Goal: Task Accomplishment & Management: Manage account settings

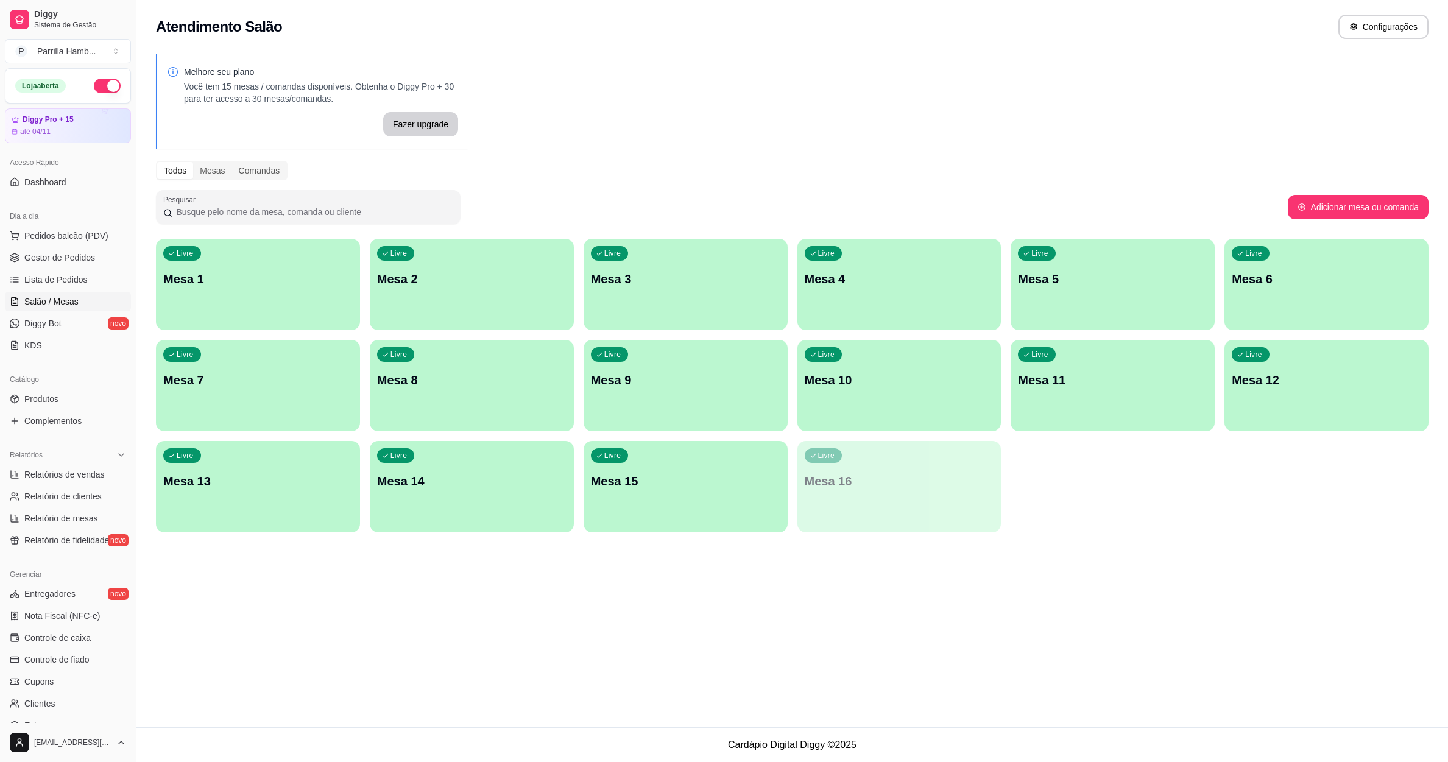
click at [66, 227] on button "Pedidos balcão (PDV)" at bounding box center [68, 235] width 126 height 19
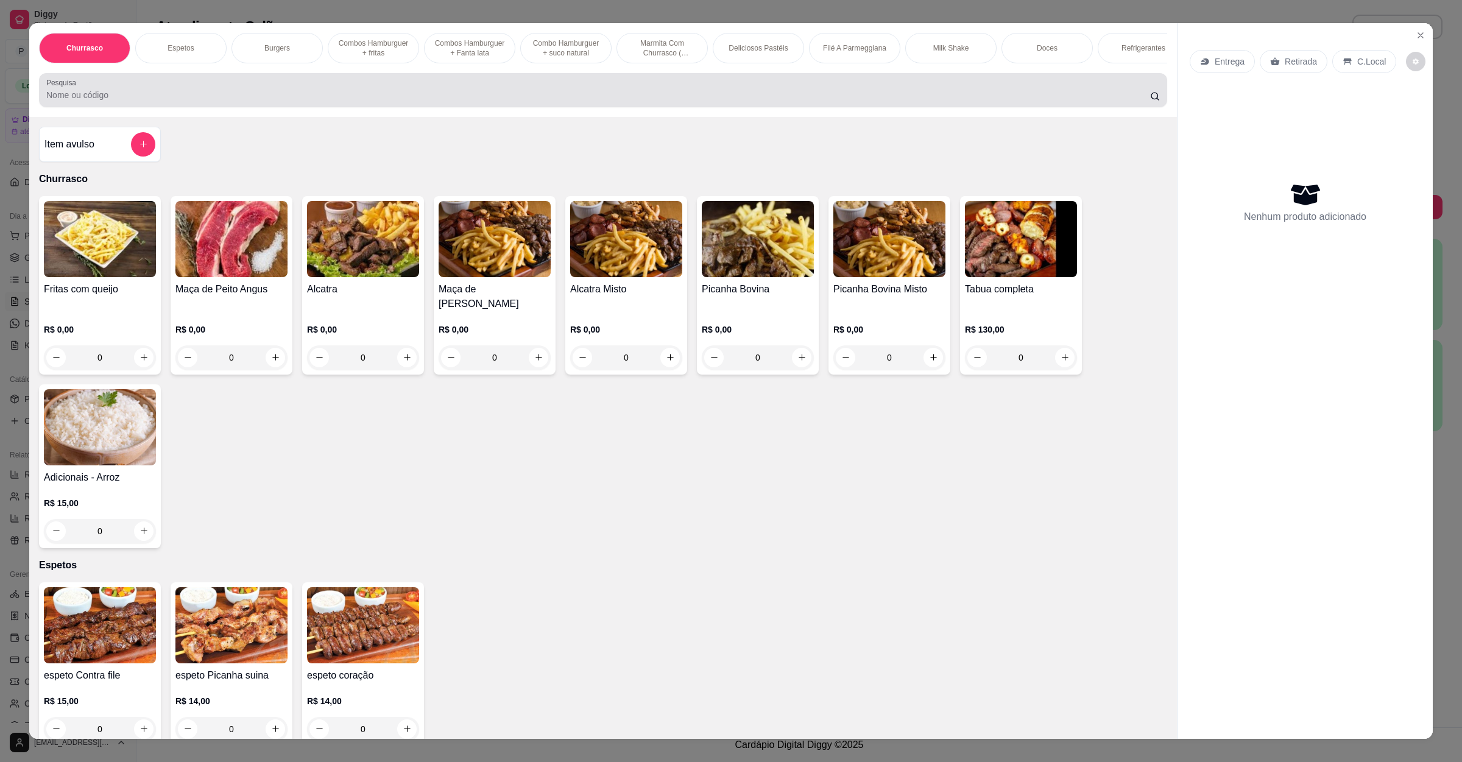
click at [848, 97] on div at bounding box center [602, 90] width 1113 height 24
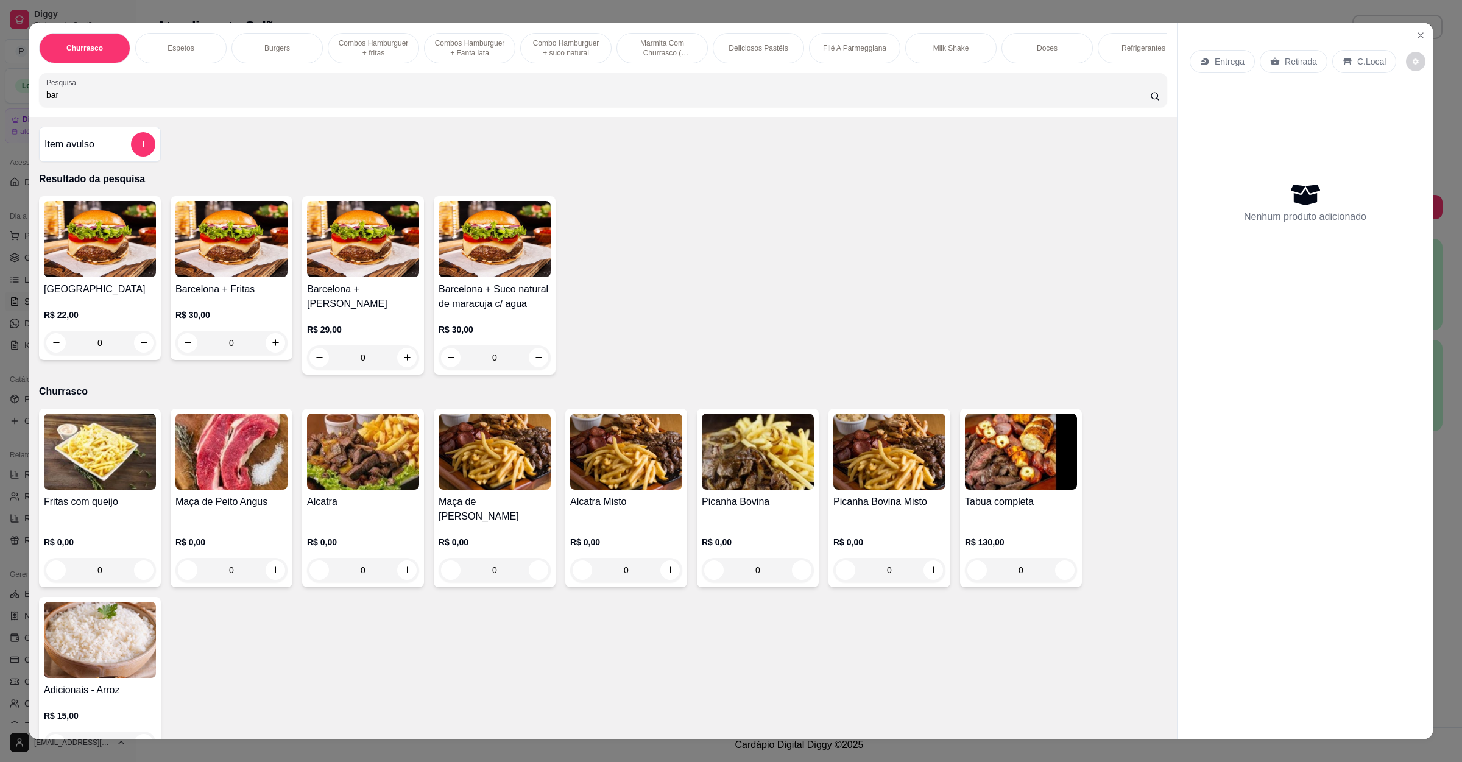
type input "bar"
click at [139, 355] on div "0" at bounding box center [100, 343] width 112 height 24
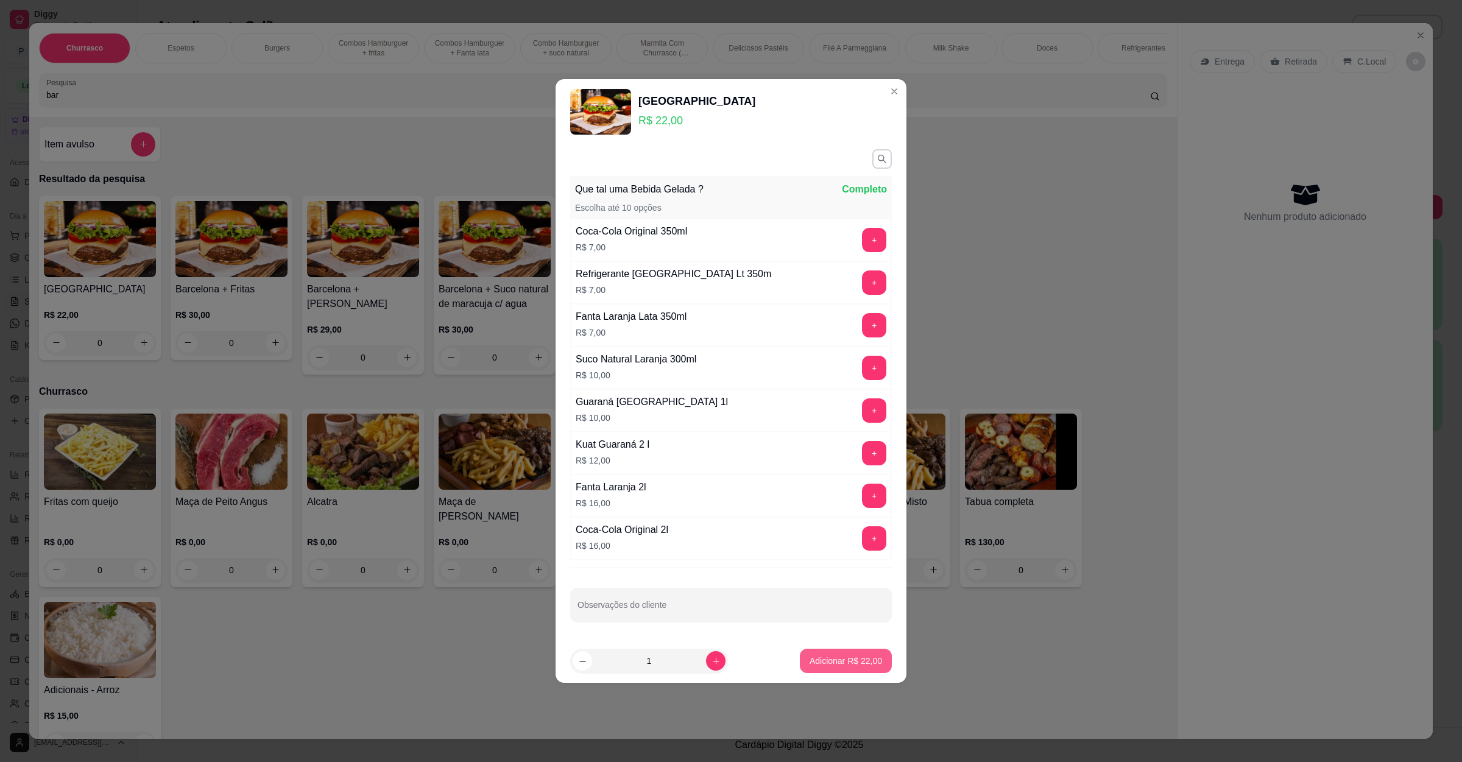
click at [826, 672] on button "Adicionar R$ 22,00" at bounding box center [846, 661] width 92 height 24
type input "1"
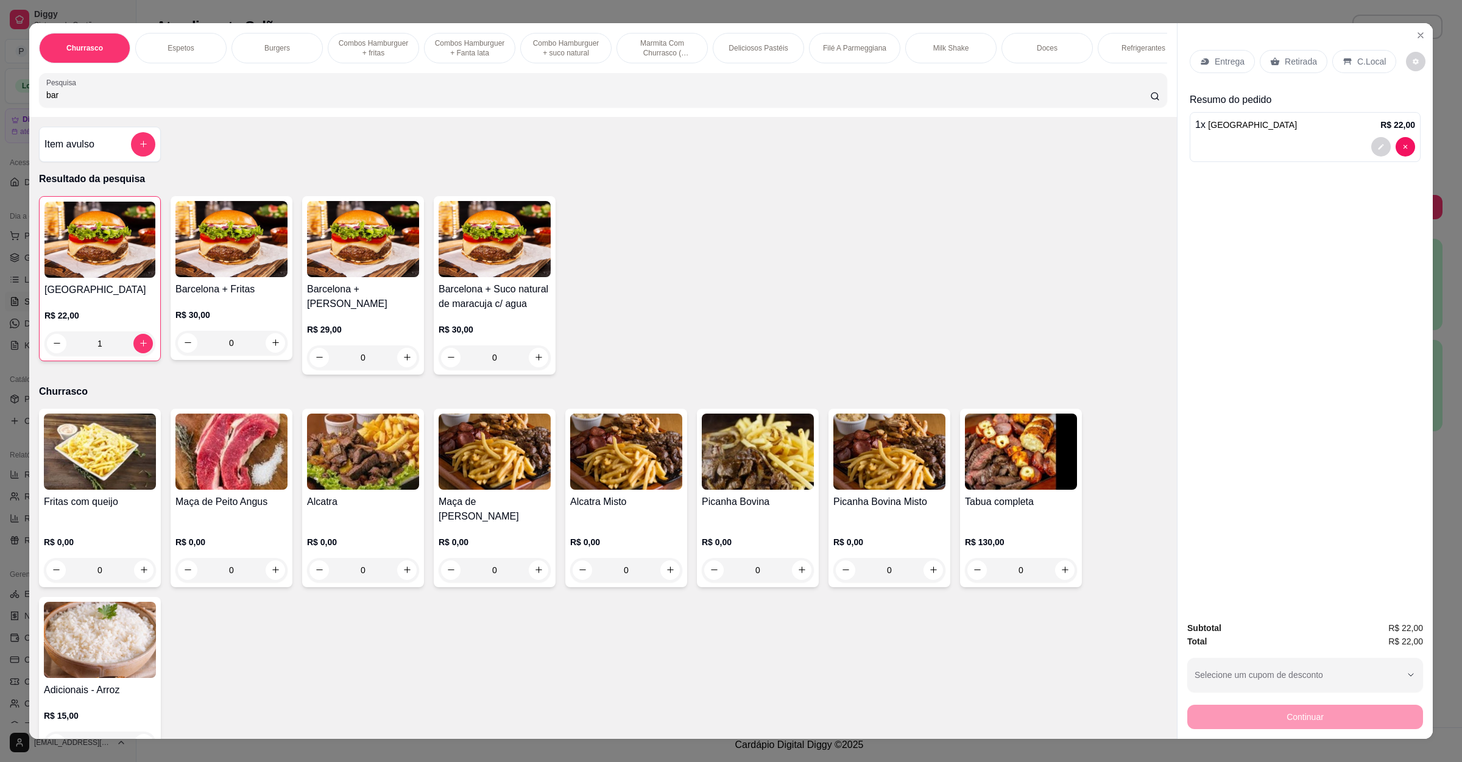
click at [1292, 66] on p "Retirada" at bounding box center [1300, 61] width 32 height 12
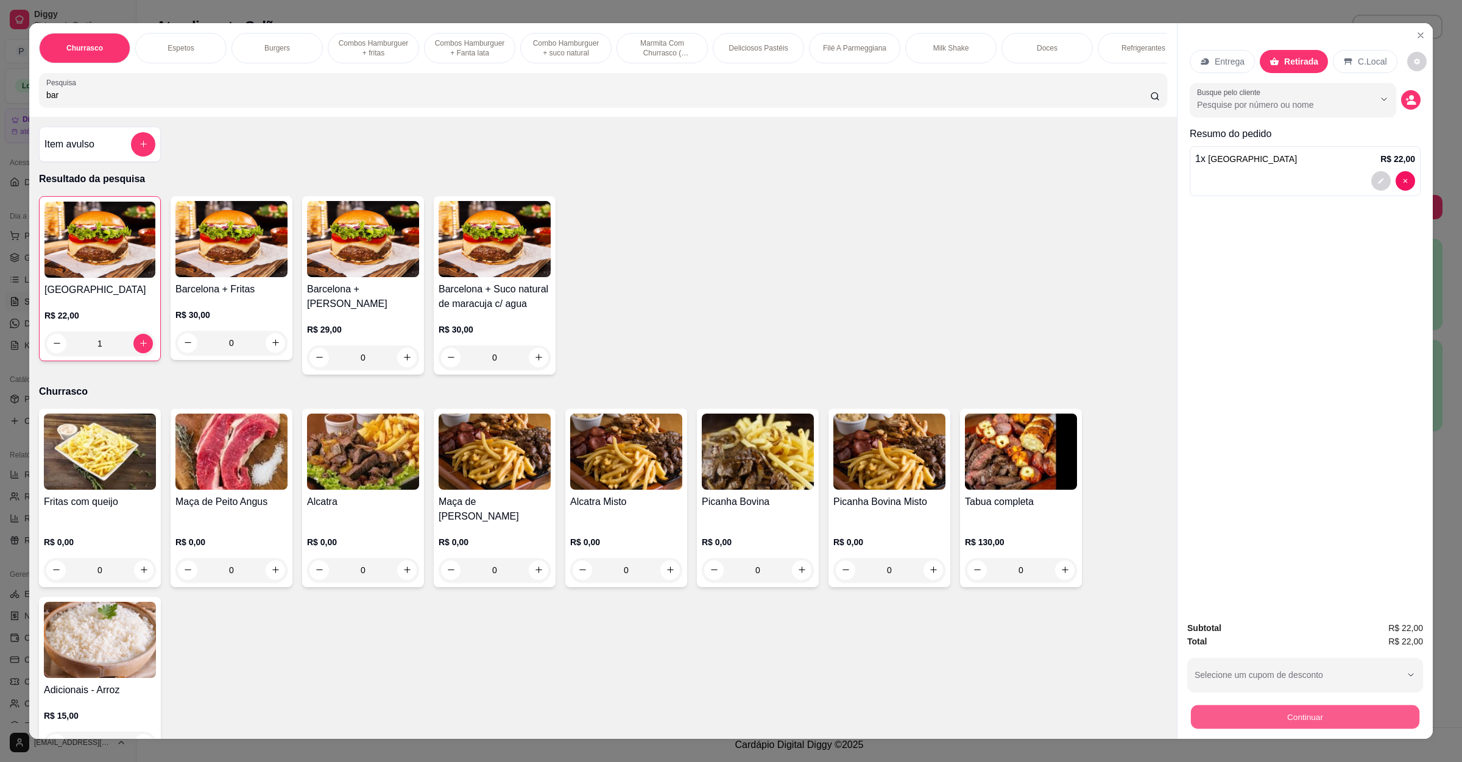
click at [1270, 727] on button "Continuar" at bounding box center [1305, 717] width 228 height 24
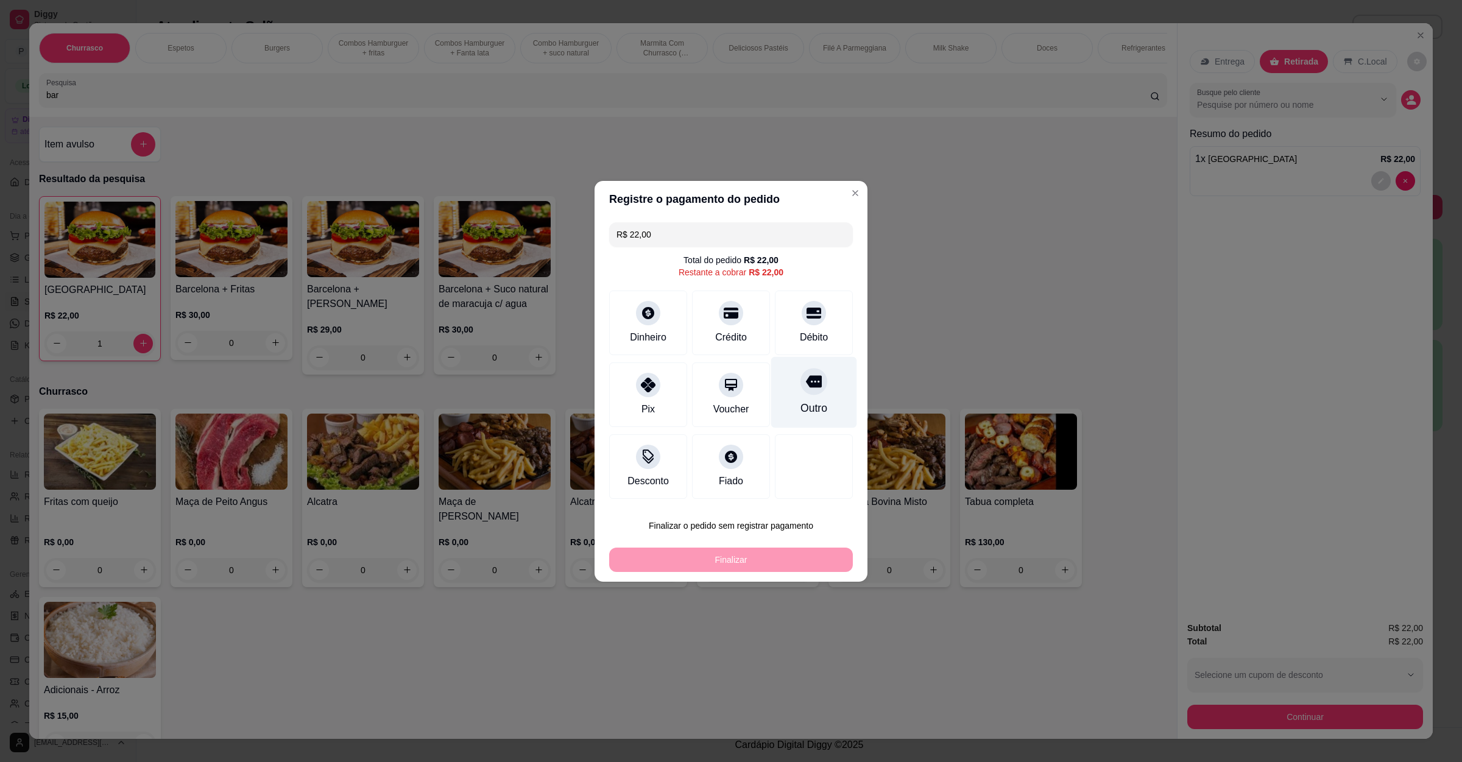
click at [788, 375] on div "Outro" at bounding box center [814, 391] width 86 height 71
type input "R$ 0,00"
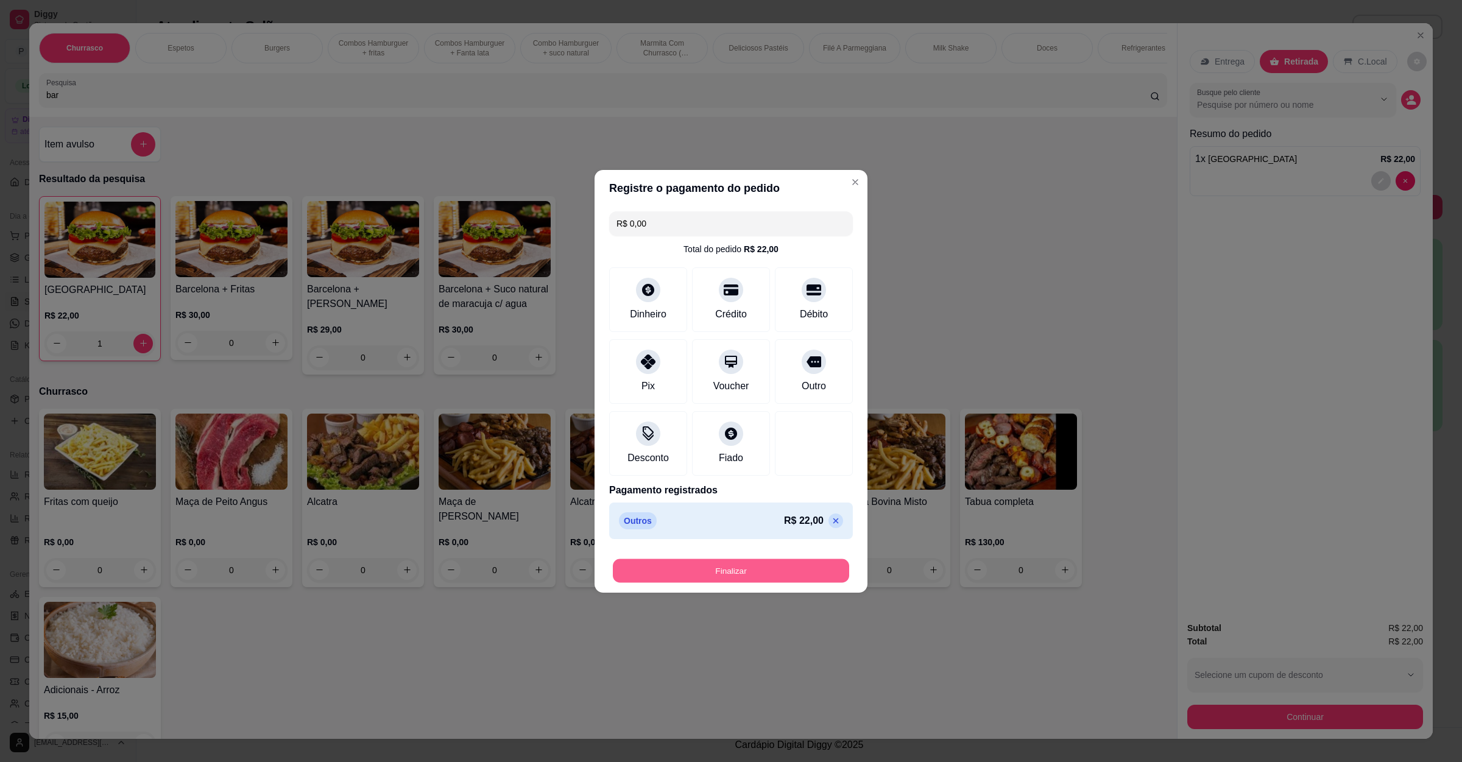
click at [763, 563] on button "Finalizar" at bounding box center [731, 570] width 236 height 24
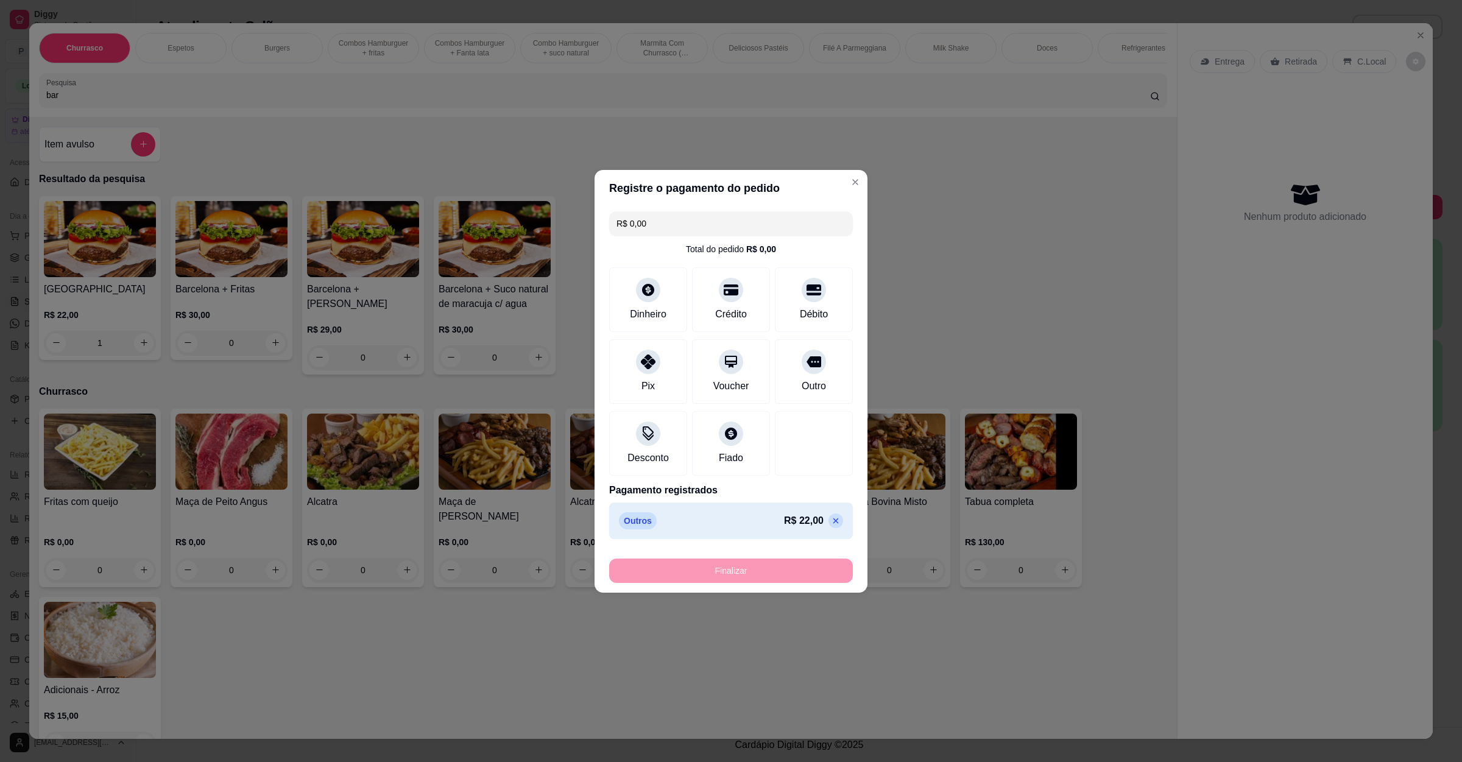
type input "0"
type input "-R$ 22,00"
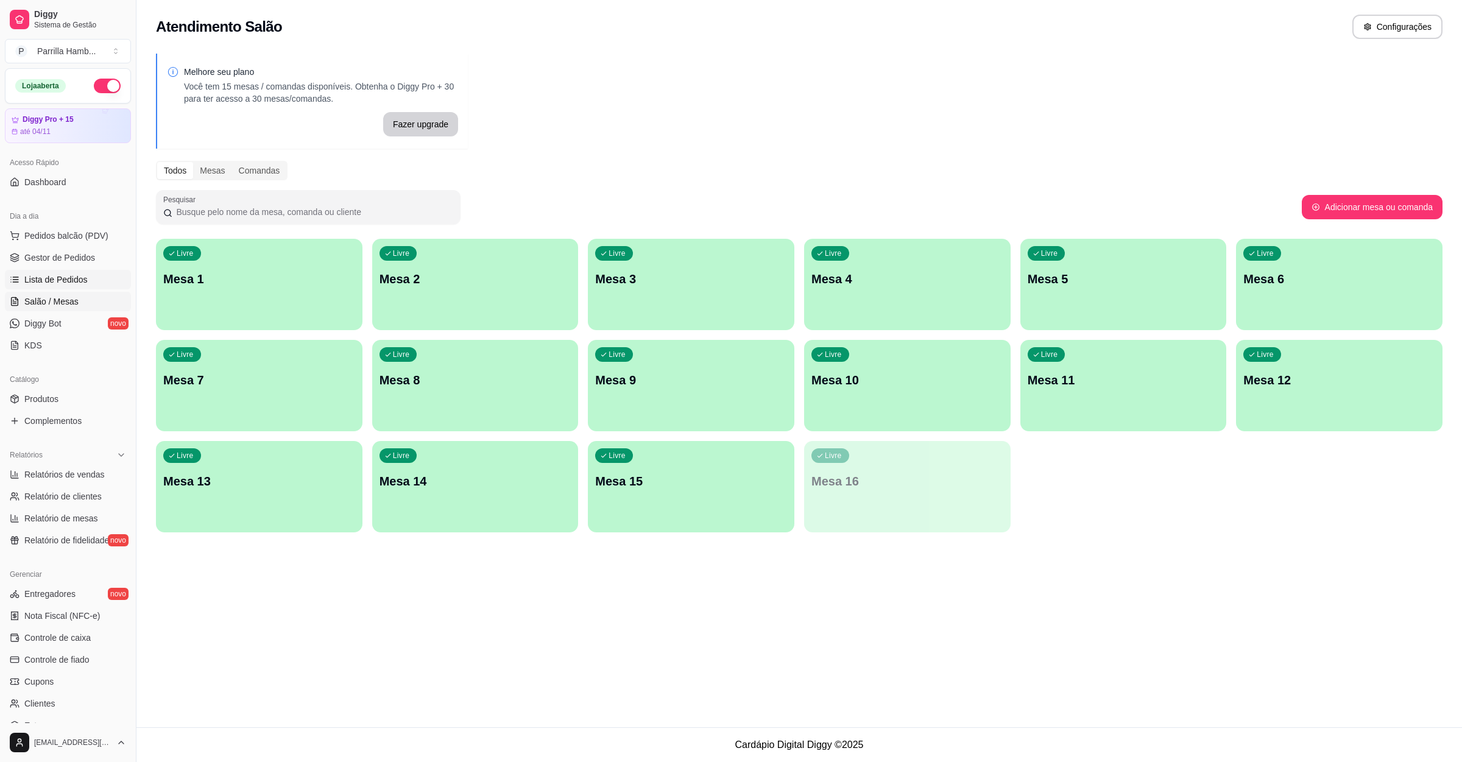
click at [62, 280] on span "Lista de Pedidos" at bounding box center [55, 279] width 63 height 12
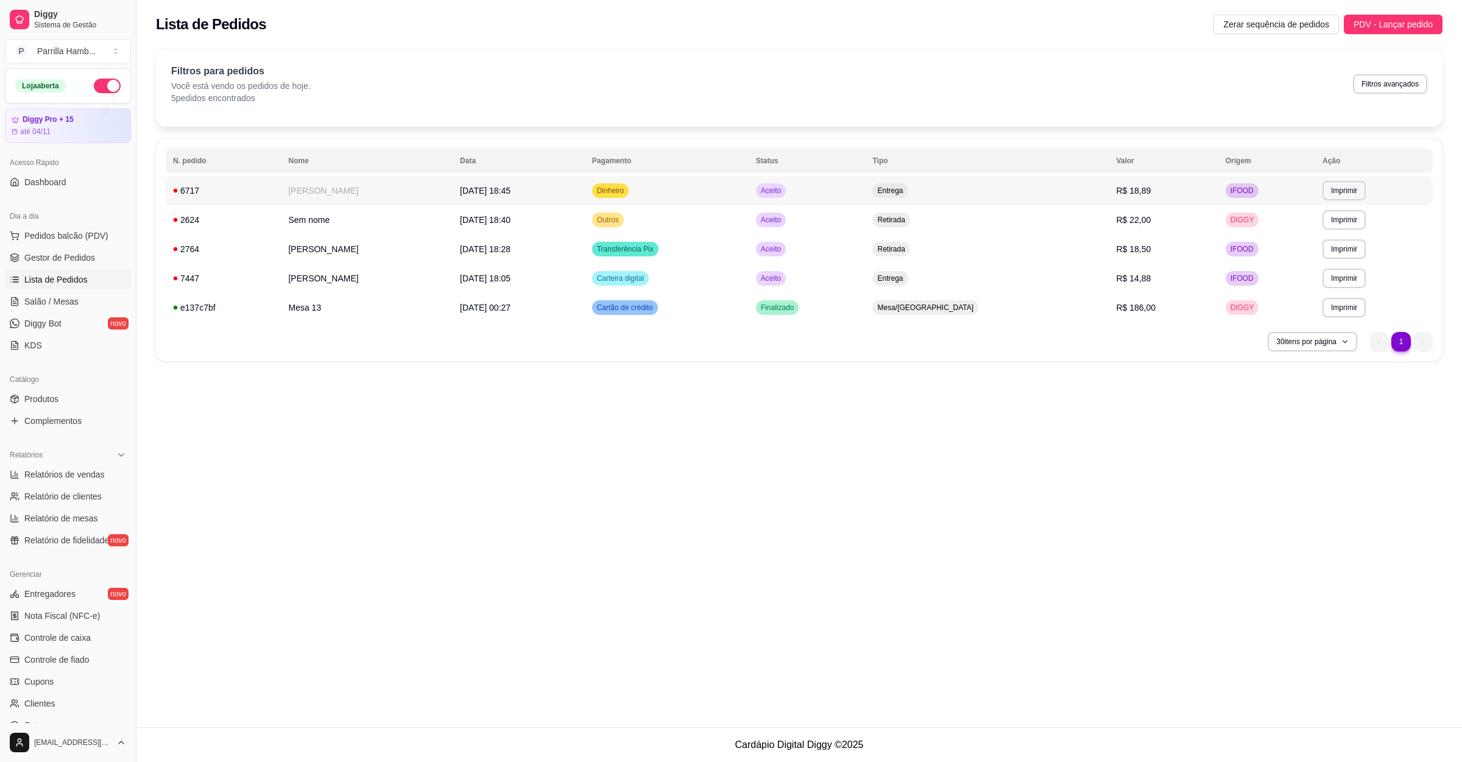
click at [428, 194] on td "[PERSON_NAME]" at bounding box center [367, 190] width 172 height 29
click at [417, 180] on td "[PERSON_NAME]" at bounding box center [367, 190] width 172 height 29
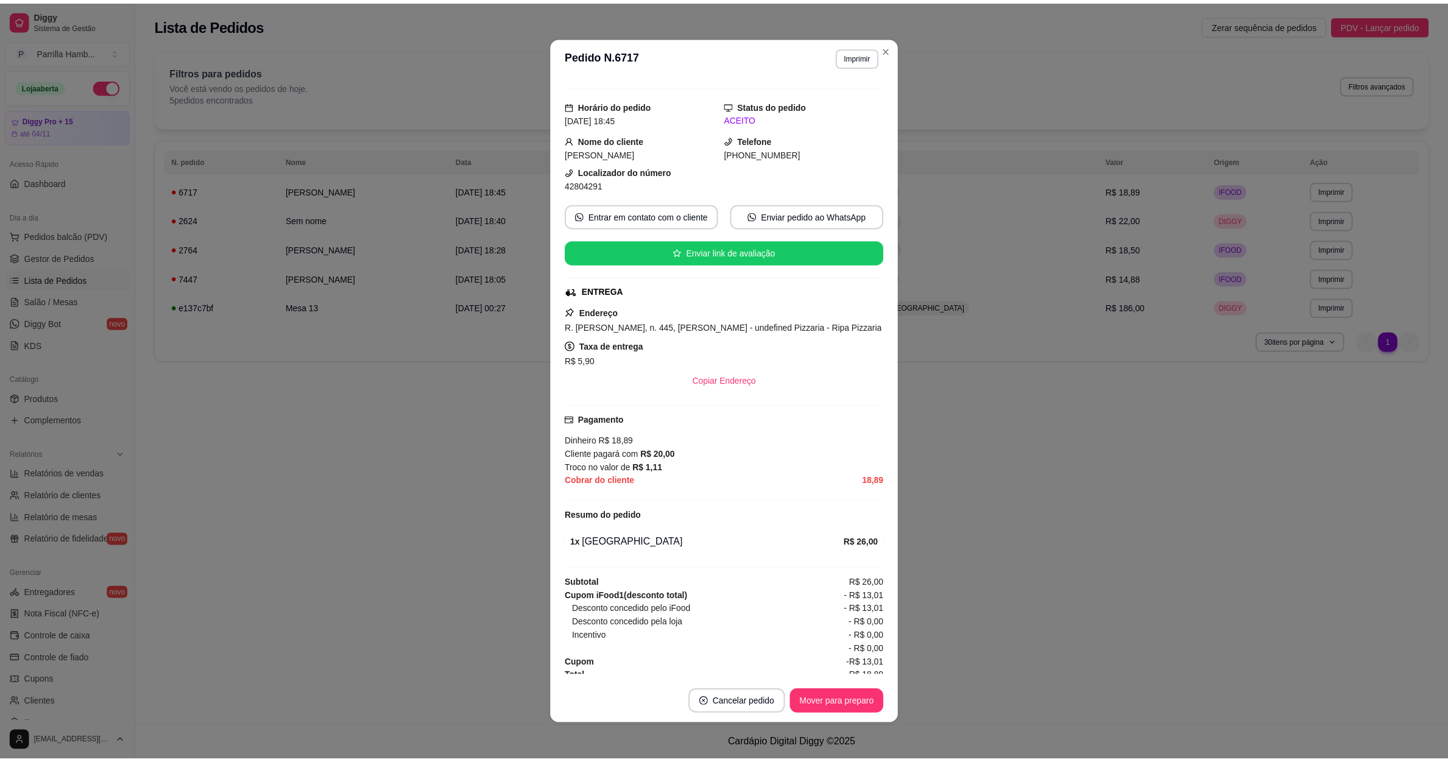
scroll to position [35, 0]
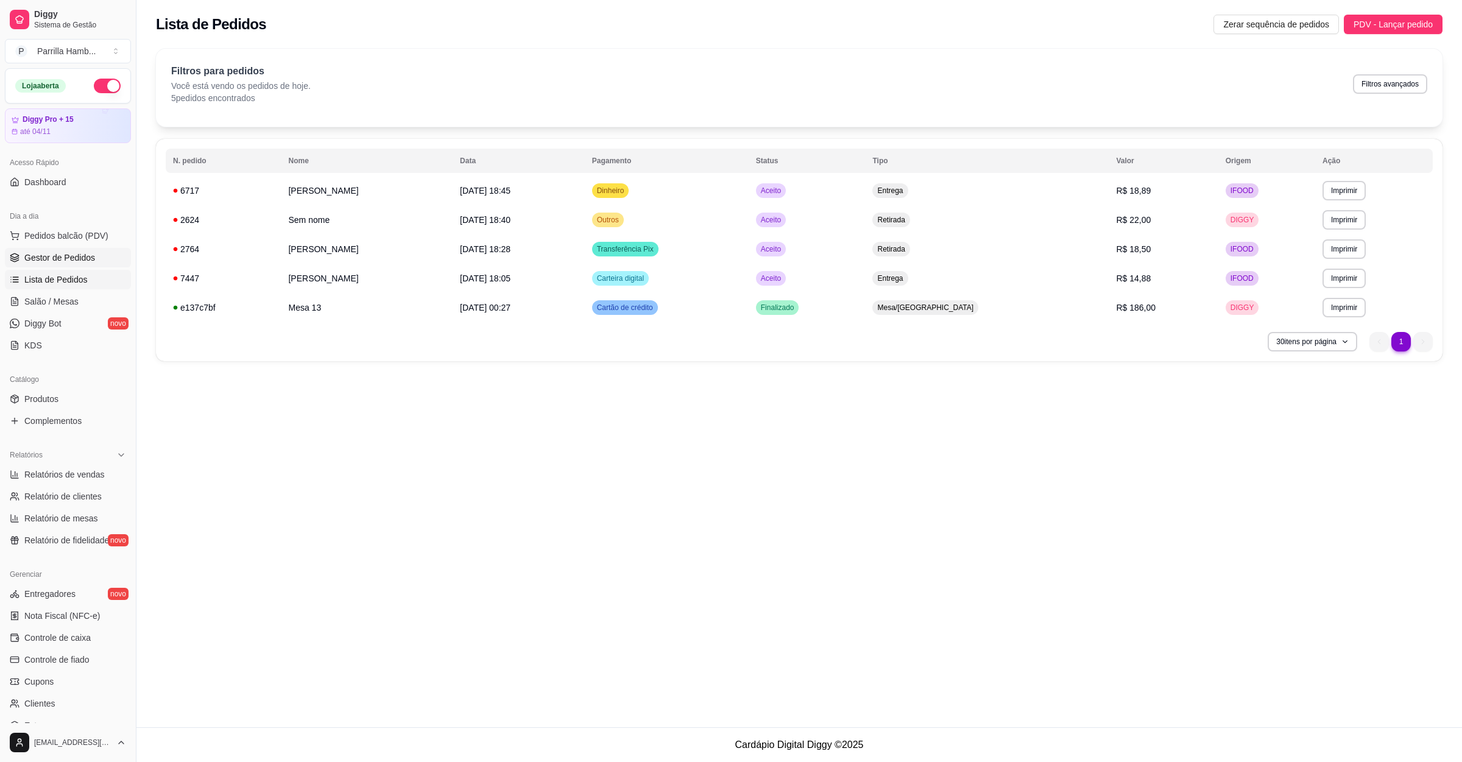
click at [64, 251] on link "Gestor de Pedidos" at bounding box center [68, 257] width 126 height 19
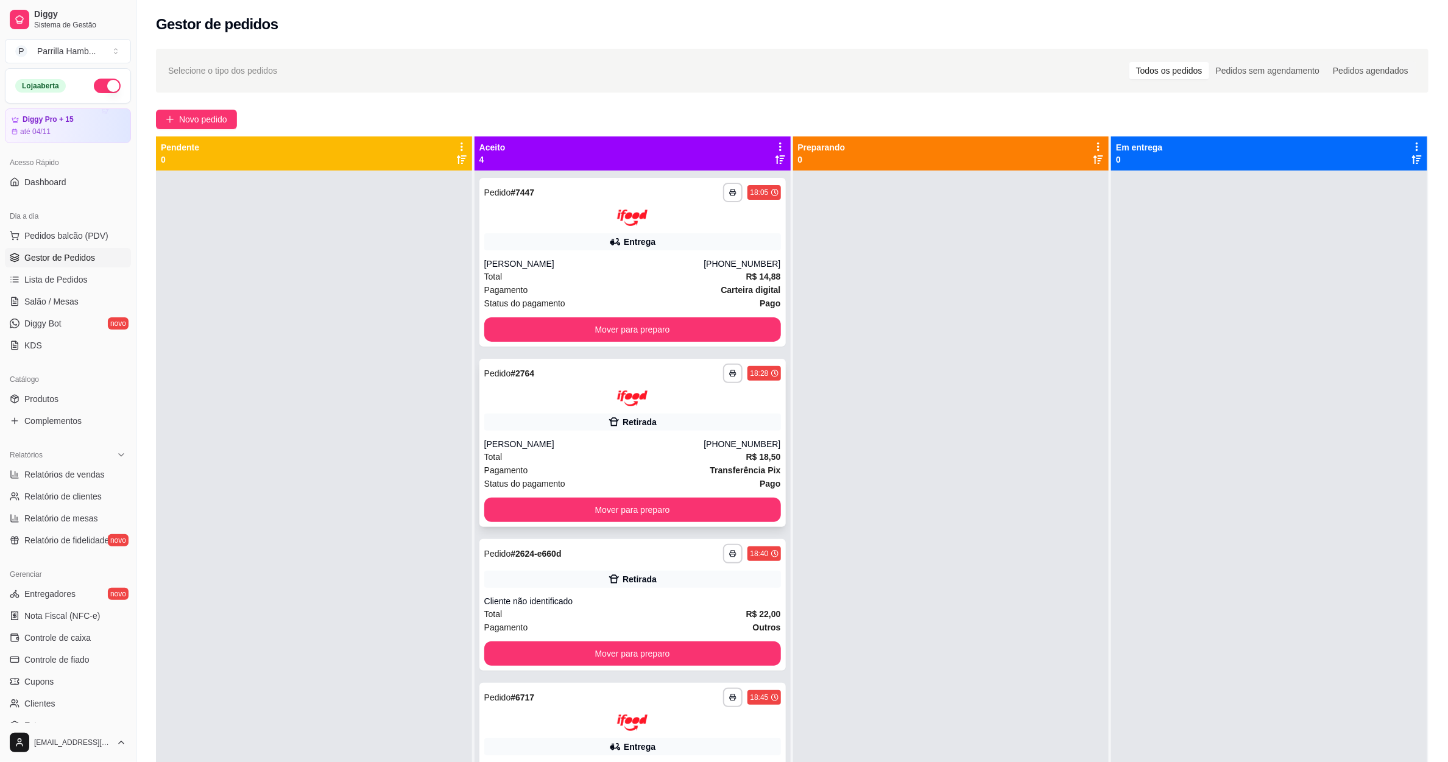
click at [669, 441] on div "[PERSON_NAME]" at bounding box center [594, 444] width 220 height 12
click at [647, 598] on div "Cliente não identificado" at bounding box center [632, 601] width 297 height 12
click at [635, 457] on div "Total R$ 18,50" at bounding box center [632, 456] width 297 height 13
click at [607, 448] on div "[PERSON_NAME]" at bounding box center [594, 444] width 220 height 12
click at [613, 605] on div "Cliente não identificado" at bounding box center [632, 601] width 297 height 12
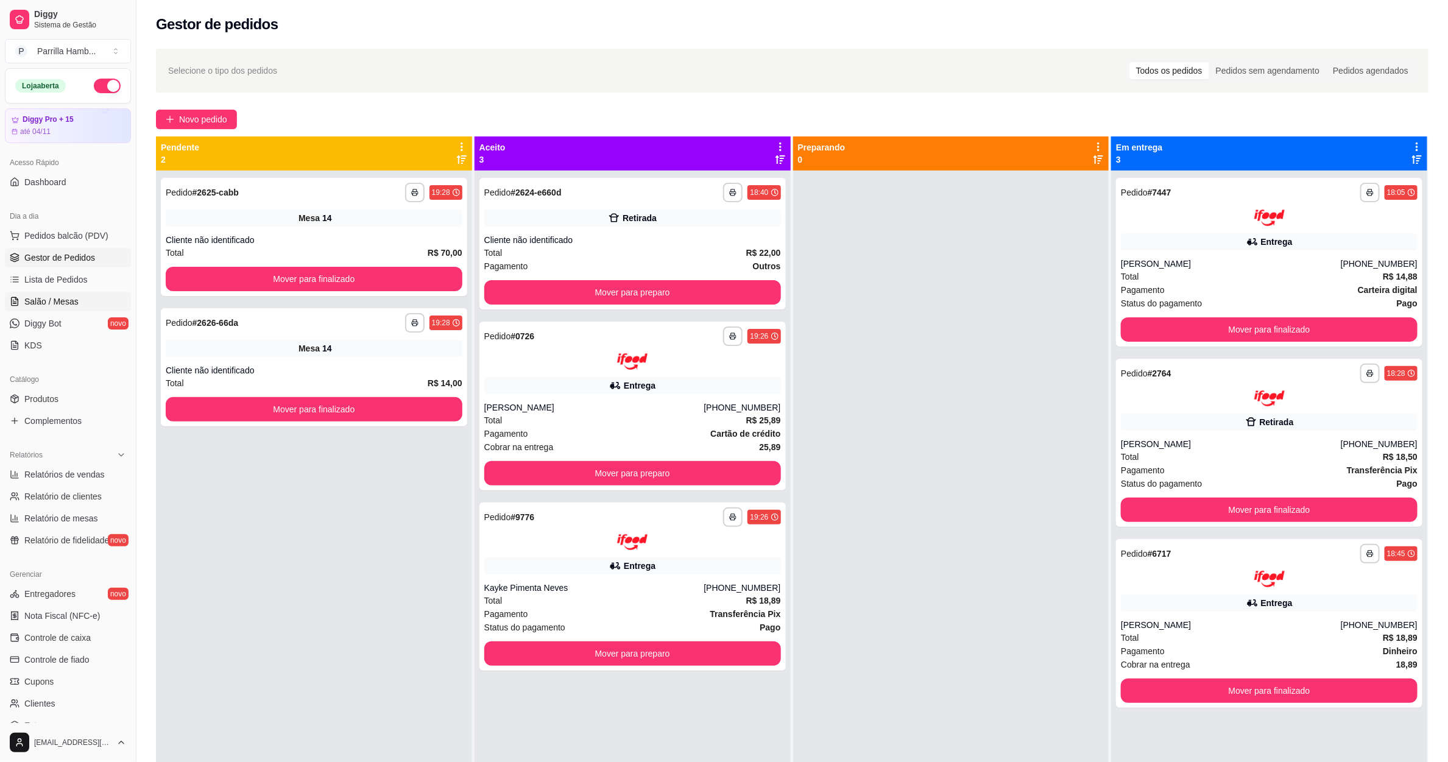
click at [81, 298] on link "Salão / Mesas" at bounding box center [68, 301] width 126 height 19
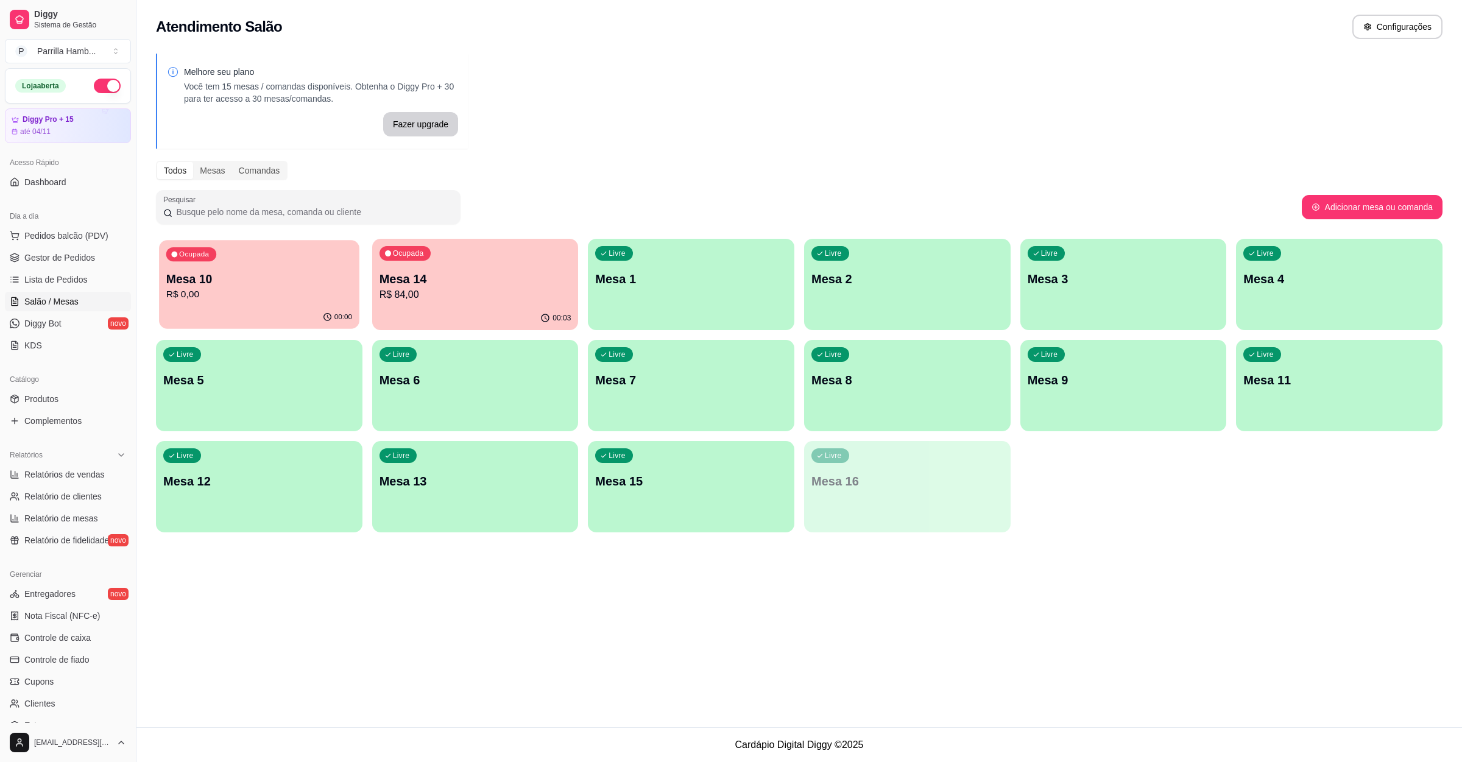
click at [282, 303] on div "Ocupada Mesa 10 R$ 0,00" at bounding box center [259, 273] width 200 height 66
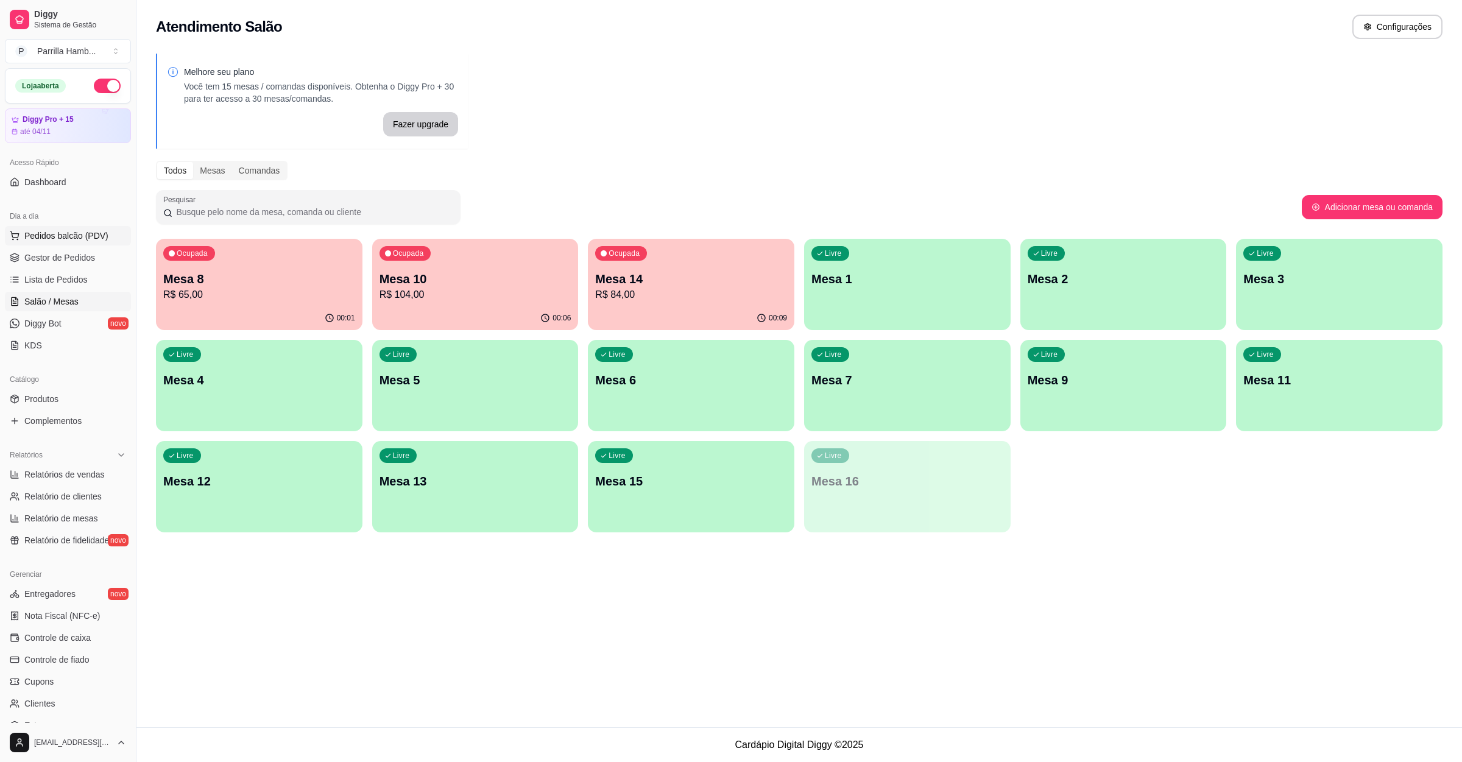
click at [68, 228] on button "Pedidos balcão (PDV)" at bounding box center [68, 235] width 126 height 19
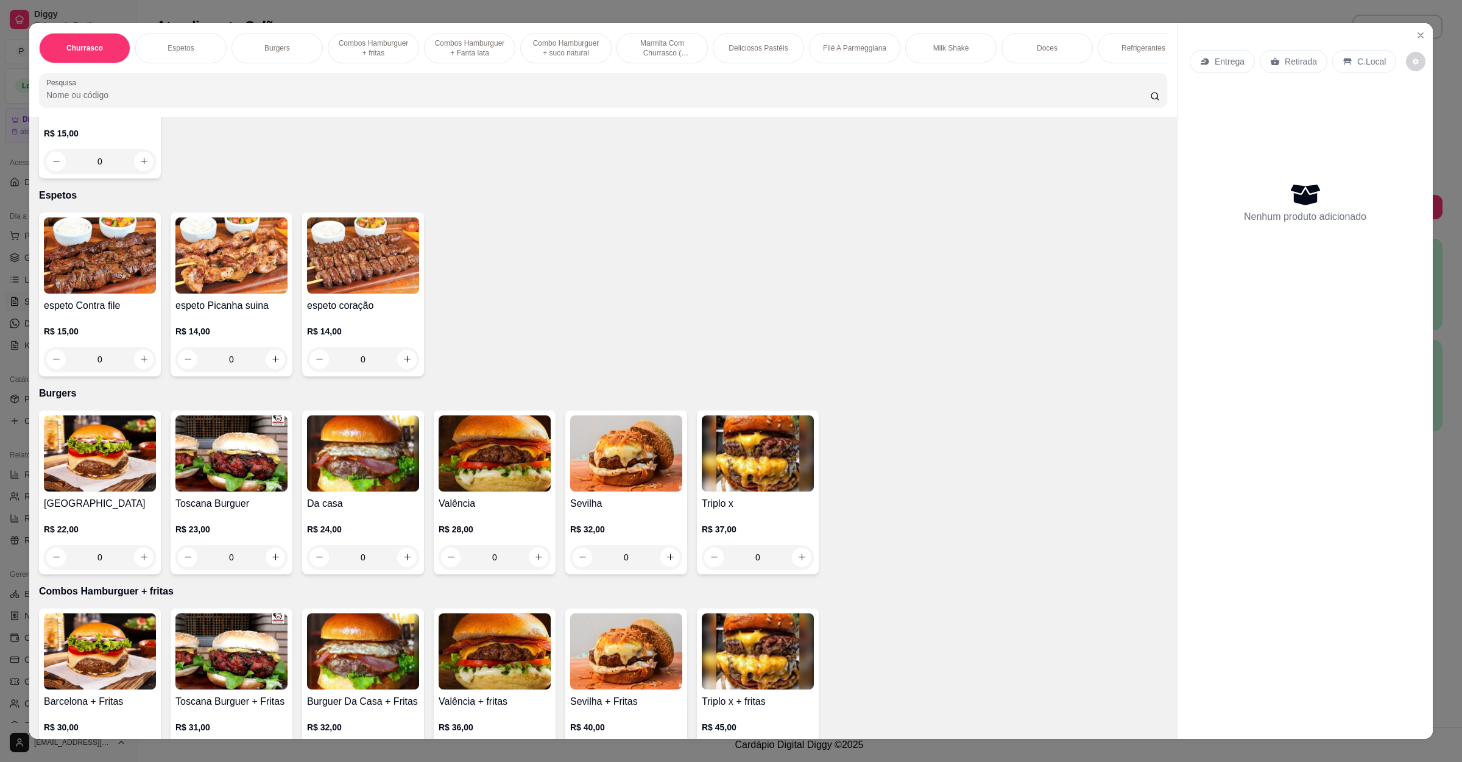
scroll to position [365, 0]
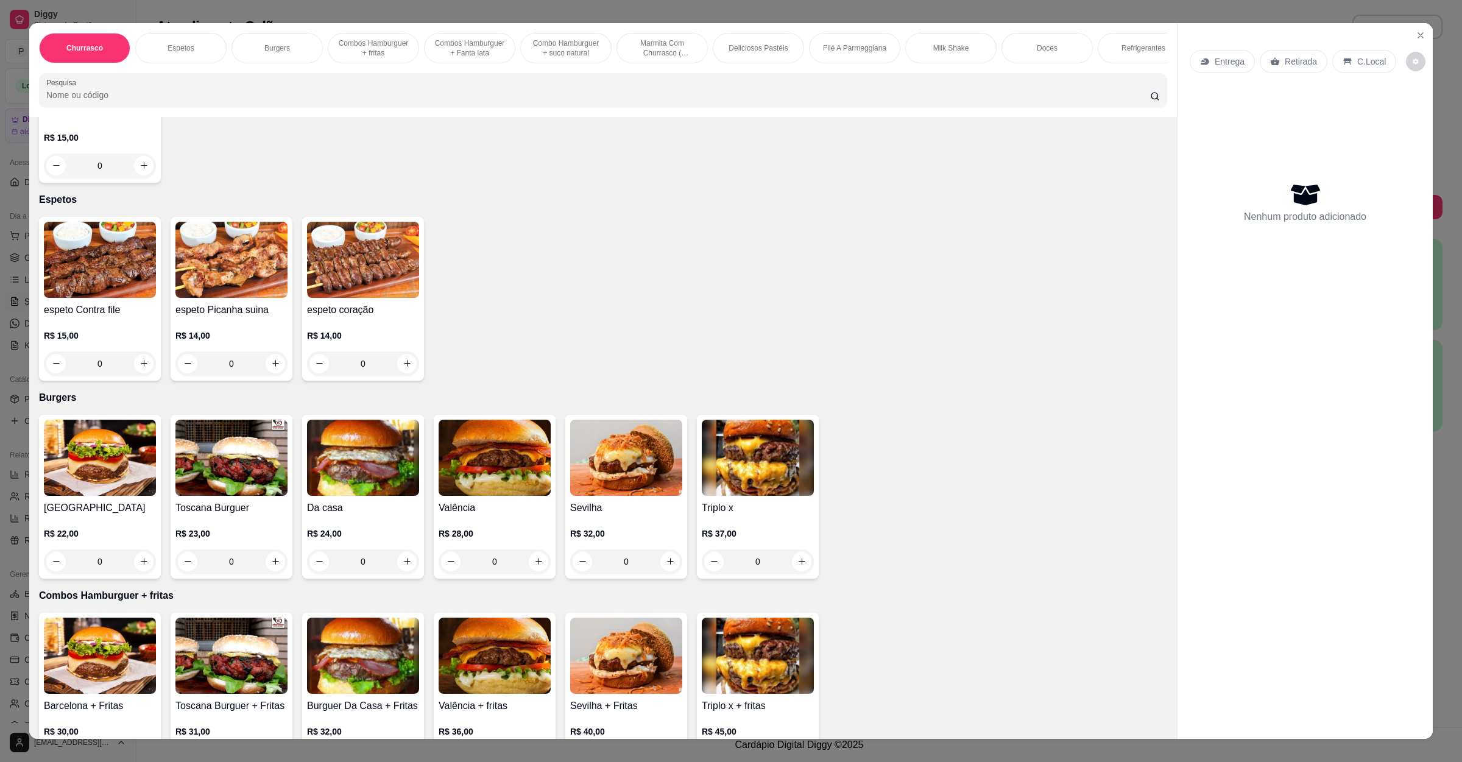
click at [344, 472] on img at bounding box center [363, 458] width 112 height 76
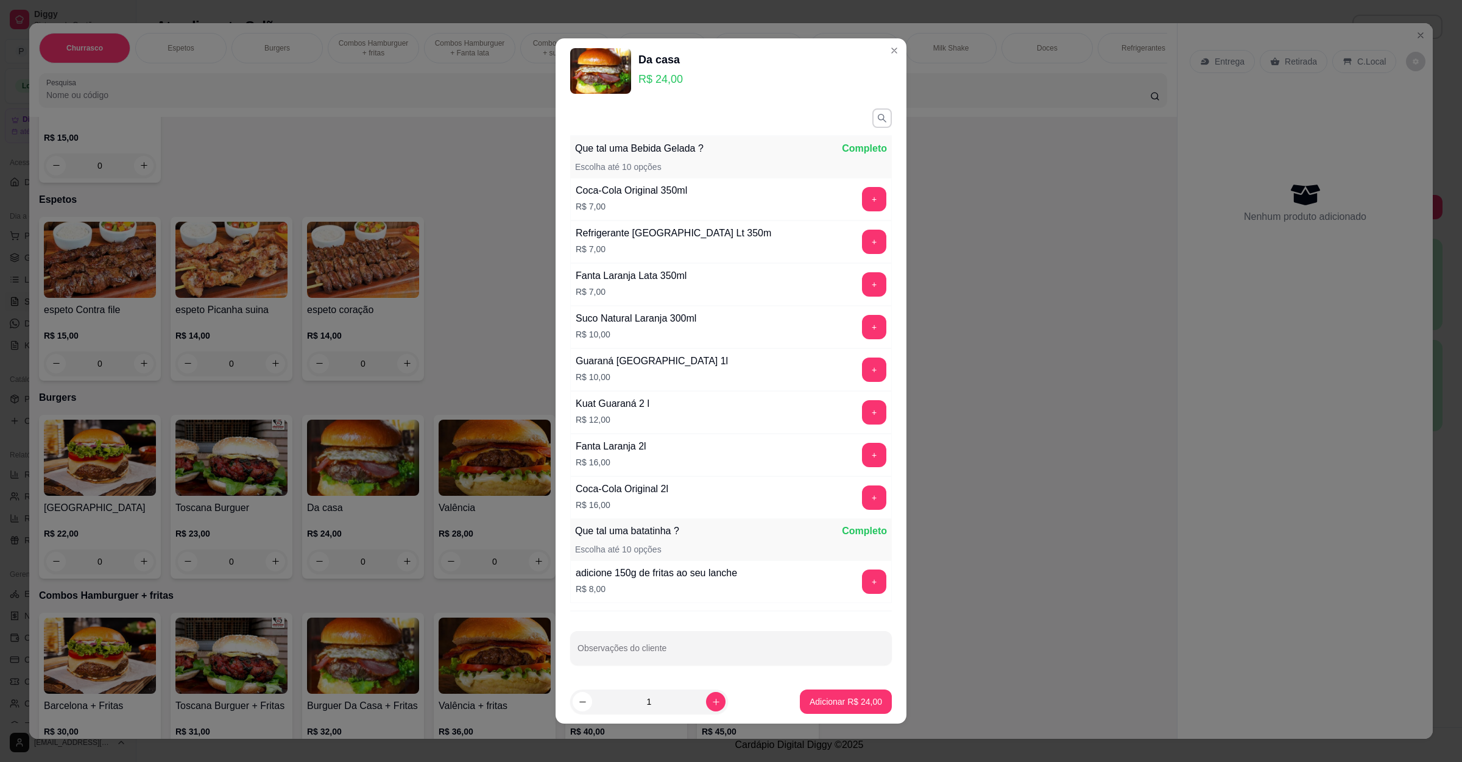
click at [806, 688] on footer "1 Adicionar R$ 24,00" at bounding box center [730, 702] width 351 height 44
click at [825, 713] on button "Adicionar R$ 24,00" at bounding box center [846, 702] width 90 height 24
type input "1"
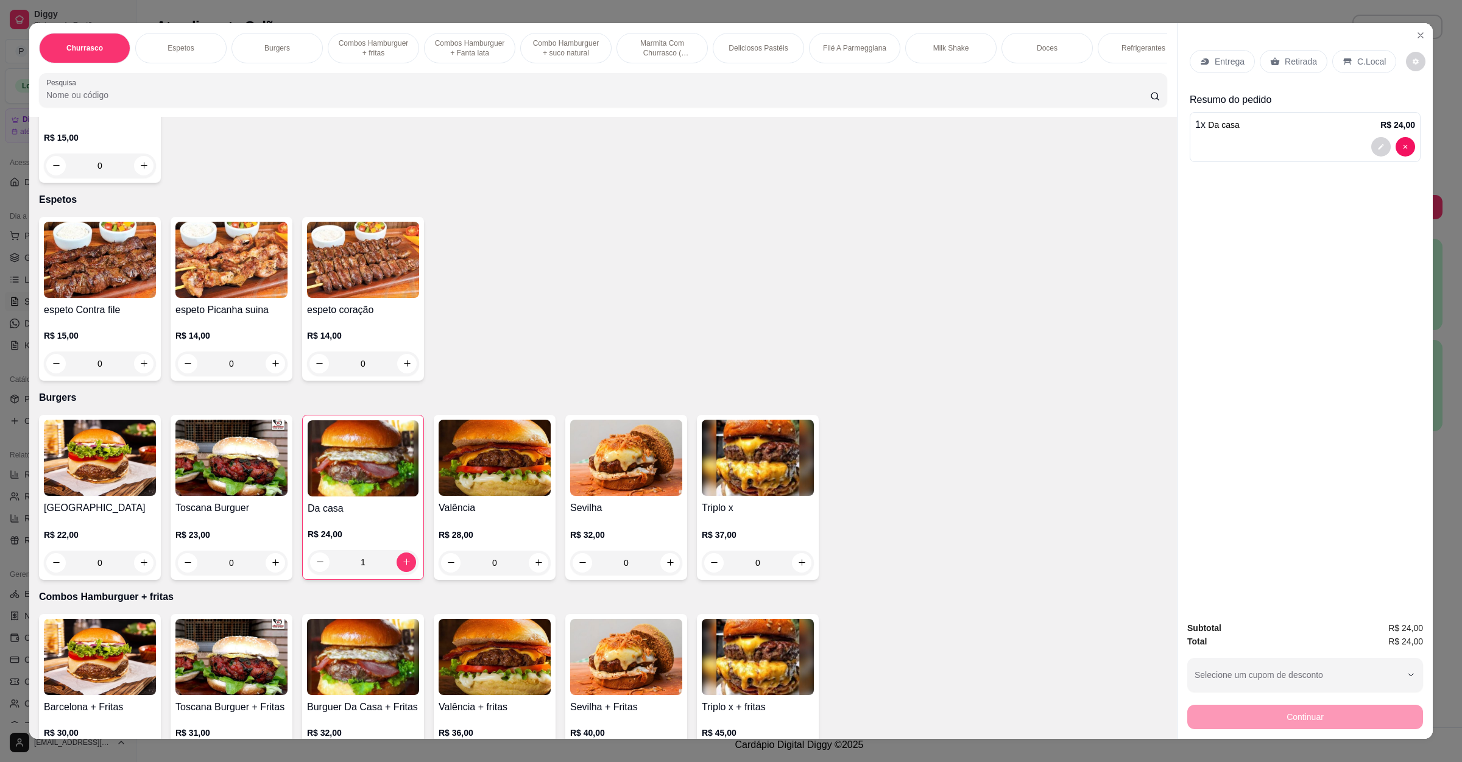
click at [123, 476] on img at bounding box center [100, 458] width 112 height 76
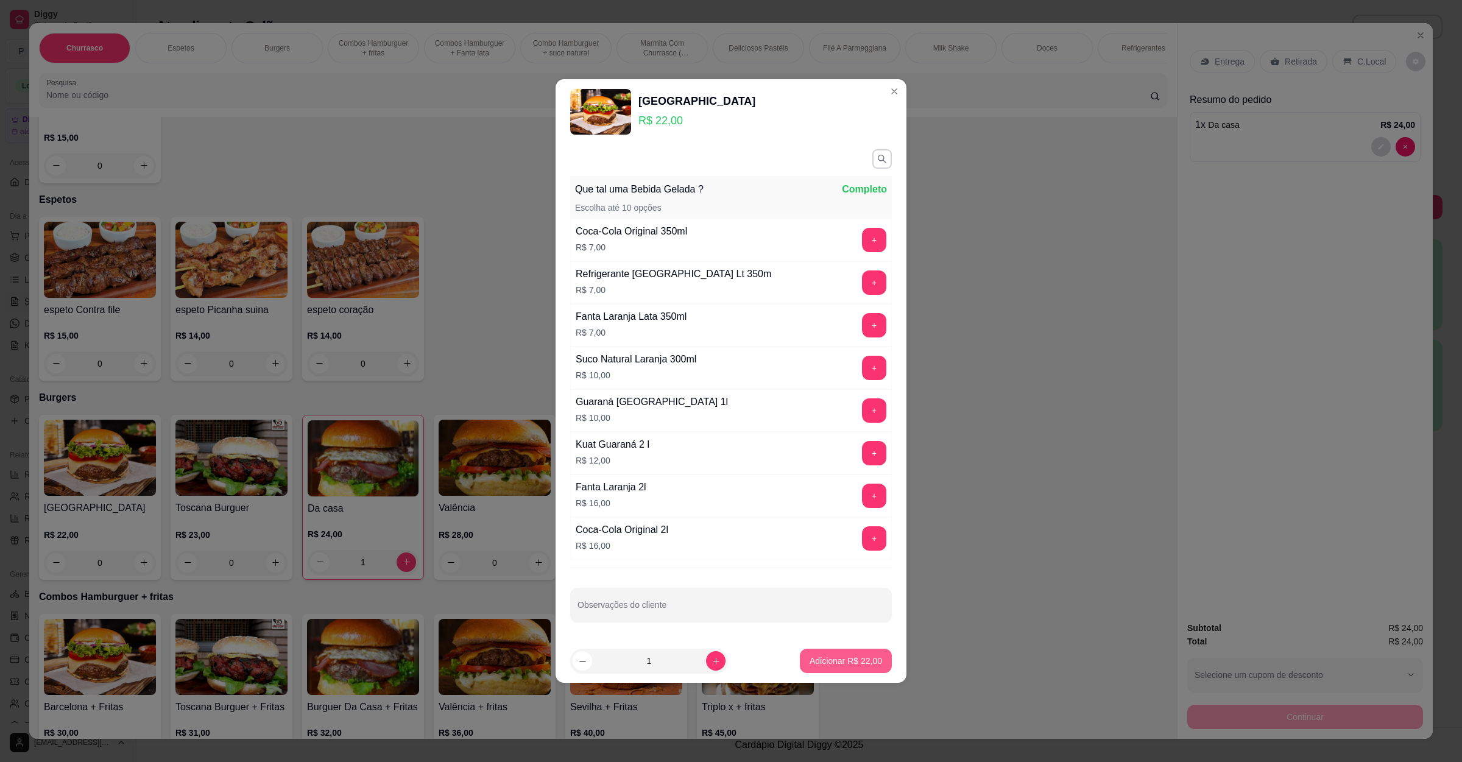
click at [831, 667] on p "Adicionar R$ 22,00" at bounding box center [845, 661] width 72 height 12
type input "1"
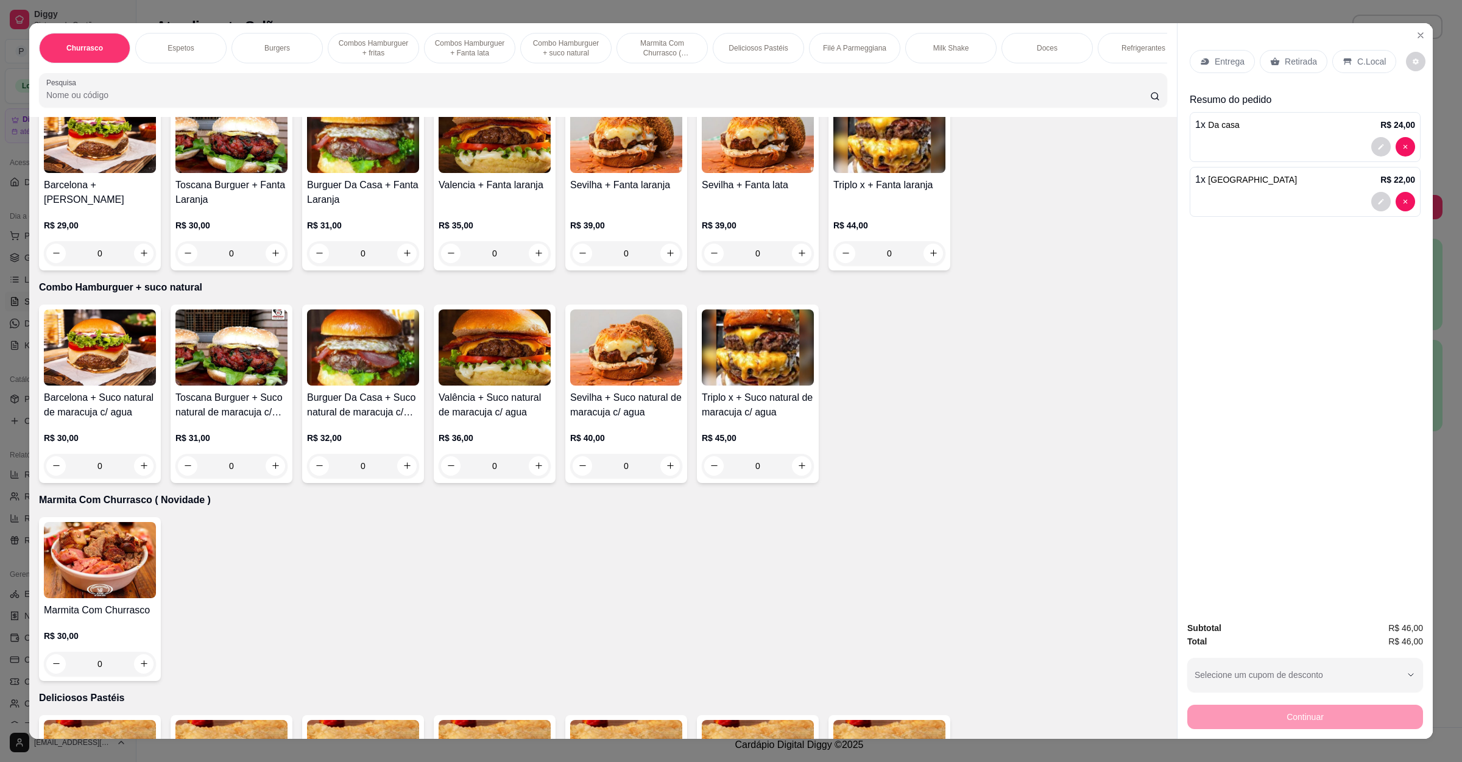
scroll to position [1188, 0]
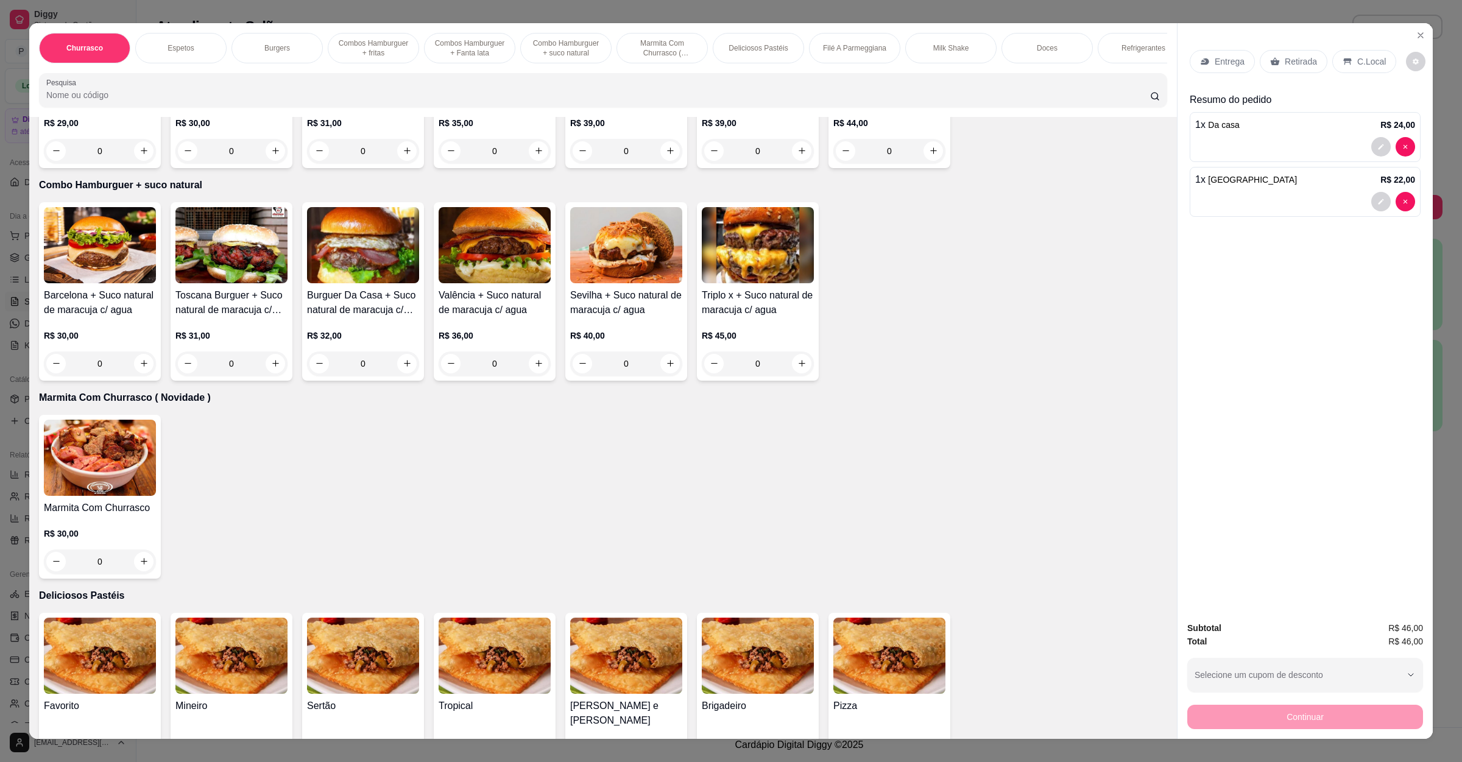
click at [200, 674] on img at bounding box center [231, 656] width 112 height 76
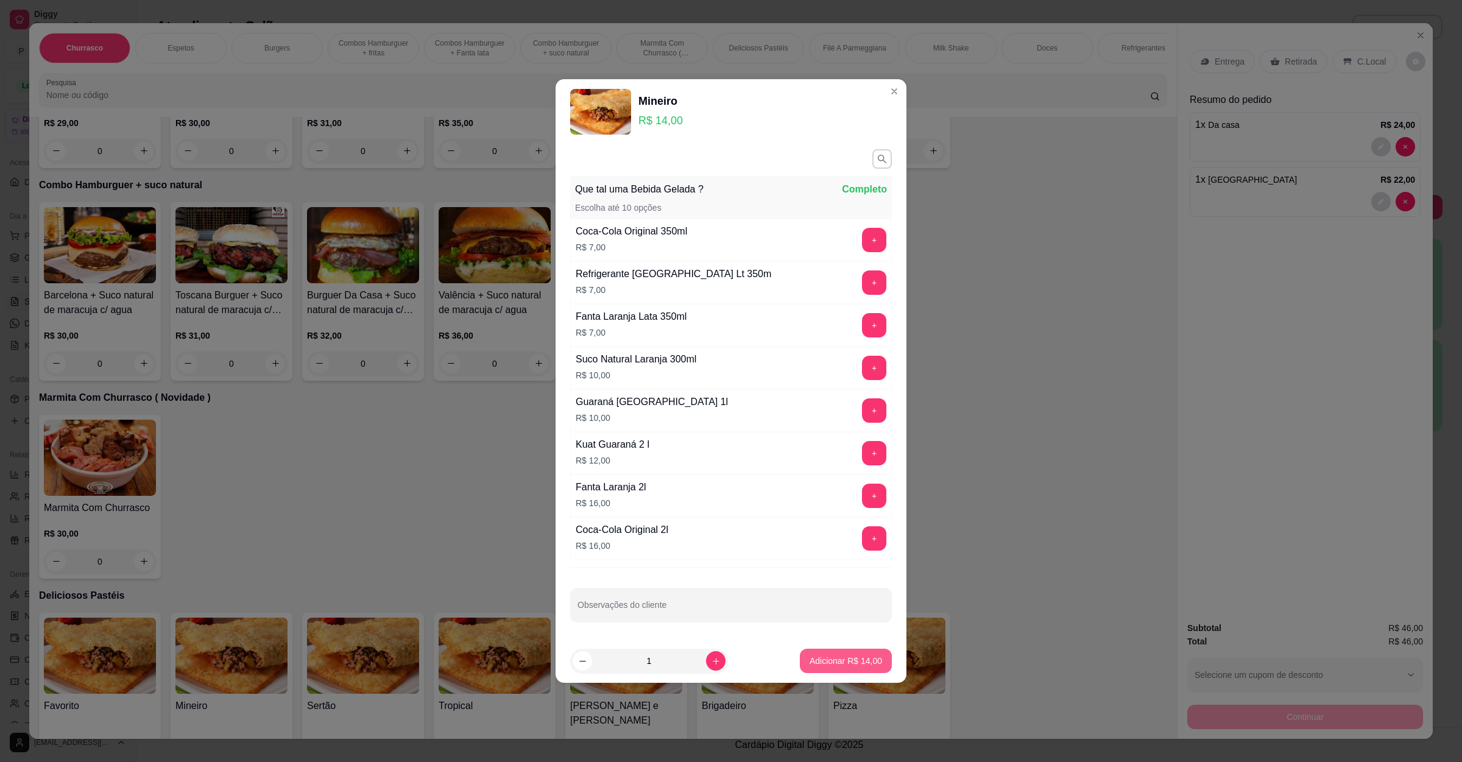
click at [809, 657] on p "Adicionar R$ 14,00" at bounding box center [845, 661] width 72 height 12
type input "1"
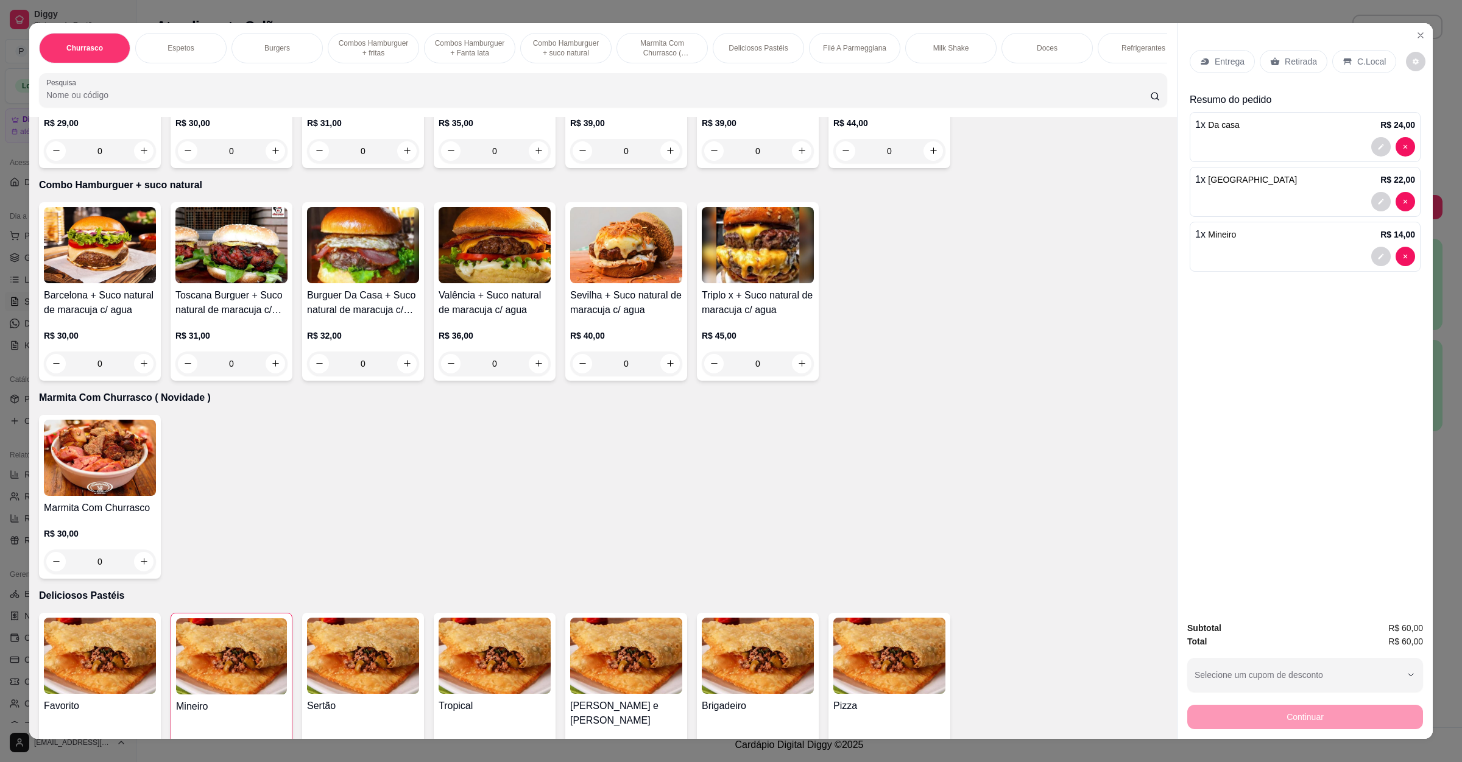
click at [1214, 59] on p "Entrega" at bounding box center [1229, 61] width 30 height 12
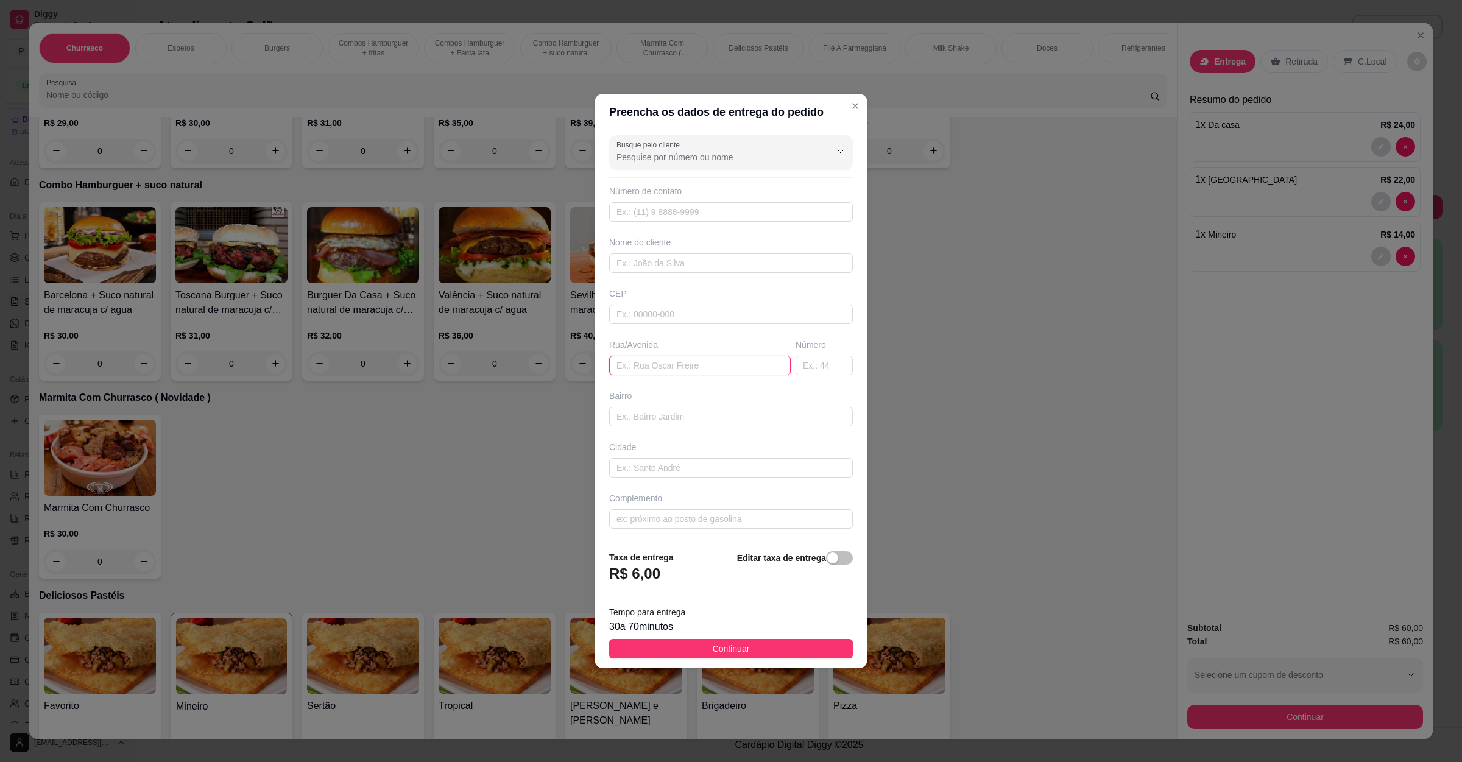
click at [692, 359] on input "text" at bounding box center [699, 365] width 181 height 19
paste input "Lá paz n47"
type input "Lá paz n47"
click at [721, 653] on span "Continuar" at bounding box center [731, 648] width 37 height 13
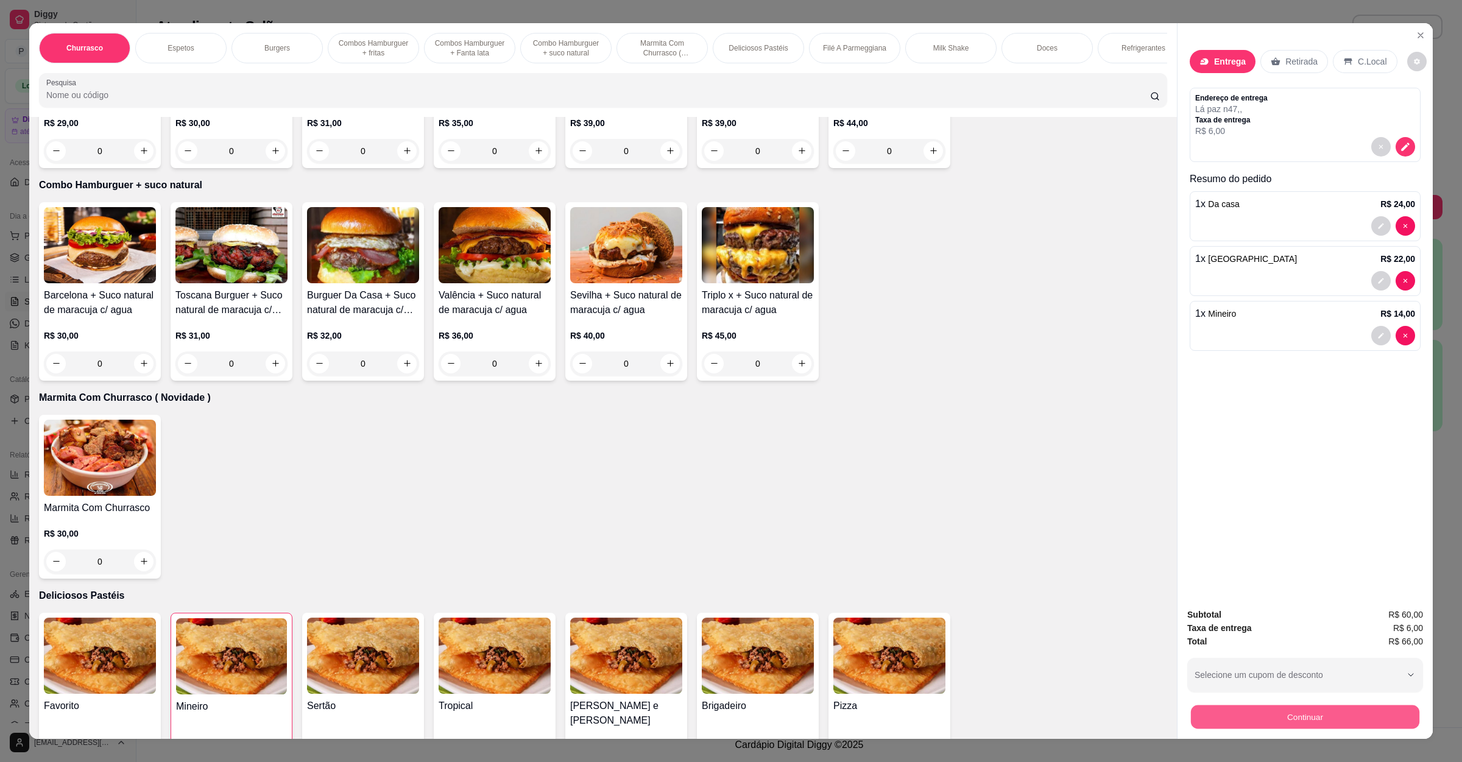
click at [1292, 716] on button "Continuar" at bounding box center [1305, 717] width 228 height 24
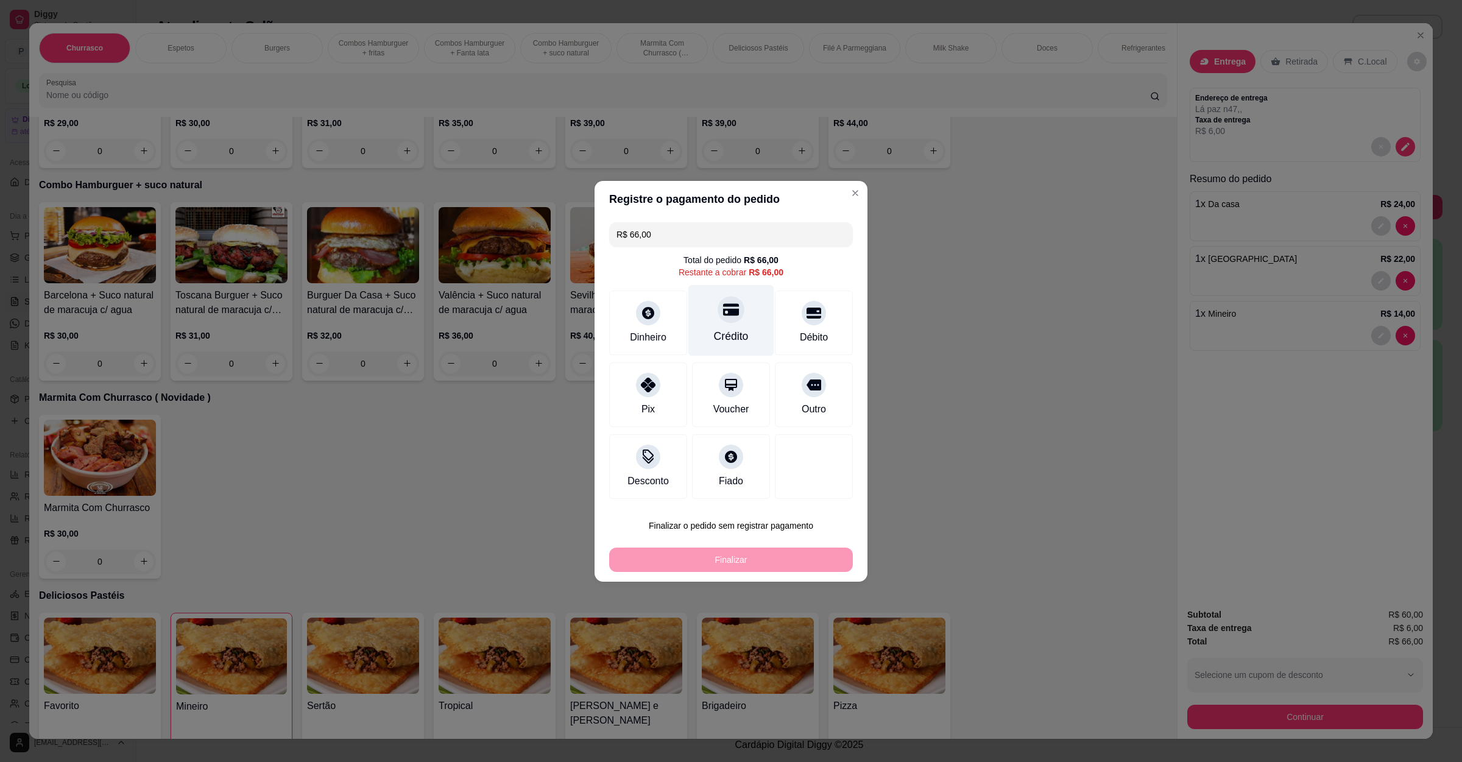
click at [731, 335] on div "Crédito" at bounding box center [731, 336] width 35 height 16
type input "R$ 0,00"
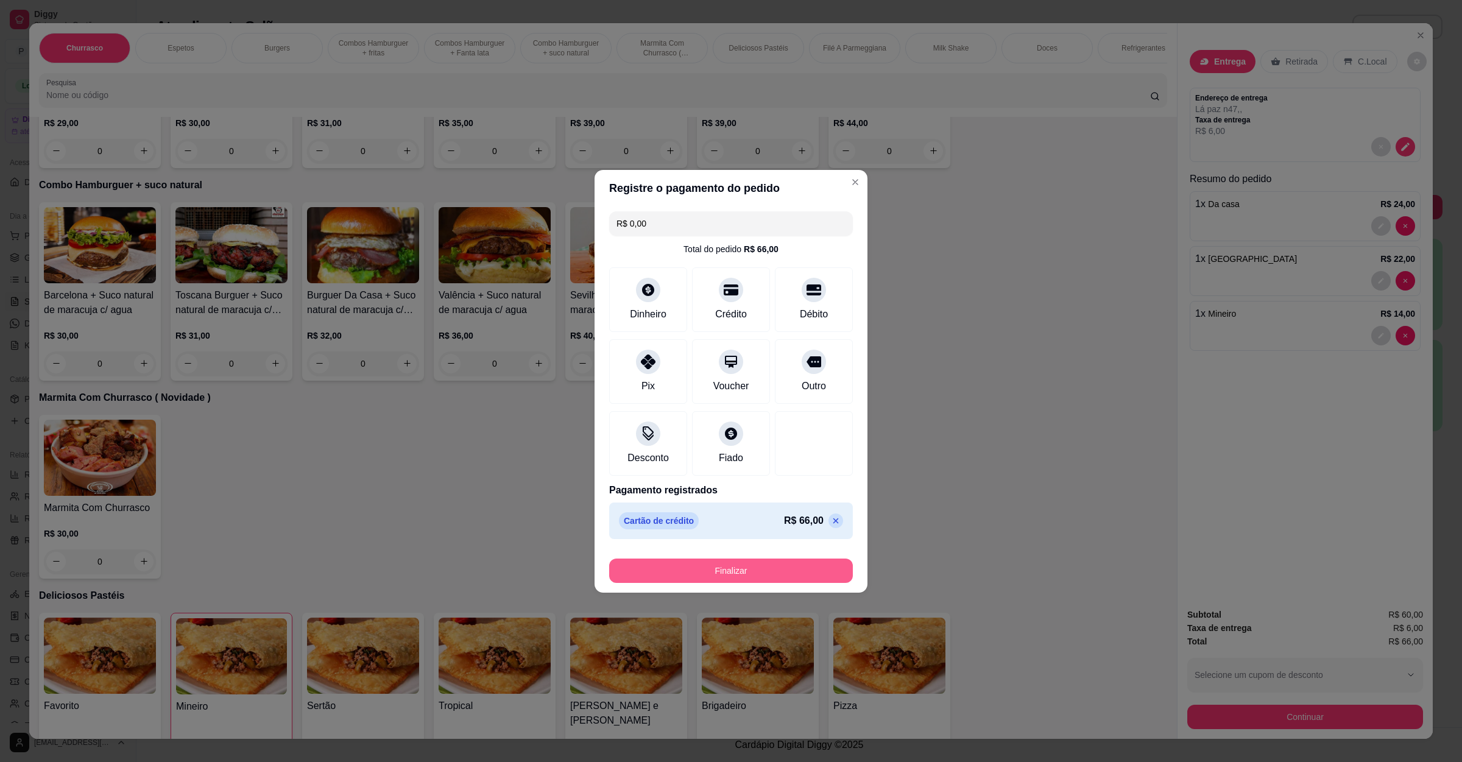
click at [697, 569] on button "Finalizar" at bounding box center [731, 570] width 244 height 24
type input "0"
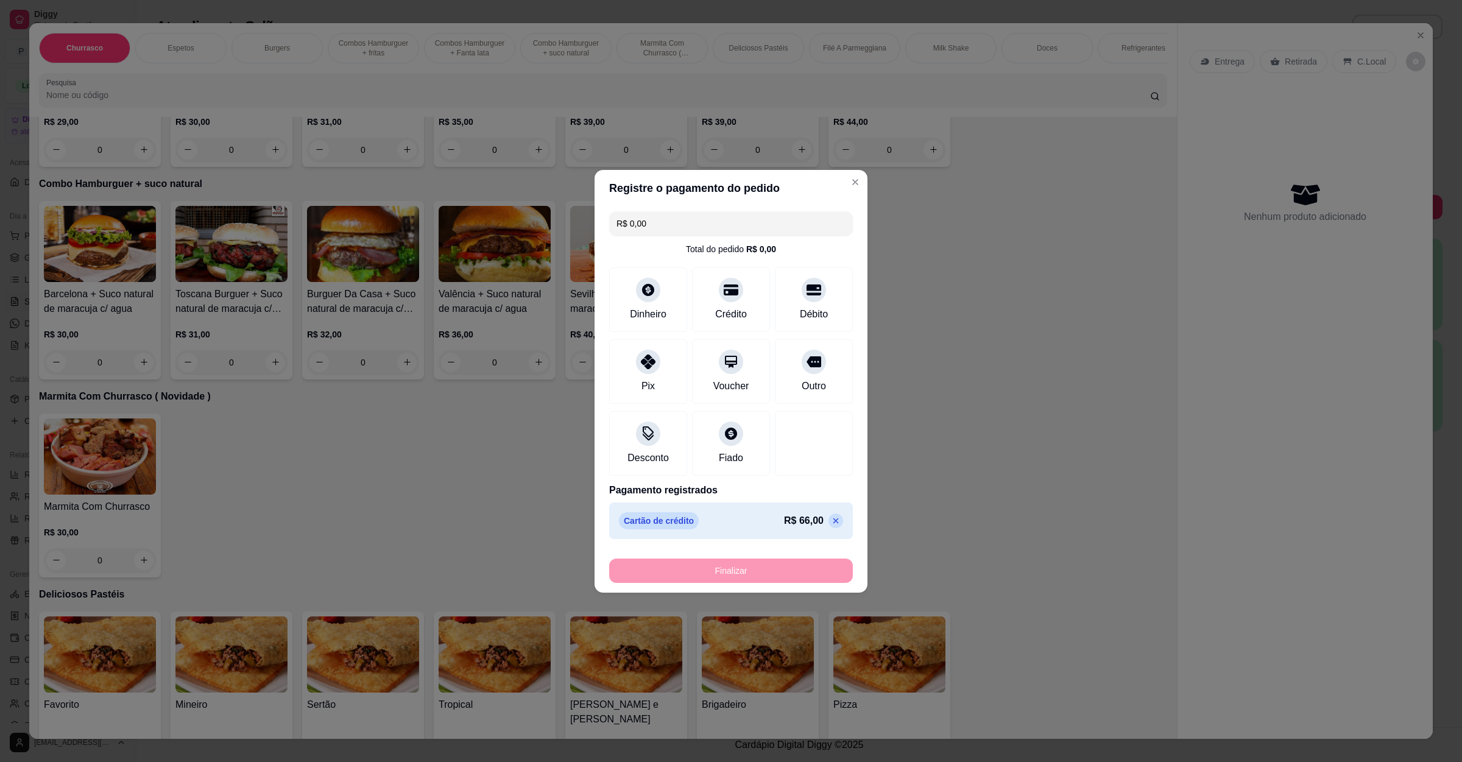
type input "-R$ 66,00"
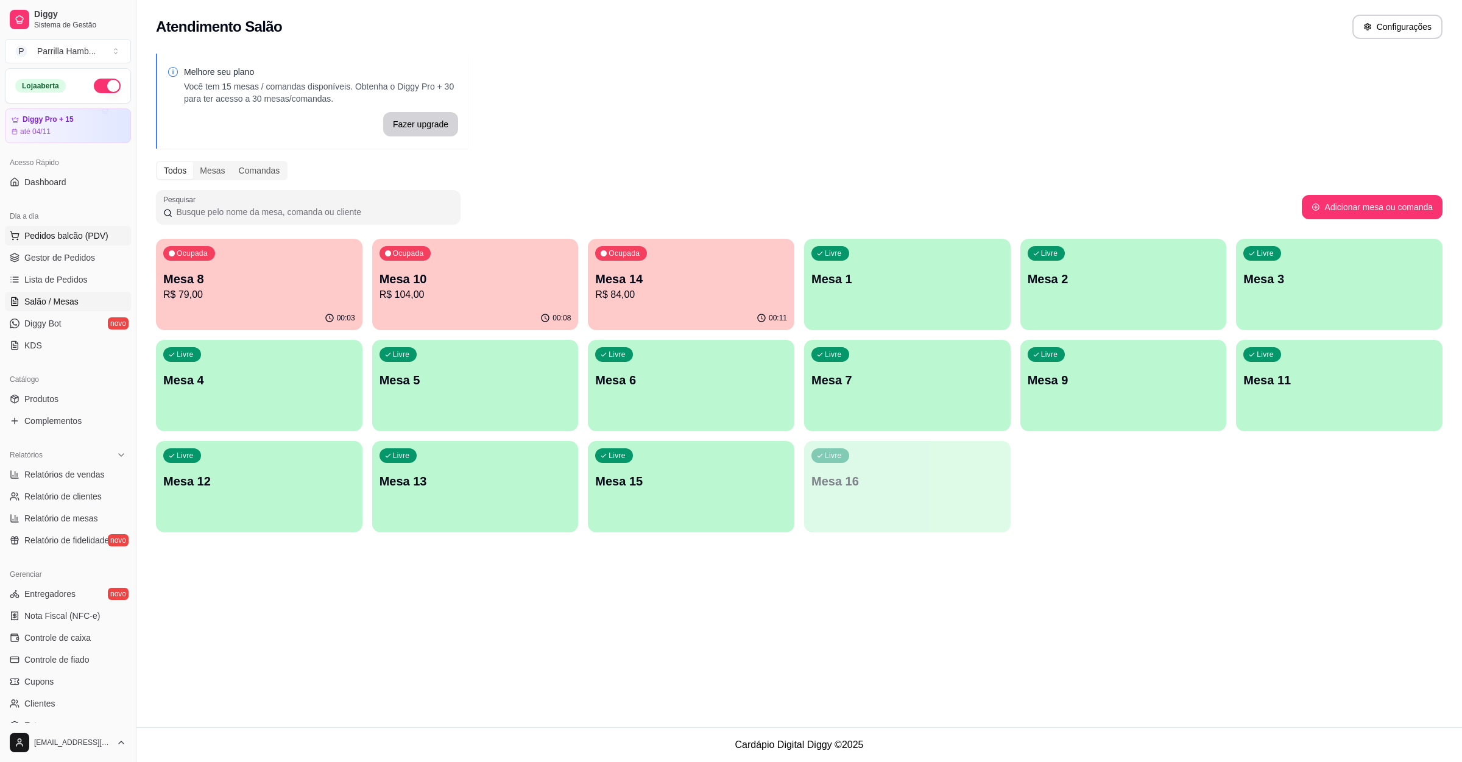
click at [62, 232] on span "Pedidos balcão (PDV)" at bounding box center [66, 236] width 84 height 12
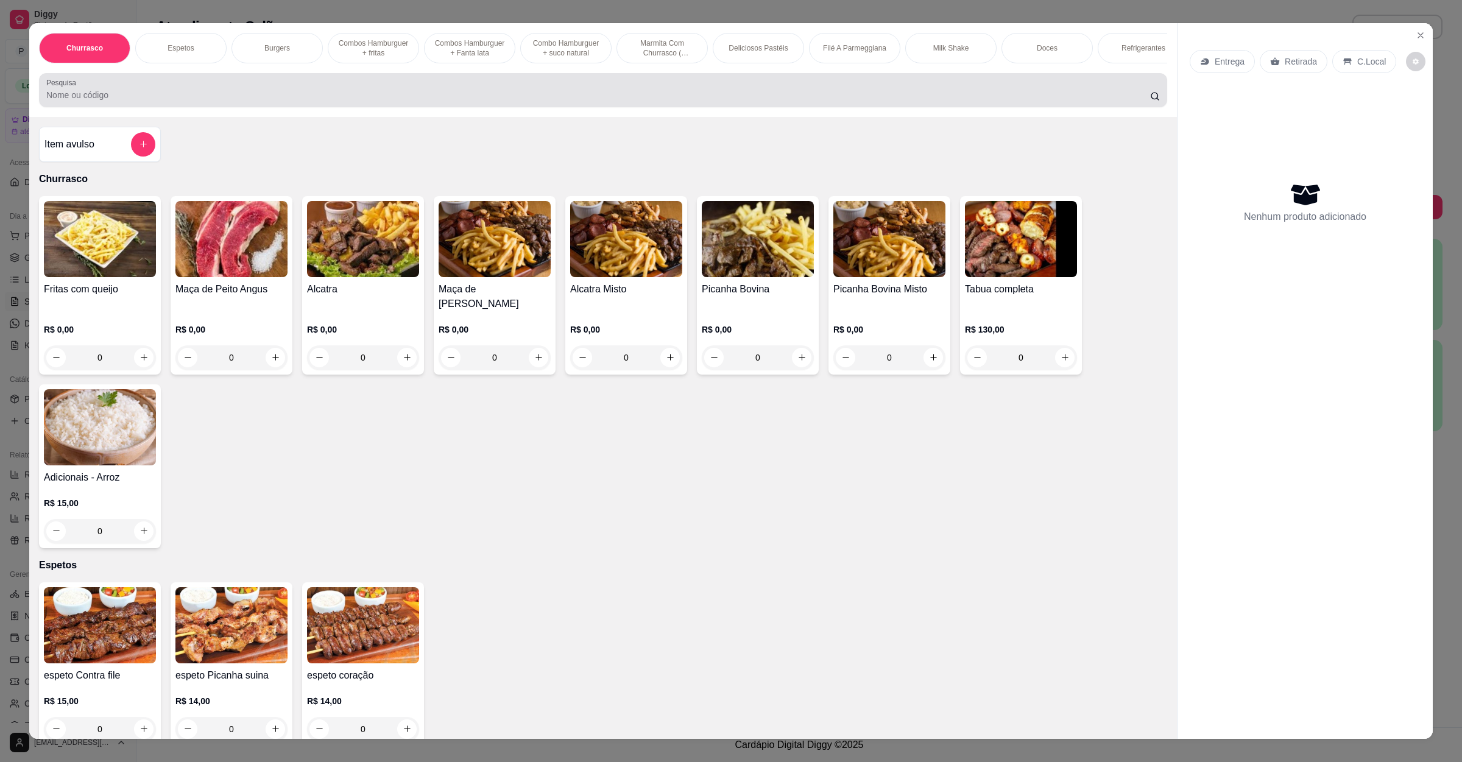
click at [373, 100] on div at bounding box center [602, 90] width 1113 height 24
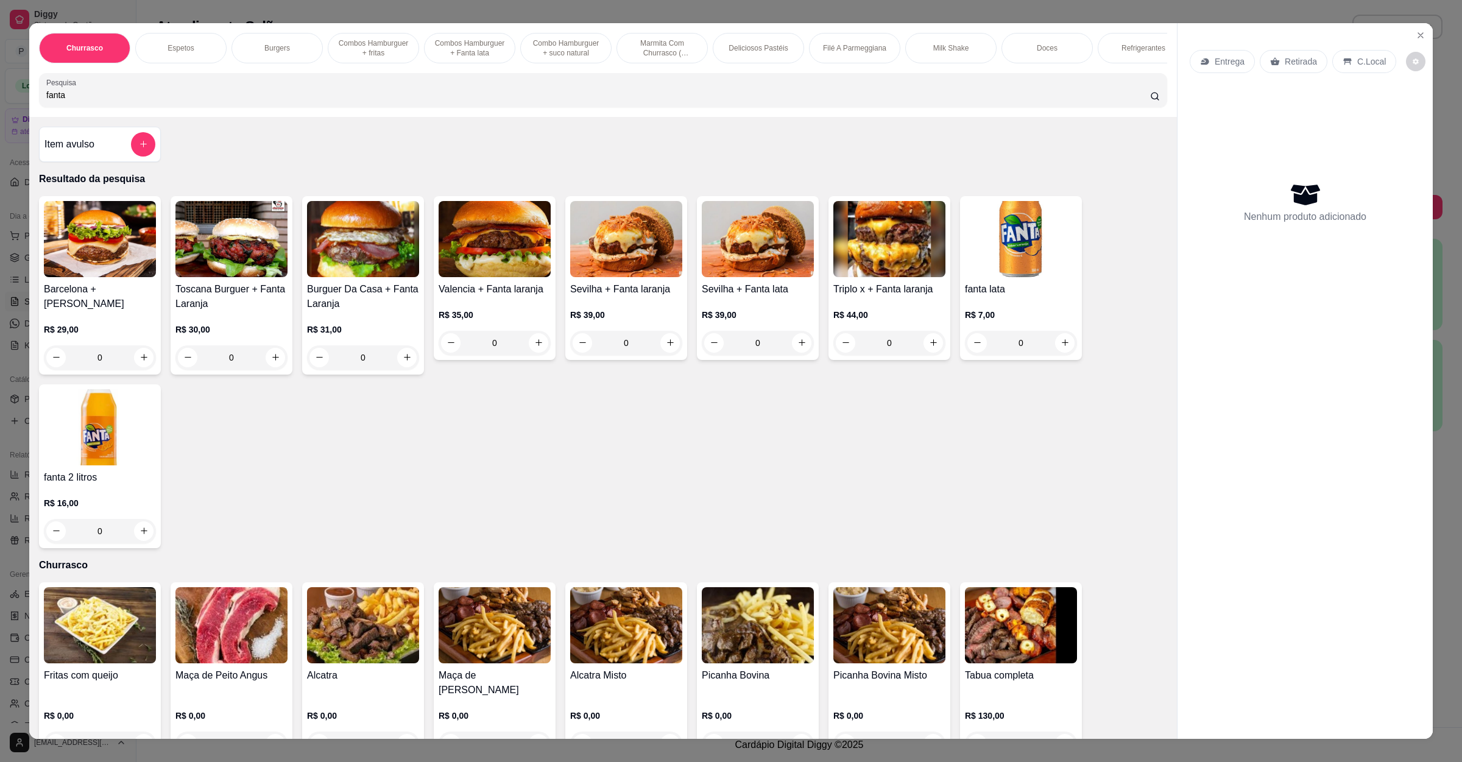
type input "fanta"
click at [426, 517] on div "Barcelona + Fanta Laranja R$ 29,00 0 Toscana Burguer + Fanta Laranja R$ 30,00 0…" at bounding box center [603, 372] width 1128 height 352
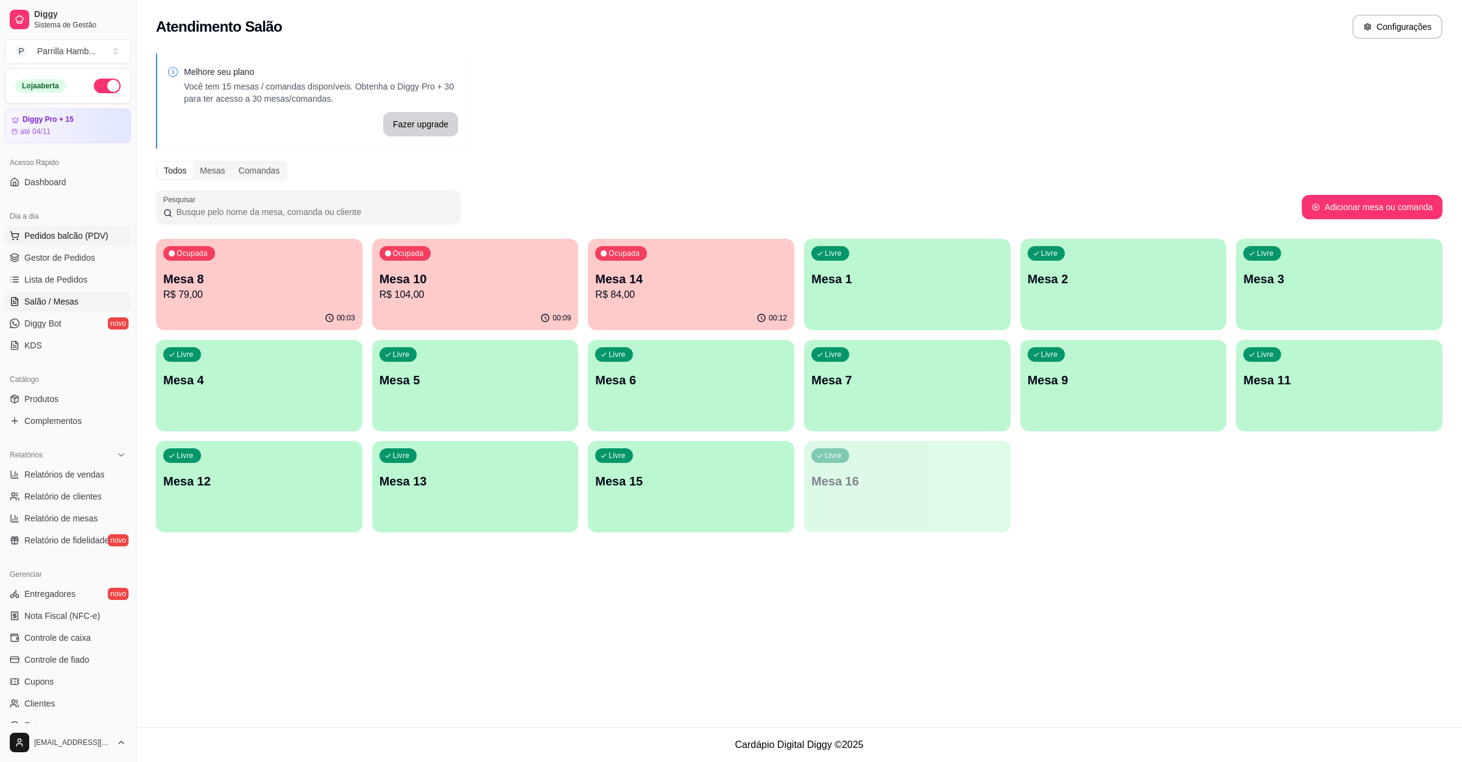
click at [82, 242] on span "Pedidos balcão (PDV)" at bounding box center [66, 236] width 84 height 12
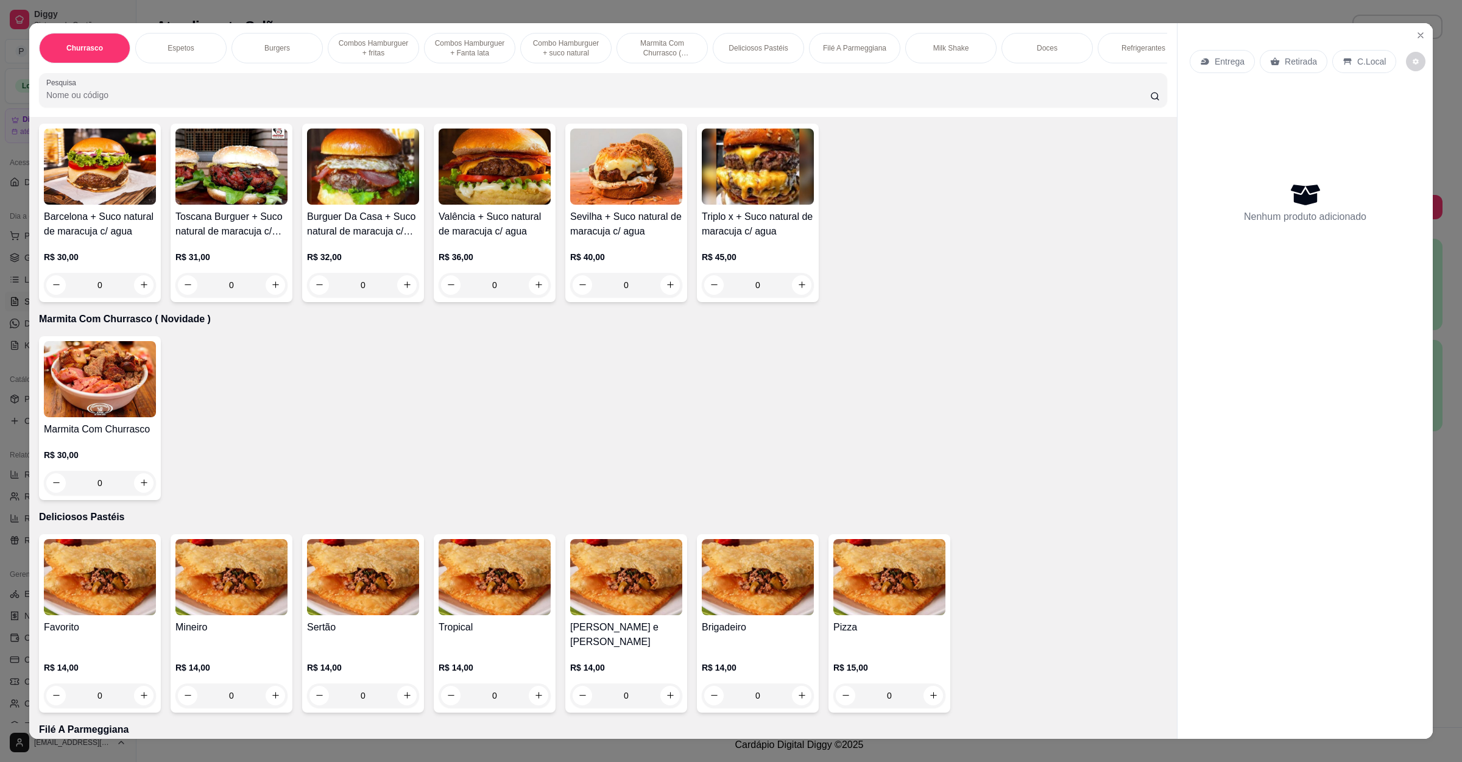
scroll to position [1279, 0]
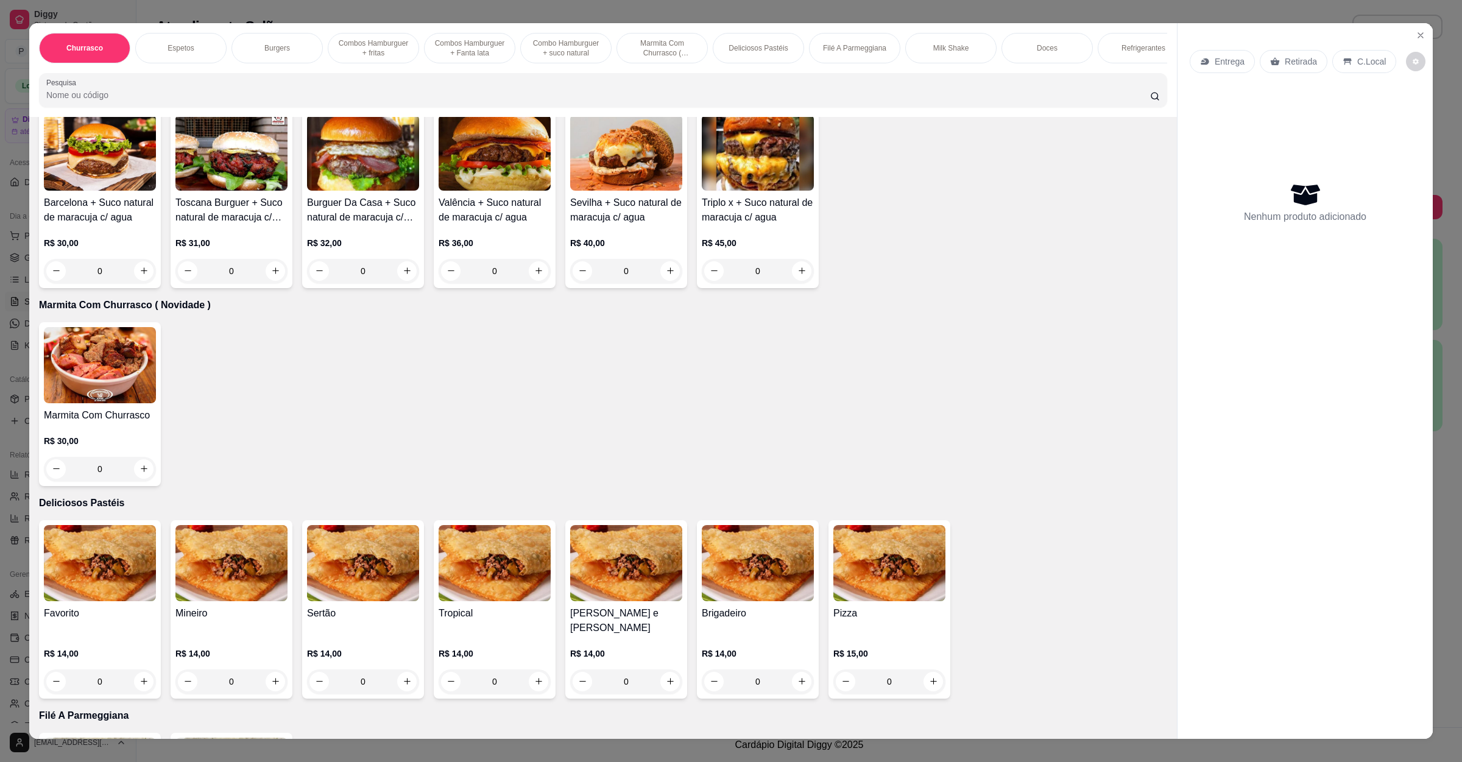
click at [130, 357] on img at bounding box center [100, 365] width 112 height 76
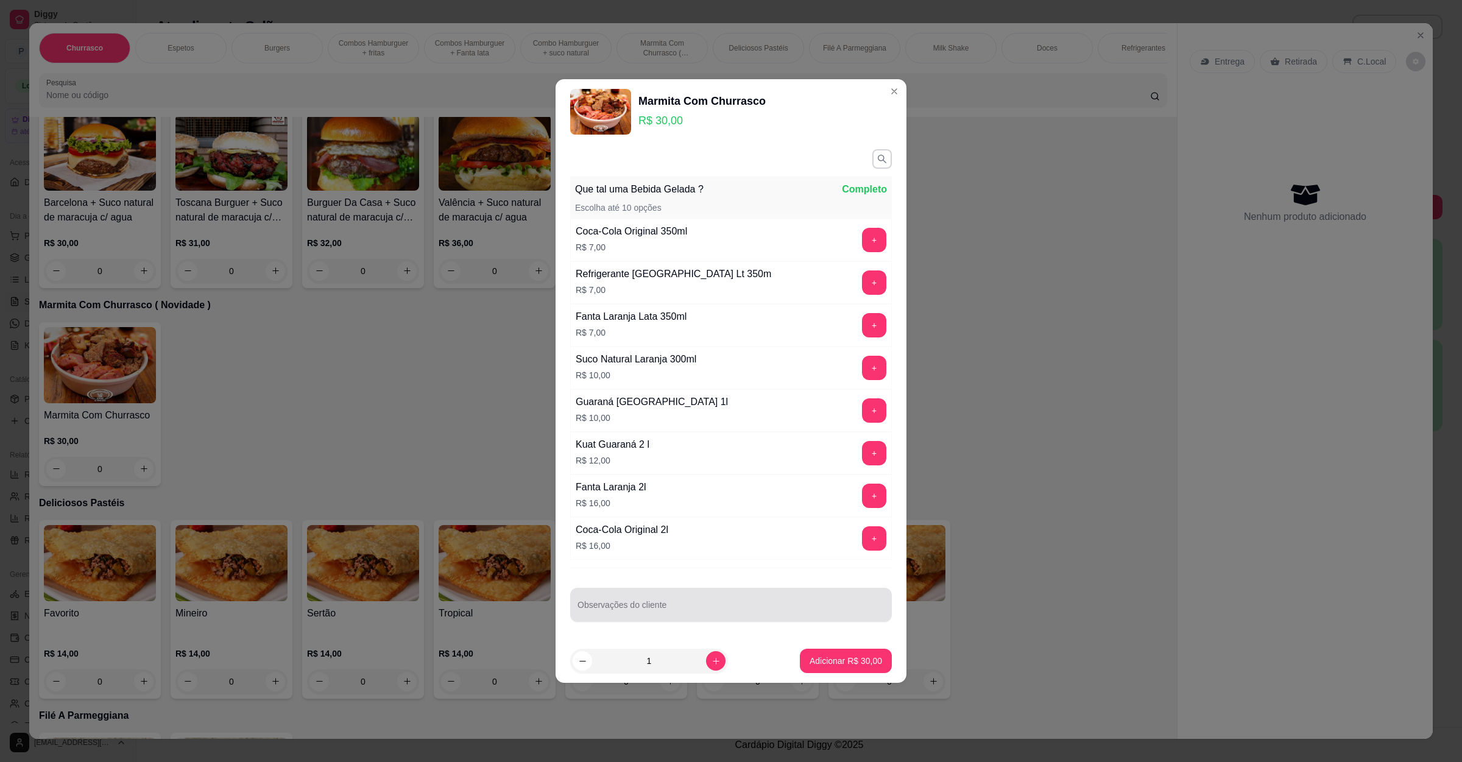
click at [639, 611] on input "Observações do cliente" at bounding box center [730, 610] width 307 height 12
type input "sem arroz"
click at [845, 660] on p "Adicionar R$ 30,00" at bounding box center [846, 661] width 71 height 12
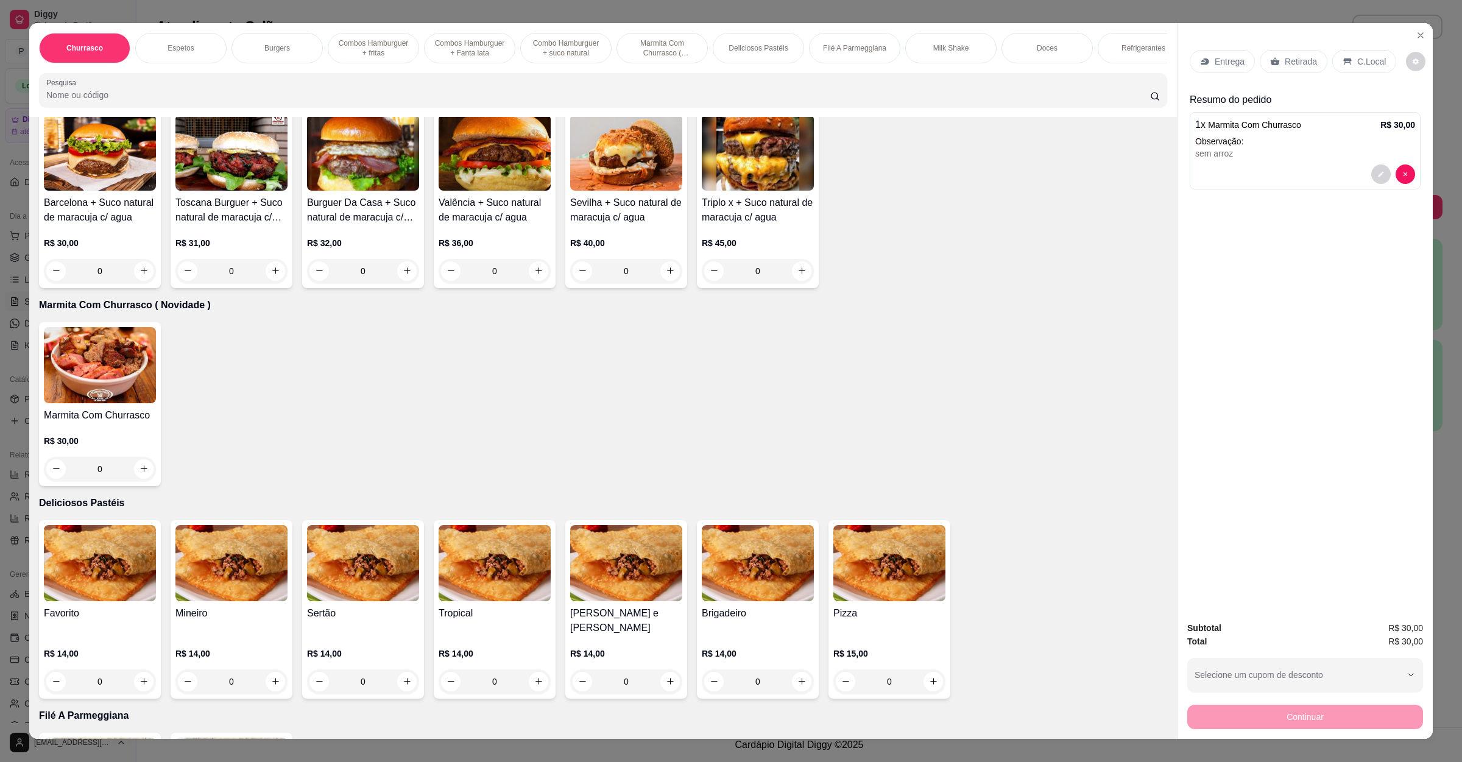
click at [1189, 61] on div "Entrega" at bounding box center [1221, 61] width 65 height 23
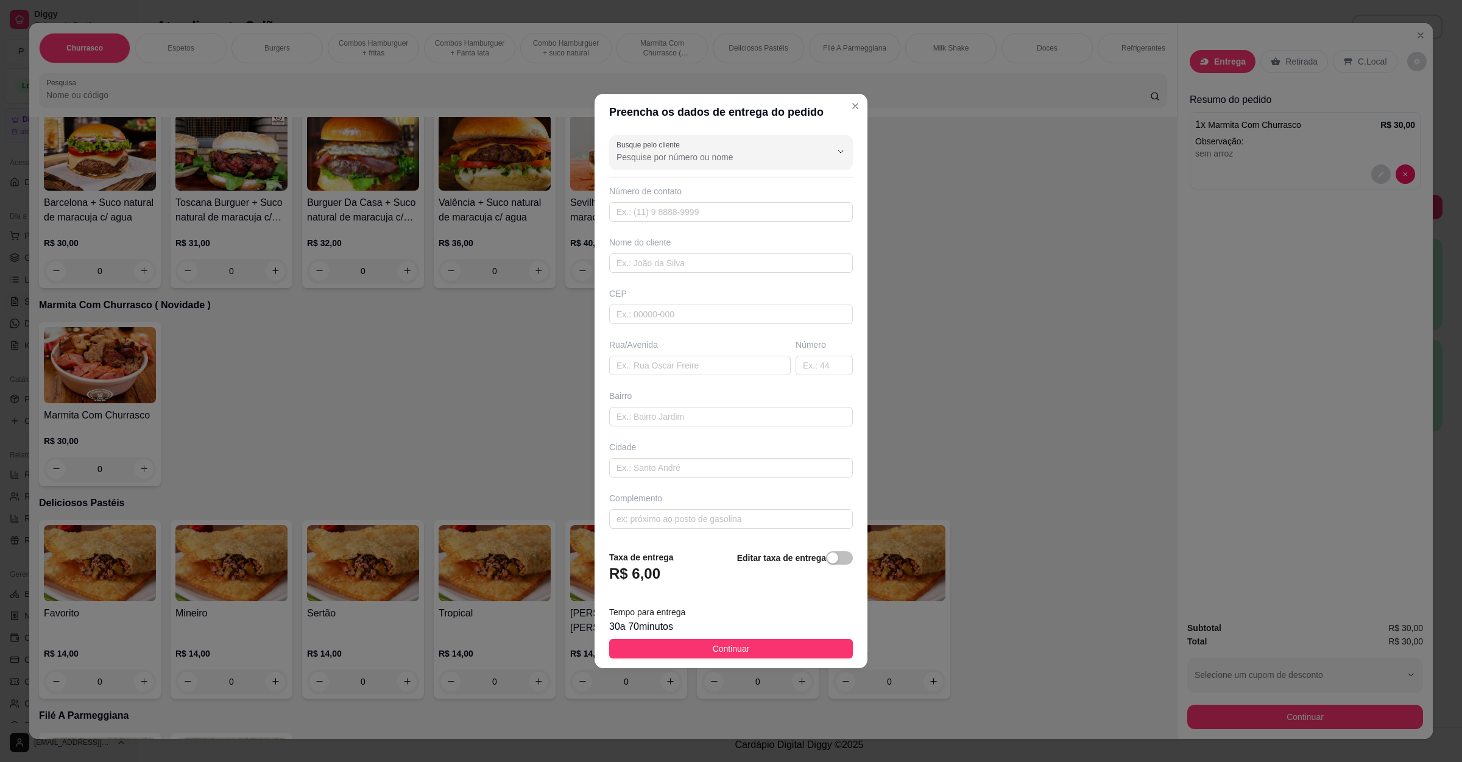
click at [647, 336] on div "Busque pelo cliente Número de contato Nome do cliente CEP Rua/[GEOGRAPHIC_DATA]" at bounding box center [730, 335] width 273 height 410
click at [653, 322] on input "text" at bounding box center [731, 314] width 244 height 19
click at [658, 372] on input "text" at bounding box center [699, 365] width 181 height 19
paste input "[STREET_ADDRESS]"
type input "[STREET_ADDRESS]"
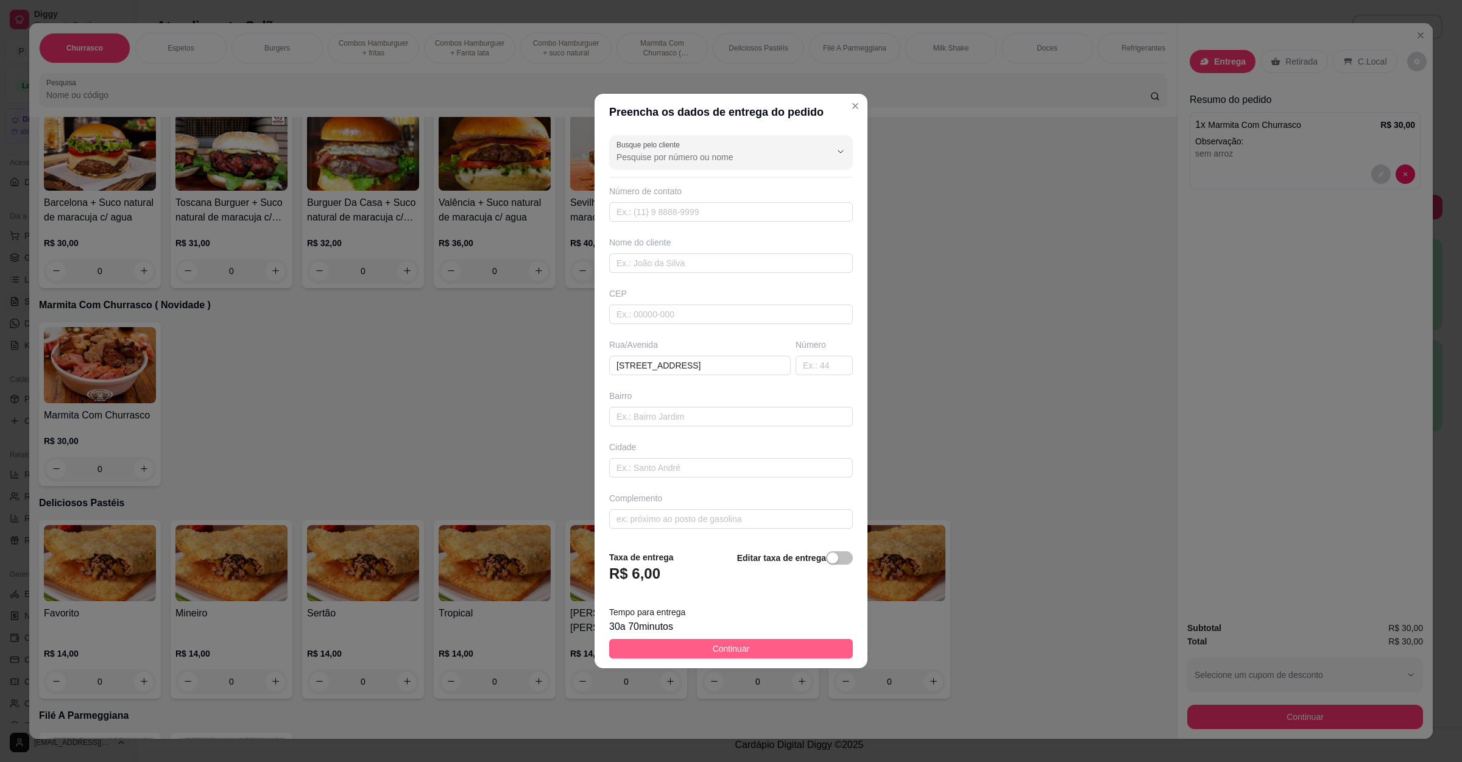
click at [775, 651] on button "Continuar" at bounding box center [731, 648] width 244 height 19
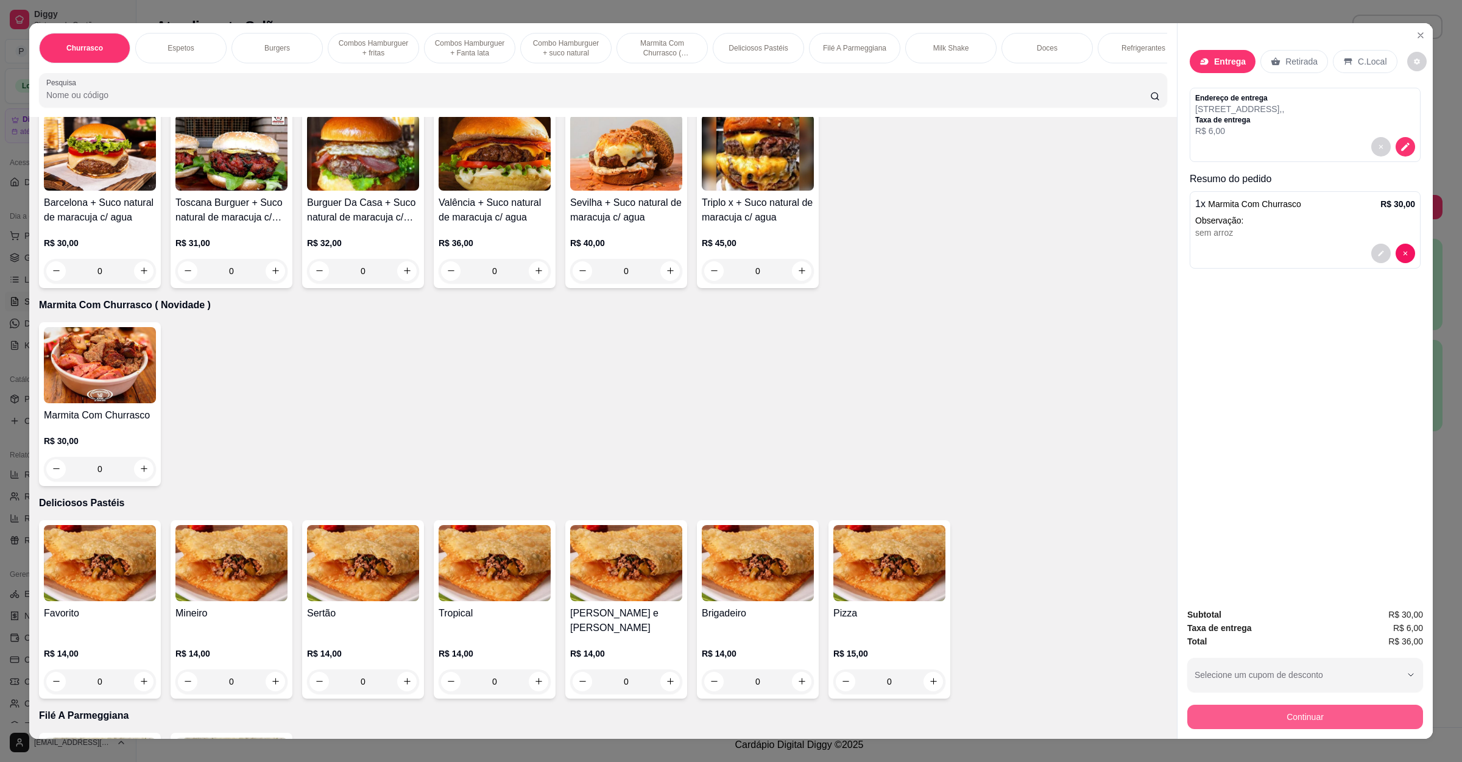
click at [1225, 713] on button "Continuar" at bounding box center [1305, 717] width 236 height 24
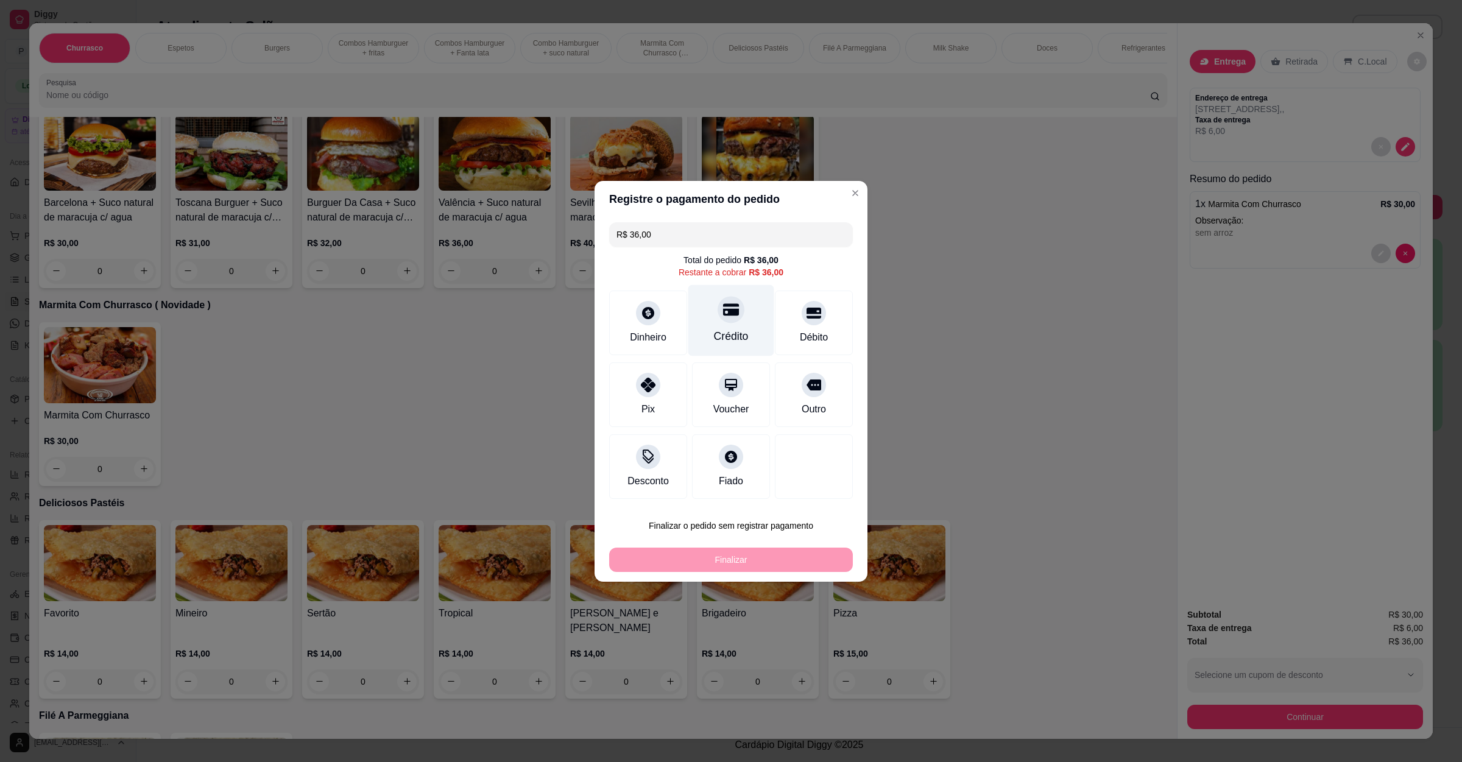
click at [717, 333] on div "Crédito" at bounding box center [731, 336] width 35 height 16
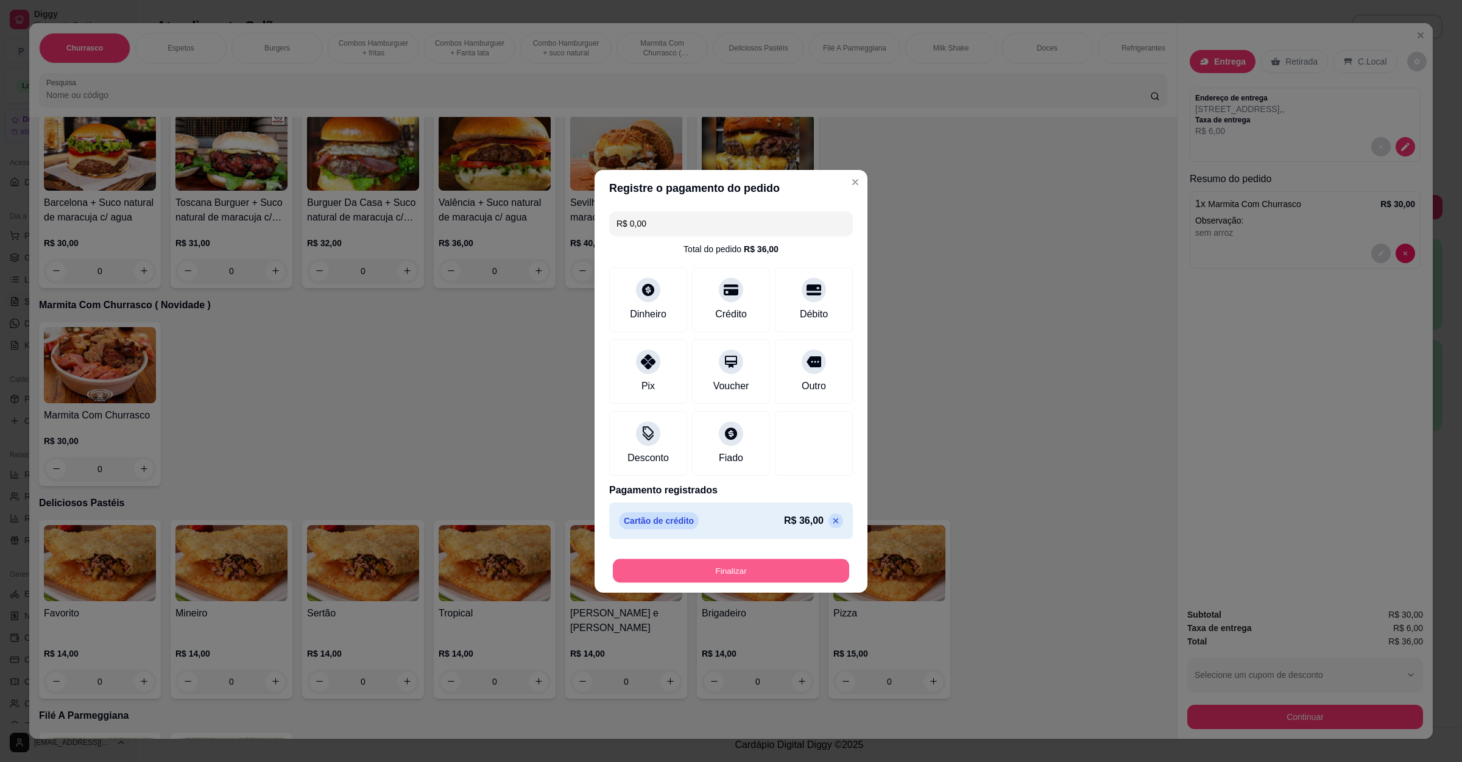
click at [685, 574] on button "Finalizar" at bounding box center [731, 570] width 236 height 24
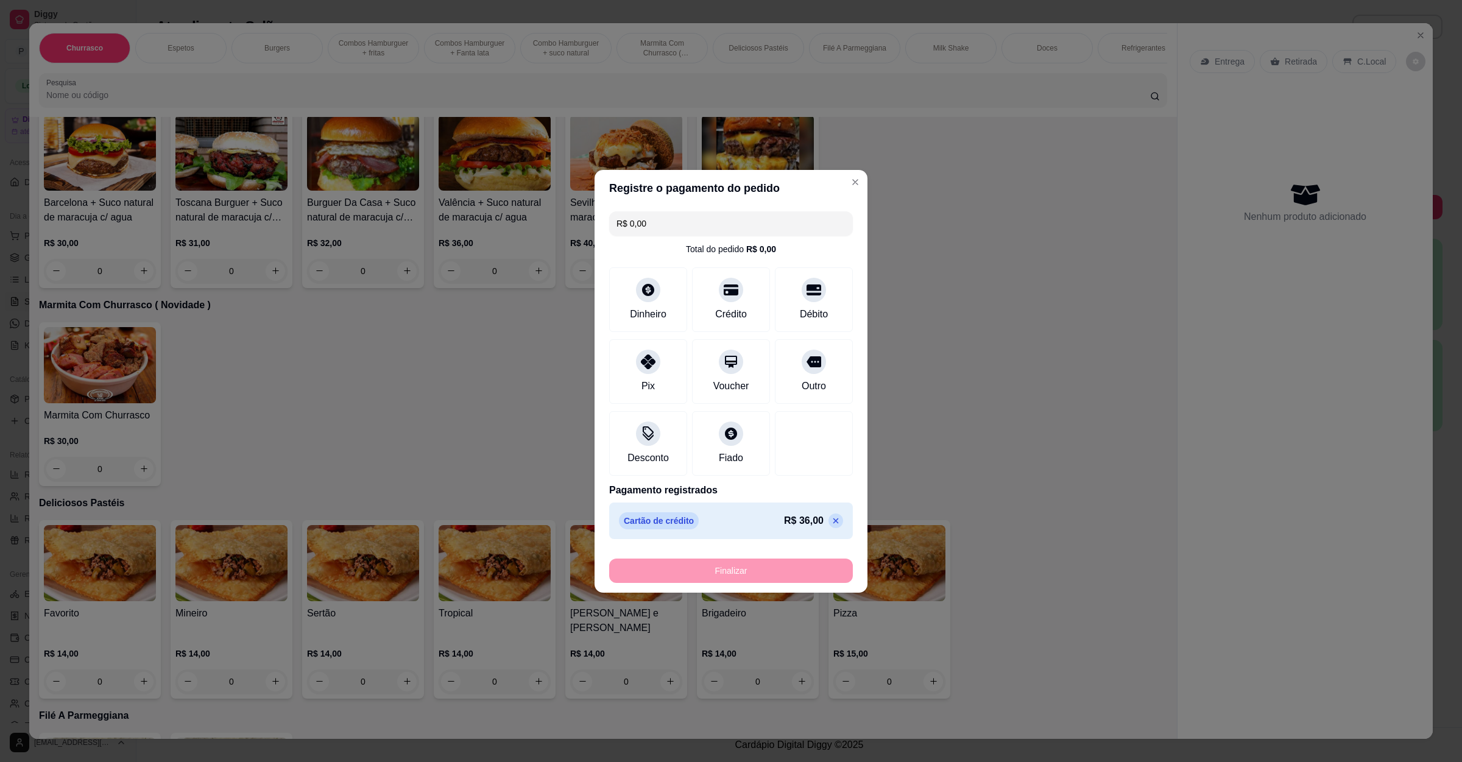
type input "-R$ 36,00"
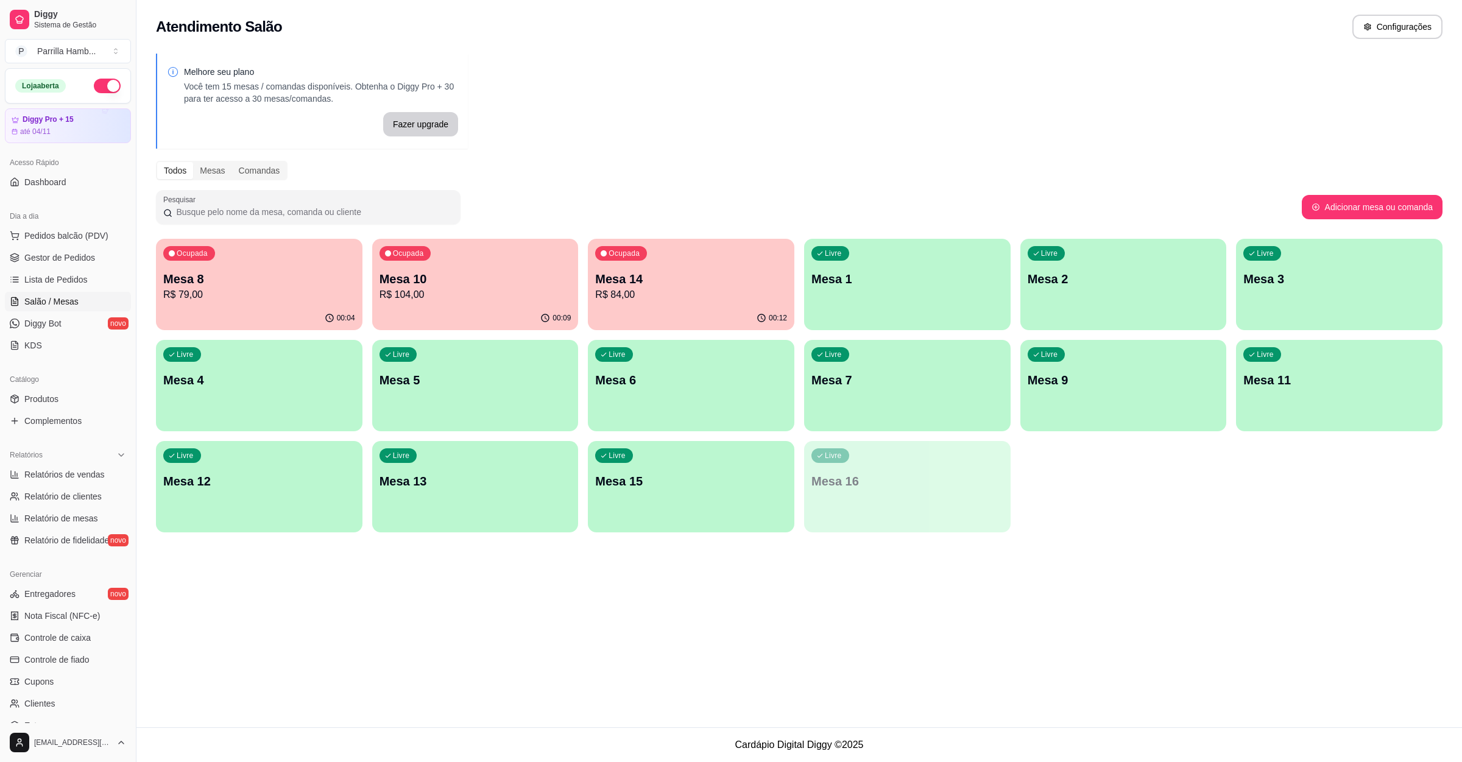
drag, startPoint x: 256, startPoint y: 758, endPoint x: 252, endPoint y: 766, distance: 8.5
click at [252, 761] on html "Diggy Sistema de Gestão P Parrilla Hamb ... Loja aberta Diggy Pro + 15 até 04/1…" at bounding box center [731, 381] width 1462 height 762
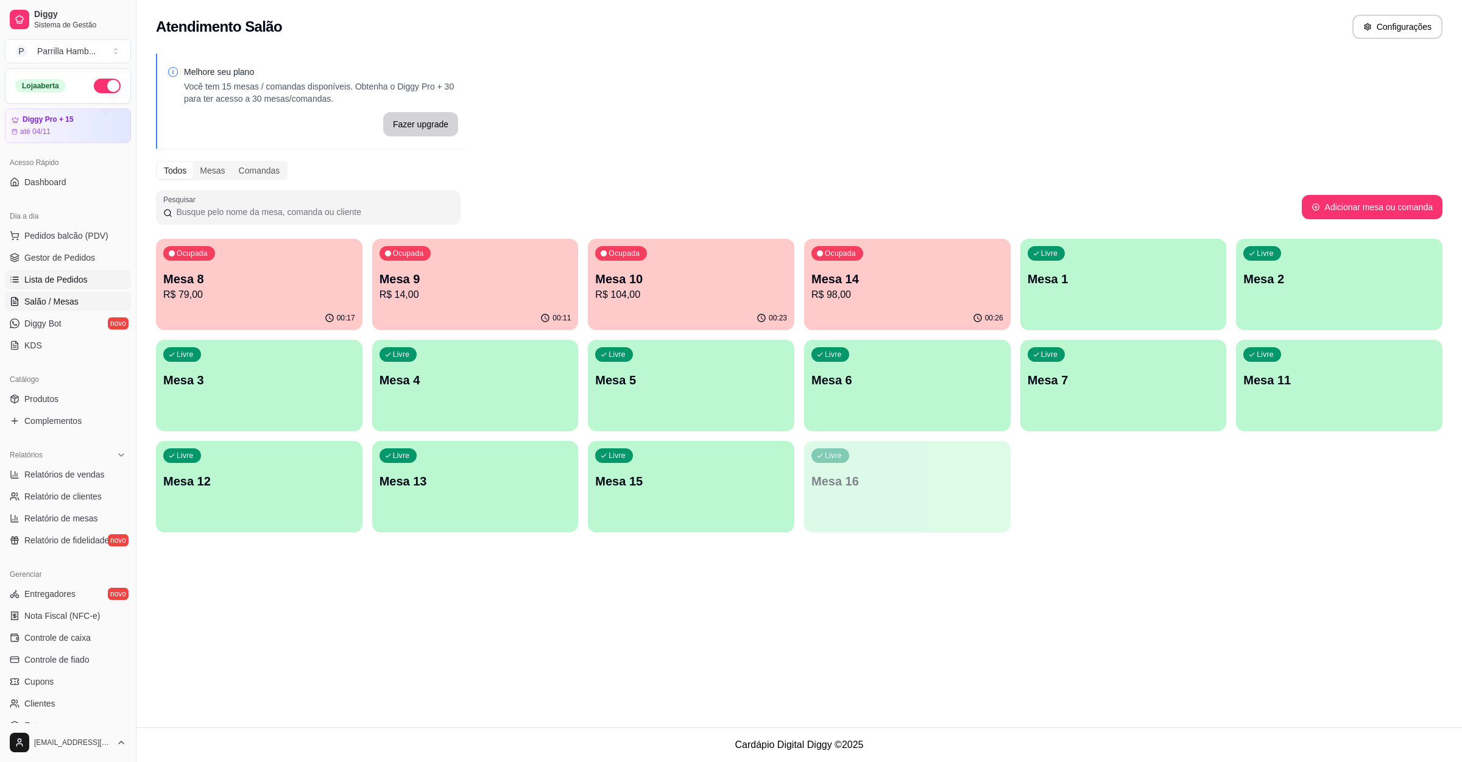
click at [79, 273] on link "Lista de Pedidos" at bounding box center [68, 279] width 126 height 19
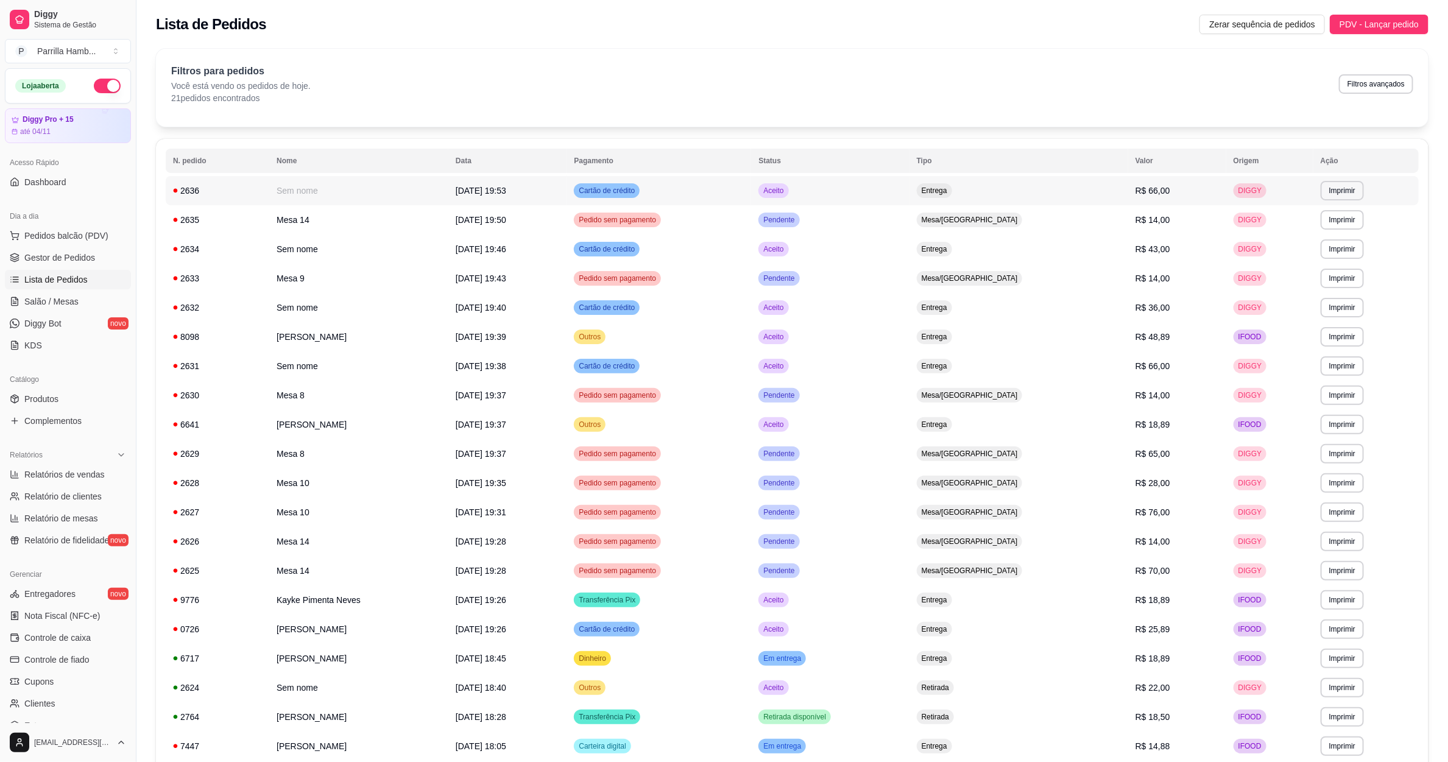
click at [506, 192] on span "[DATE] 19:53" at bounding box center [481, 191] width 51 height 10
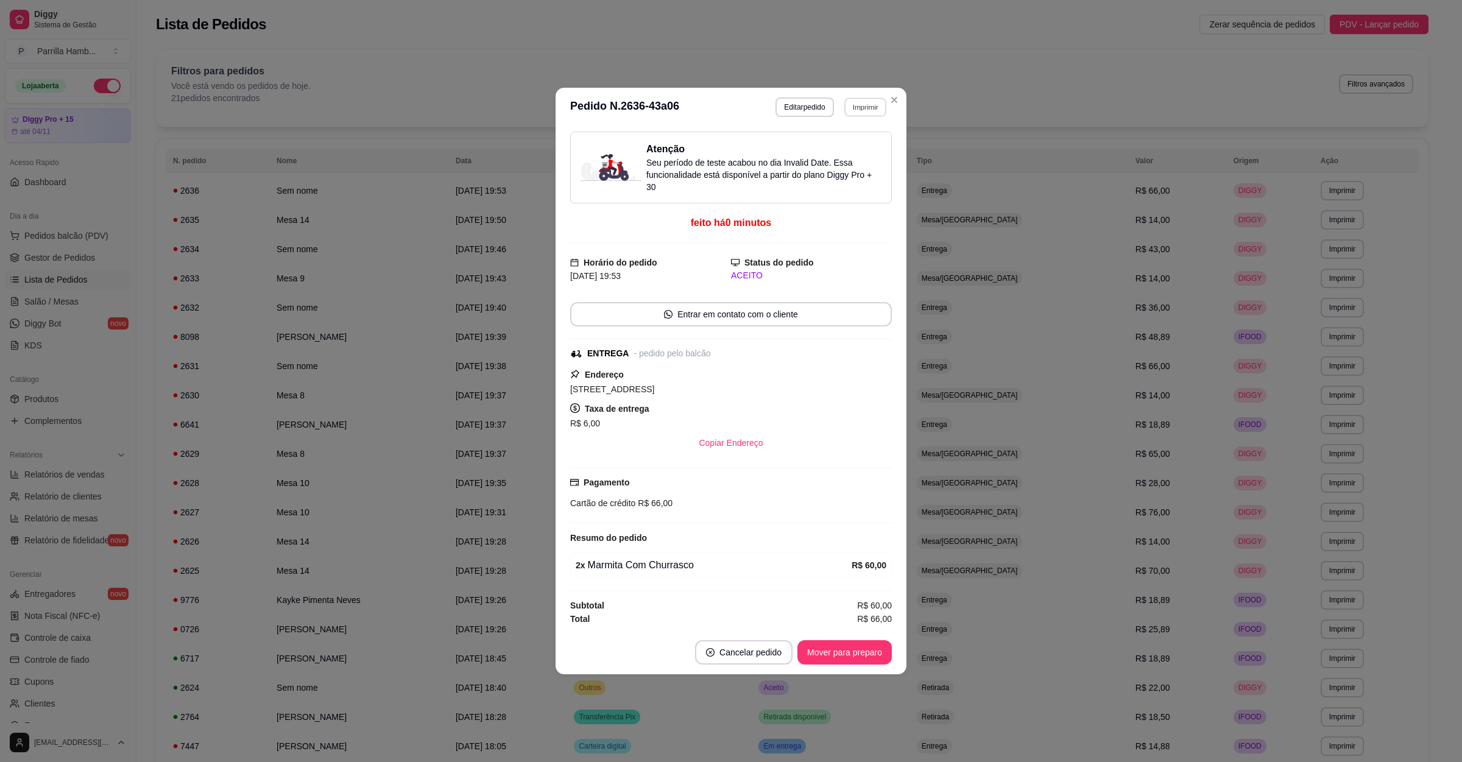
click at [873, 108] on button "Imprimir" at bounding box center [865, 106] width 42 height 19
click at [850, 149] on button "IMPRESSORA" at bounding box center [844, 147] width 88 height 19
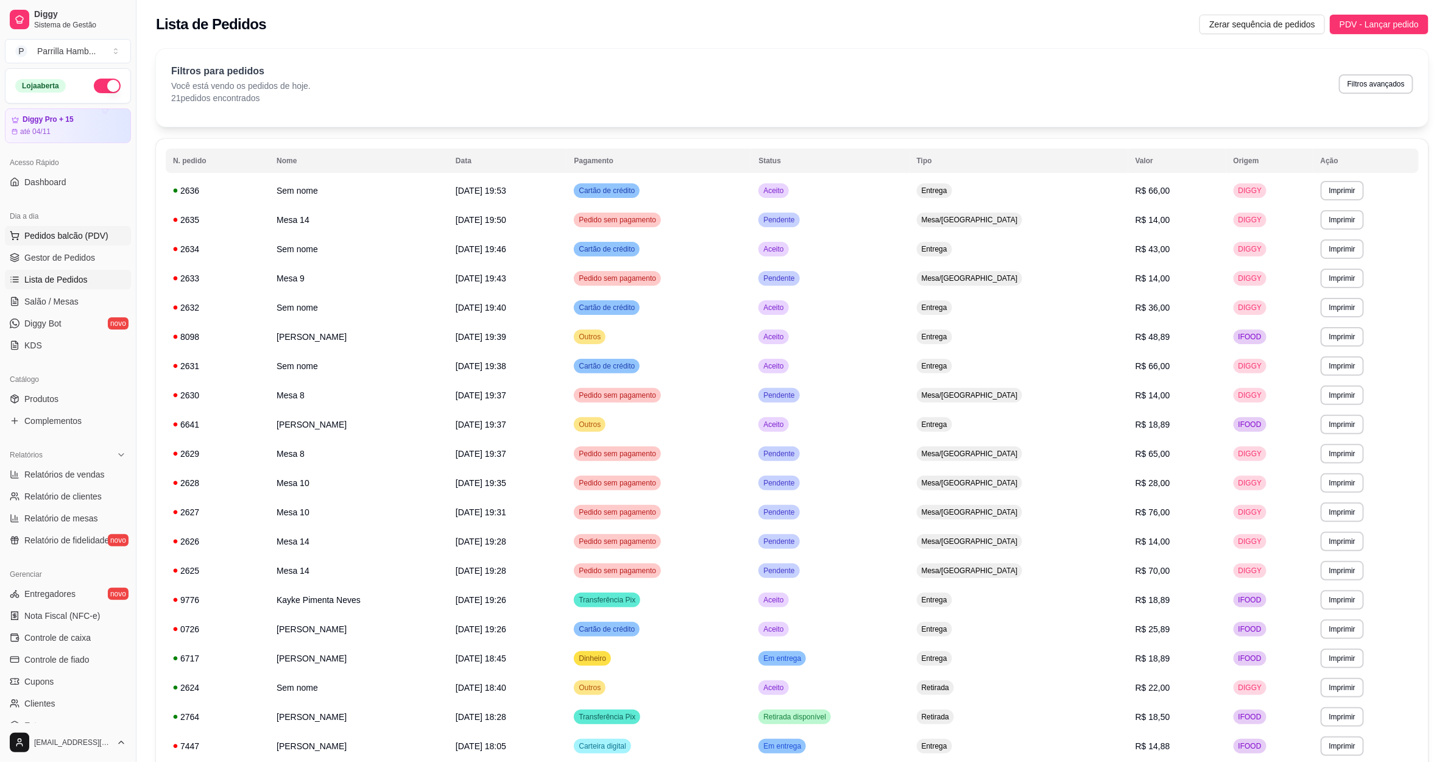
click at [112, 228] on button "Pedidos balcão (PDV)" at bounding box center [68, 235] width 126 height 19
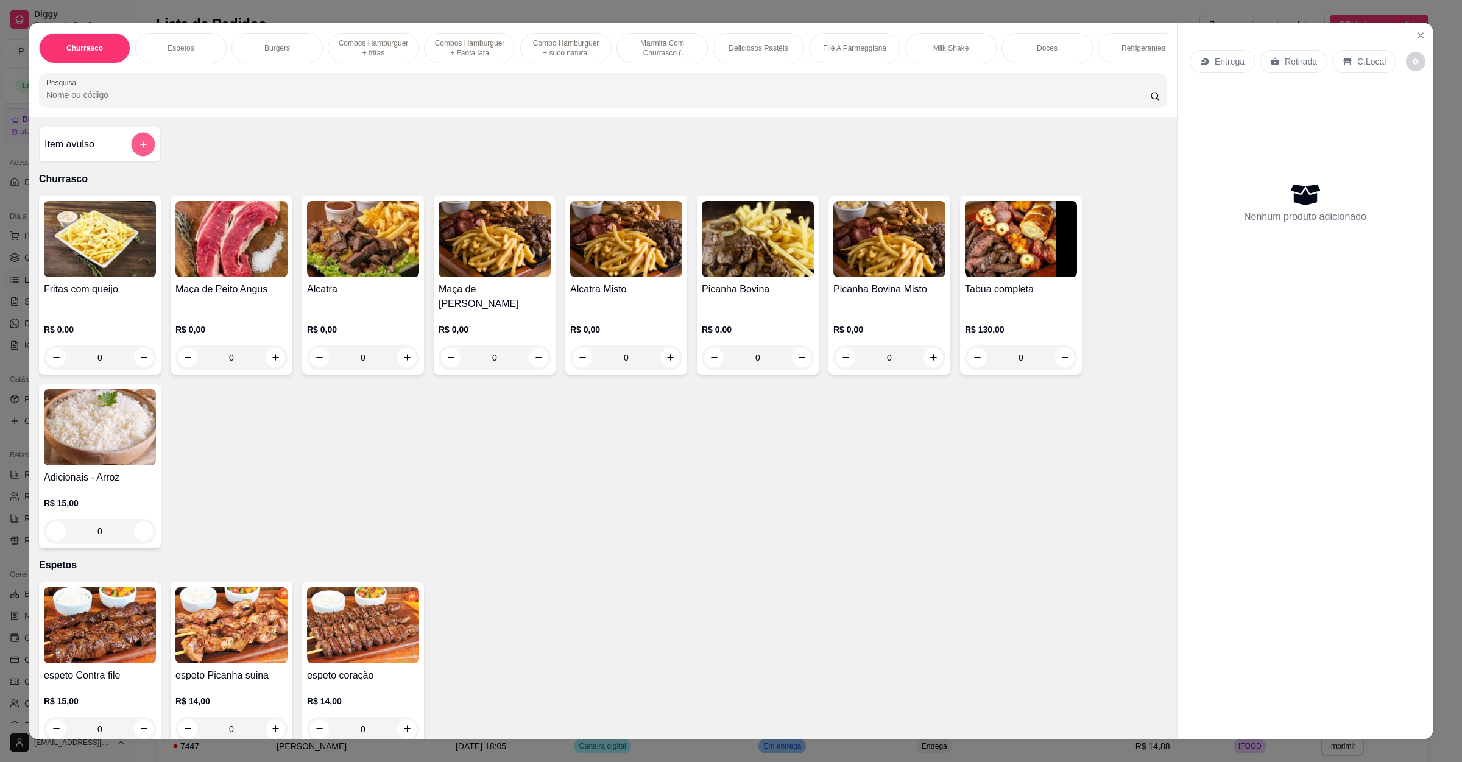
click at [139, 149] on icon "add-separate-item" at bounding box center [143, 143] width 9 height 9
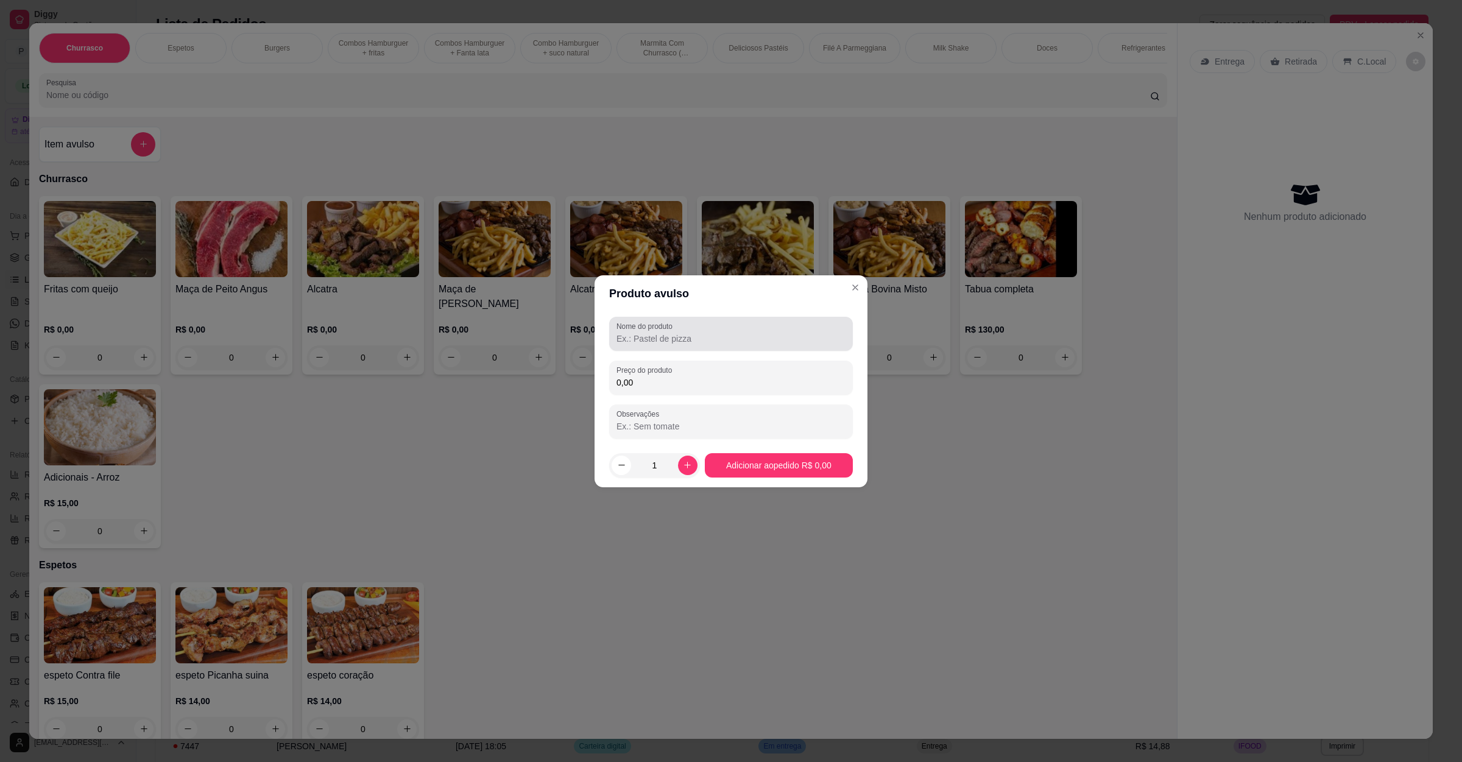
click at [672, 329] on label "Nome do produto" at bounding box center [646, 326] width 60 height 10
click at [672, 333] on input "Nome do produto" at bounding box center [730, 339] width 229 height 12
type input "parmegiana bovina"
click at [666, 386] on input "0,00" at bounding box center [730, 382] width 229 height 12
type input "50,00"
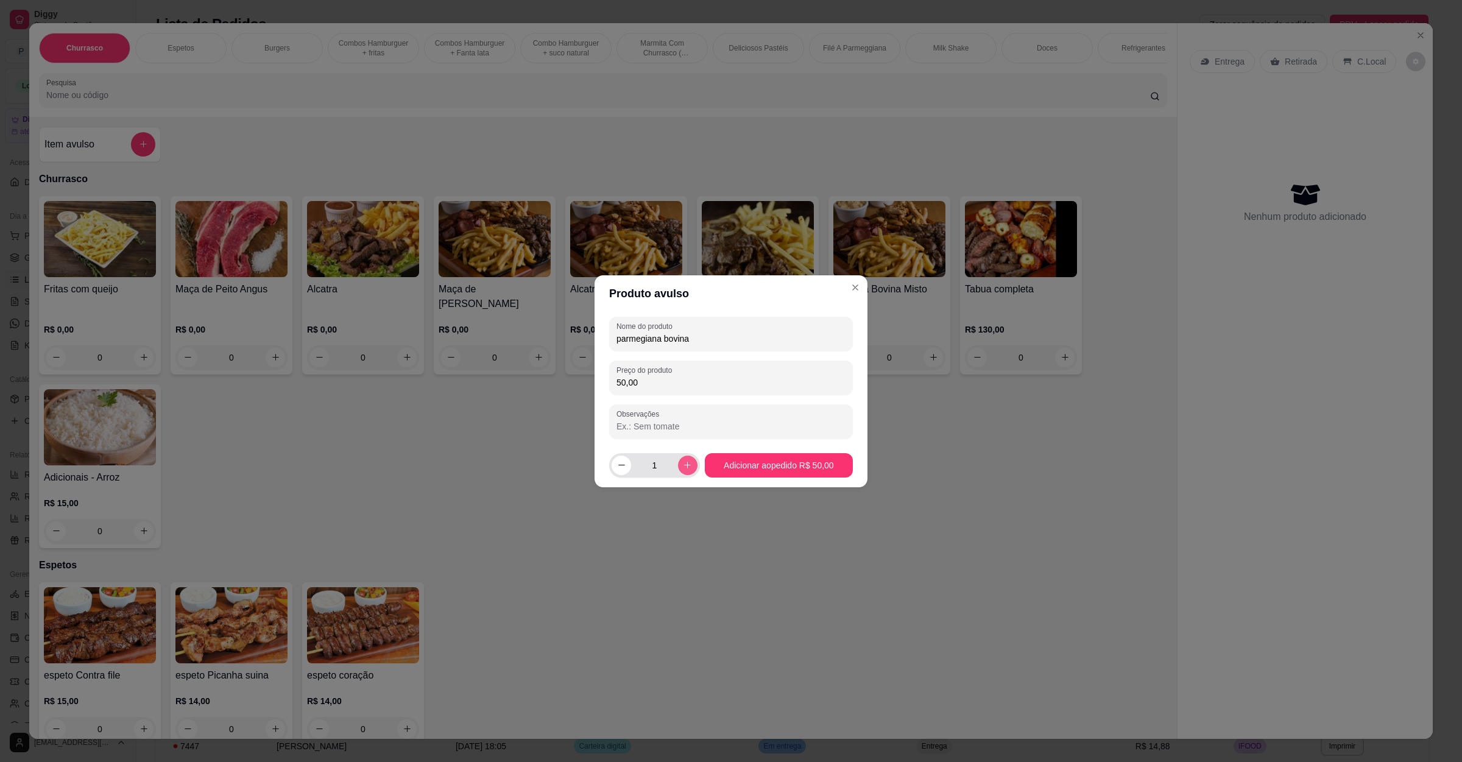
click at [684, 467] on icon "increase-product-quantity" at bounding box center [687, 464] width 9 height 9
type input "3"
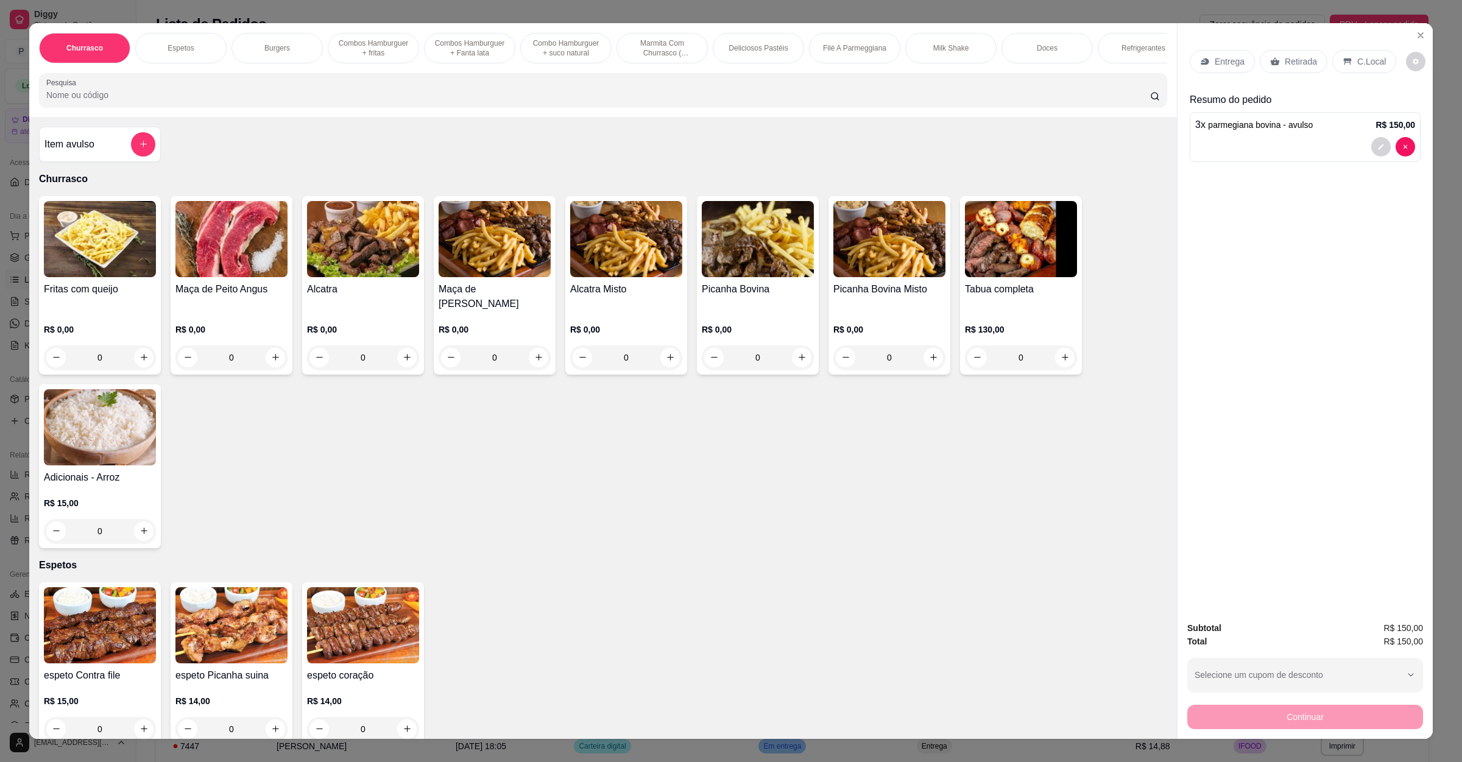
click at [1226, 61] on p "Entrega" at bounding box center [1229, 61] width 30 height 12
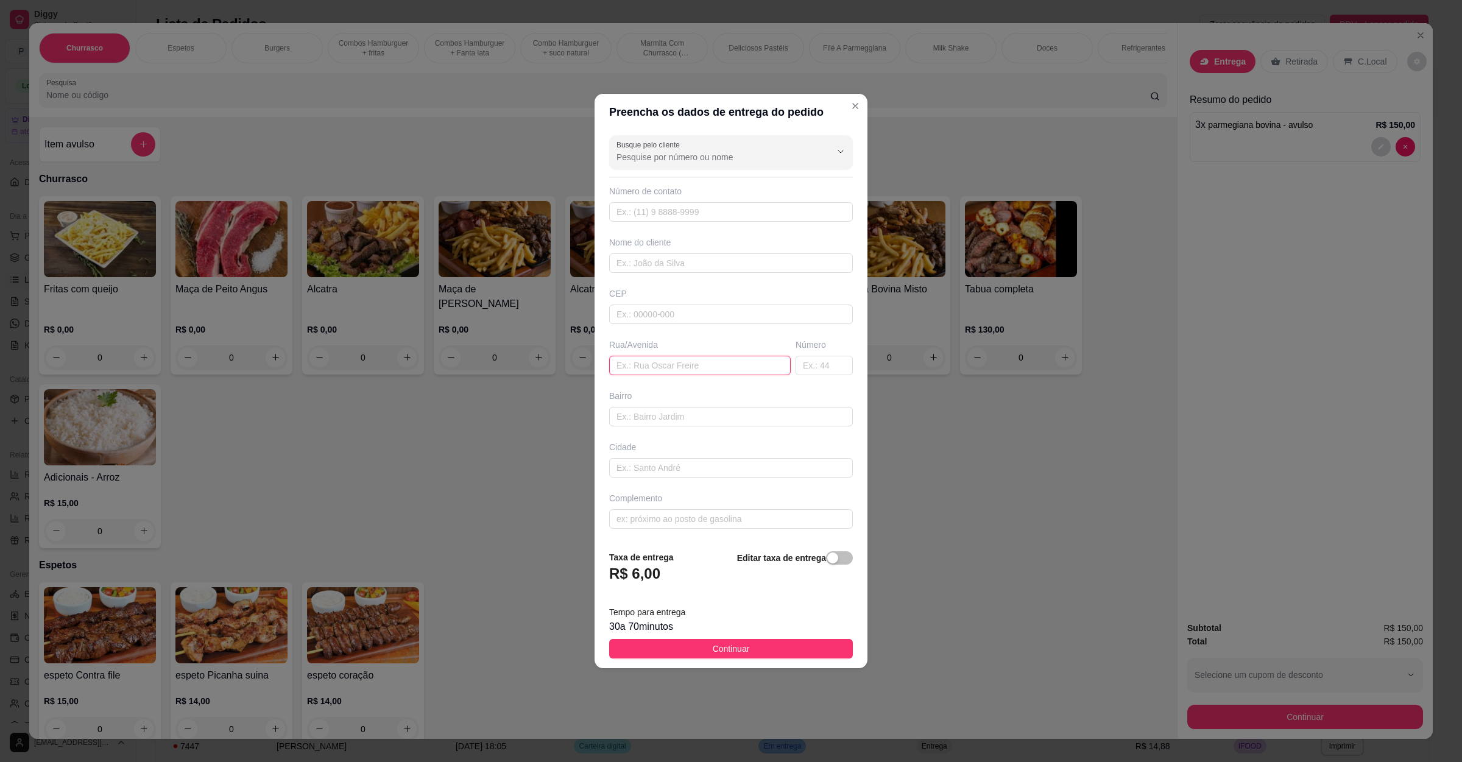
click at [640, 362] on input "text" at bounding box center [699, 365] width 181 height 19
paste input "Entregar [STREET_ADDRESS]"
type input "Entregar [STREET_ADDRESS]"
click at [724, 647] on span "Continuar" at bounding box center [731, 648] width 37 height 13
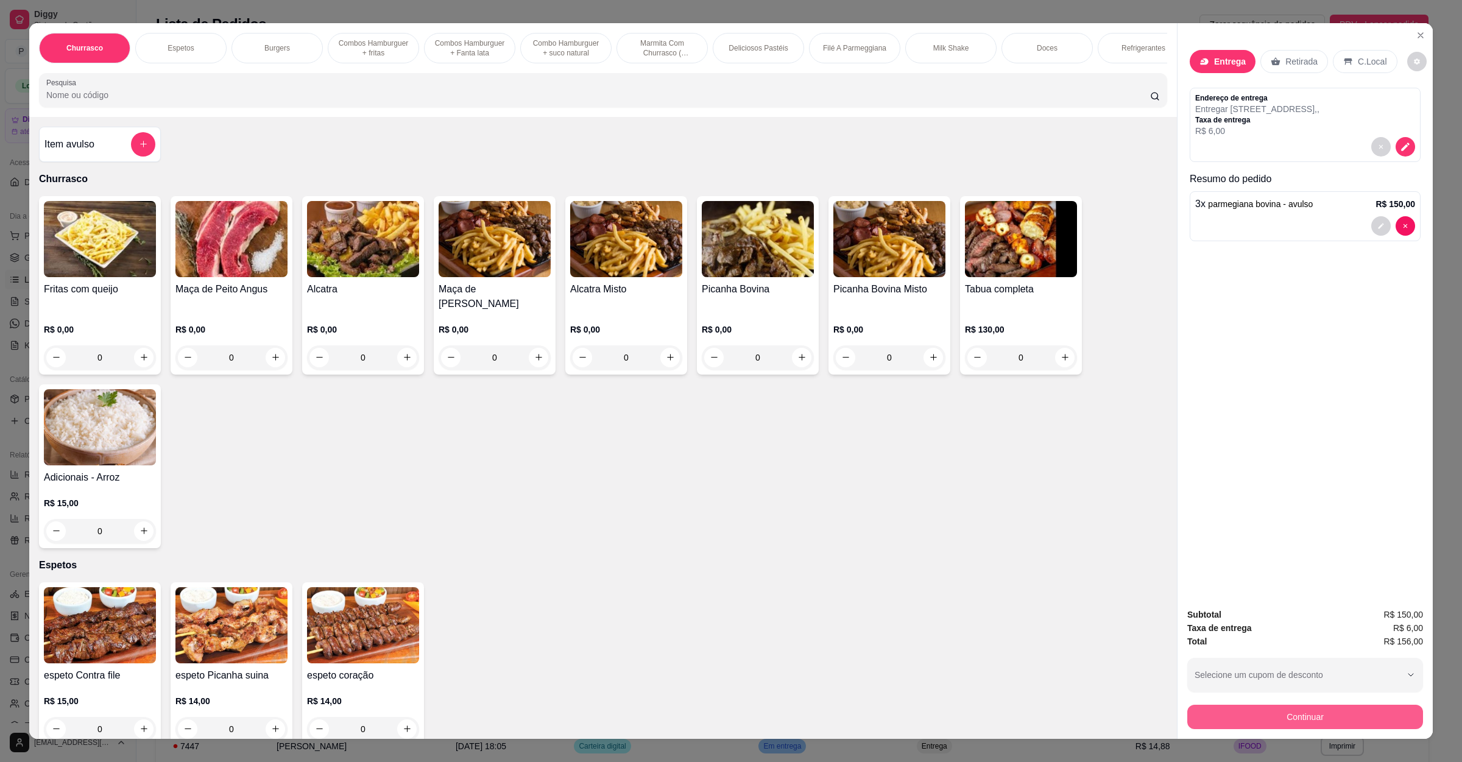
click at [1281, 710] on button "Continuar" at bounding box center [1305, 717] width 236 height 24
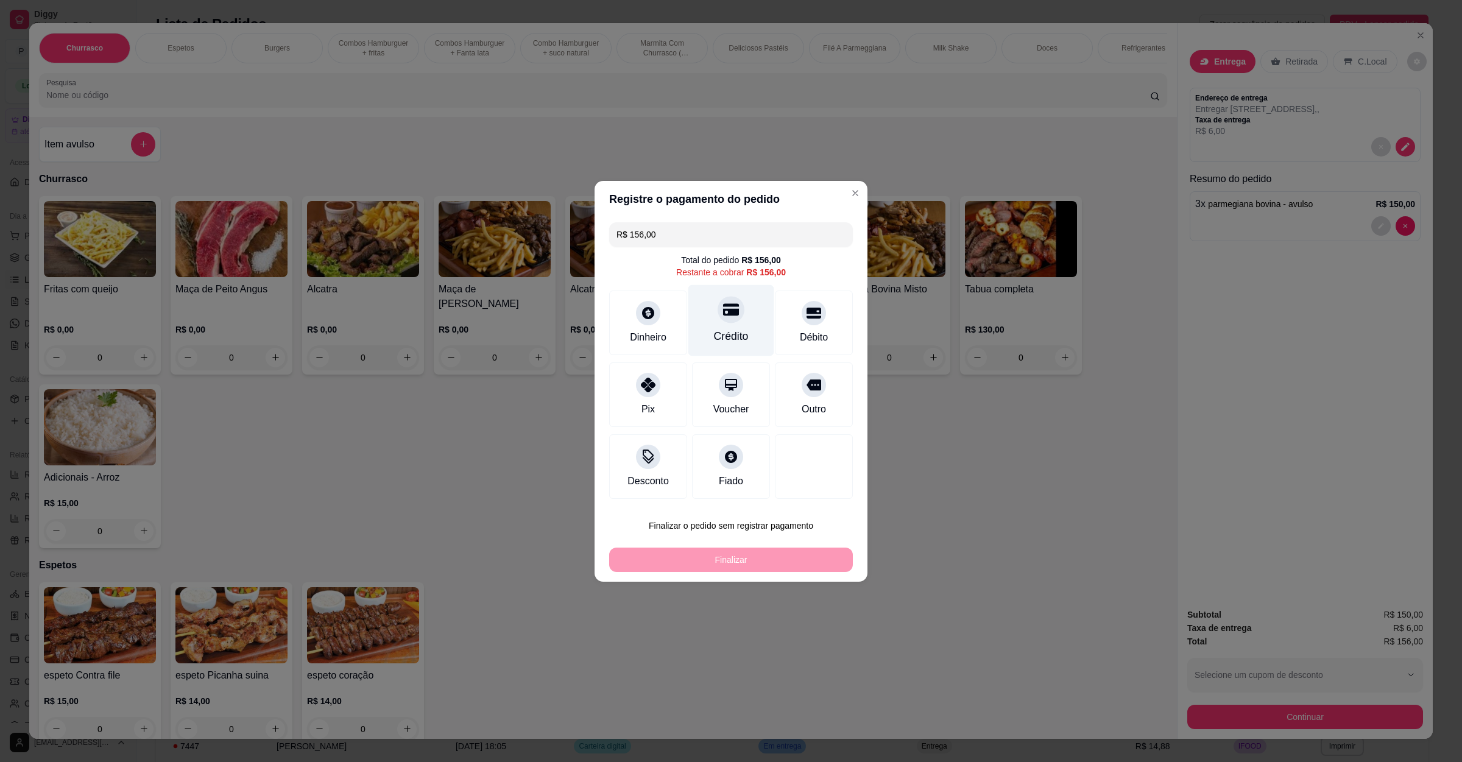
click at [722, 338] on div "Crédito" at bounding box center [731, 336] width 35 height 16
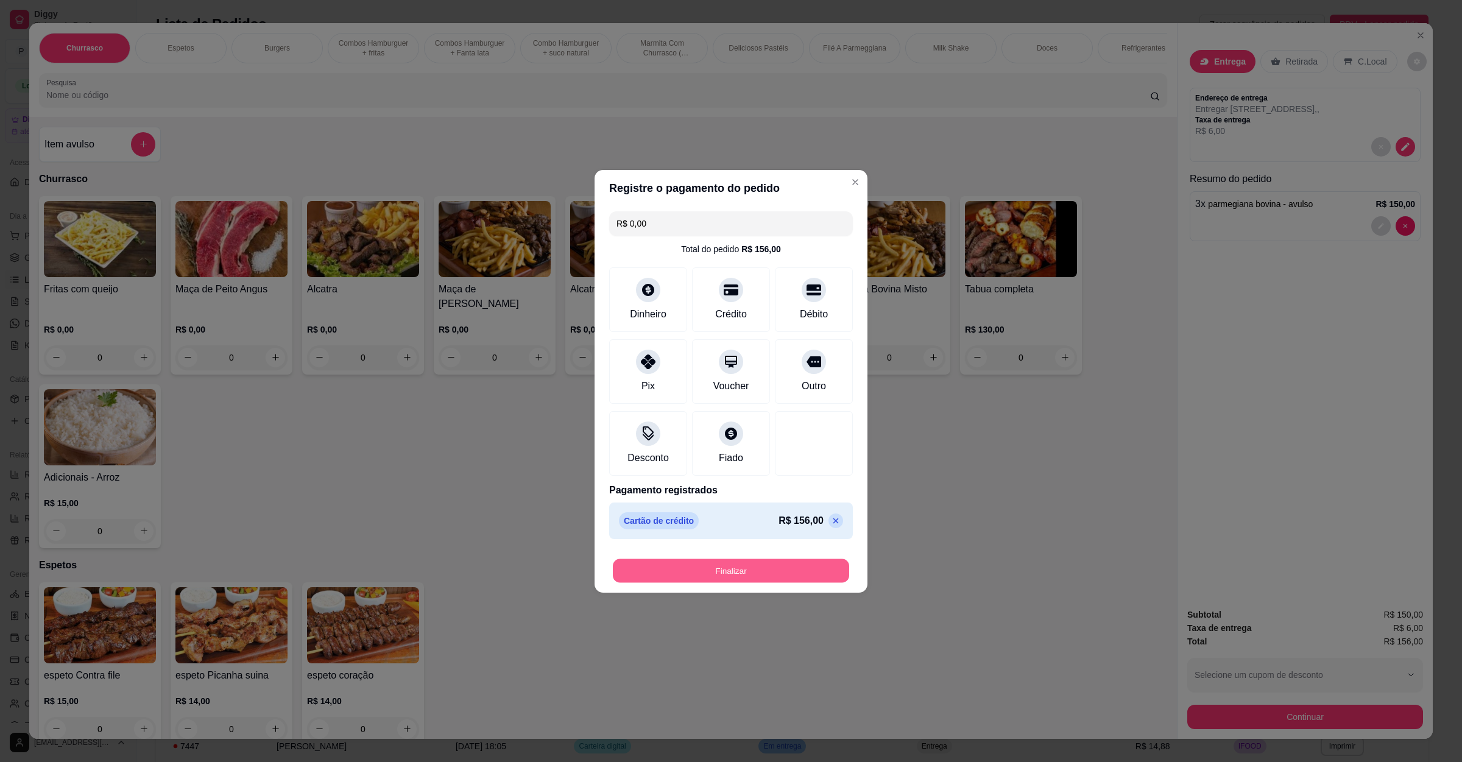
click at [713, 567] on button "Finalizar" at bounding box center [731, 570] width 236 height 24
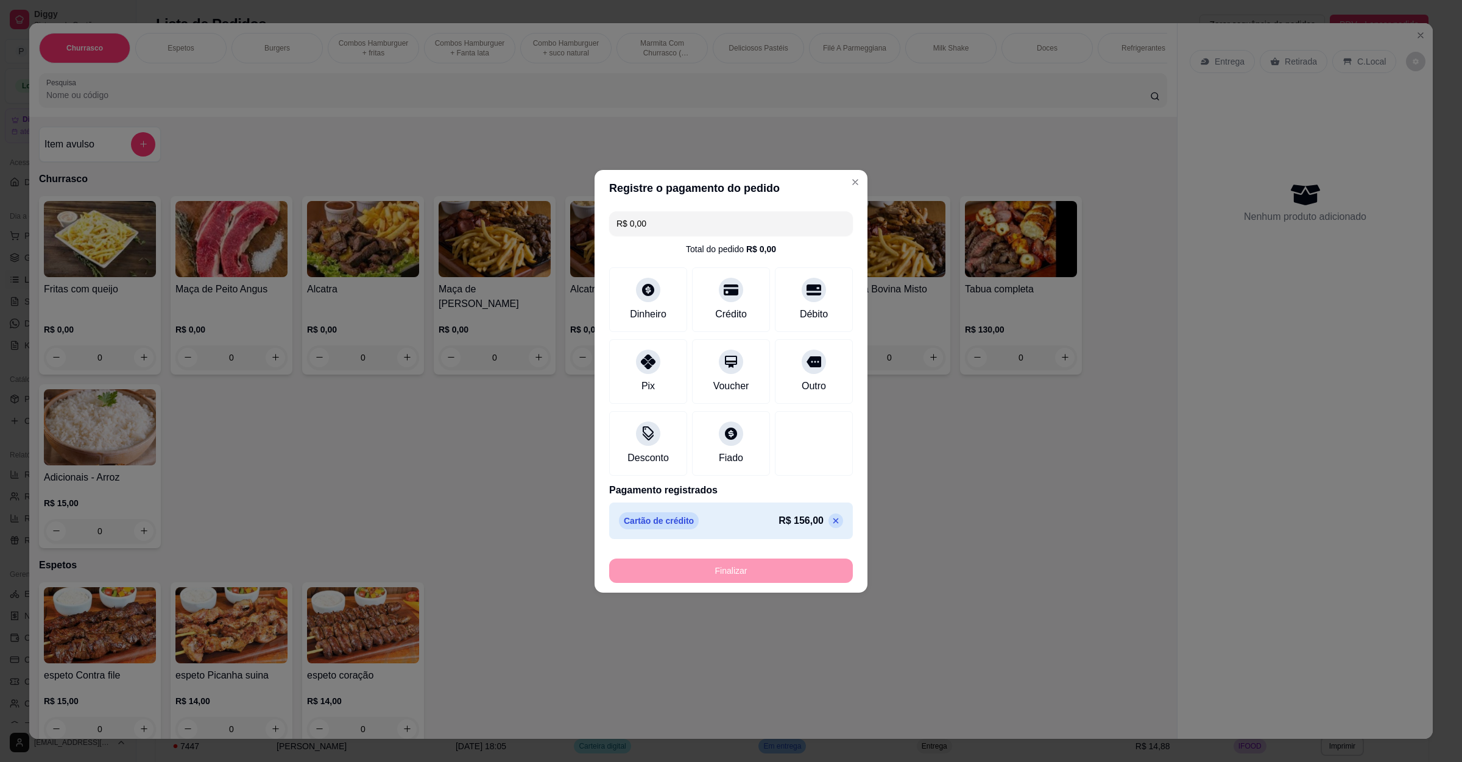
type input "-R$ 156,00"
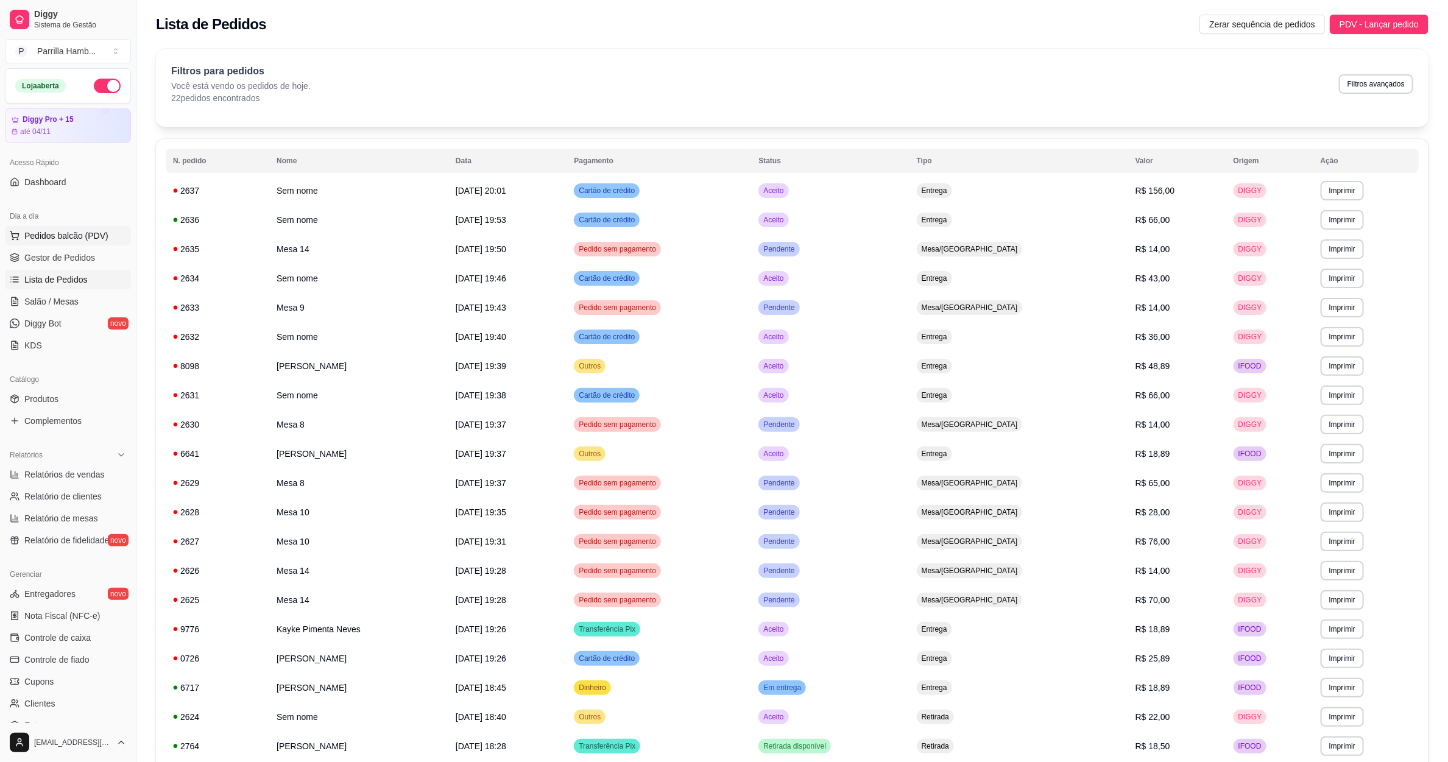
click at [73, 234] on span "Pedidos balcão (PDV)" at bounding box center [66, 236] width 84 height 12
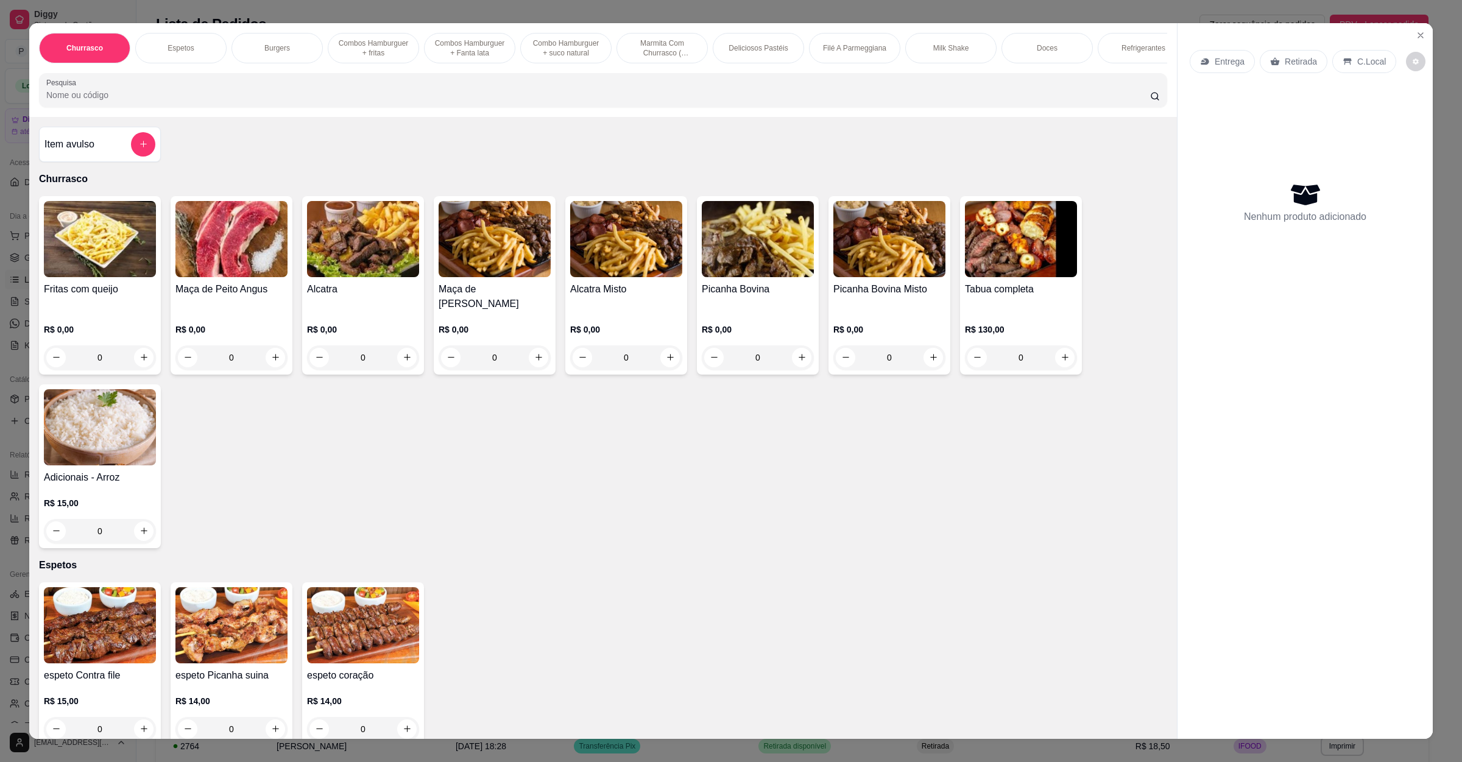
click at [1214, 57] on p "Entrega" at bounding box center [1229, 61] width 30 height 12
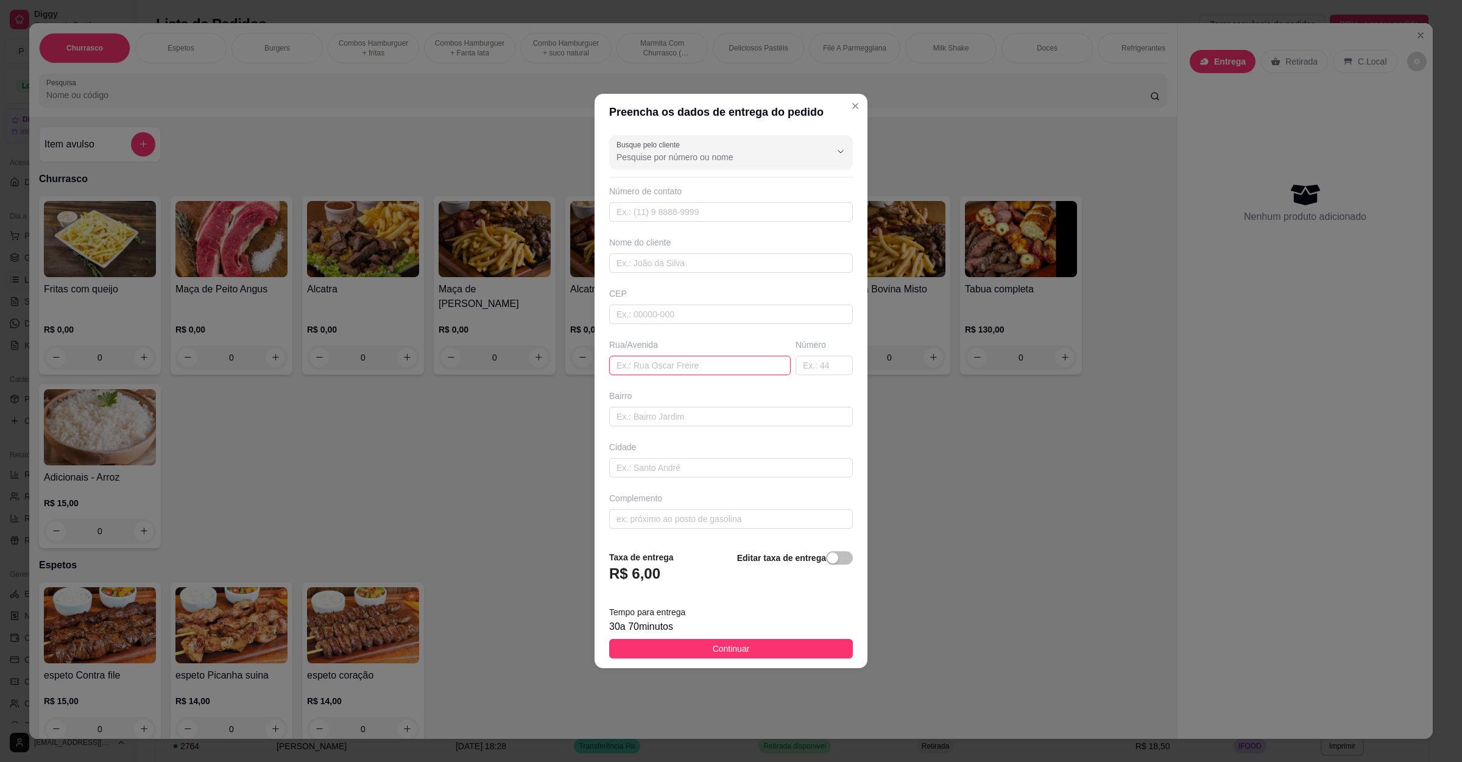
click at [674, 370] on input "text" at bounding box center [699, 365] width 181 height 19
paste input "[STREET_ADDRESS][PERSON_NAME]"
type input "[STREET_ADDRESS][PERSON_NAME]"
click at [713, 655] on span "Continuar" at bounding box center [731, 648] width 37 height 13
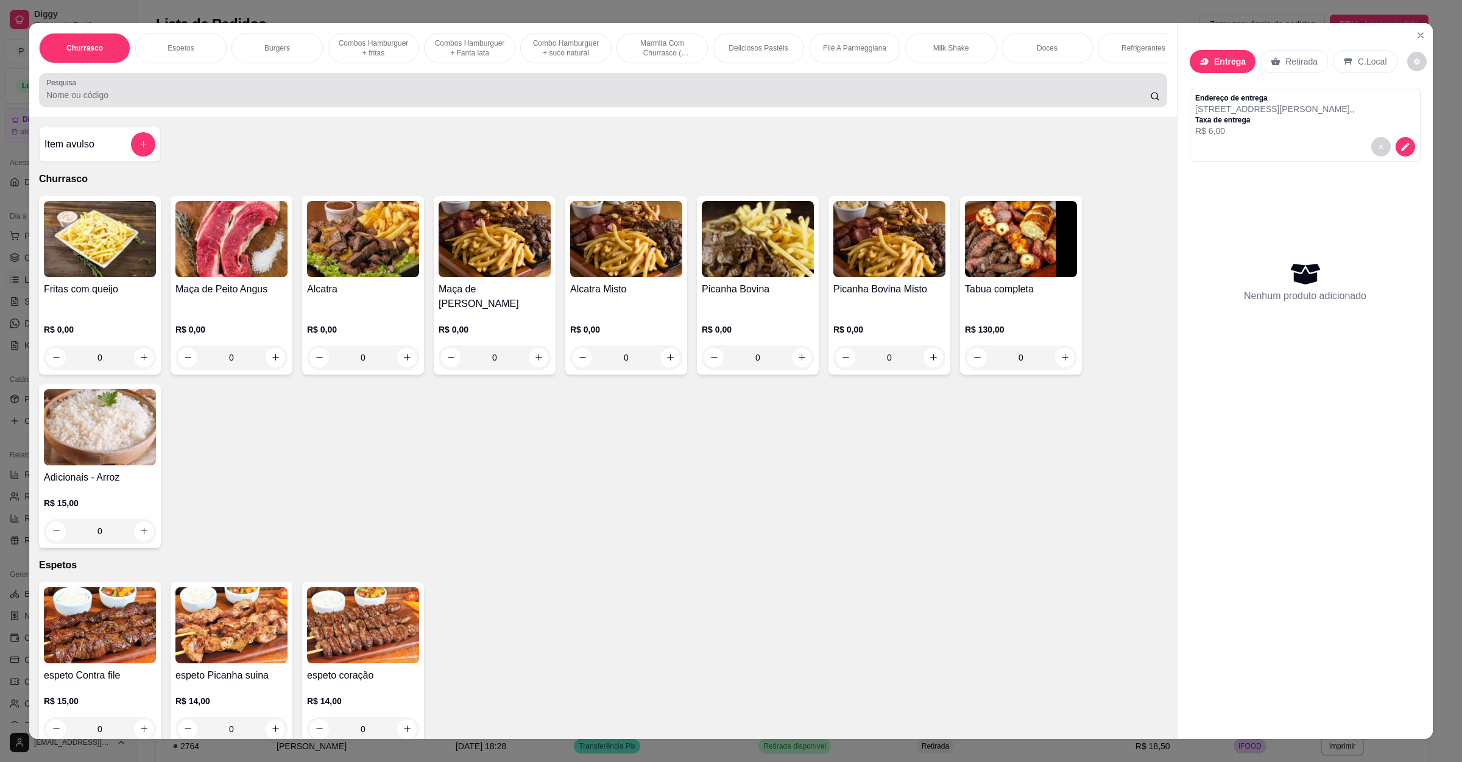
click at [360, 101] on input "Pesquisa" at bounding box center [598, 95] width 1104 height 12
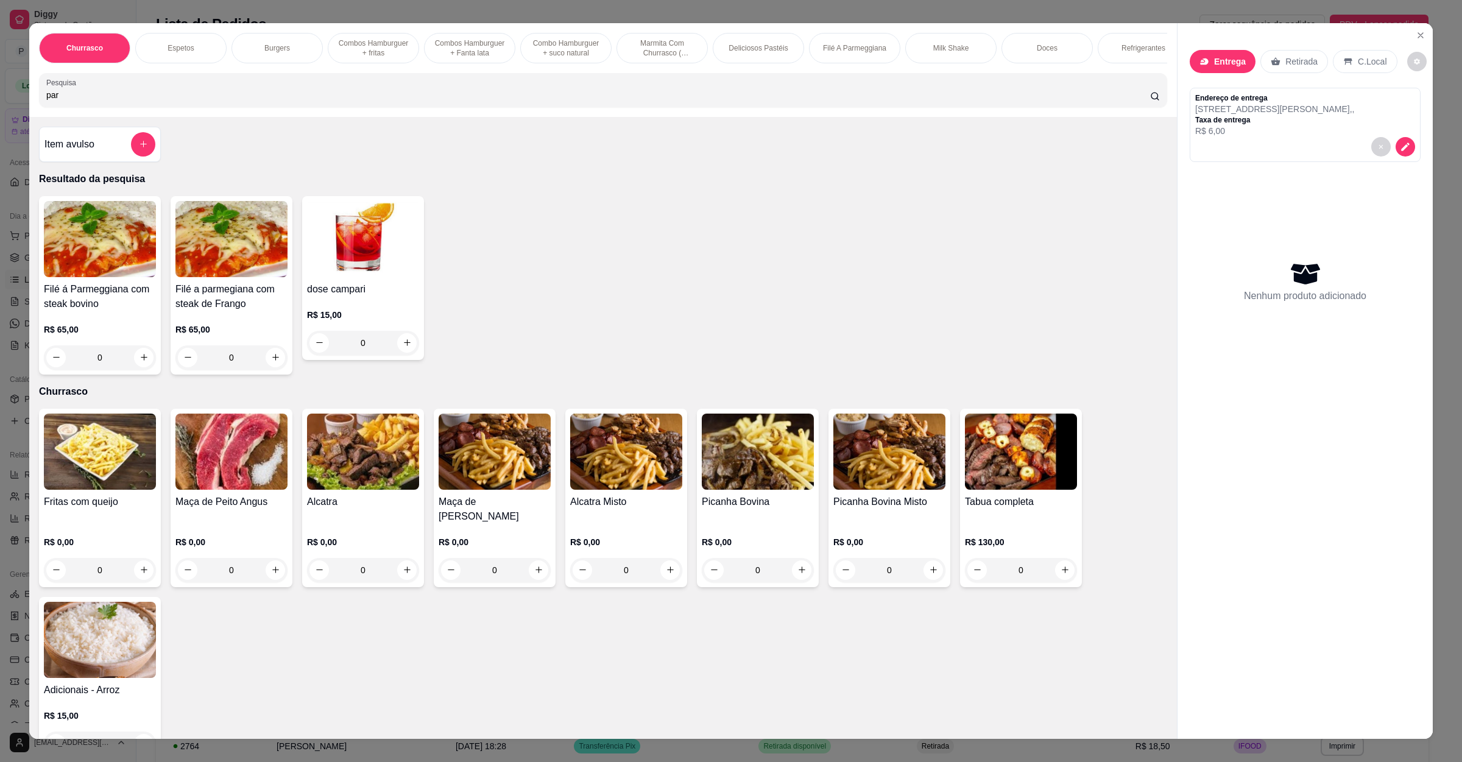
type input "par"
click at [132, 370] on div "0" at bounding box center [100, 357] width 112 height 24
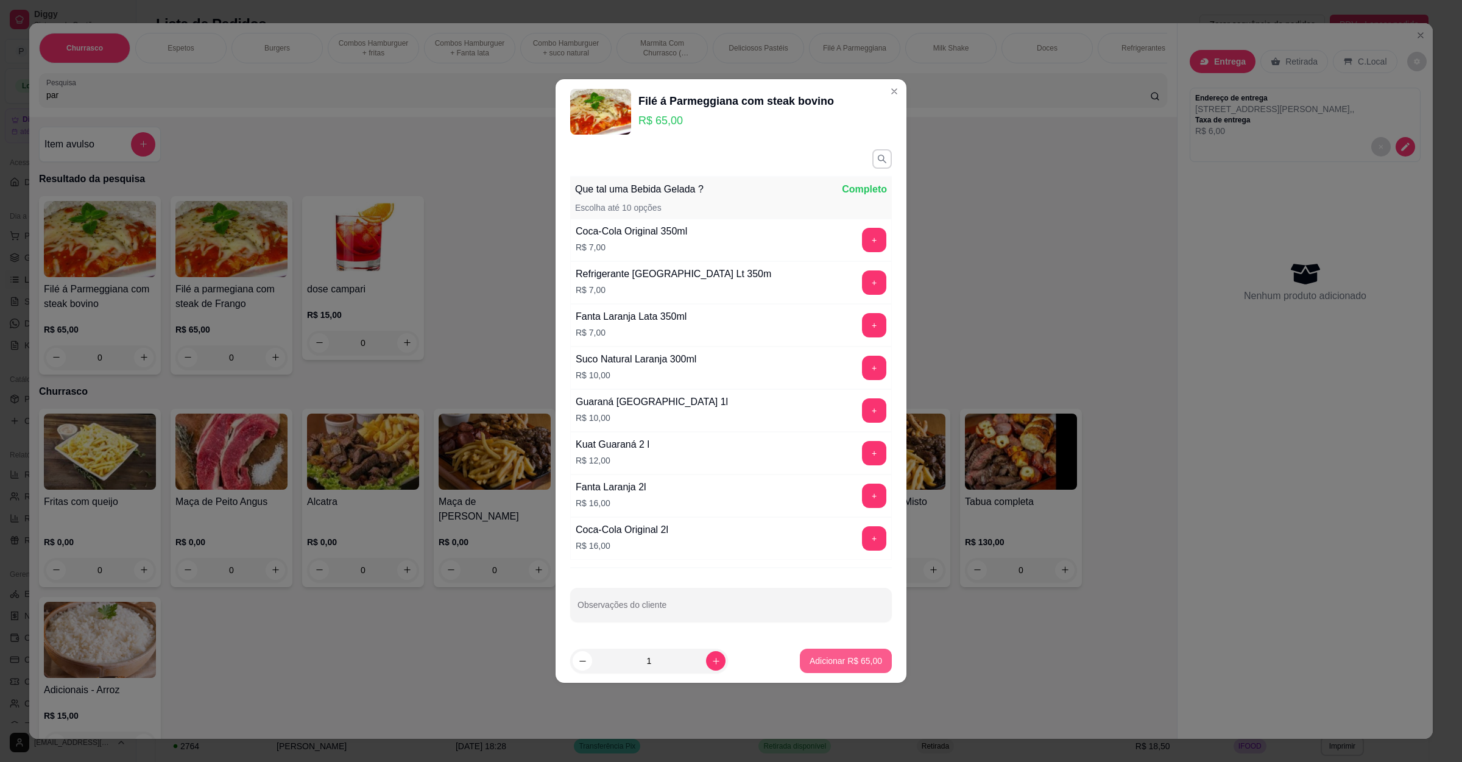
click at [830, 665] on p "Adicionar R$ 65,00" at bounding box center [845, 661] width 72 height 12
type input "1"
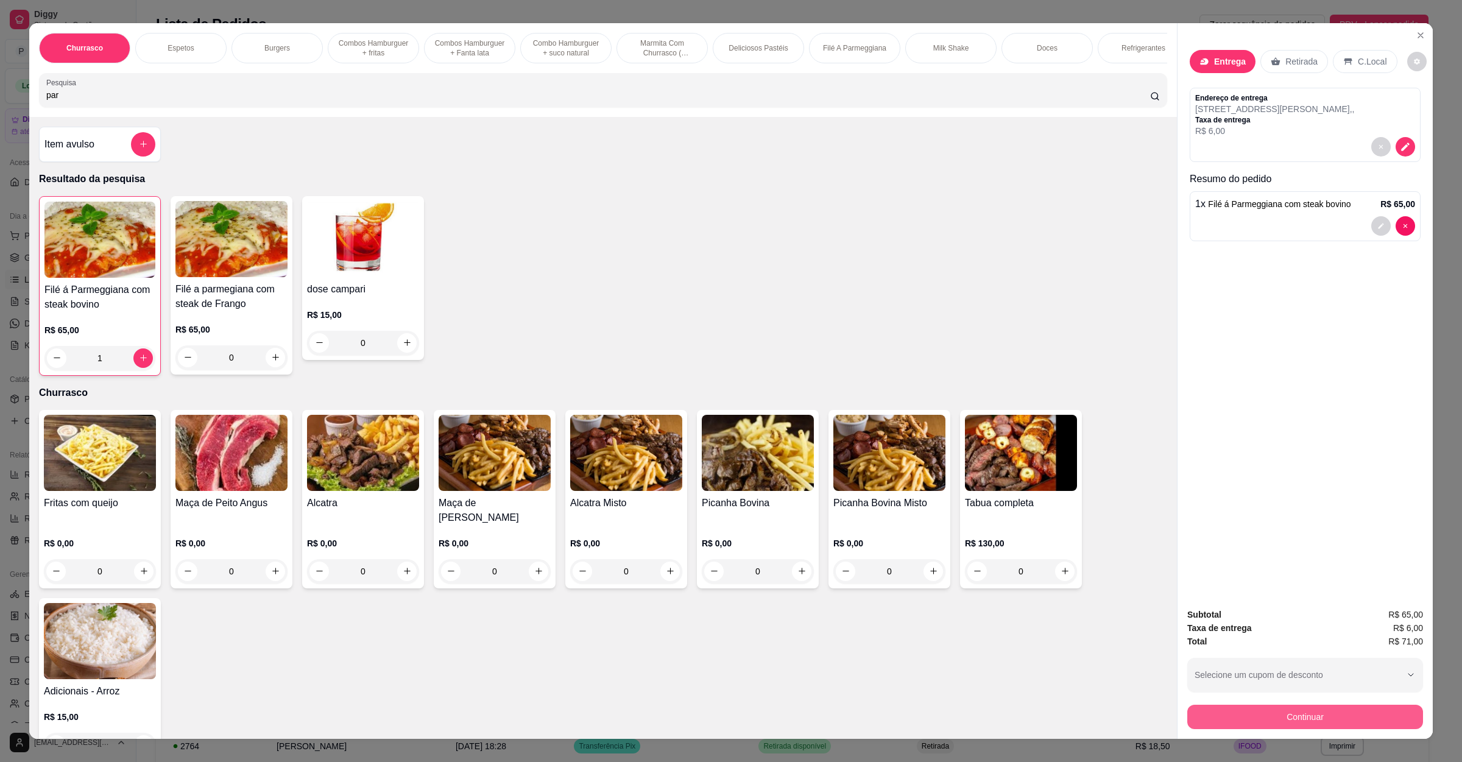
click at [1268, 711] on button "Continuar" at bounding box center [1305, 717] width 236 height 24
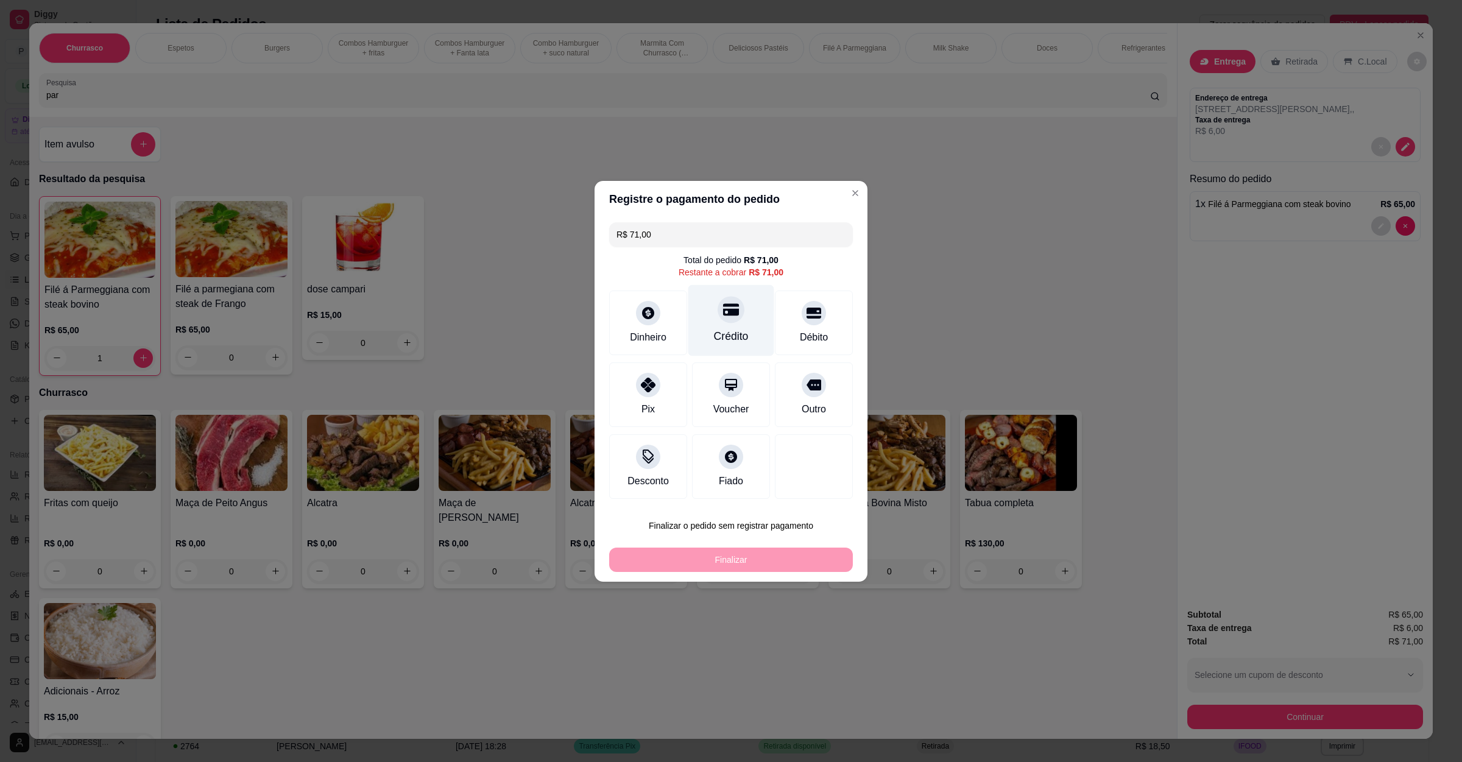
click at [735, 331] on div "Crédito" at bounding box center [731, 336] width 35 height 16
type input "R$ 0,00"
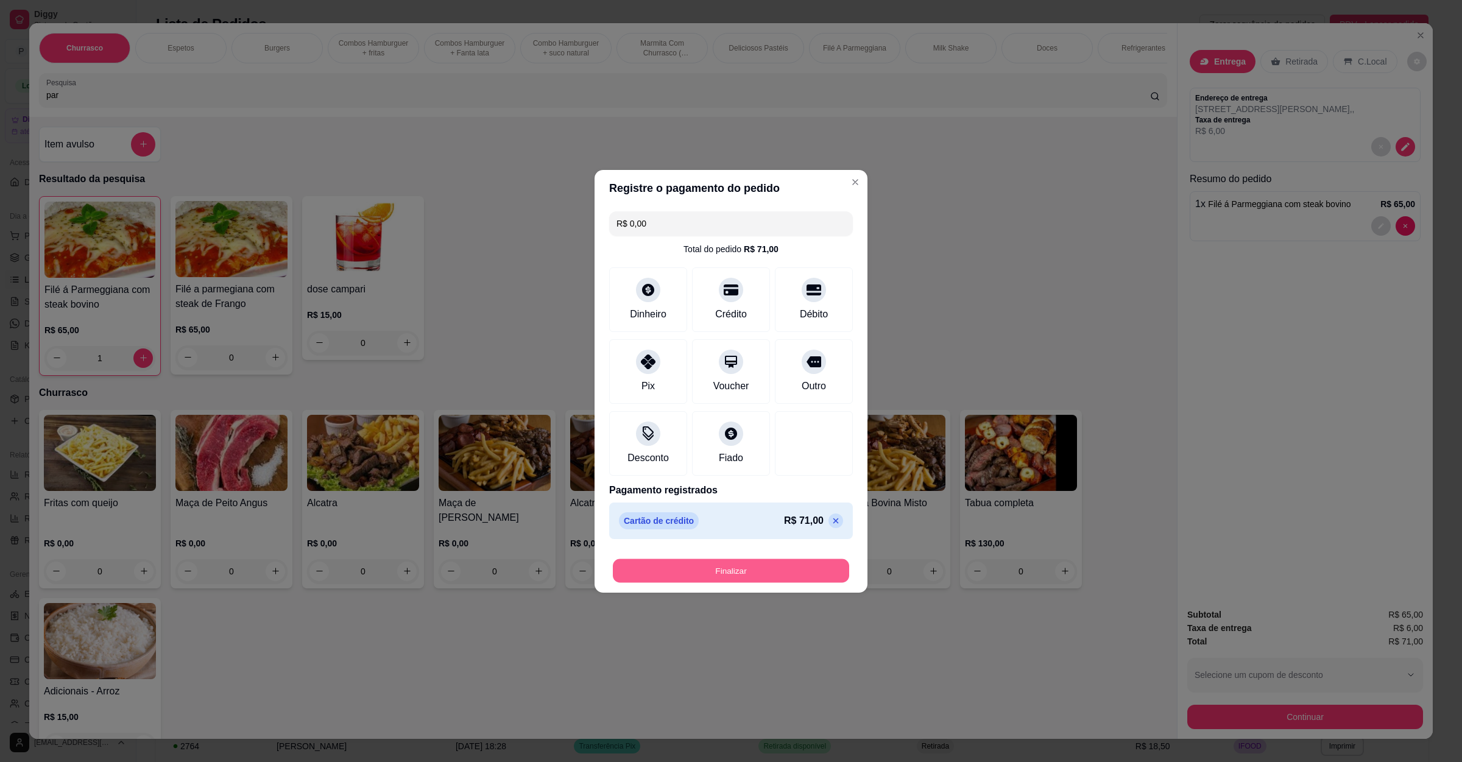
click at [742, 572] on button "Finalizar" at bounding box center [731, 570] width 236 height 24
type input "0"
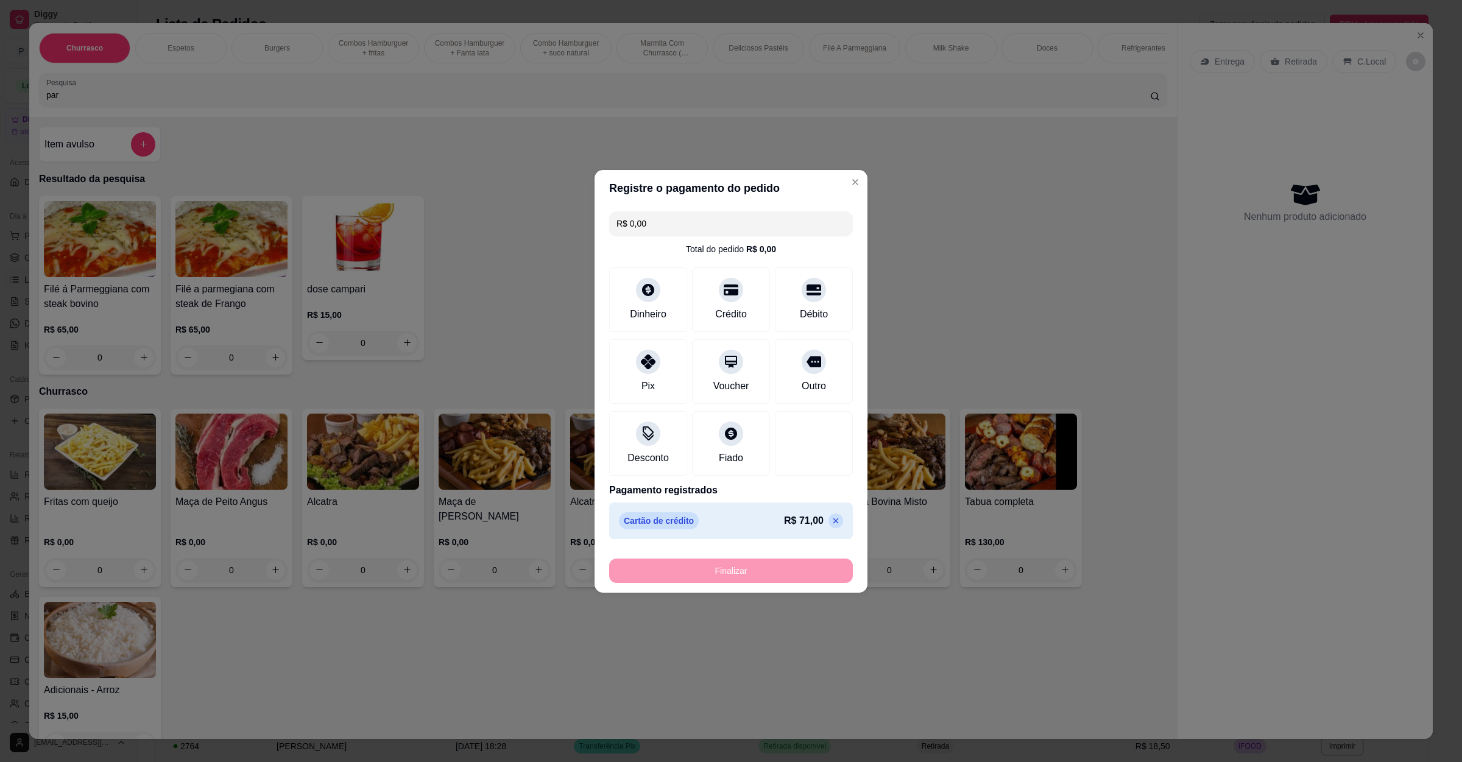
type input "-R$ 71,00"
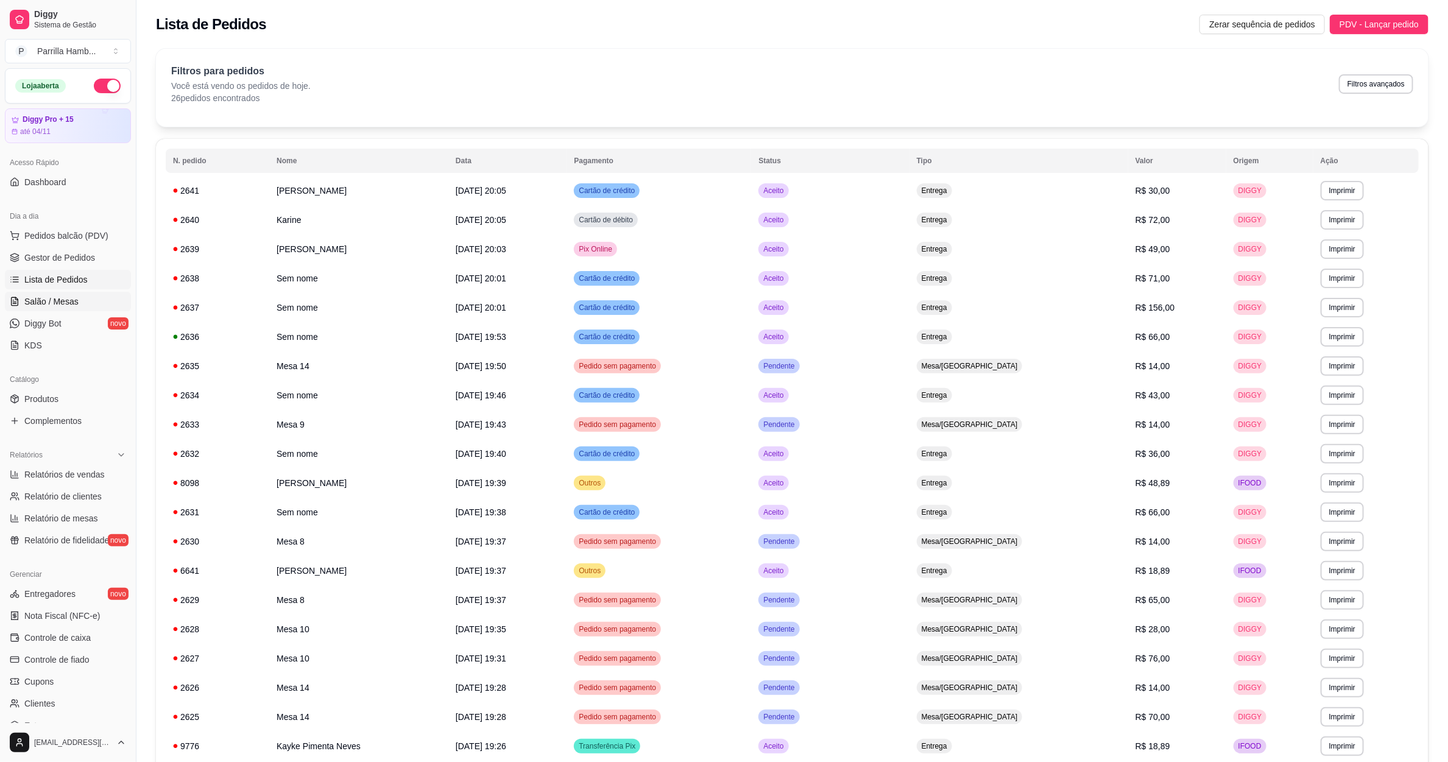
click at [81, 300] on link "Salão / Mesas" at bounding box center [68, 301] width 126 height 19
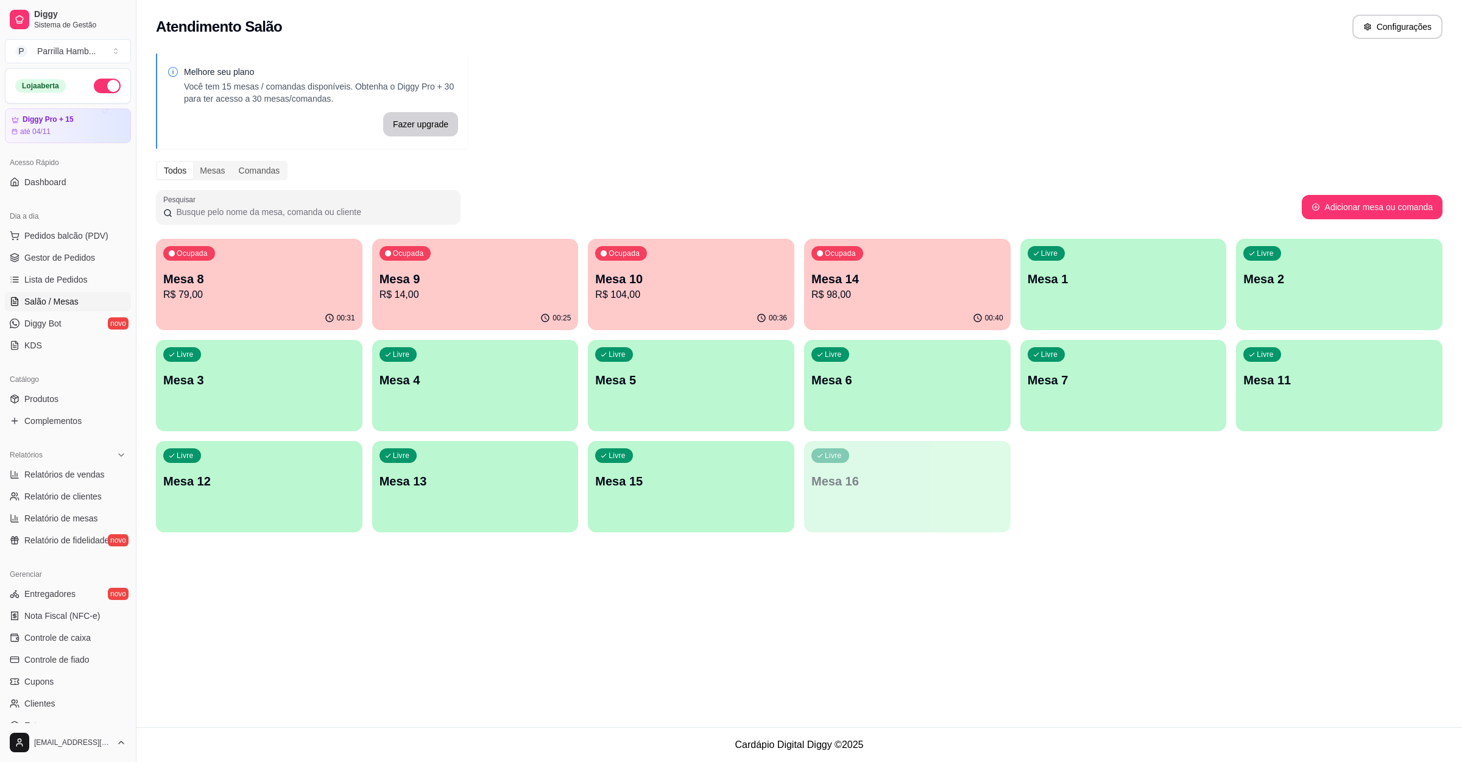
click at [692, 278] on p "Mesa 10" at bounding box center [691, 278] width 192 height 17
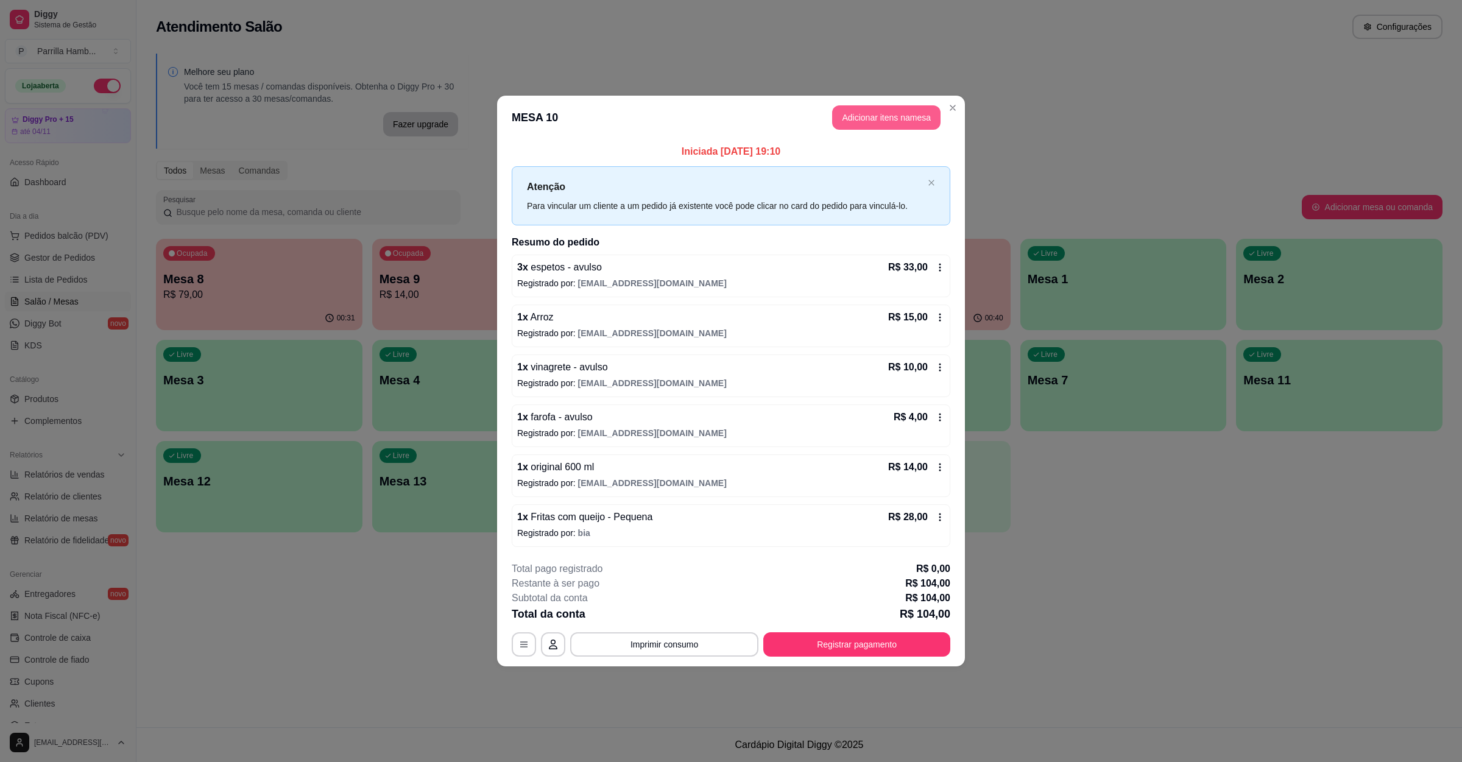
click at [876, 115] on button "Adicionar itens na mesa" at bounding box center [886, 117] width 108 height 24
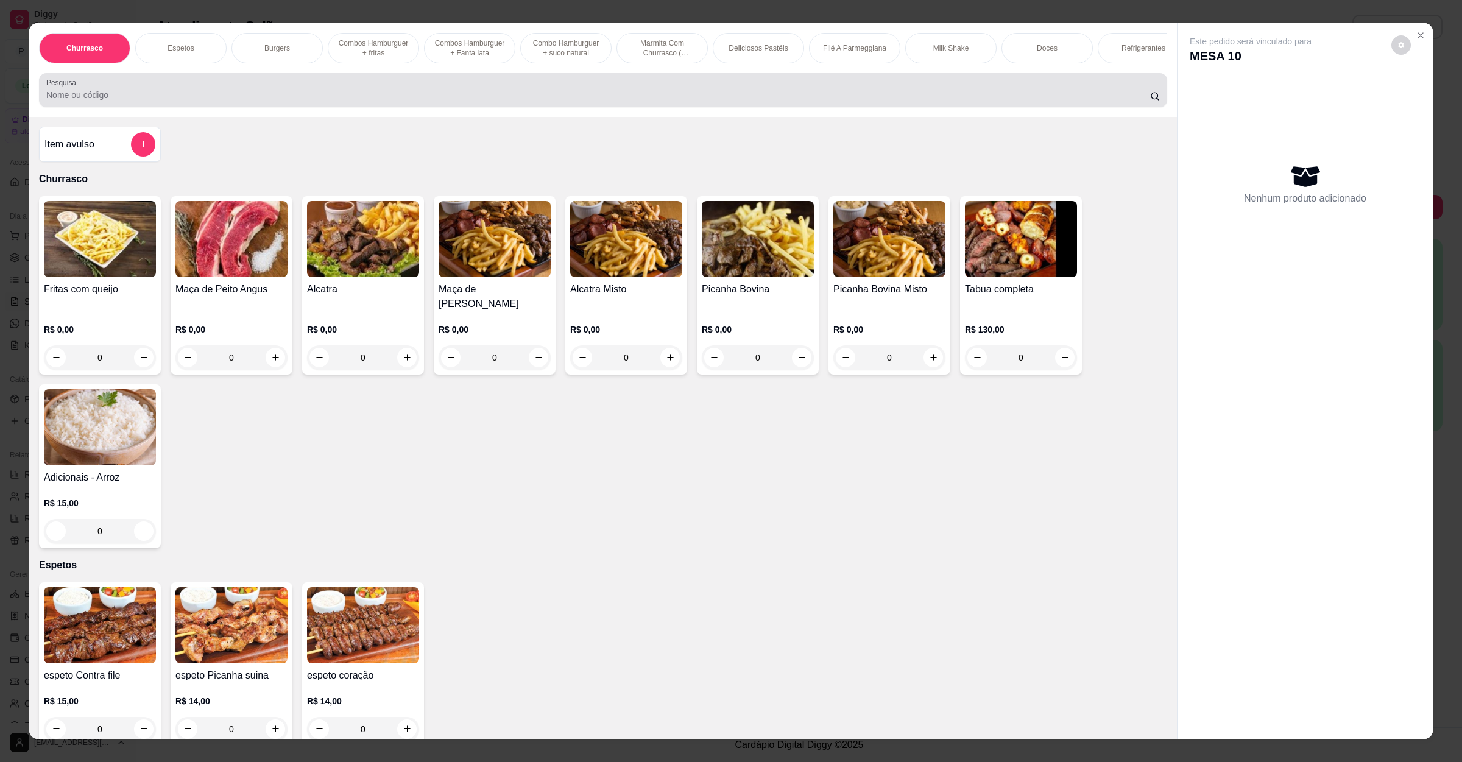
click at [360, 100] on div at bounding box center [602, 90] width 1113 height 24
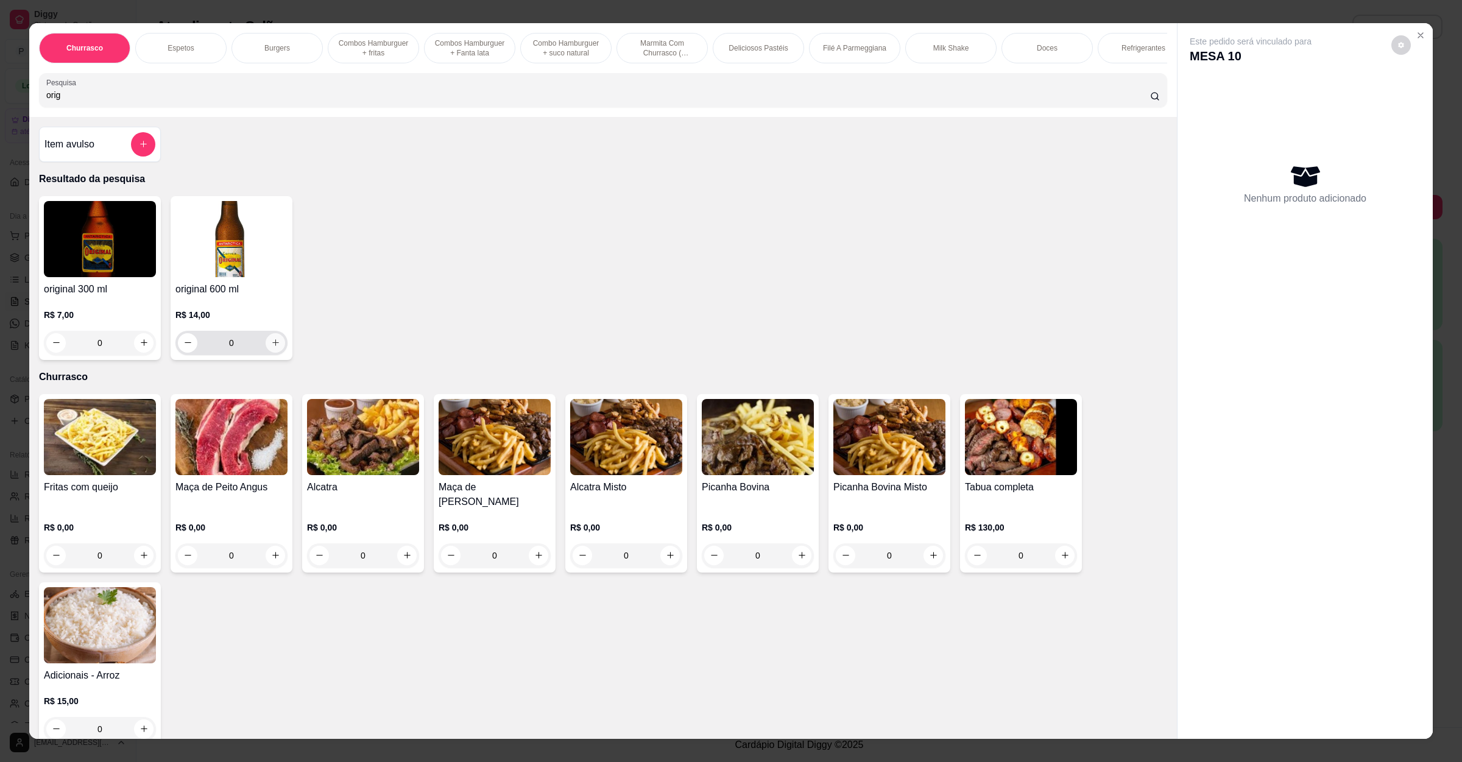
type input "orig"
click at [275, 353] on button "increase-product-quantity" at bounding box center [275, 342] width 19 height 19
type input "1"
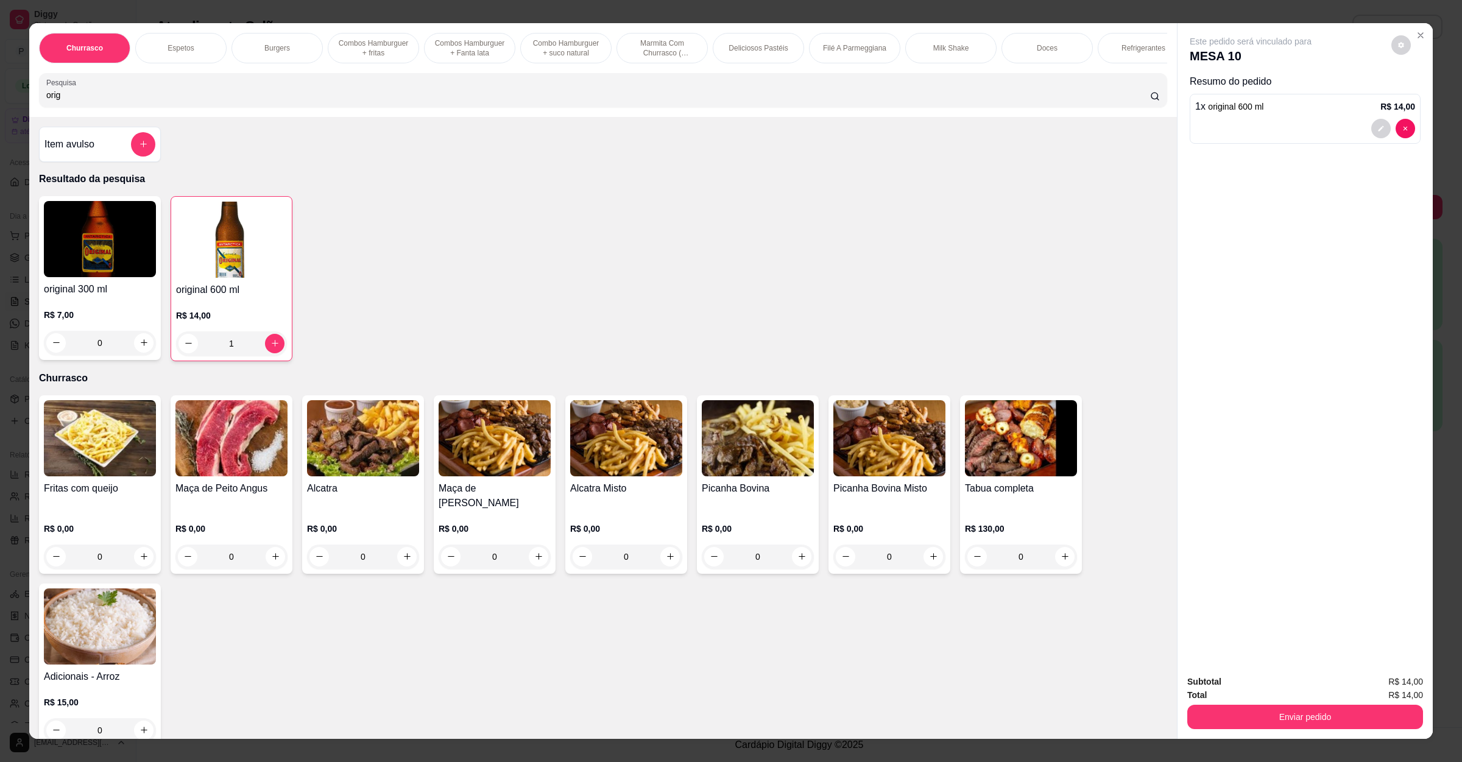
click at [262, 117] on div "Churrasco Espetos Burgers Combos Hamburguer + fritas Combos Hamburguer + Fanta …" at bounding box center [602, 70] width 1147 height 94
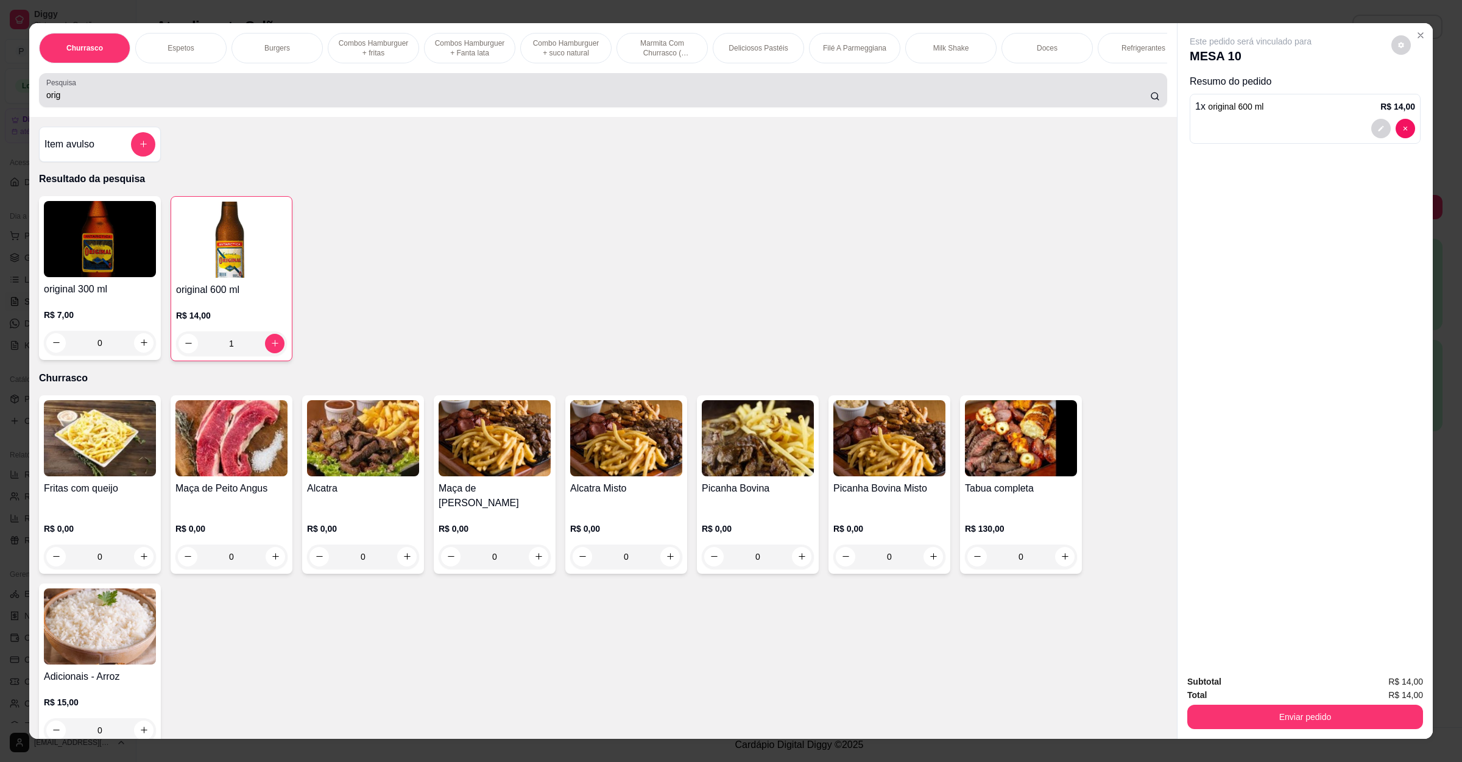
click at [265, 107] on div "Pesquisa orig" at bounding box center [603, 90] width 1128 height 34
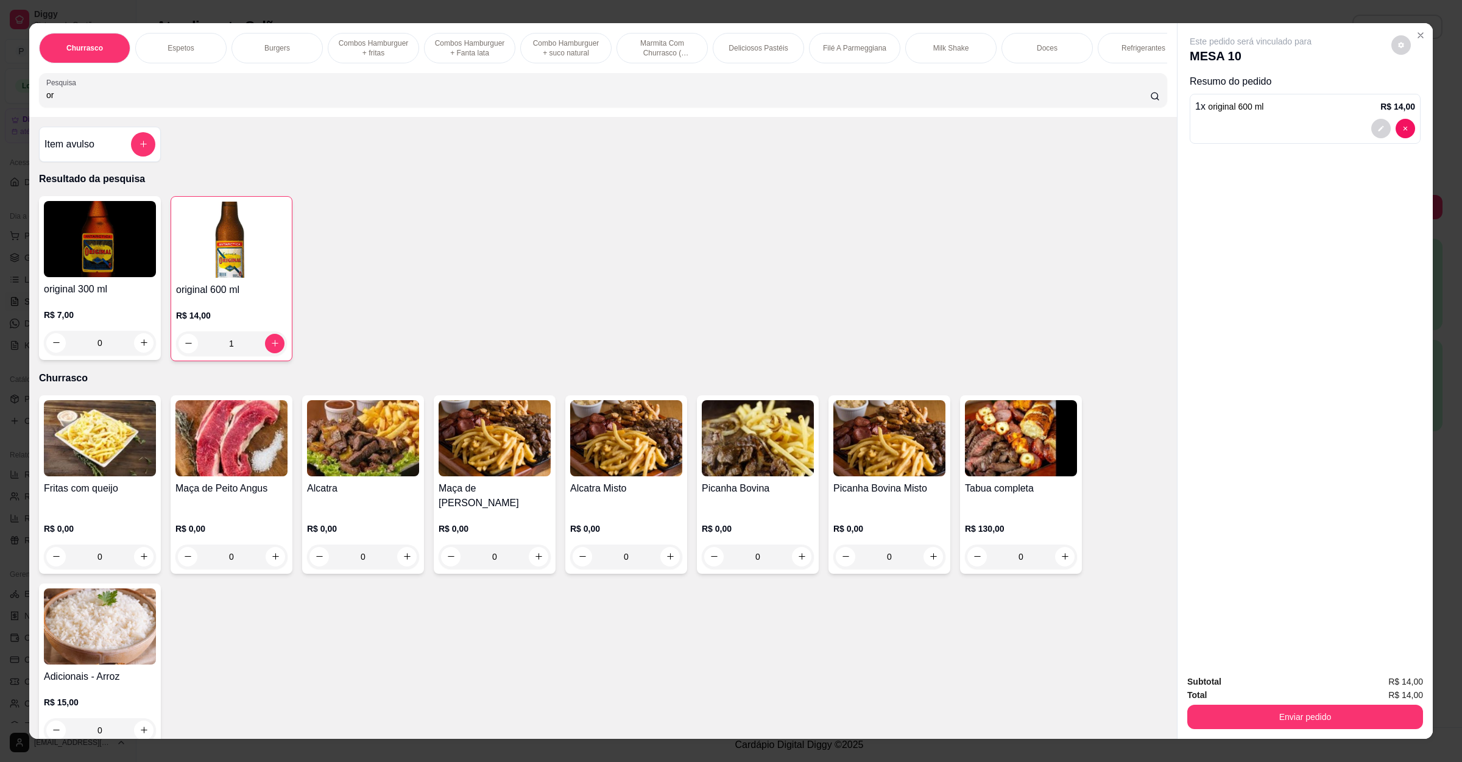
type input "o"
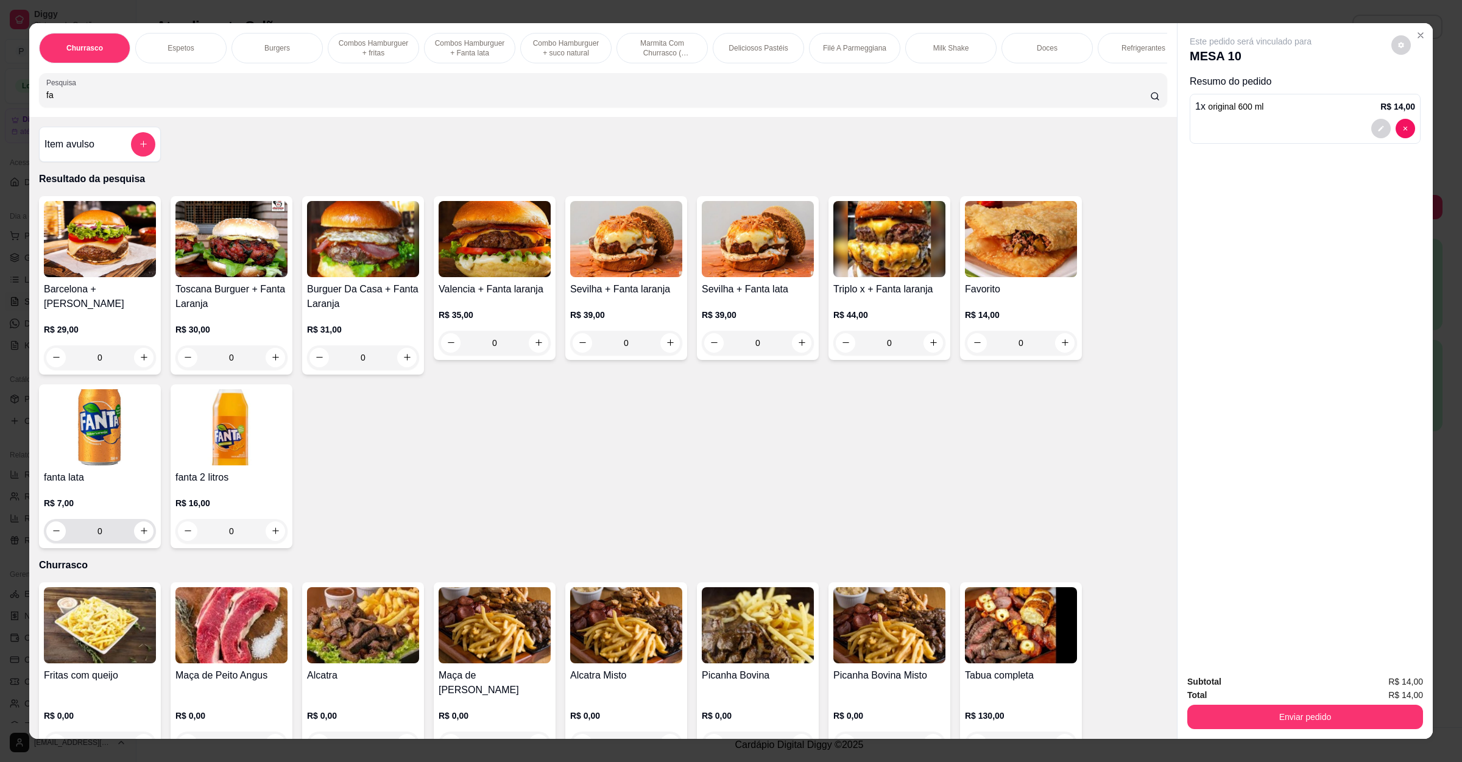
type input "fa"
click at [137, 543] on div "0" at bounding box center [99, 531] width 107 height 24
click at [139, 535] on icon "increase-product-quantity" at bounding box center [143, 530] width 9 height 9
type input "1"
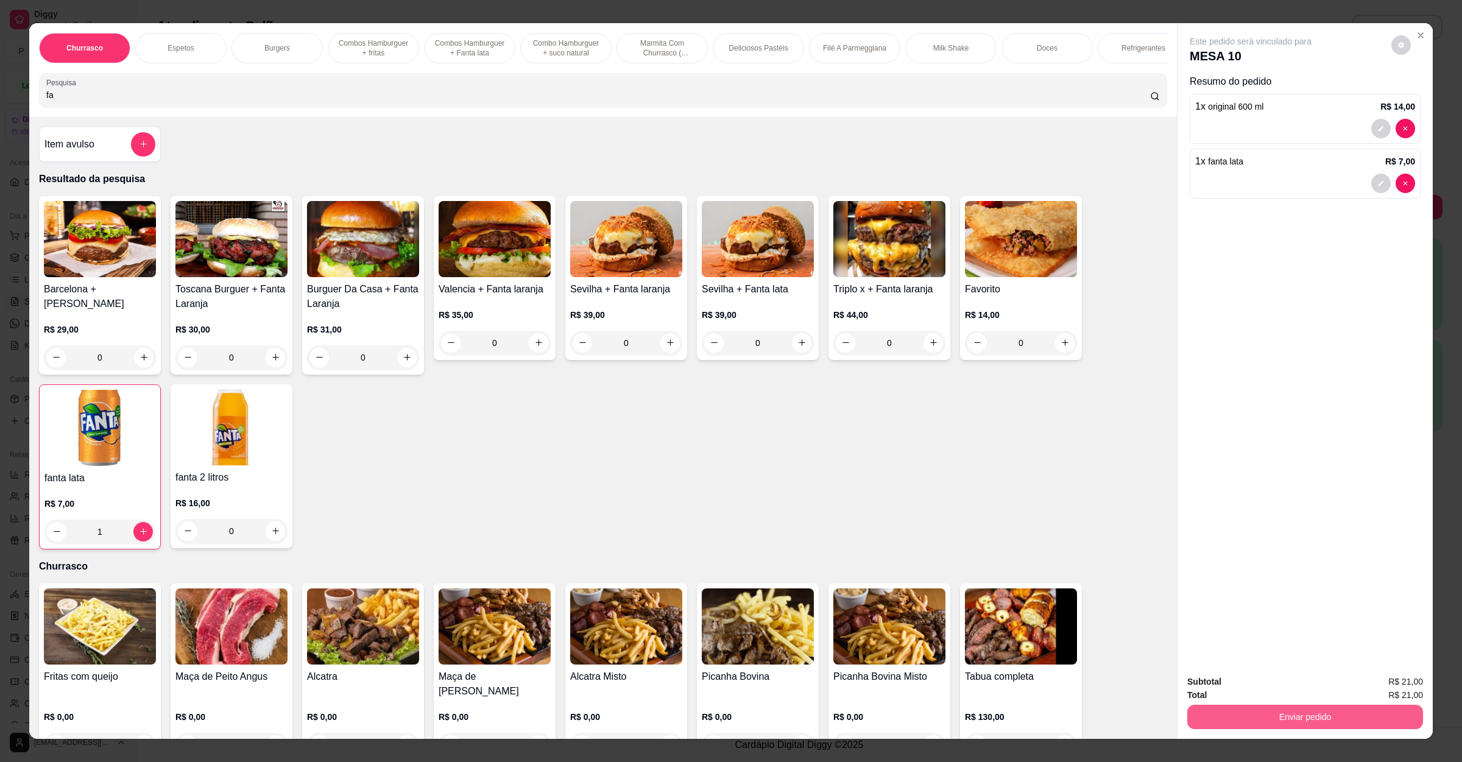
click at [1241, 708] on button "Enviar pedido" at bounding box center [1305, 717] width 236 height 24
click at [1409, 684] on button "Enviar pedido" at bounding box center [1389, 686] width 67 height 23
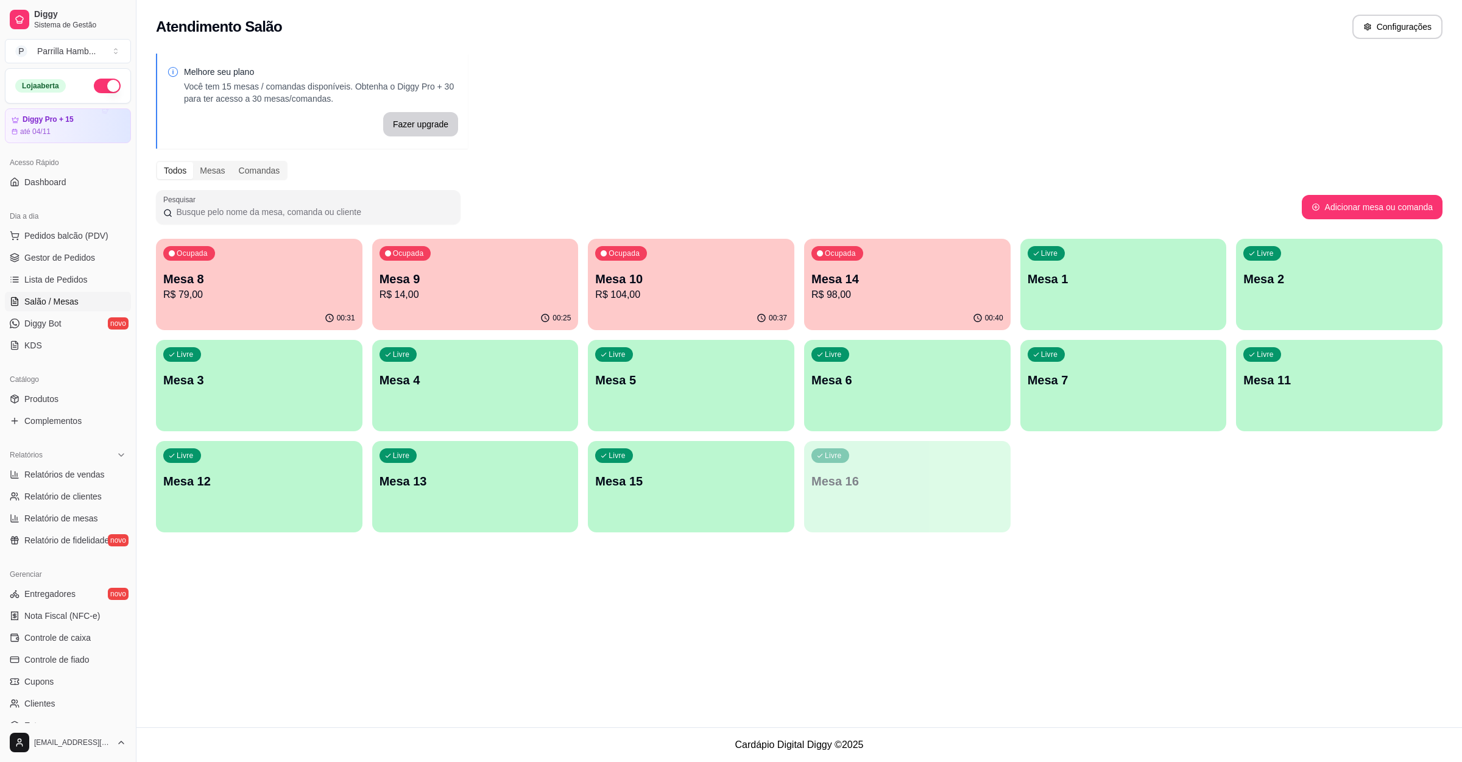
click at [928, 285] on p "Mesa 14" at bounding box center [907, 278] width 192 height 17
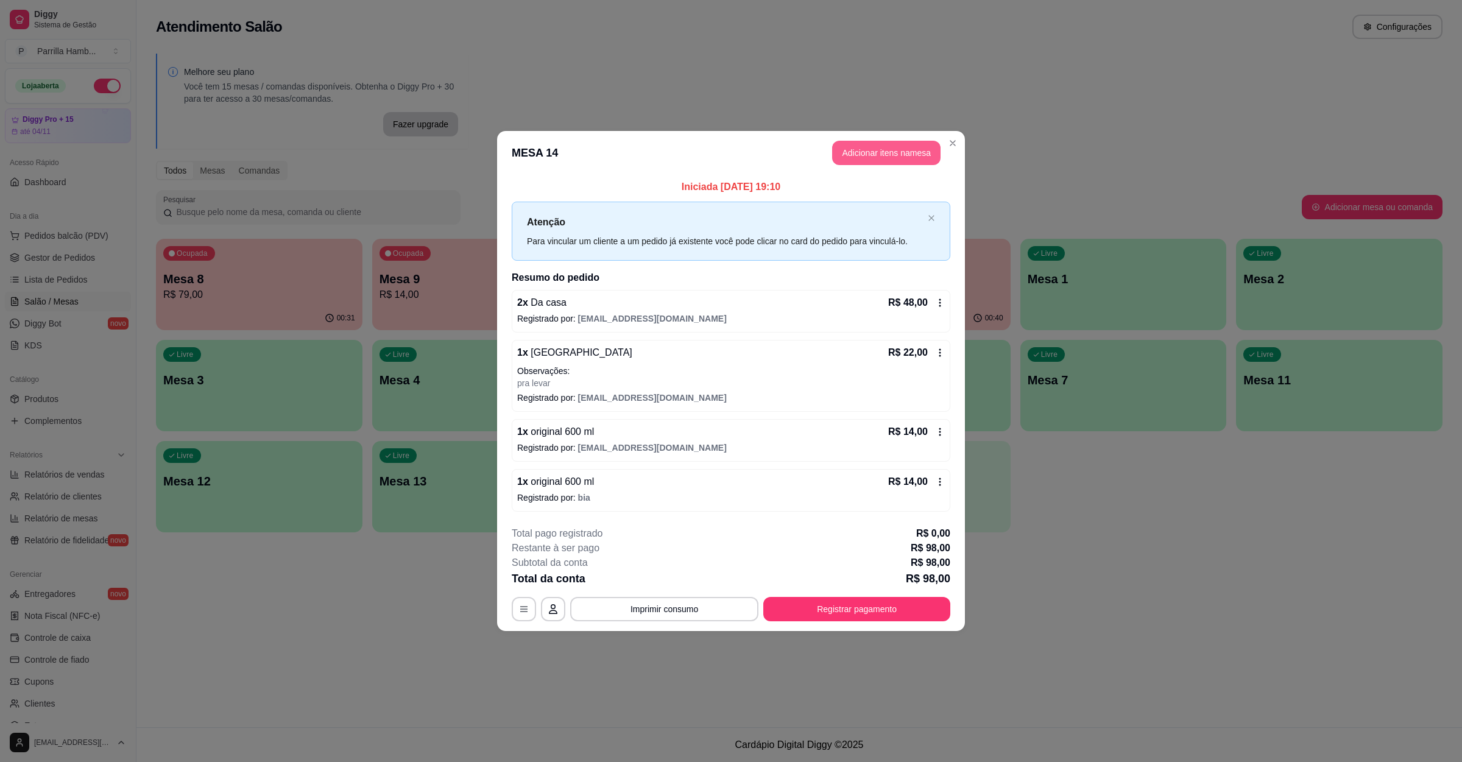
click at [865, 161] on button "Adicionar itens na mesa" at bounding box center [886, 153] width 108 height 24
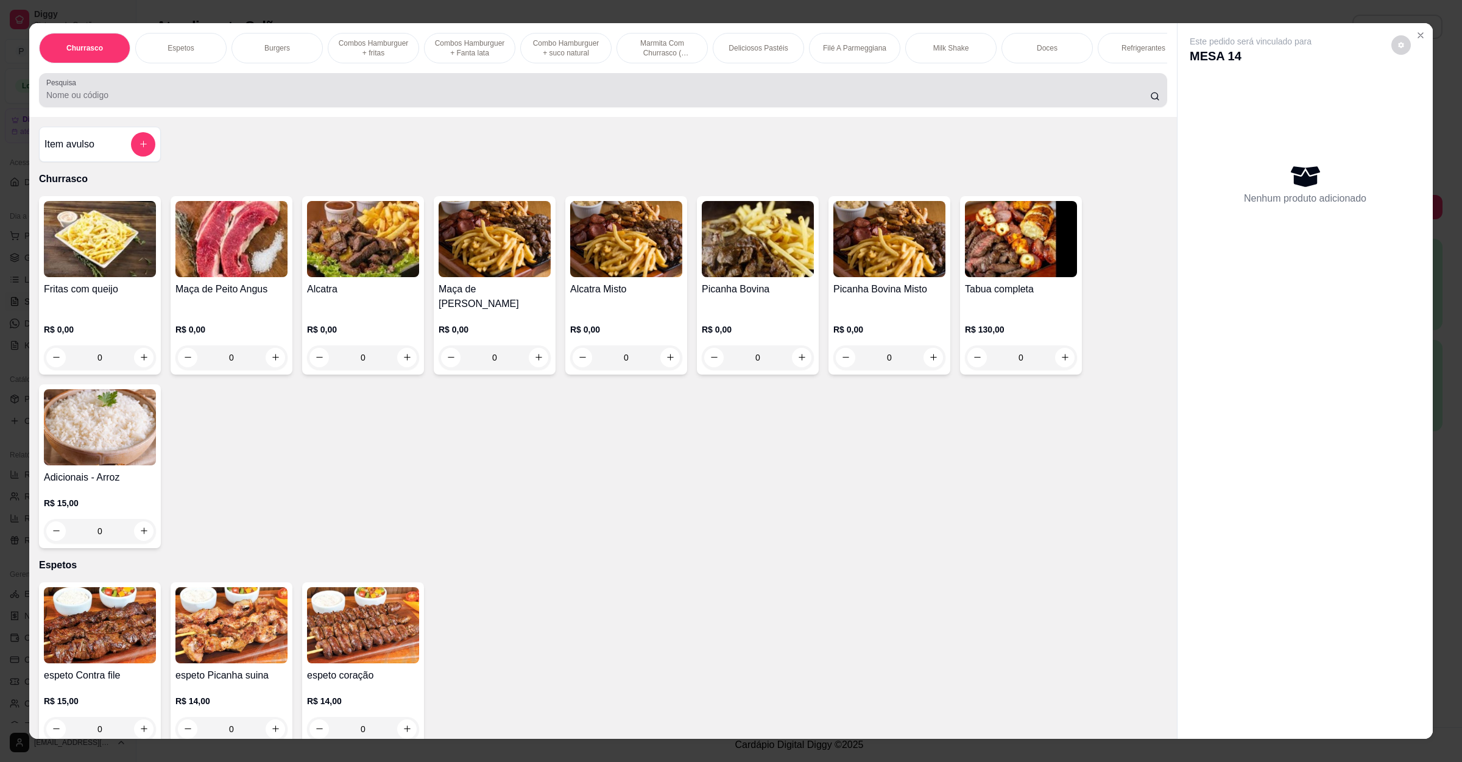
click at [295, 107] on div "Pesquisa" at bounding box center [603, 90] width 1128 height 34
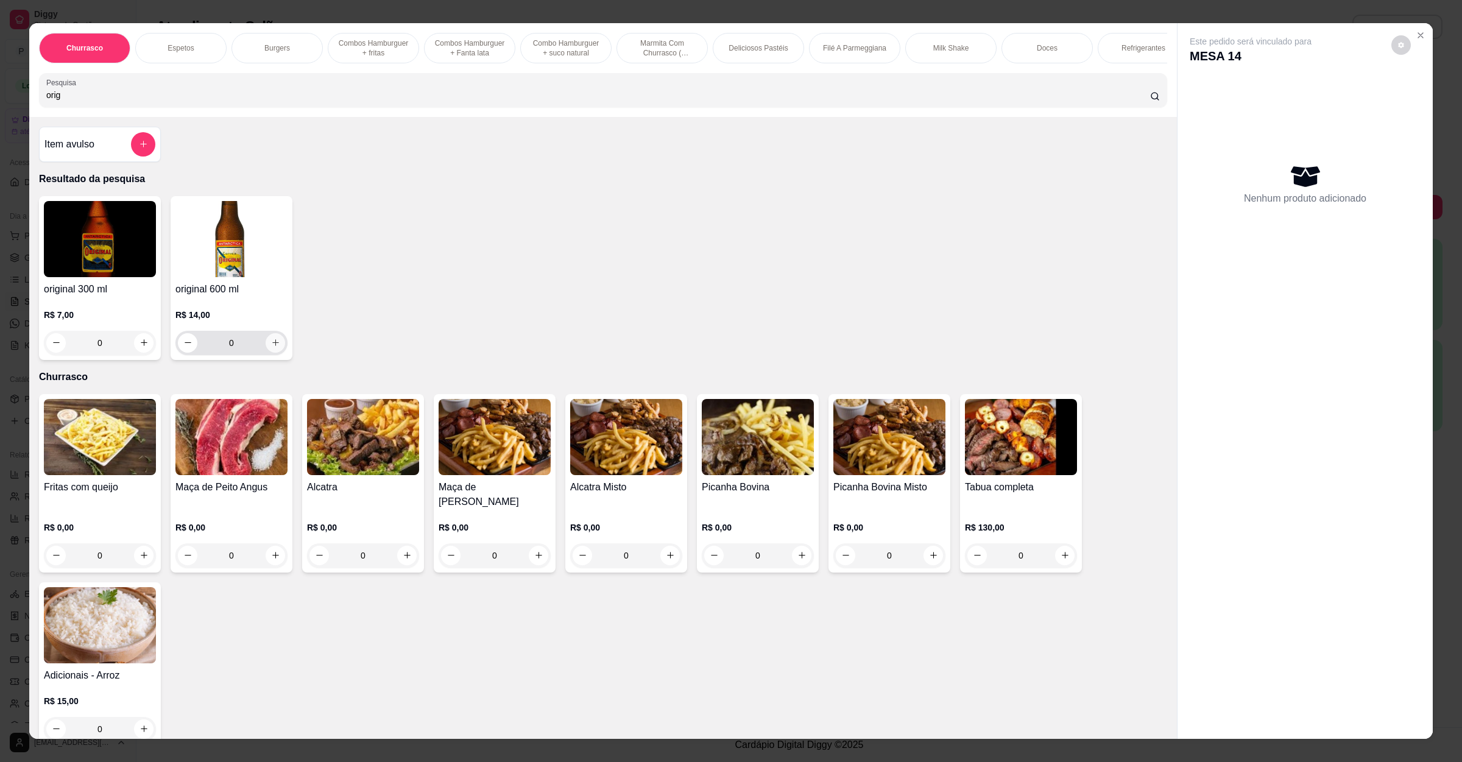
type input "orig"
click at [271, 347] on icon "increase-product-quantity" at bounding box center [275, 342] width 9 height 9
type input "1"
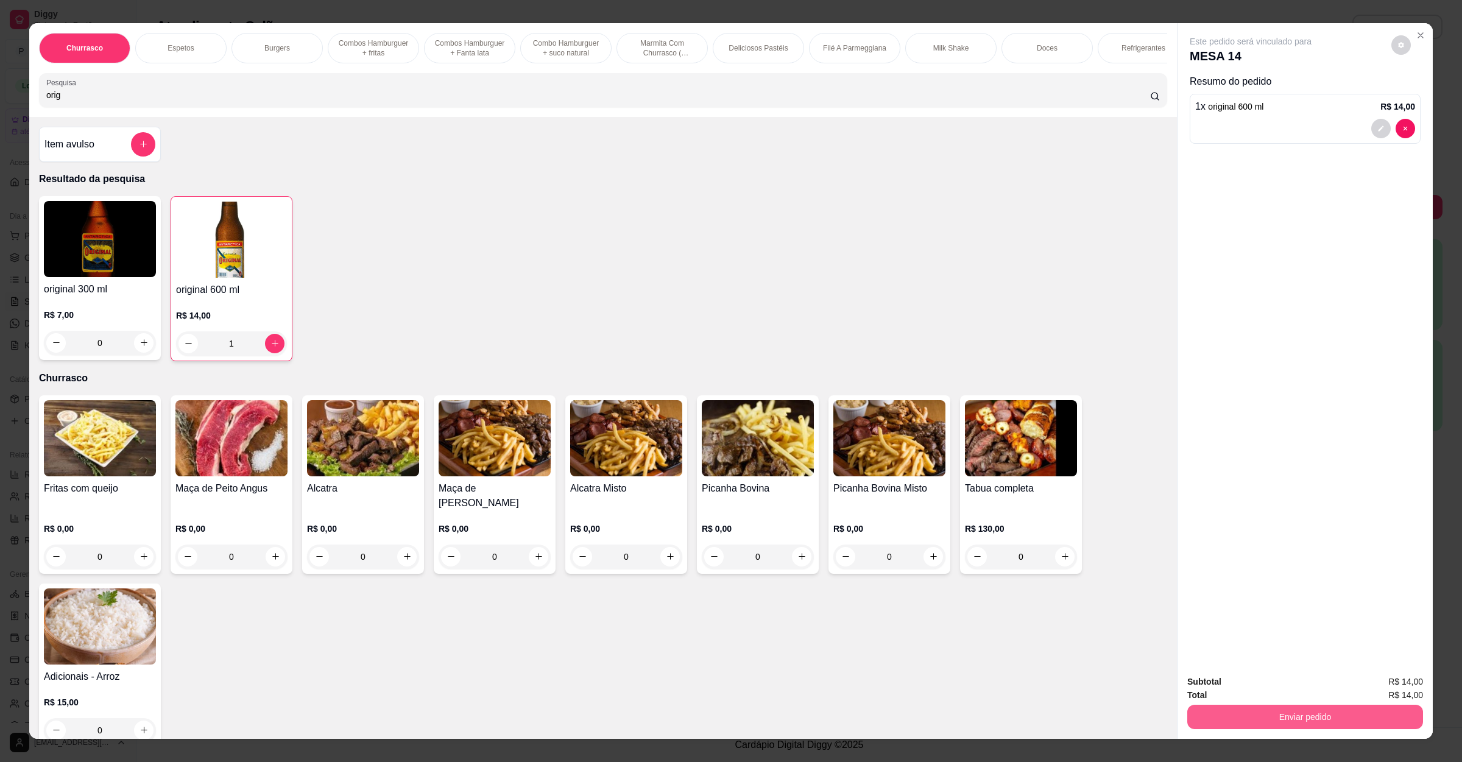
click at [1221, 716] on button "Enviar pedido" at bounding box center [1305, 717] width 236 height 24
click at [1379, 678] on button "Enviar pedido" at bounding box center [1389, 686] width 67 height 23
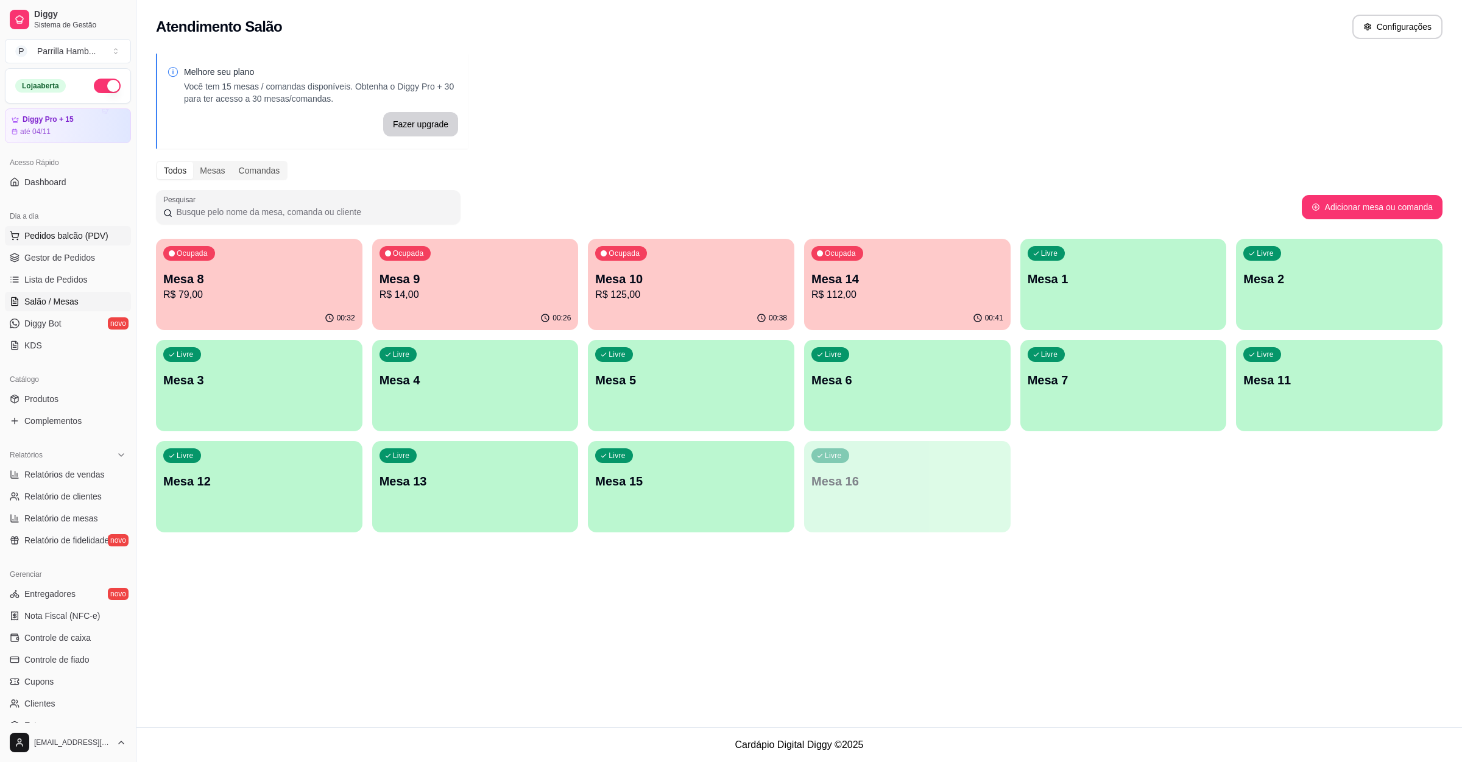
click at [68, 234] on span "Pedidos balcão (PDV)" at bounding box center [66, 236] width 84 height 12
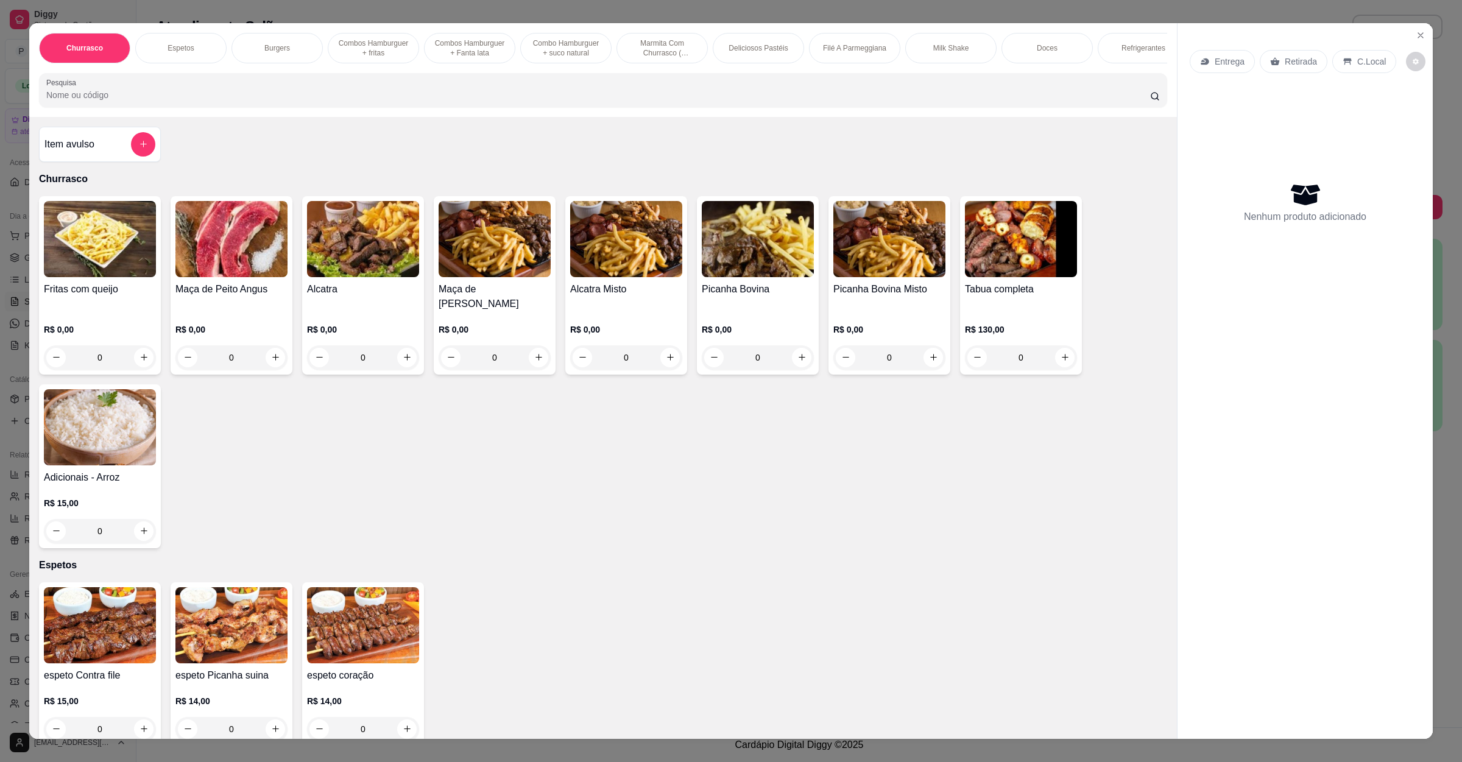
click at [1237, 60] on div "Entrega" at bounding box center [1221, 61] width 65 height 23
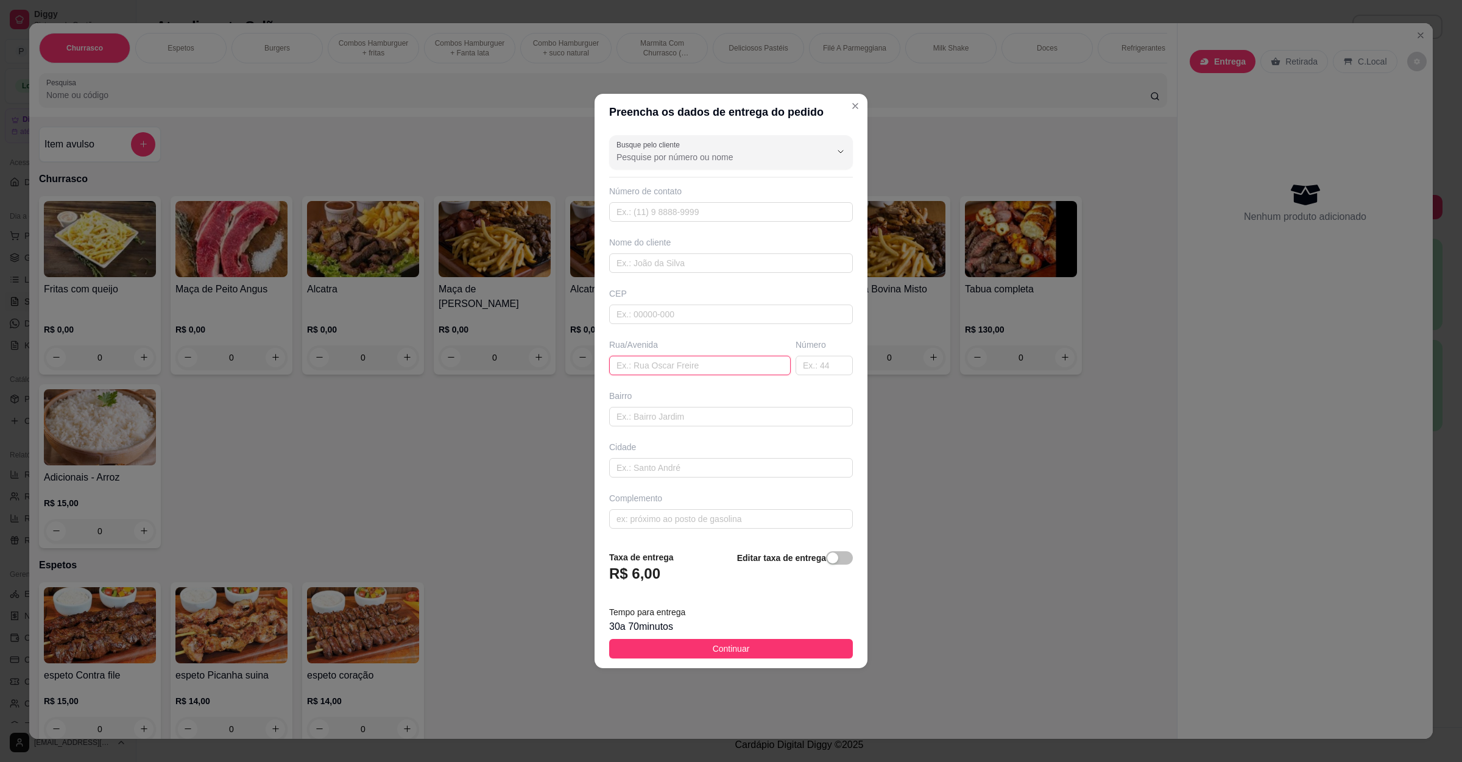
click at [669, 364] on input "text" at bounding box center [699, 365] width 181 height 19
paste input "[GEOGRAPHIC_DATA]"
type input "[GEOGRAPHIC_DATA]"
click at [669, 418] on input "text" at bounding box center [731, 416] width 244 height 19
paste input "Em frente a rotatória da entrada da cidade perto do supermercado bh"
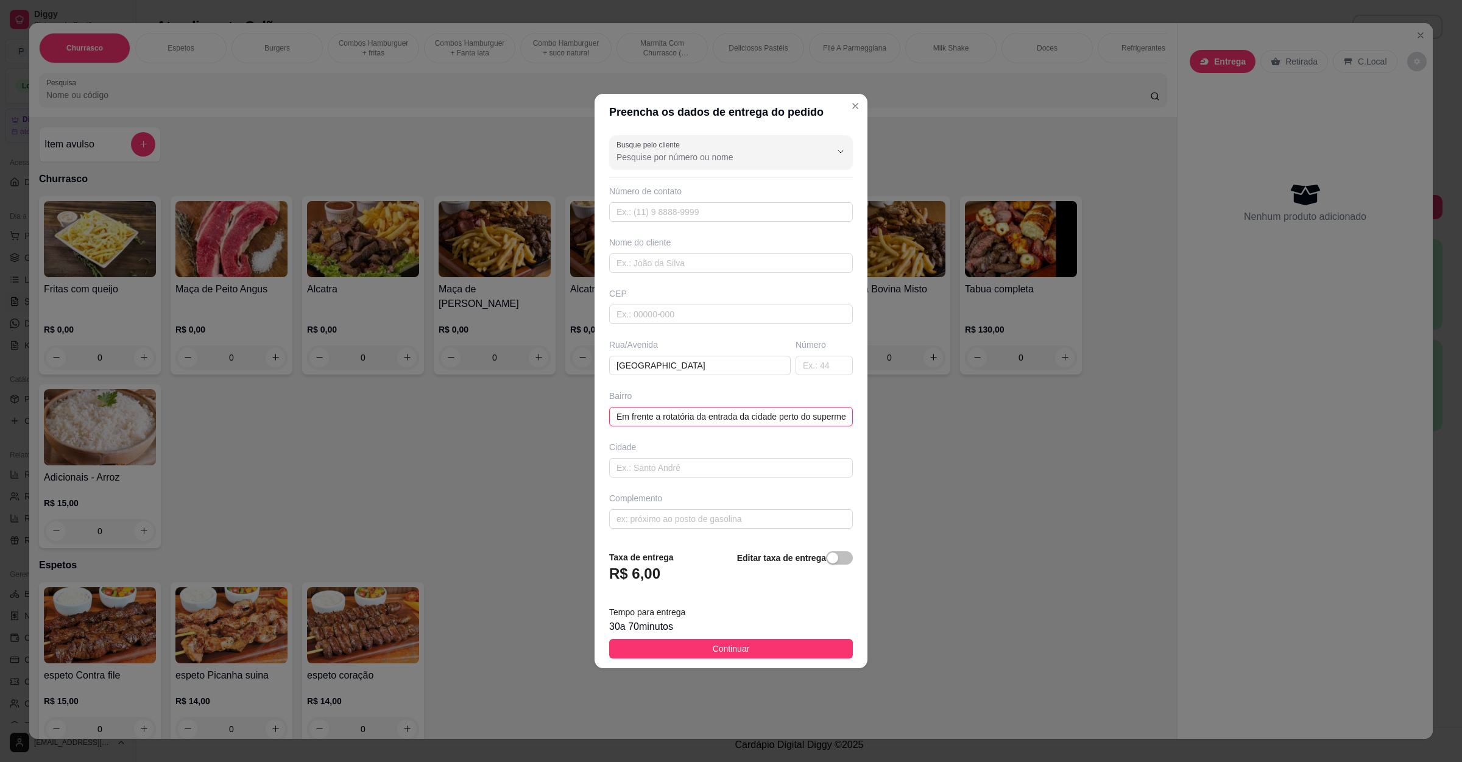
scroll to position [0, 48]
type input "Em frente a rotatória da entrada da cidade perto do supermercado bh"
click at [721, 651] on span "Continuar" at bounding box center [731, 648] width 37 height 13
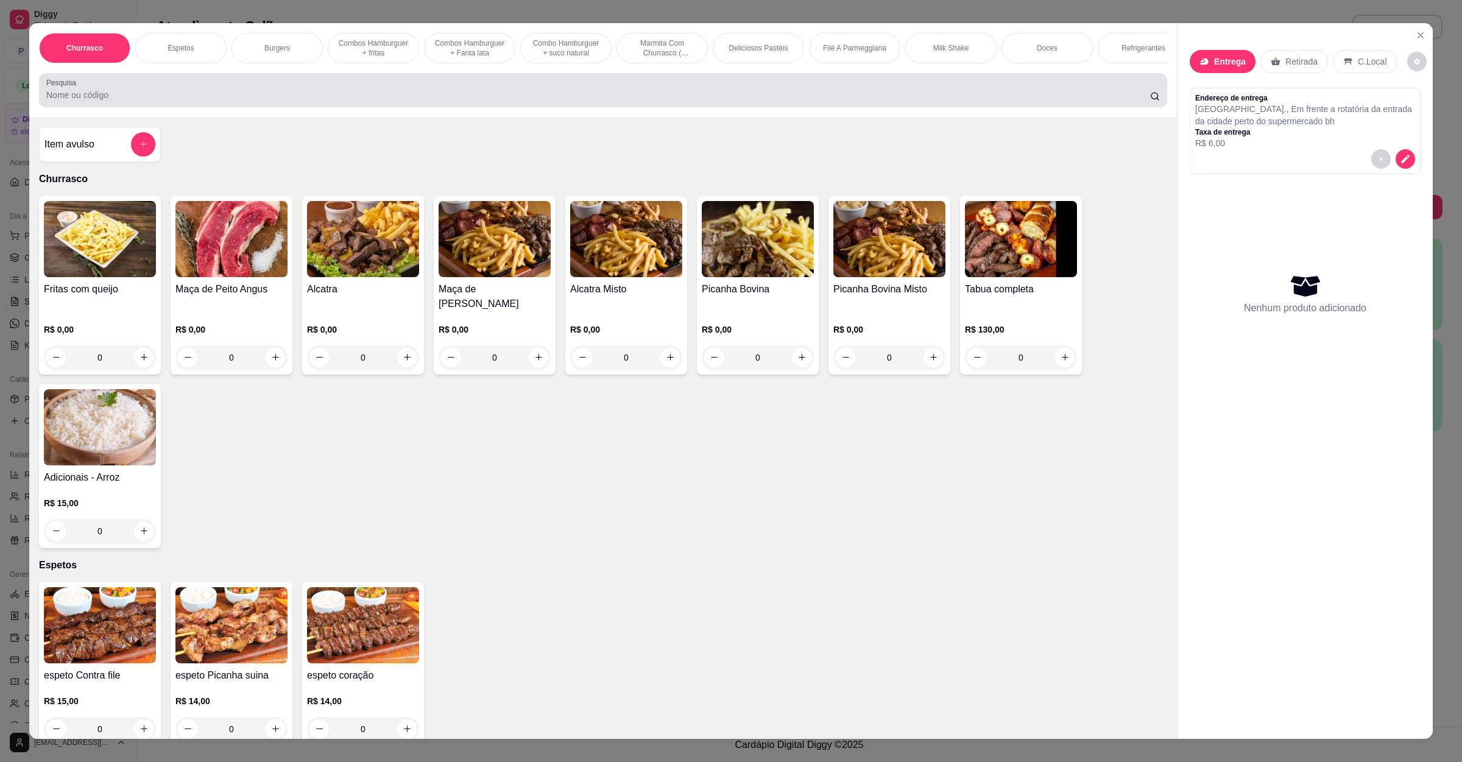
click at [307, 101] on input "Pesquisa" at bounding box center [598, 95] width 1104 height 12
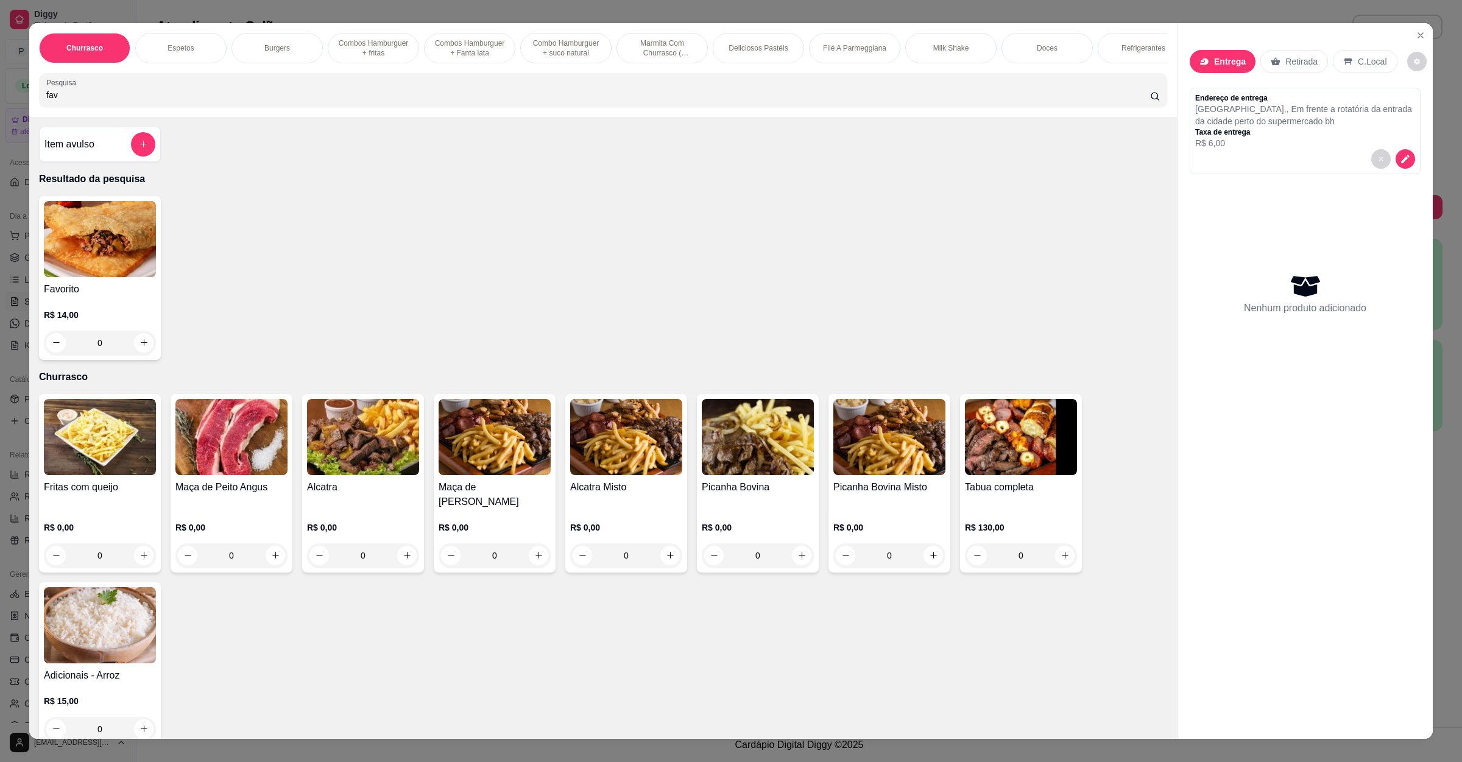
type input "fav"
click at [133, 353] on div "0" at bounding box center [100, 343] width 112 height 24
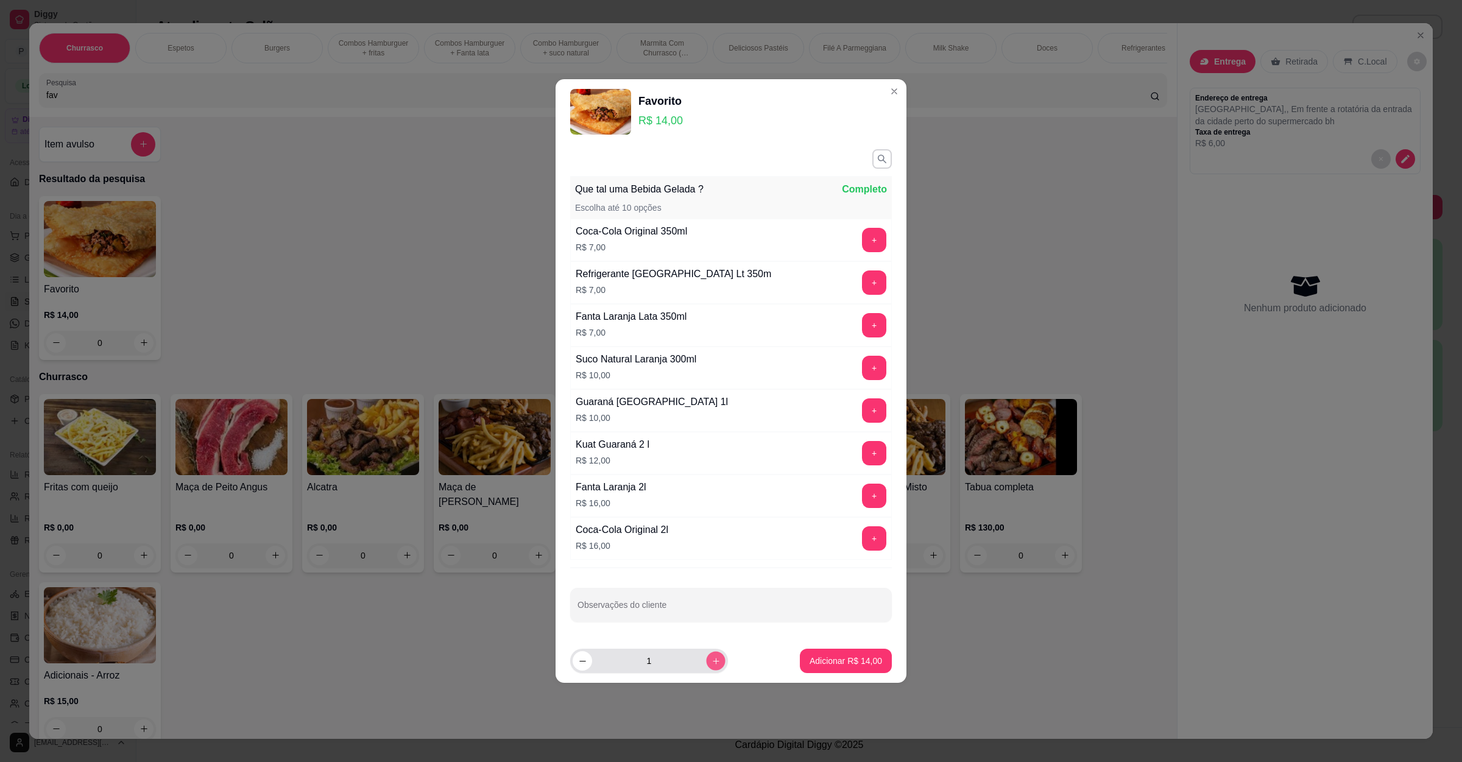
click at [706, 655] on button "increase-product-quantity" at bounding box center [715, 660] width 19 height 19
type input "2"
click at [809, 660] on p "Adicionar R$ 28,00" at bounding box center [845, 661] width 72 height 12
type input "2"
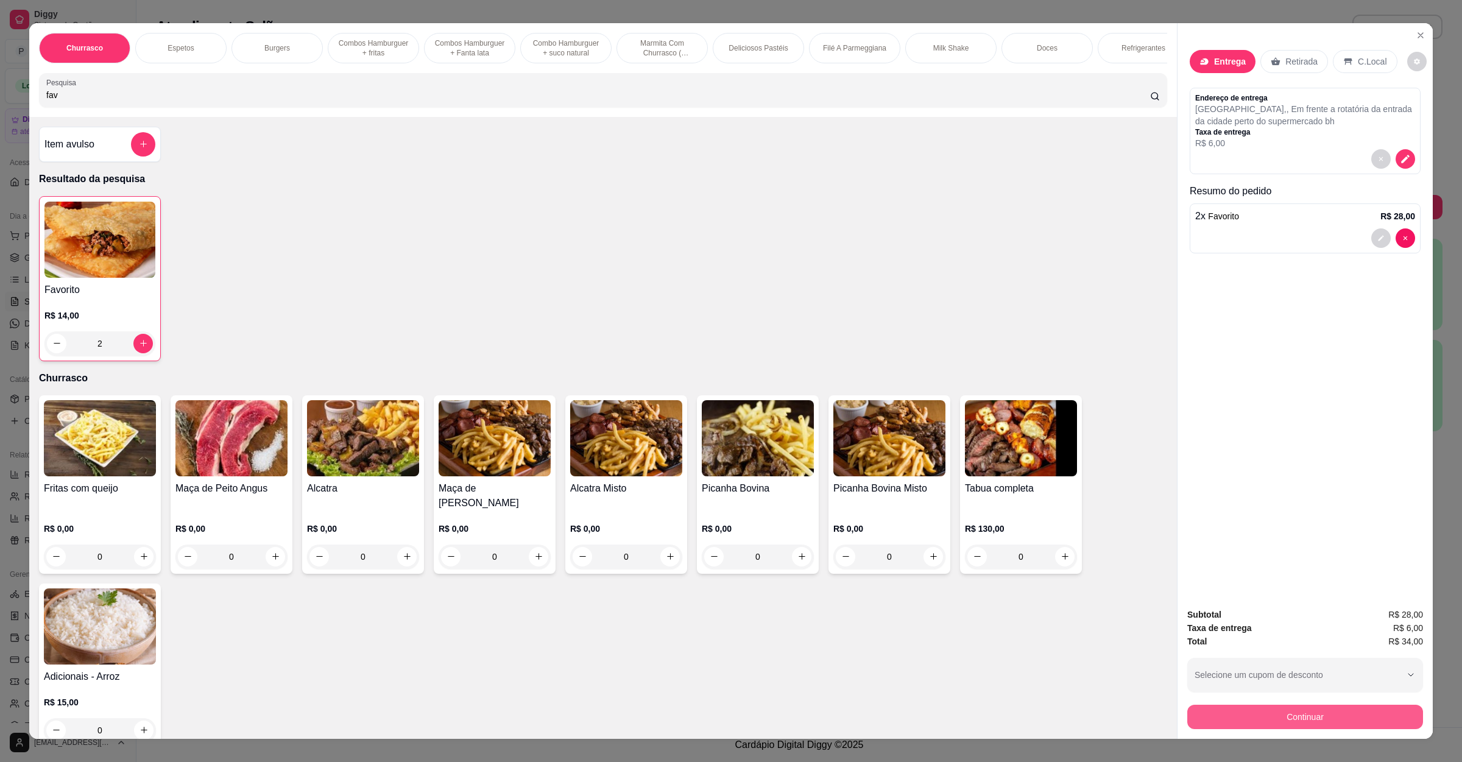
click at [1246, 726] on button "Continuar" at bounding box center [1305, 717] width 236 height 24
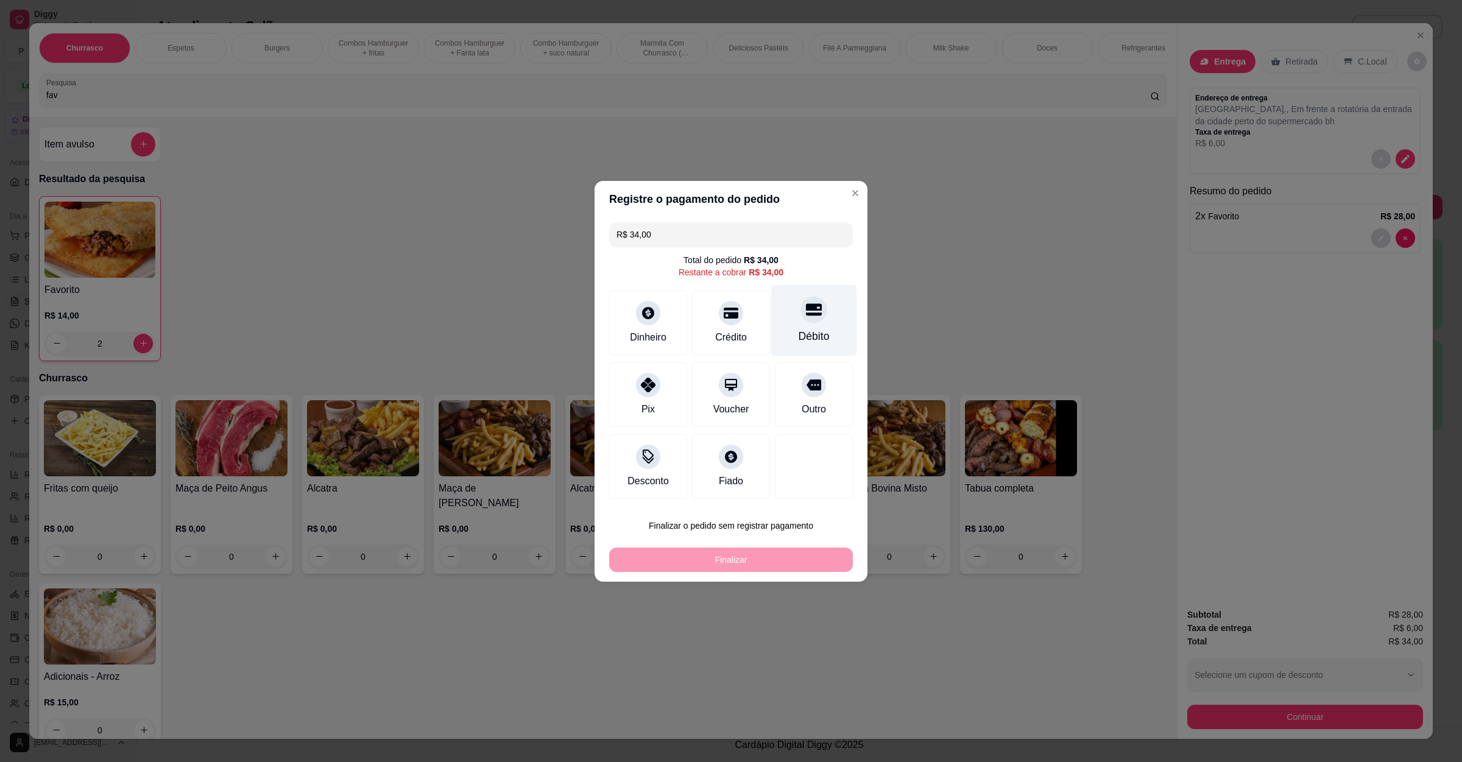
click at [810, 320] on div "Débito" at bounding box center [814, 319] width 86 height 71
type input "R$ 0,00"
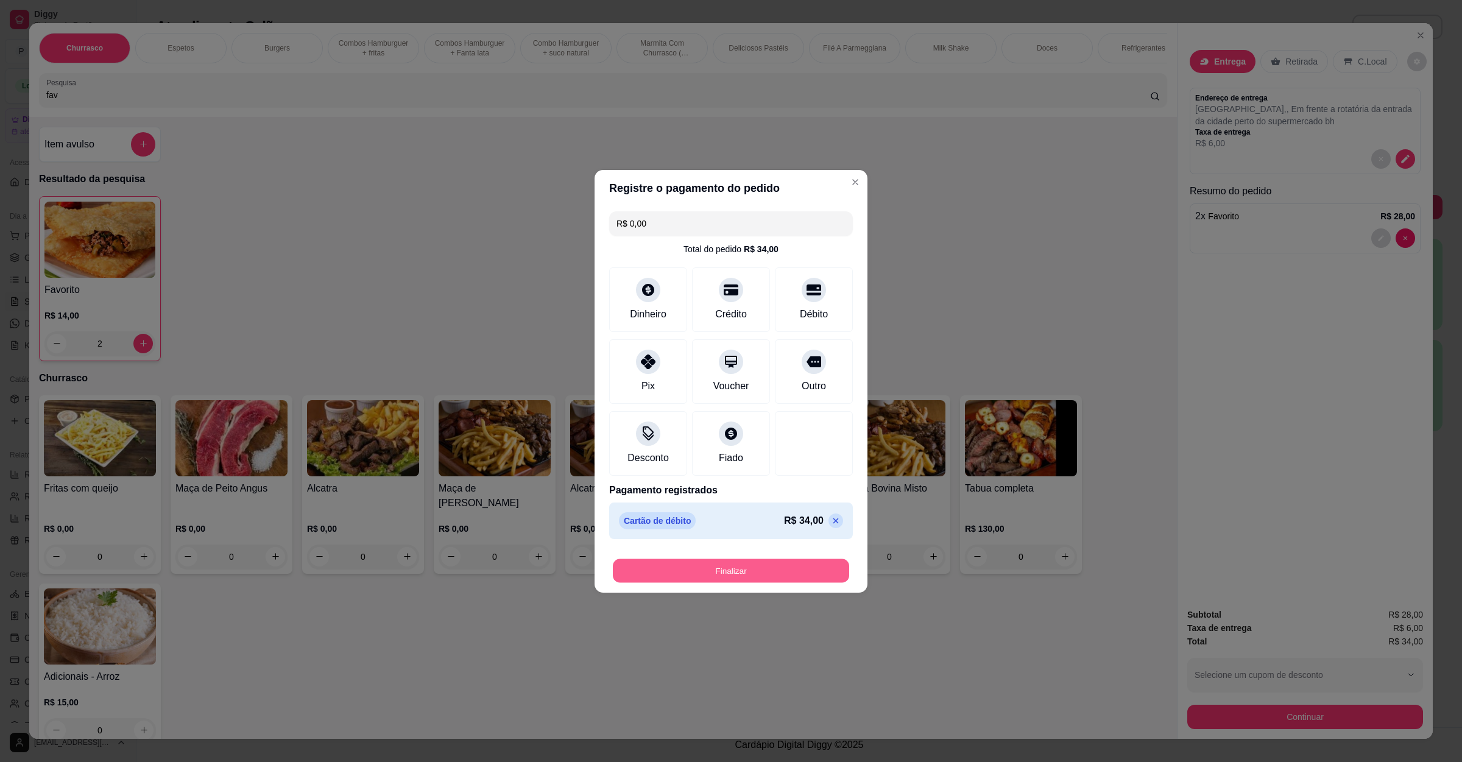
click at [714, 569] on button "Finalizar" at bounding box center [731, 570] width 236 height 24
type input "0"
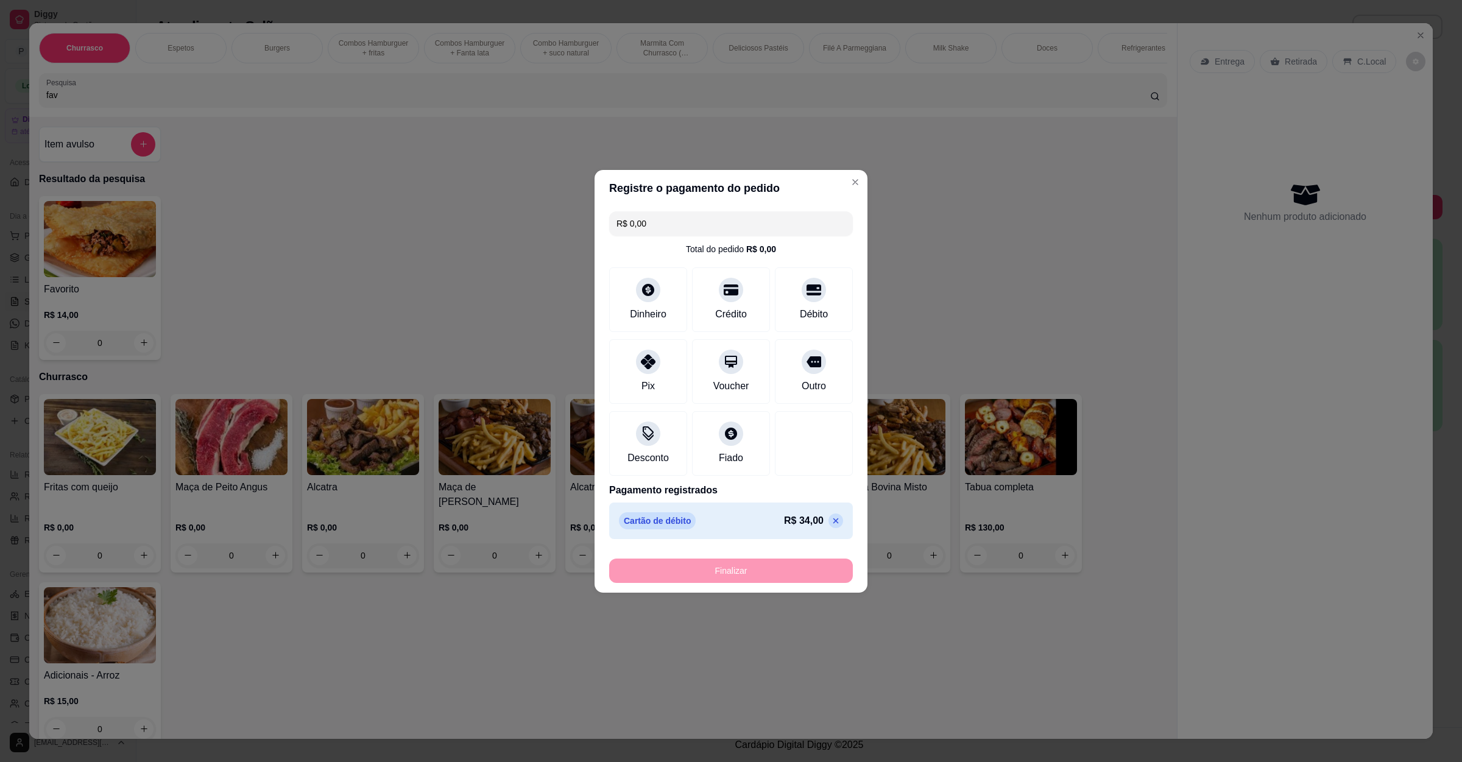
type input "-R$ 34,00"
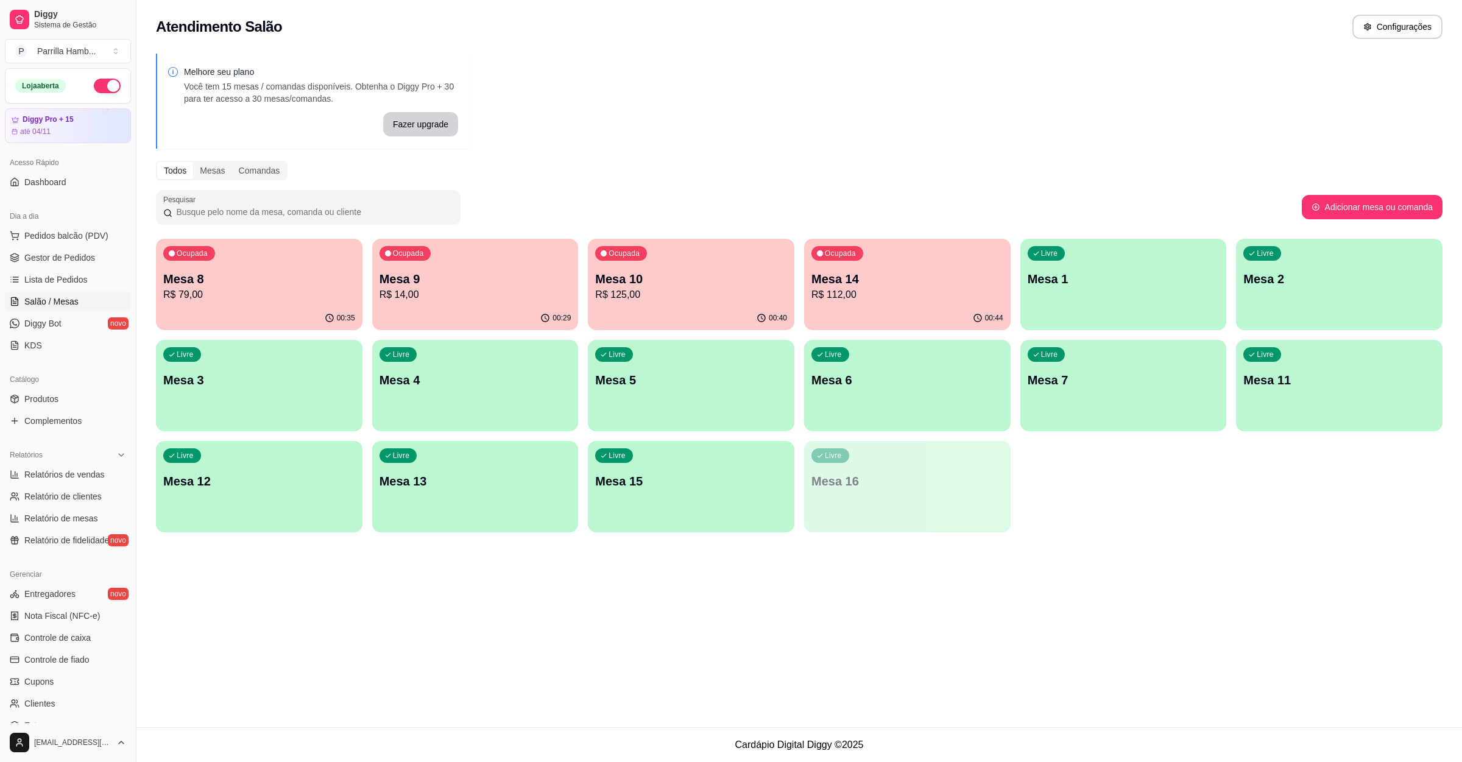
click at [890, 378] on p "Mesa 6" at bounding box center [907, 380] width 192 height 17
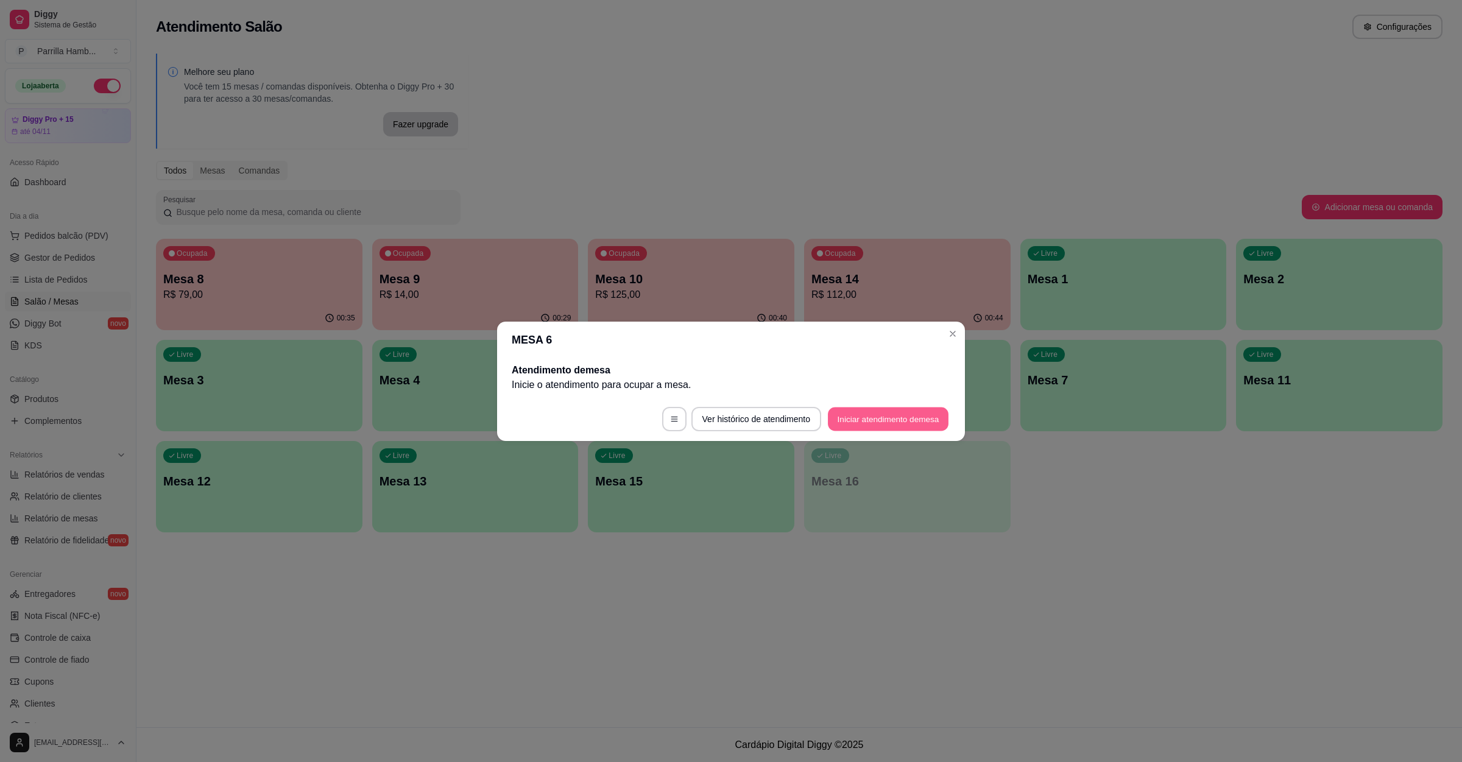
click at [845, 419] on button "Iniciar atendimento de mesa" at bounding box center [888, 419] width 121 height 24
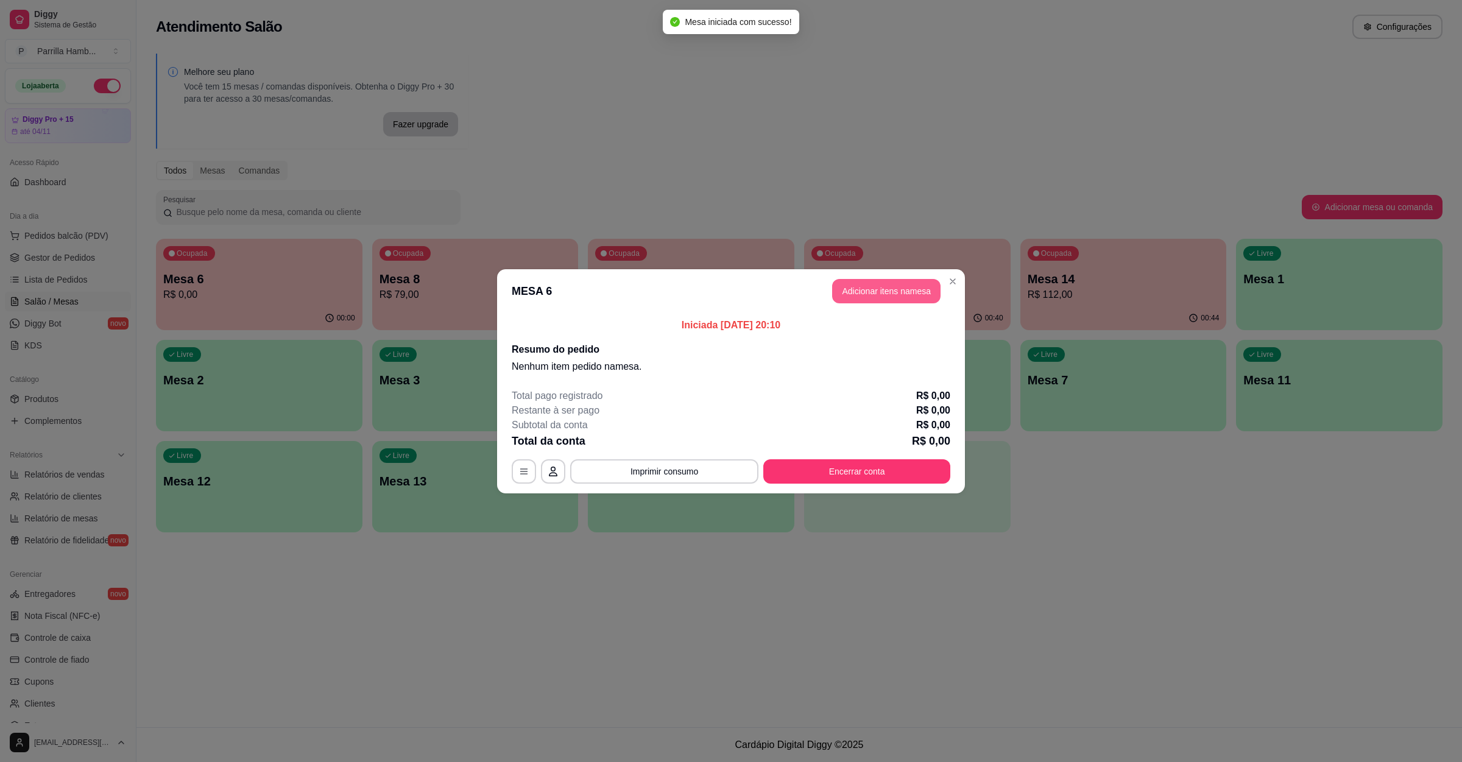
click at [892, 287] on button "Adicionar itens na mesa" at bounding box center [886, 291] width 108 height 24
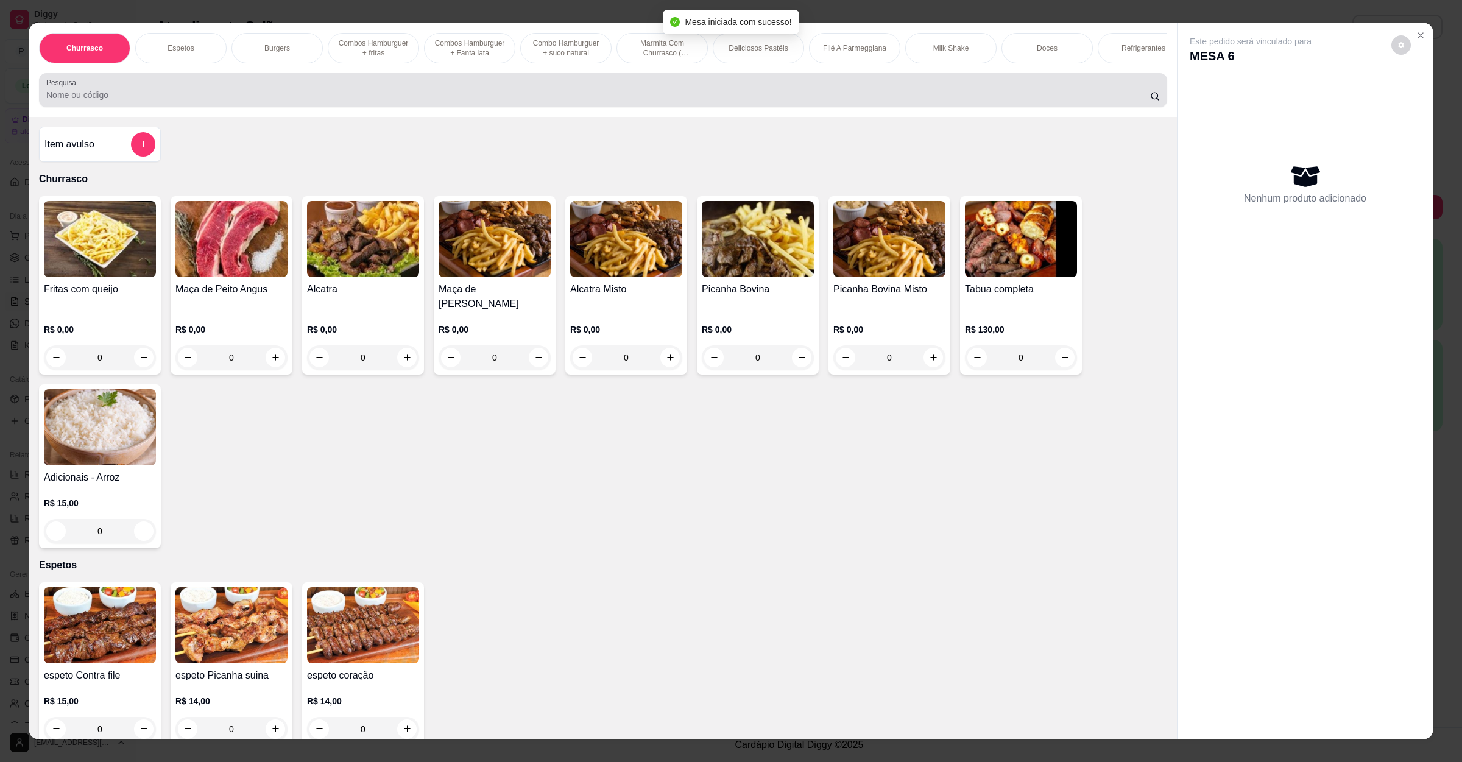
click at [692, 101] on input "Pesquisa" at bounding box center [598, 95] width 1104 height 12
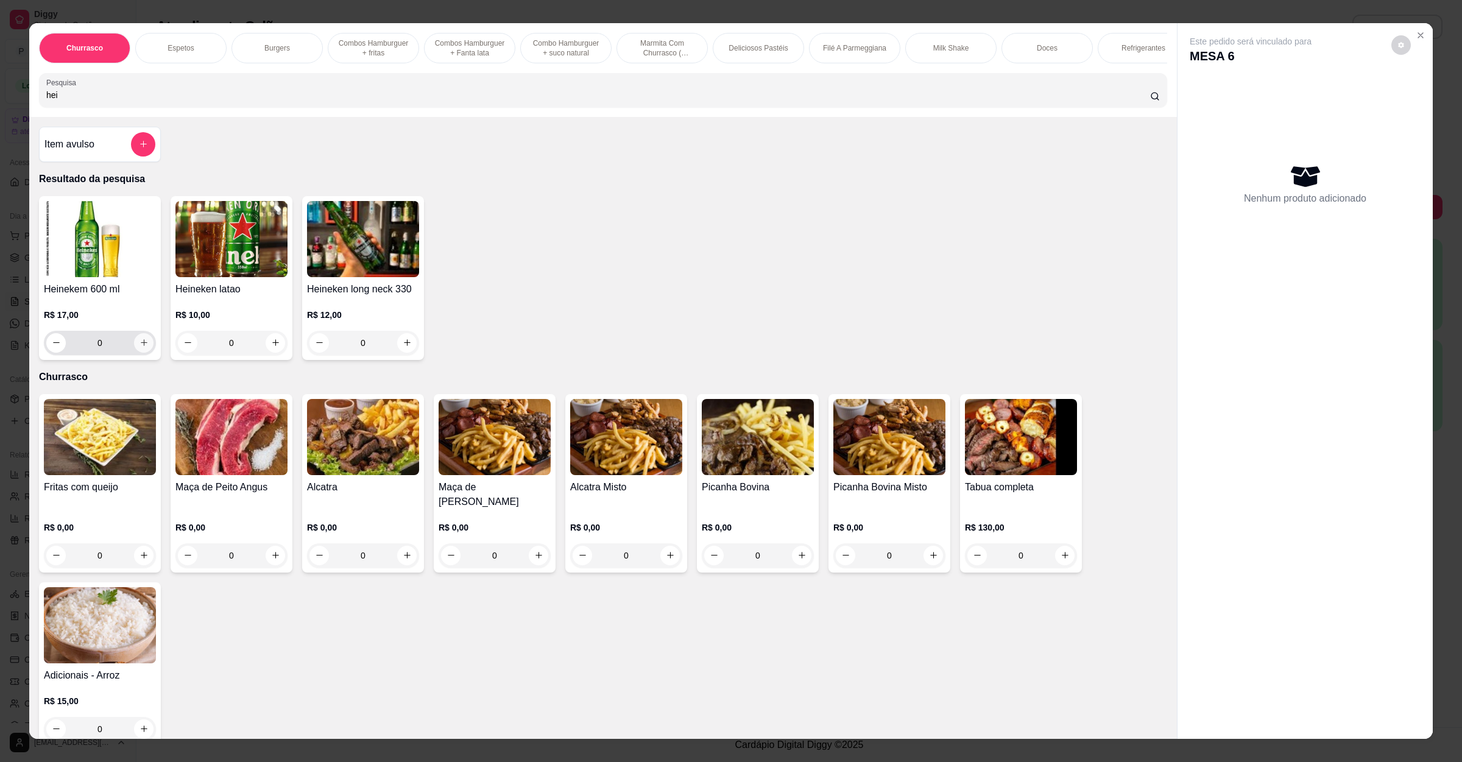
type input "hei"
click at [137, 351] on button "increase-product-quantity" at bounding box center [143, 342] width 19 height 19
type input "1"
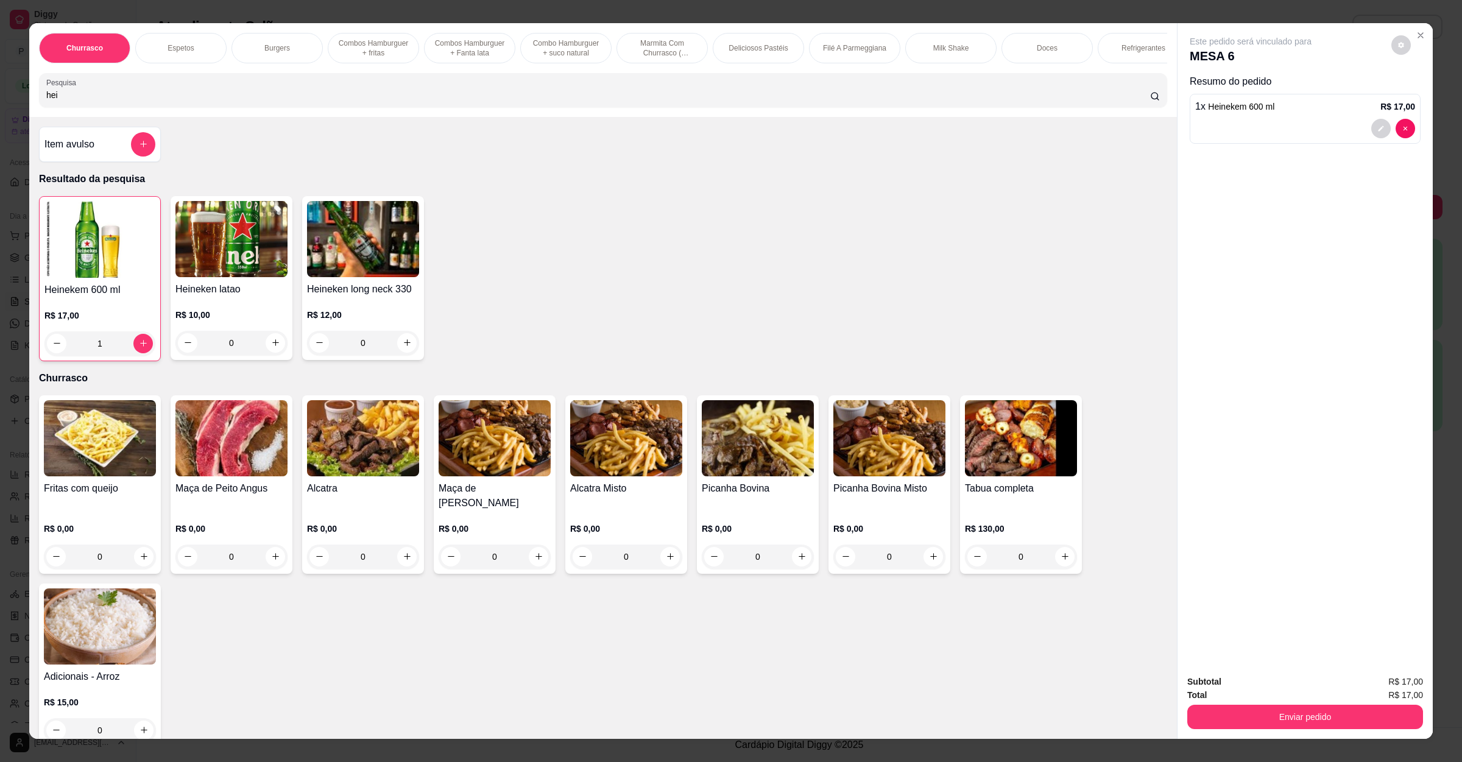
click at [217, 101] on input "hei" at bounding box center [598, 95] width 1104 height 12
type input "h"
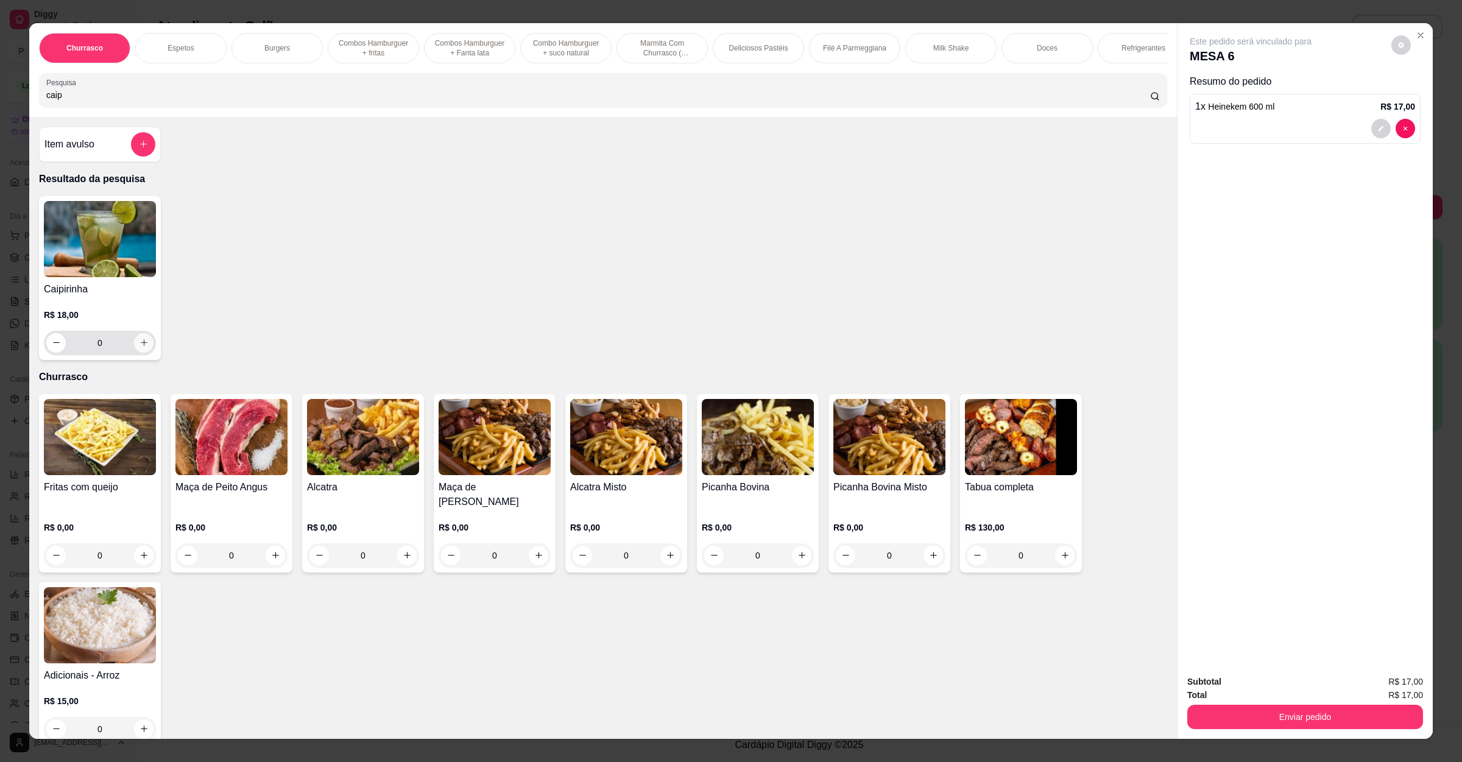
type input "caip"
click at [141, 347] on icon "increase-product-quantity" at bounding box center [143, 342] width 9 height 9
type input "1"
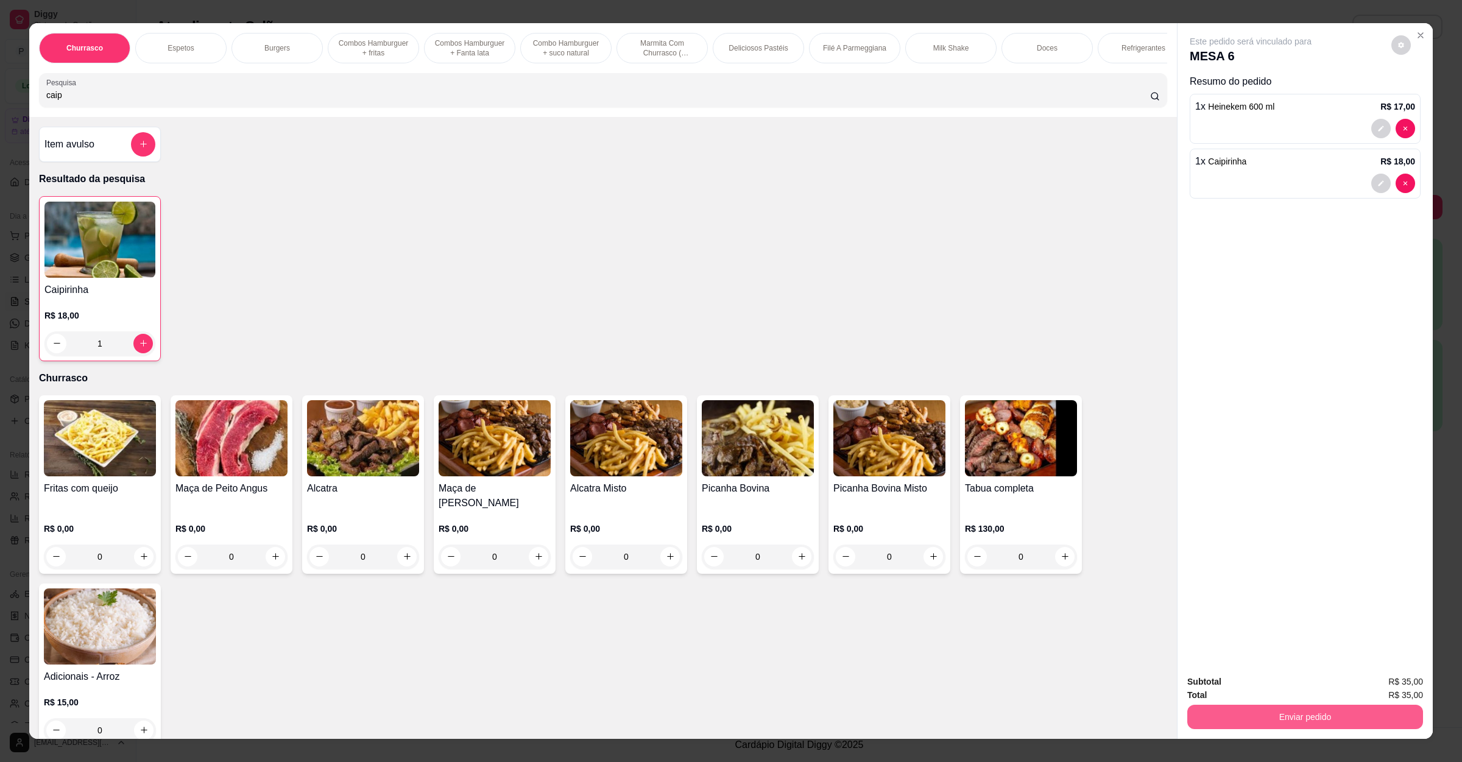
click at [1263, 715] on button "Enviar pedido" at bounding box center [1305, 717] width 236 height 24
click at [1404, 691] on button "Enviar pedido" at bounding box center [1389, 686] width 69 height 23
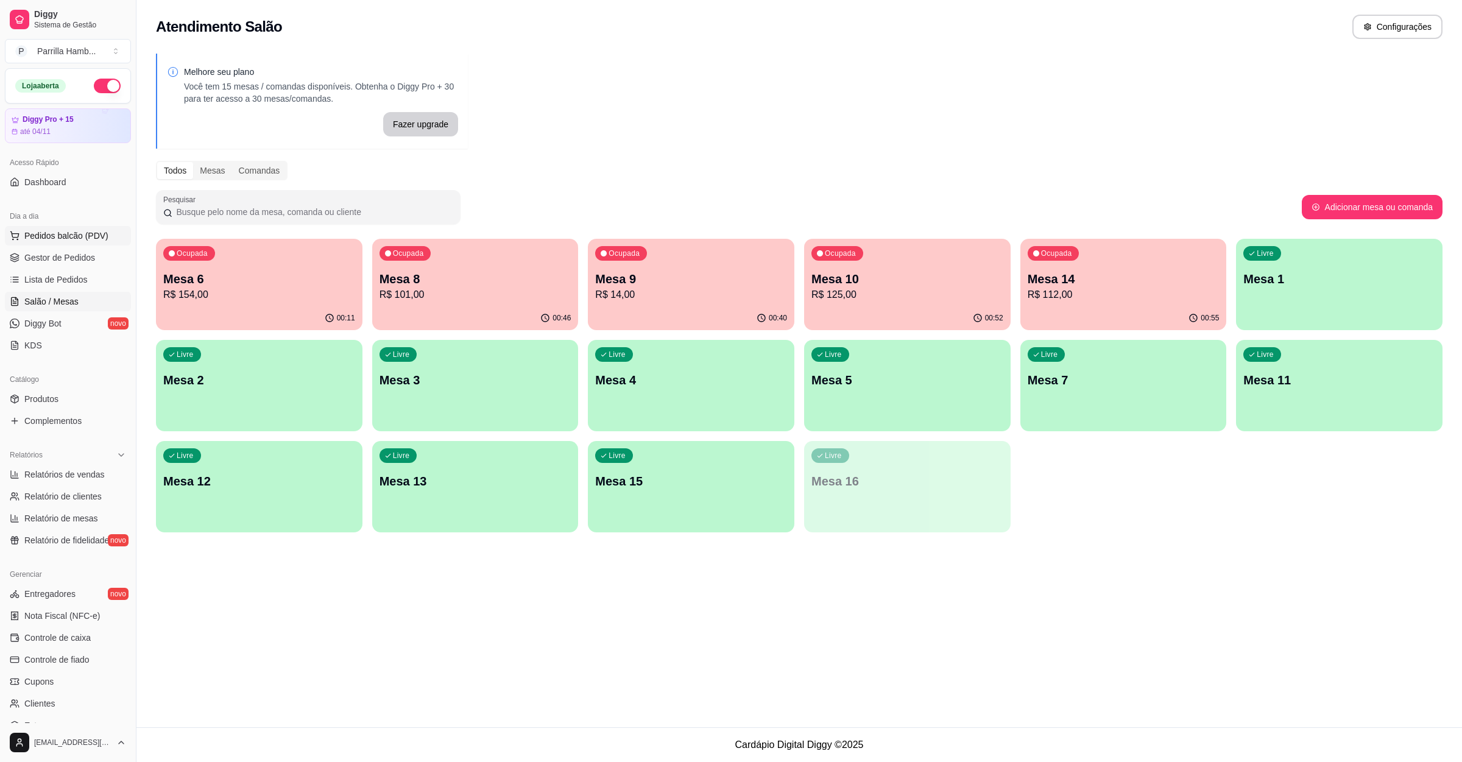
click at [88, 233] on span "Pedidos balcão (PDV)" at bounding box center [66, 236] width 84 height 12
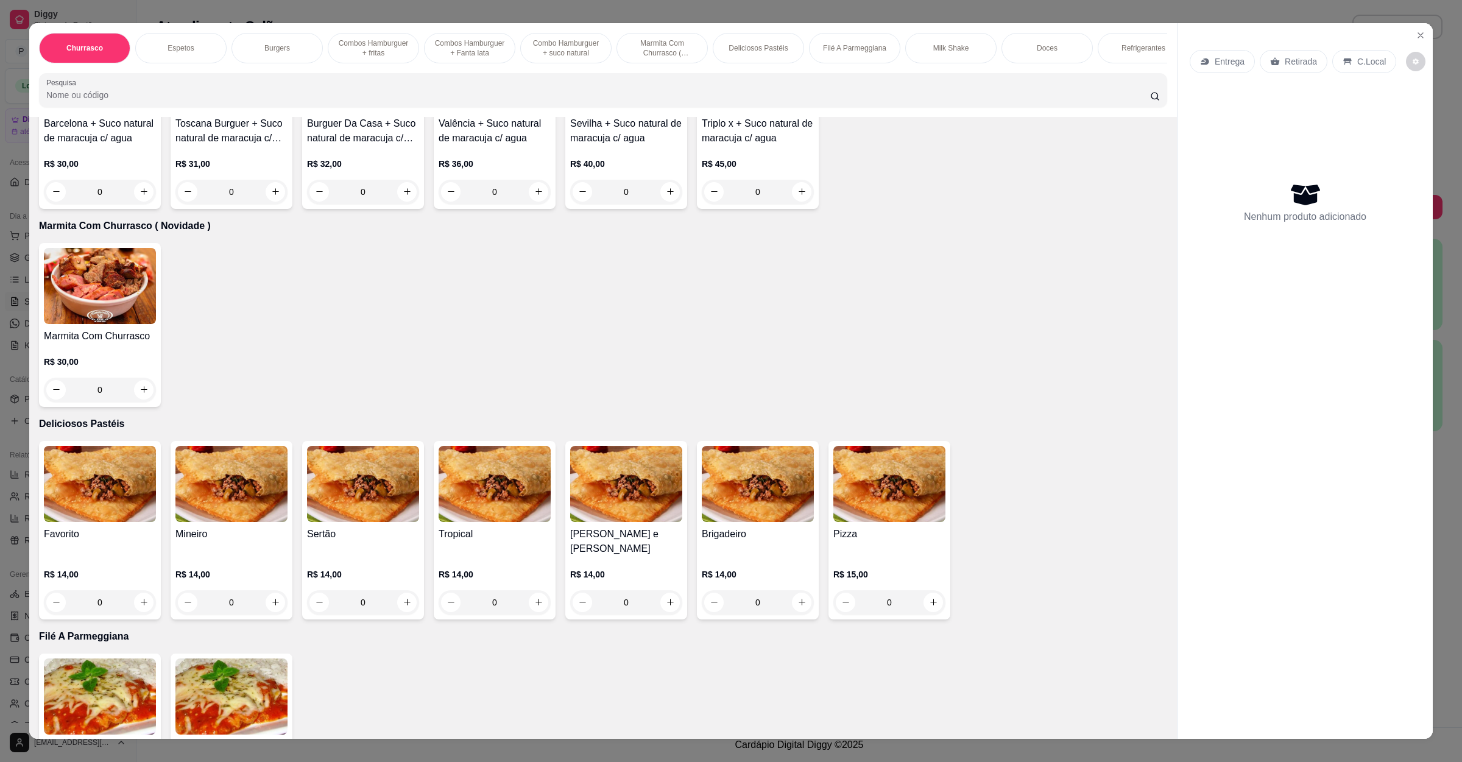
scroll to position [1462, 0]
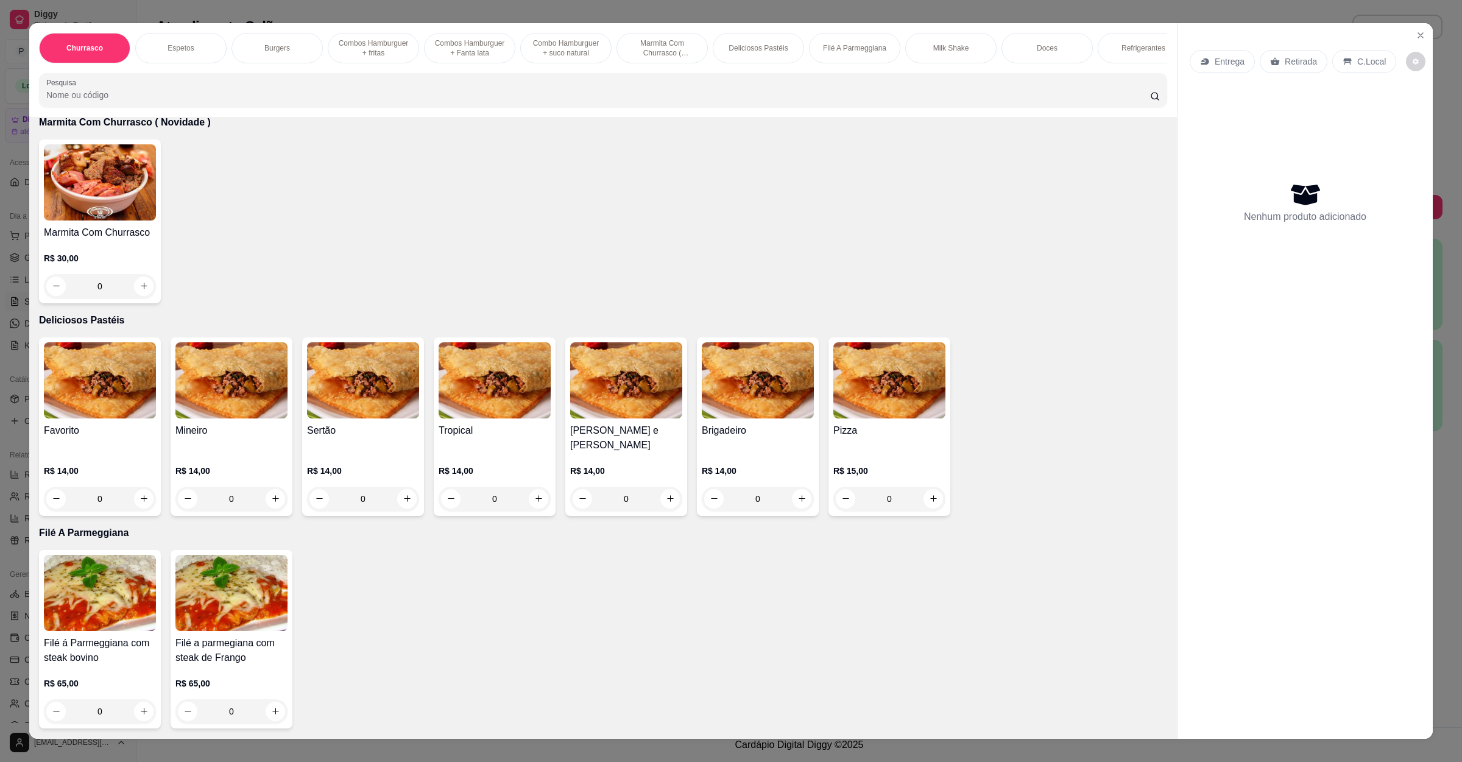
click at [97, 404] on img at bounding box center [100, 380] width 112 height 76
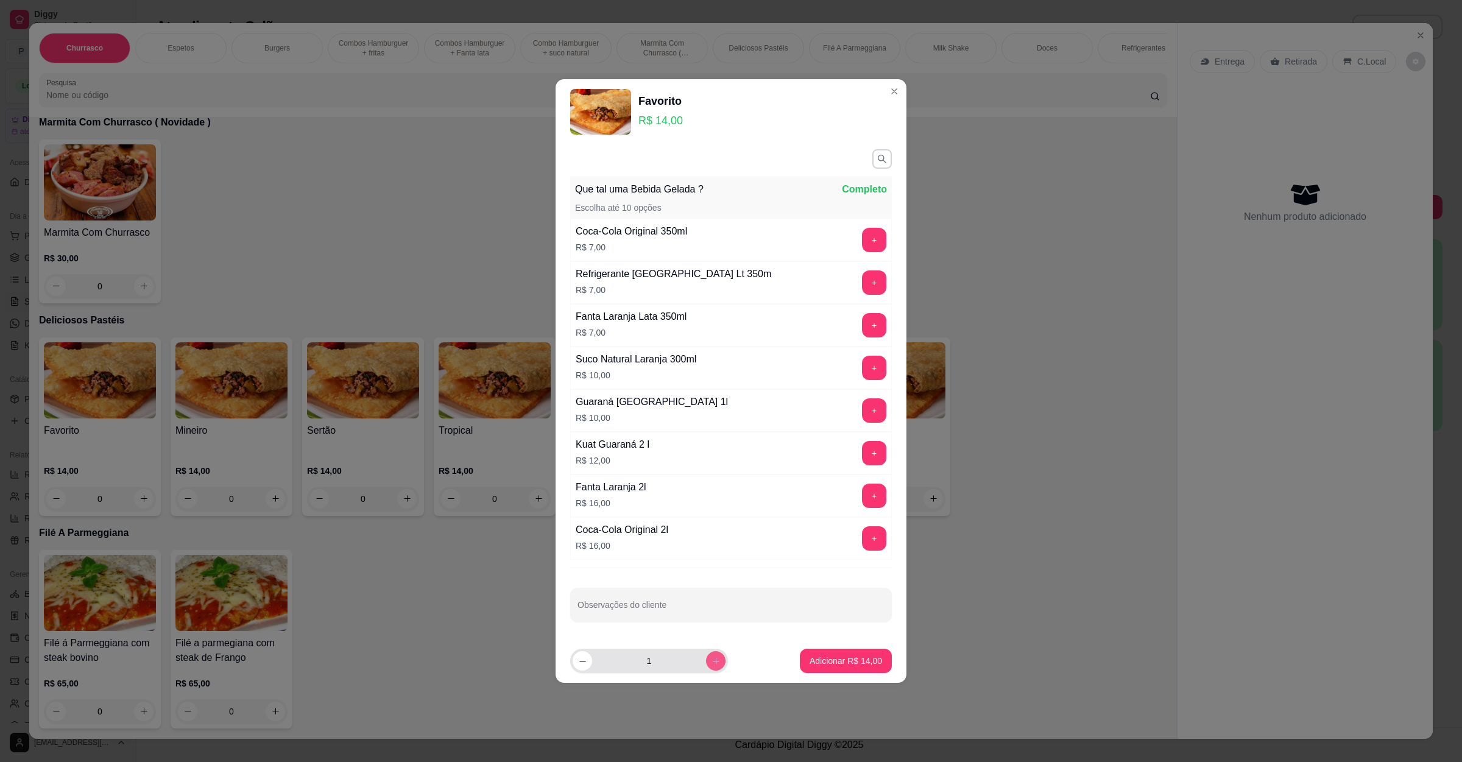
click at [711, 666] on icon "increase-product-quantity" at bounding box center [715, 661] width 9 height 9
type input "2"
click at [826, 663] on p "Adicionar R$ 28,00" at bounding box center [845, 661] width 72 height 12
type input "2"
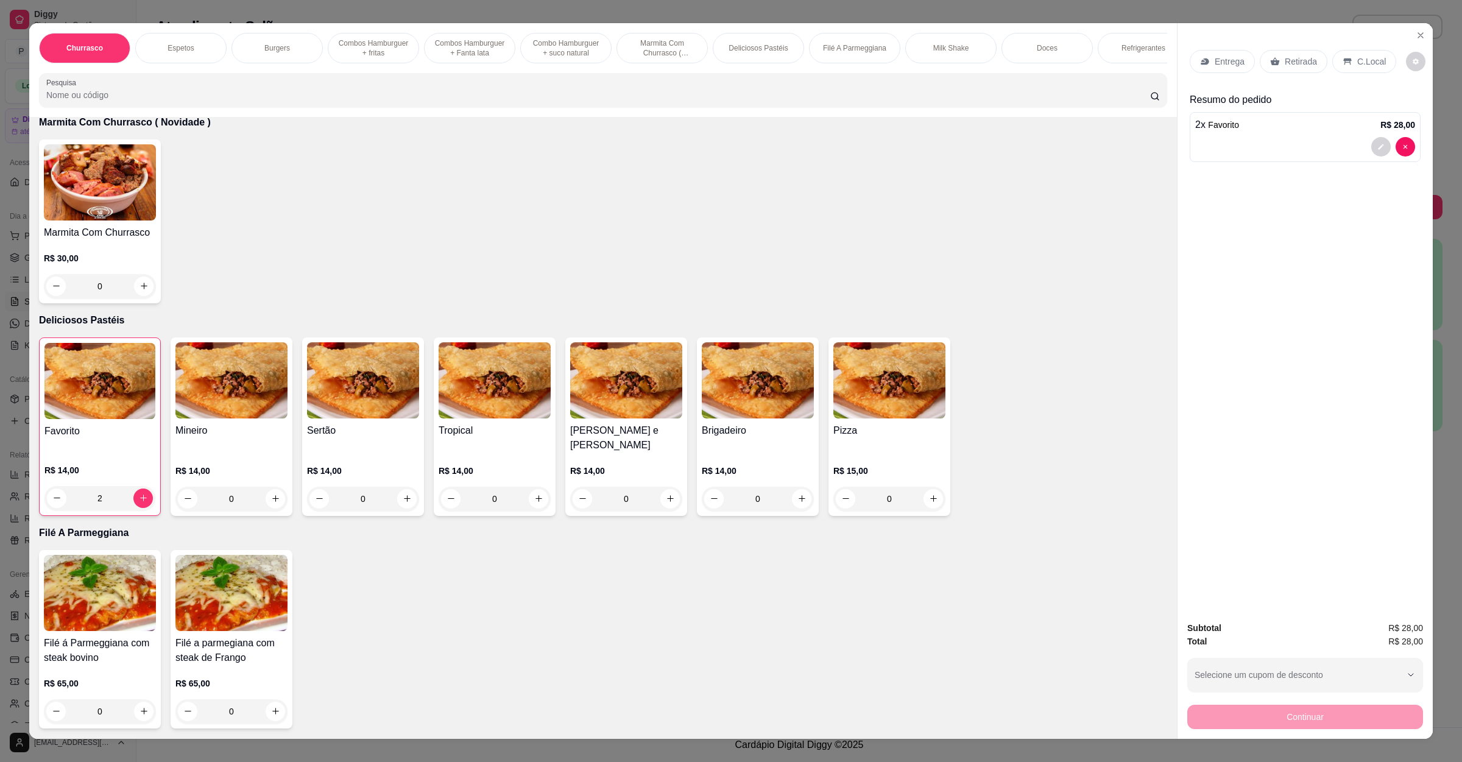
click at [1219, 64] on p "Entrega" at bounding box center [1229, 61] width 30 height 12
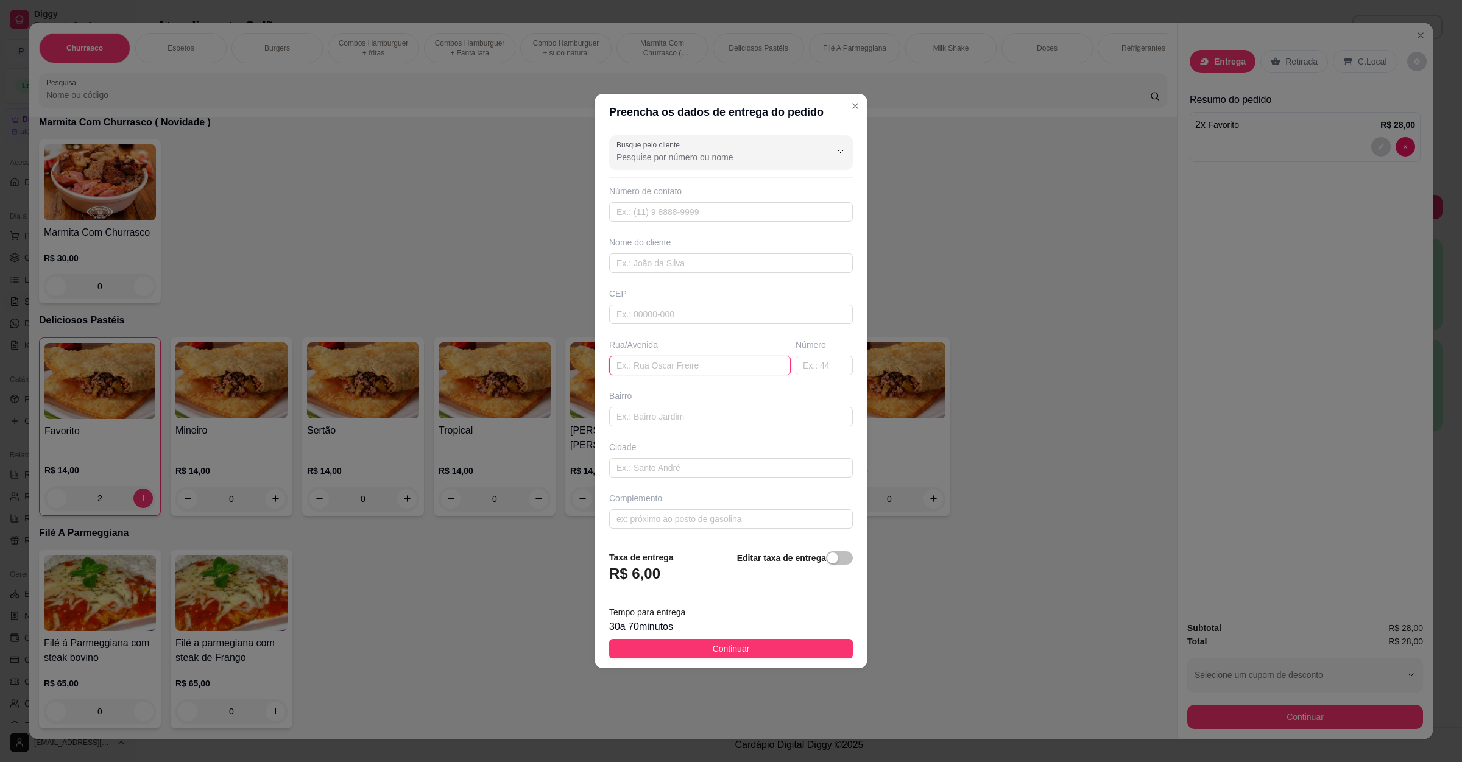
click at [676, 372] on input "text" at bounding box center [699, 365] width 181 height 19
paste input "[STREET_ADDRESS]"
type input "[STREET_ADDRESS]"
click at [742, 650] on button "Continuar" at bounding box center [731, 648] width 244 height 19
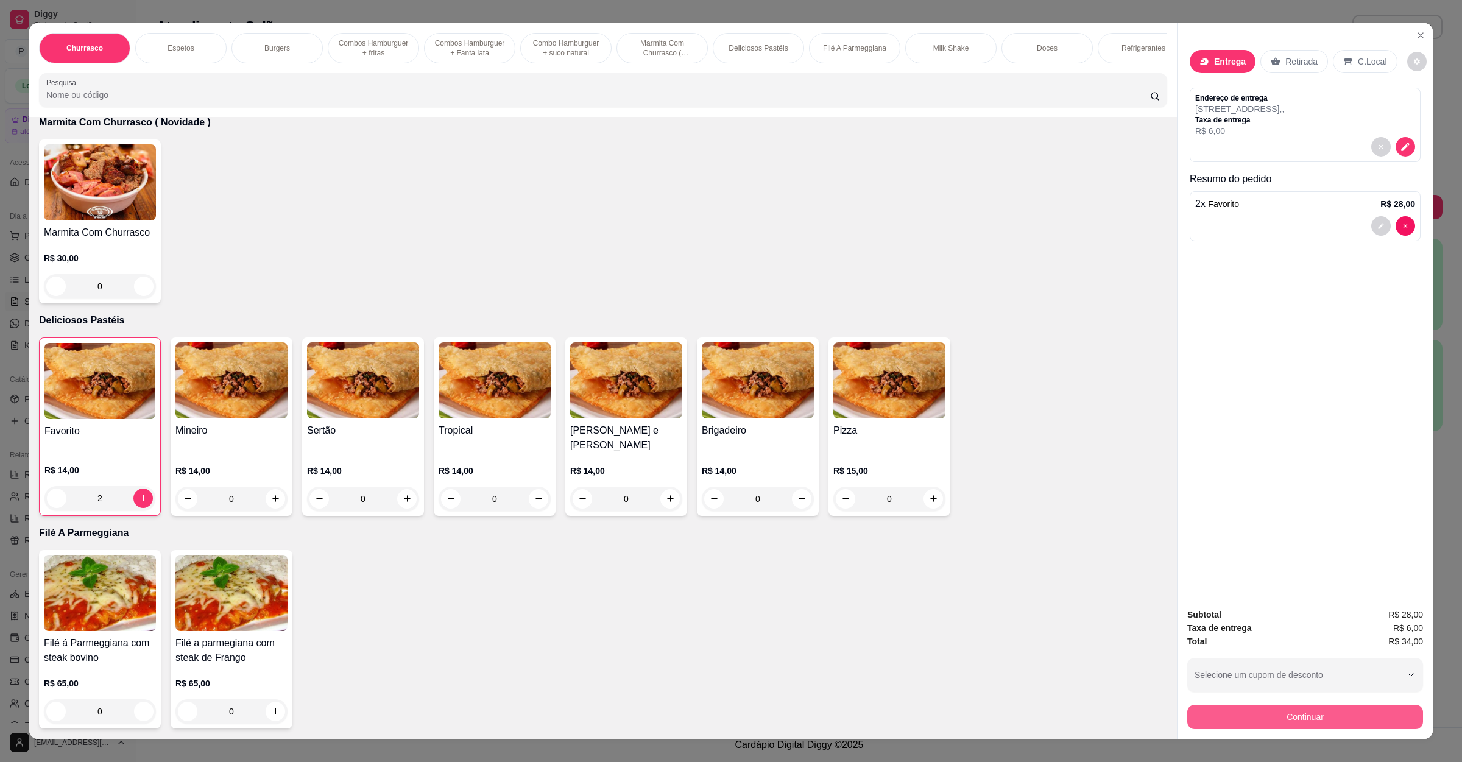
click at [1268, 720] on button "Continuar" at bounding box center [1305, 717] width 236 height 24
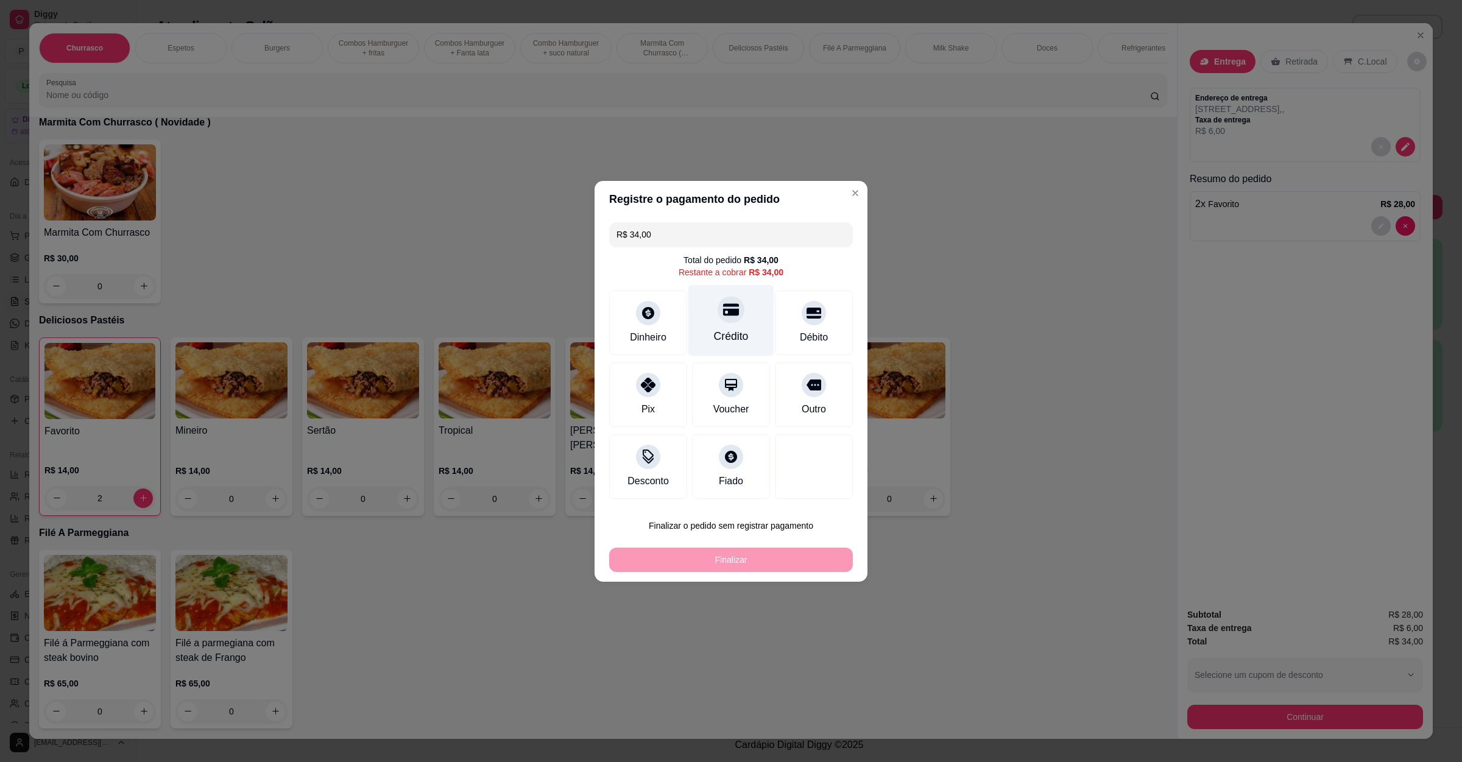
click at [727, 309] on icon at bounding box center [731, 309] width 16 height 12
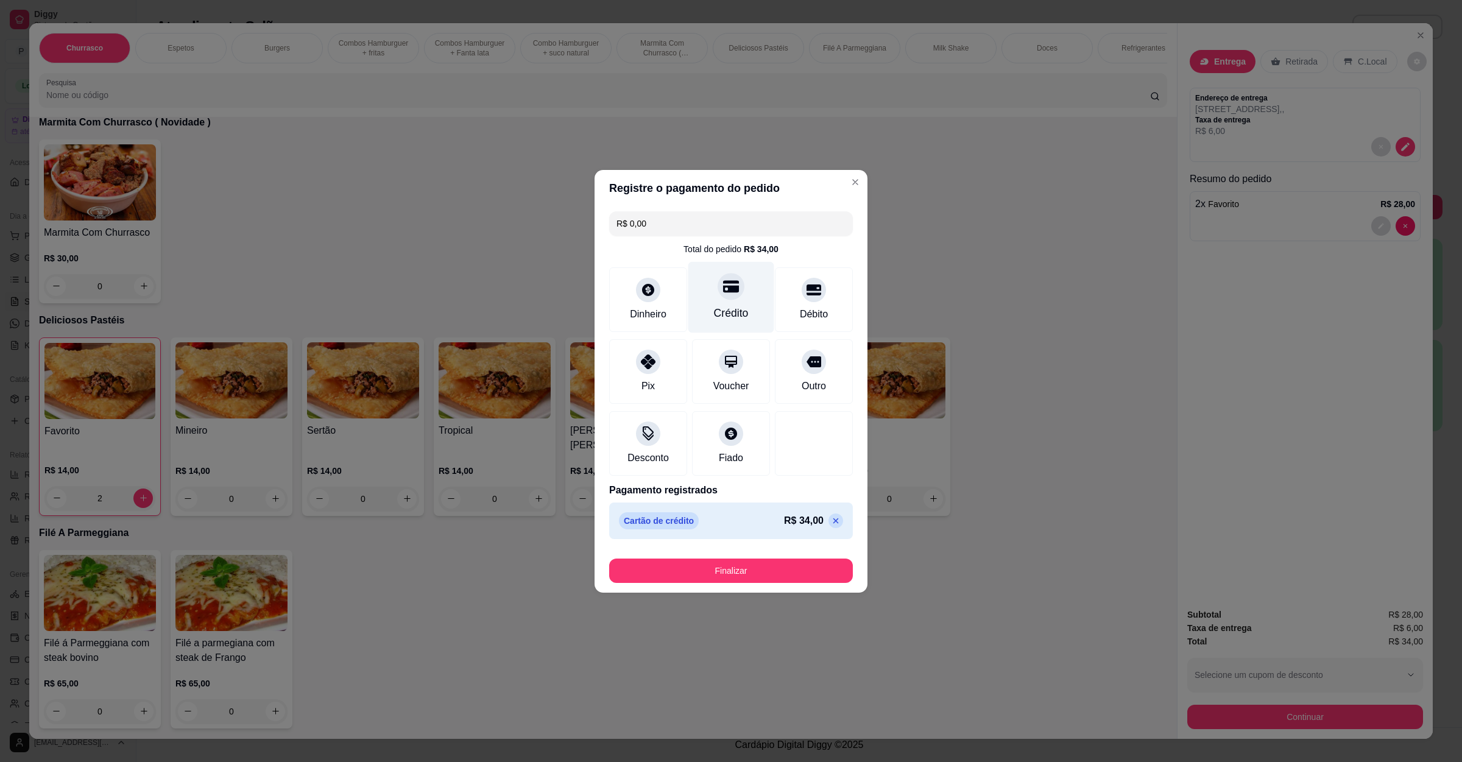
type input "R$ 0,00"
click at [740, 567] on button "Finalizar" at bounding box center [731, 570] width 244 height 24
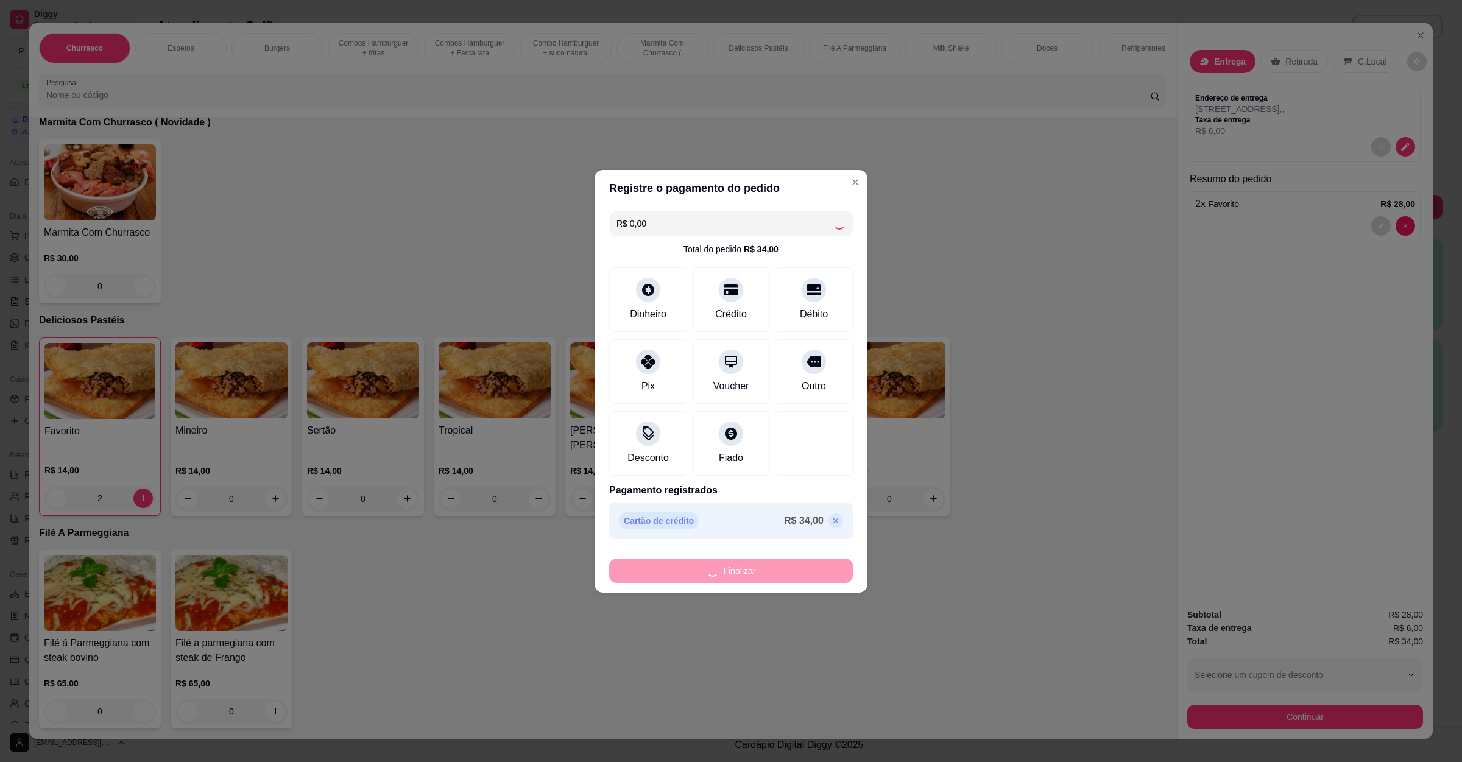
type input "0"
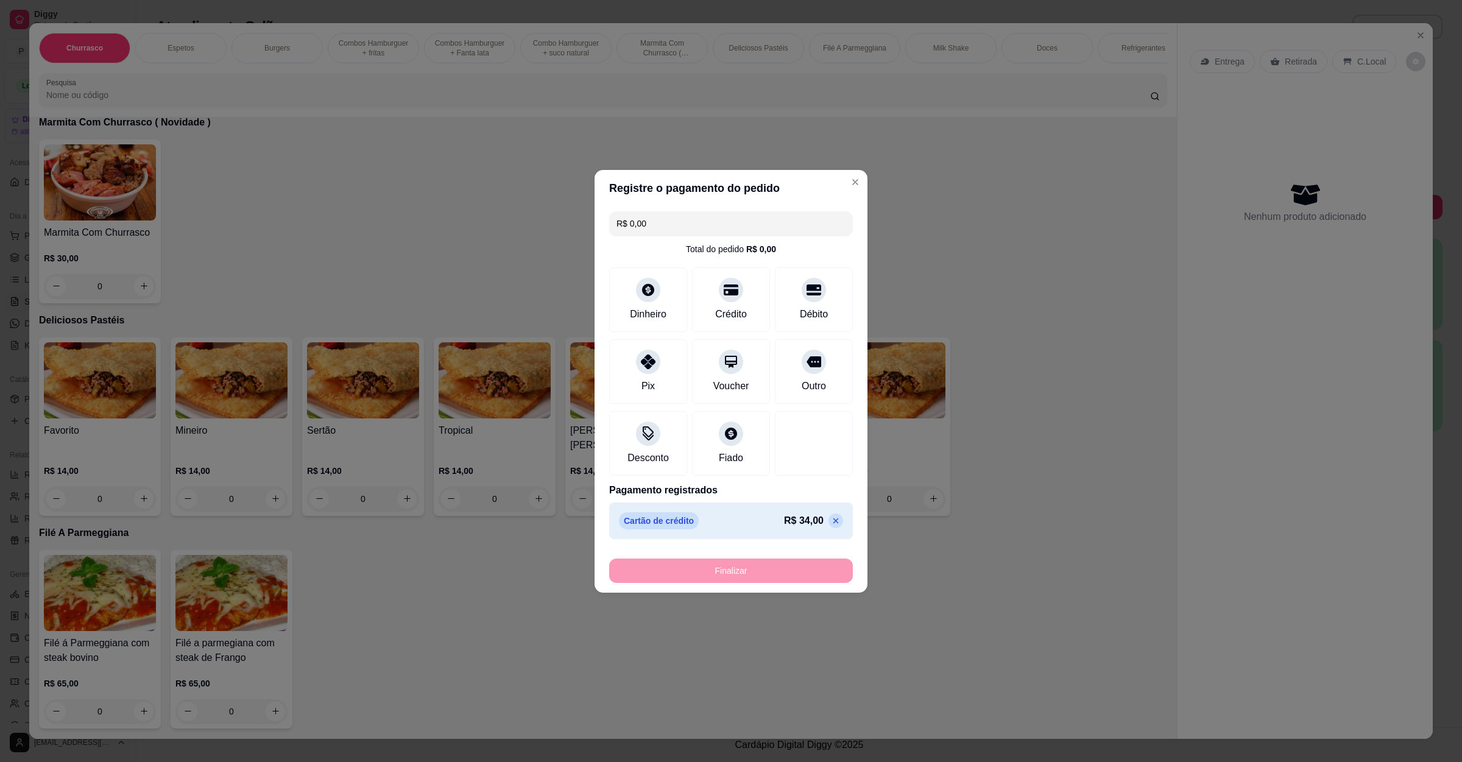
type input "-R$ 34,00"
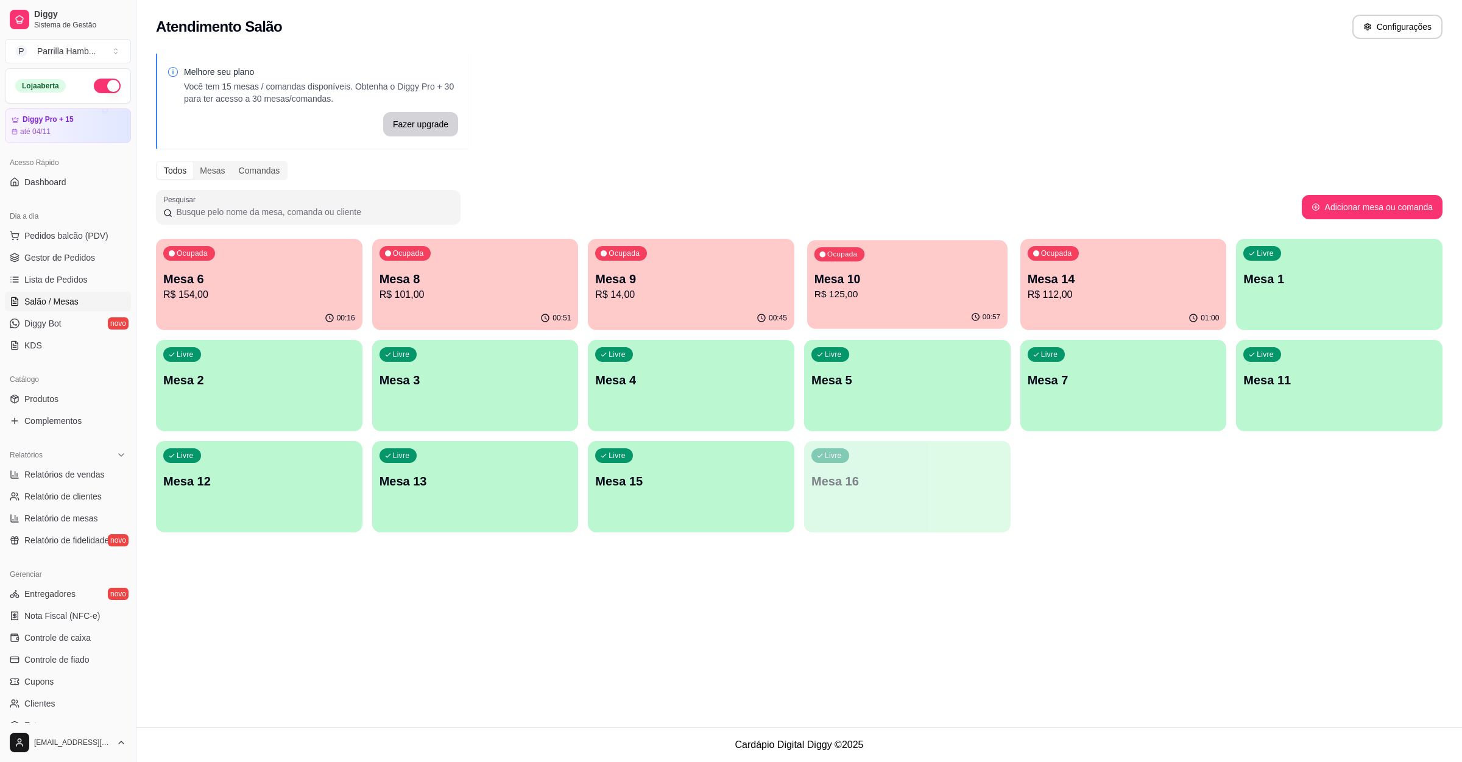
click at [945, 272] on p "Mesa 10" at bounding box center [907, 279] width 186 height 16
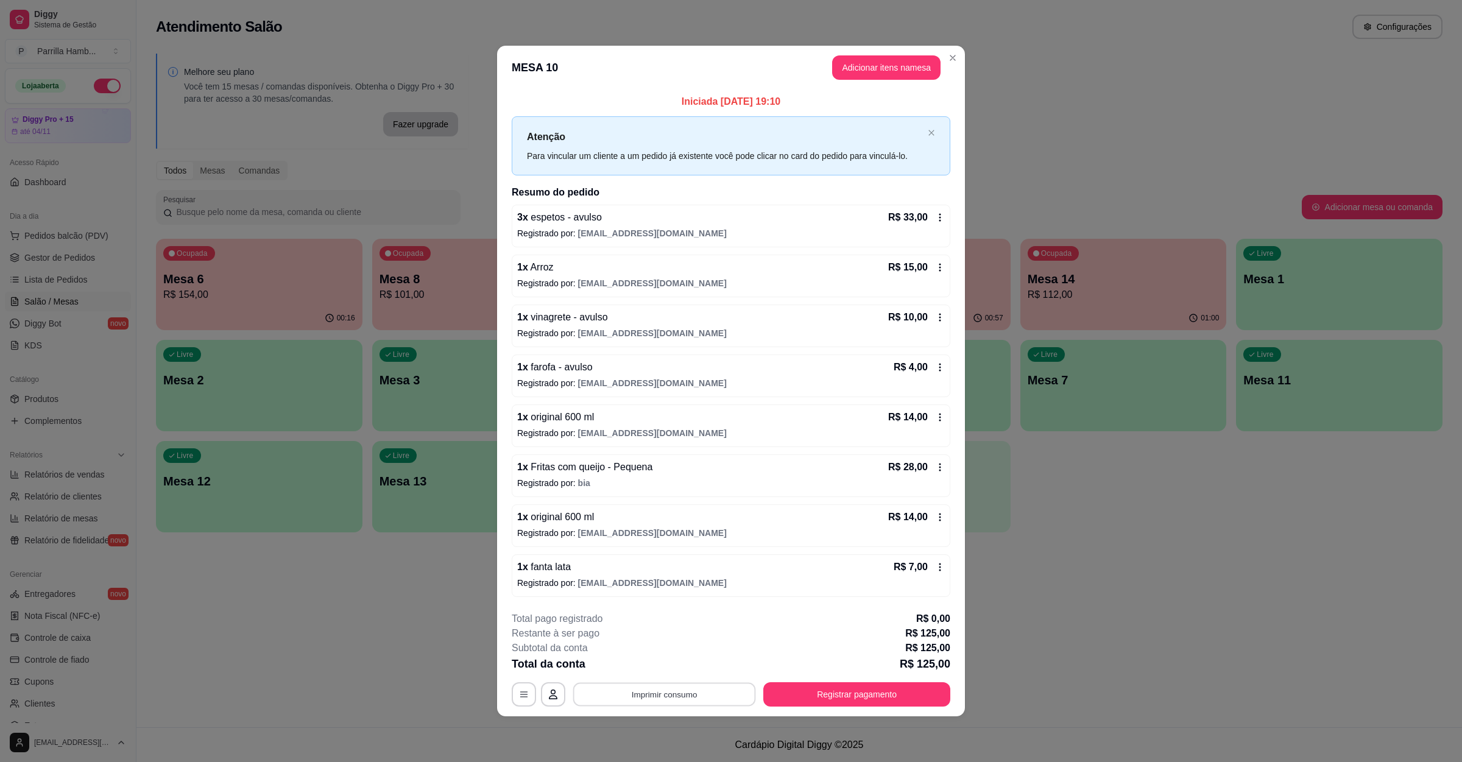
click at [685, 702] on button "Imprimir consumo" at bounding box center [664, 695] width 183 height 24
click at [683, 674] on button "IMPRESSORA" at bounding box center [668, 668] width 88 height 19
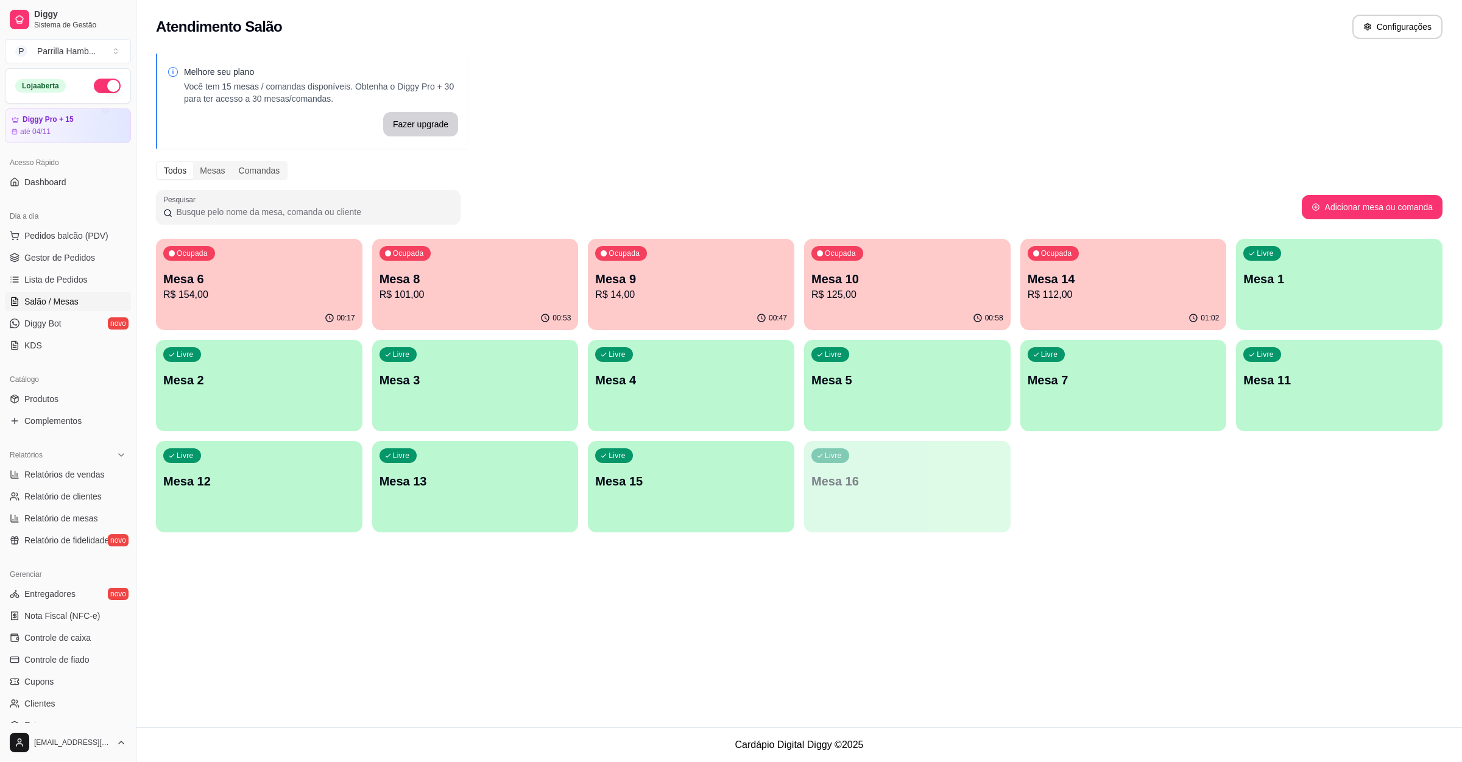
click at [312, 649] on div "Atendimento Salão Configurações Melhore seu plano Você tem 15 mesas / comandas …" at bounding box center [798, 363] width 1325 height 727
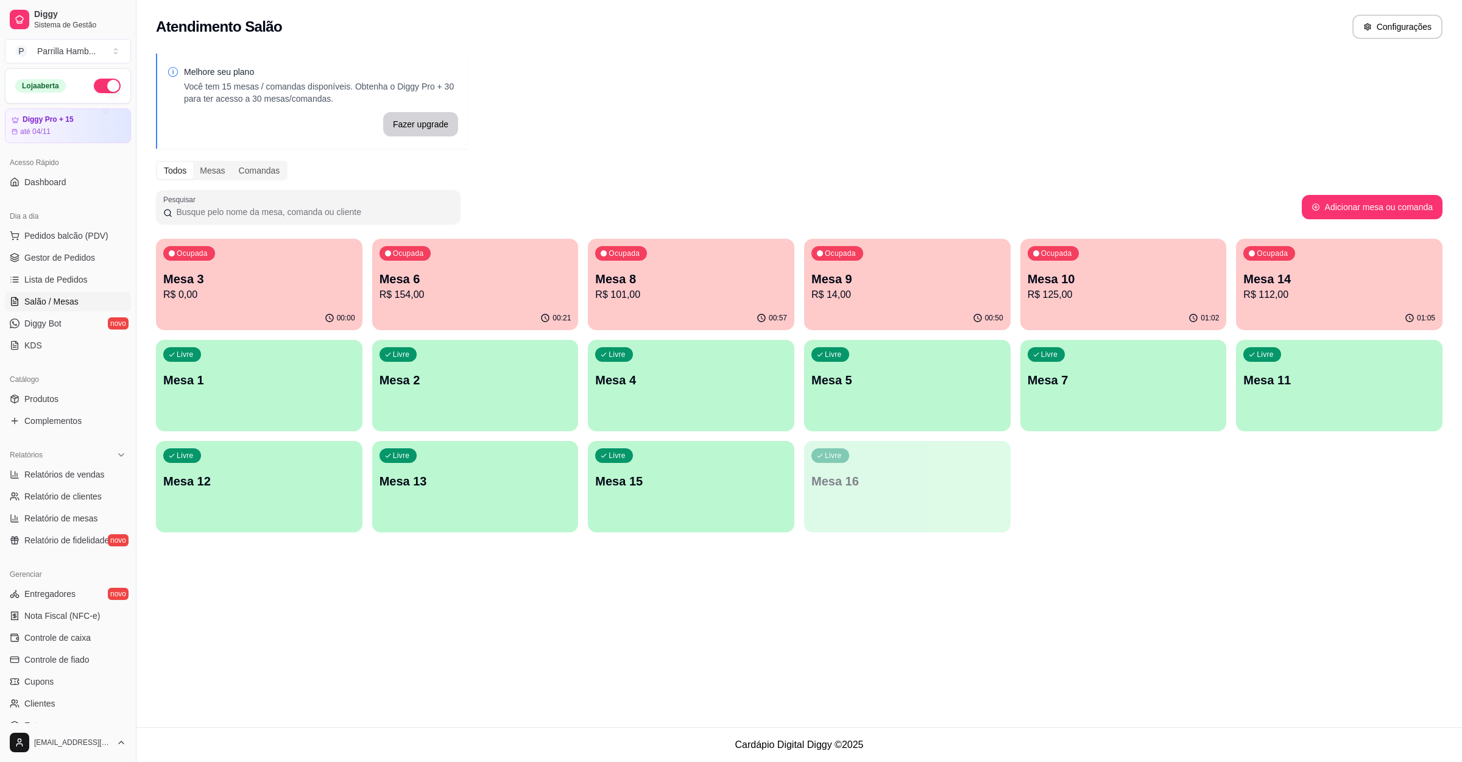
click at [80, 294] on link "Salão / Mesas" at bounding box center [68, 301] width 126 height 19
click at [291, 275] on p "Mesa 3" at bounding box center [259, 278] width 192 height 17
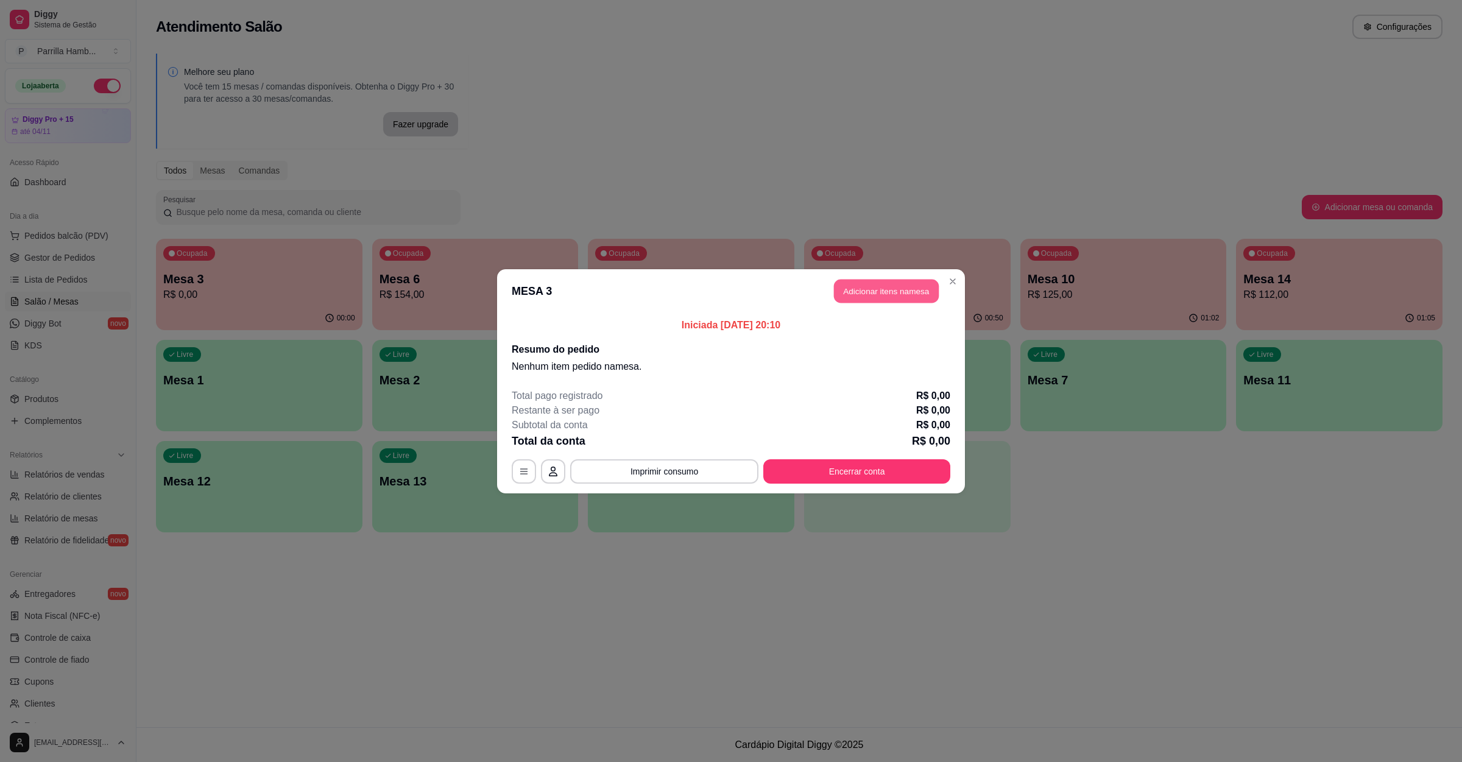
click at [858, 295] on button "Adicionar itens na mesa" at bounding box center [886, 291] width 105 height 24
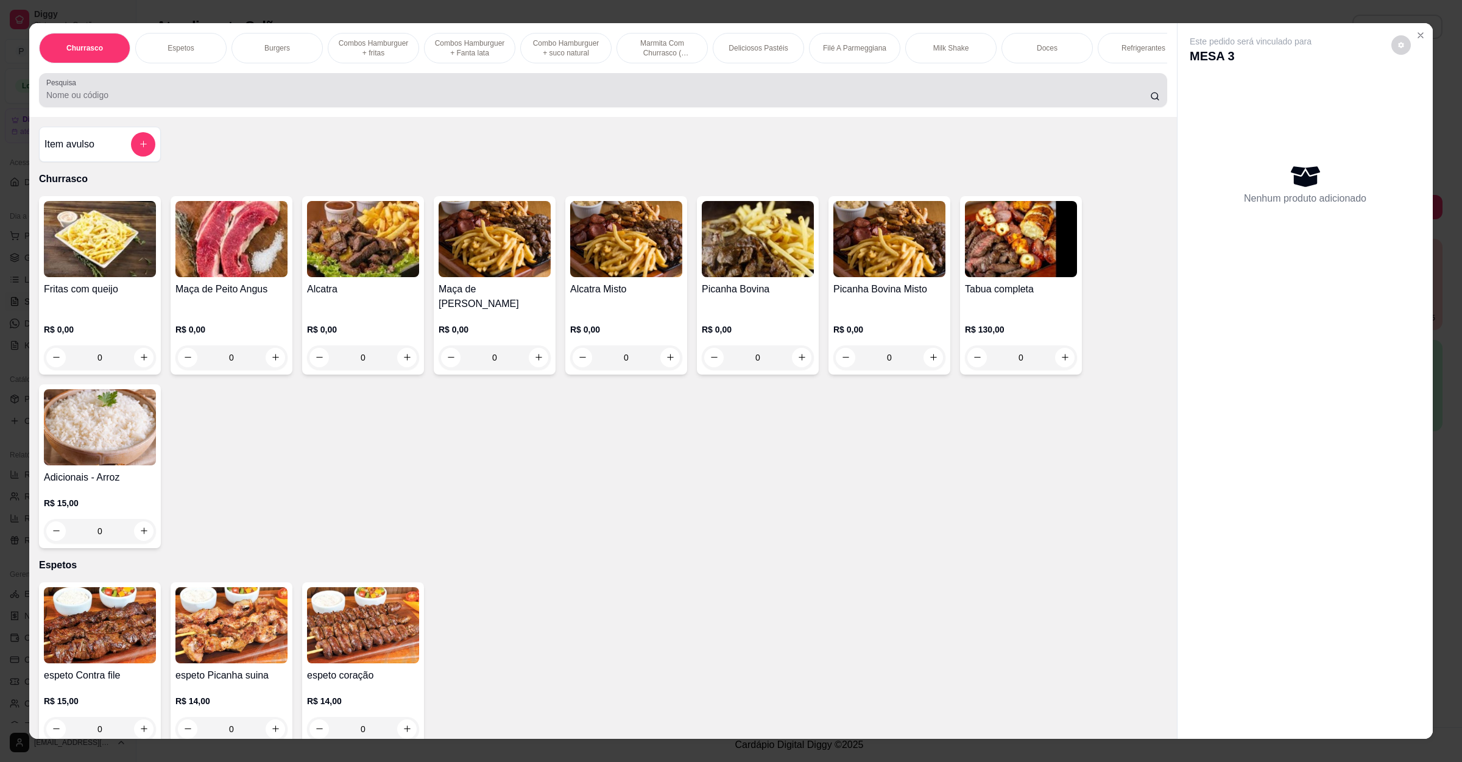
click at [183, 101] on input "Pesquisa" at bounding box center [598, 95] width 1104 height 12
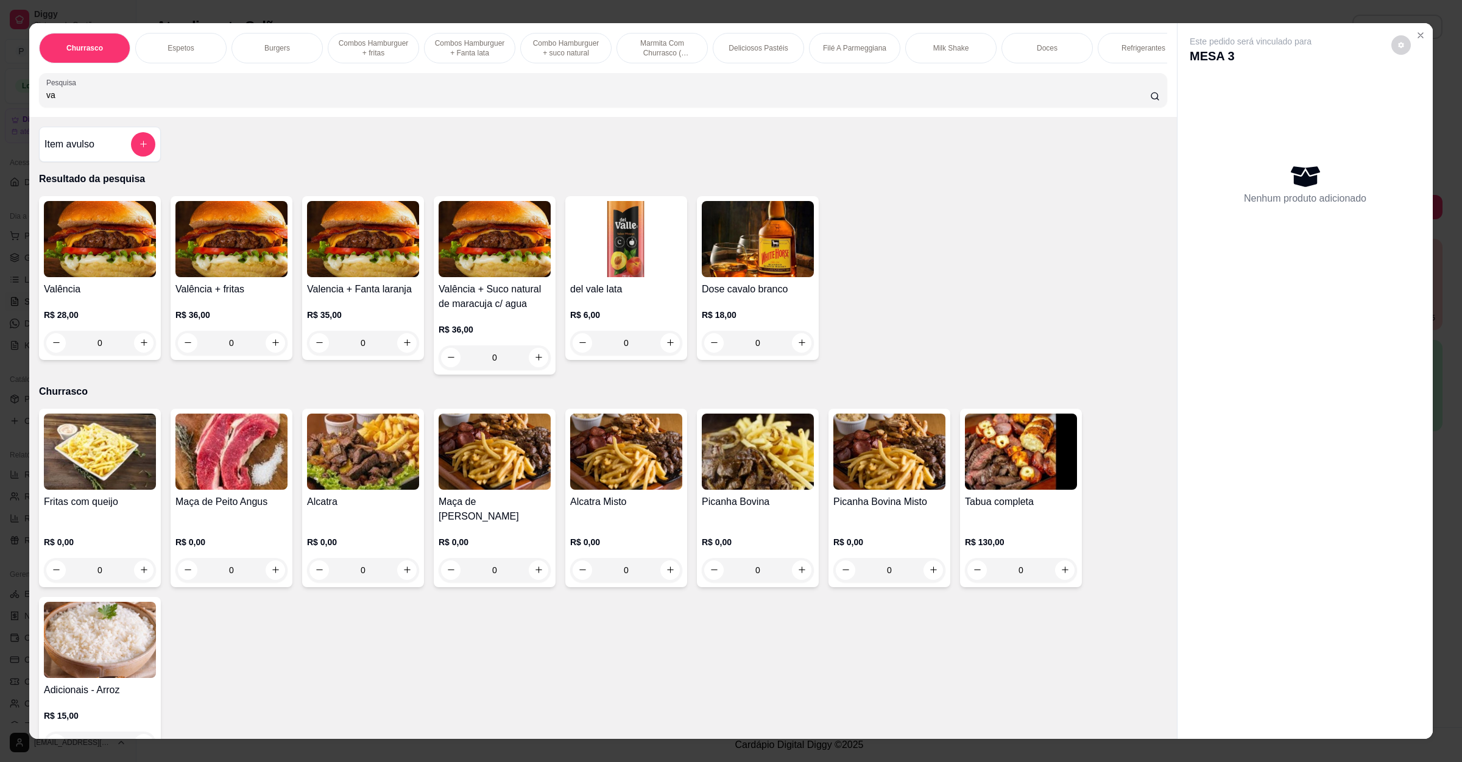
type input "va"
click at [139, 353] on div "0" at bounding box center [100, 343] width 112 height 24
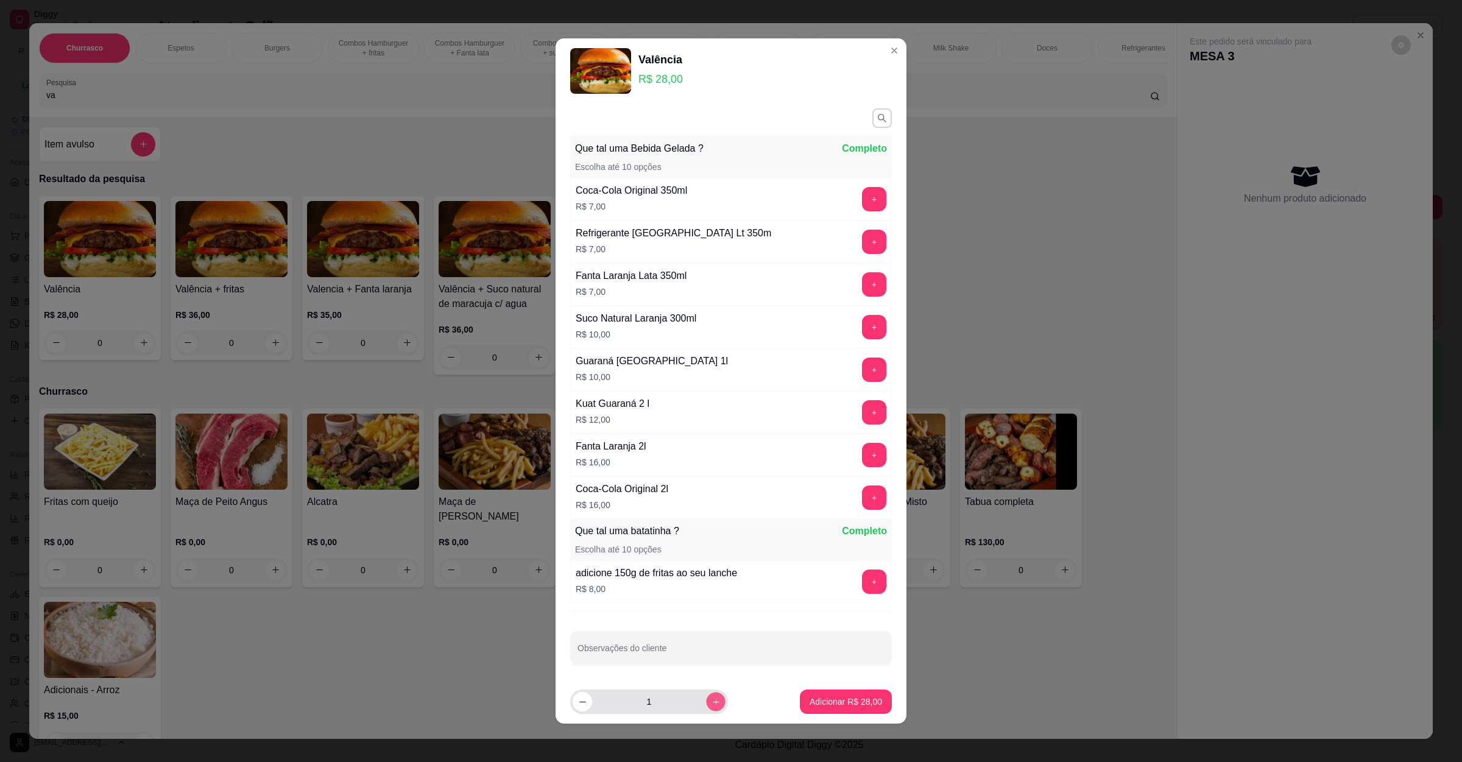
click at [711, 703] on icon "increase-product-quantity" at bounding box center [715, 701] width 9 height 9
type input "2"
click at [820, 705] on p "Adicionar R$ 56,00" at bounding box center [845, 702] width 72 height 12
type input "2"
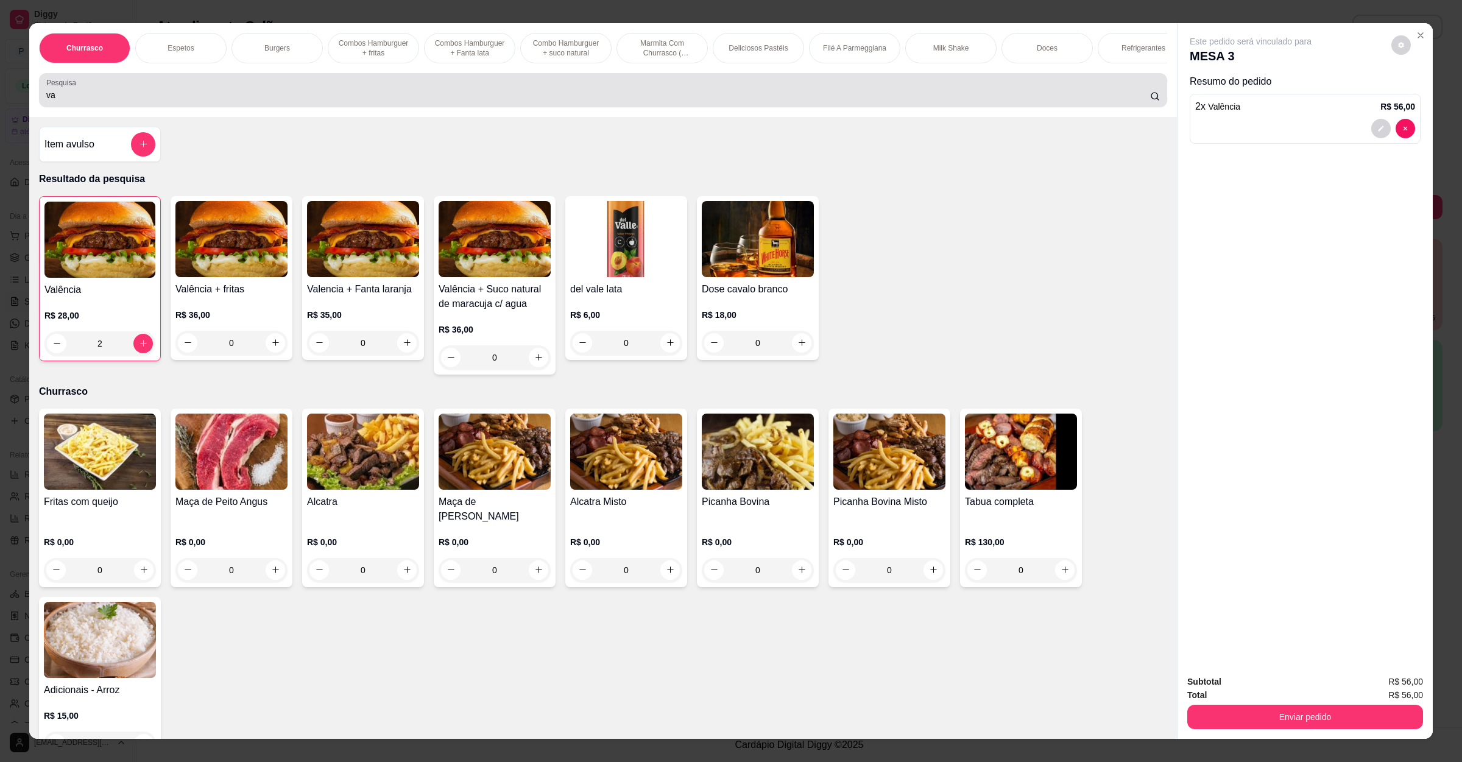
click at [318, 101] on input "va" at bounding box center [598, 95] width 1104 height 12
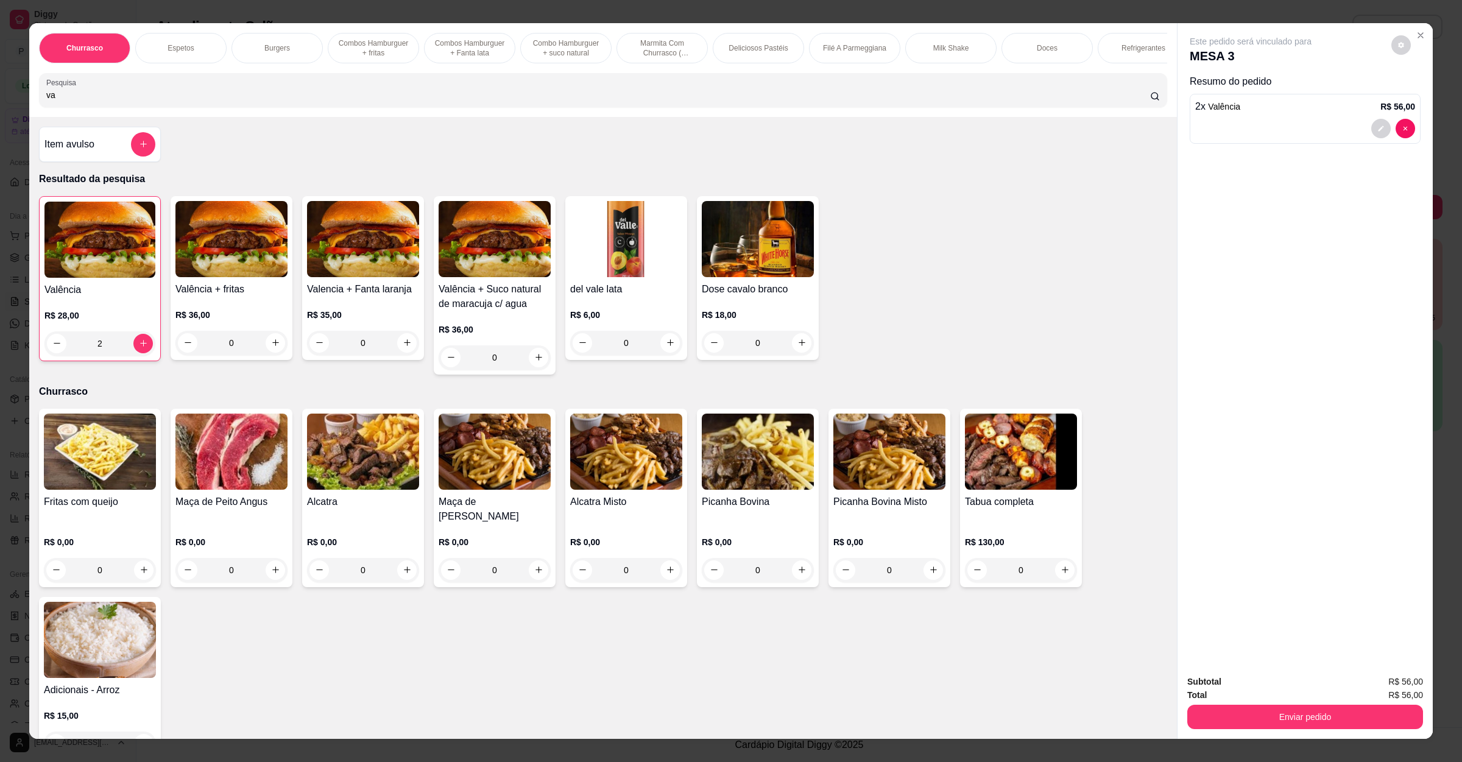
type input "v"
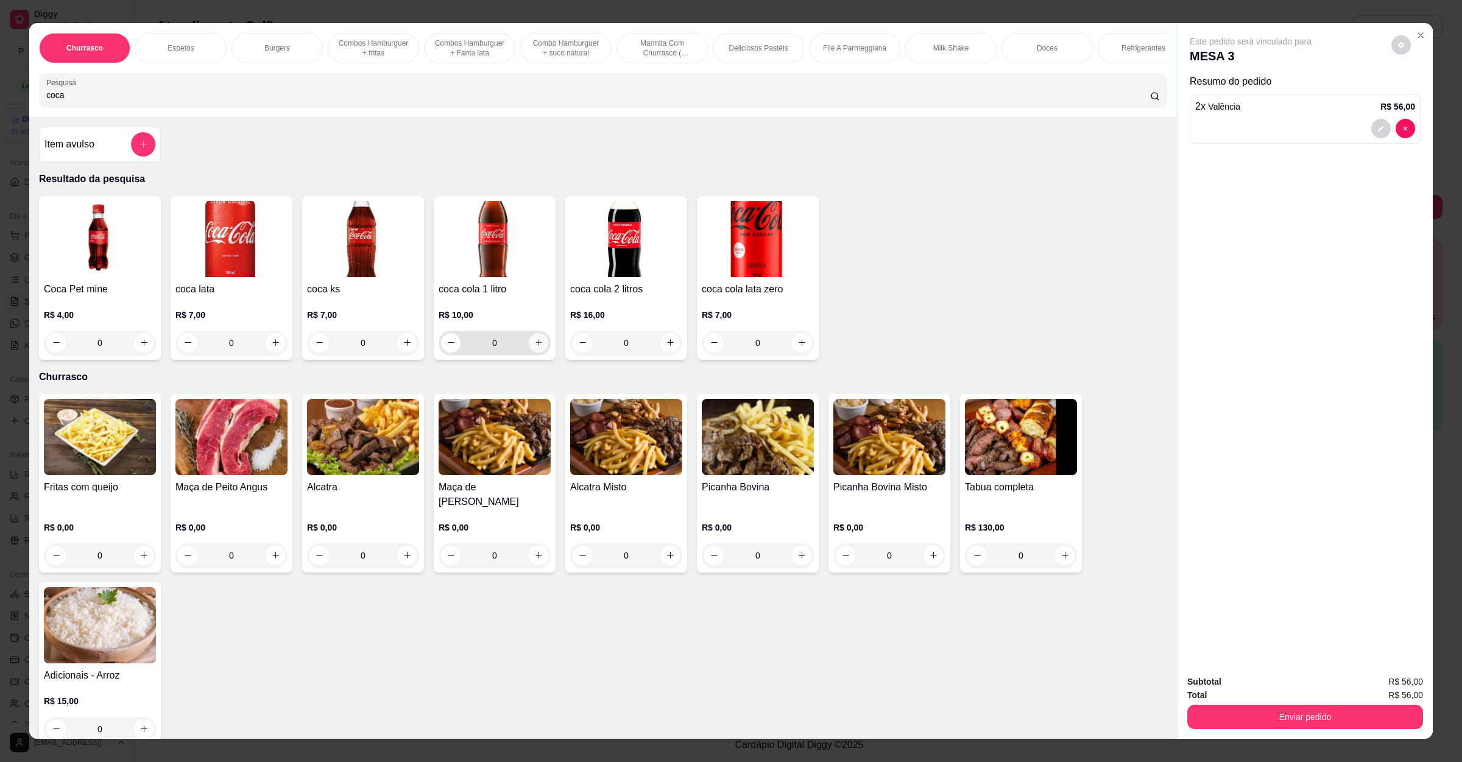
type input "coca"
click at [534, 347] on icon "increase-product-quantity" at bounding box center [538, 342] width 9 height 9
type input "1"
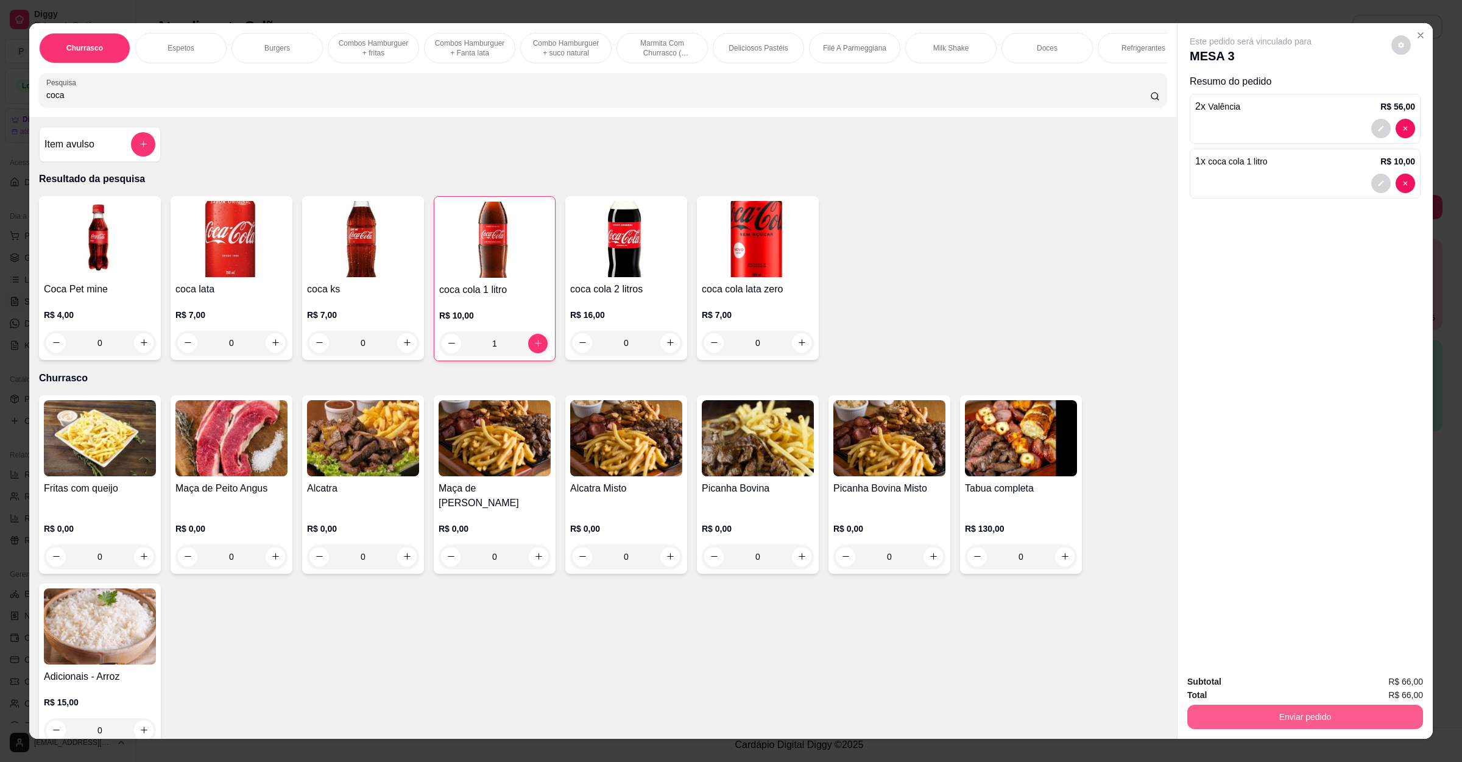
click at [1327, 713] on button "Enviar pedido" at bounding box center [1305, 717] width 236 height 24
click at [1417, 680] on button "Enviar pedido" at bounding box center [1389, 686] width 69 height 23
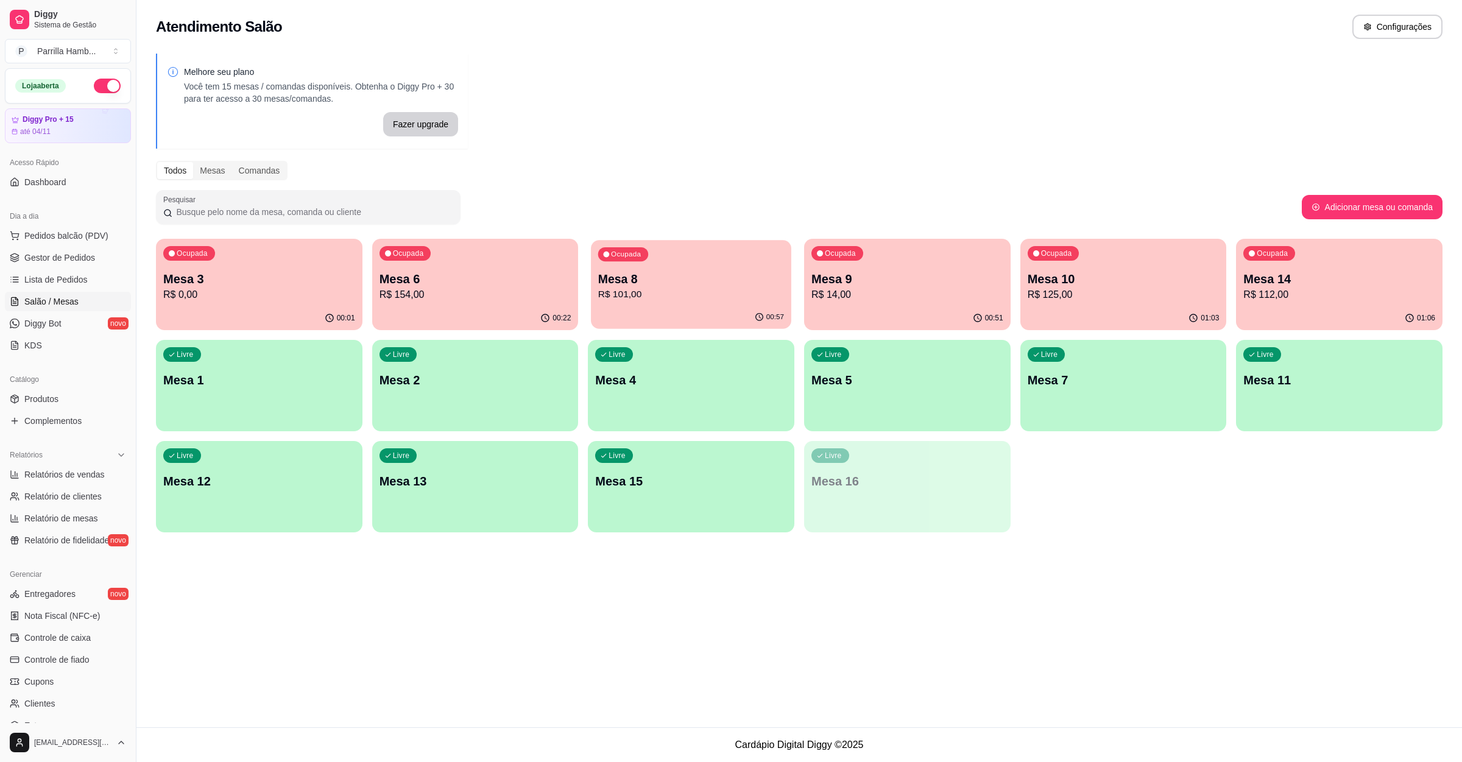
click at [724, 277] on p "Mesa 8" at bounding box center [691, 279] width 186 height 16
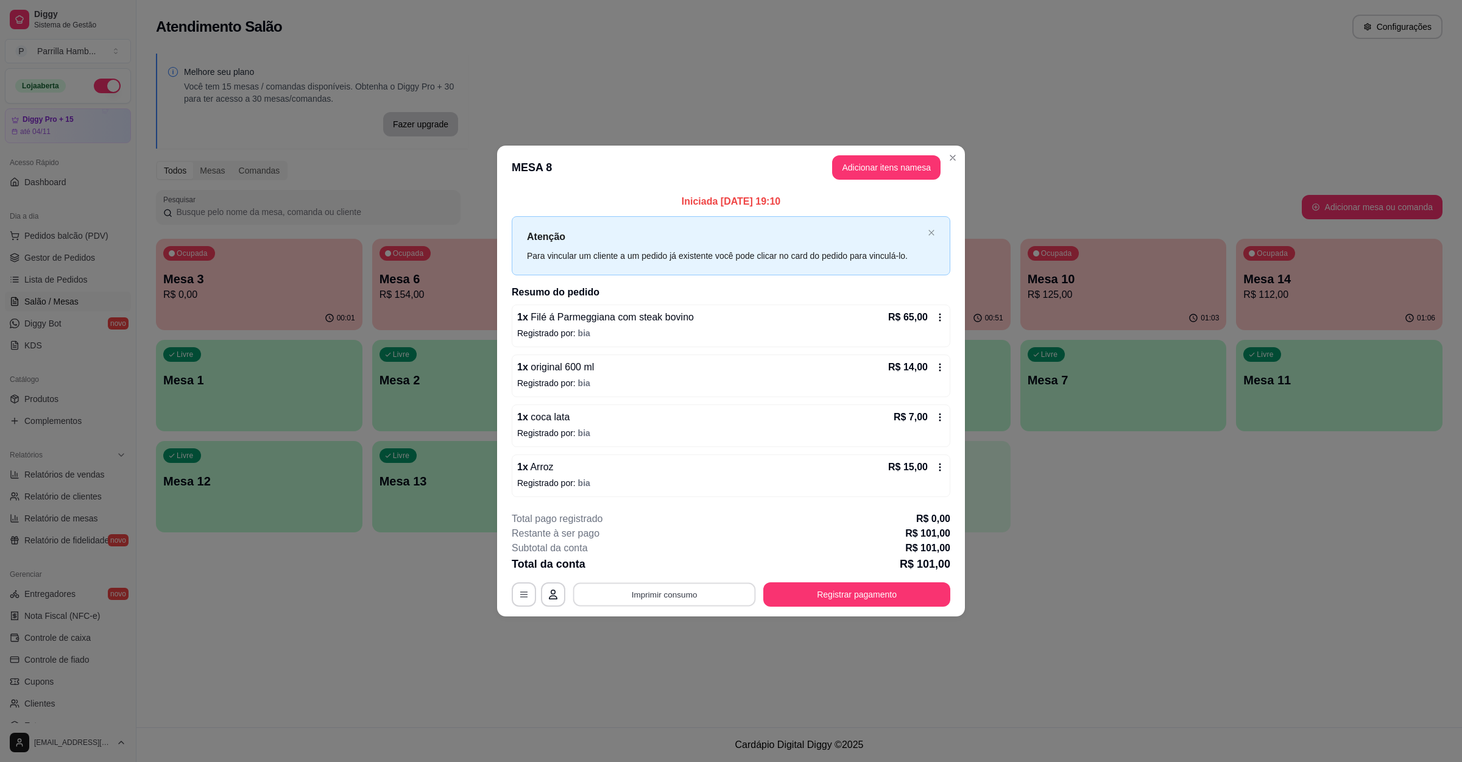
click at [700, 585] on button "Imprimir consumo" at bounding box center [664, 595] width 183 height 24
click at [692, 574] on button "IMPRESSORA" at bounding box center [667, 567] width 85 height 19
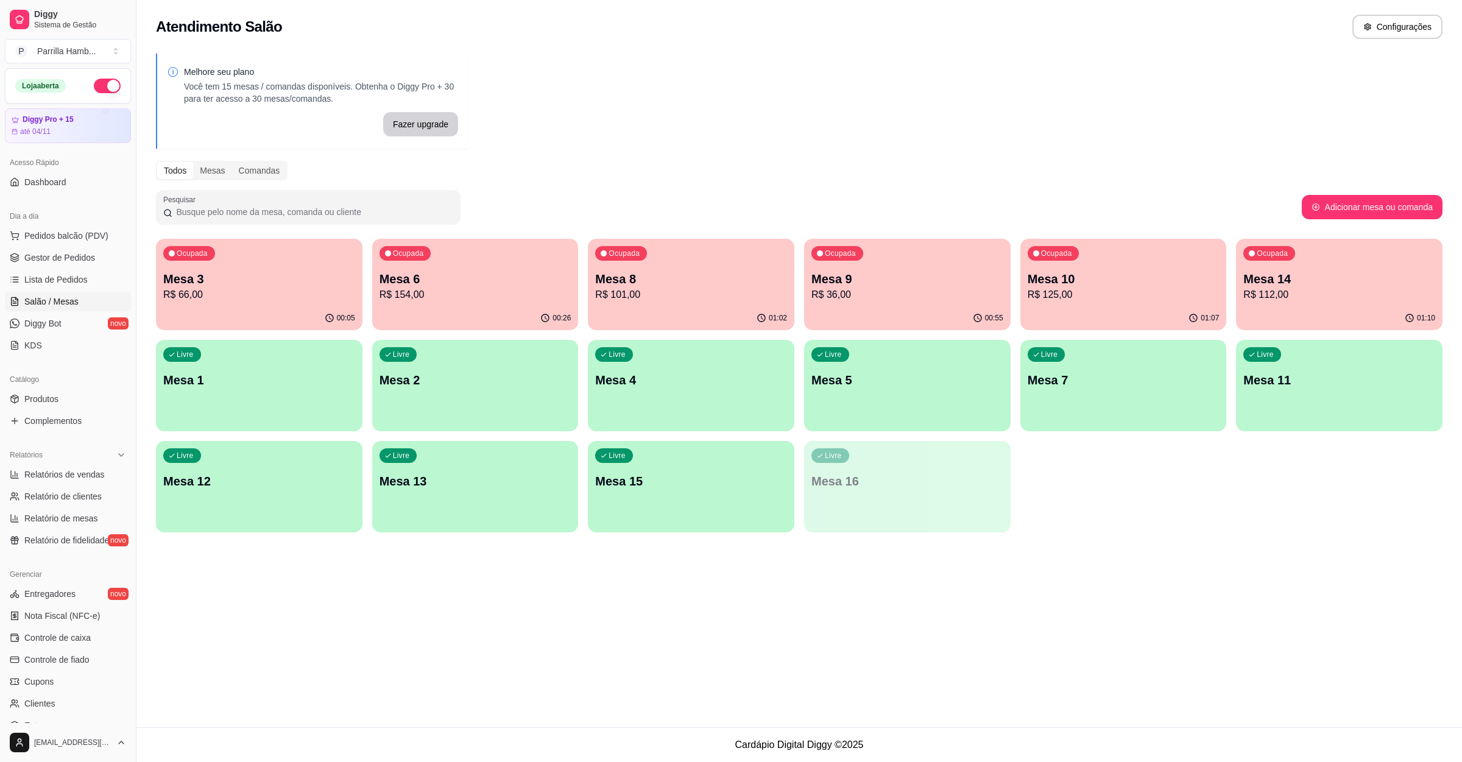
click at [1325, 284] on p "Mesa 14" at bounding box center [1339, 278] width 192 height 17
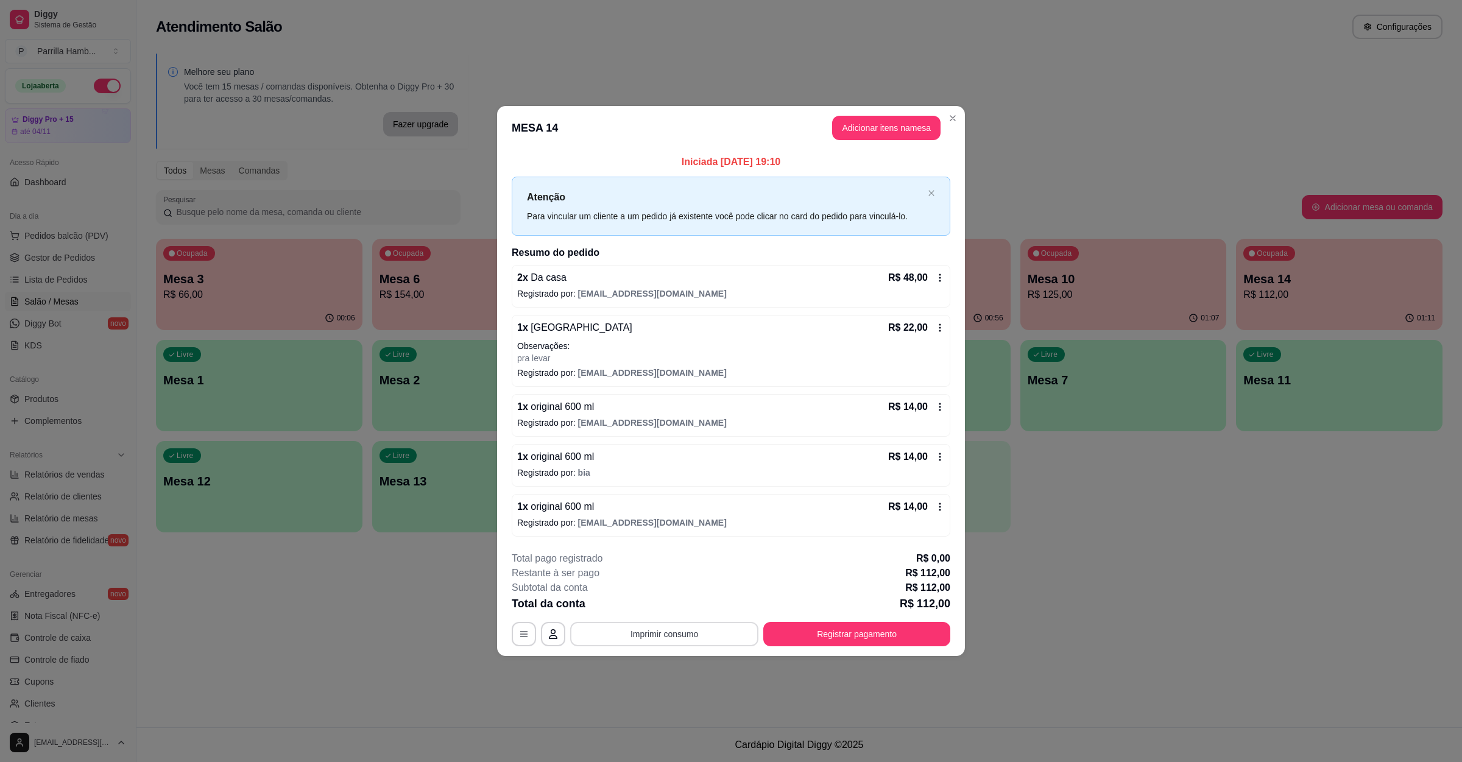
click at [702, 636] on button "Imprimir consumo" at bounding box center [664, 634] width 188 height 24
click at [691, 611] on button "IMPRESSORA" at bounding box center [668, 607] width 88 height 19
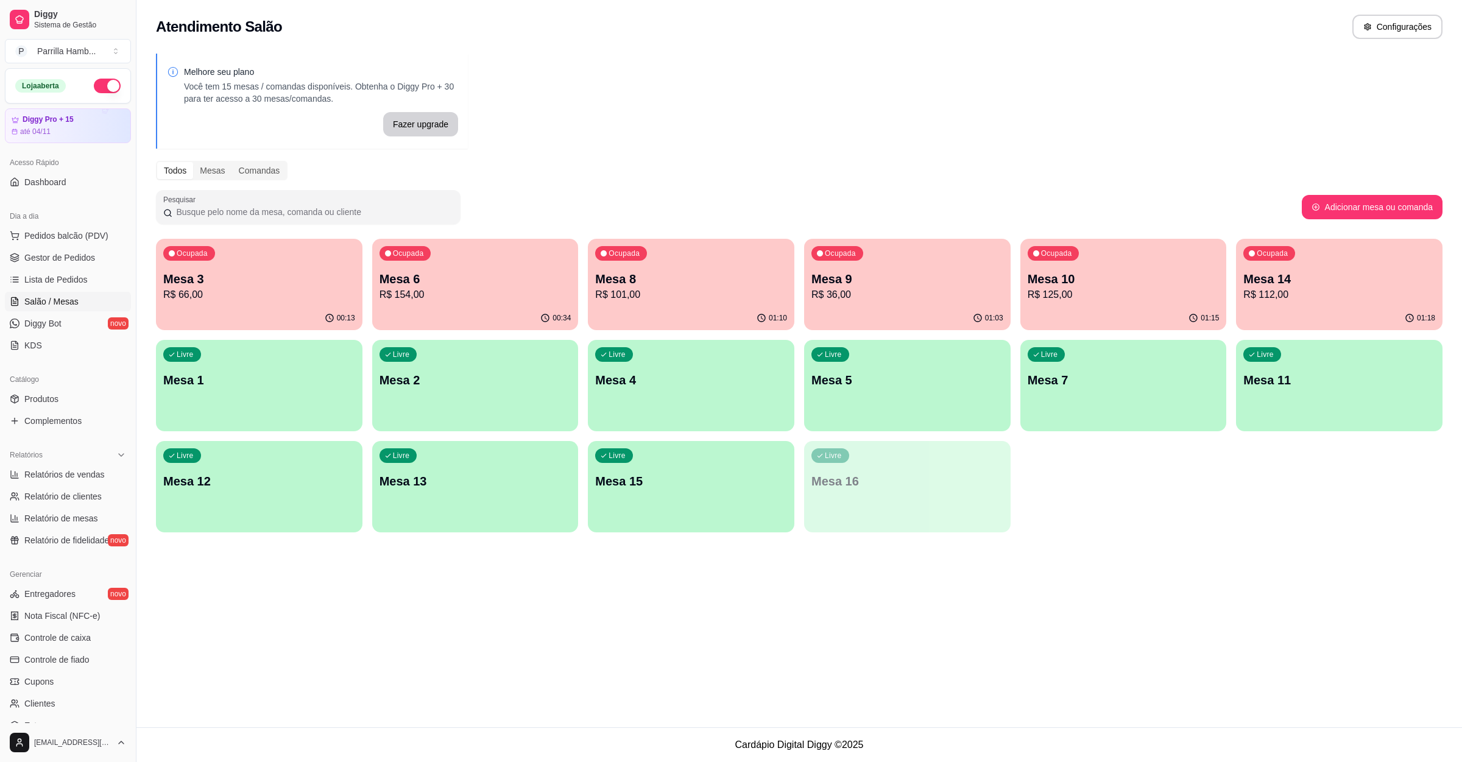
click at [1297, 273] on p "Mesa 14" at bounding box center [1339, 278] width 192 height 17
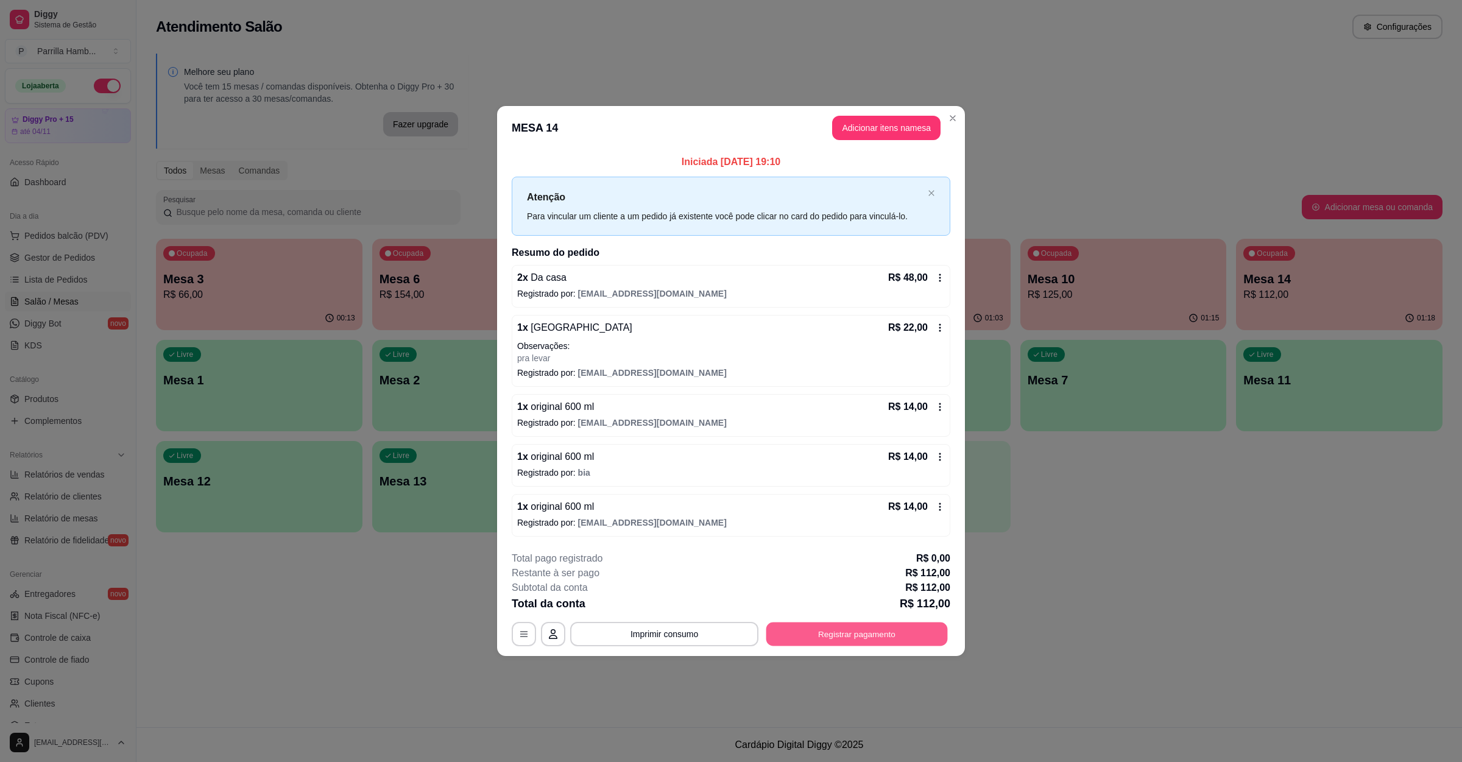
click at [875, 630] on button "Registrar pagamento" at bounding box center [856, 634] width 181 height 24
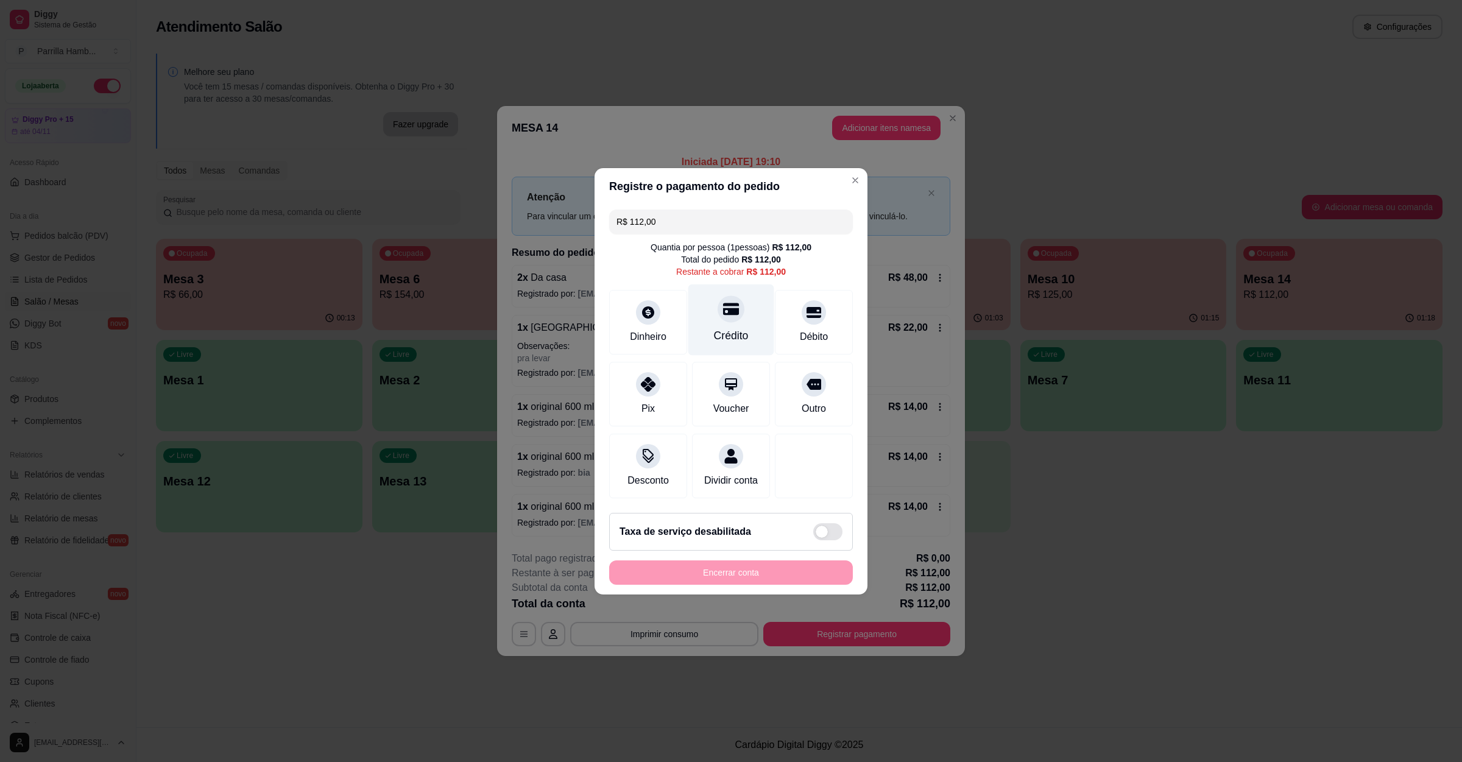
click at [739, 313] on div "Crédito" at bounding box center [731, 319] width 86 height 71
type input "R$ 0,00"
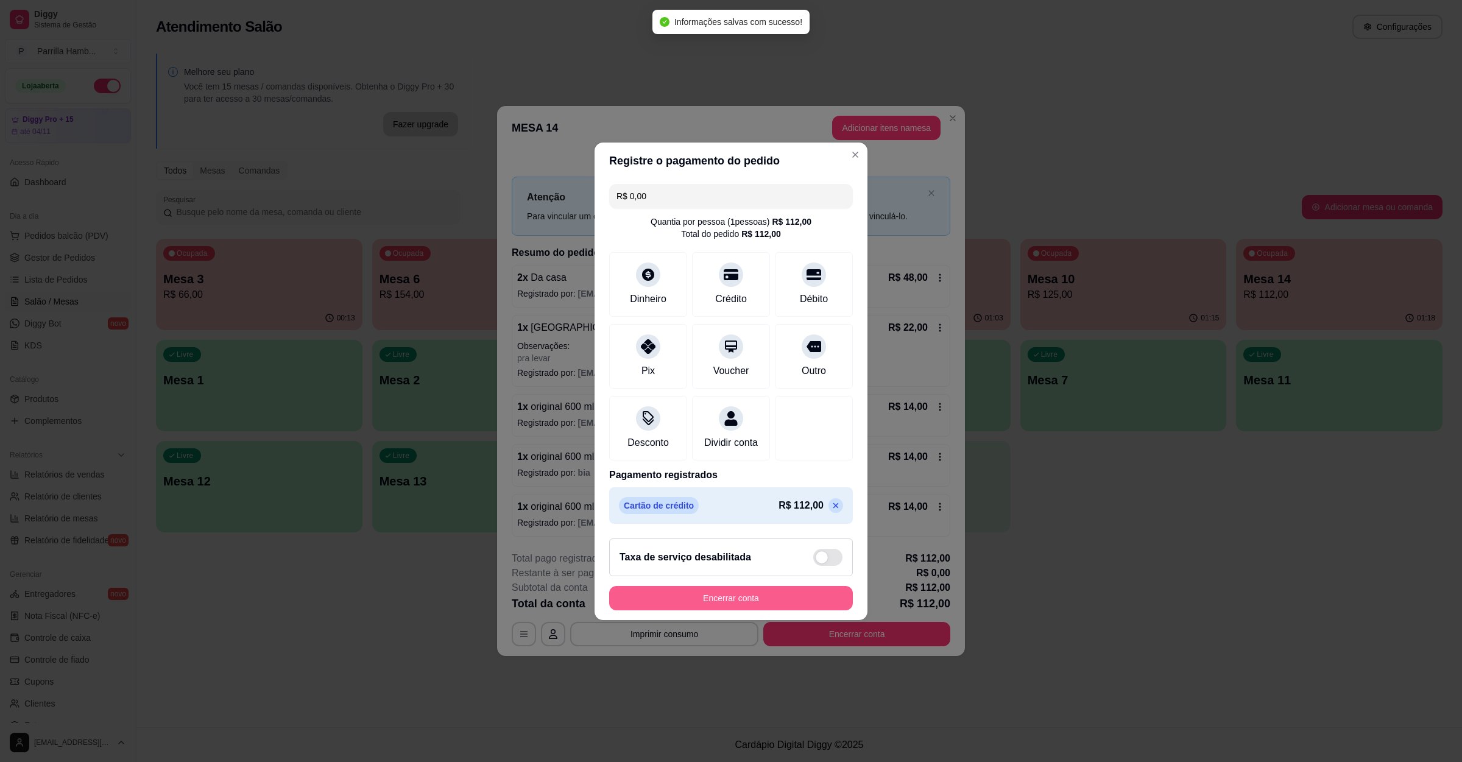
click at [733, 604] on button "Encerrar conta" at bounding box center [731, 598] width 244 height 24
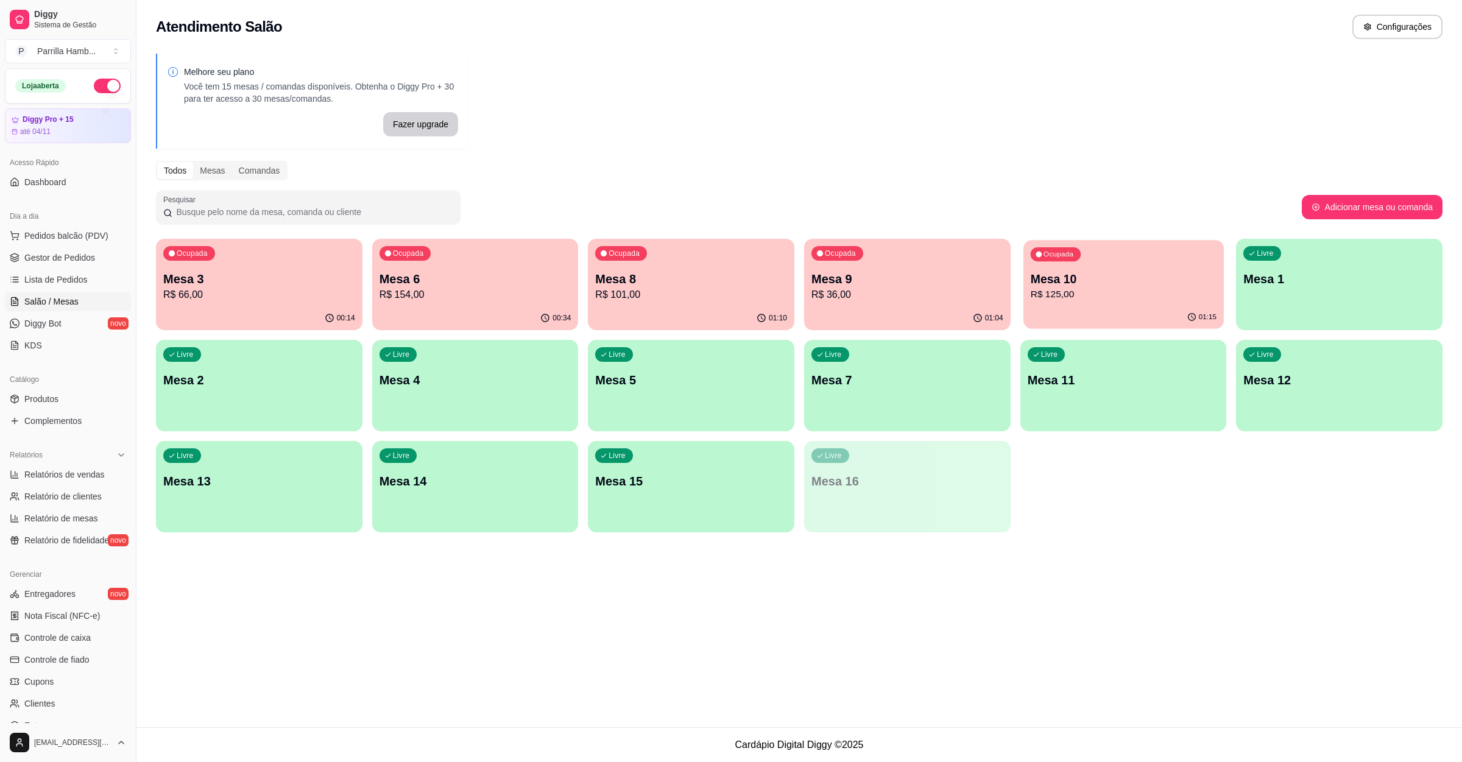
click at [1098, 300] on p "R$ 125,00" at bounding box center [1123, 294] width 186 height 14
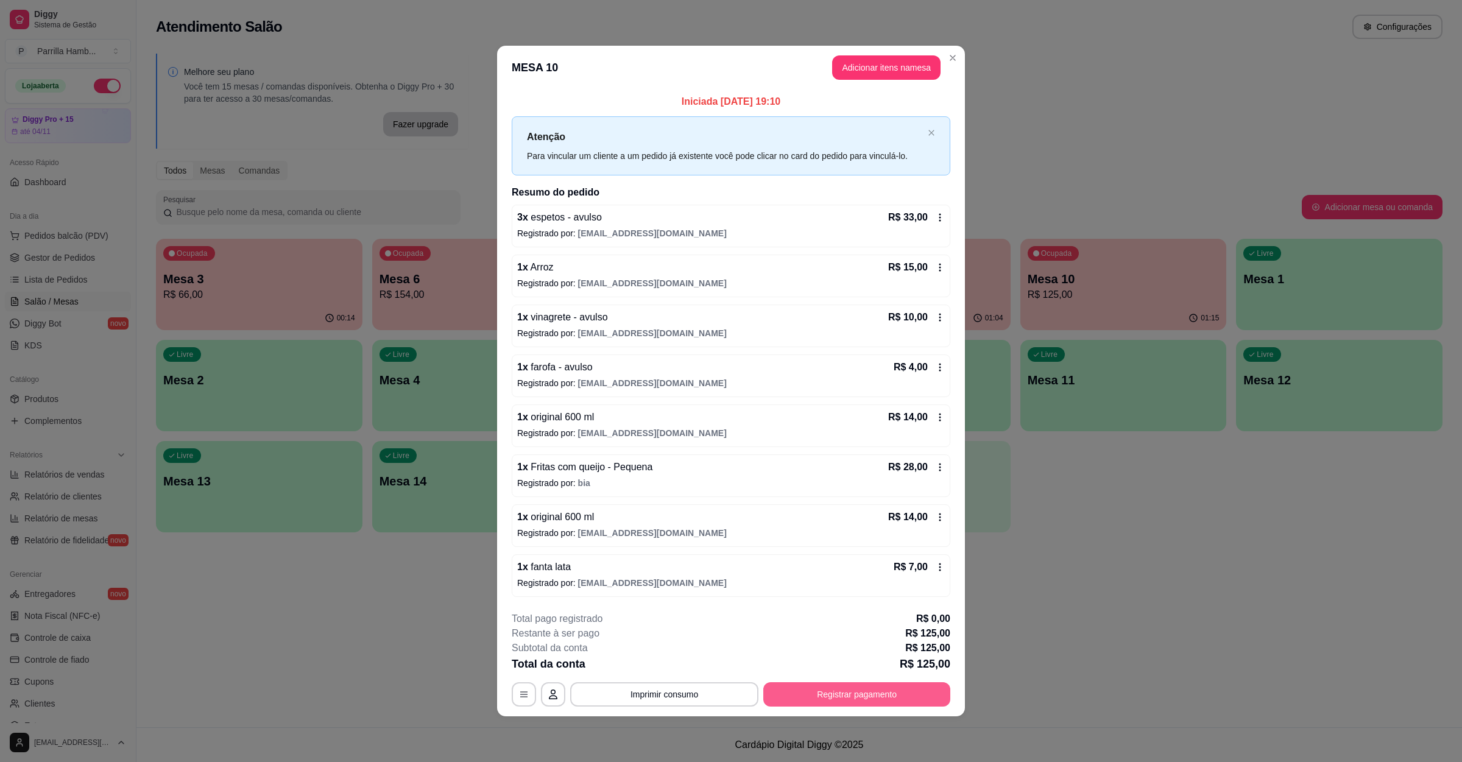
click at [814, 694] on button "Registrar pagamento" at bounding box center [856, 694] width 187 height 24
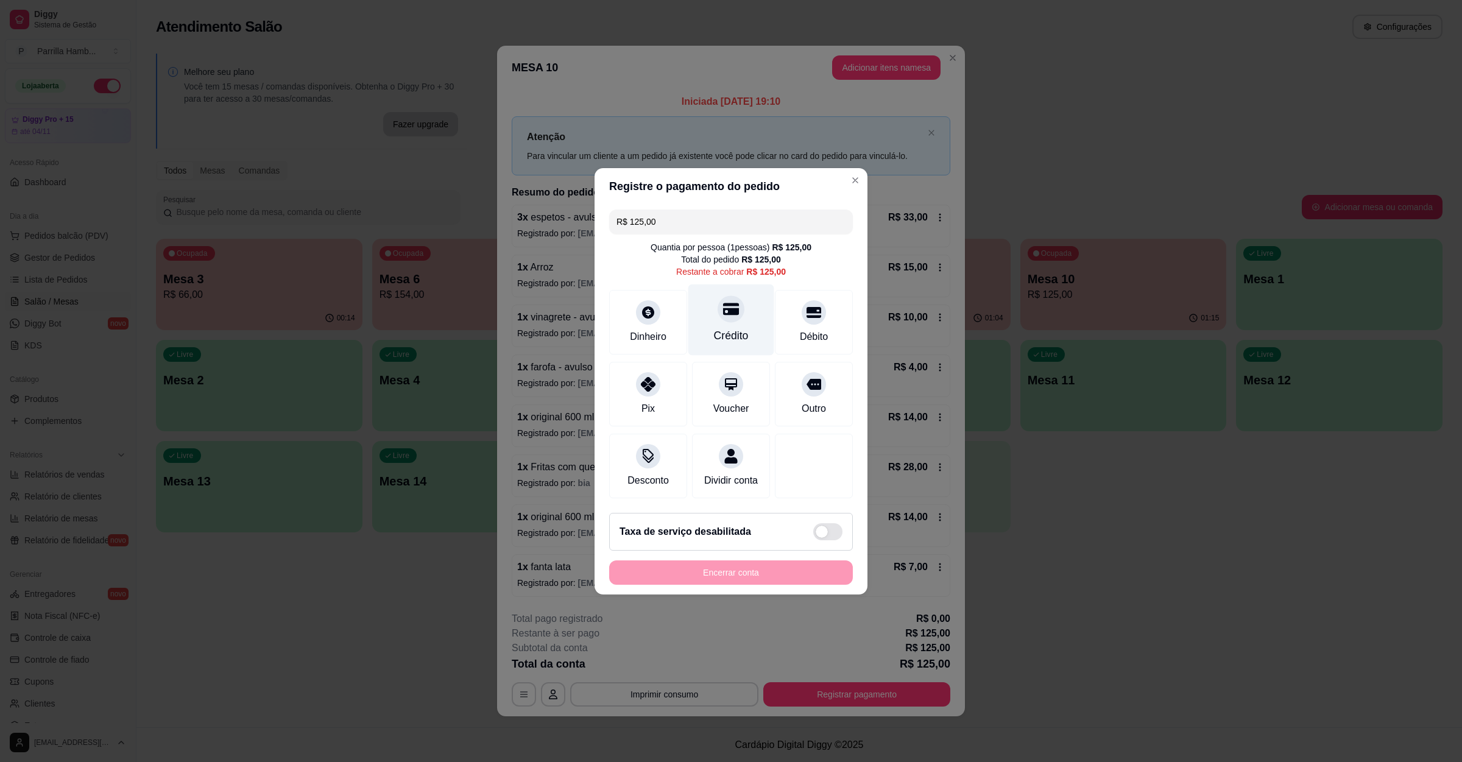
click at [733, 328] on div "Crédito" at bounding box center [731, 336] width 35 height 16
type input "R$ 0,00"
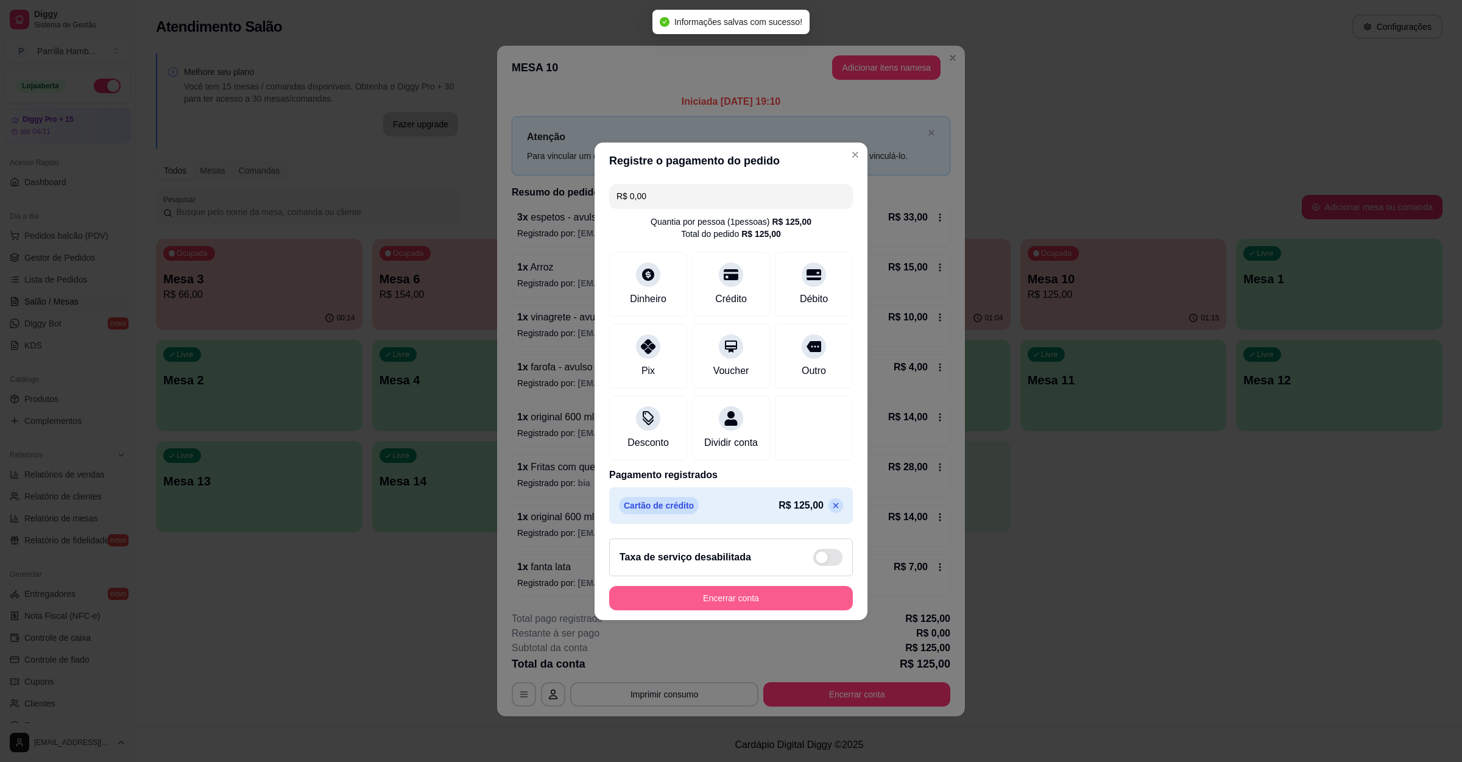
click at [700, 598] on button "Encerrar conta" at bounding box center [731, 598] width 244 height 24
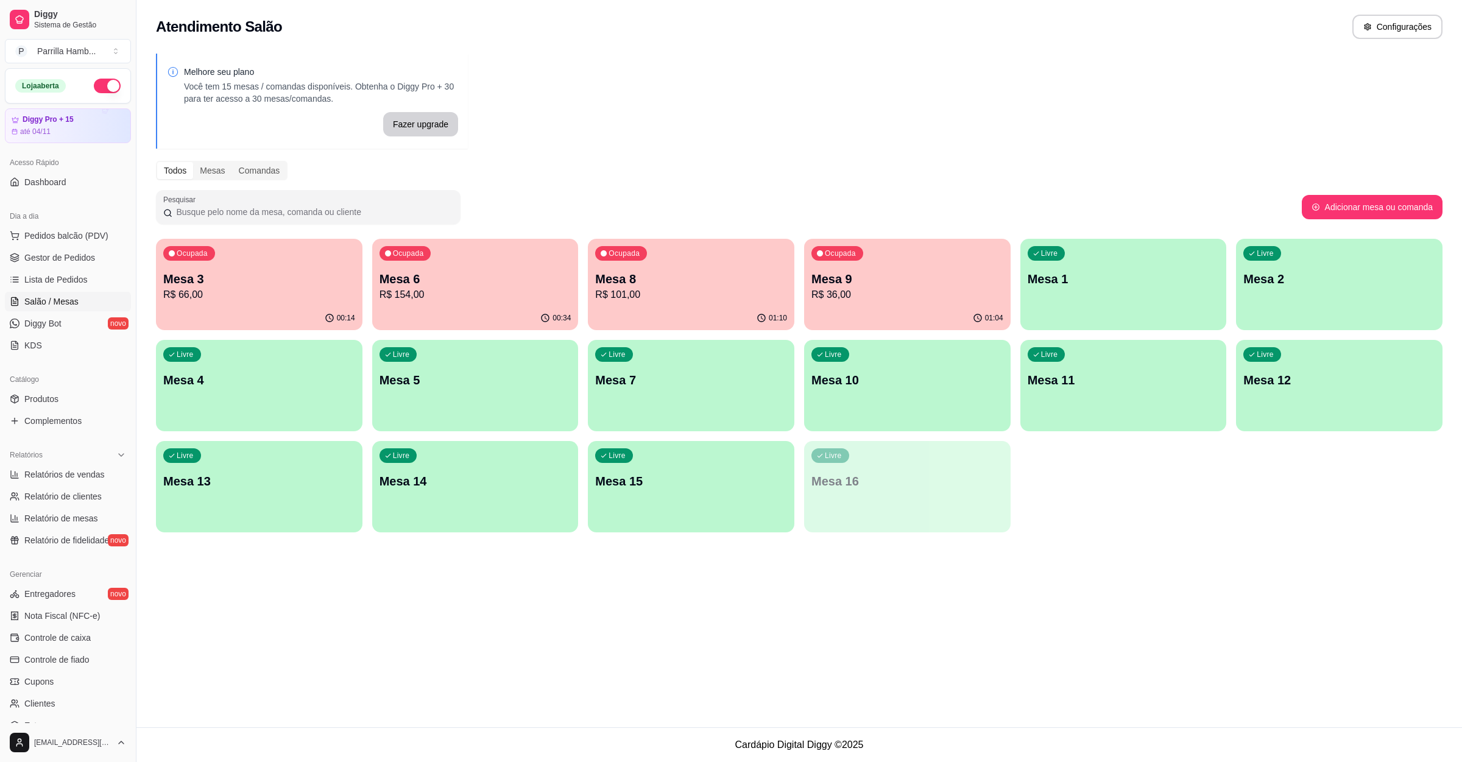
click at [649, 285] on p "Mesa 8" at bounding box center [691, 278] width 192 height 17
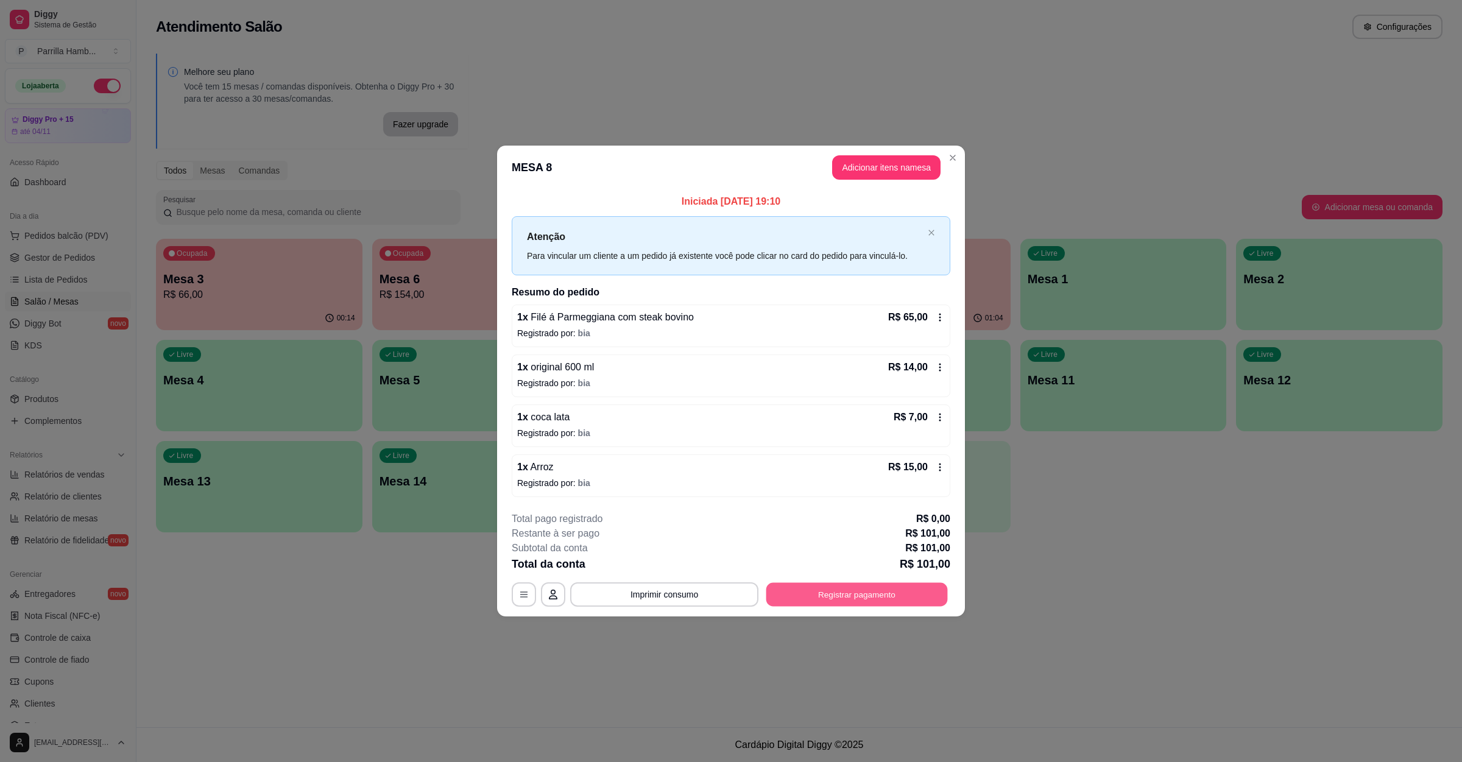
click at [809, 599] on button "Registrar pagamento" at bounding box center [856, 595] width 181 height 24
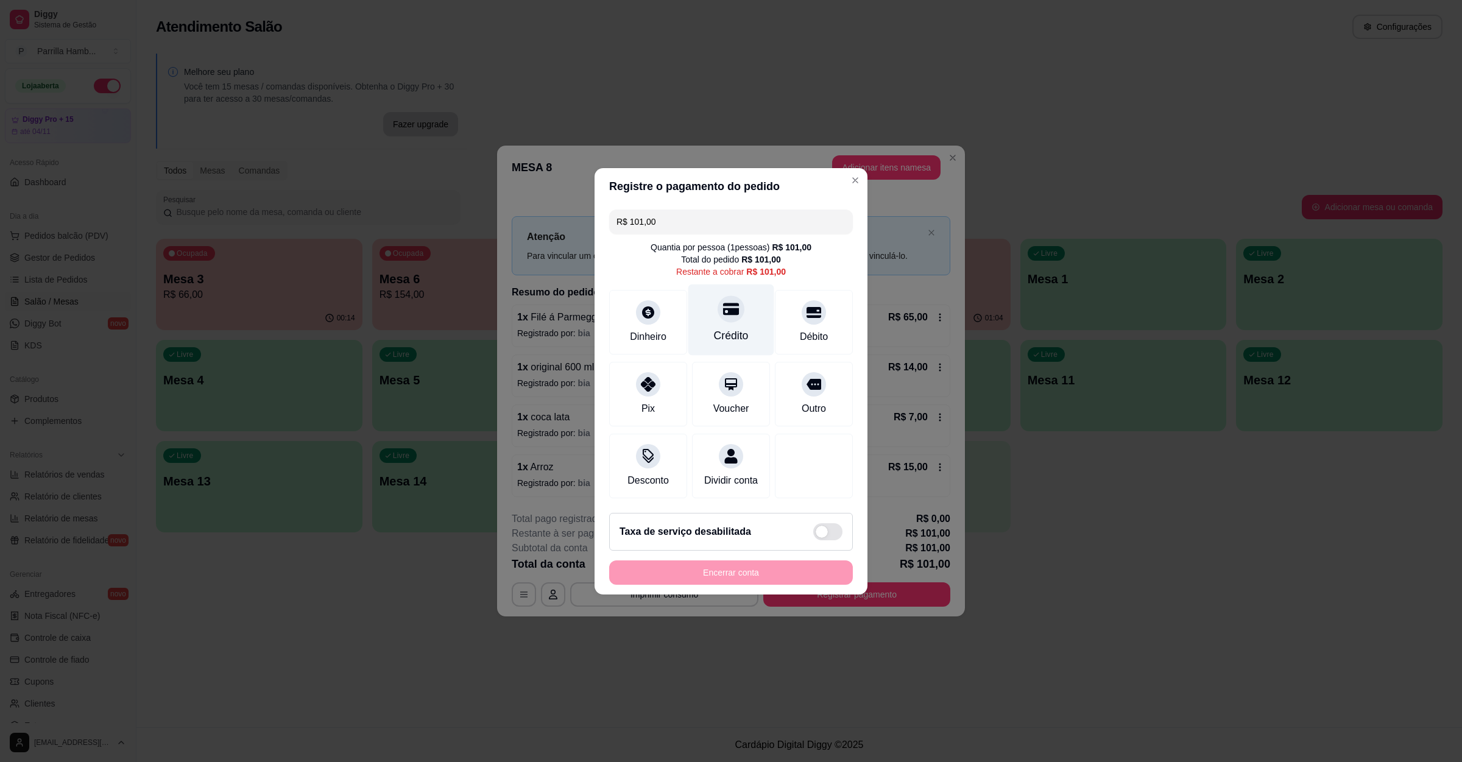
click at [728, 335] on div "Crédito" at bounding box center [731, 336] width 35 height 16
type input "R$ 0,00"
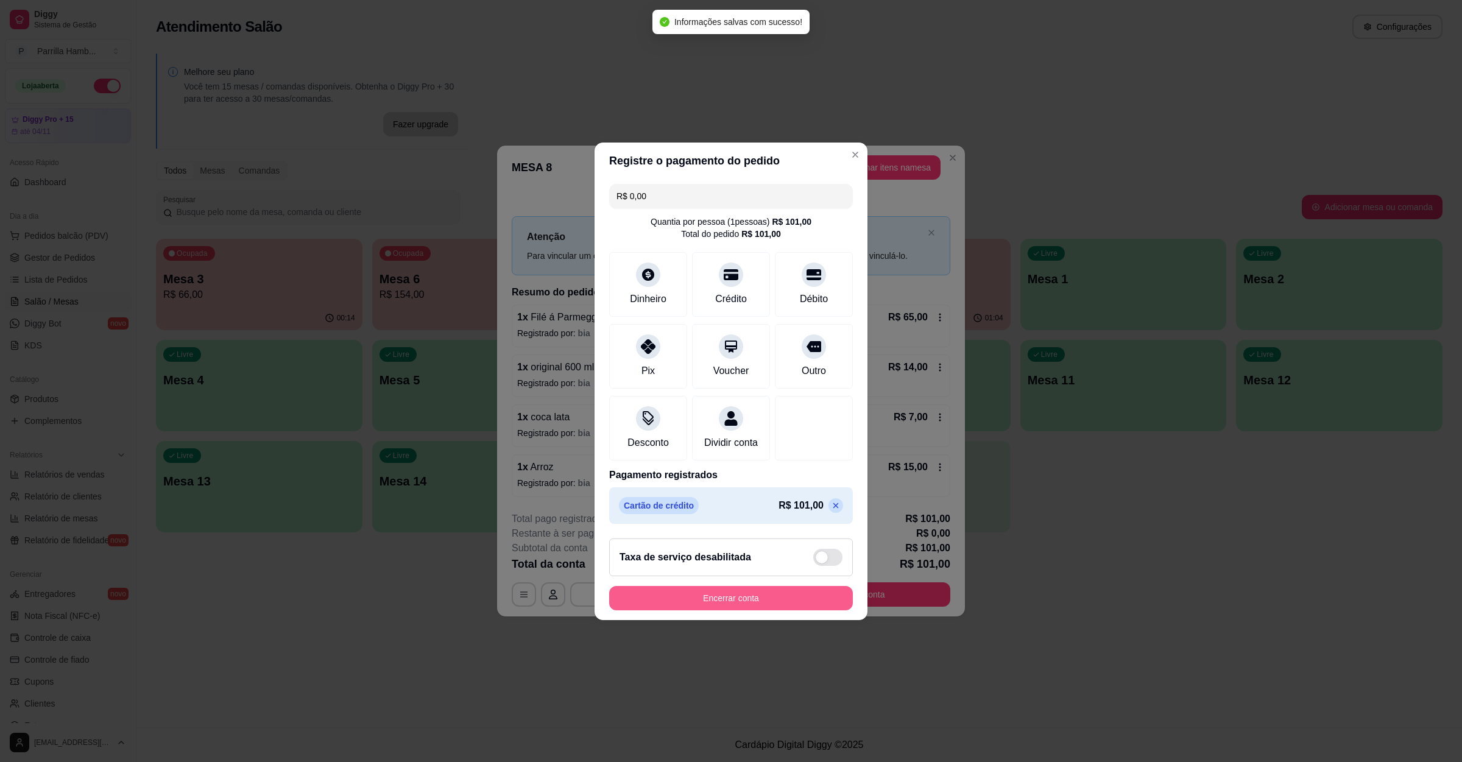
click at [763, 597] on button "Encerrar conta" at bounding box center [731, 598] width 244 height 24
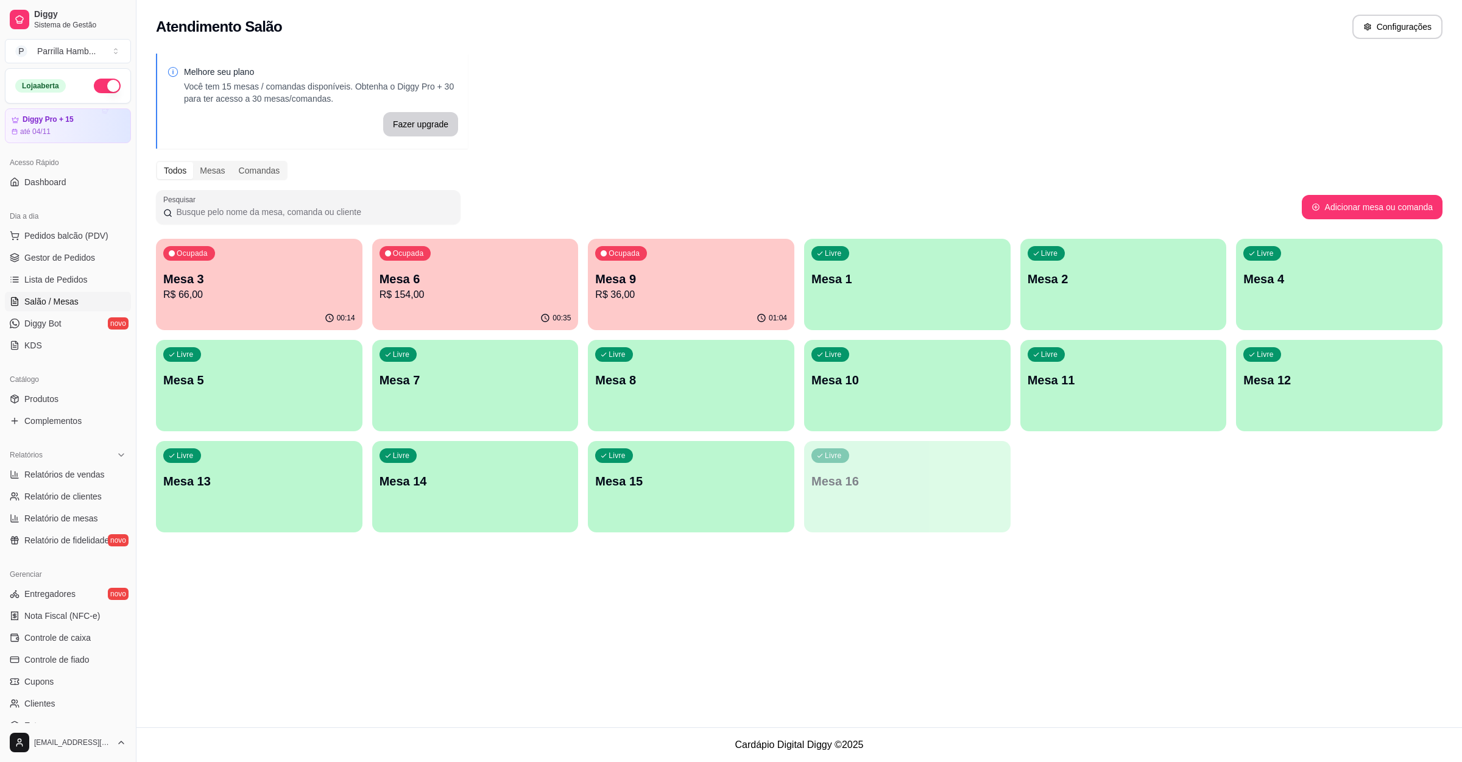
click at [662, 311] on div "01:04" at bounding box center [691, 318] width 206 height 24
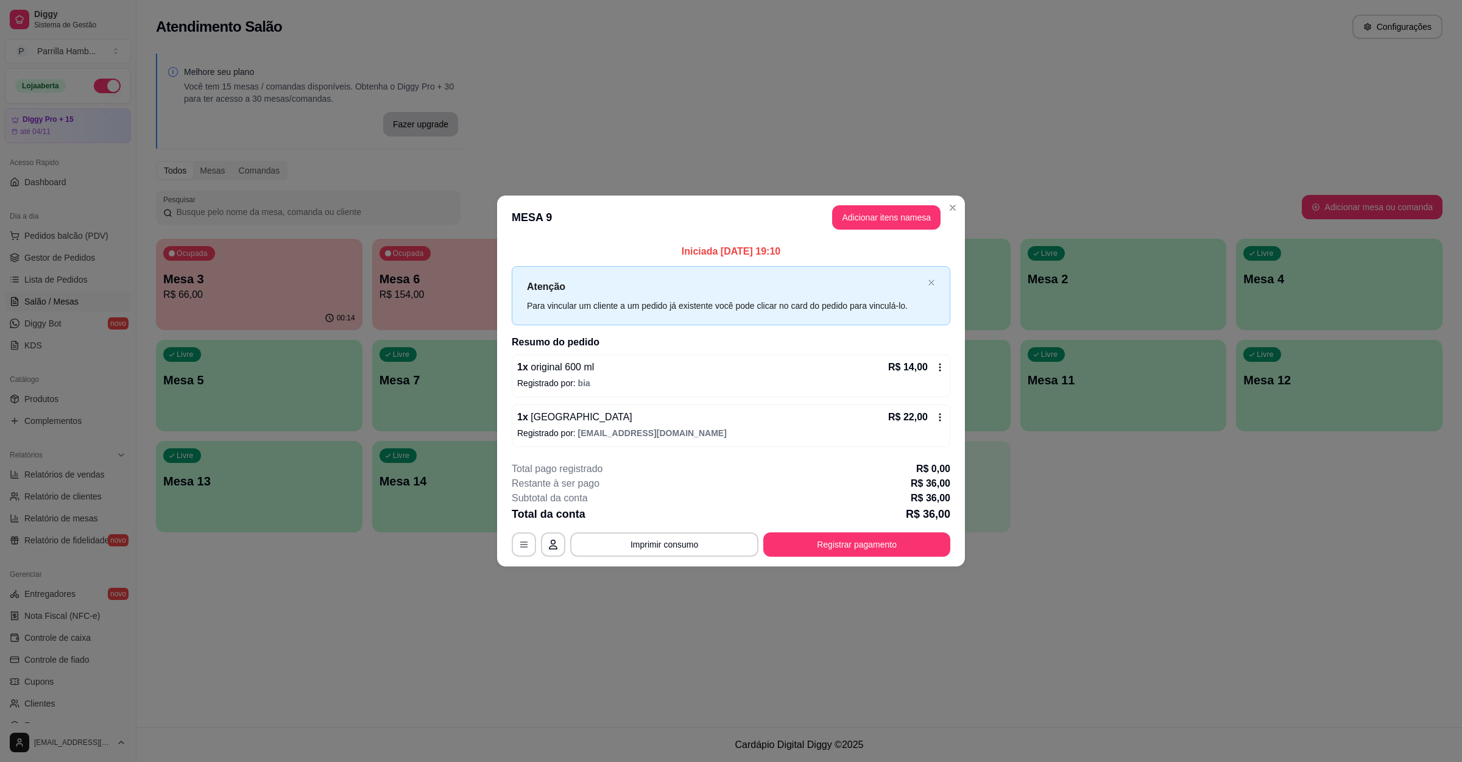
click at [846, 216] on button "Adicionar itens na mesa" at bounding box center [886, 217] width 108 height 24
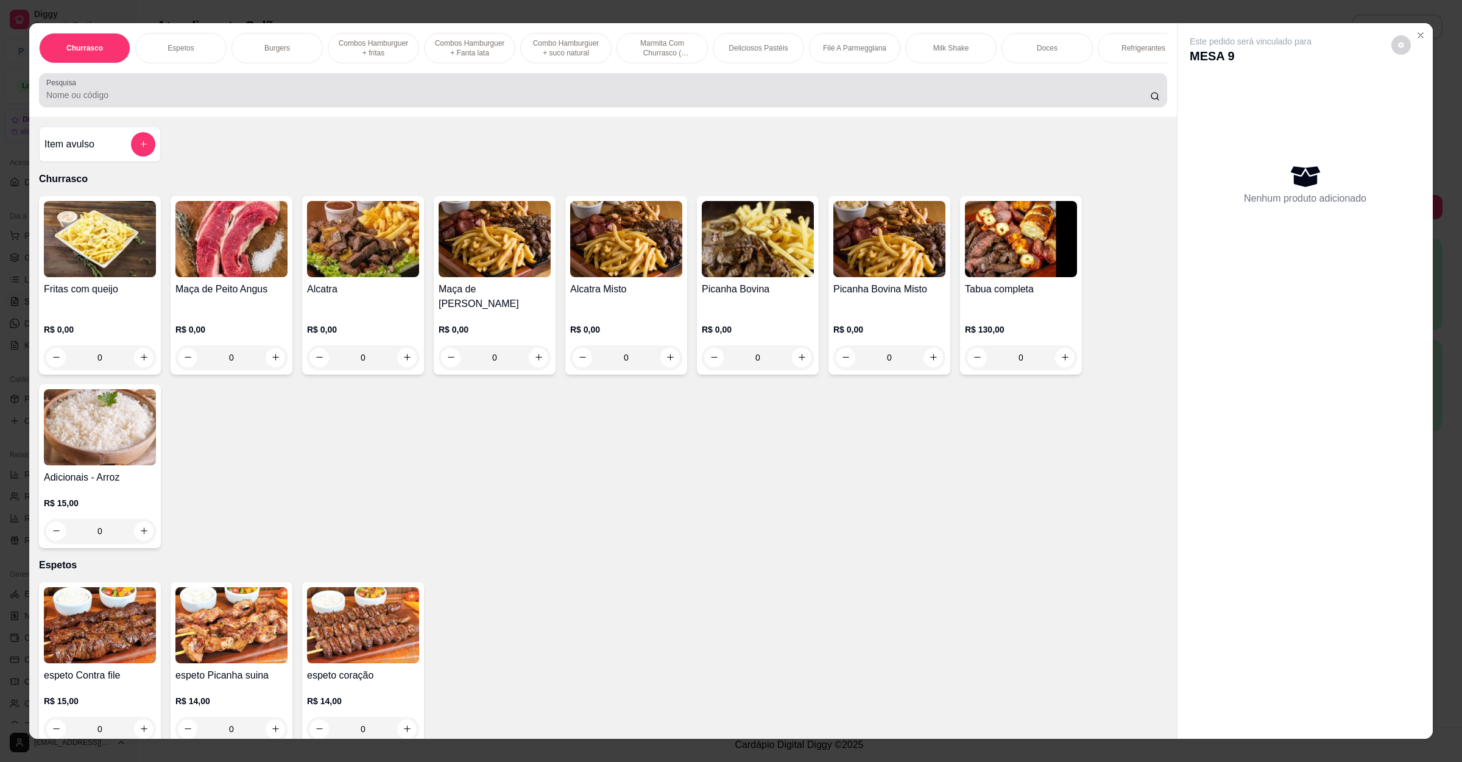
click at [360, 101] on div at bounding box center [602, 90] width 1113 height 24
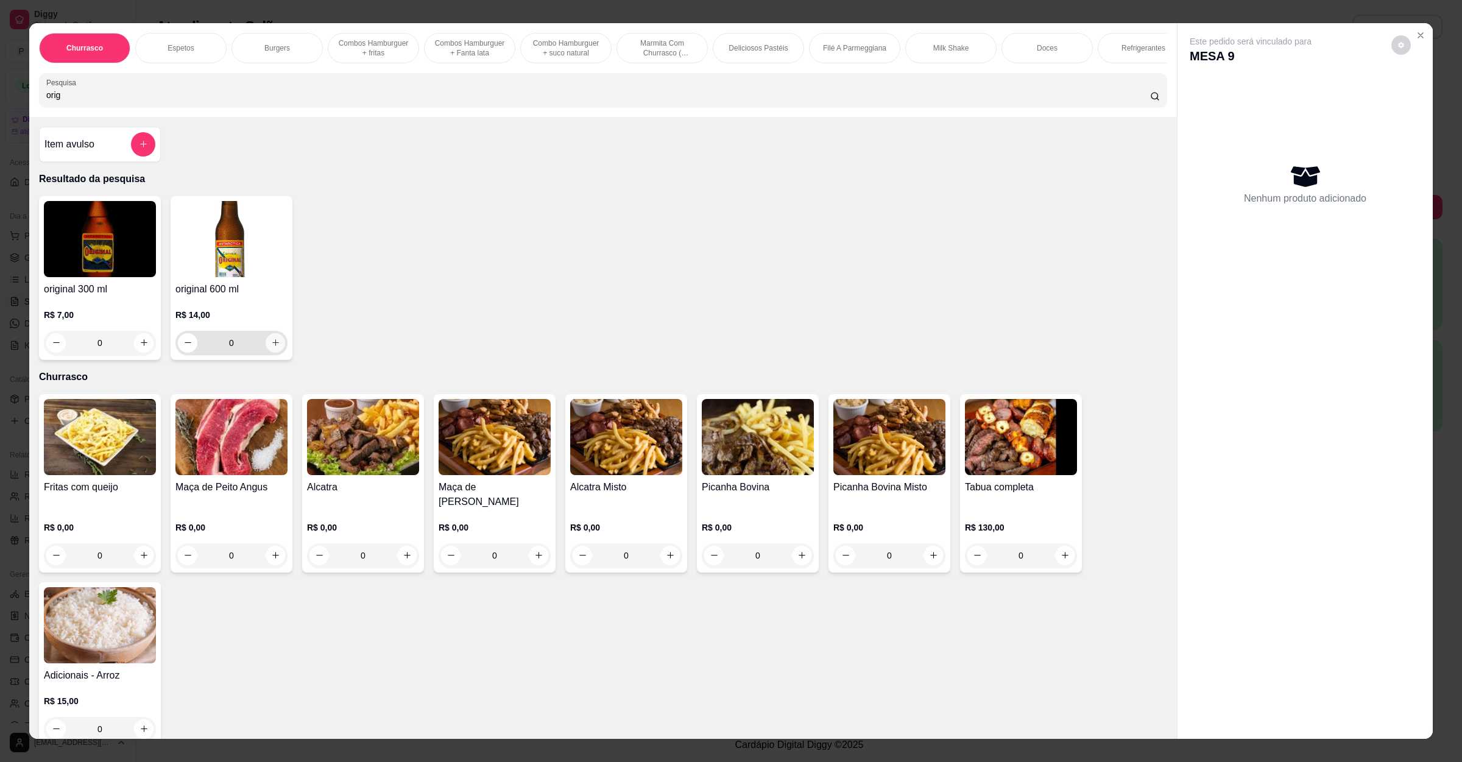
type input "orig"
click at [271, 347] on icon "increase-product-quantity" at bounding box center [275, 342] width 9 height 9
type input "1"
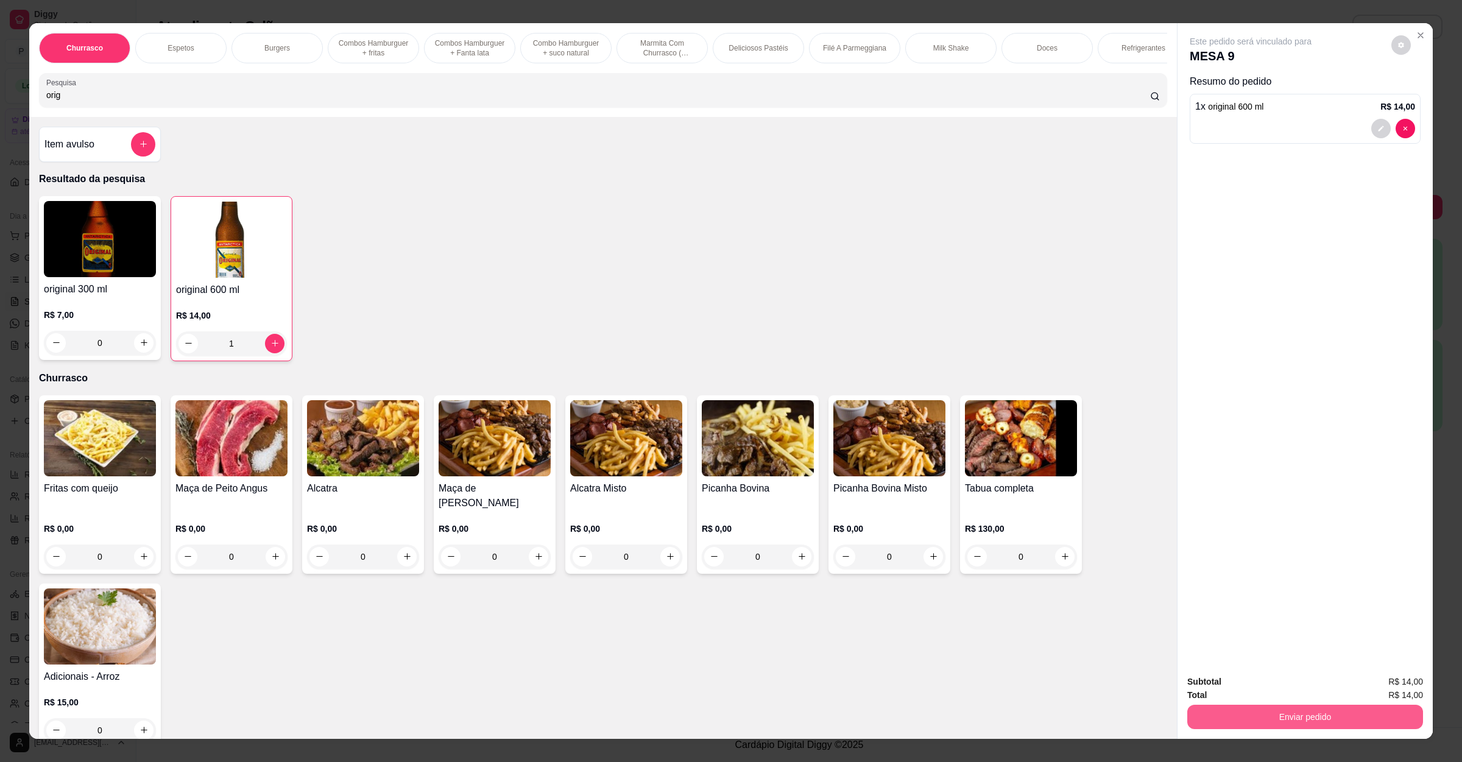
click at [1272, 715] on button "Enviar pedido" at bounding box center [1305, 717] width 236 height 24
click at [1394, 688] on button "Enviar pedido" at bounding box center [1389, 686] width 69 height 23
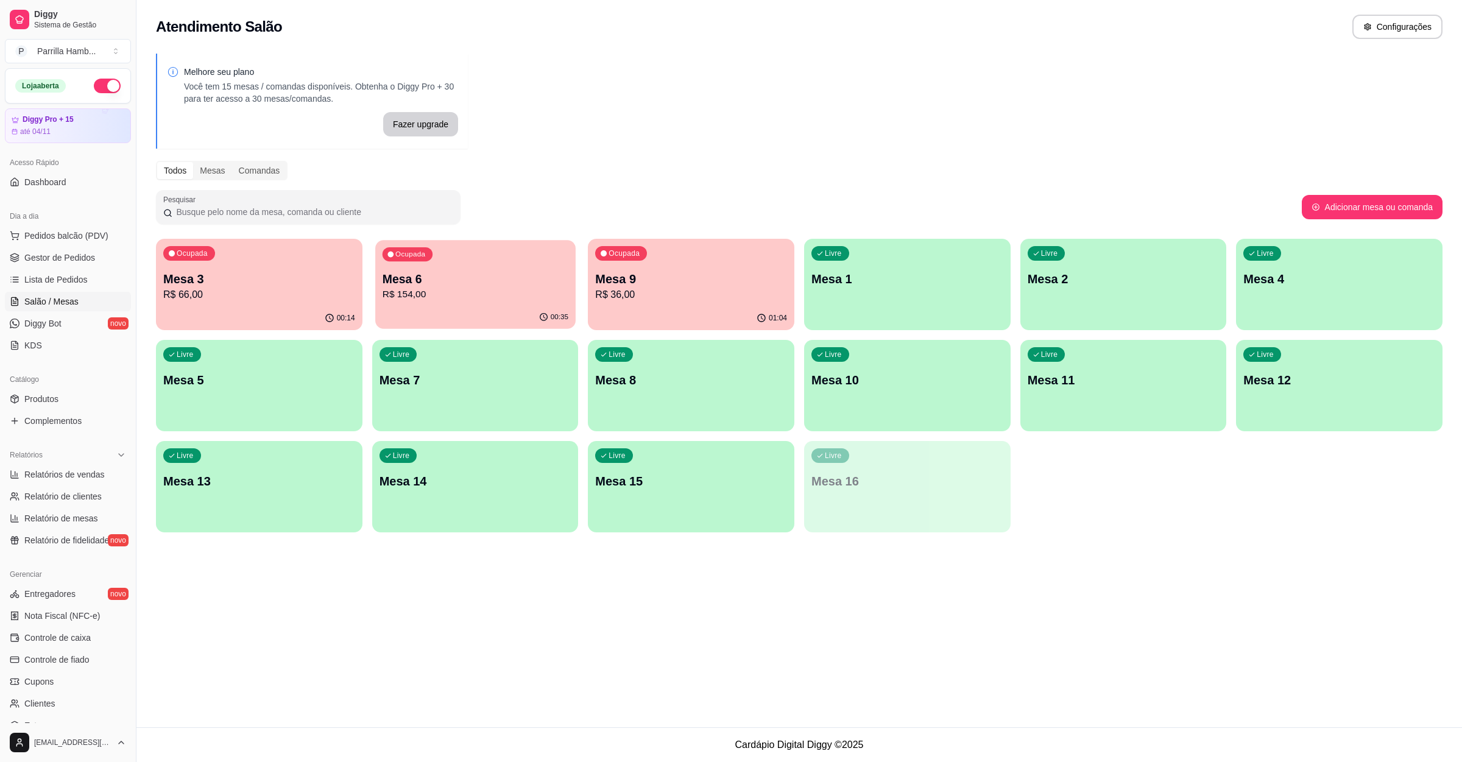
click at [440, 283] on p "Mesa 6" at bounding box center [475, 279] width 186 height 16
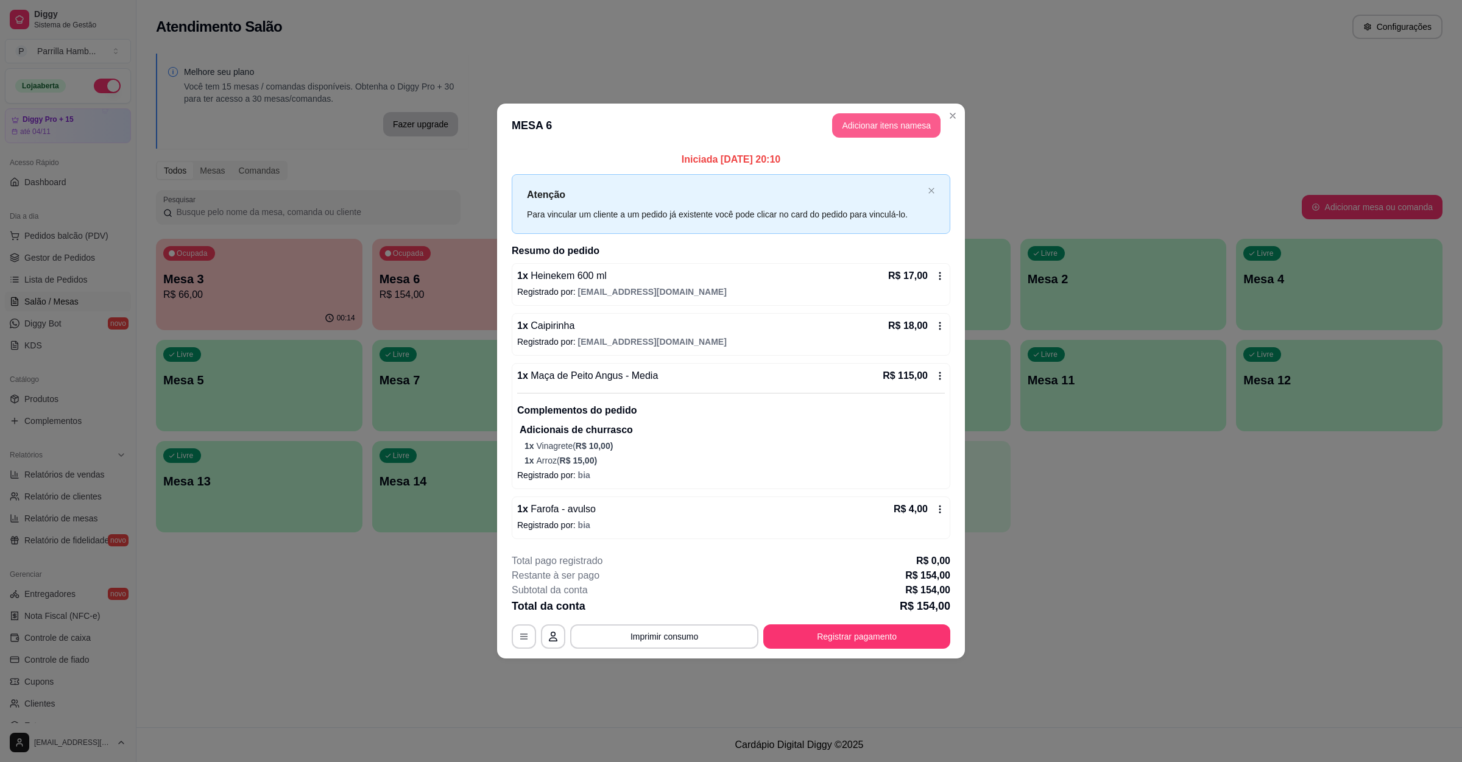
click at [892, 126] on button "Adicionar itens na mesa" at bounding box center [886, 125] width 108 height 24
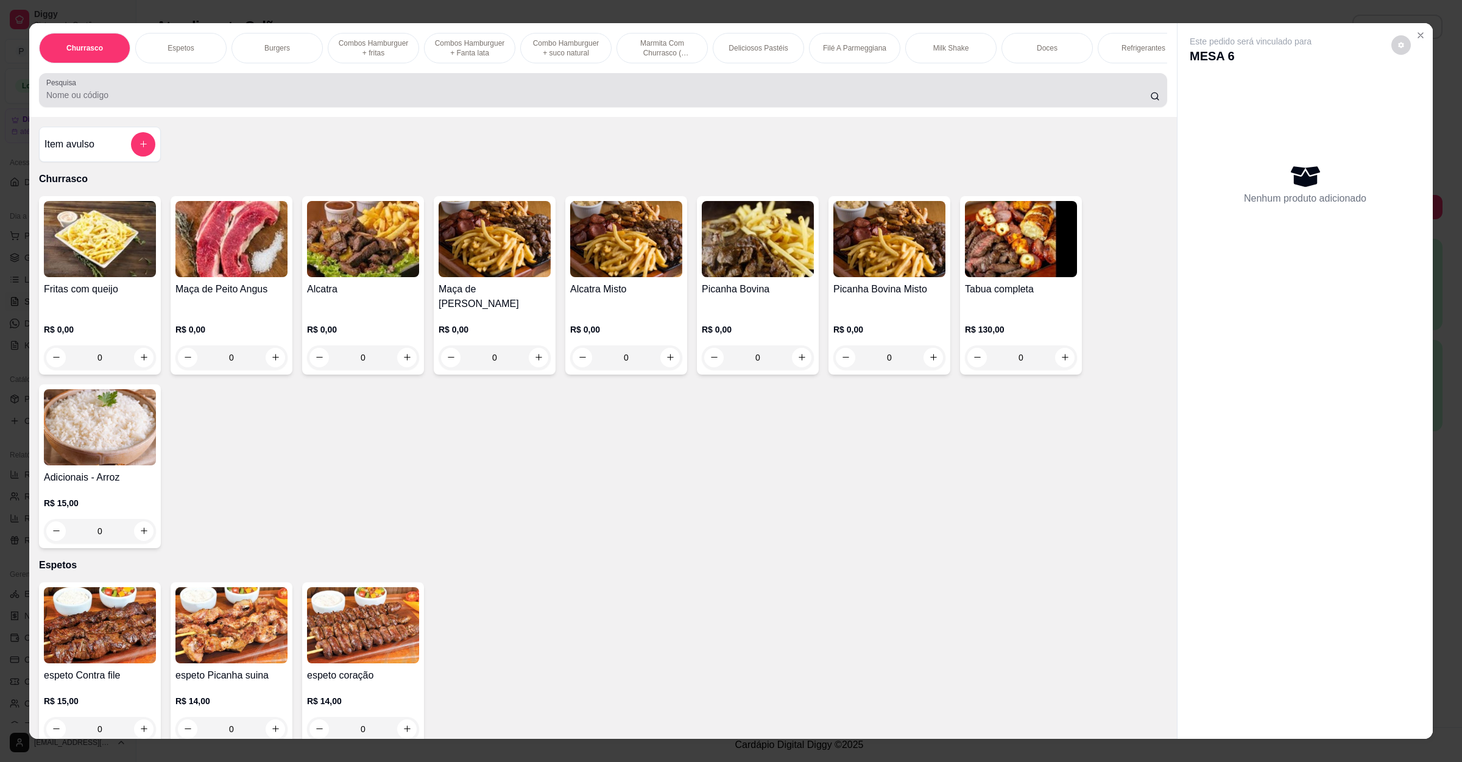
click at [236, 101] on input "Pesquisa" at bounding box center [598, 95] width 1104 height 12
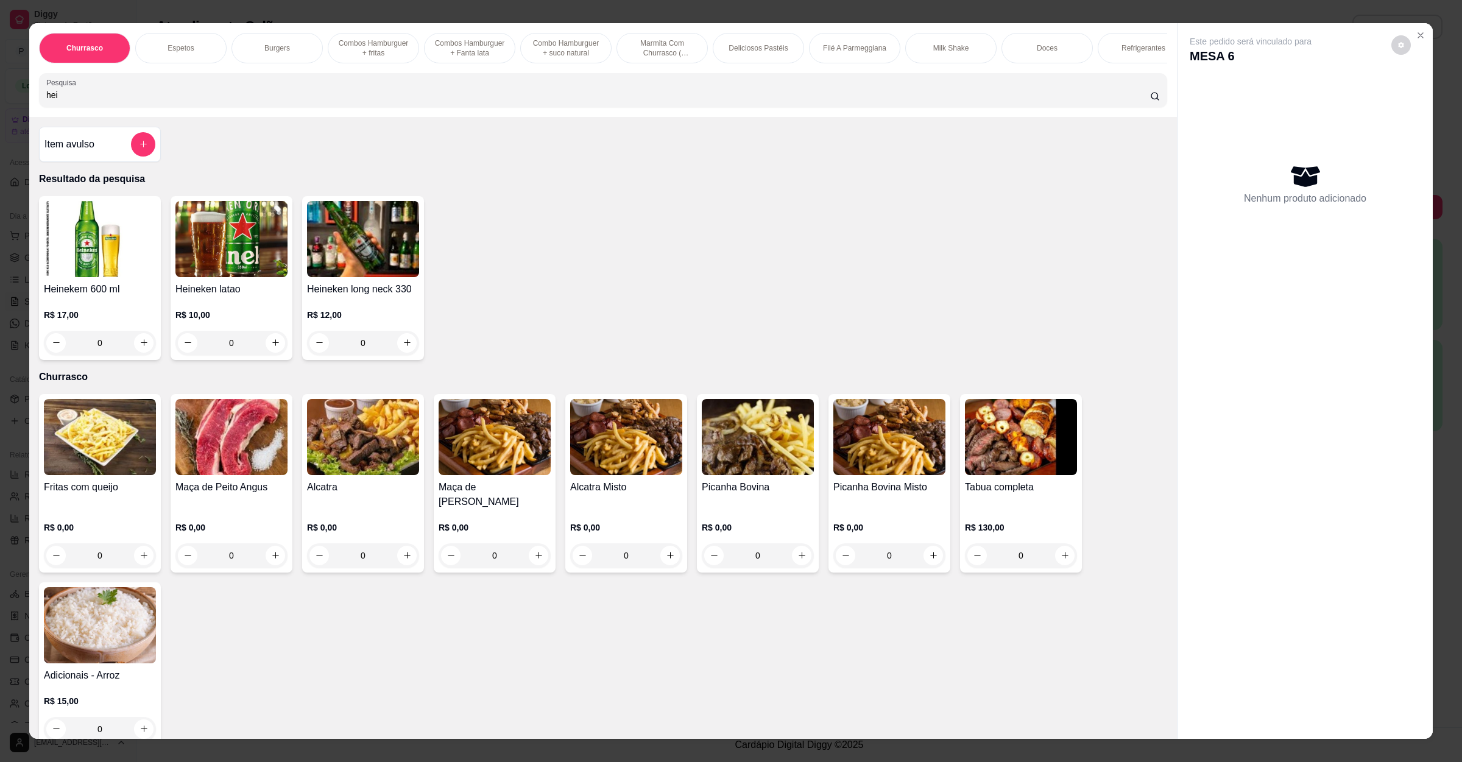
type input "hei"
click at [139, 347] on icon "increase-product-quantity" at bounding box center [143, 342] width 9 height 9
type input "1"
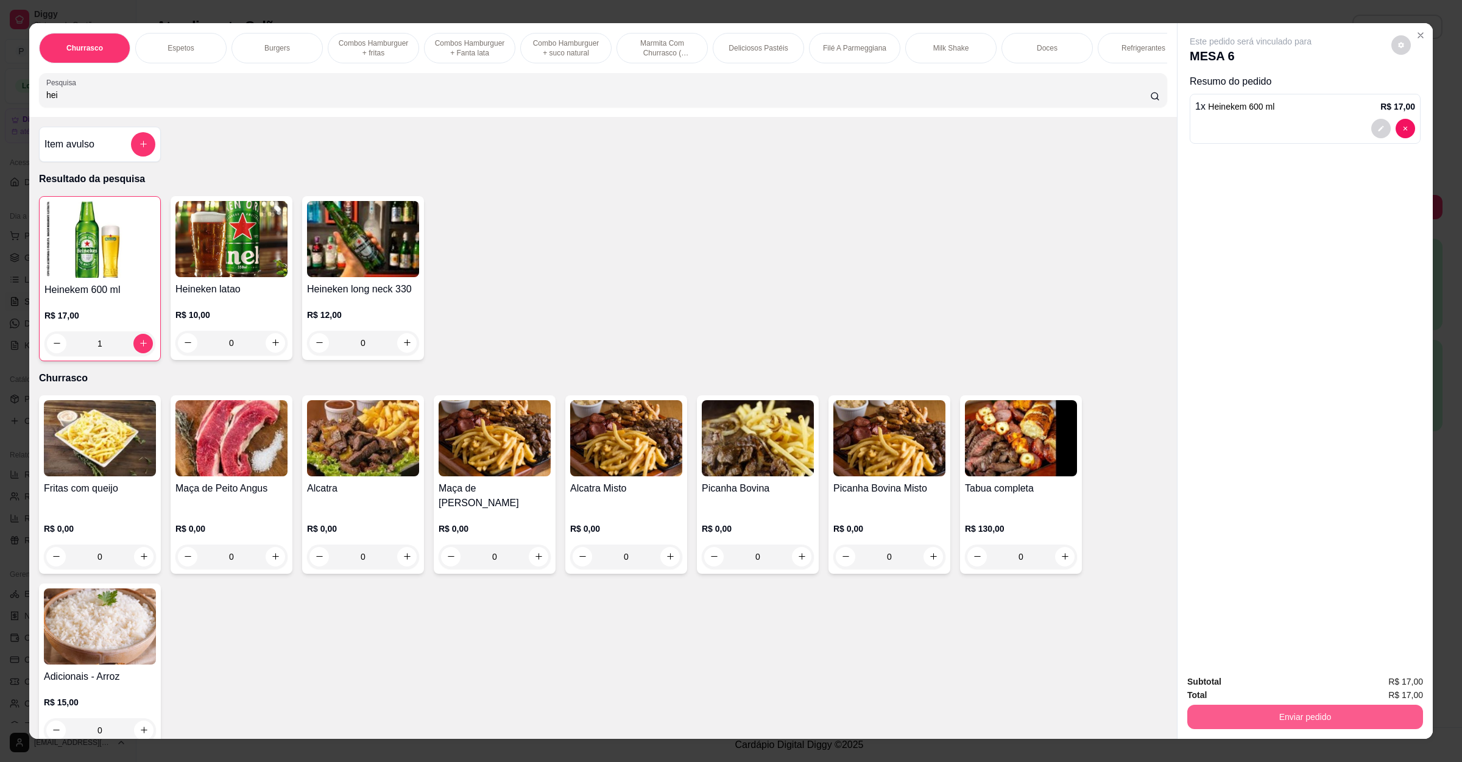
click at [1279, 706] on button "Enviar pedido" at bounding box center [1305, 717] width 236 height 24
click at [1395, 680] on button "Enviar pedido" at bounding box center [1389, 686] width 69 height 23
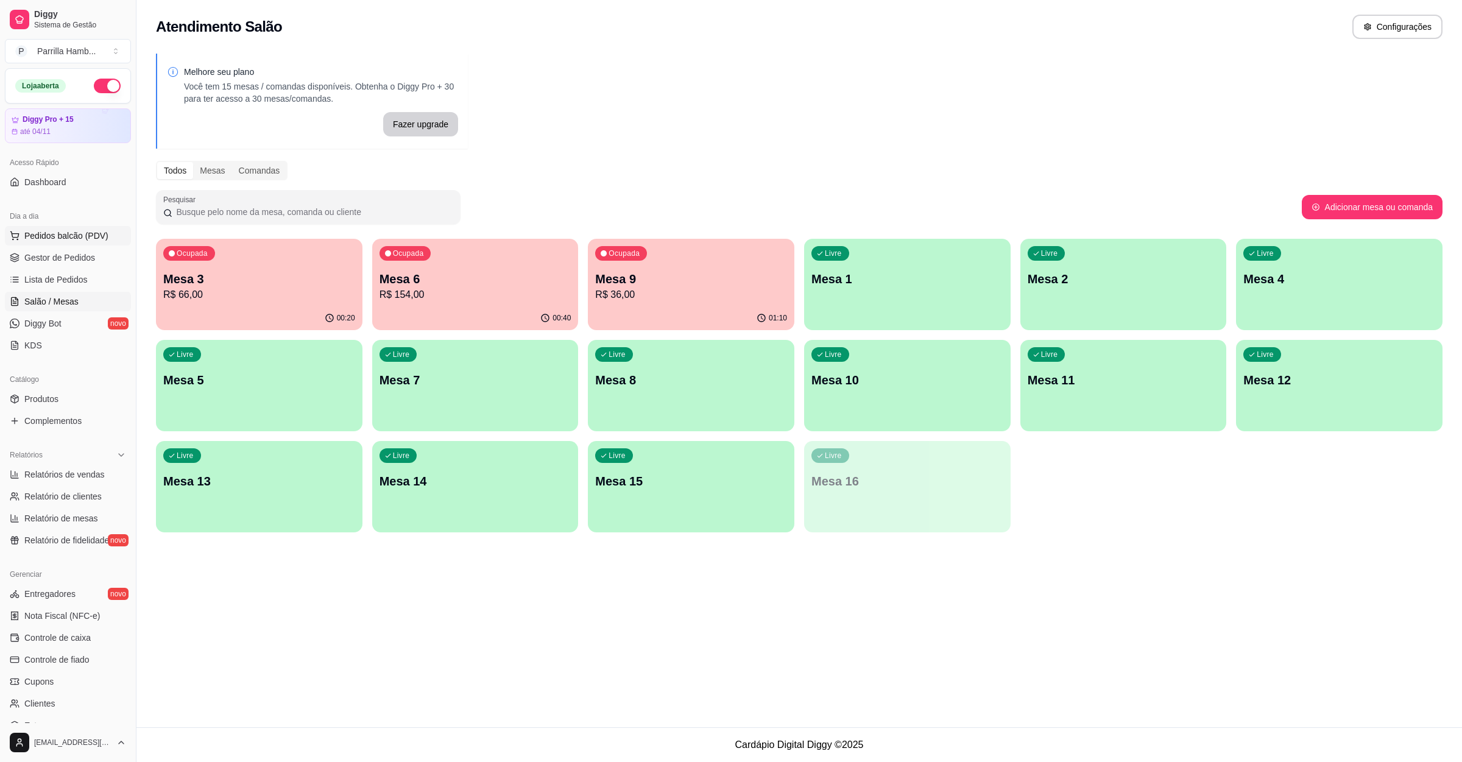
click at [79, 229] on button "Pedidos balcão (PDV)" at bounding box center [68, 235] width 126 height 19
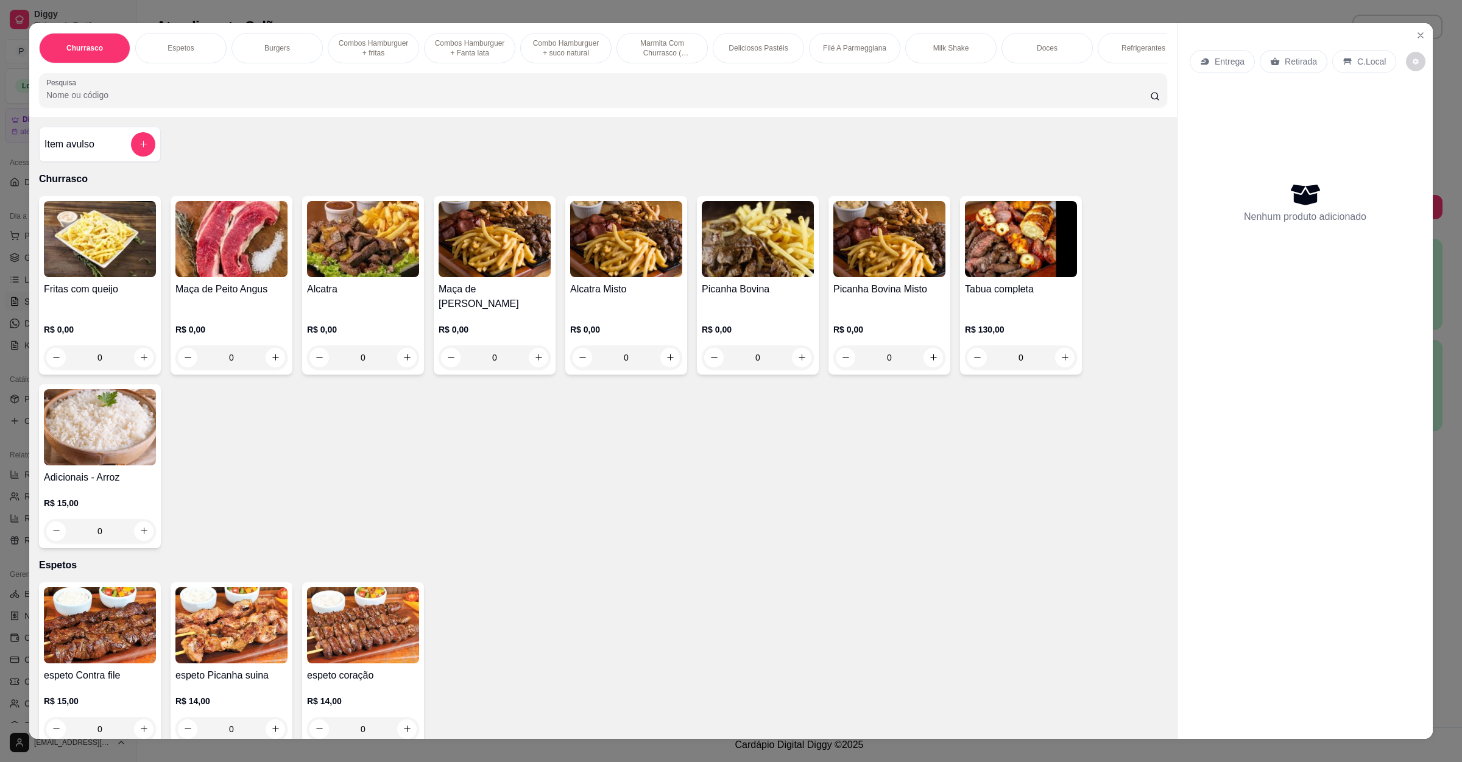
click at [1417, 46] on div "Entrega Retirada C.Local Nenhum produto adicionado" at bounding box center [1304, 371] width 255 height 697
click at [1420, 37] on button "Close" at bounding box center [1420, 35] width 19 height 19
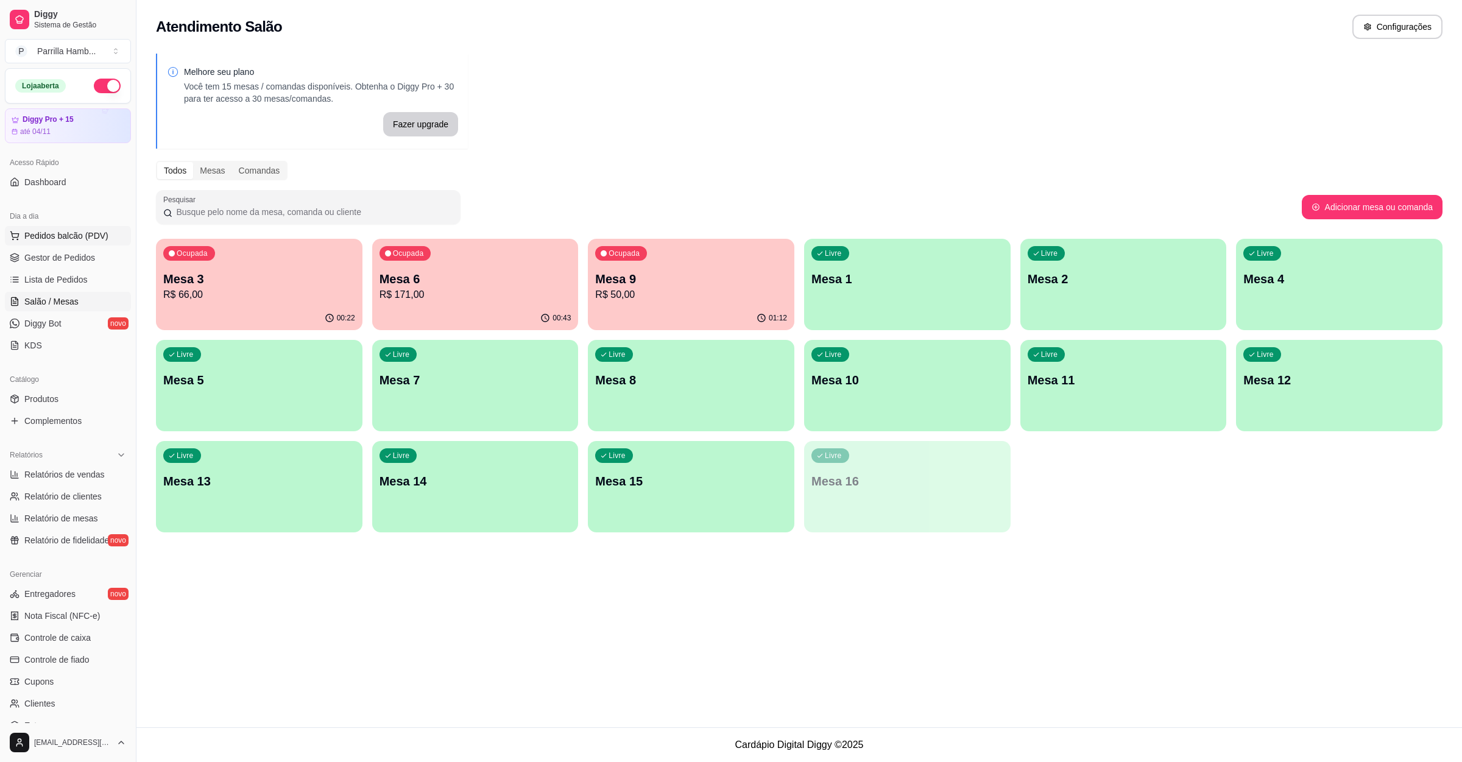
click at [90, 238] on span "Pedidos balcão (PDV)" at bounding box center [66, 236] width 84 height 12
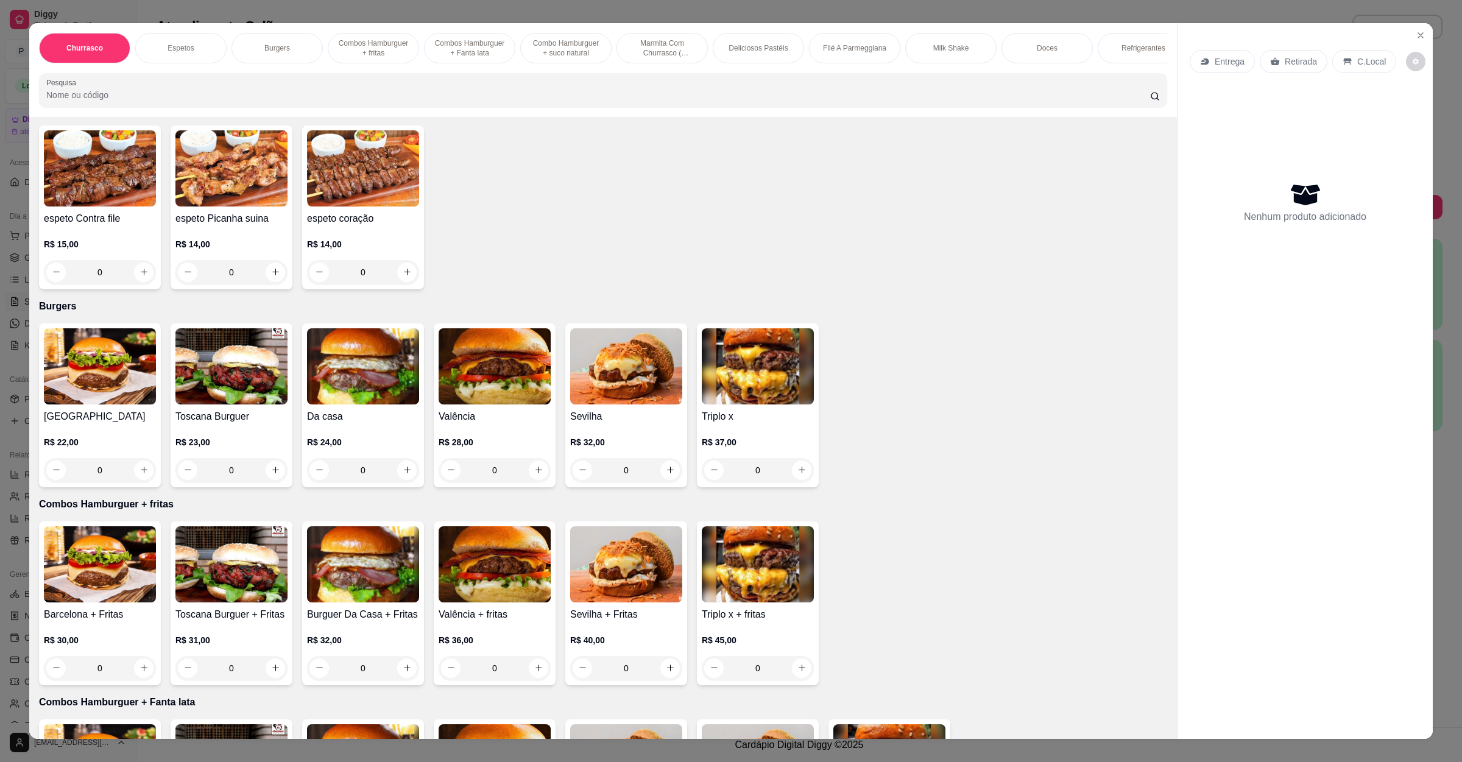
scroll to position [639, 0]
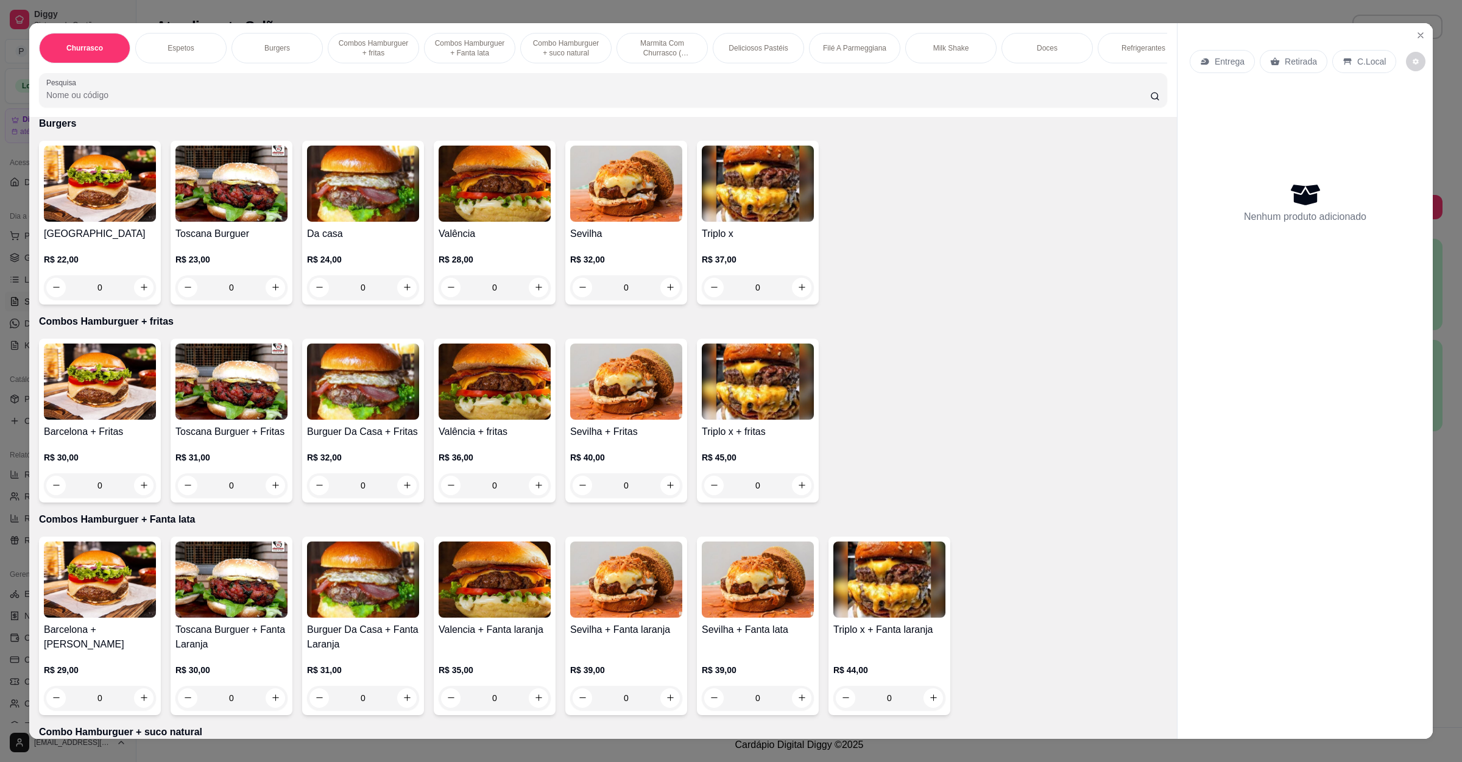
click at [477, 208] on img at bounding box center [495, 184] width 112 height 76
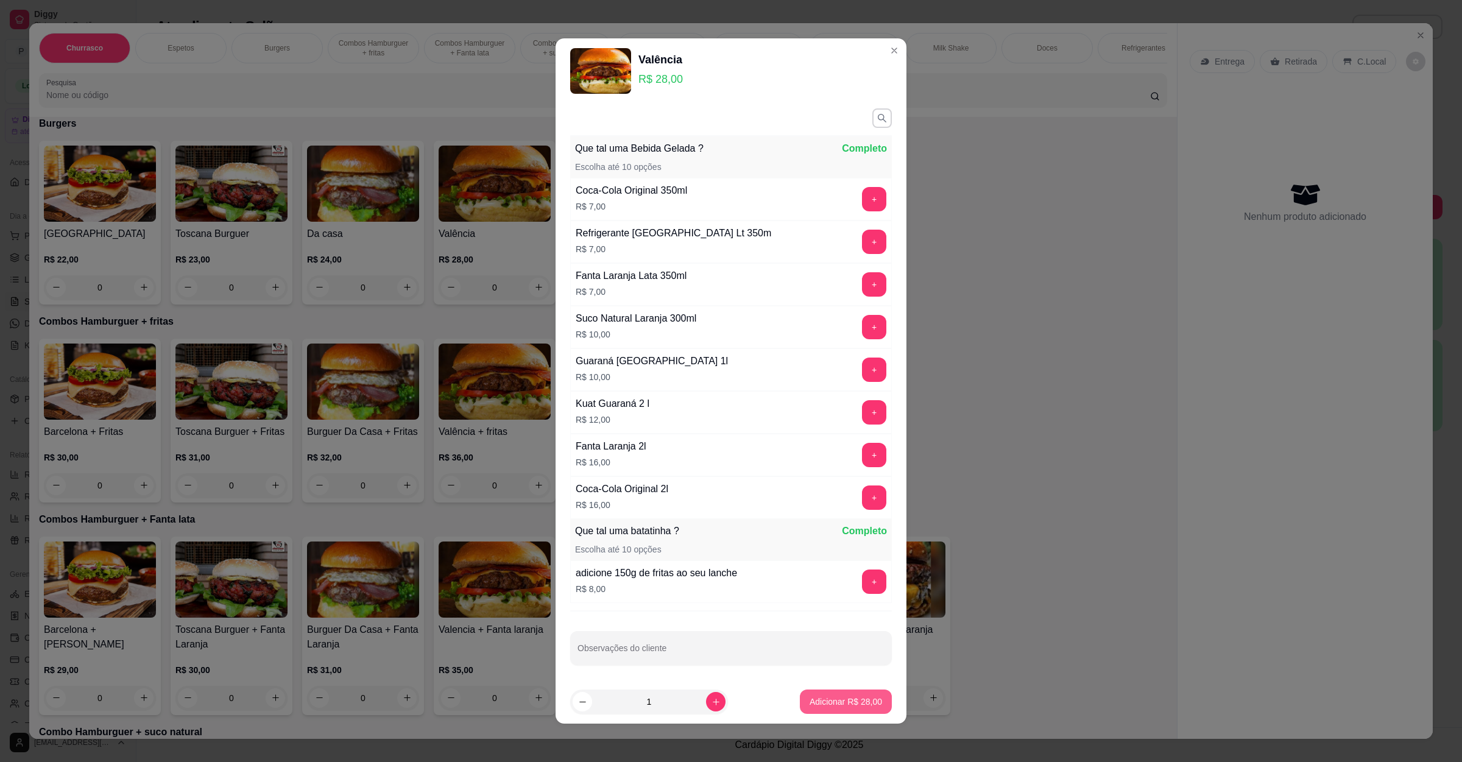
click at [814, 711] on button "Adicionar R$ 28,00" at bounding box center [846, 701] width 92 height 24
type input "1"
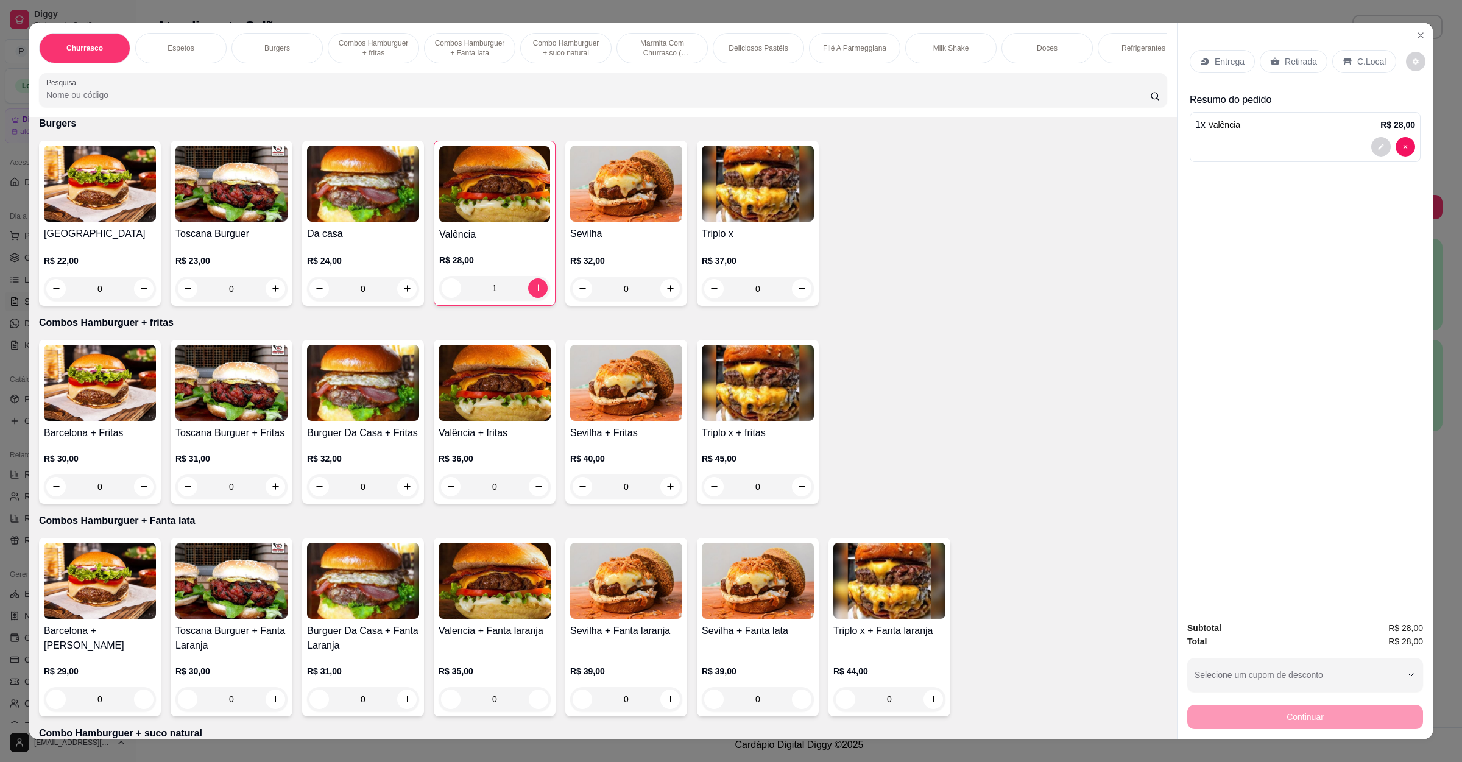
click at [291, 101] on input "Pesquisa" at bounding box center [598, 95] width 1104 height 12
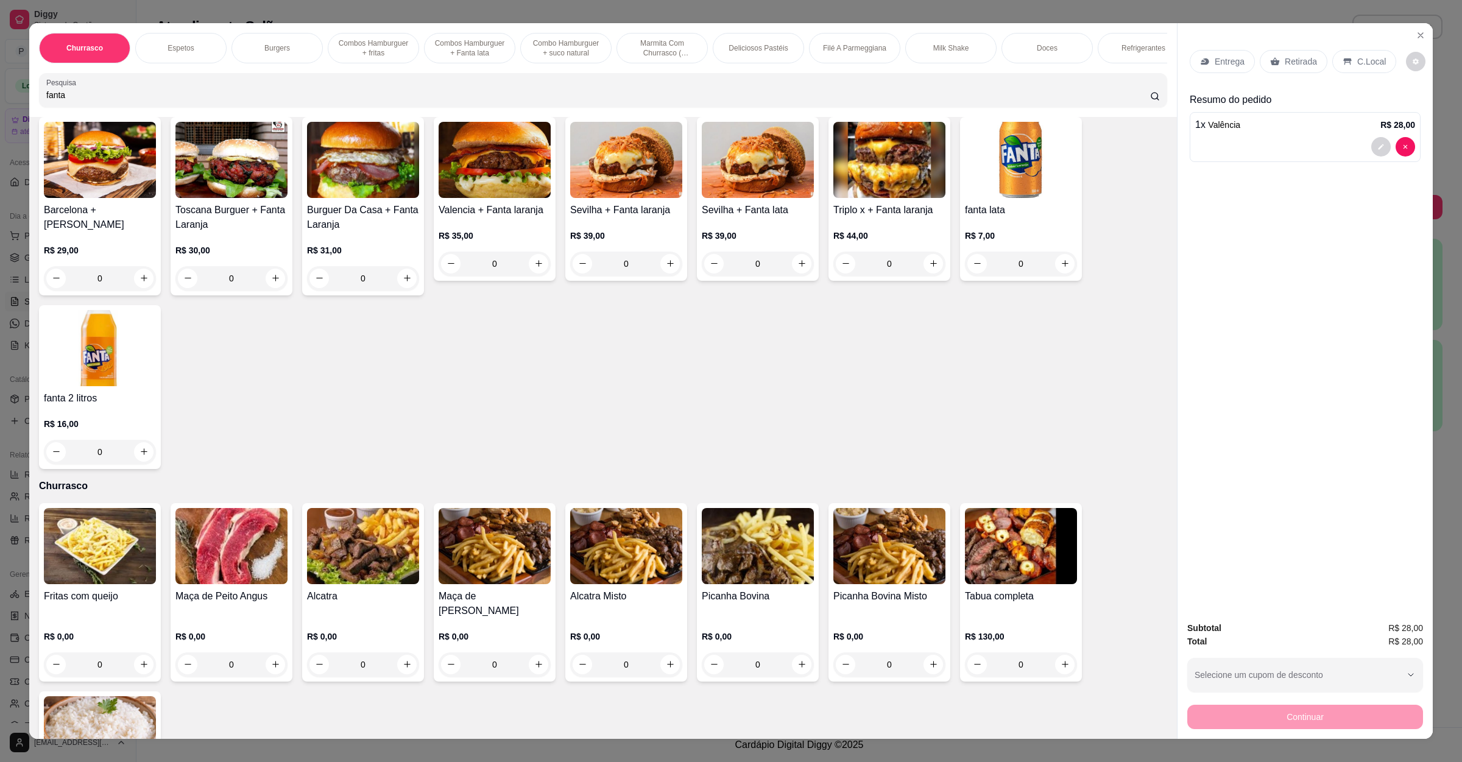
scroll to position [0, 0]
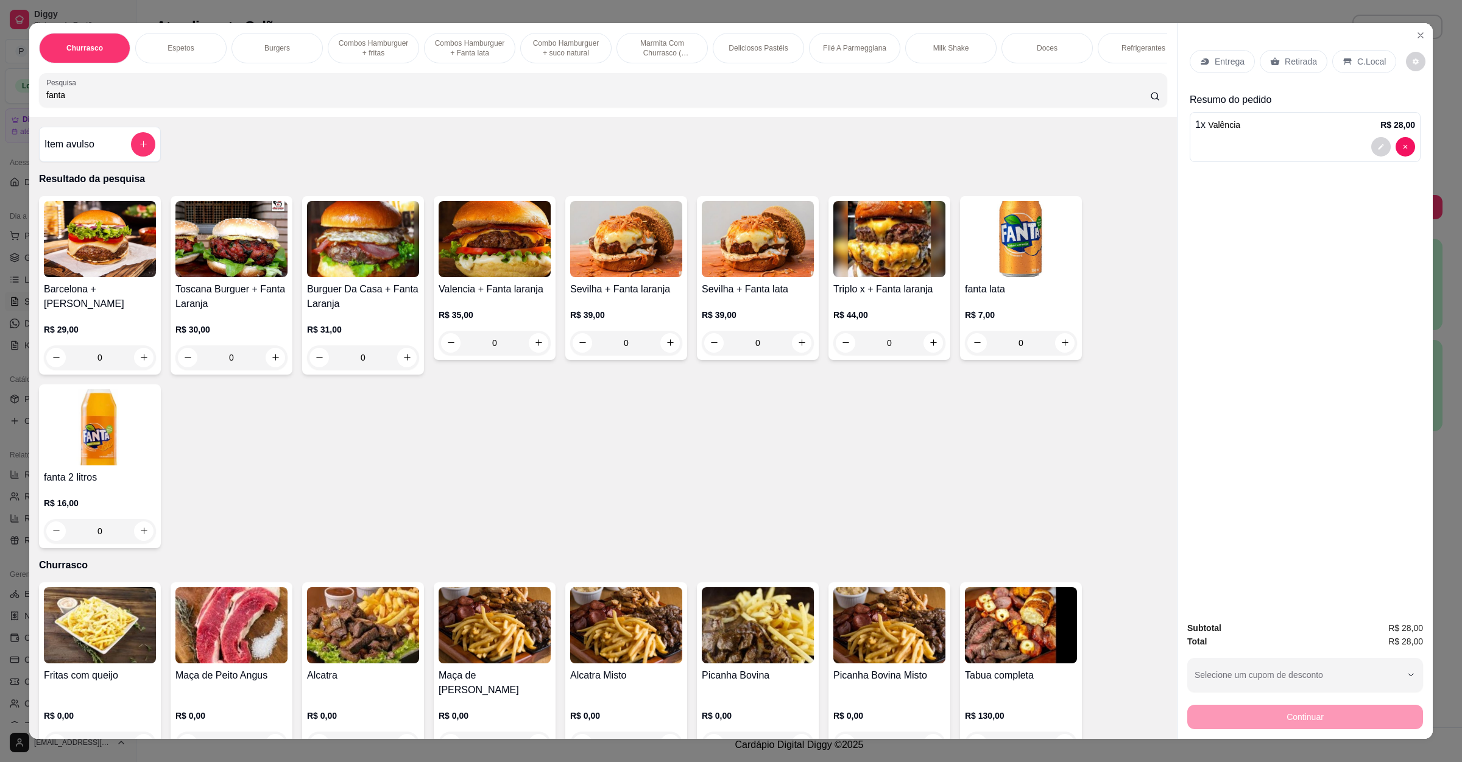
type input "fanta"
click at [1021, 277] on img at bounding box center [1021, 239] width 112 height 76
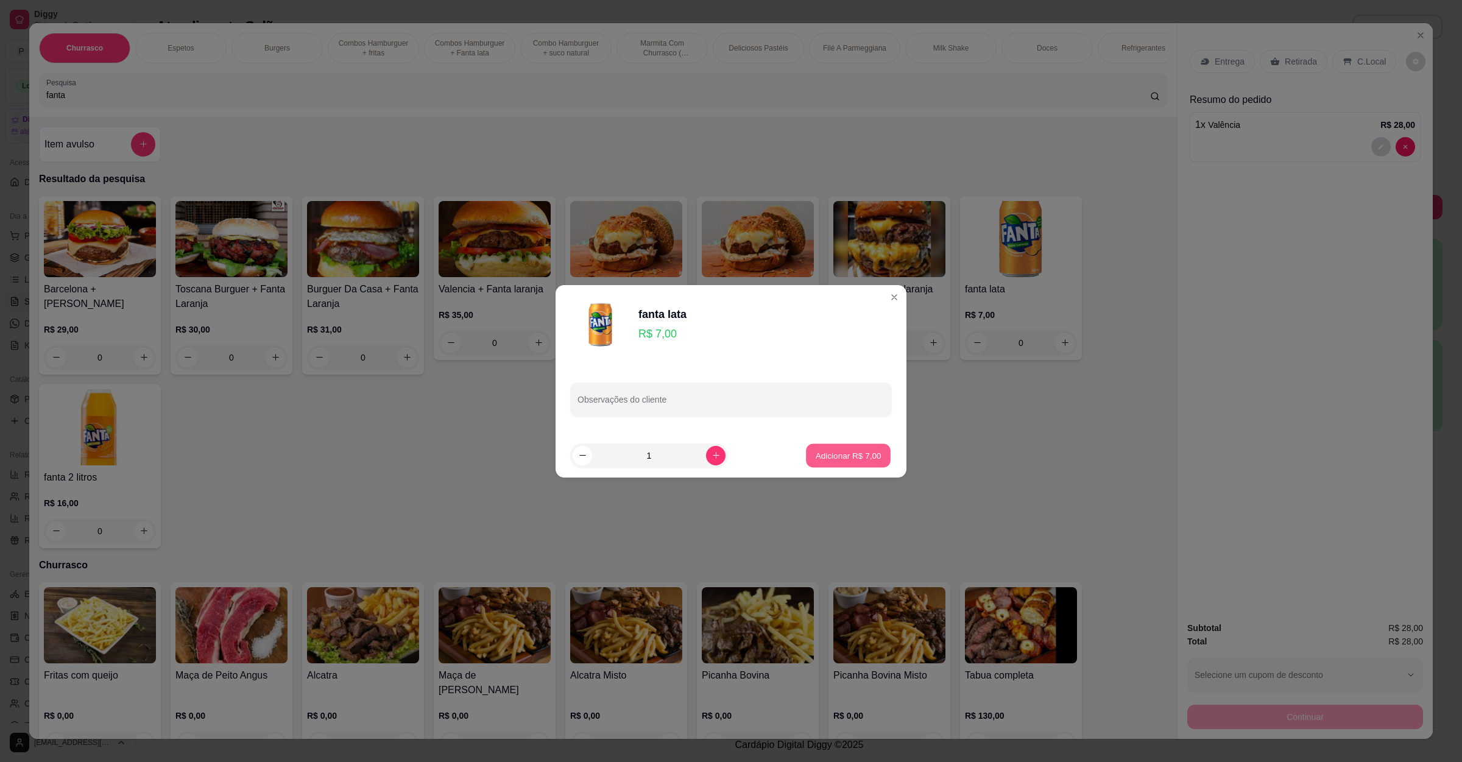
click at [819, 457] on p "Adicionar R$ 7,00" at bounding box center [848, 455] width 66 height 12
type input "1"
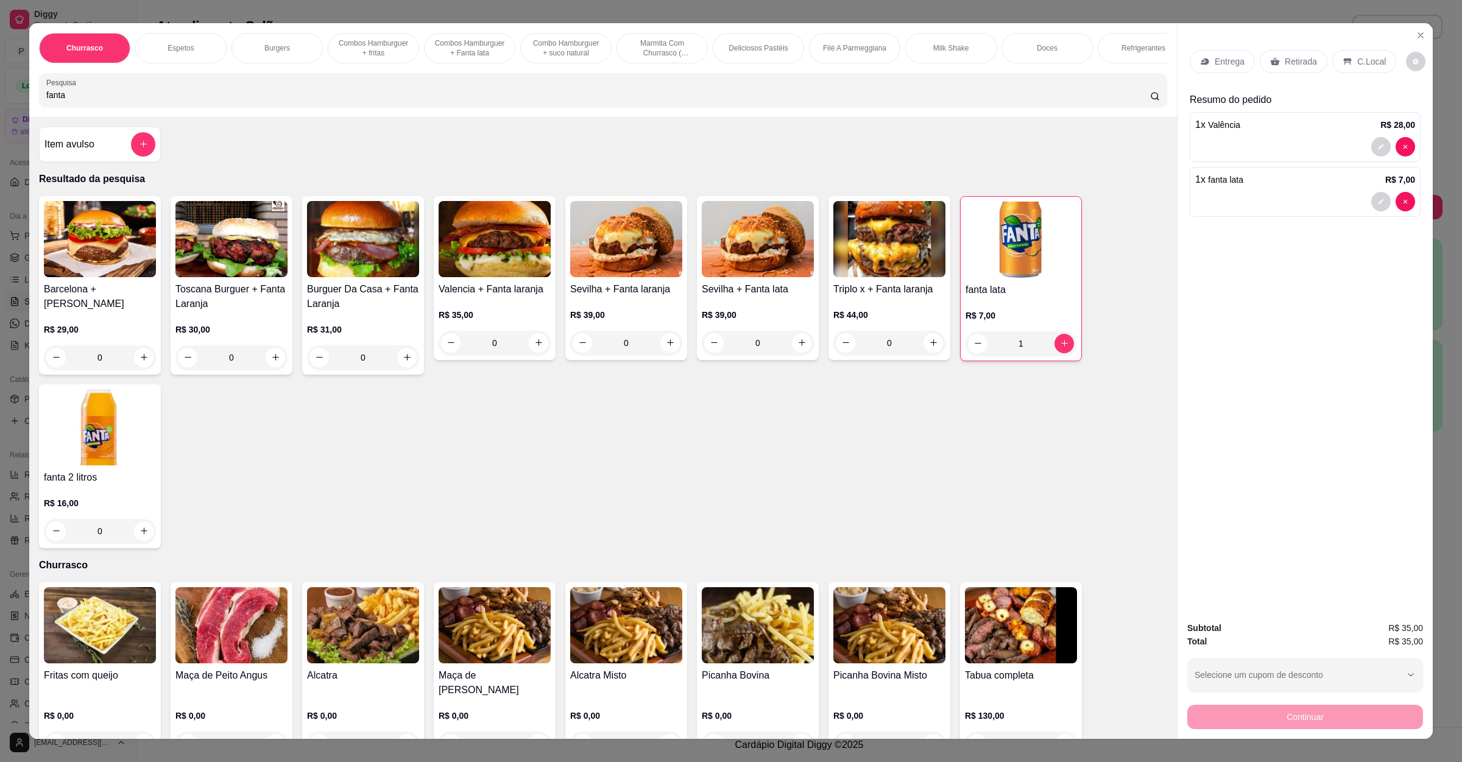
click at [1212, 74] on div "Entrega Retirada C.Local" at bounding box center [1304, 61] width 231 height 43
click at [1221, 54] on div "Entrega" at bounding box center [1221, 61] width 65 height 23
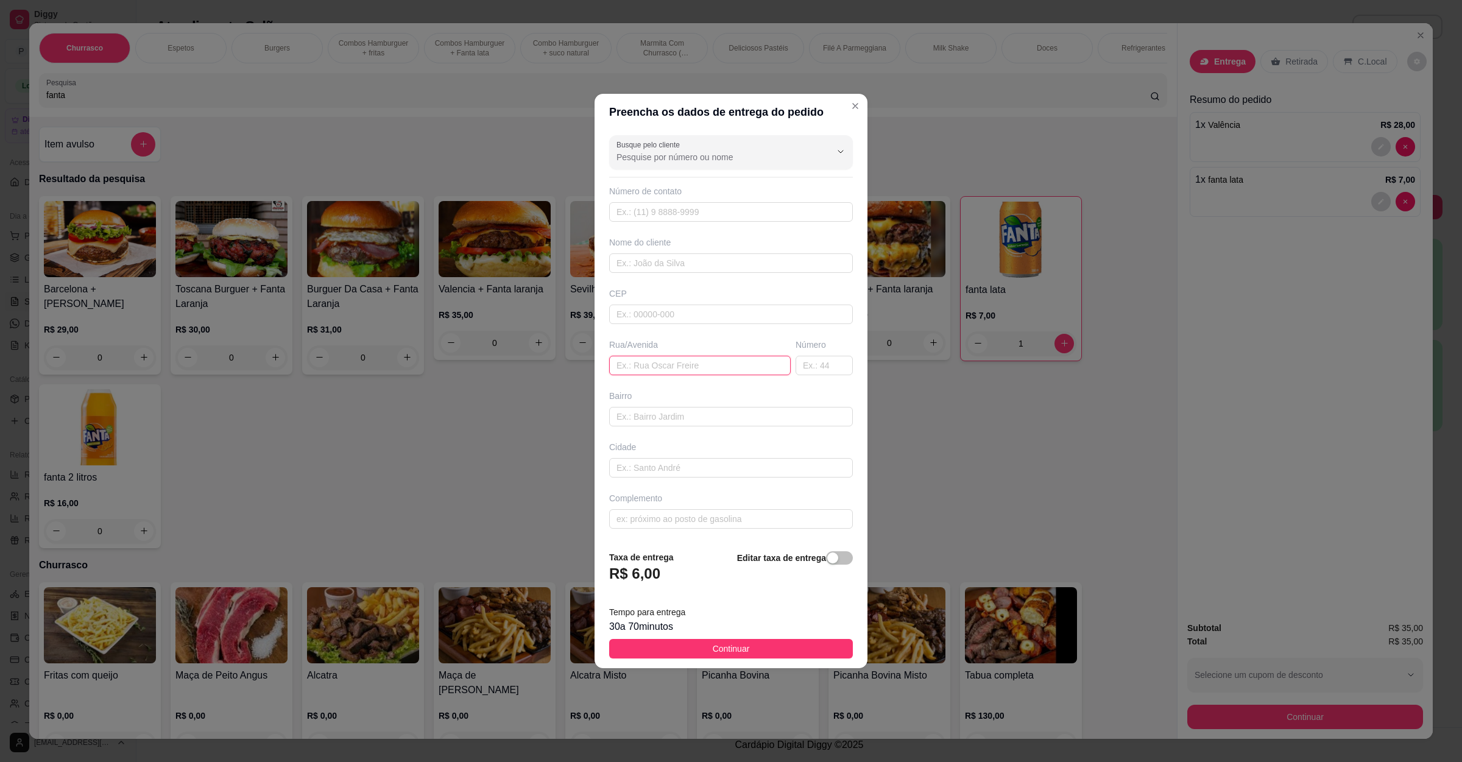
click at [689, 370] on input "text" at bounding box center [699, 365] width 181 height 19
paste input "hotel araujo"
type input "hotel araujo"
click at [713, 647] on span "Continuar" at bounding box center [731, 648] width 37 height 13
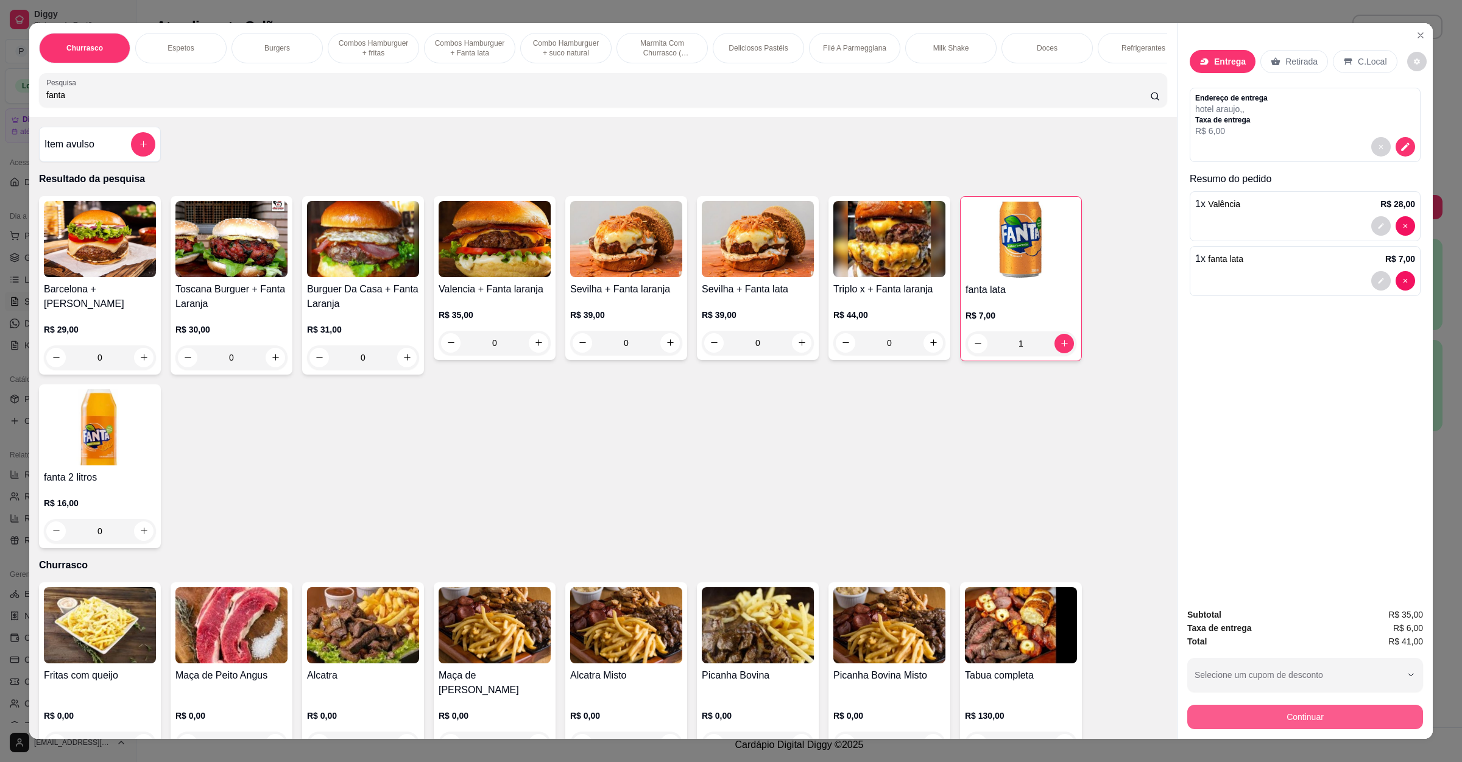
click at [1206, 706] on button "Continuar" at bounding box center [1305, 717] width 236 height 24
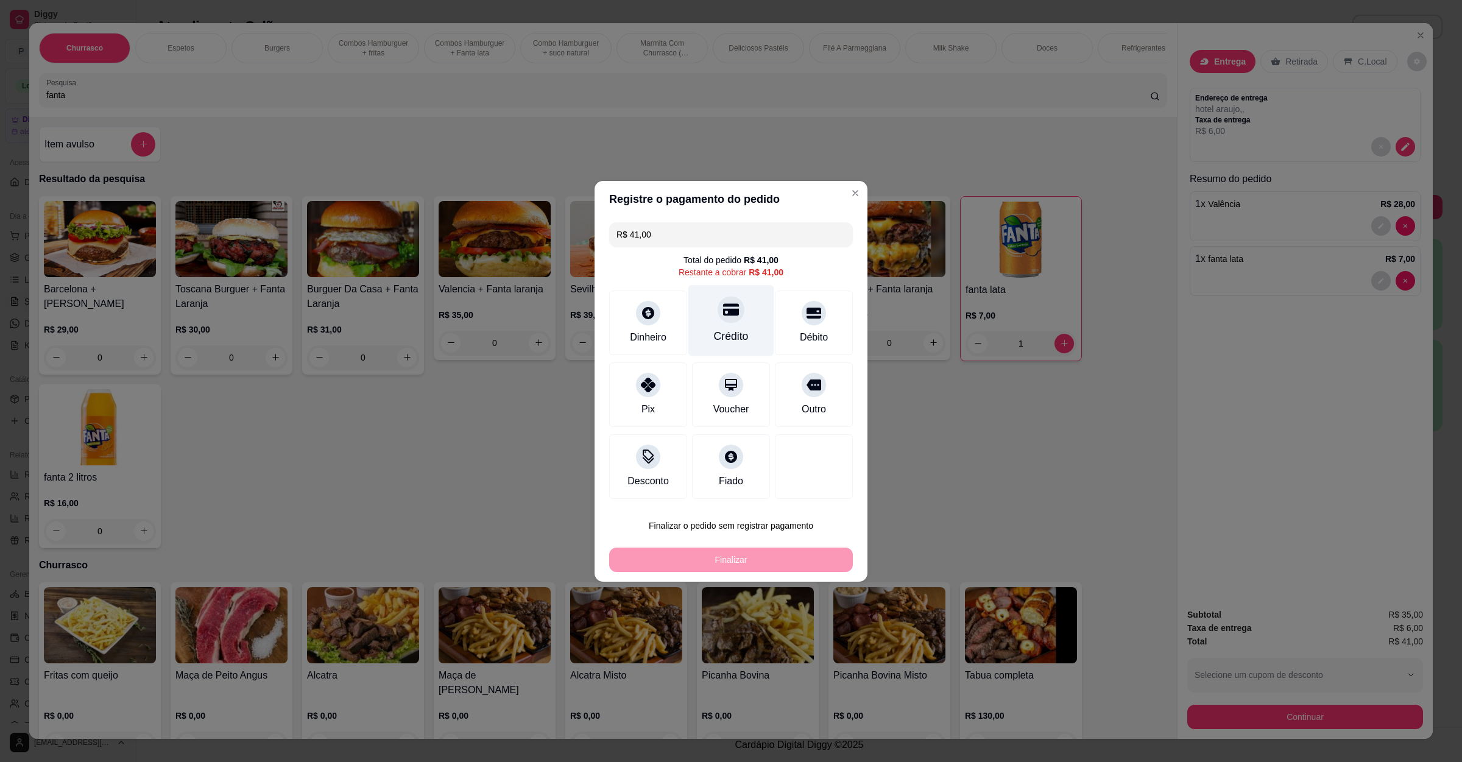
click at [724, 331] on div "Crédito" at bounding box center [731, 336] width 35 height 16
type input "R$ 0,00"
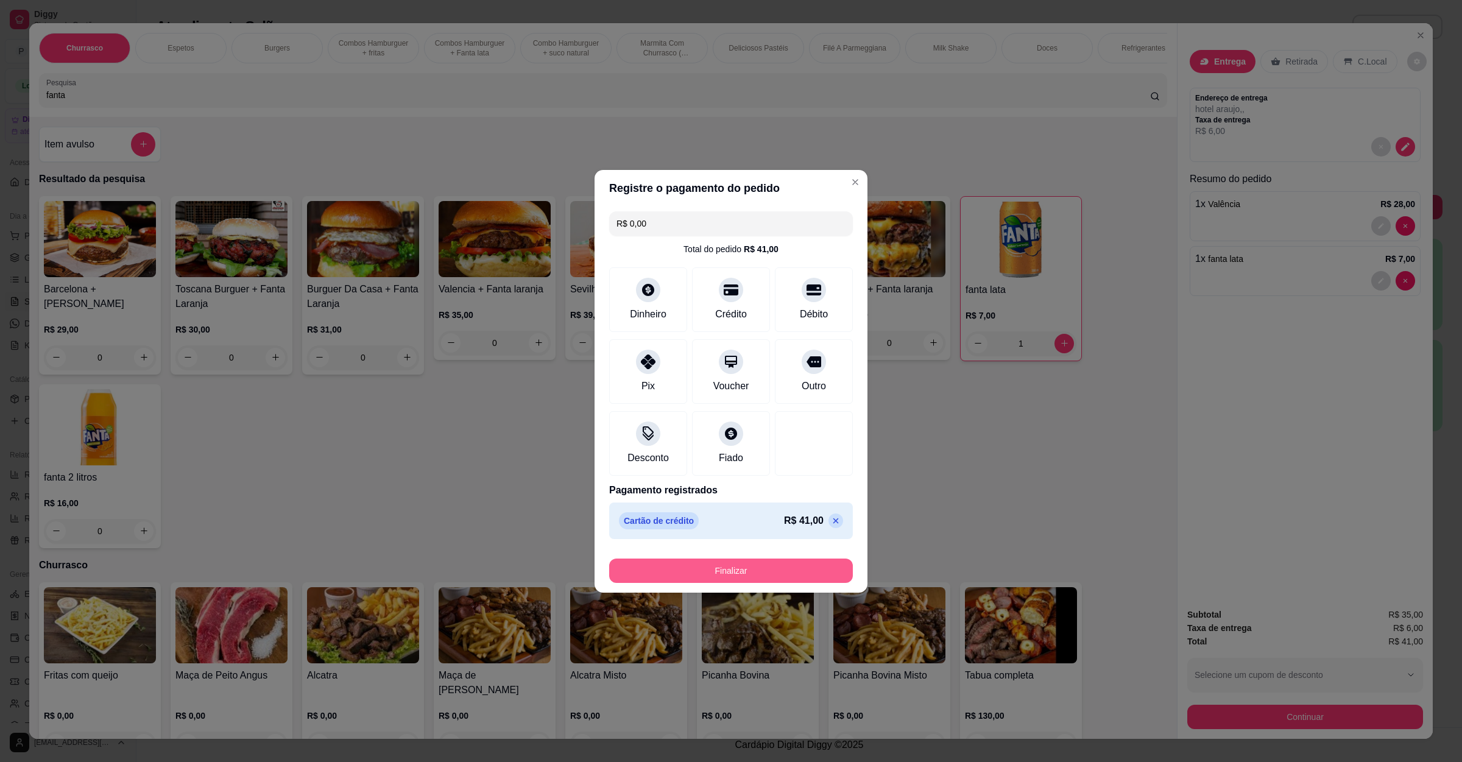
click at [699, 570] on button "Finalizar" at bounding box center [731, 570] width 244 height 24
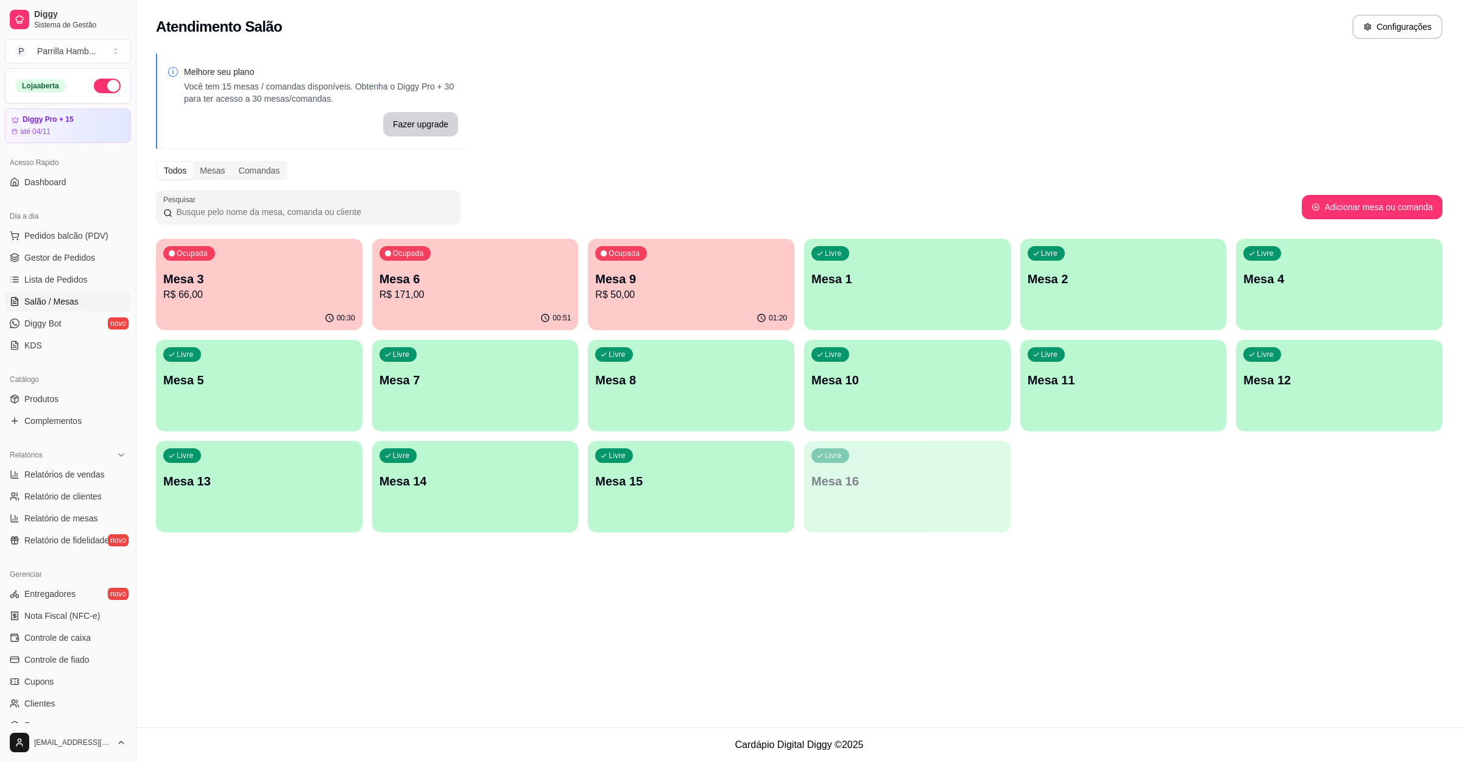
click at [178, 308] on div "00:30" at bounding box center [259, 318] width 206 height 24
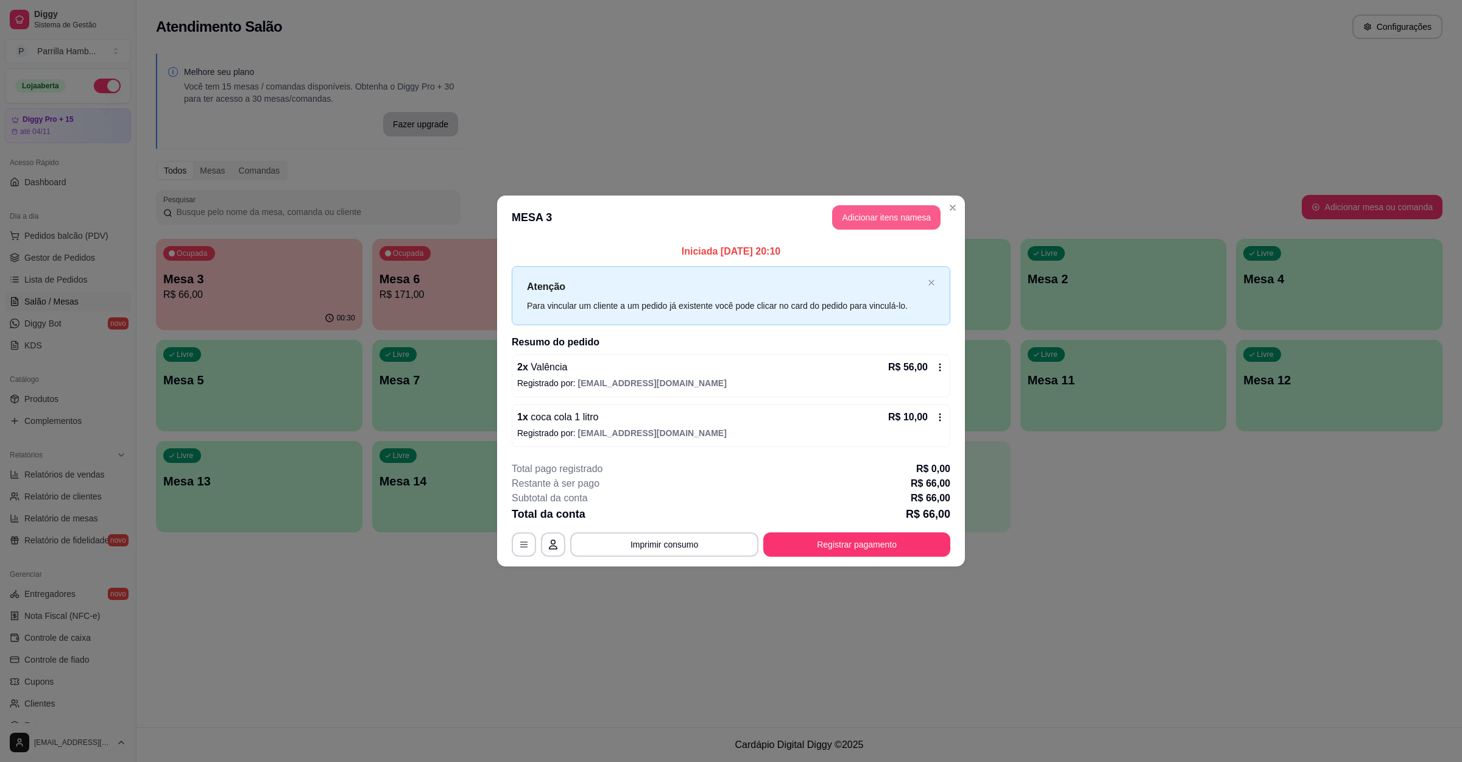
click at [874, 214] on button "Adicionar itens na mesa" at bounding box center [886, 217] width 108 height 24
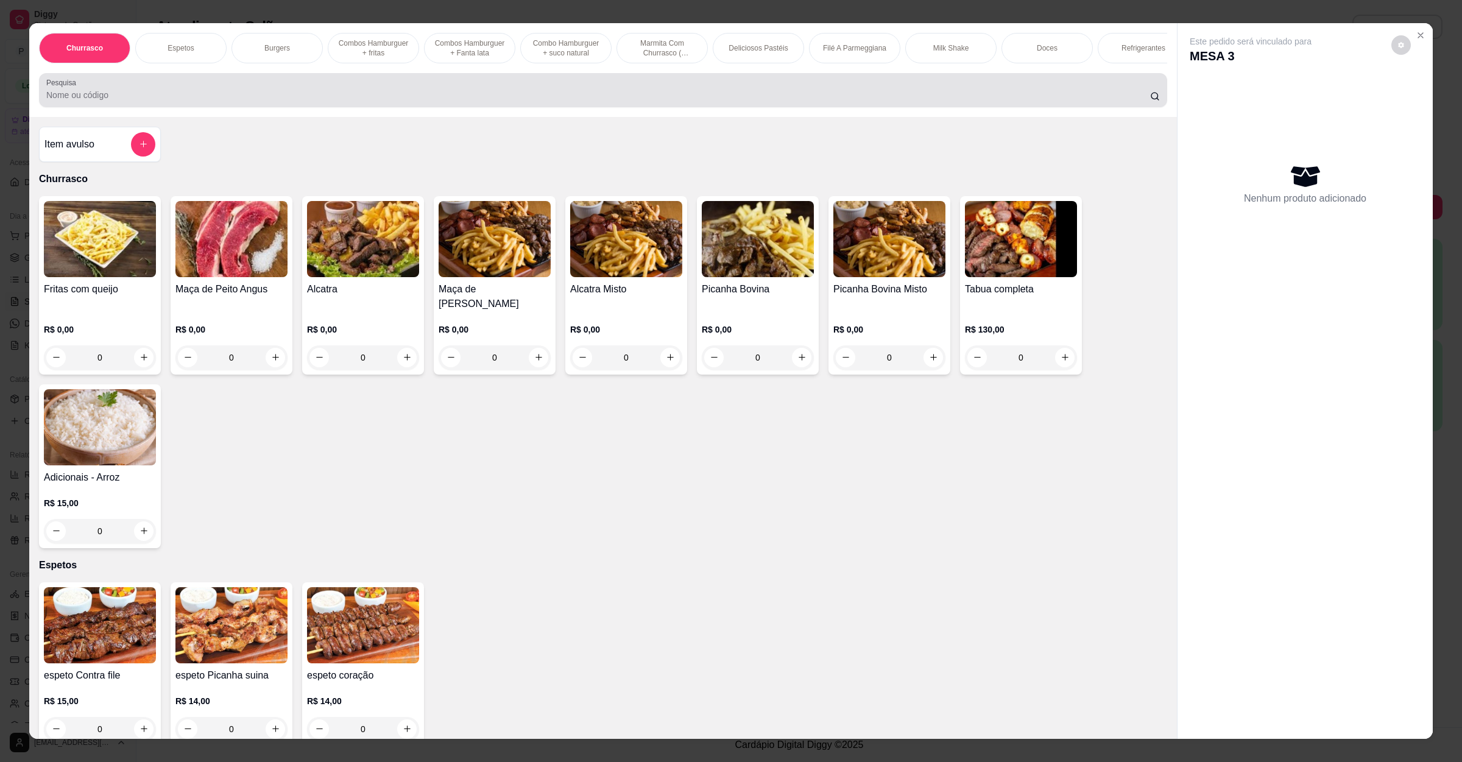
click at [289, 101] on input "Pesquisa" at bounding box center [598, 95] width 1104 height 12
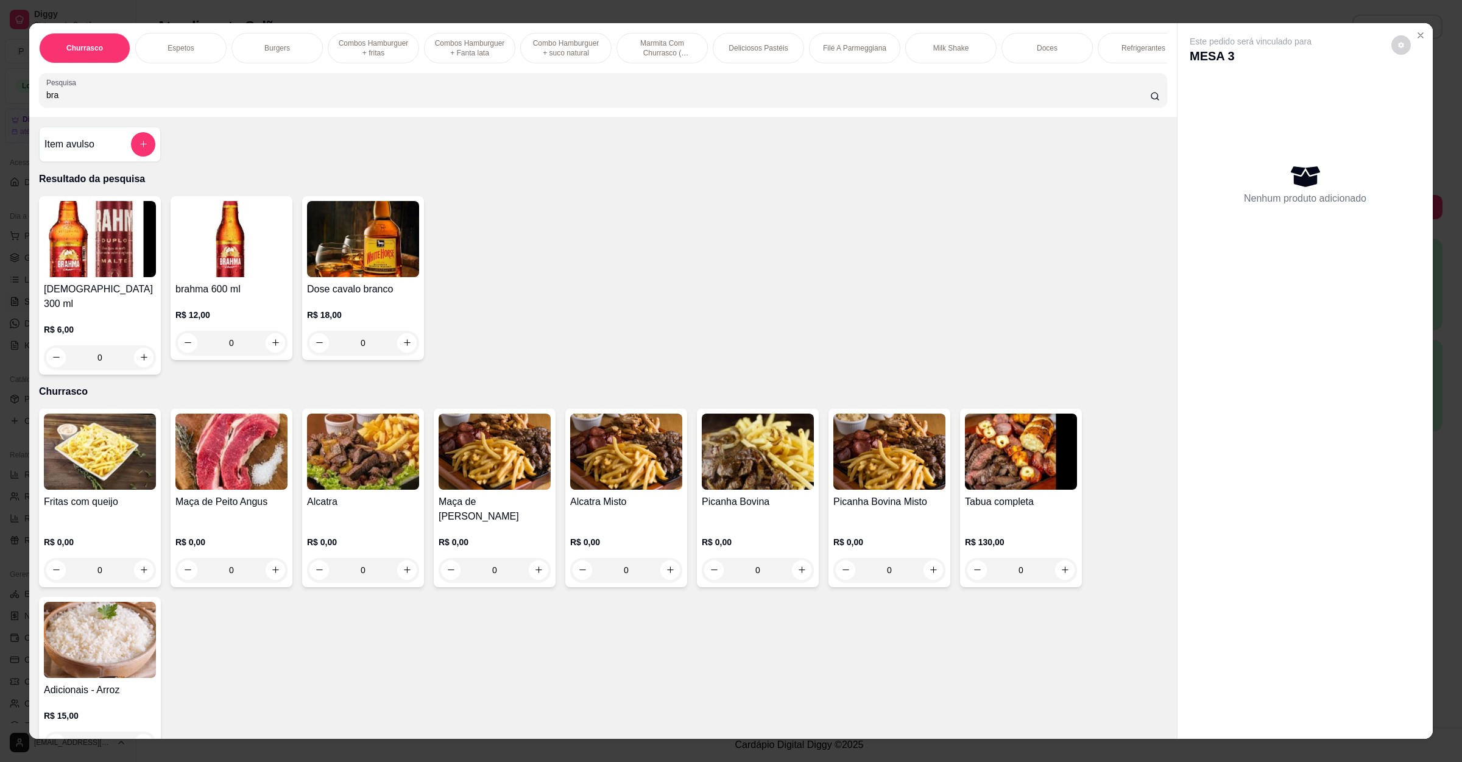
type input "bra"
click at [269, 352] on button "increase-product-quantity" at bounding box center [275, 342] width 19 height 19
type input "1"
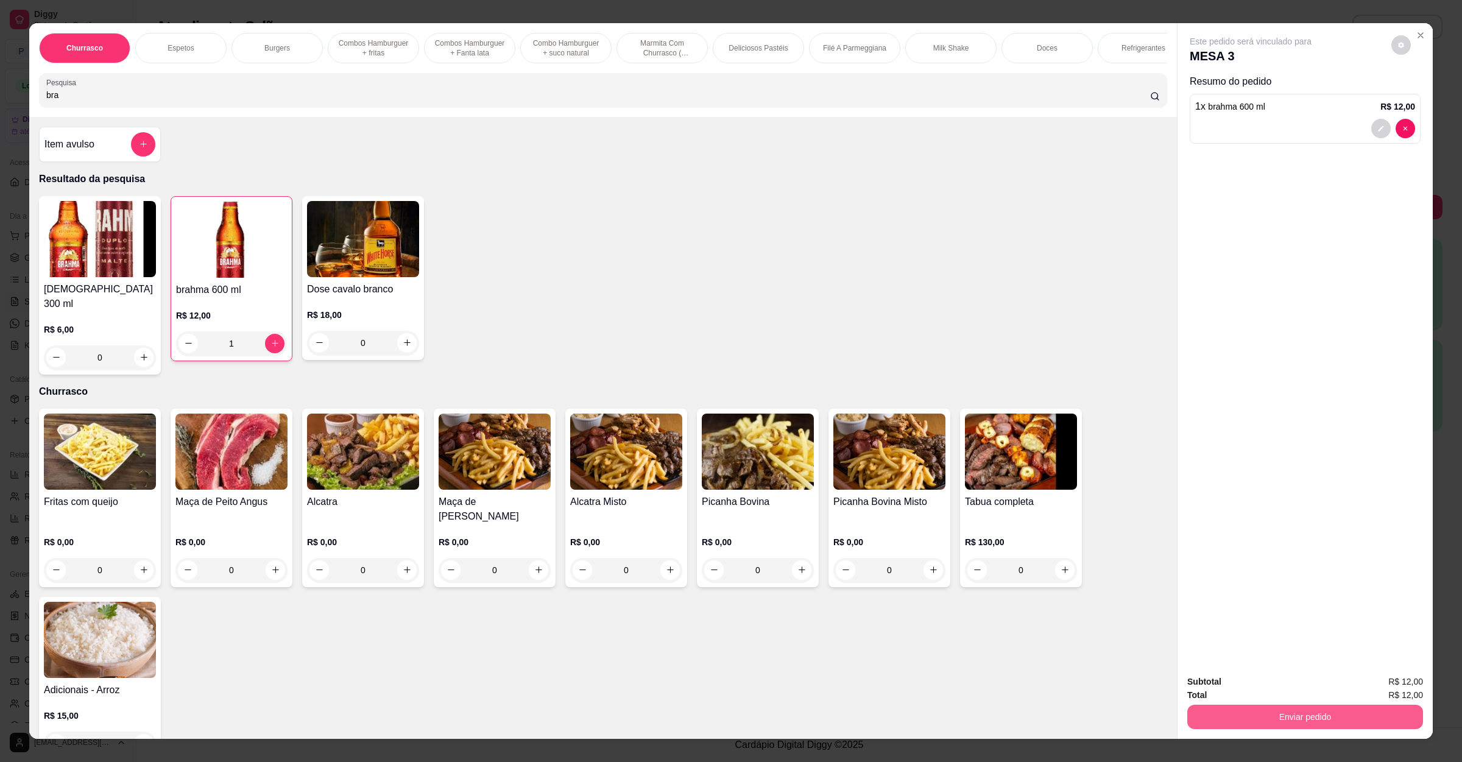
click at [1270, 709] on button "Enviar pedido" at bounding box center [1305, 717] width 236 height 24
click at [1290, 686] on button "Registrar cliente" at bounding box center [1307, 686] width 80 height 23
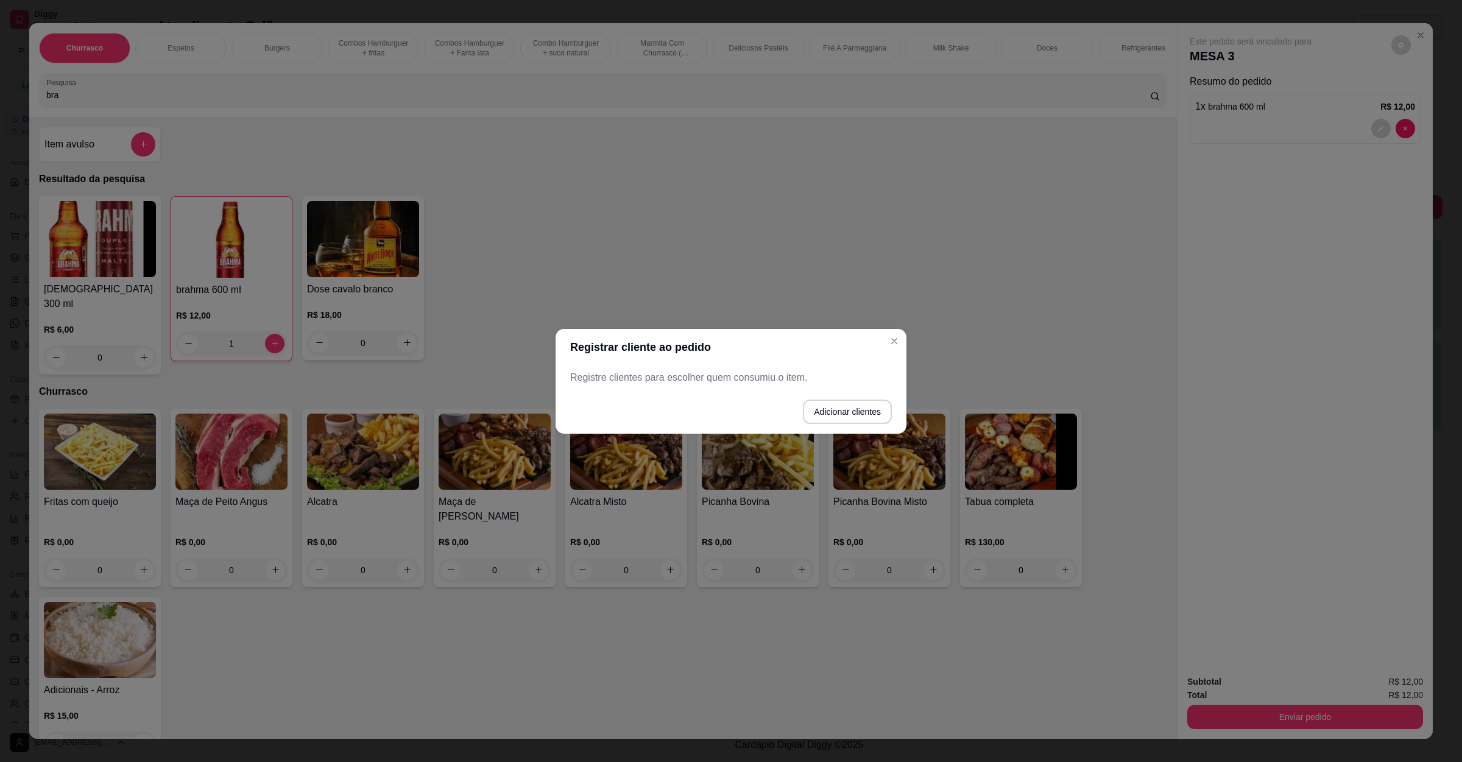
click at [650, 377] on p "Registre clientes para escolher quem consumiu o item." at bounding box center [731, 377] width 322 height 15
click at [698, 365] on div "Registre clientes para escolher quem consumiu o item." at bounding box center [730, 377] width 351 height 24
click at [696, 379] on p "Registre clientes para escolher quem consumiu o item." at bounding box center [731, 377] width 322 height 15
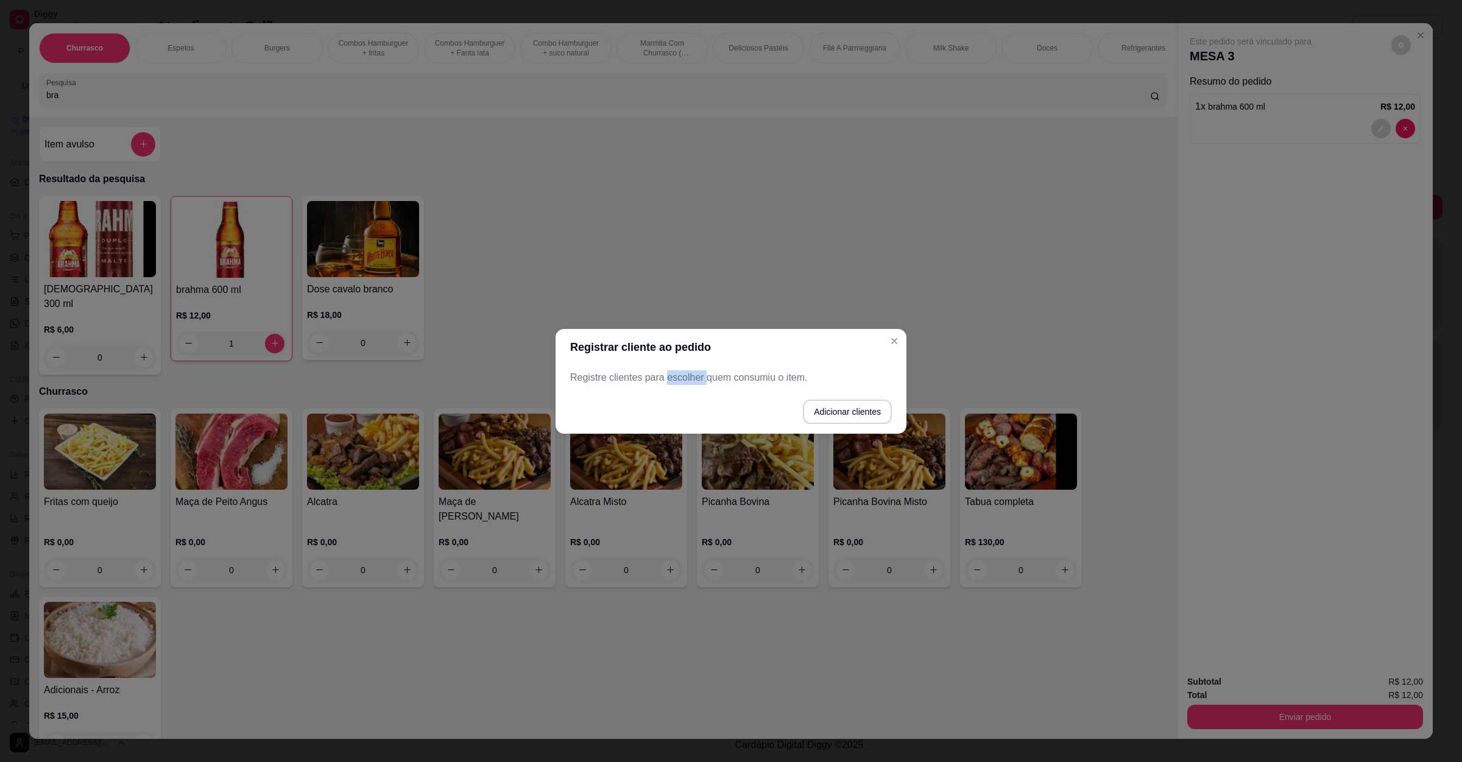
click at [696, 379] on p "Registre clientes para escolher quem consumiu o item." at bounding box center [731, 377] width 322 height 15
click at [697, 379] on p "Registre clientes para escolher quem consumiu o item." at bounding box center [731, 377] width 322 height 15
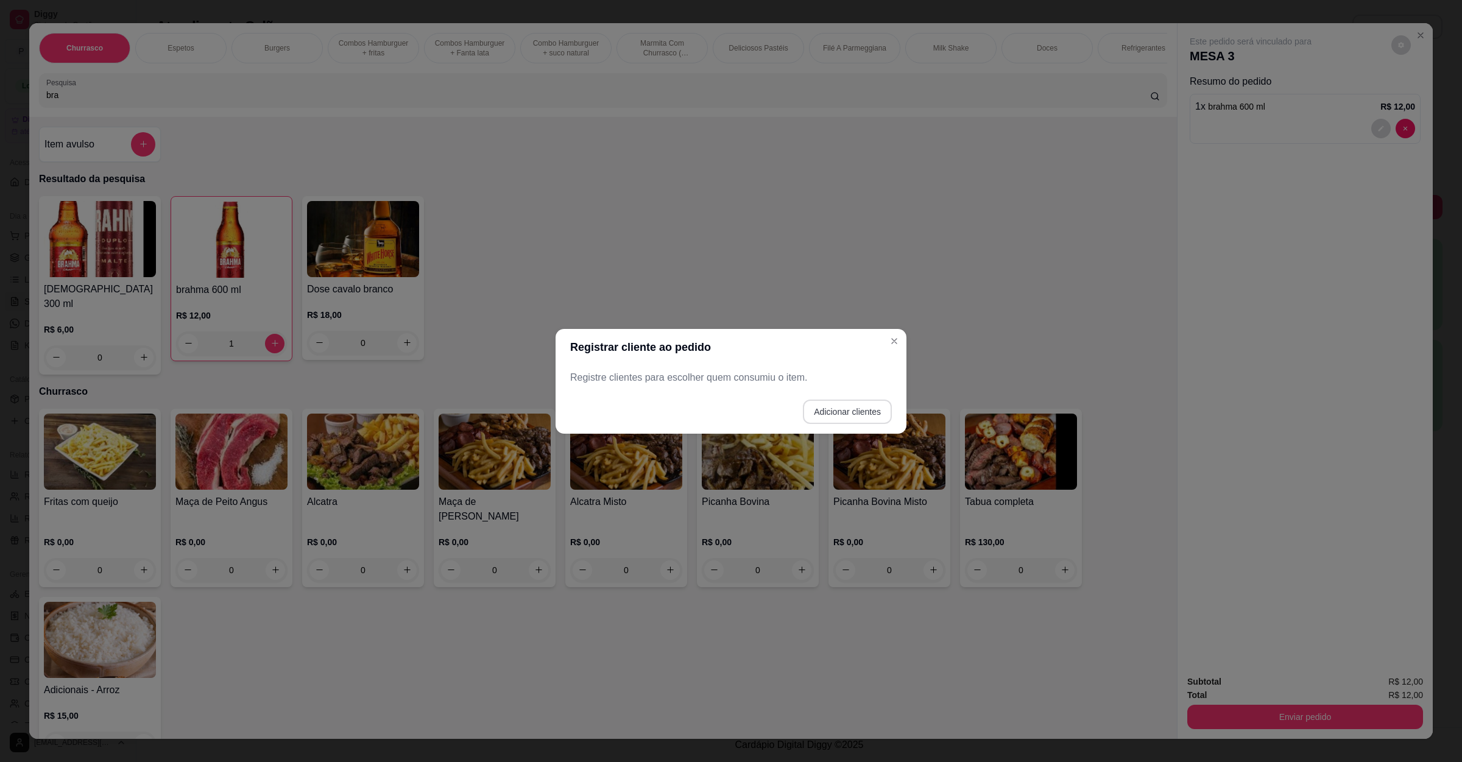
click at [863, 408] on button "Adicionar clientes" at bounding box center [847, 412] width 89 height 24
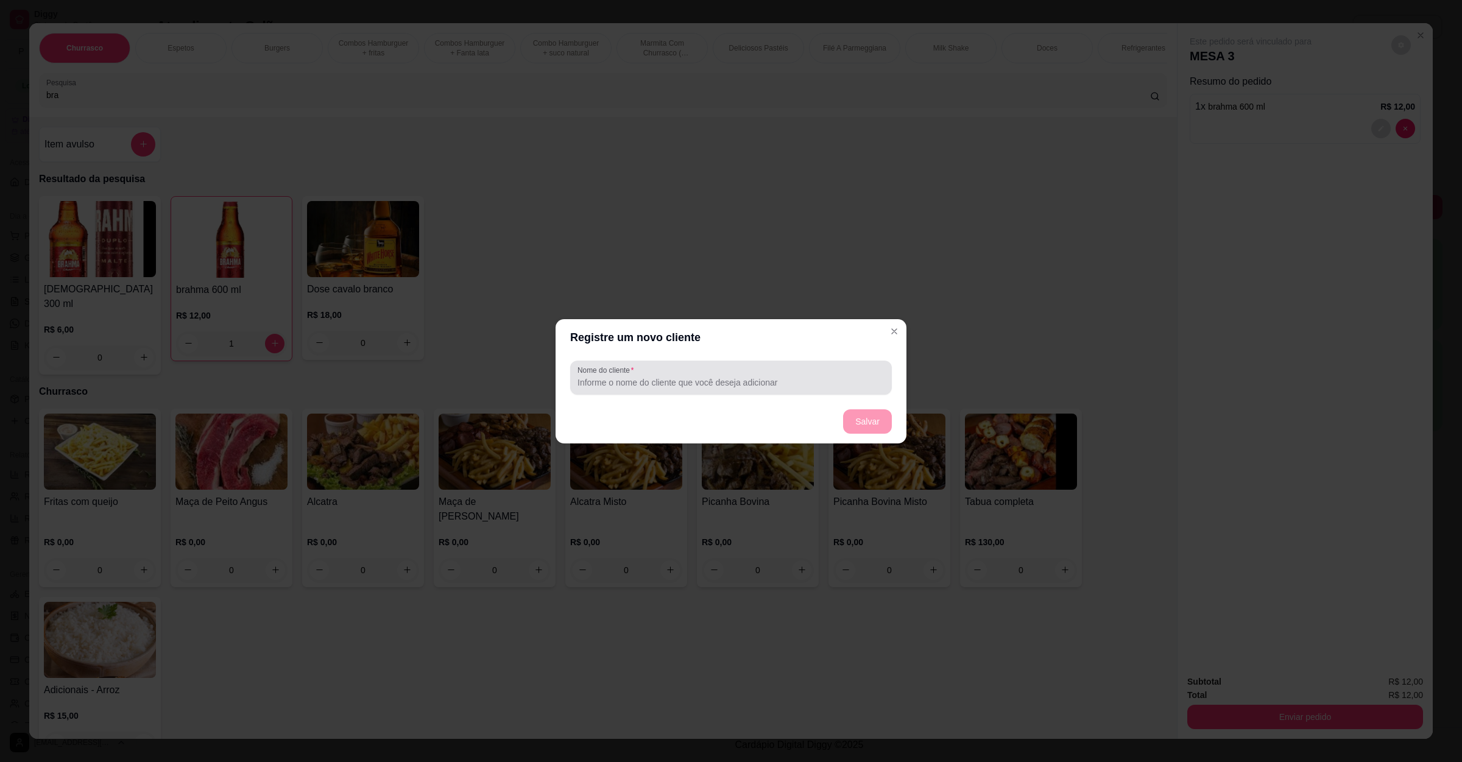
click at [704, 384] on input "Nome do cliente" at bounding box center [730, 382] width 307 height 12
type input "sr edy"
click at [876, 429] on button "Salvar" at bounding box center [867, 421] width 49 height 24
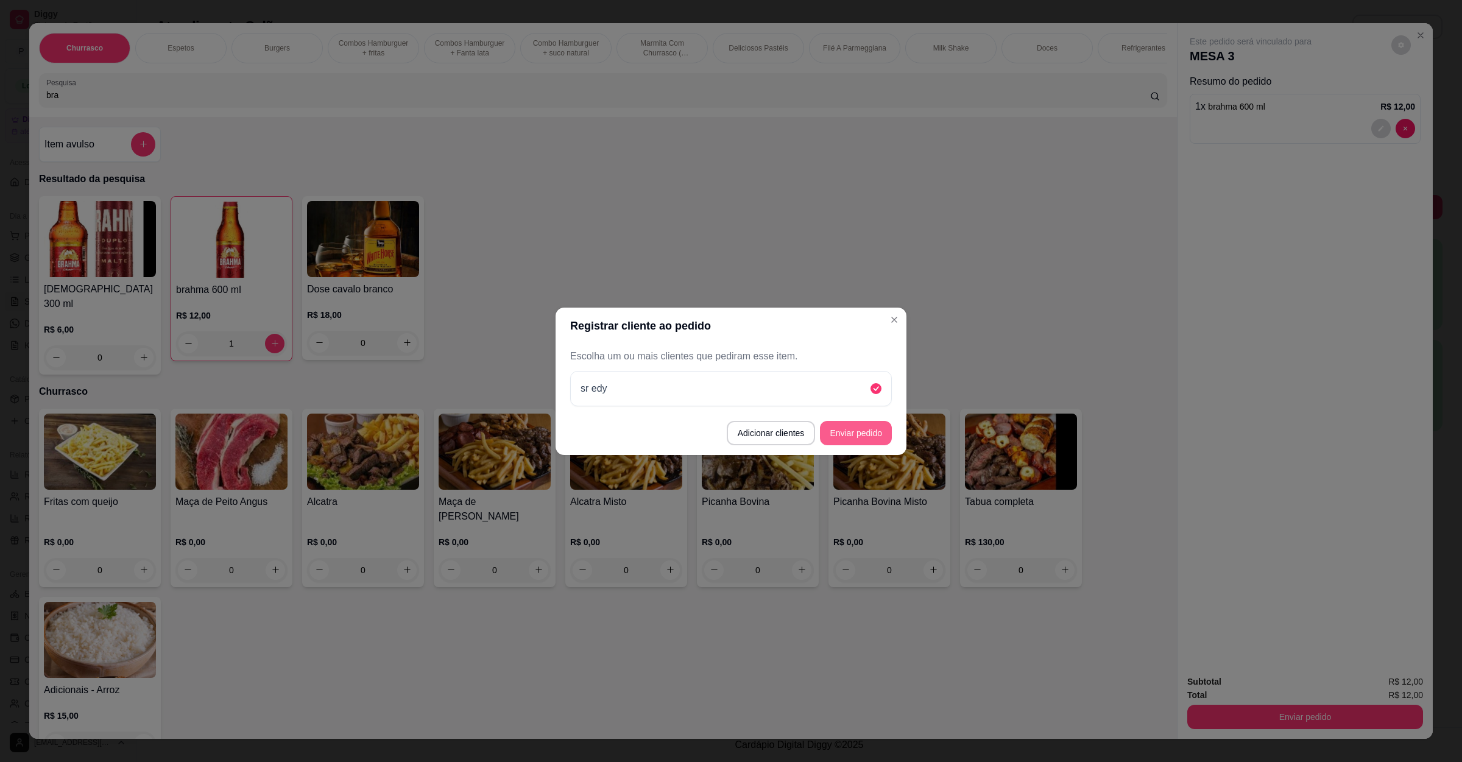
click at [853, 429] on button "Enviar pedido" at bounding box center [856, 433] width 72 height 24
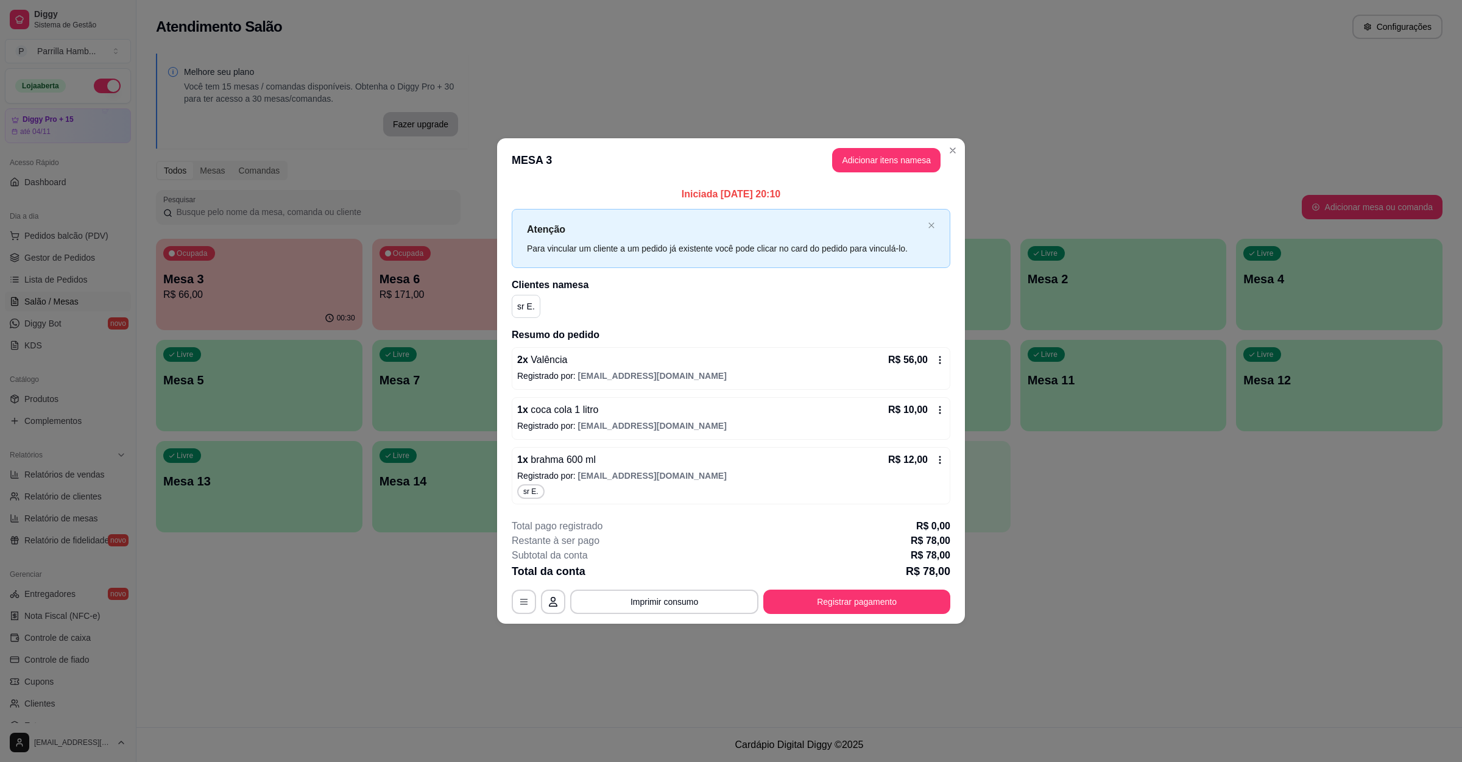
click at [935, 462] on icon at bounding box center [940, 460] width 10 height 10
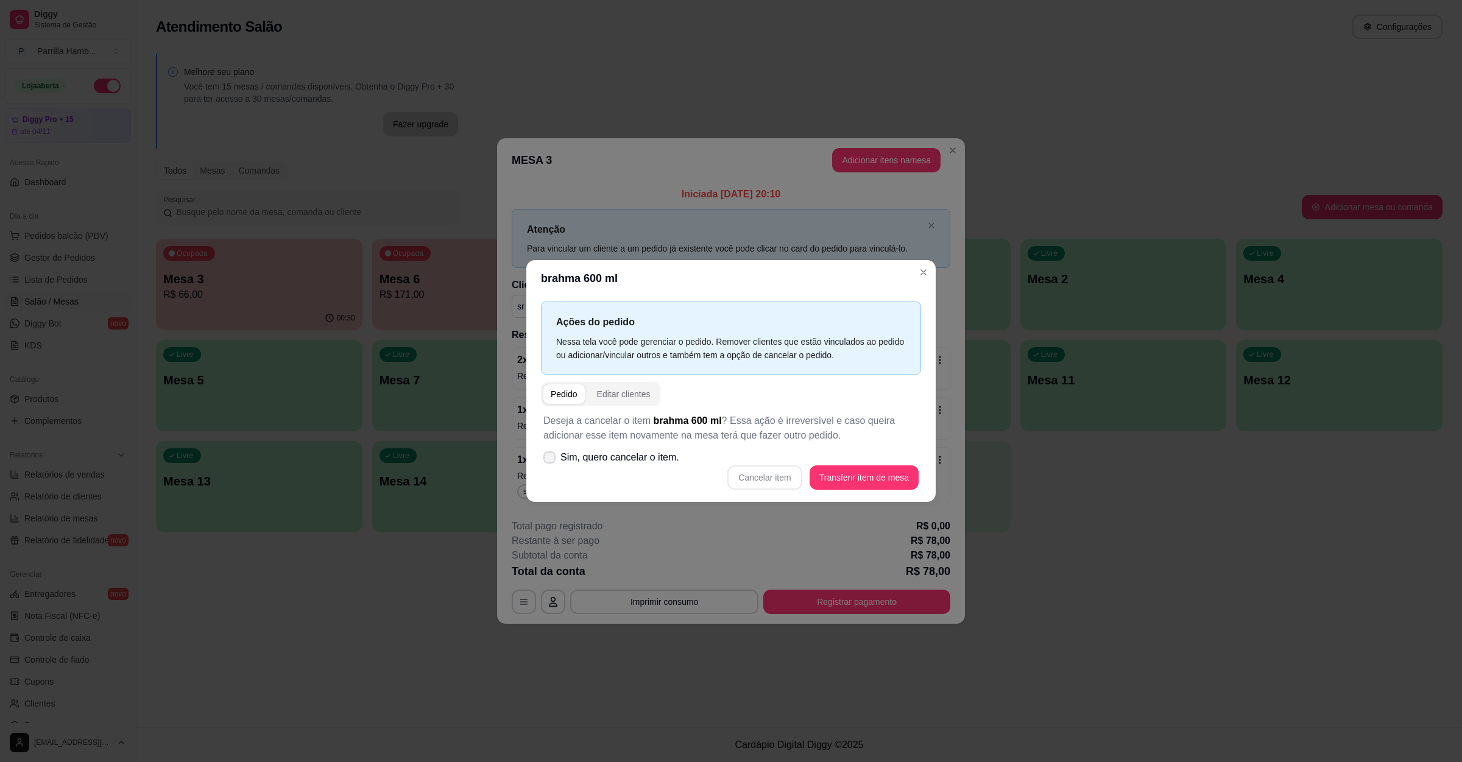
click at [585, 459] on span "Sim, quero cancelar o item." at bounding box center [619, 457] width 119 height 15
click at [551, 459] on input "Sim, quero cancelar o item." at bounding box center [547, 463] width 8 height 8
checkbox input "true"
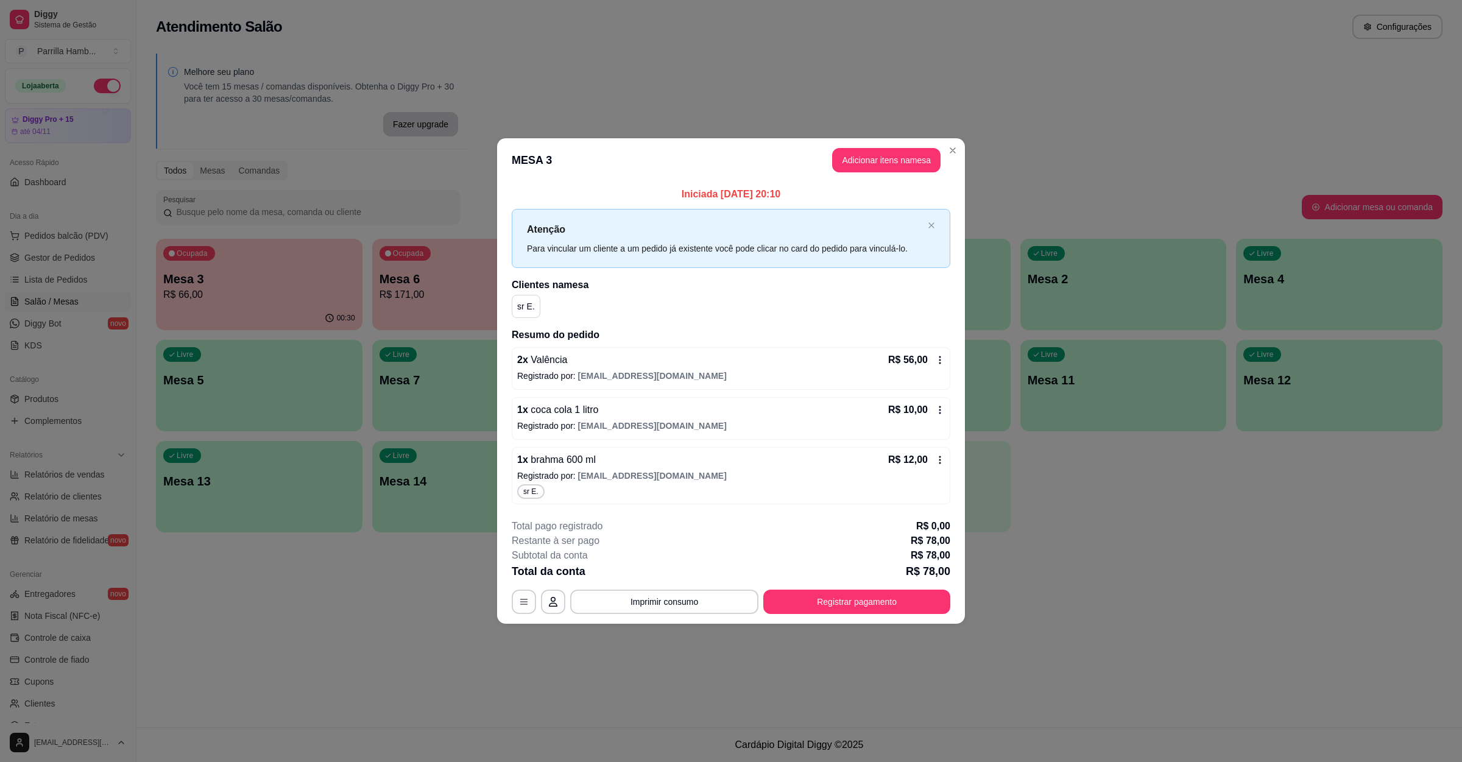
click at [936, 450] on div "1 x brahma 600 ml R$ 12,00 Registrado por: [EMAIL_ADDRESS][DOMAIN_NAME] sr E." at bounding box center [731, 475] width 439 height 57
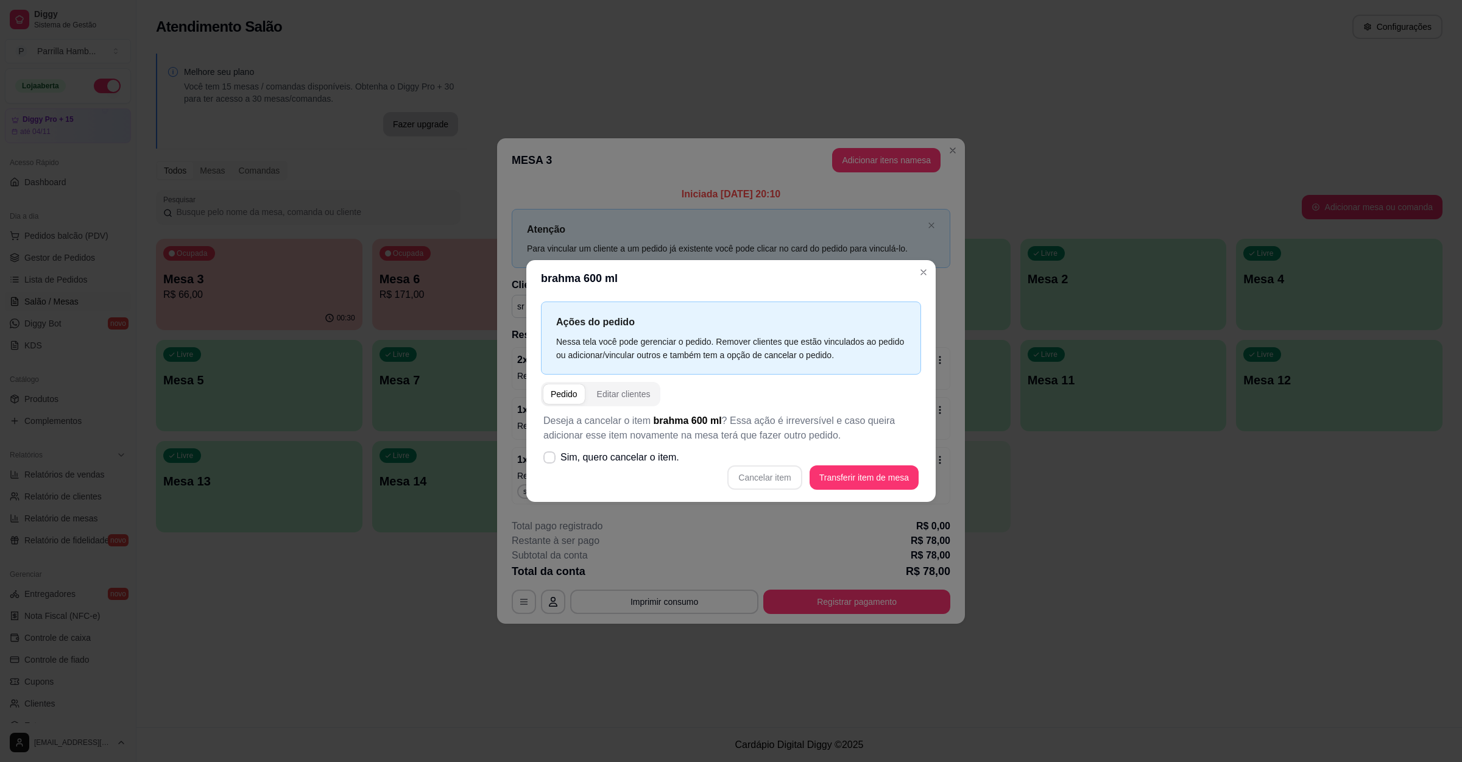
click at [569, 464] on span "Sim, quero cancelar o item." at bounding box center [619, 457] width 119 height 15
click at [551, 464] on input "Sim, quero cancelar o item." at bounding box center [547, 463] width 8 height 8
checkbox input "true"
click at [758, 479] on button "Cancelar item" at bounding box center [764, 477] width 72 height 24
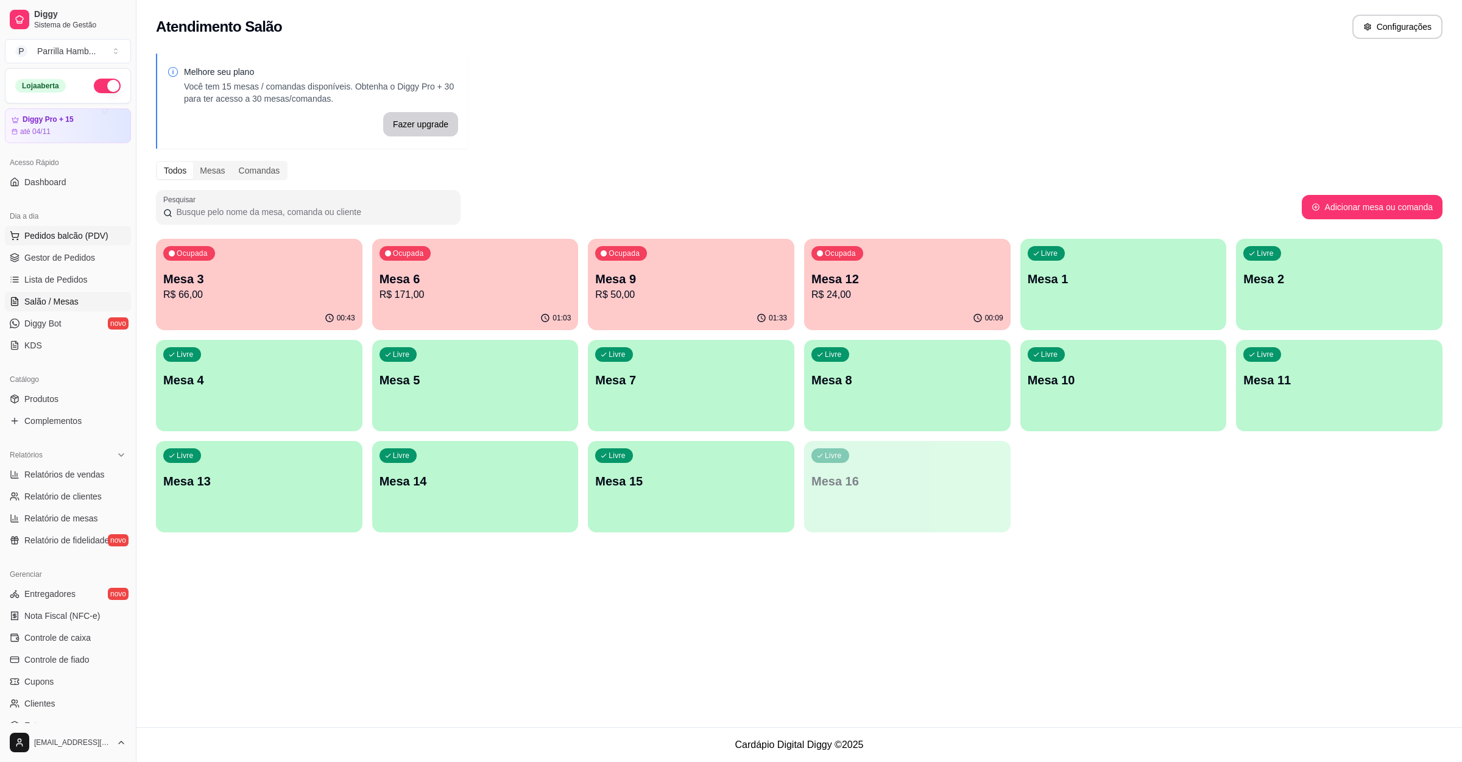
click at [71, 229] on button "Pedidos balcão (PDV)" at bounding box center [68, 235] width 126 height 19
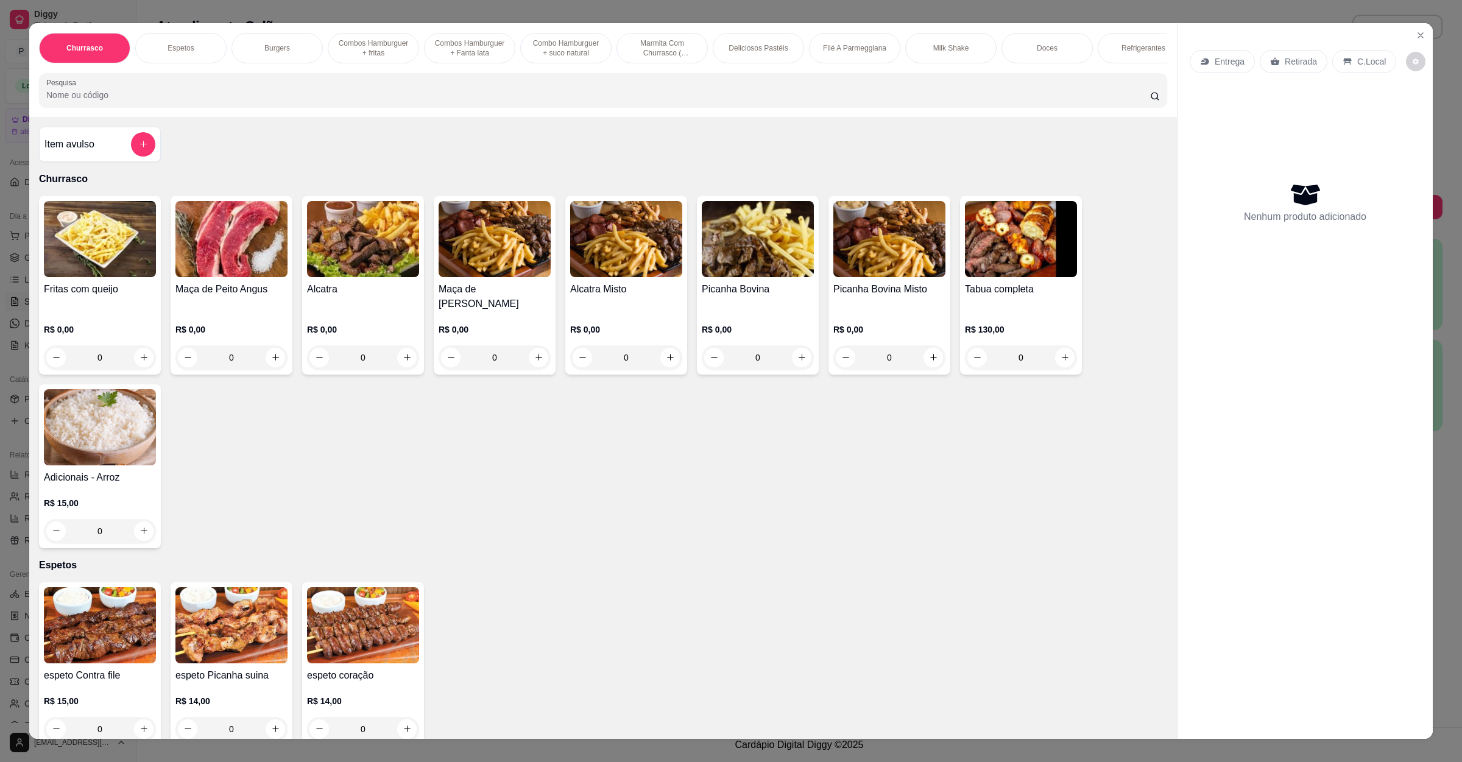
click at [1290, 57] on p "Retirada" at bounding box center [1300, 61] width 32 height 12
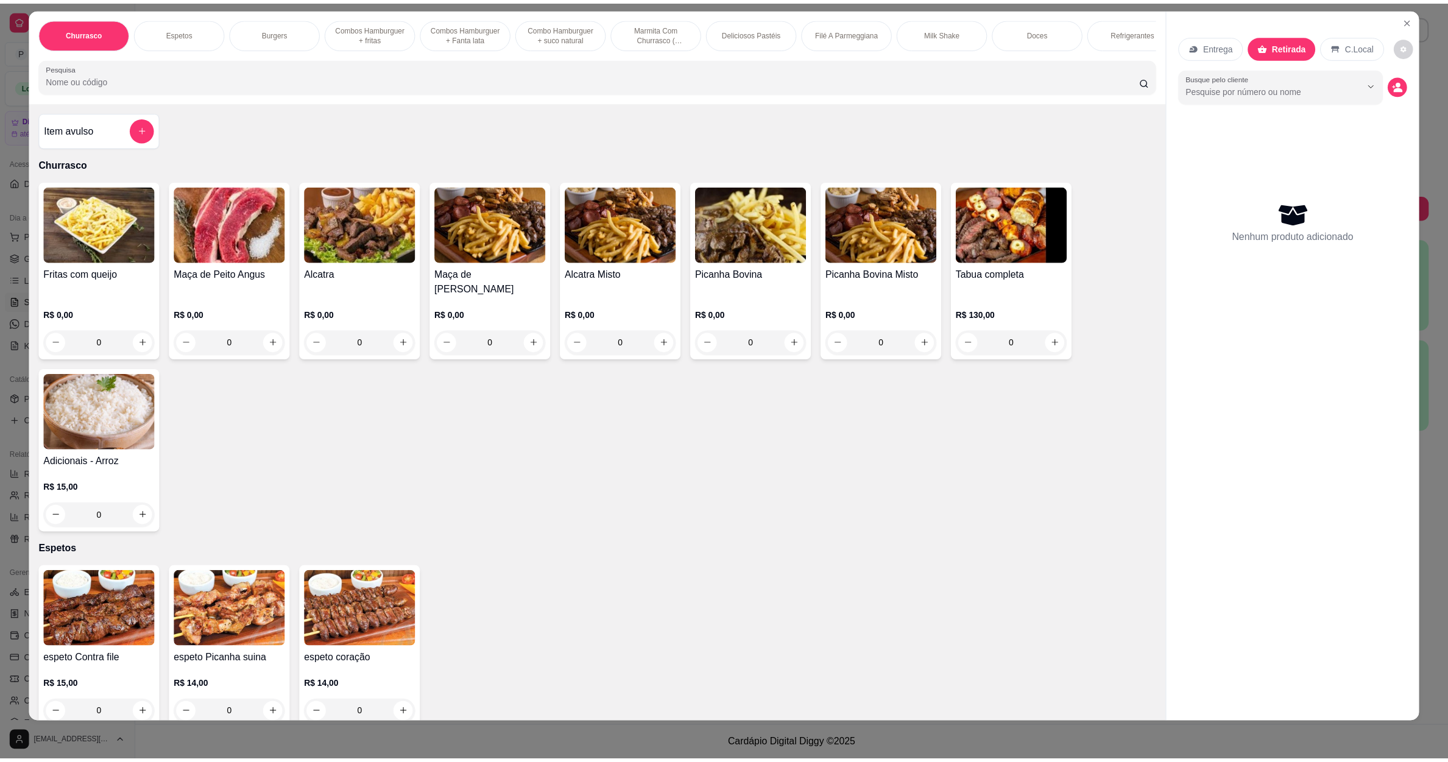
scroll to position [16, 0]
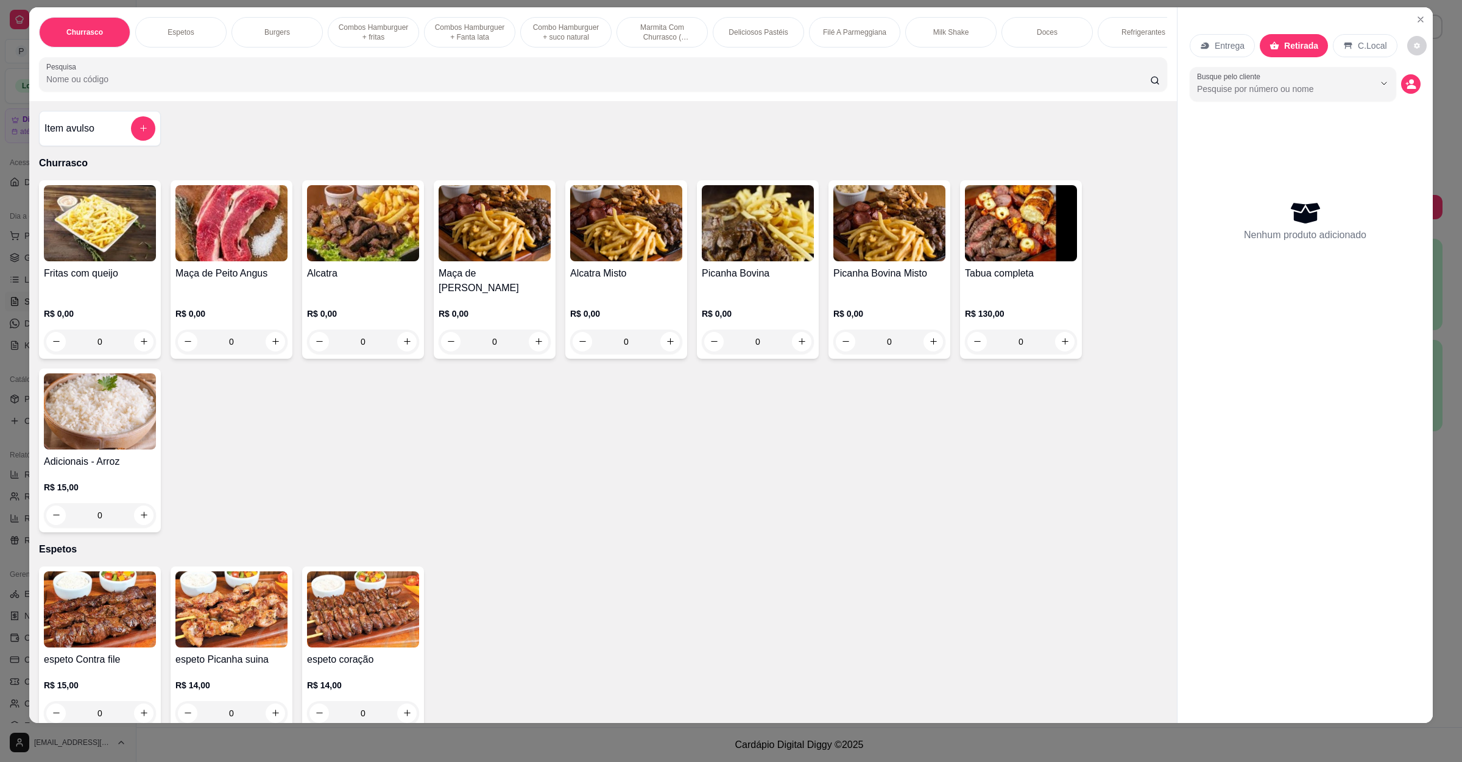
click at [576, 85] on input "Pesquisa" at bounding box center [598, 79] width 1104 height 12
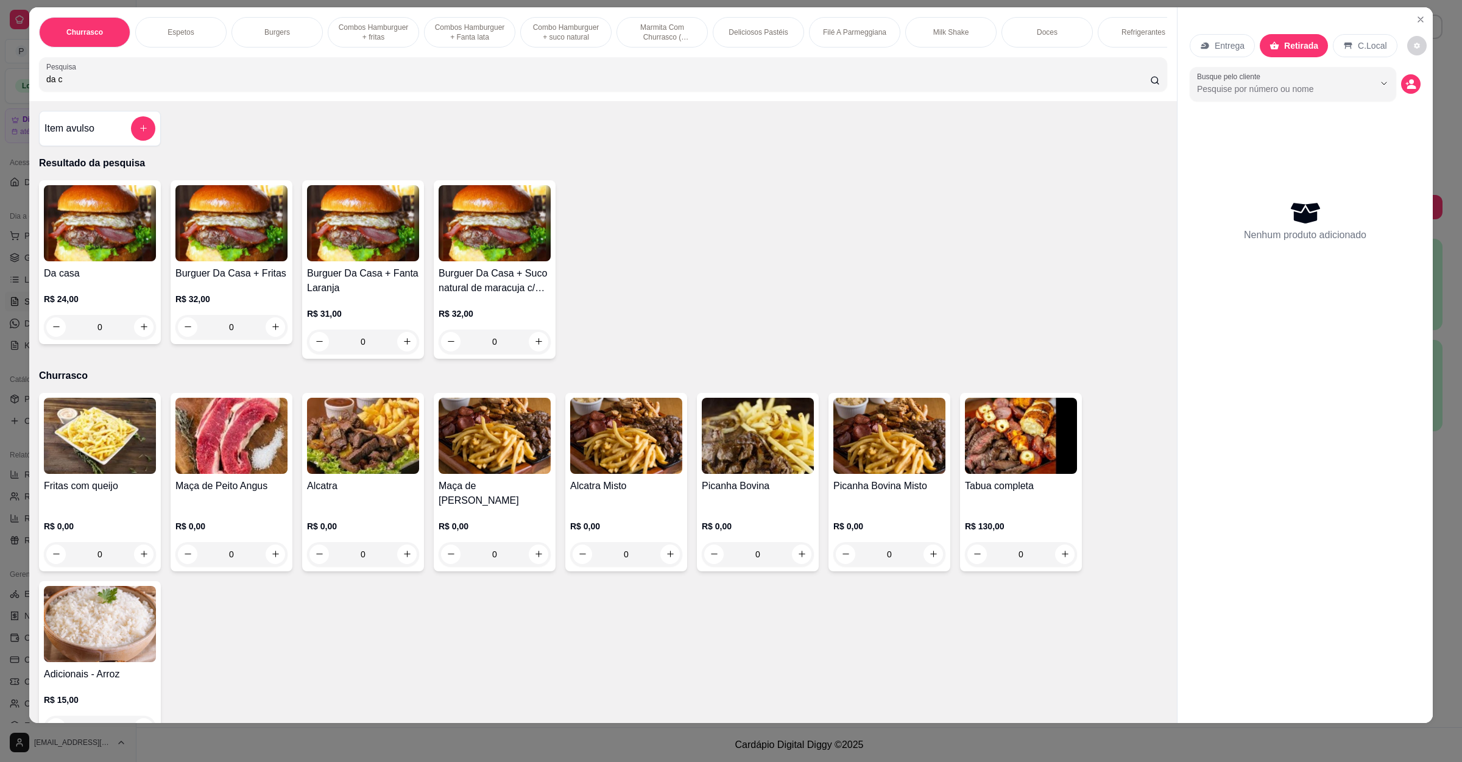
type input "da c"
click at [137, 339] on div "0" at bounding box center [100, 327] width 112 height 24
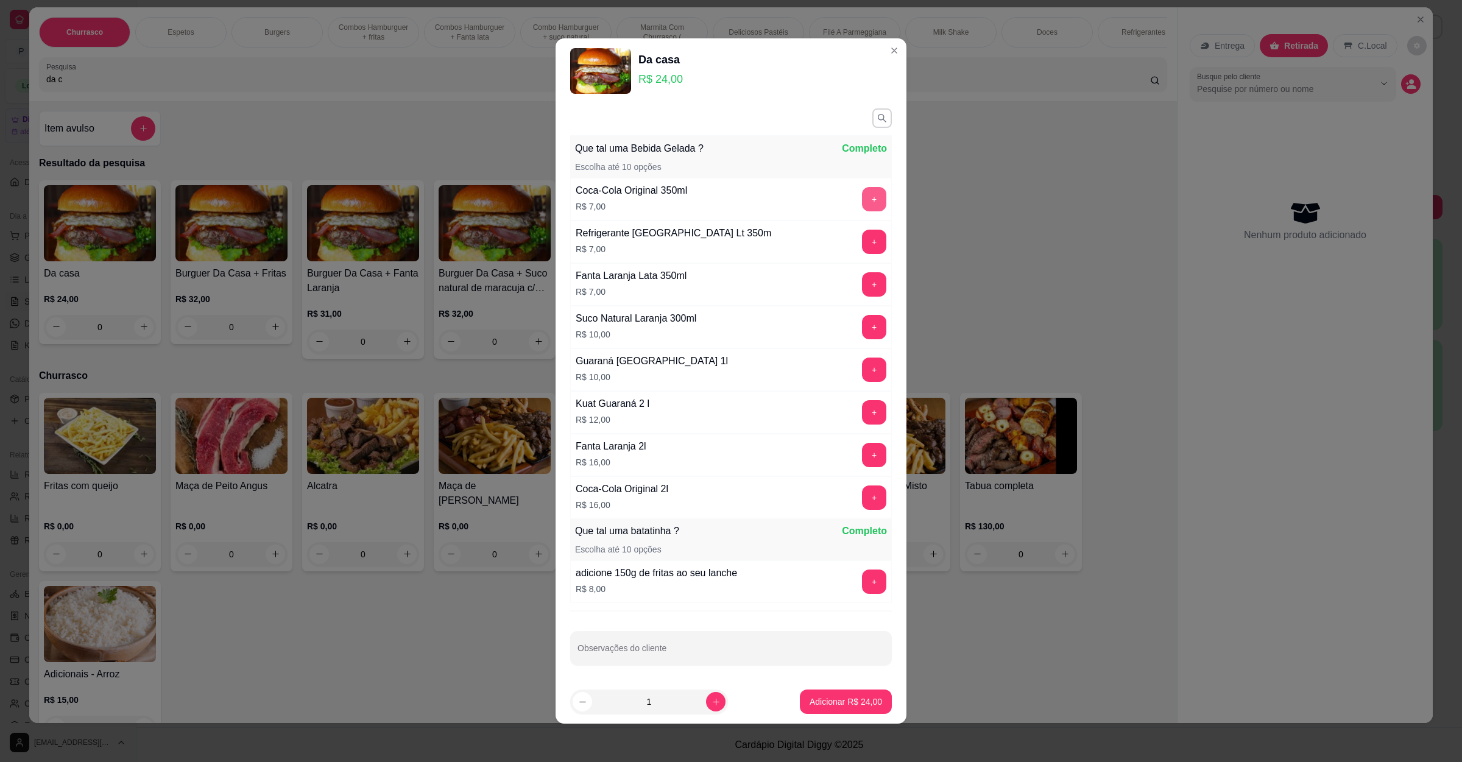
click at [862, 203] on button "+" at bounding box center [874, 199] width 24 height 24
click at [809, 702] on p "Adicionar R$ 31,00" at bounding box center [845, 702] width 72 height 12
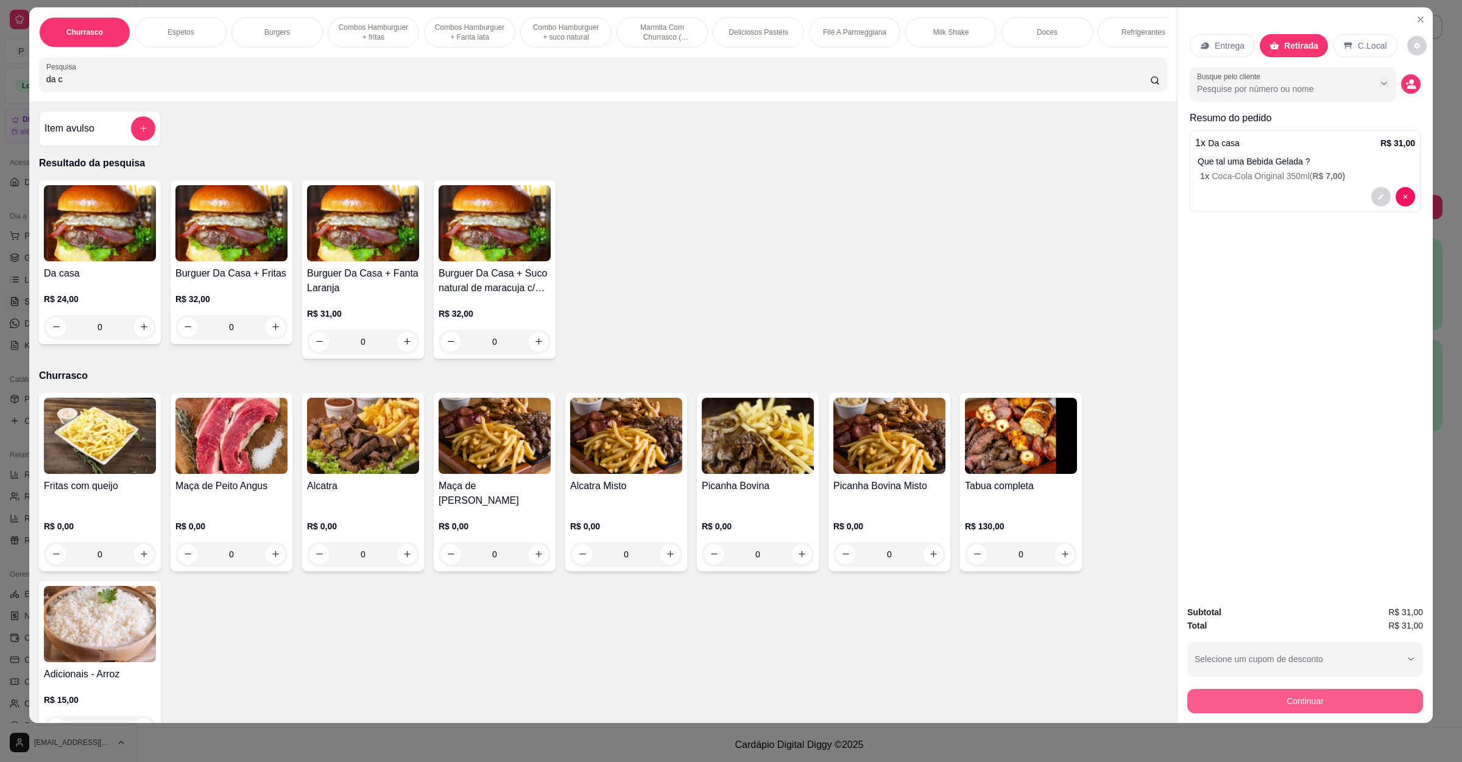
click at [1292, 691] on button "Continuar" at bounding box center [1305, 701] width 236 height 24
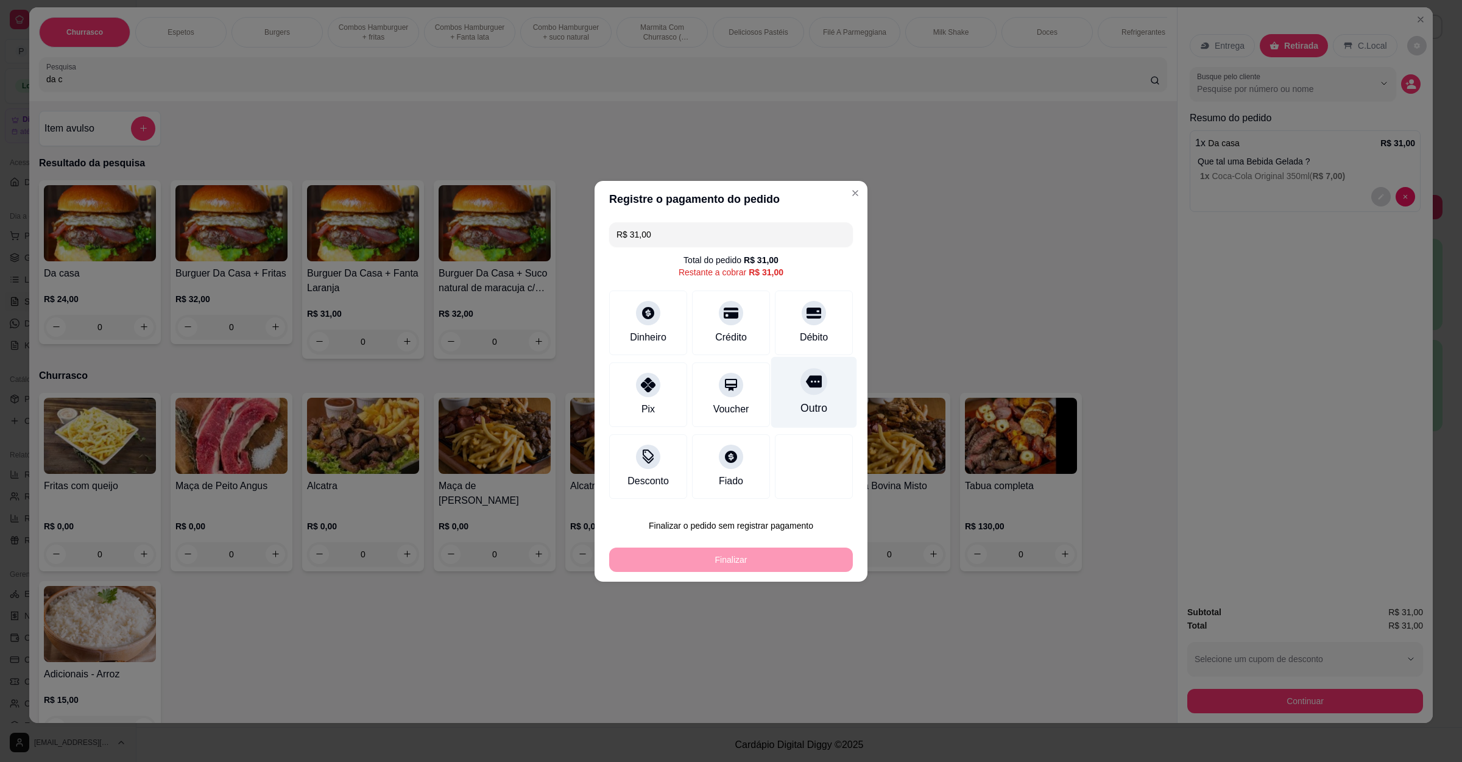
click at [800, 410] on div "Outro" at bounding box center [813, 408] width 27 height 16
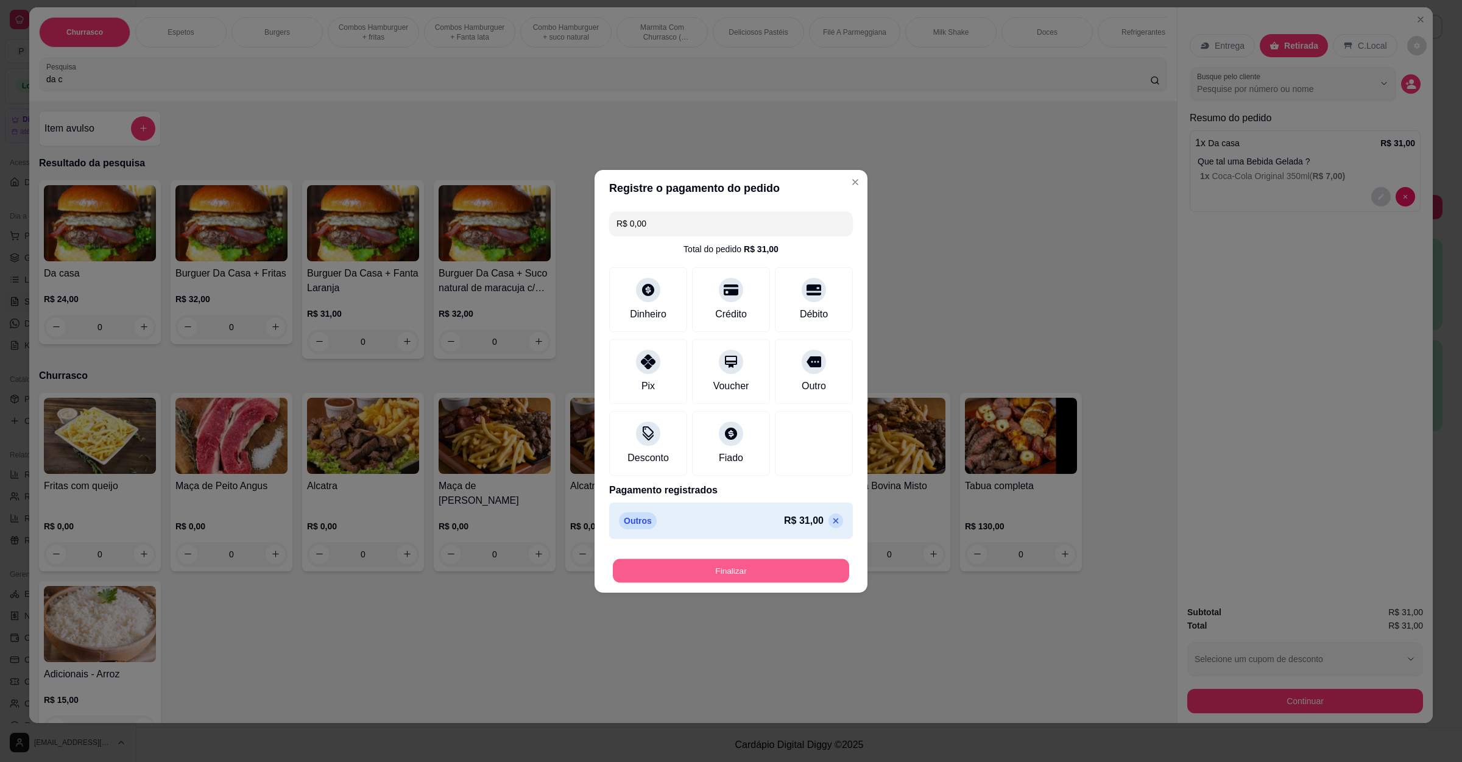
click at [753, 581] on button "Finalizar" at bounding box center [731, 570] width 236 height 24
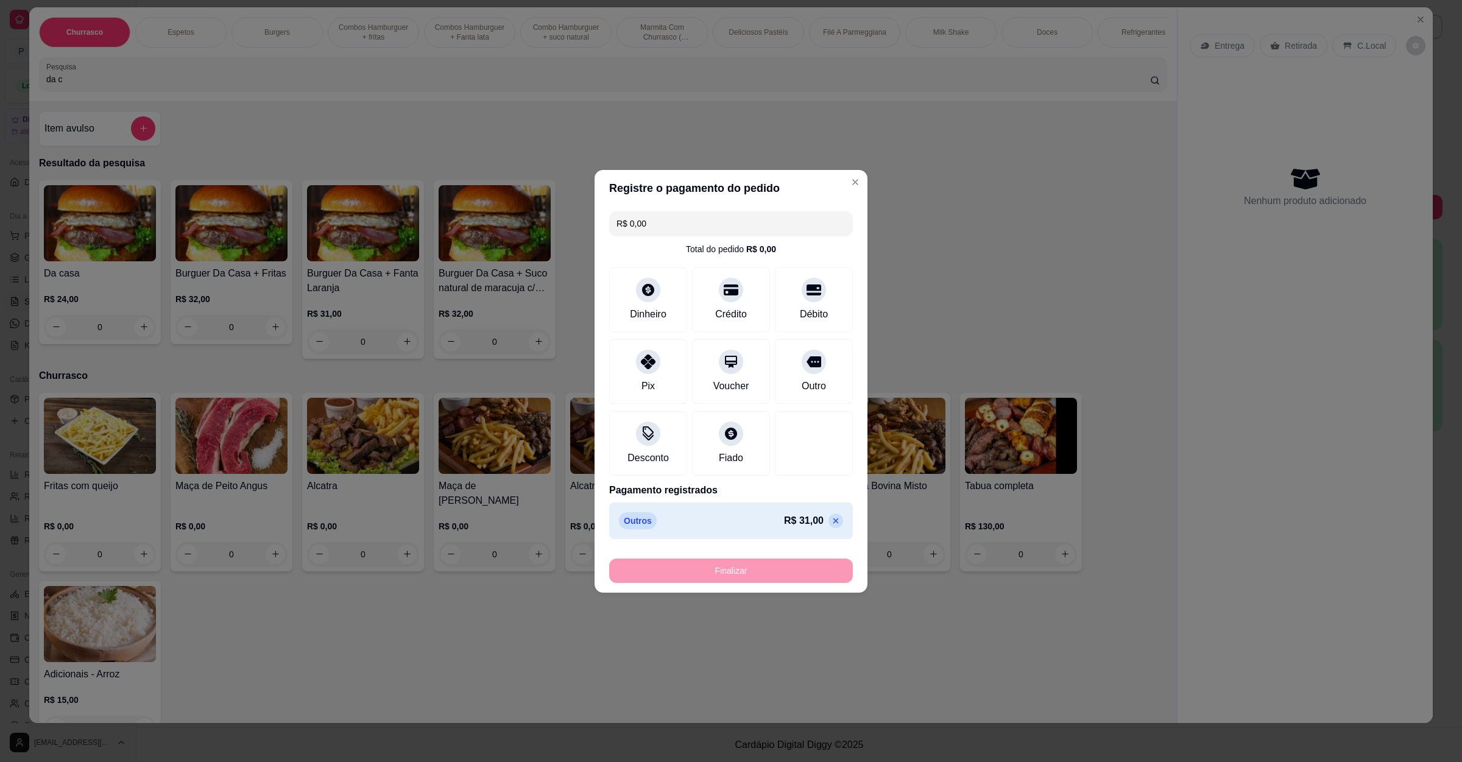
type input "-R$ 31,00"
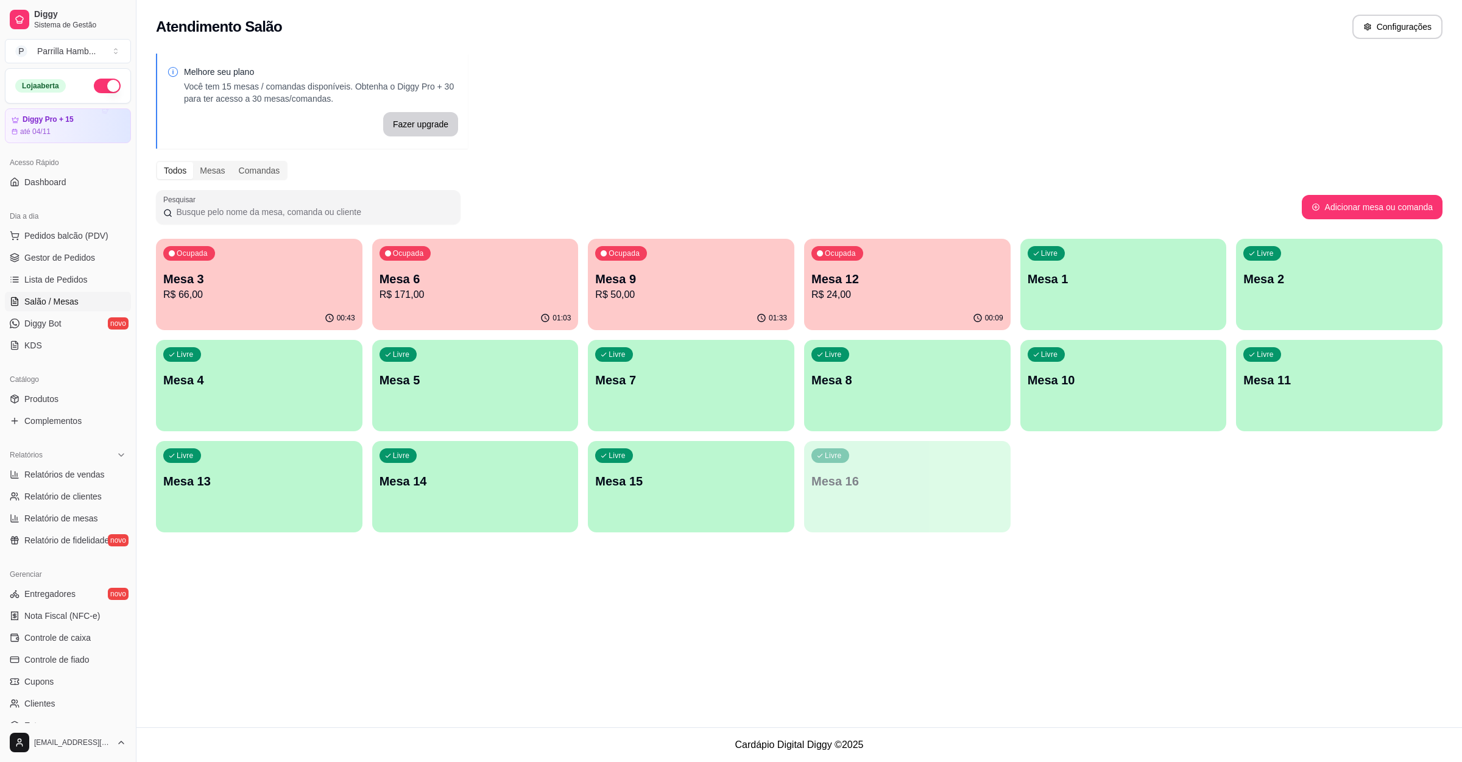
click at [702, 286] on p "Mesa 9" at bounding box center [691, 278] width 192 height 17
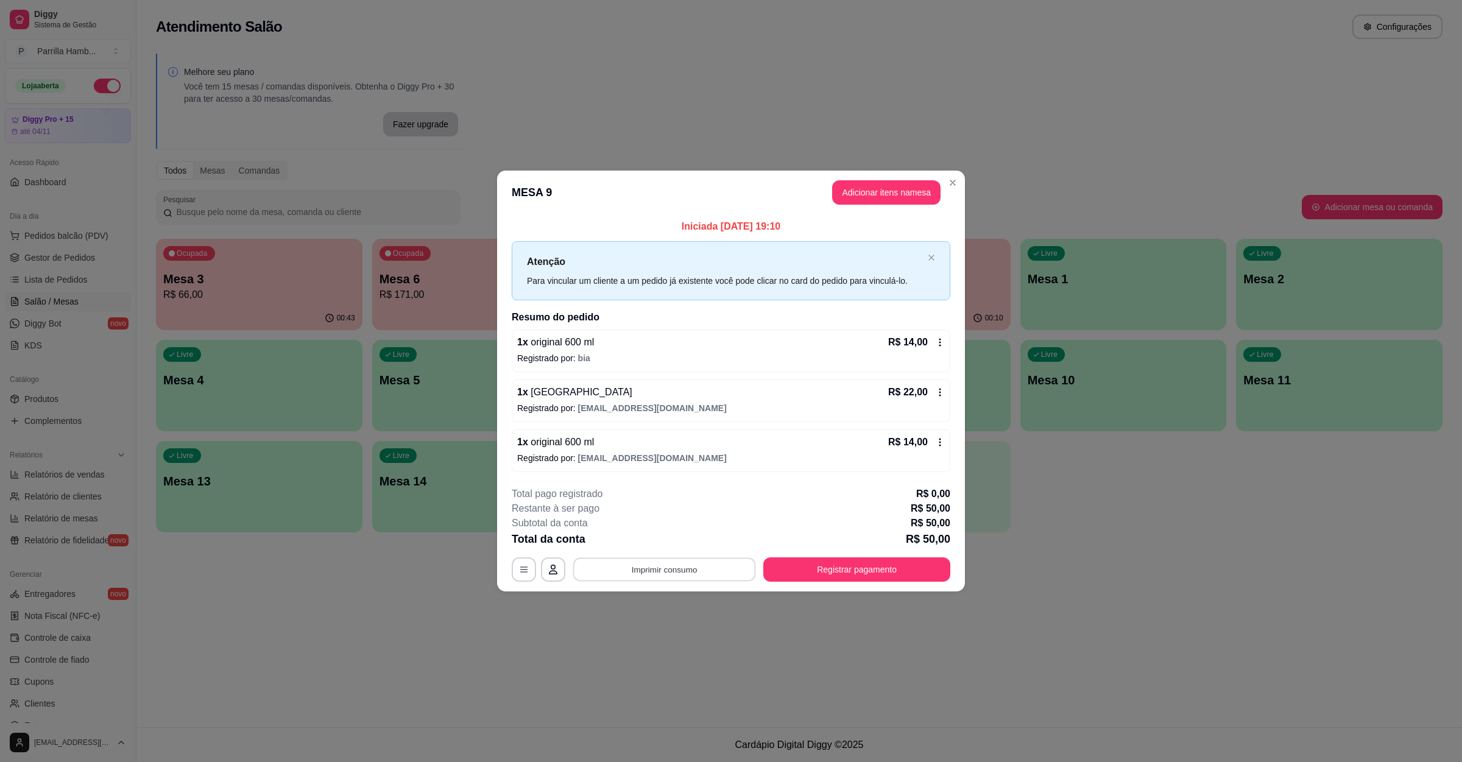
click at [656, 574] on button "Imprimir consumo" at bounding box center [664, 570] width 183 height 24
click at [673, 539] on button "IMPRESSORA" at bounding box center [668, 542] width 88 height 19
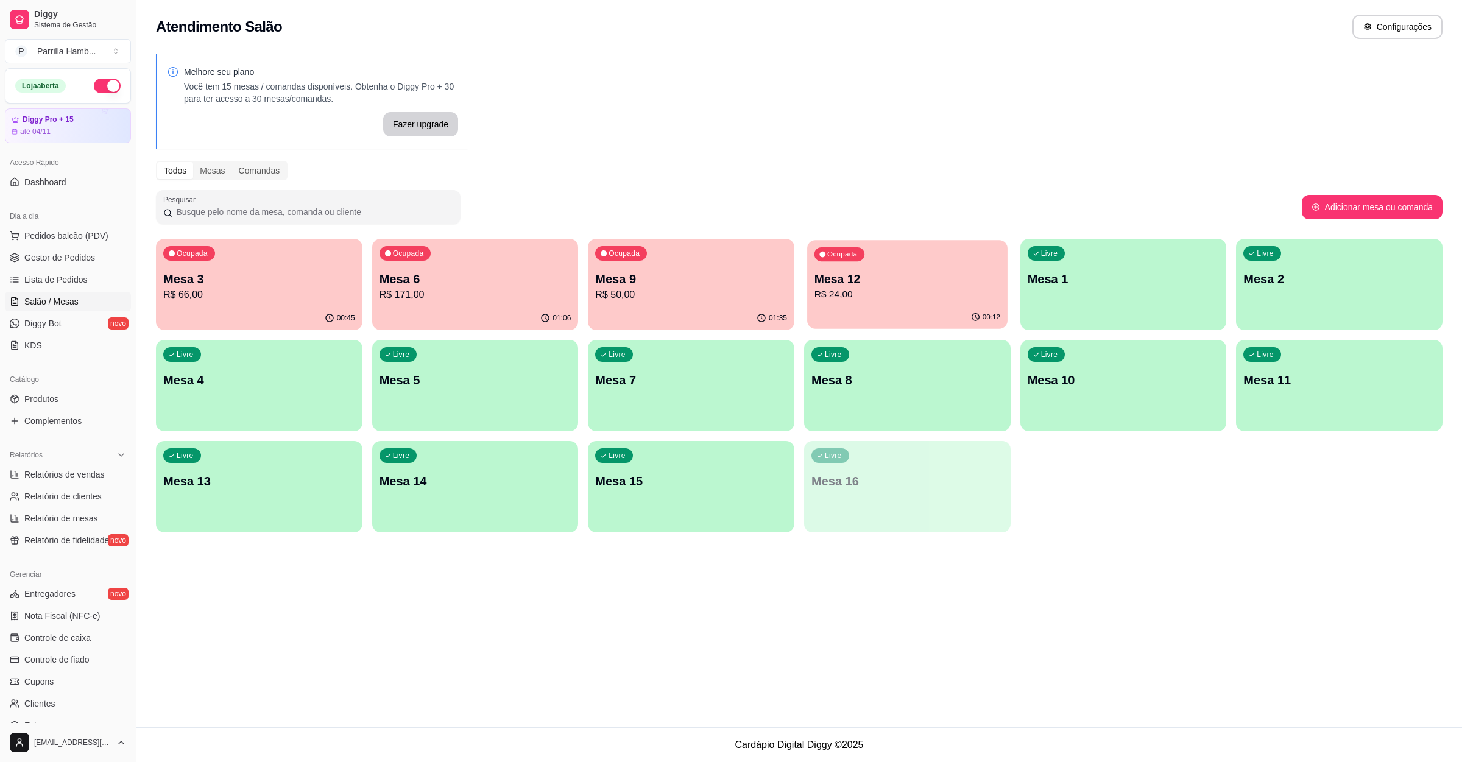
click at [881, 291] on p "R$ 24,00" at bounding box center [907, 294] width 186 height 14
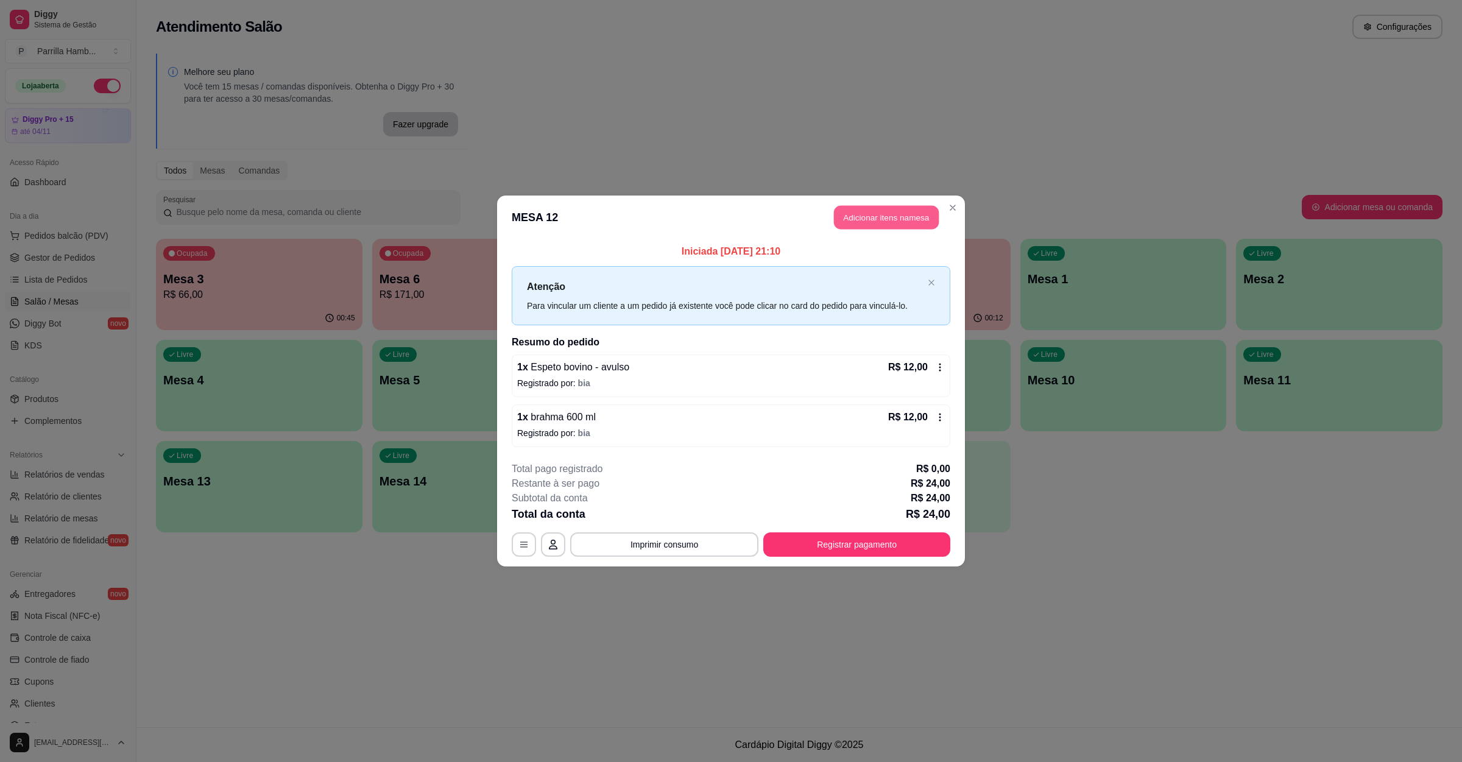
click at [861, 221] on button "Adicionar itens na mesa" at bounding box center [886, 218] width 105 height 24
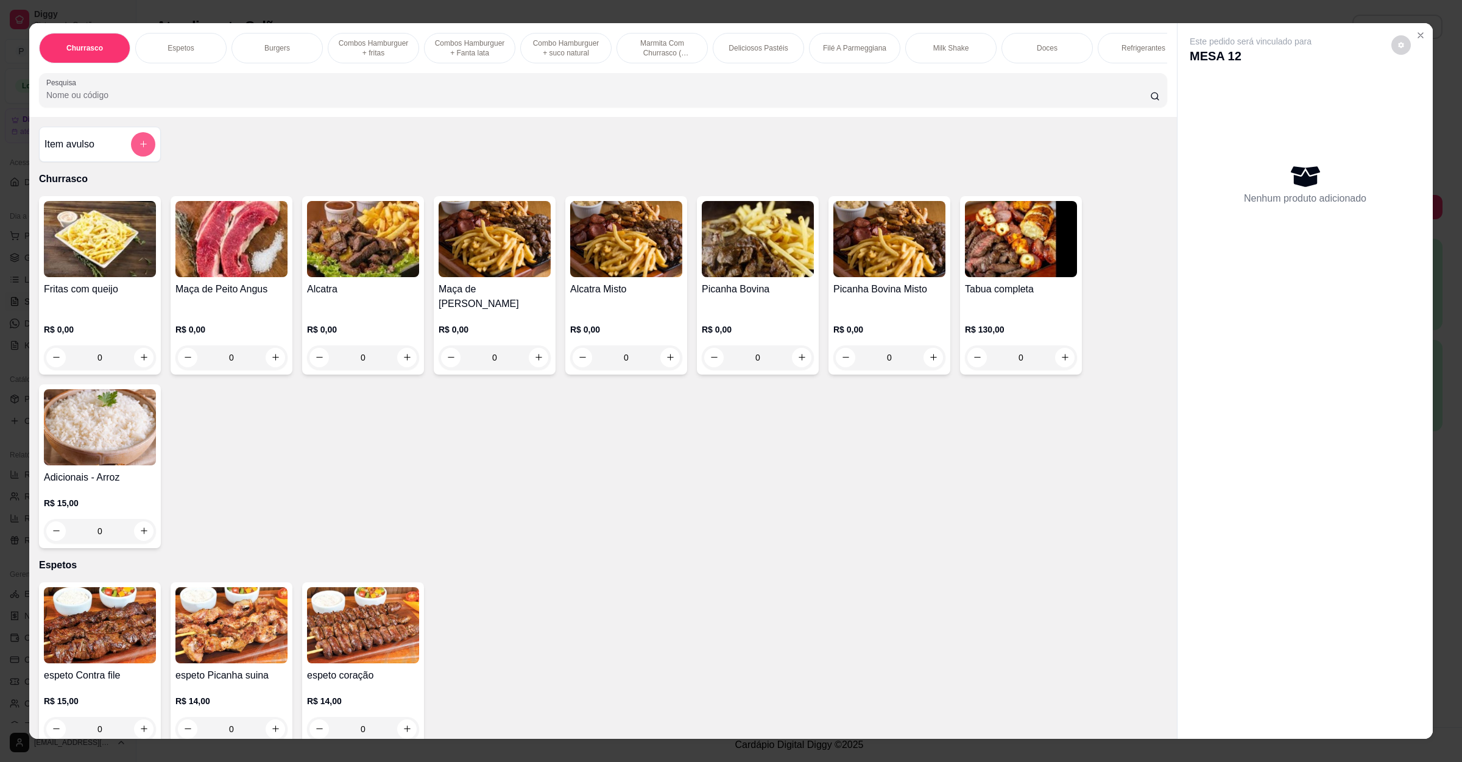
click at [118, 154] on div "Item avulso" at bounding box center [99, 144] width 111 height 24
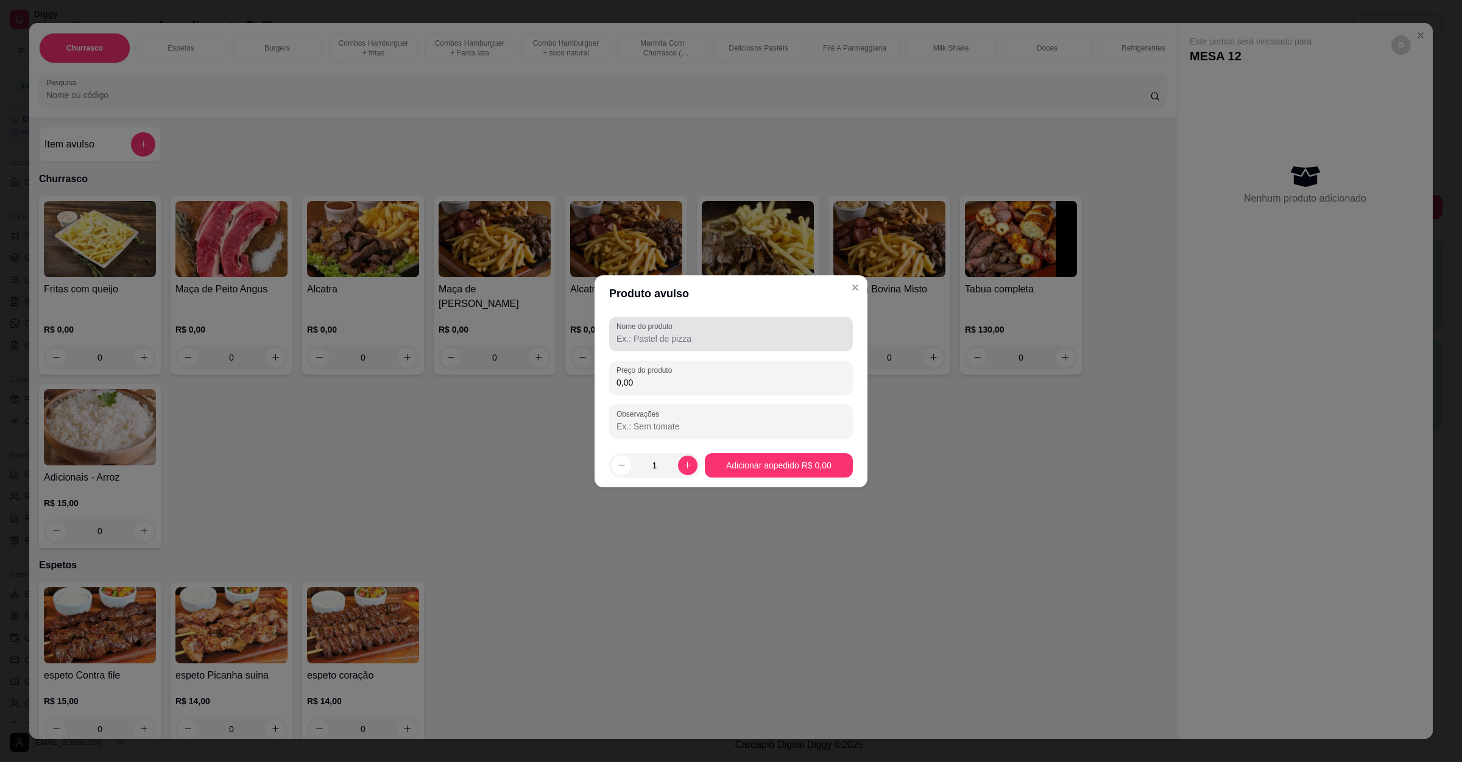
click at [726, 349] on div "Nome do produto" at bounding box center [731, 334] width 244 height 34
type input "cachaça"
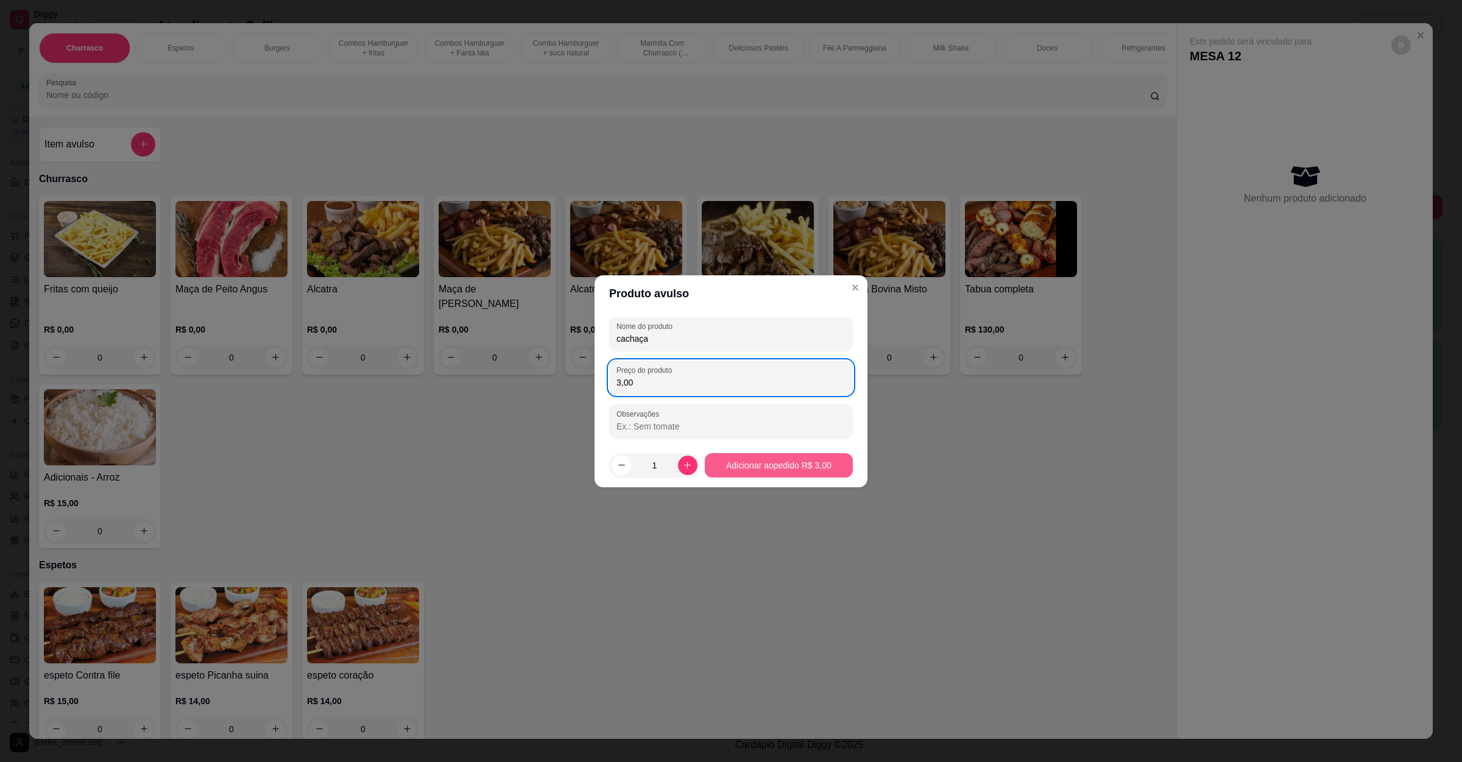
type input "3,00"
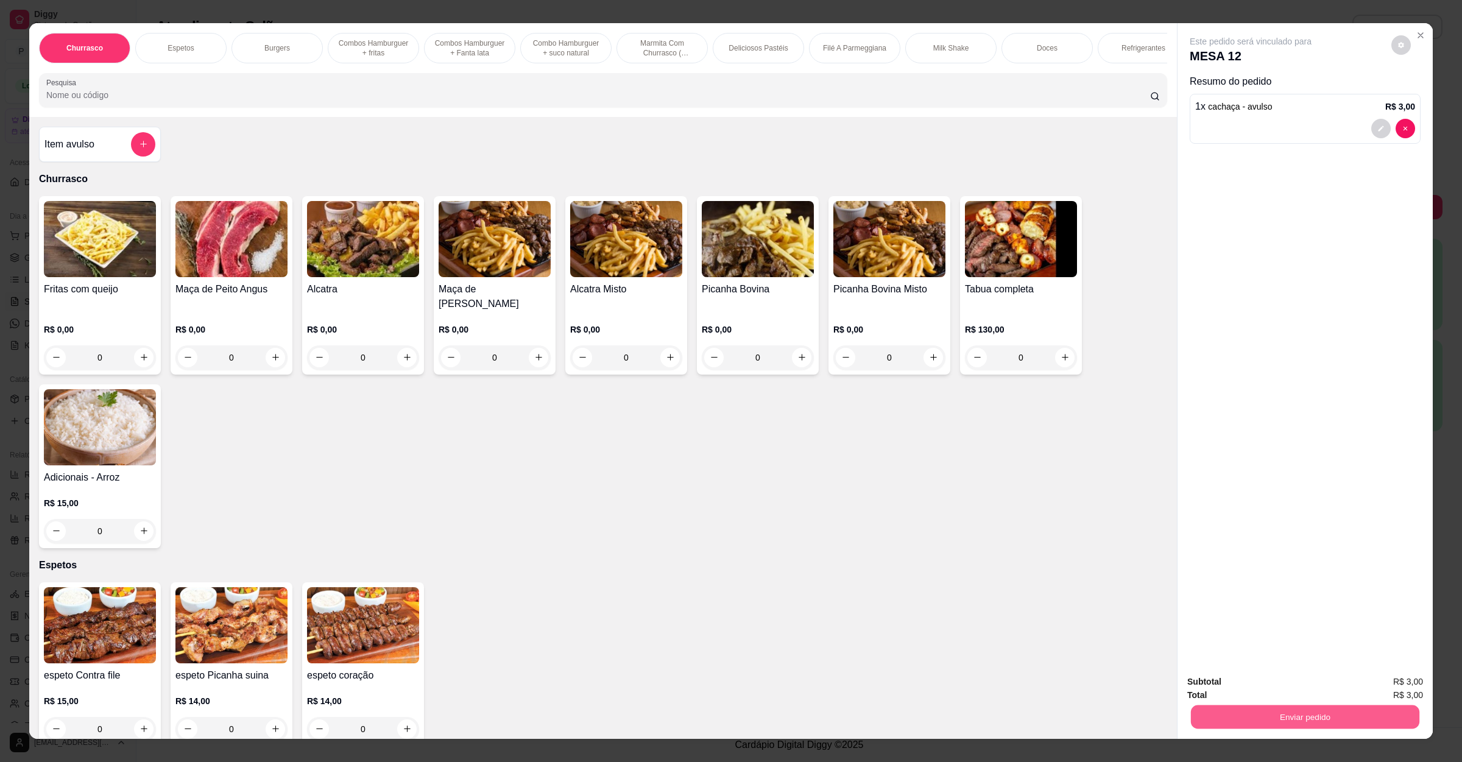
click at [1286, 718] on button "Enviar pedido" at bounding box center [1305, 717] width 228 height 24
click at [1365, 676] on button "Enviar pedido" at bounding box center [1389, 687] width 67 height 23
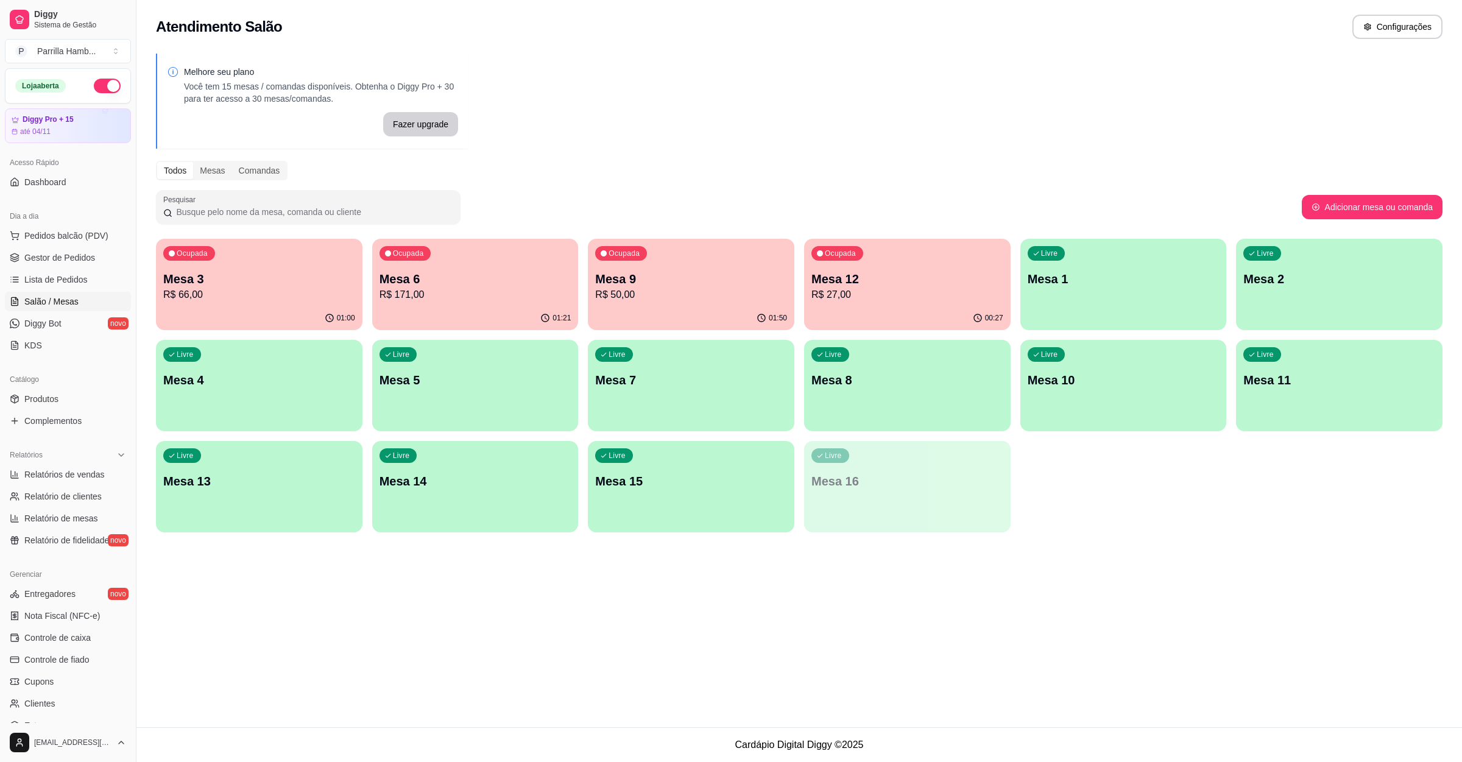
click at [958, 259] on div "Ocupada Mesa 12 R$ 27,00" at bounding box center [907, 273] width 206 height 68
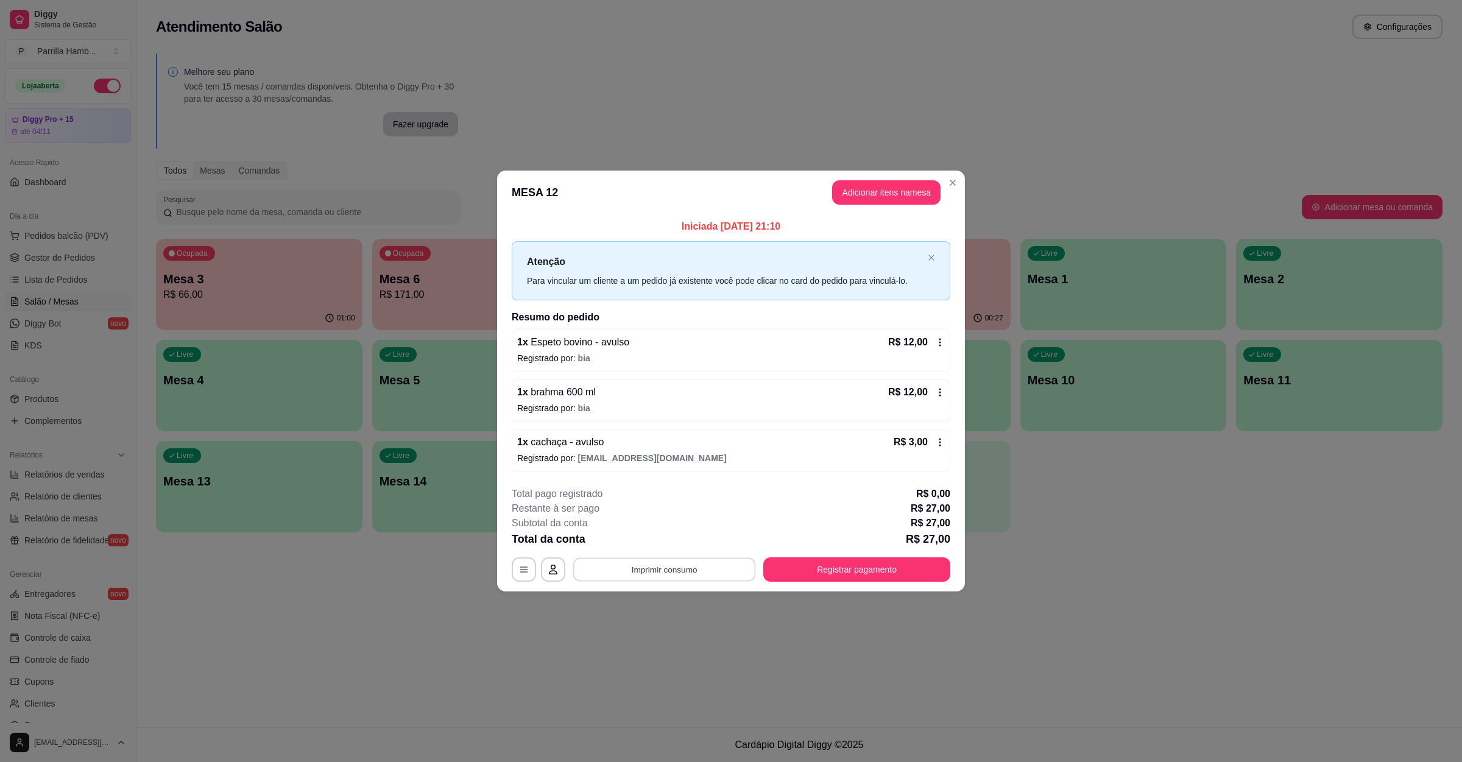
click at [649, 574] on button "Imprimir consumo" at bounding box center [664, 570] width 183 height 24
click at [671, 543] on button "IMPRESSORA" at bounding box center [668, 542] width 88 height 19
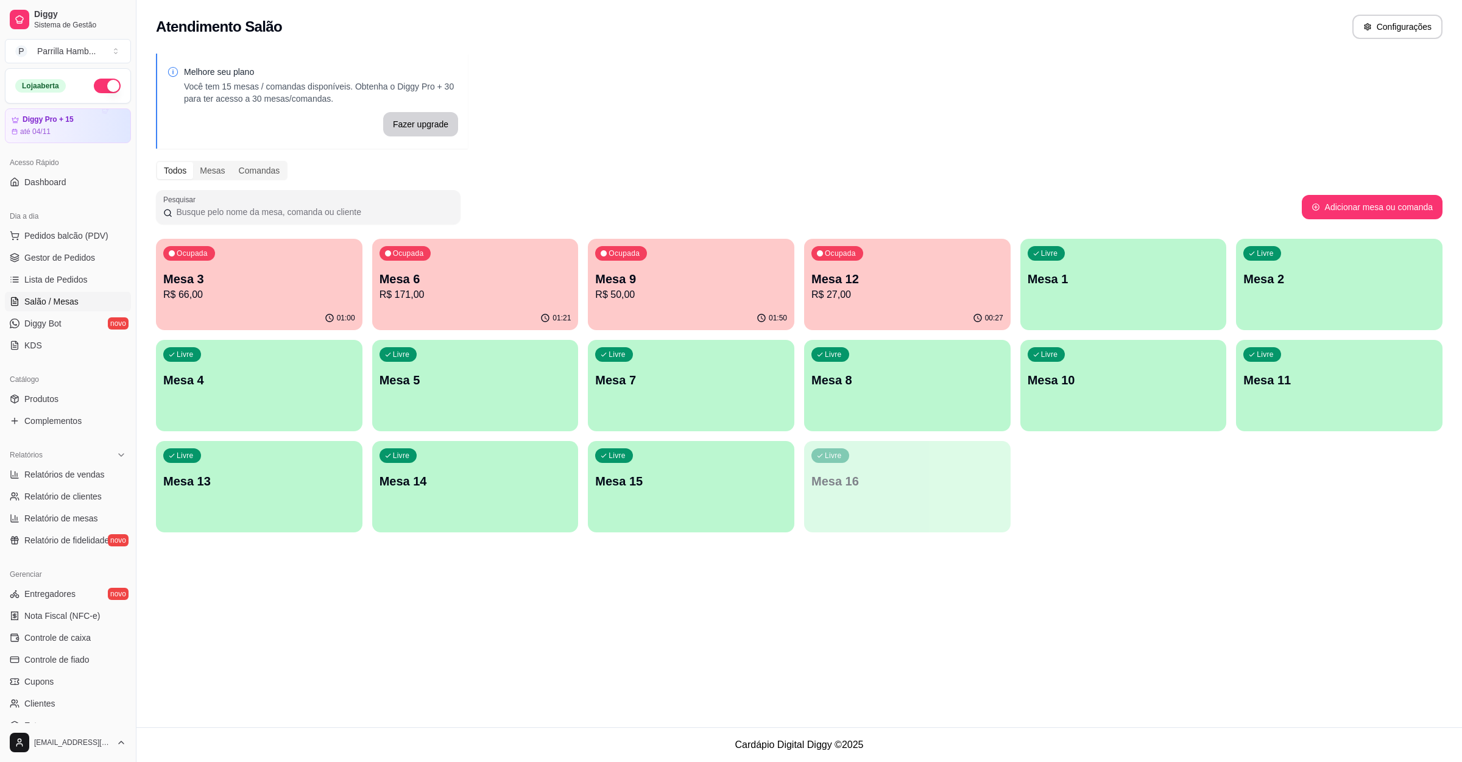
click at [1135, 644] on div "Atendimento Salão Configurações Melhore seu plano Você tem 15 mesas / comandas …" at bounding box center [798, 363] width 1325 height 727
click at [943, 284] on p "Mesa 12" at bounding box center [907, 278] width 192 height 17
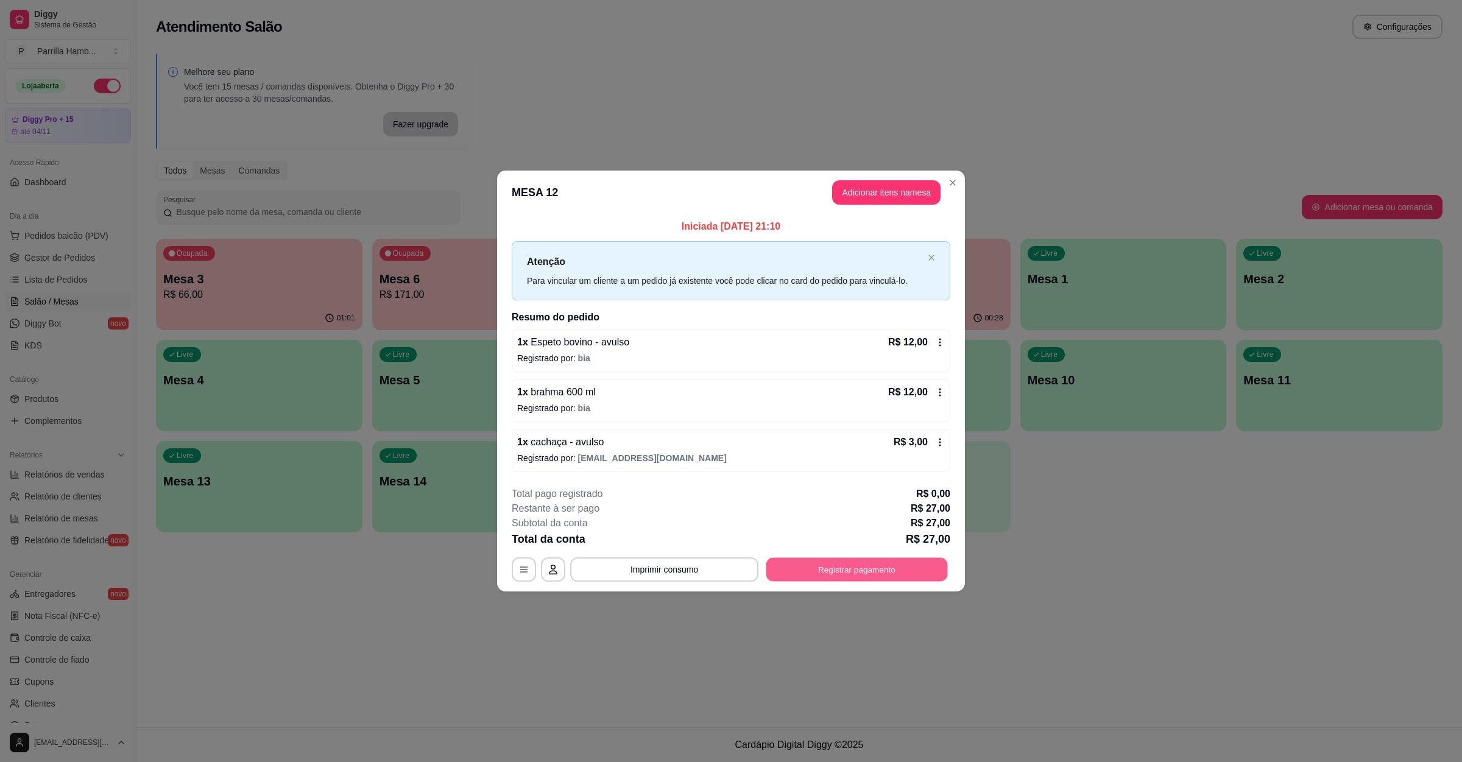
click at [778, 562] on button "Registrar pagamento" at bounding box center [856, 570] width 181 height 24
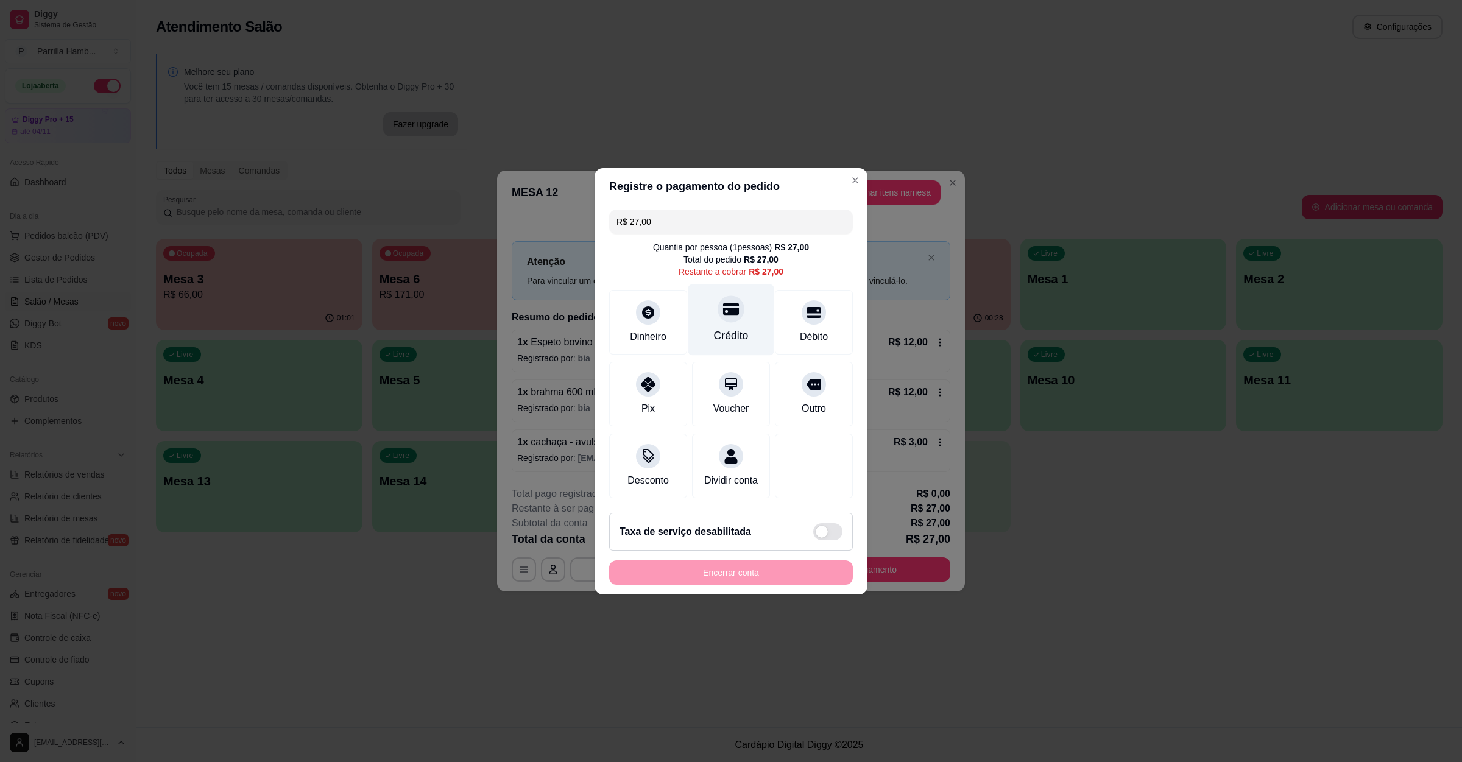
click at [723, 309] on icon at bounding box center [731, 309] width 16 height 16
type input "R$ 0,00"
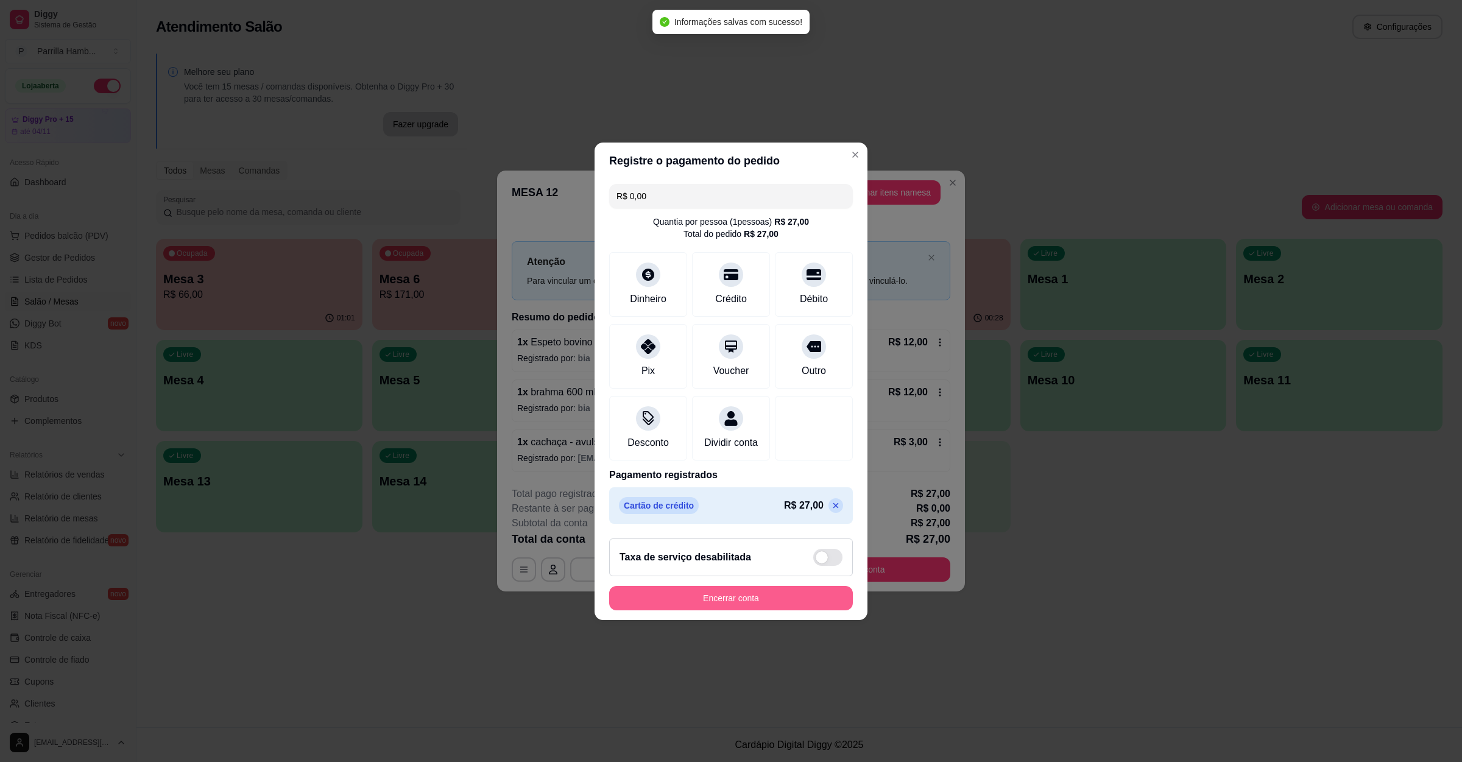
click at [724, 607] on button "Encerrar conta" at bounding box center [731, 598] width 244 height 24
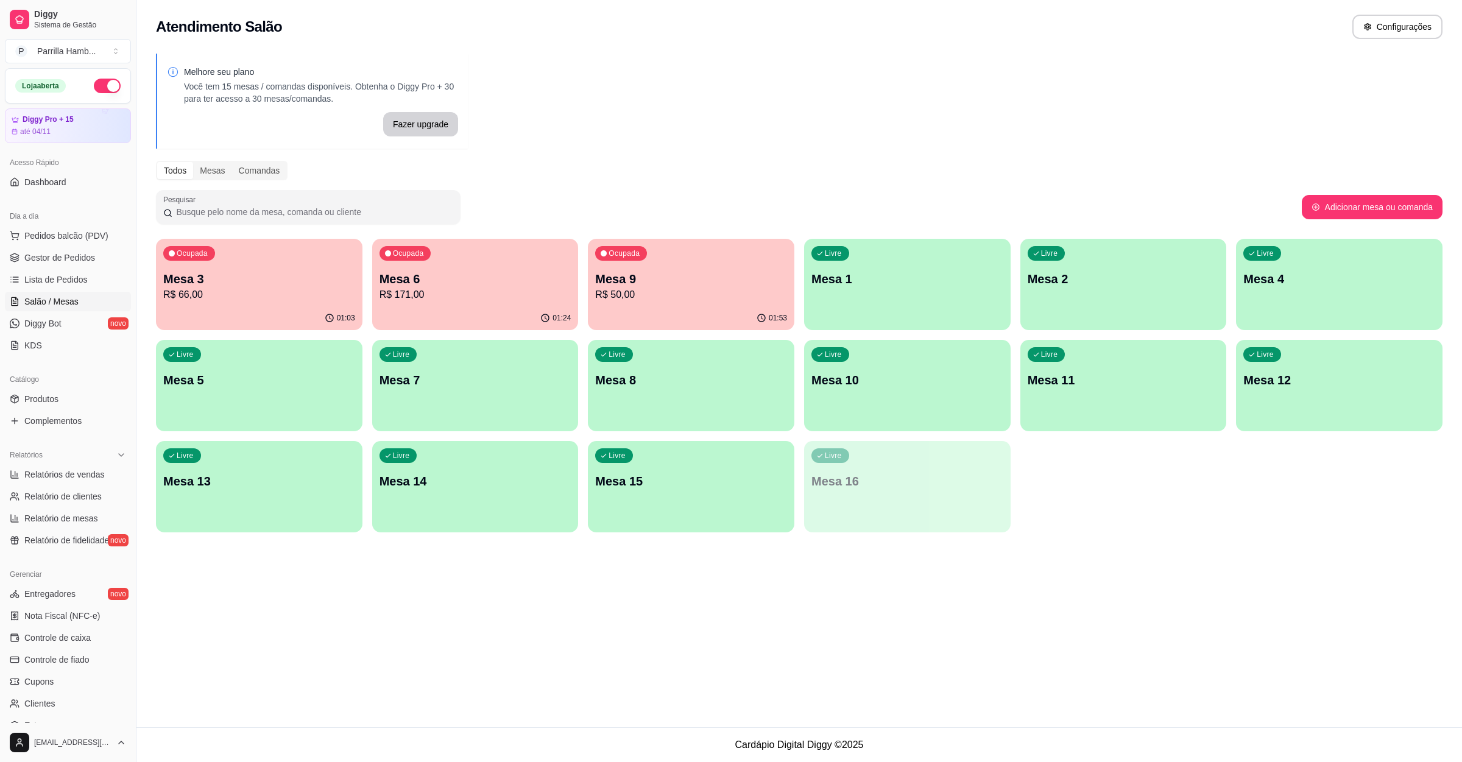
click at [697, 300] on p "R$ 50,00" at bounding box center [691, 294] width 192 height 15
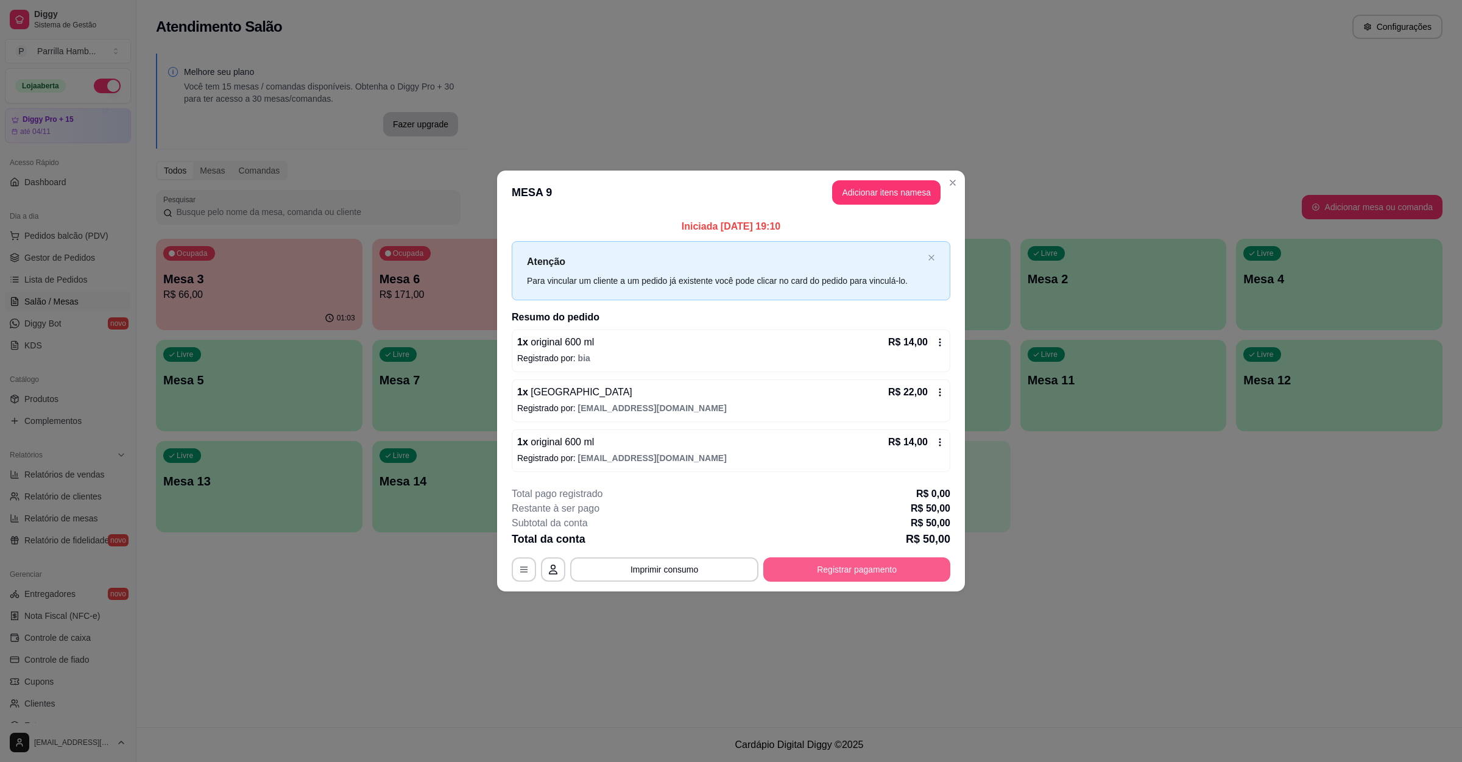
click at [837, 565] on button "Registrar pagamento" at bounding box center [856, 569] width 187 height 24
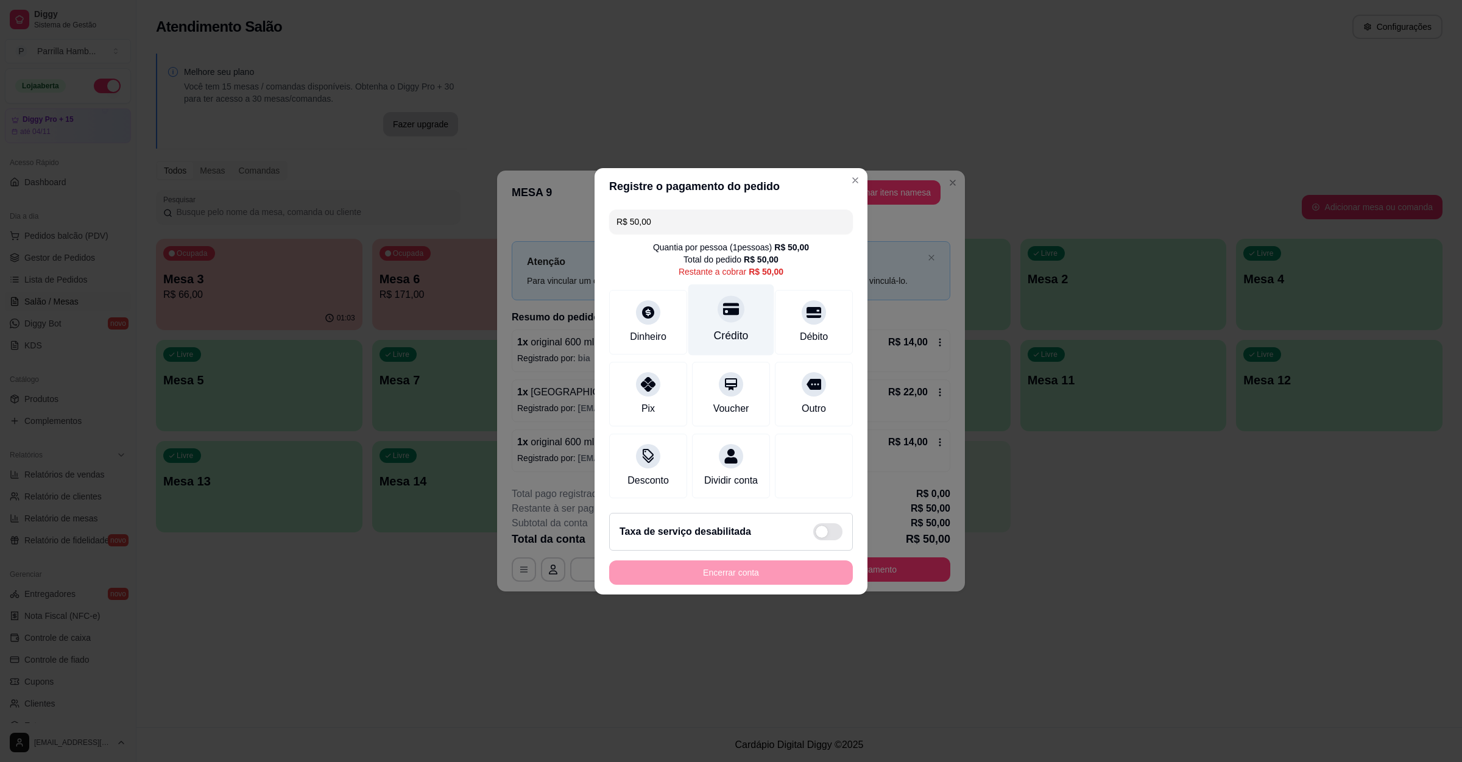
click at [730, 328] on div "Crédito" at bounding box center [731, 336] width 35 height 16
type input "R$ 0,00"
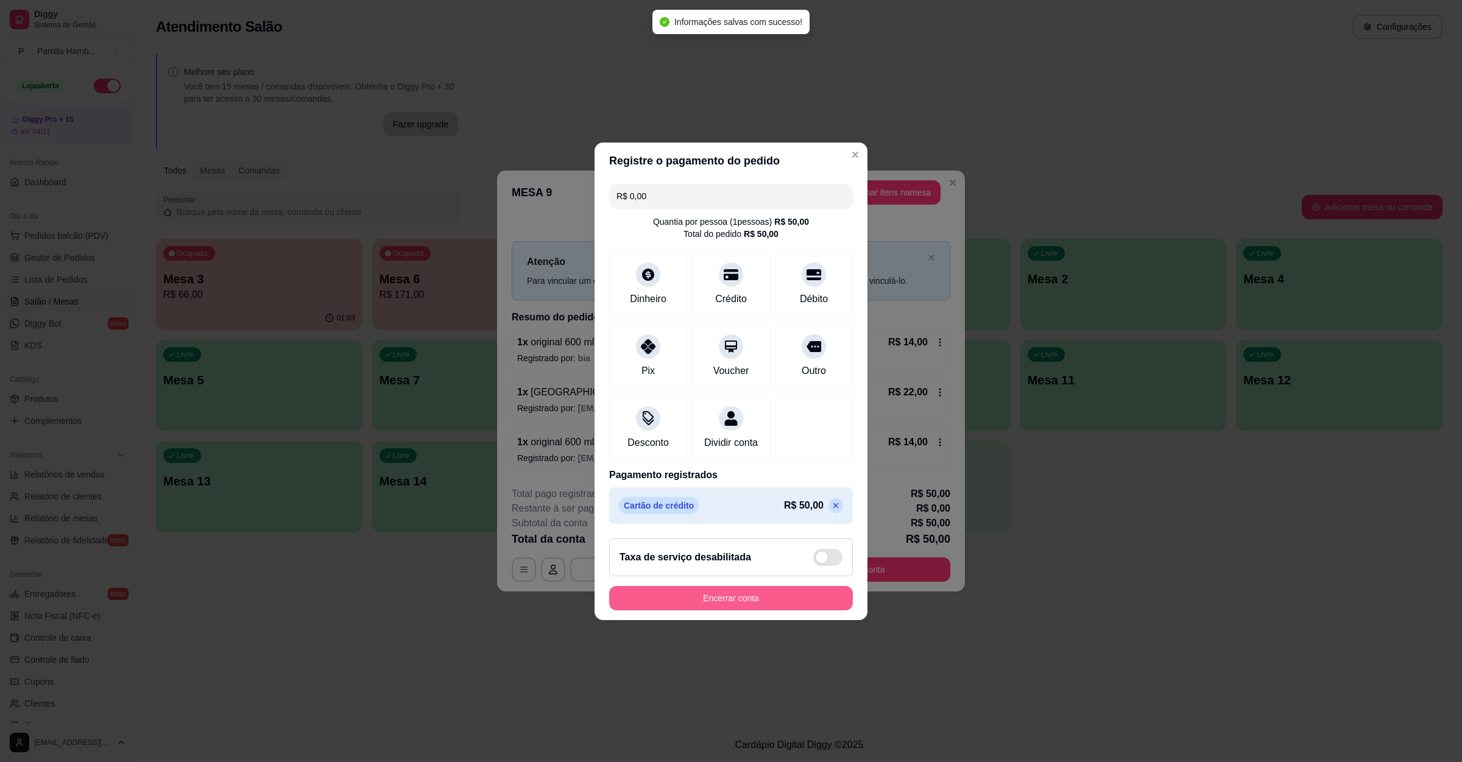
click at [731, 602] on button "Encerrar conta" at bounding box center [731, 598] width 244 height 24
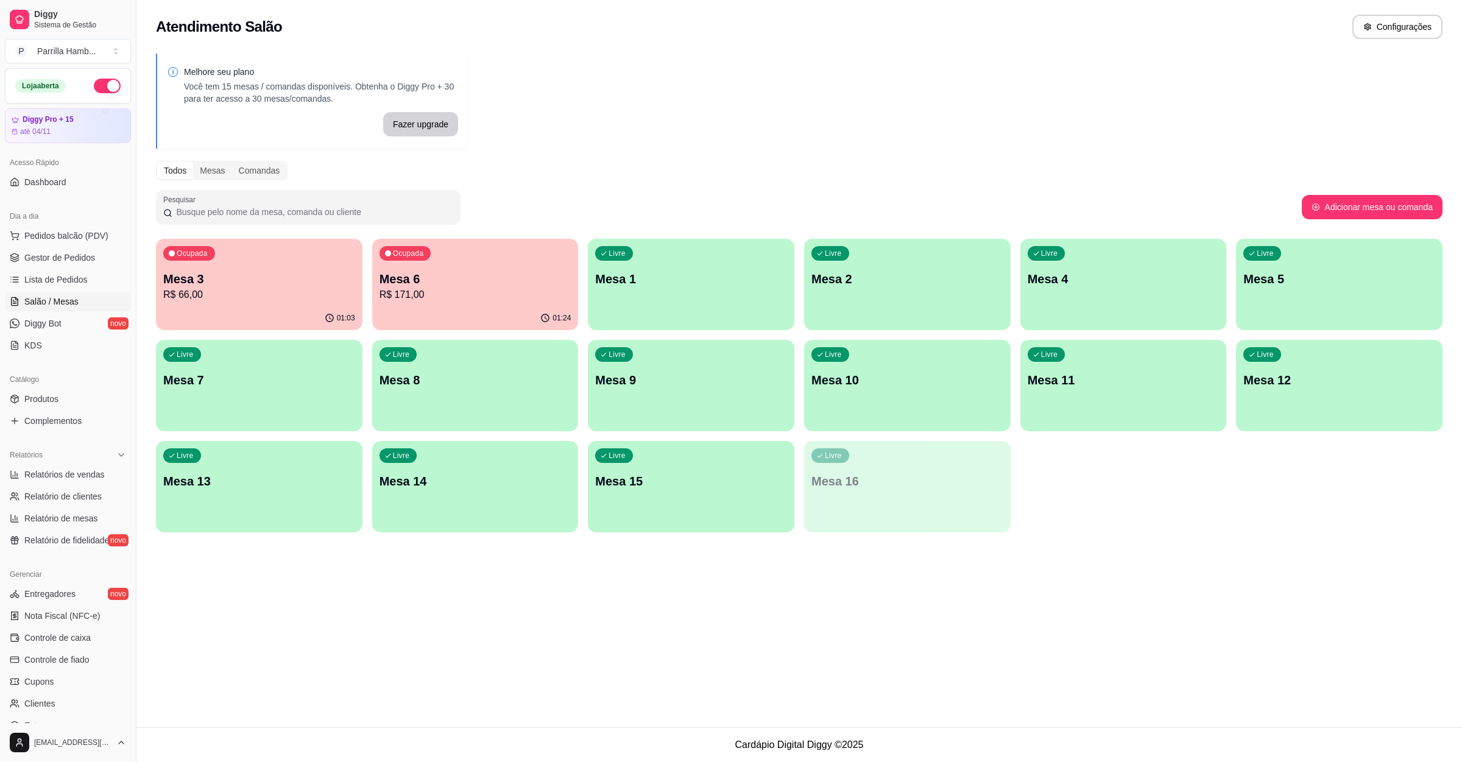
click at [969, 601] on div "Atendimento Salão Configurações Melhore seu plano Você tem 15 mesas / comandas …" at bounding box center [798, 363] width 1325 height 727
click at [224, 280] on p "Mesa 3" at bounding box center [259, 278] width 192 height 17
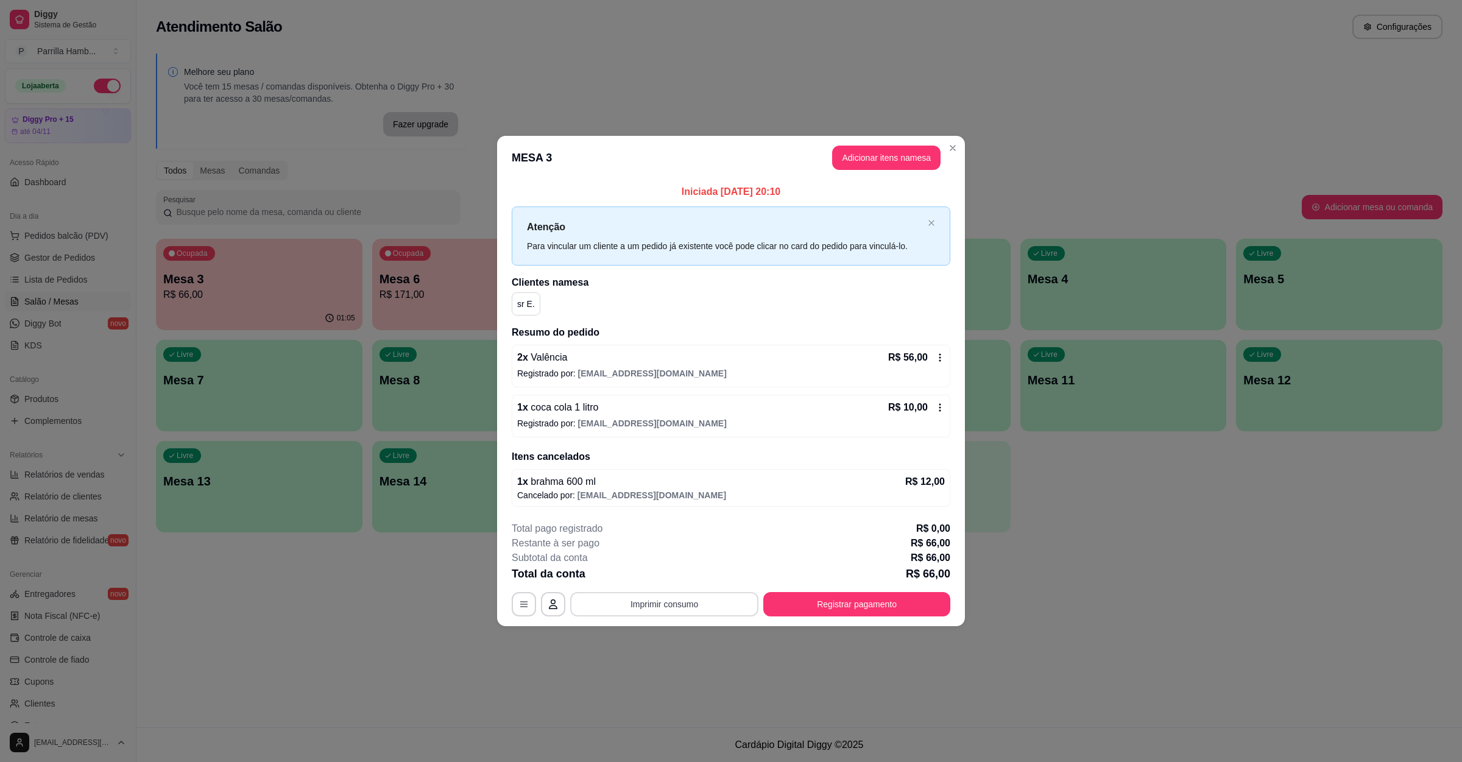
click at [664, 602] on button "Imprimir consumo" at bounding box center [664, 604] width 188 height 24
click at [674, 578] on button "IMPRESSORA" at bounding box center [668, 577] width 88 height 19
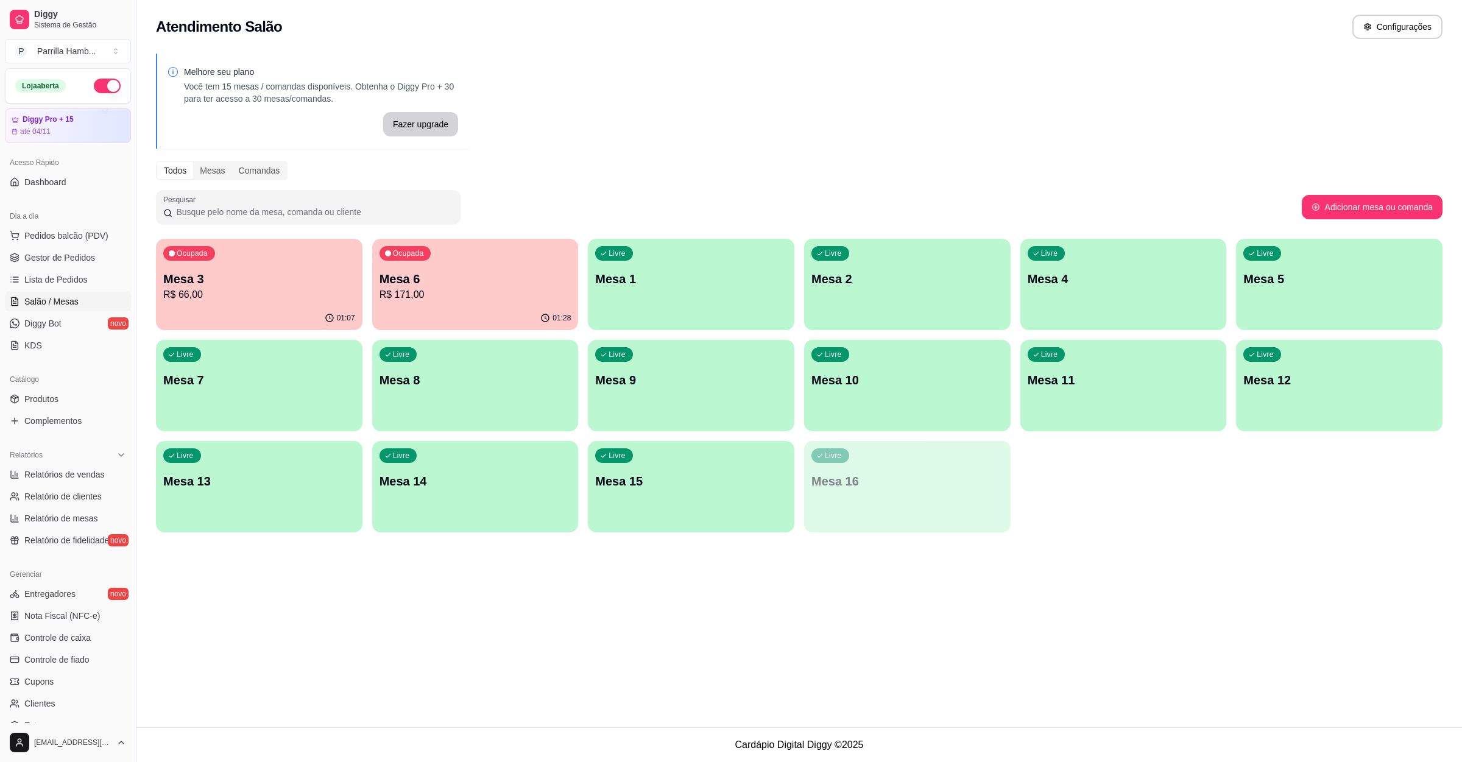
click at [285, 308] on div "01:07" at bounding box center [259, 318] width 206 height 24
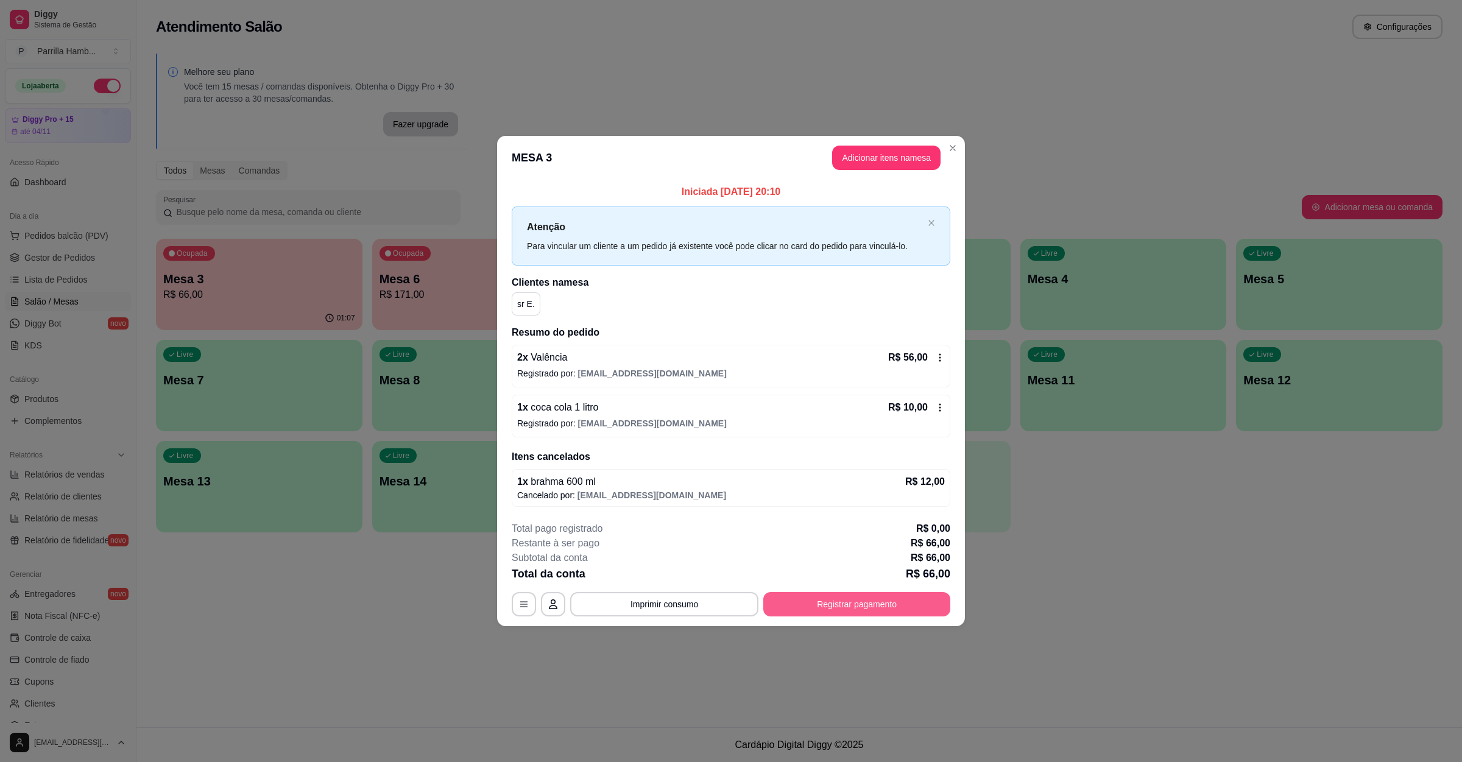
click at [812, 605] on button "Registrar pagamento" at bounding box center [856, 604] width 187 height 24
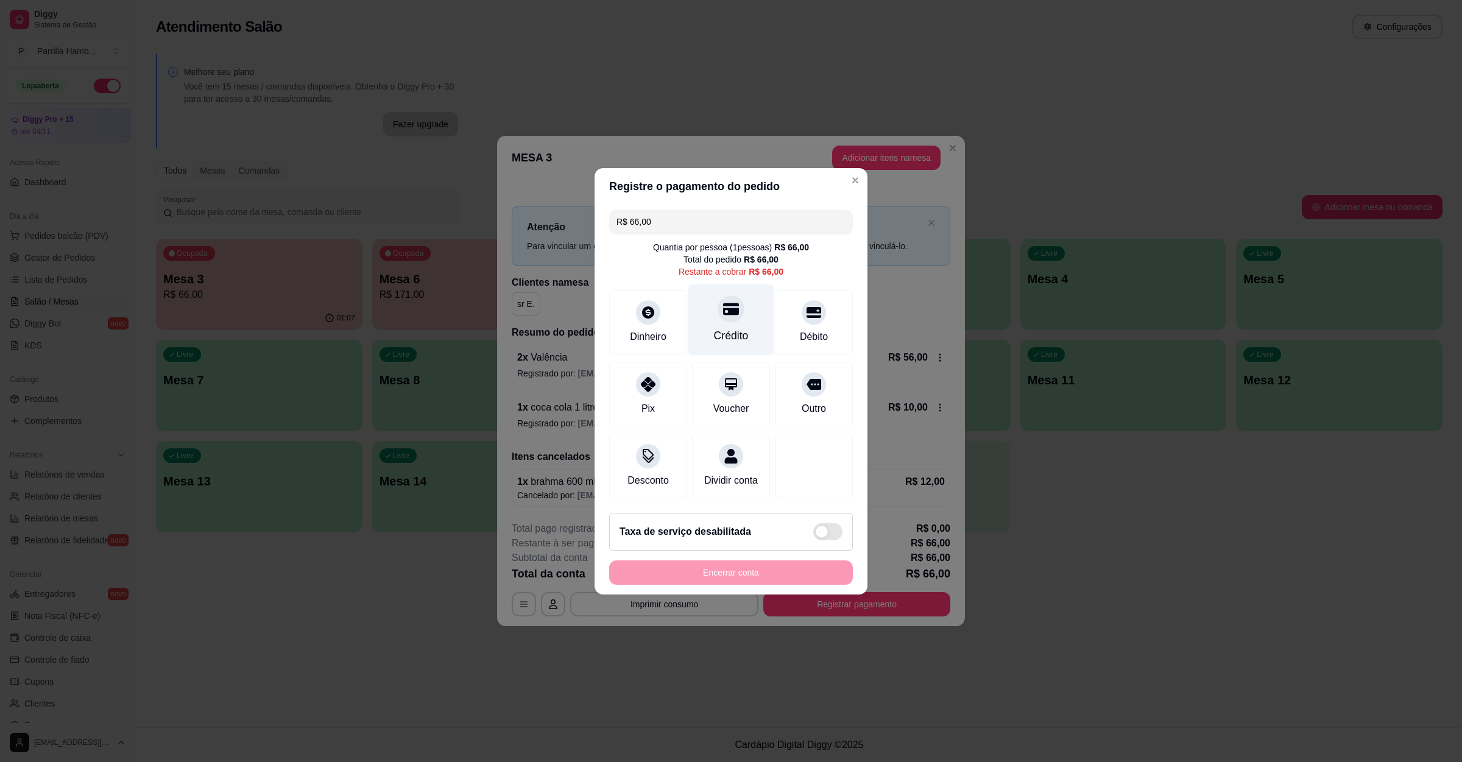
click at [731, 328] on div "Crédito" at bounding box center [731, 336] width 35 height 16
type input "R$ 0,00"
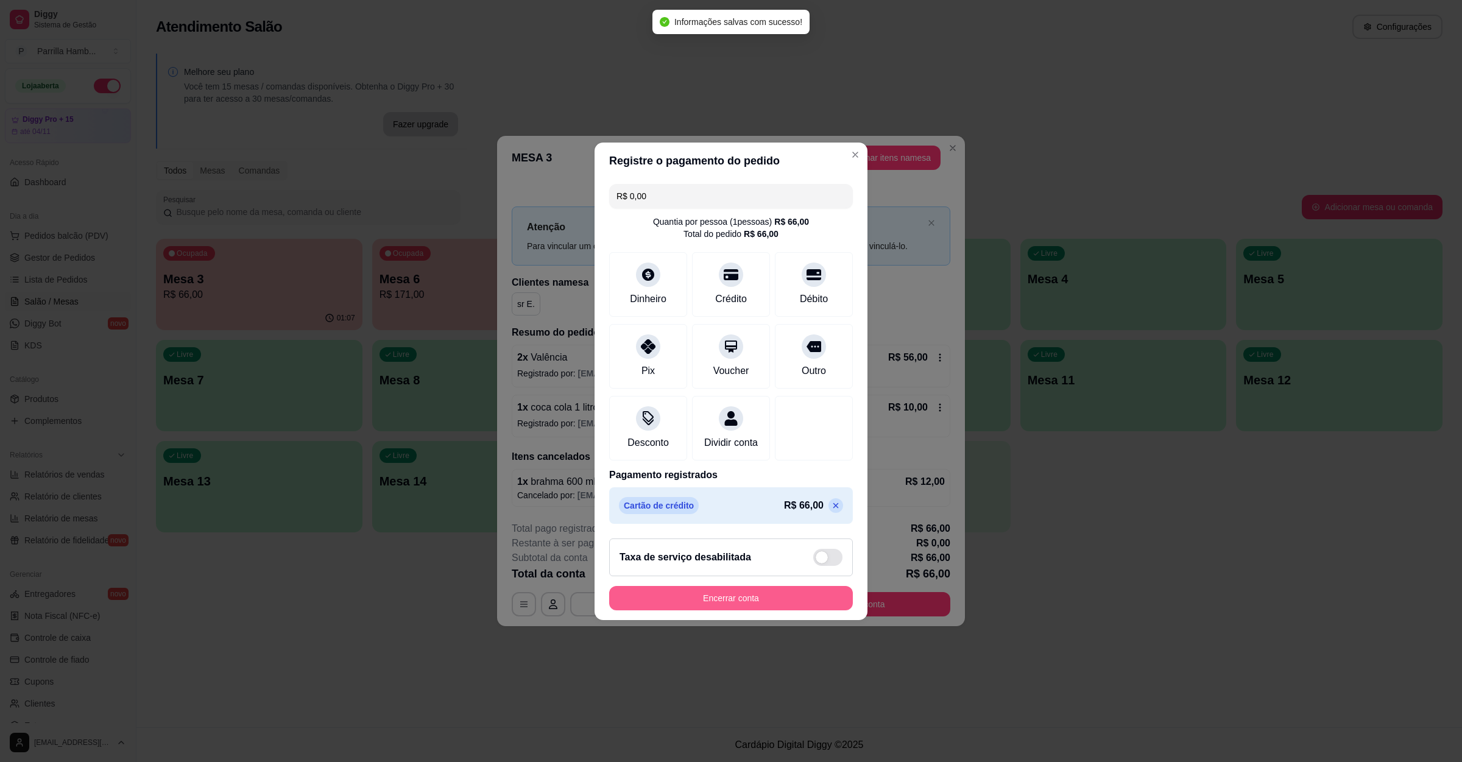
click at [777, 607] on button "Encerrar conta" at bounding box center [731, 598] width 244 height 24
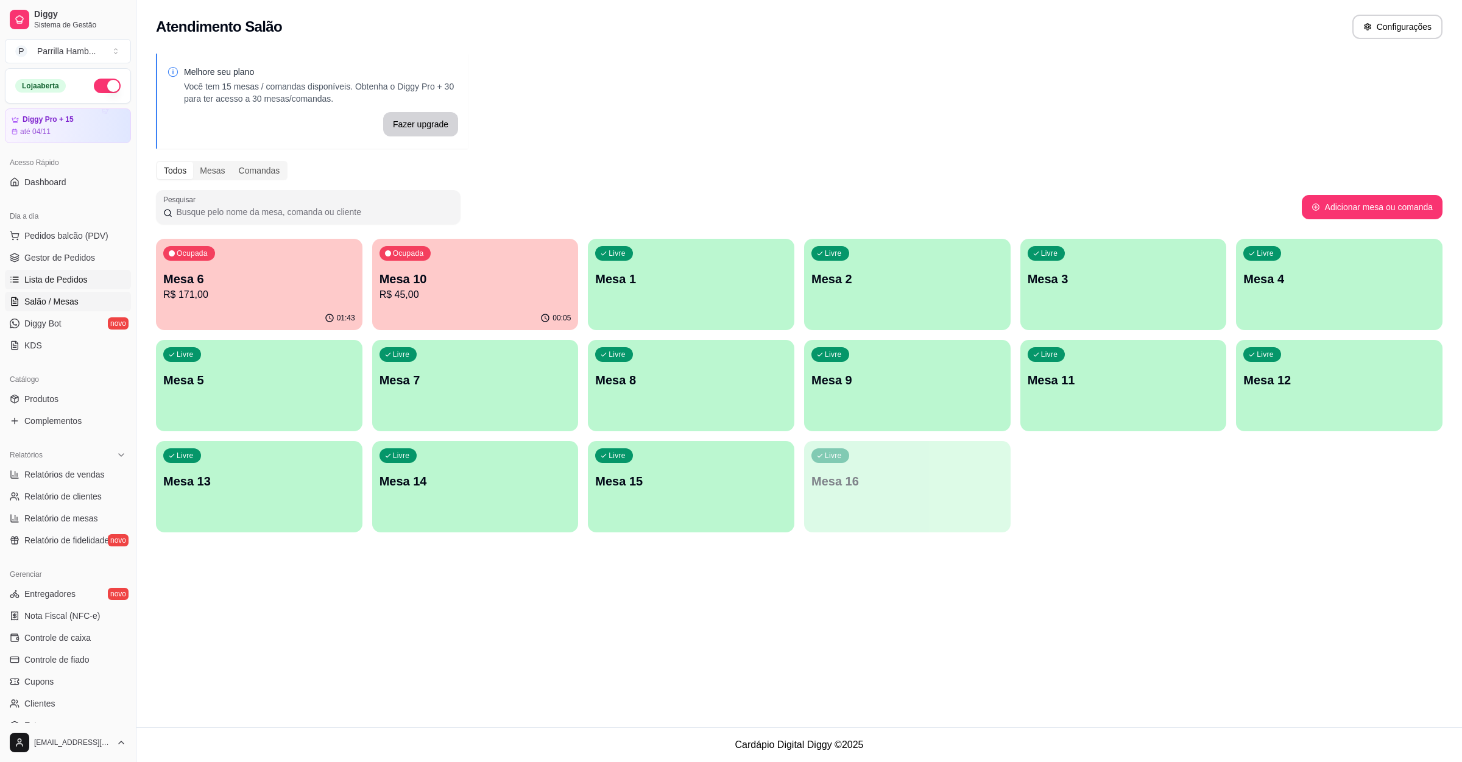
click at [82, 275] on span "Lista de Pedidos" at bounding box center [55, 279] width 63 height 12
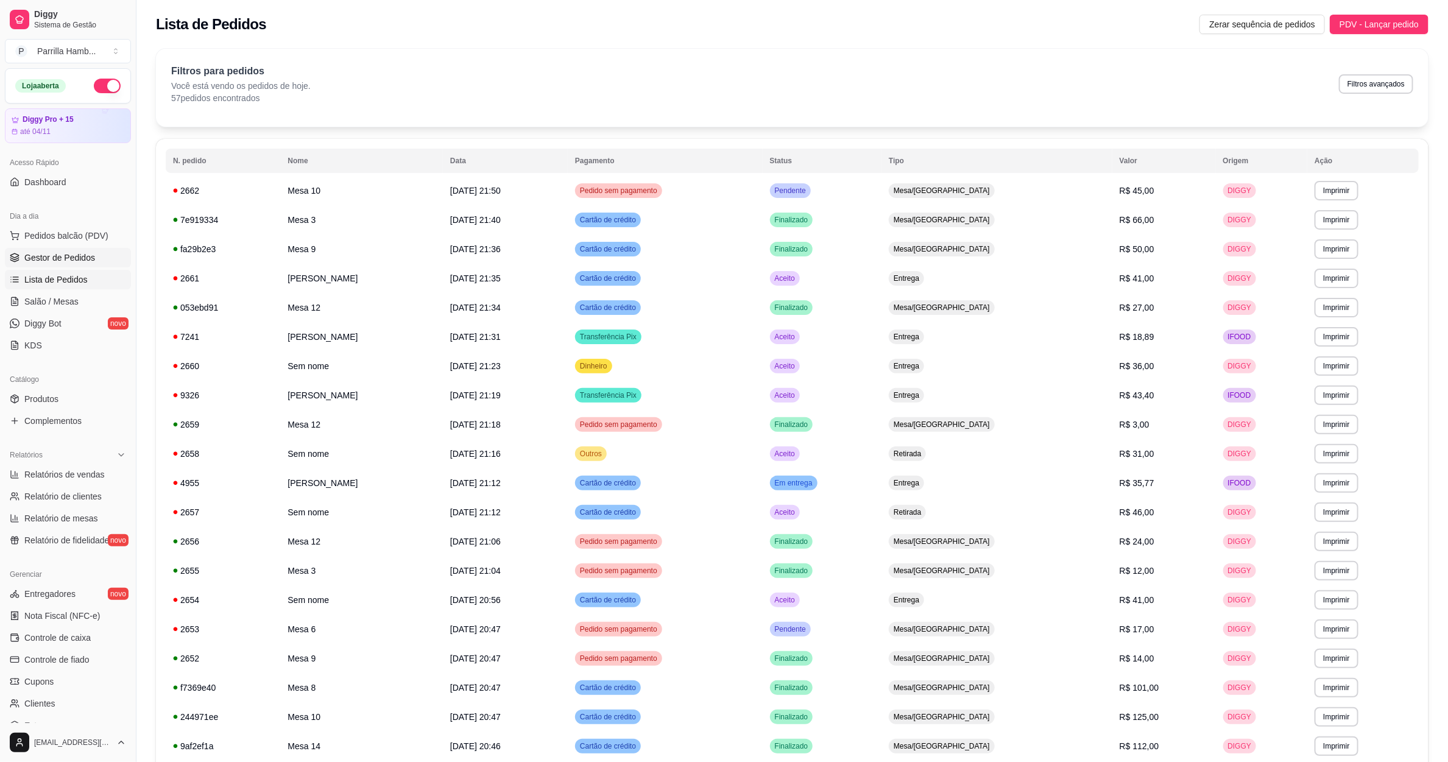
click at [55, 258] on span "Gestor de Pedidos" at bounding box center [59, 258] width 71 height 12
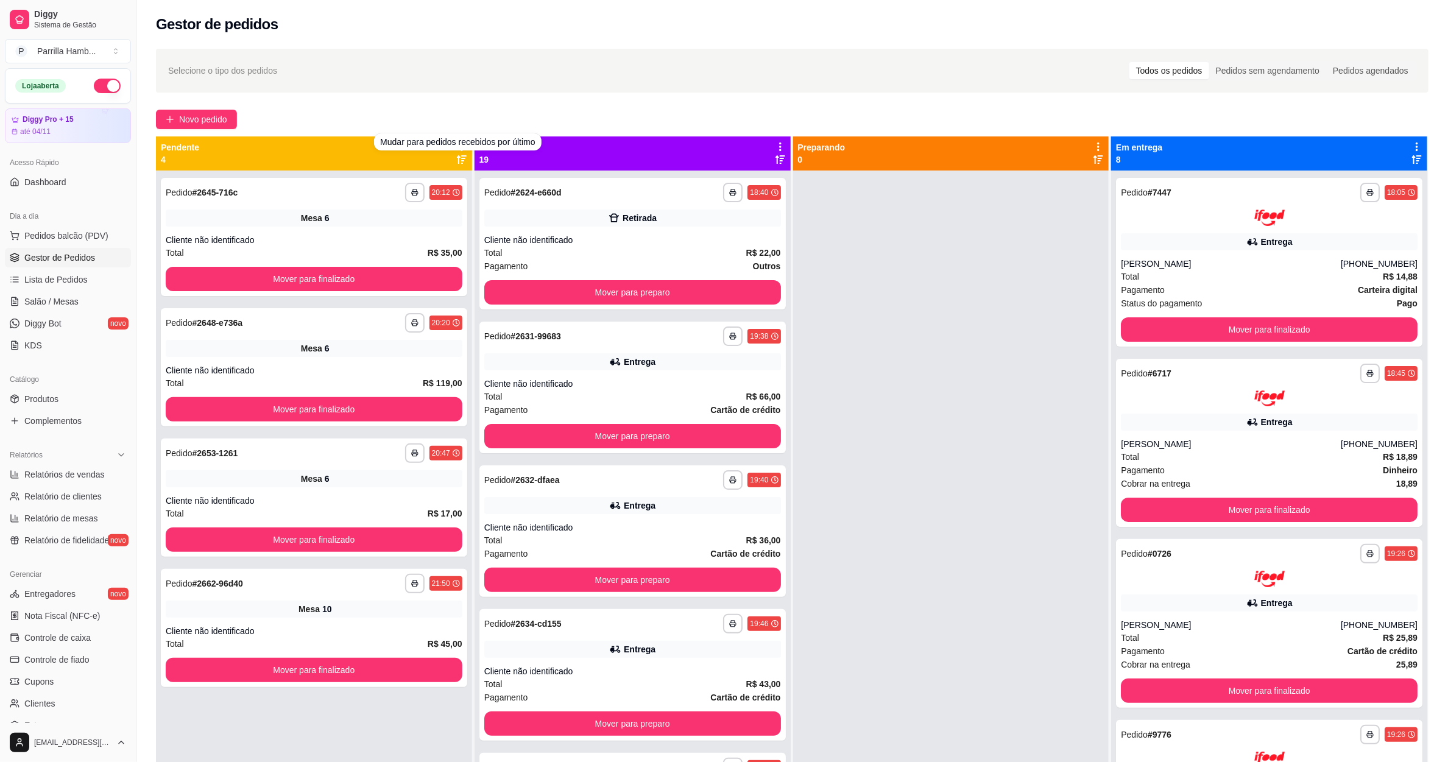
click at [449, 103] on div "**********" at bounding box center [791, 477] width 1311 height 872
click at [450, 103] on div "**********" at bounding box center [791, 477] width 1311 height 872
click at [451, 103] on div "**********" at bounding box center [791, 477] width 1311 height 872
click at [457, 143] on icon at bounding box center [461, 146] width 11 height 11
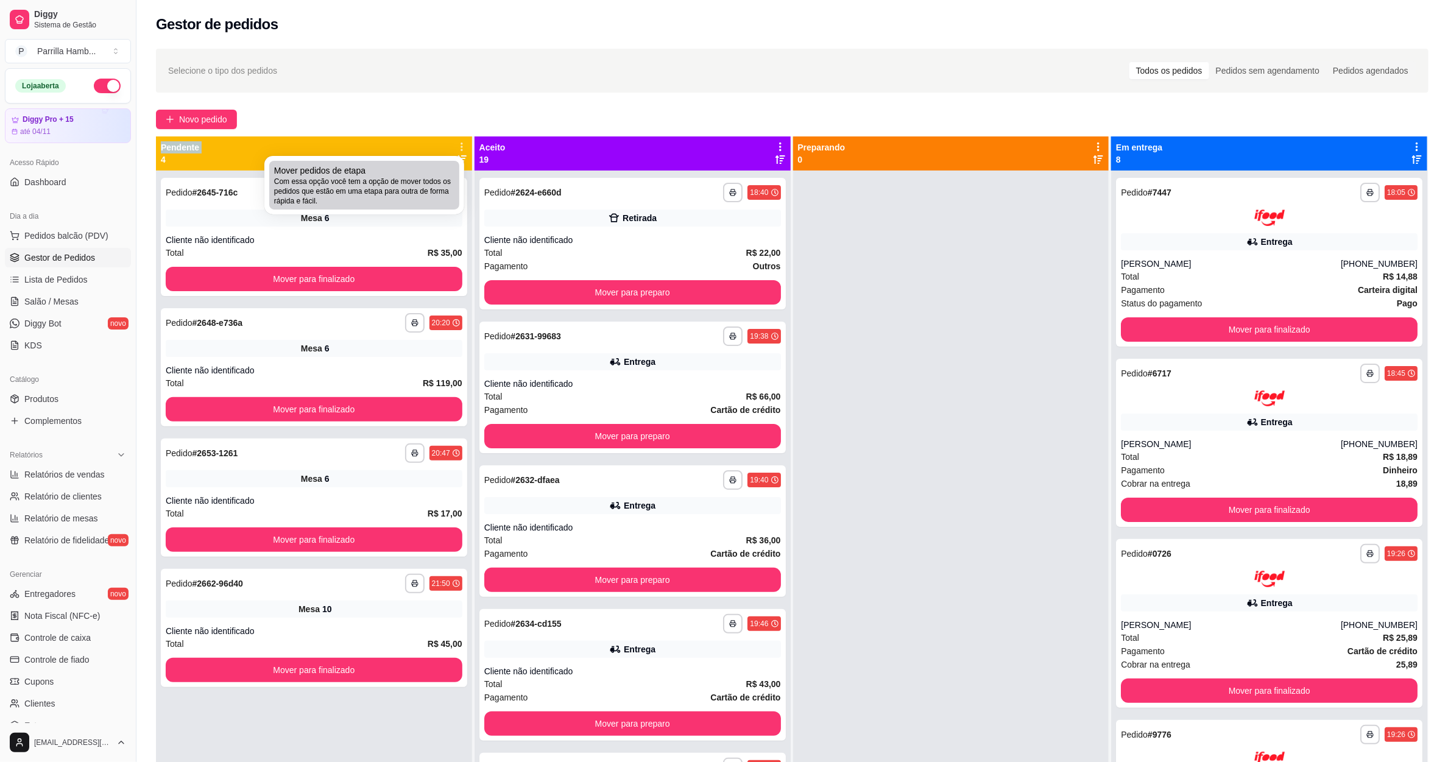
click at [428, 188] on span "Com essa opção você tem a opção de mover todos os pedidos que estão em uma etap…" at bounding box center [364, 191] width 180 height 29
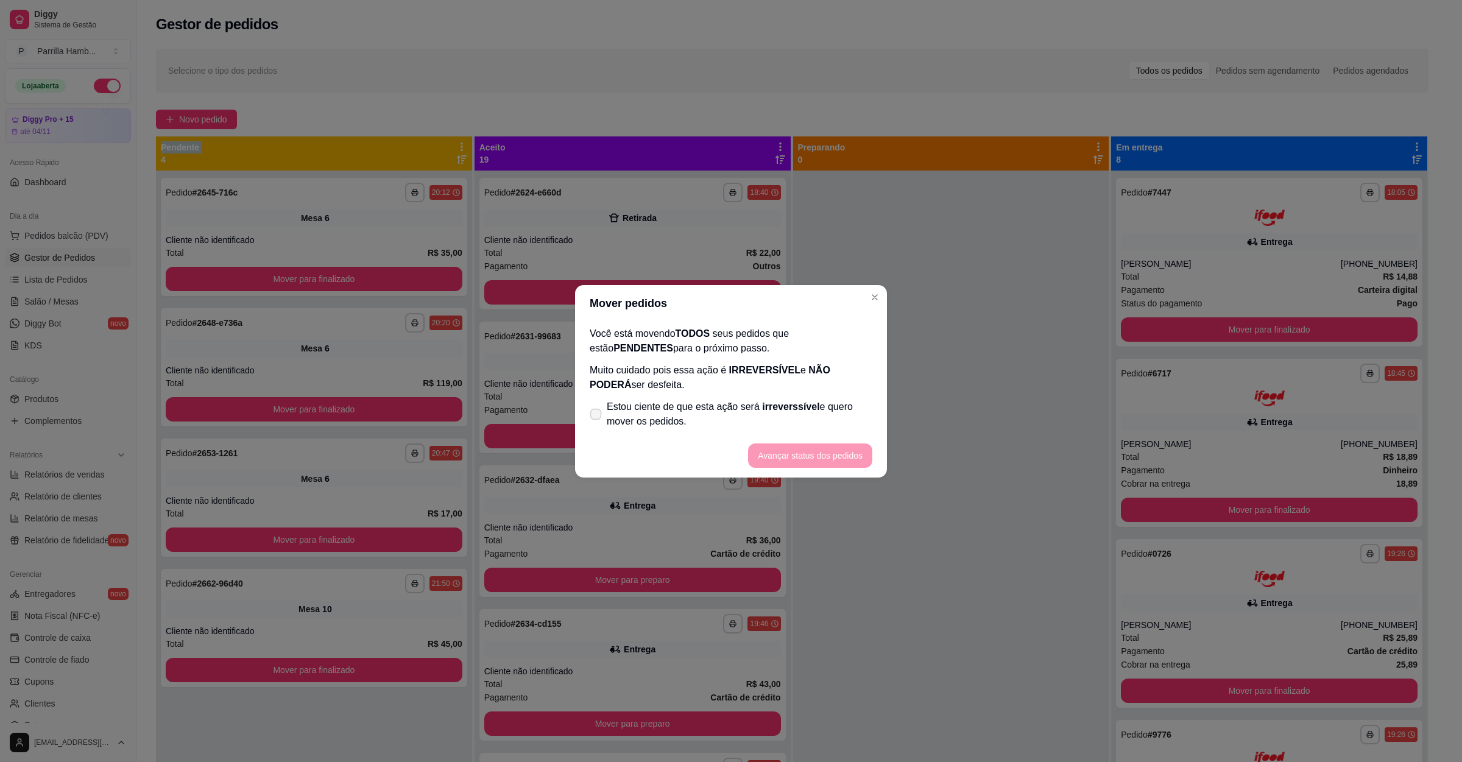
click at [694, 404] on span "Estou ciente de que esta ação será irreverssível e quero mover os pedidos." at bounding box center [740, 414] width 266 height 29
click at [597, 416] on input "Estou ciente de que esta ação será irreverssível e quero mover os pedidos." at bounding box center [593, 420] width 8 height 8
checkbox input "true"
click at [764, 448] on button "Avançar status dos pedidos" at bounding box center [810, 455] width 121 height 24
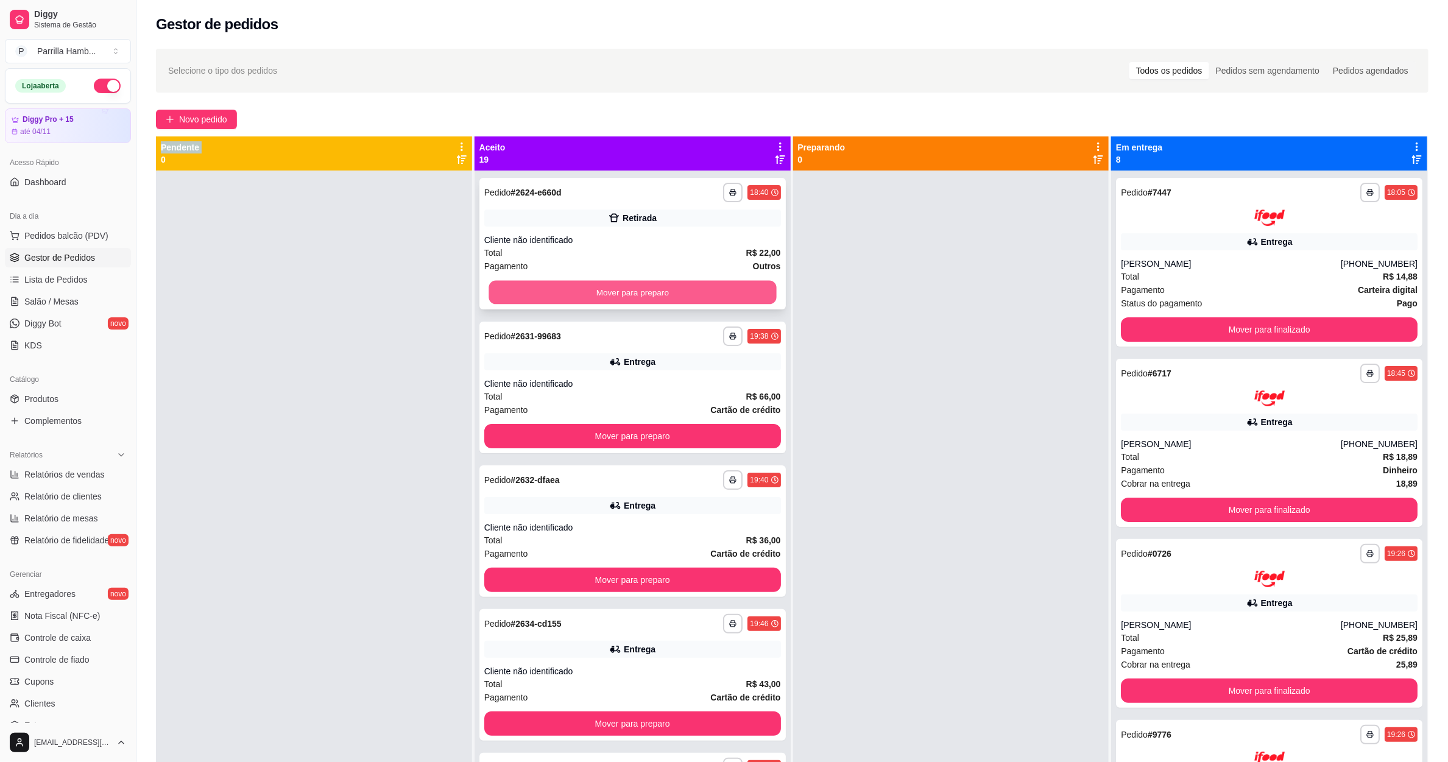
click at [630, 289] on button "Mover para preparo" at bounding box center [631, 293] width 287 height 24
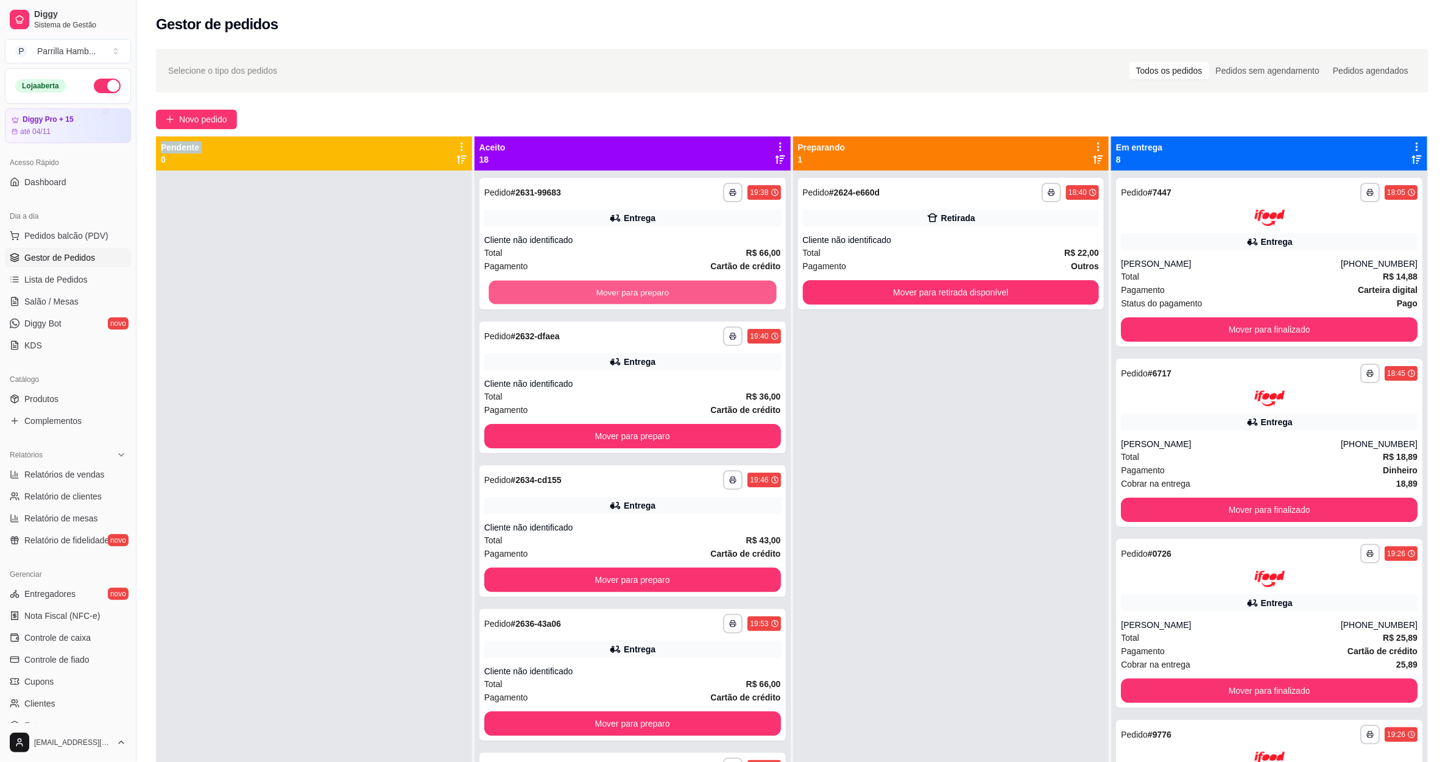
click at [630, 289] on button "Mover para preparo" at bounding box center [631, 293] width 287 height 24
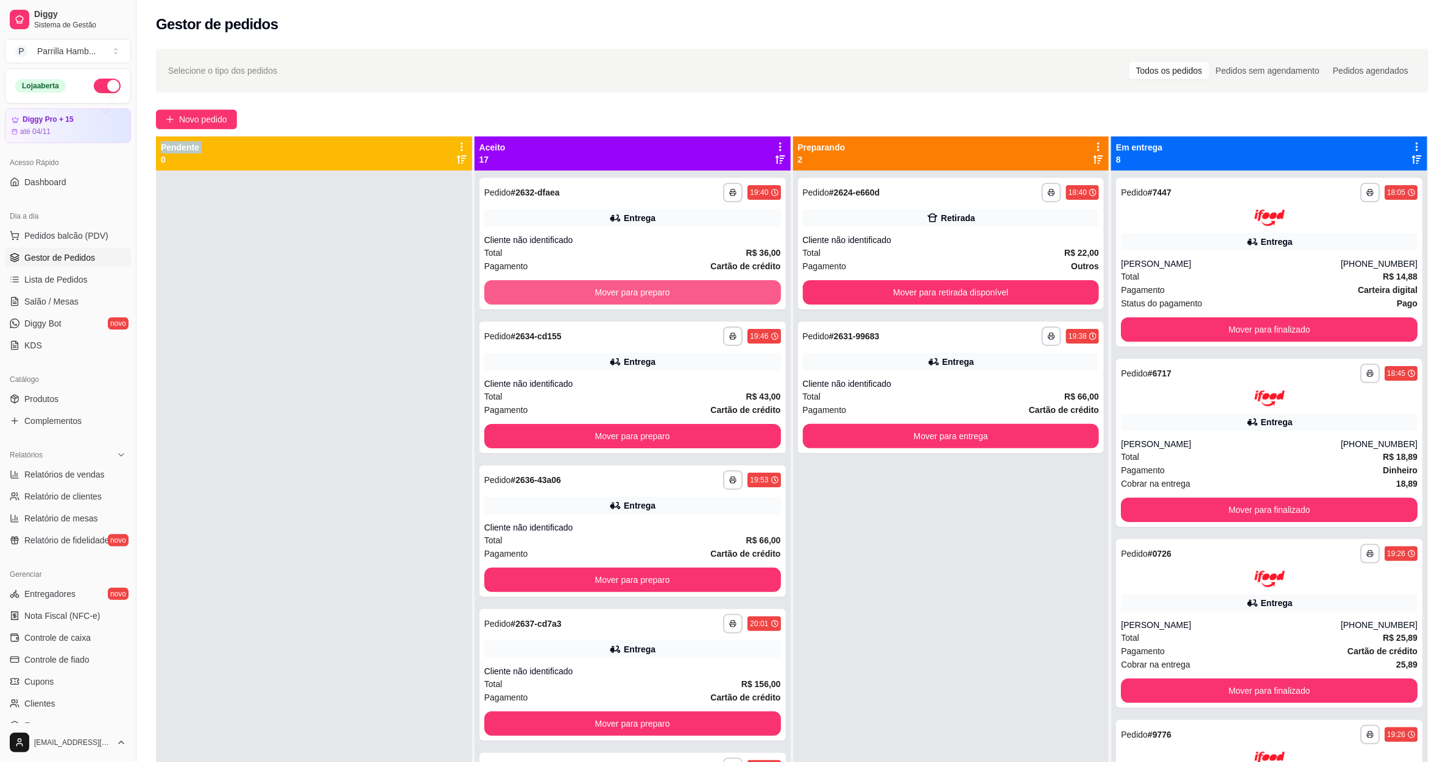
click at [630, 289] on button "Mover para preparo" at bounding box center [632, 292] width 297 height 24
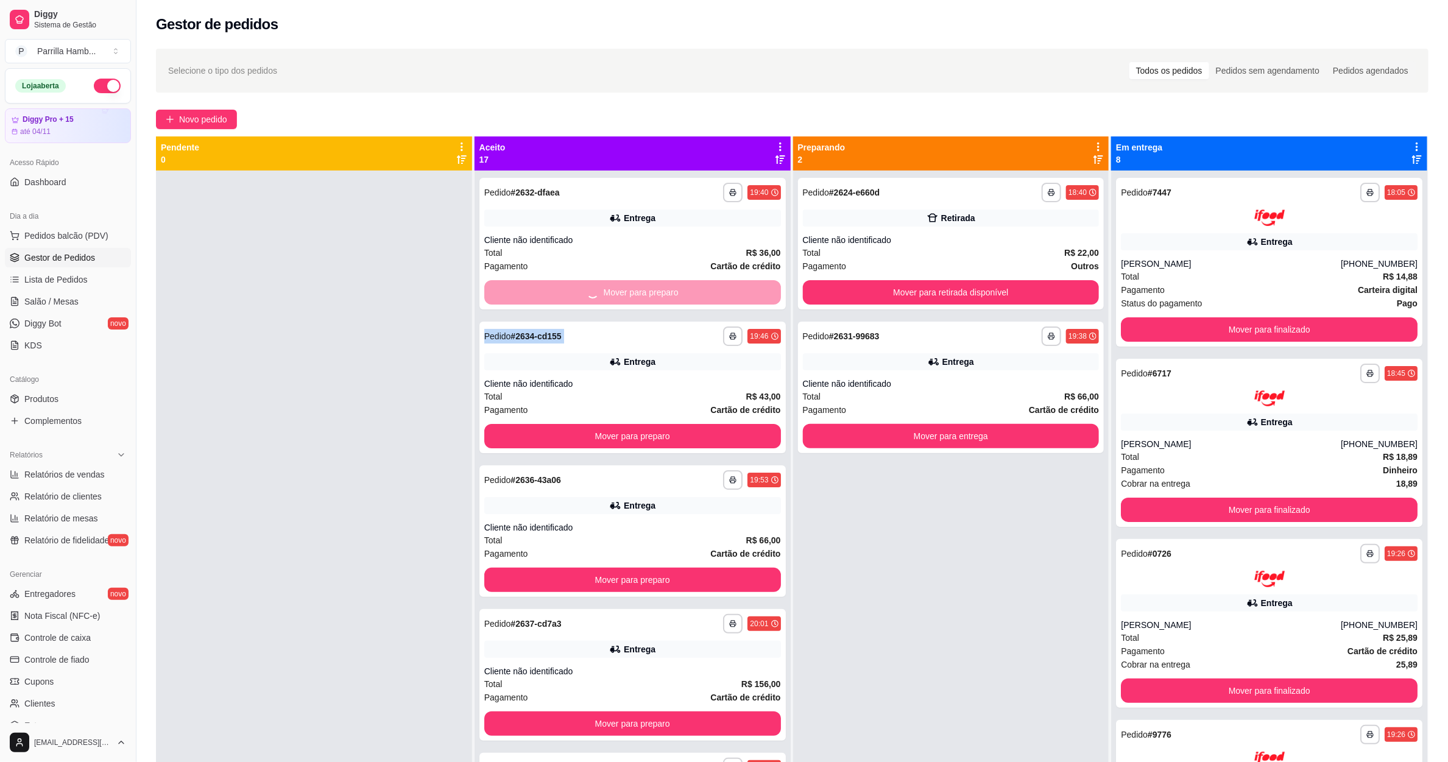
click at [630, 289] on div "Mover para preparo" at bounding box center [632, 292] width 297 height 24
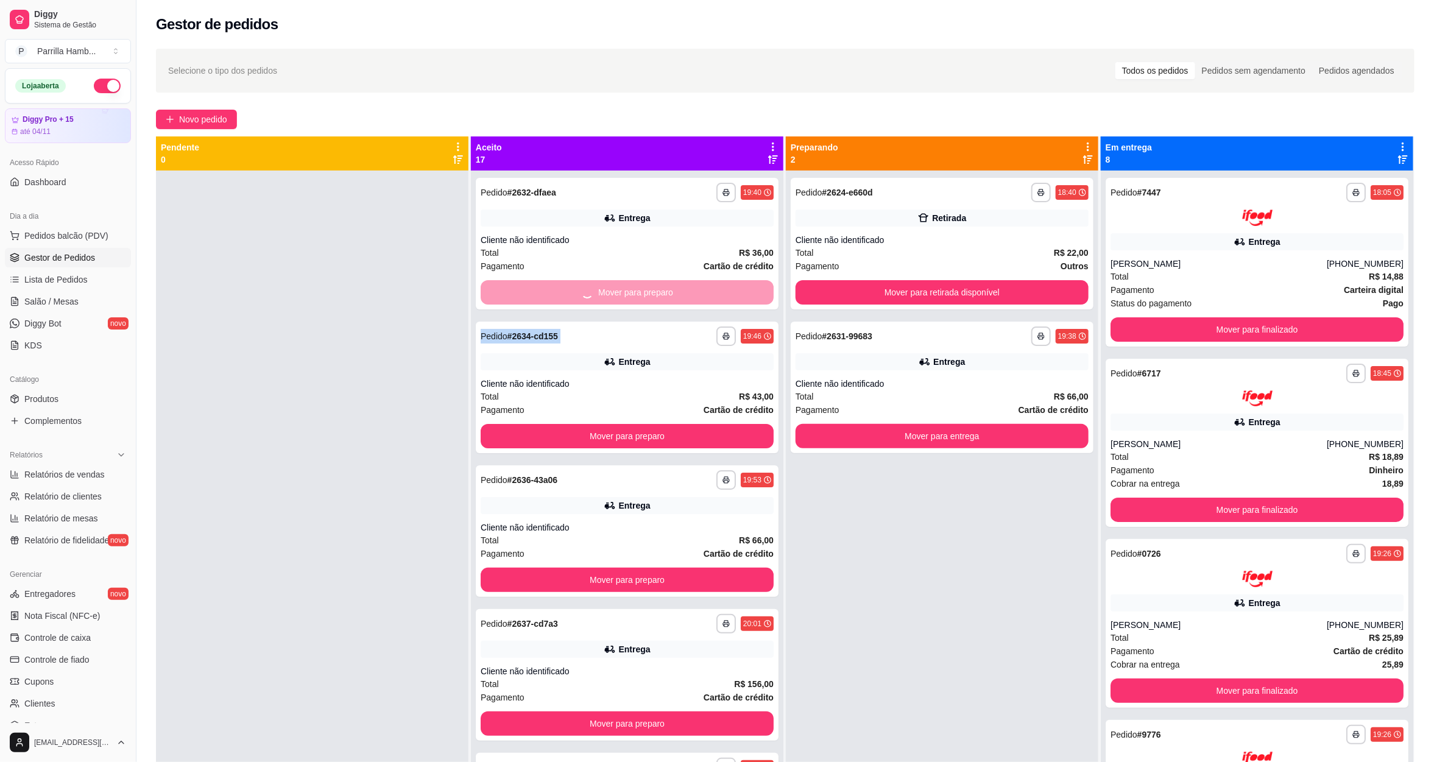
click at [630, 289] on div "- pedido pelo balcão" at bounding box center [663, 293] width 79 height 13
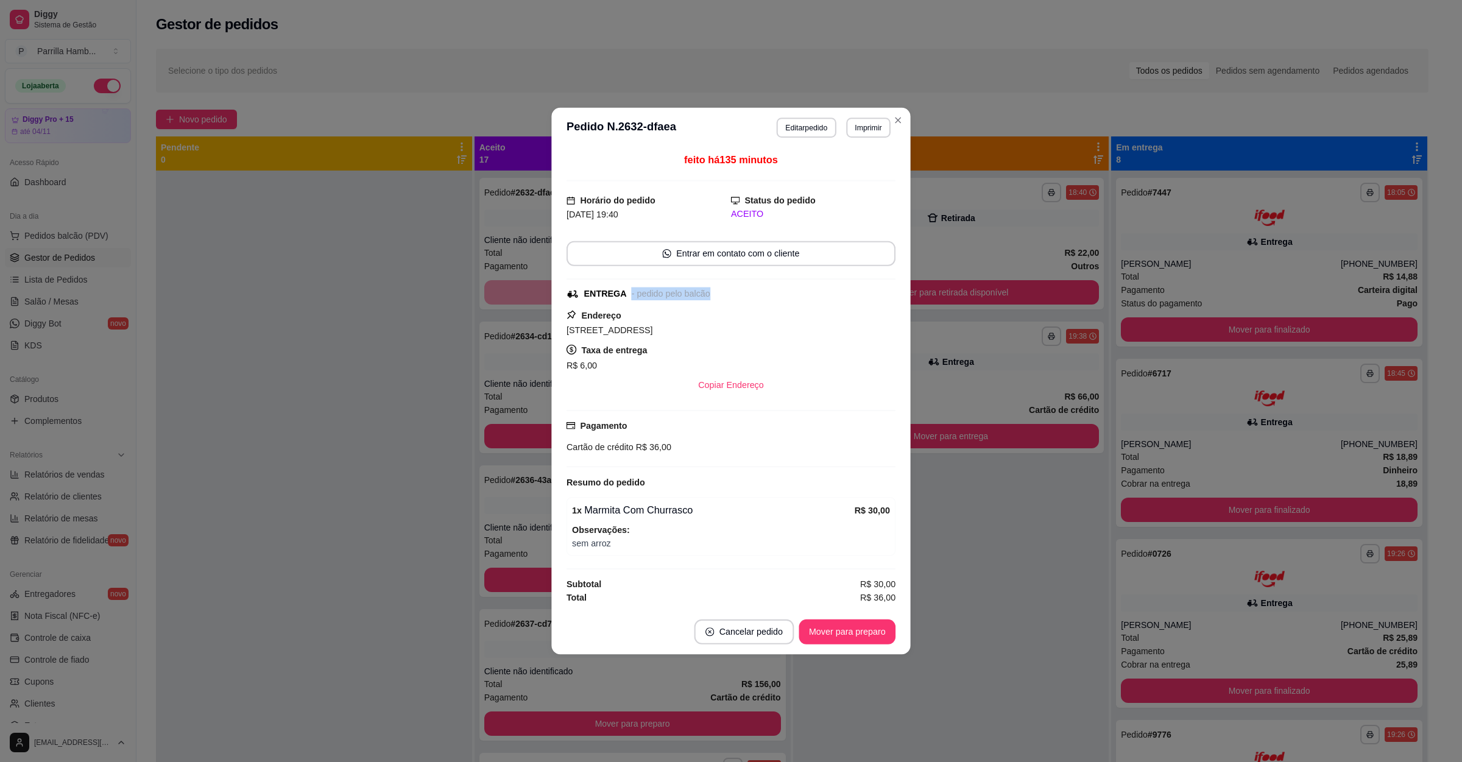
click at [632, 289] on div "- pedido pelo balcão" at bounding box center [671, 293] width 79 height 13
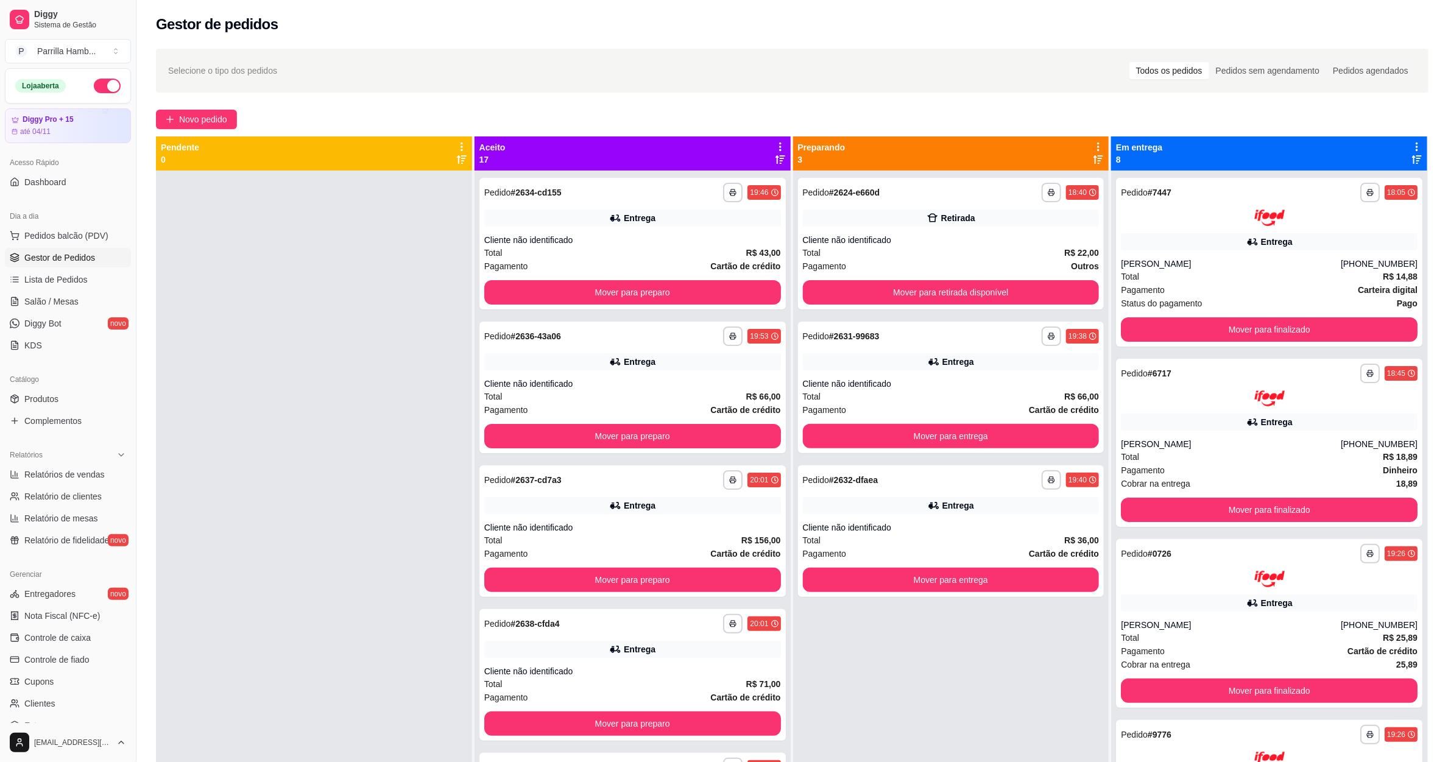
click at [775, 141] on icon at bounding box center [780, 146] width 11 height 11
click at [711, 174] on div "Mover pedidos de etapa Com essa opção você tem a opção de mover todos os pedido…" at bounding box center [679, 184] width 180 height 41
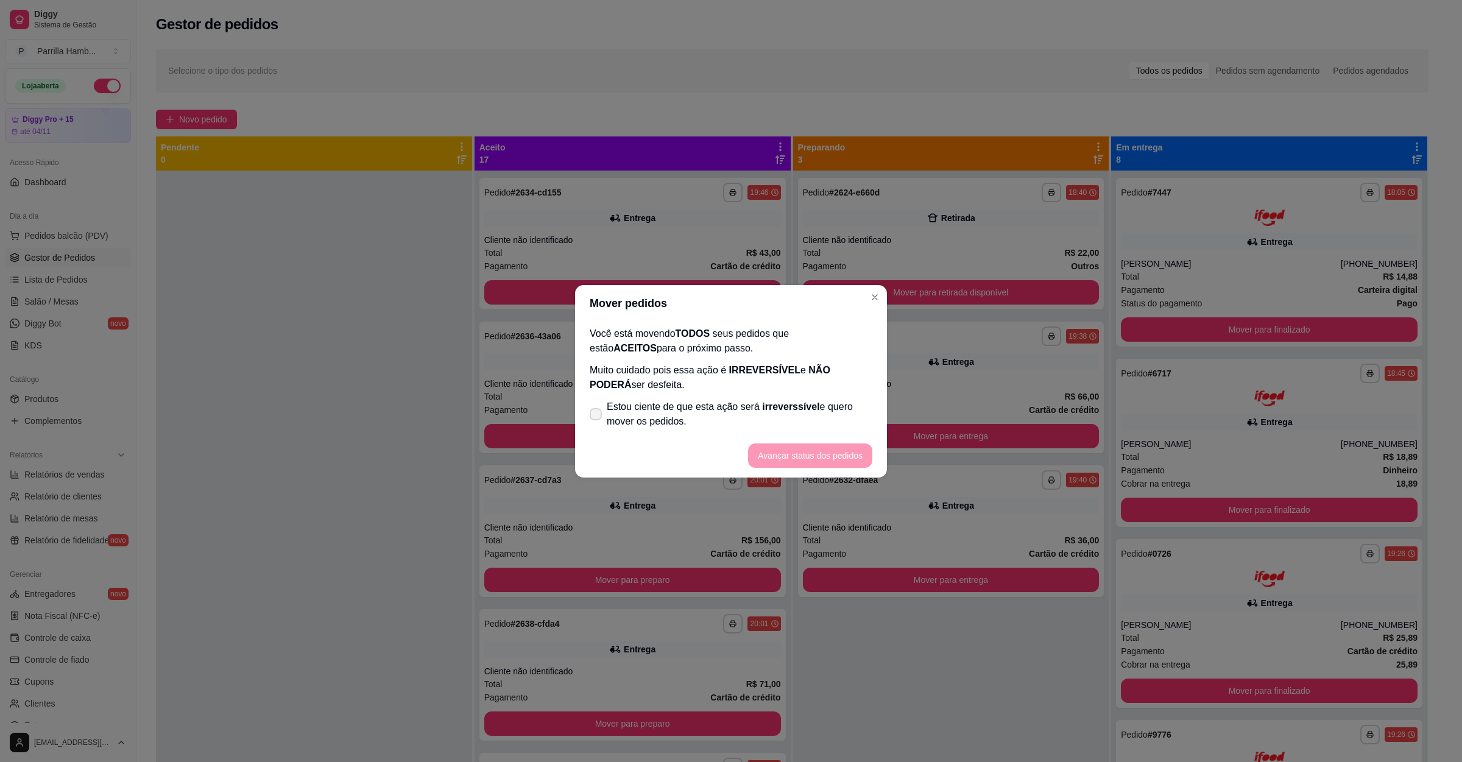
click at [680, 437] on footer "Avançar status dos pedidos" at bounding box center [731, 456] width 312 height 44
click at [682, 417] on span "Estou ciente de que esta ação será irreverssível e quero mover os pedidos." at bounding box center [740, 414] width 266 height 29
click at [597, 417] on input "Estou ciente de que esta ação será irreverssível e quero mover os pedidos." at bounding box center [593, 420] width 8 height 8
checkbox input "true"
click at [817, 455] on button "Avançar status dos pedidos" at bounding box center [810, 455] width 124 height 24
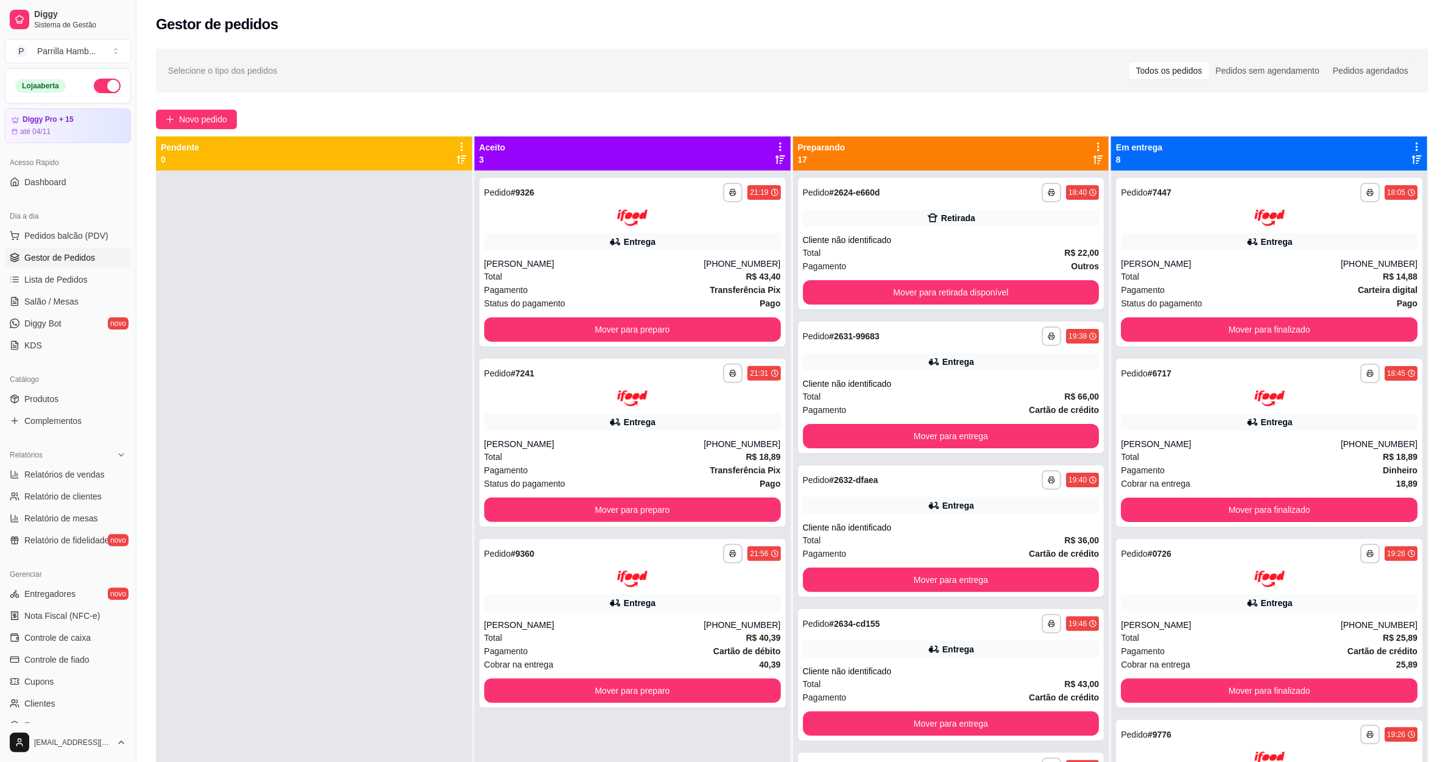
click at [764, 147] on div "Aceito 3" at bounding box center [632, 153] width 306 height 24
click at [775, 149] on icon at bounding box center [780, 146] width 11 height 11
click at [775, 141] on icon at bounding box center [780, 146] width 11 height 11
click at [708, 158] on div "Mover pedidos de etapa Com essa opção você tem a opção de mover todos os pedido…" at bounding box center [679, 185] width 195 height 54
click at [672, 202] on span "Com essa opção você tem a opção de mover todos os pedidos que estão em uma etap…" at bounding box center [679, 191] width 180 height 29
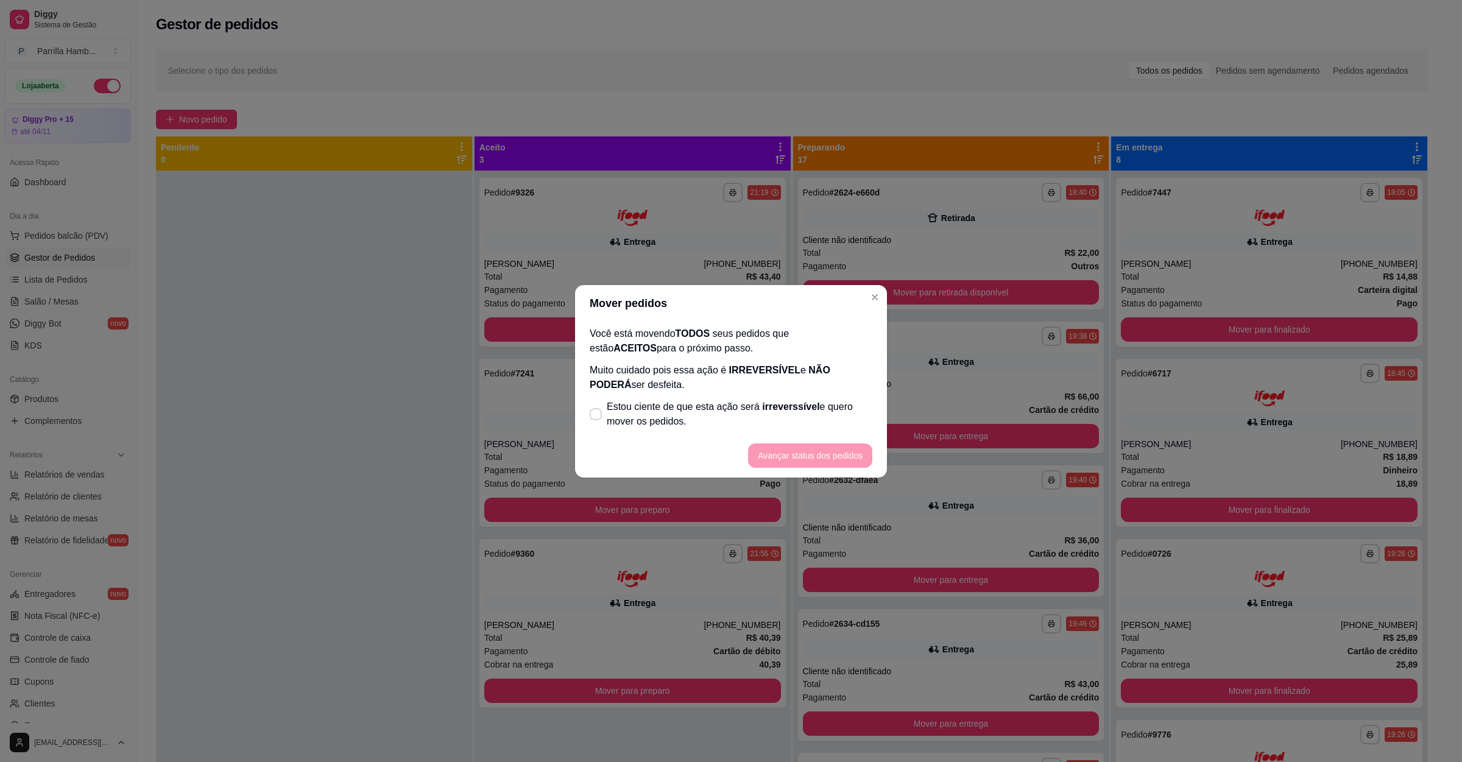
click at [669, 439] on footer "Avançar status dos pedidos" at bounding box center [731, 456] width 312 height 44
click at [673, 417] on span "Estou ciente de que esta ação será irreverssível e quero mover os pedidos." at bounding box center [740, 414] width 266 height 29
click at [597, 417] on input "Estou ciente de que esta ação será irreverssível e quero mover os pedidos." at bounding box center [593, 420] width 8 height 8
checkbox input "true"
click at [839, 450] on button "Avançar status dos pedidos" at bounding box center [810, 455] width 124 height 24
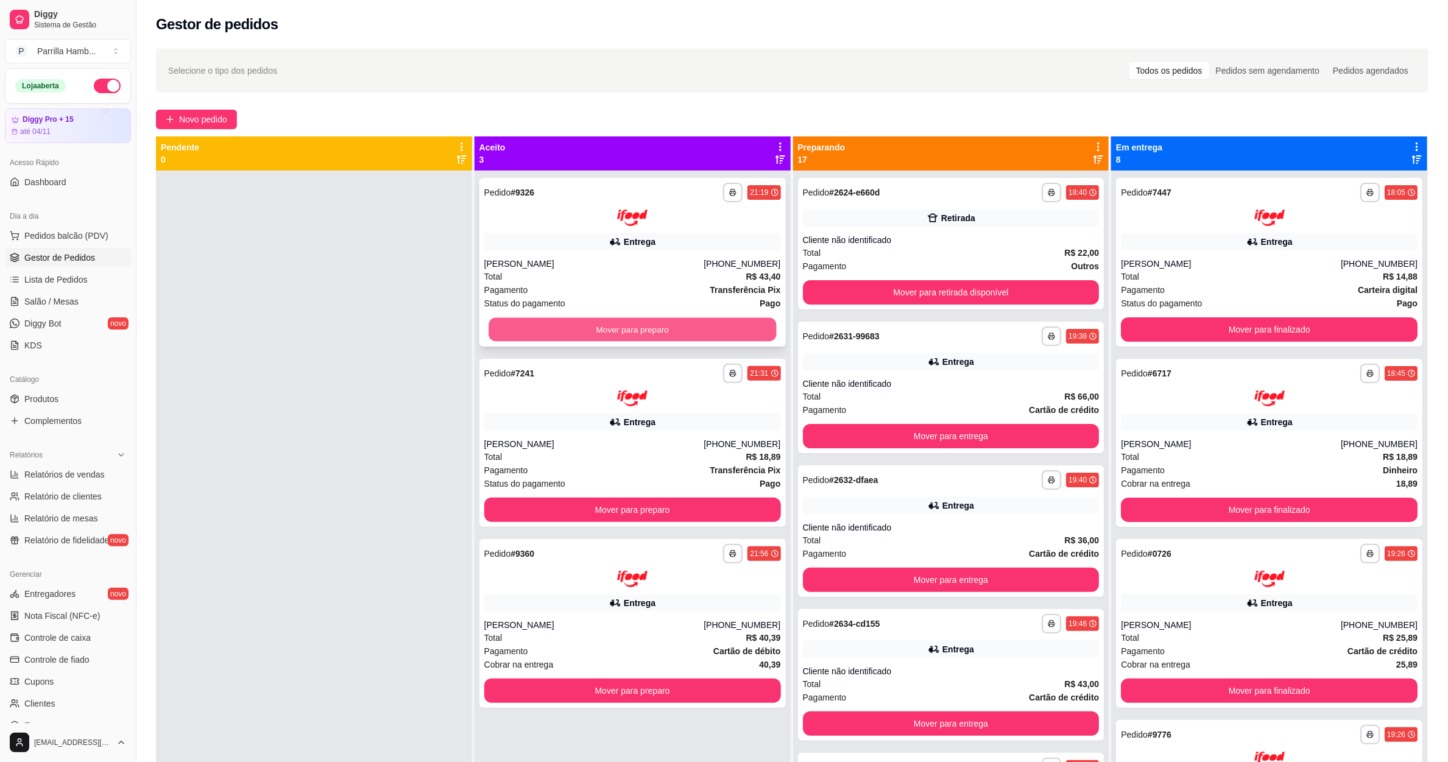
click at [657, 329] on button "Mover para preparo" at bounding box center [631, 329] width 287 height 24
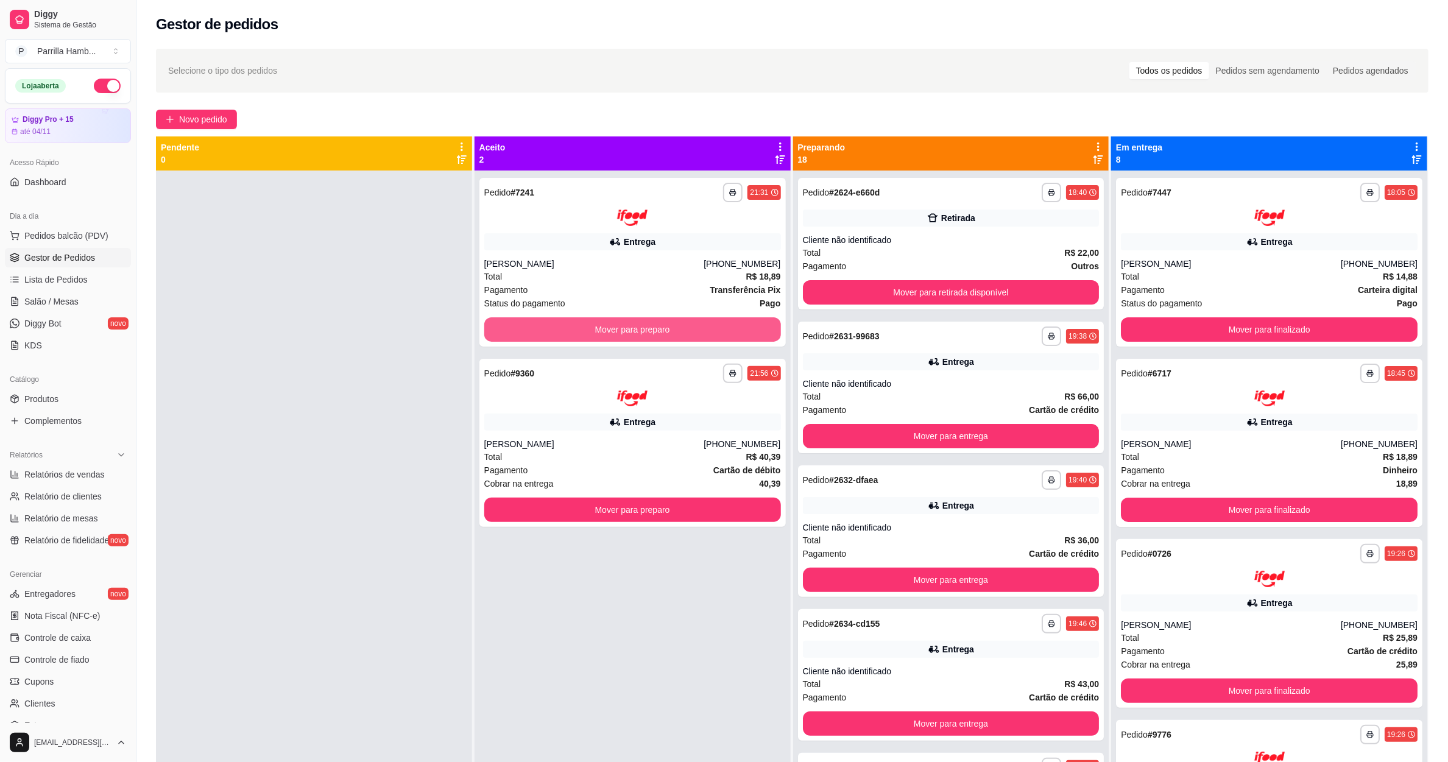
click at [657, 329] on button "Mover para preparo" at bounding box center [632, 329] width 297 height 24
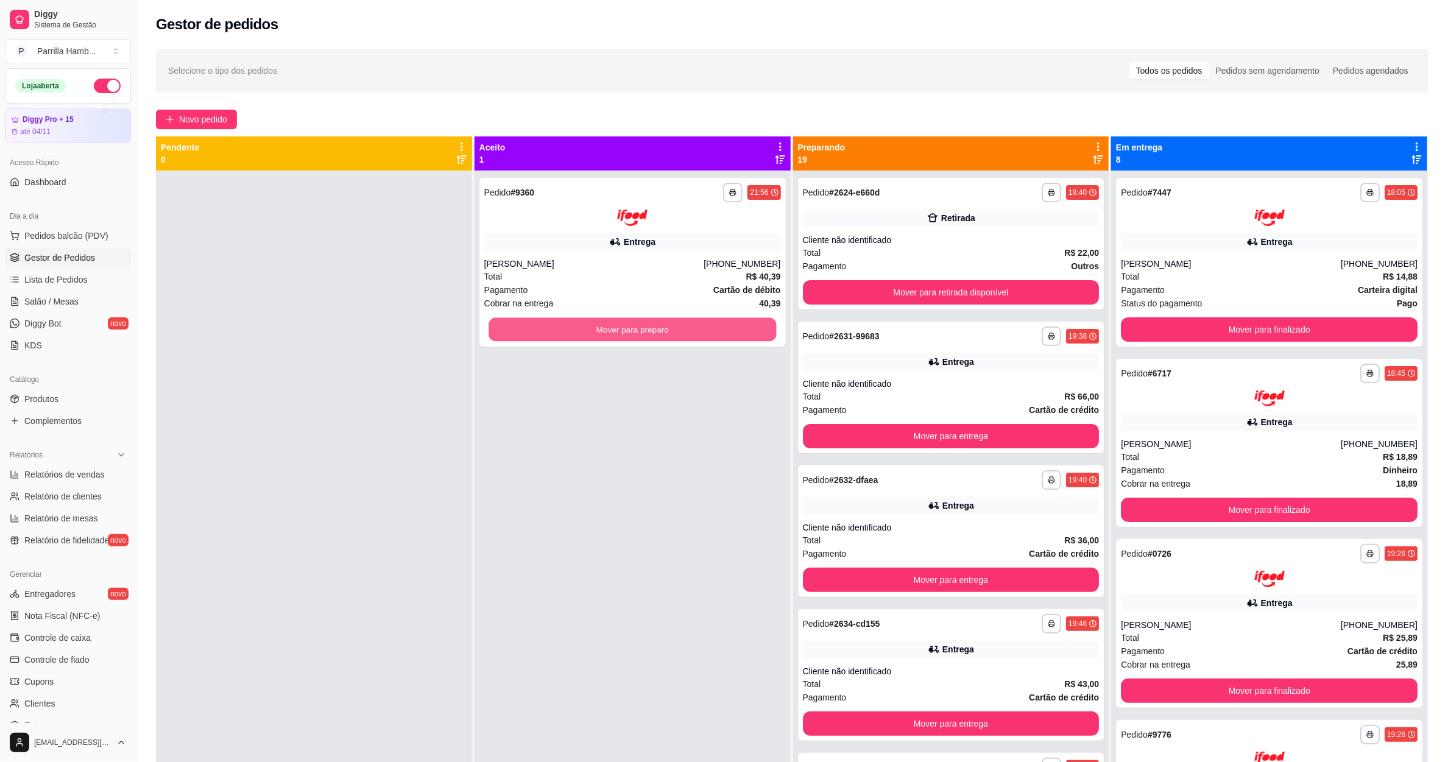
click at [657, 329] on button "Mover para preparo" at bounding box center [631, 329] width 287 height 24
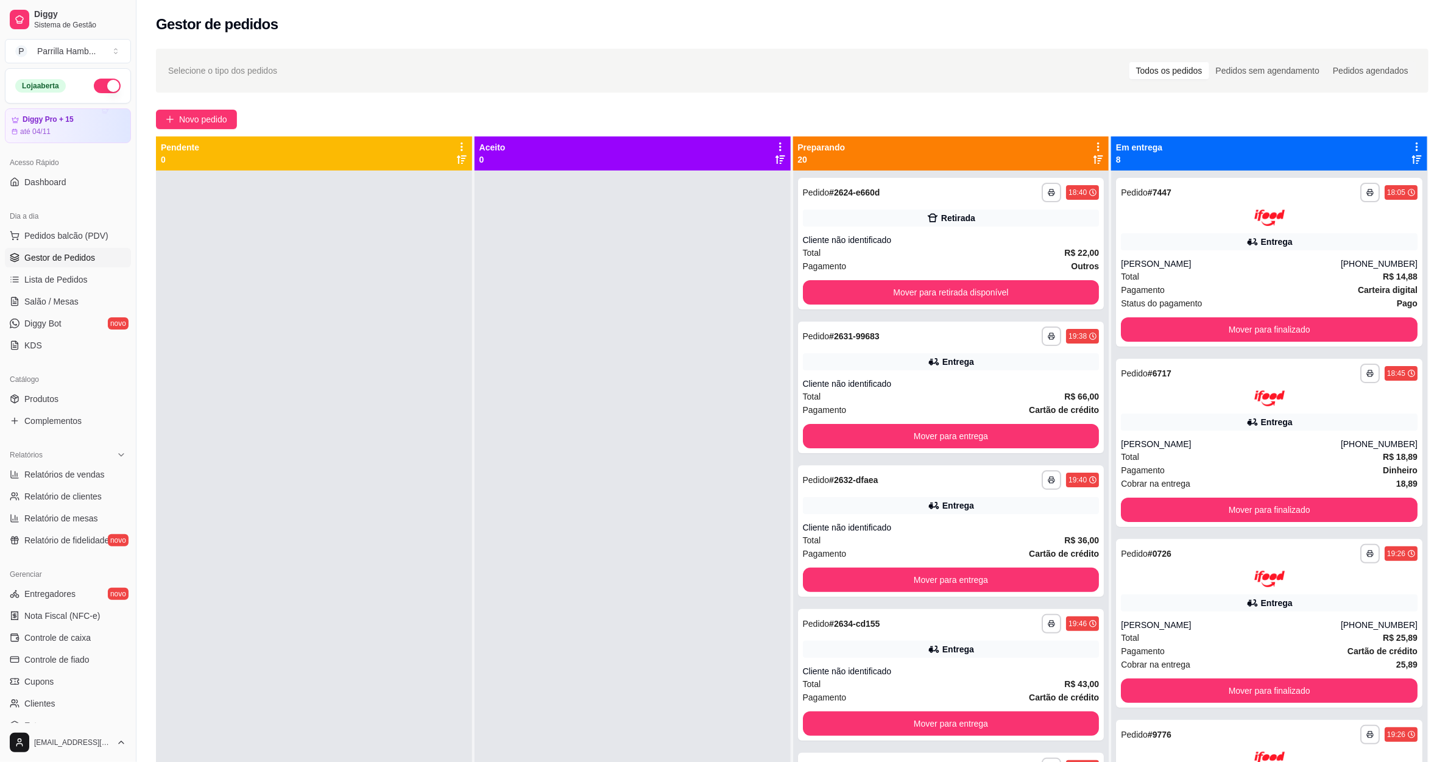
click at [1093, 145] on icon at bounding box center [1098, 146] width 11 height 11
click at [1058, 164] on div "Mover pedidos de etapa Com essa opção você tem a opção de mover todos os pedido…" at bounding box center [994, 184] width 180 height 41
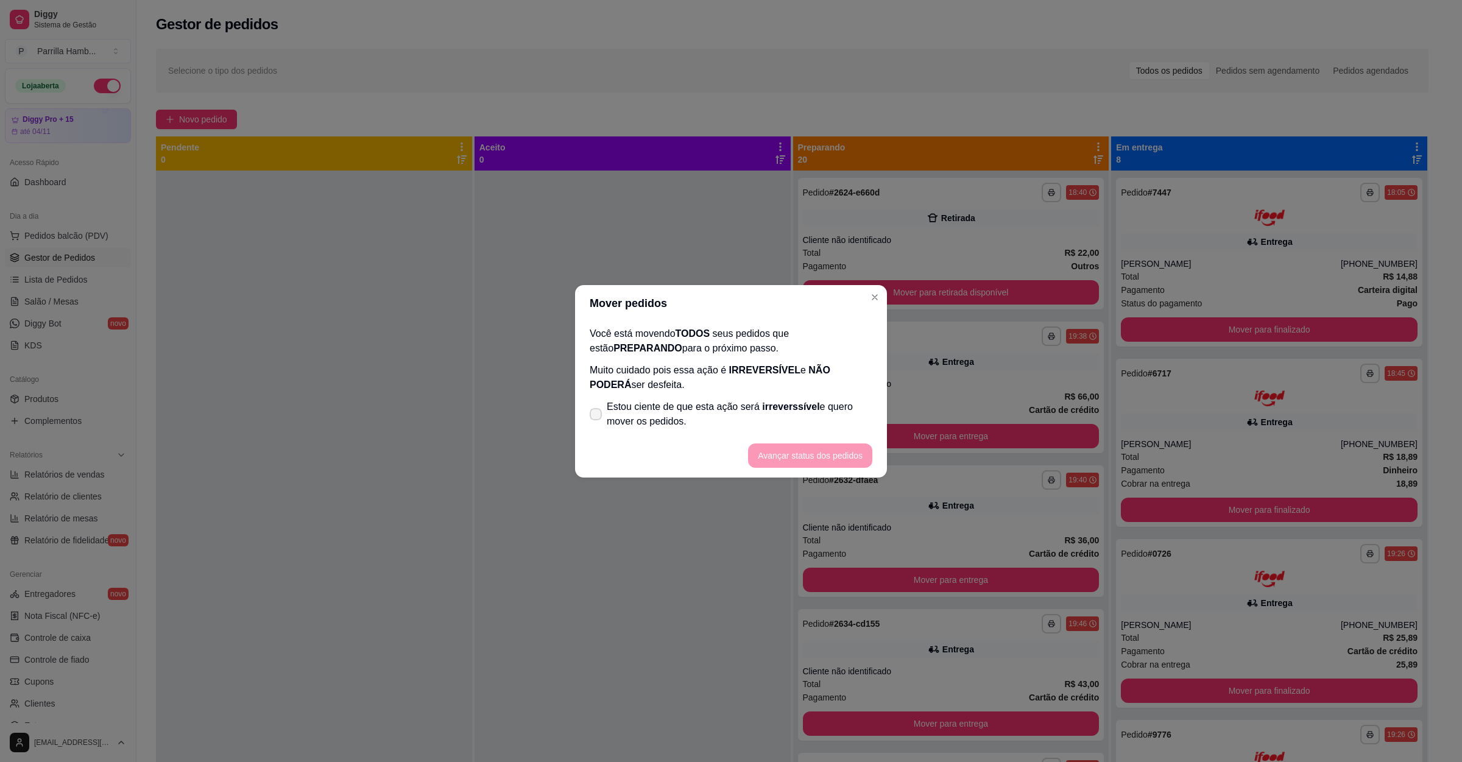
click at [654, 420] on span "Estou ciente de que esta ação será irreverssível e quero mover os pedidos." at bounding box center [740, 414] width 266 height 29
click at [597, 420] on input "Estou ciente de que esta ação será irreverssível e quero mover os pedidos." at bounding box center [593, 420] width 8 height 8
checkbox input "true"
click at [790, 459] on button "Avançar status dos pedidos" at bounding box center [810, 455] width 124 height 24
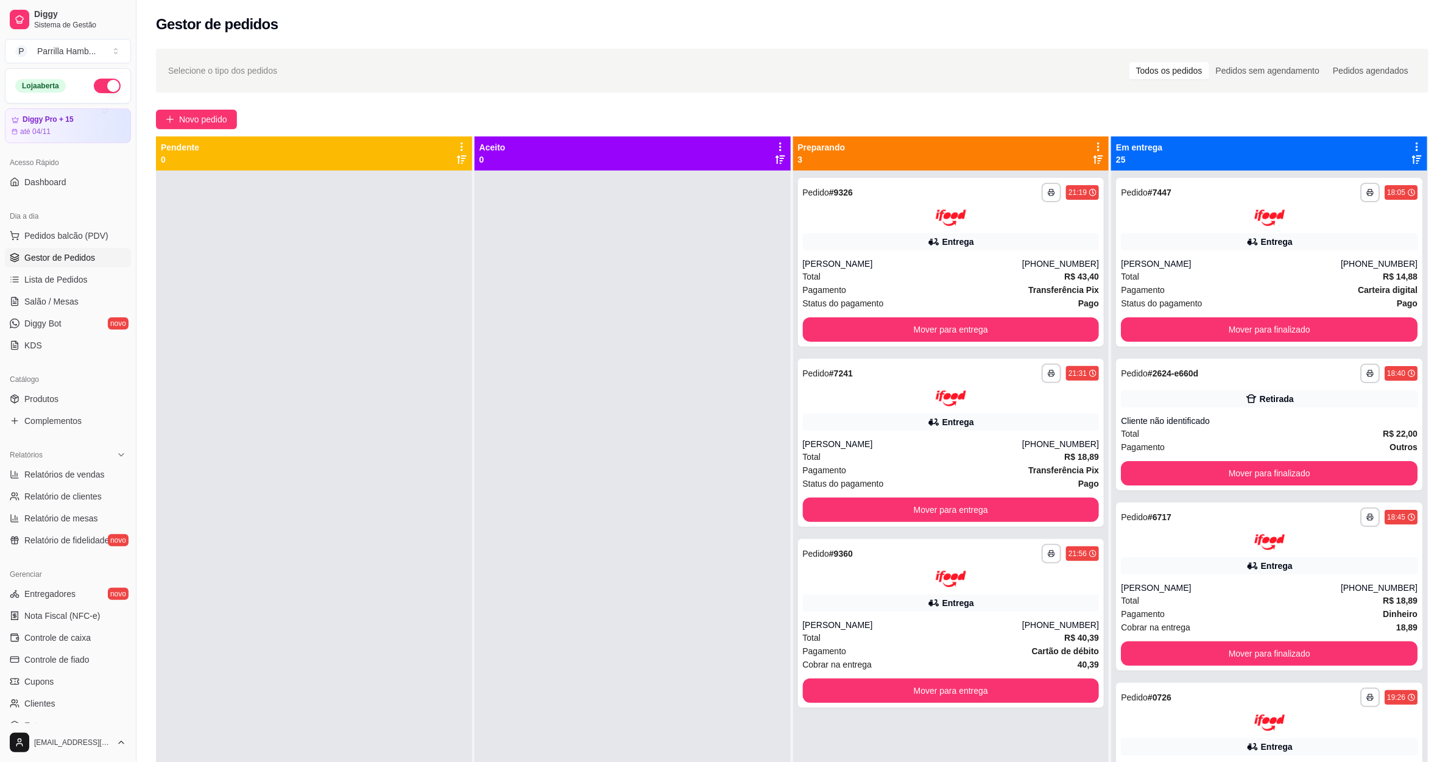
click at [934, 346] on div "**********" at bounding box center [951, 552] width 316 height 762
click at [948, 336] on button "Mover para entrega" at bounding box center [951, 329] width 297 height 24
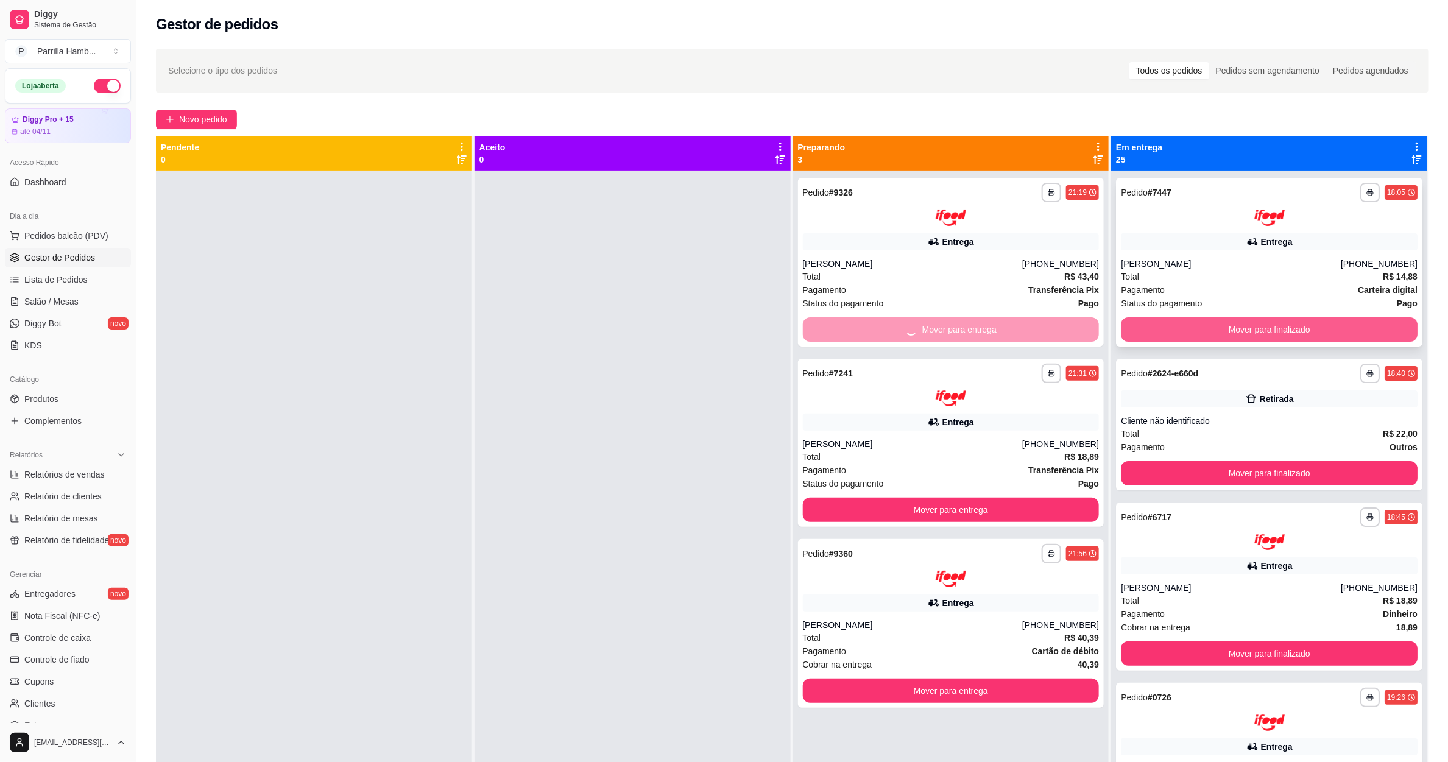
click at [1137, 327] on button "Mover para finalizado" at bounding box center [1269, 329] width 297 height 24
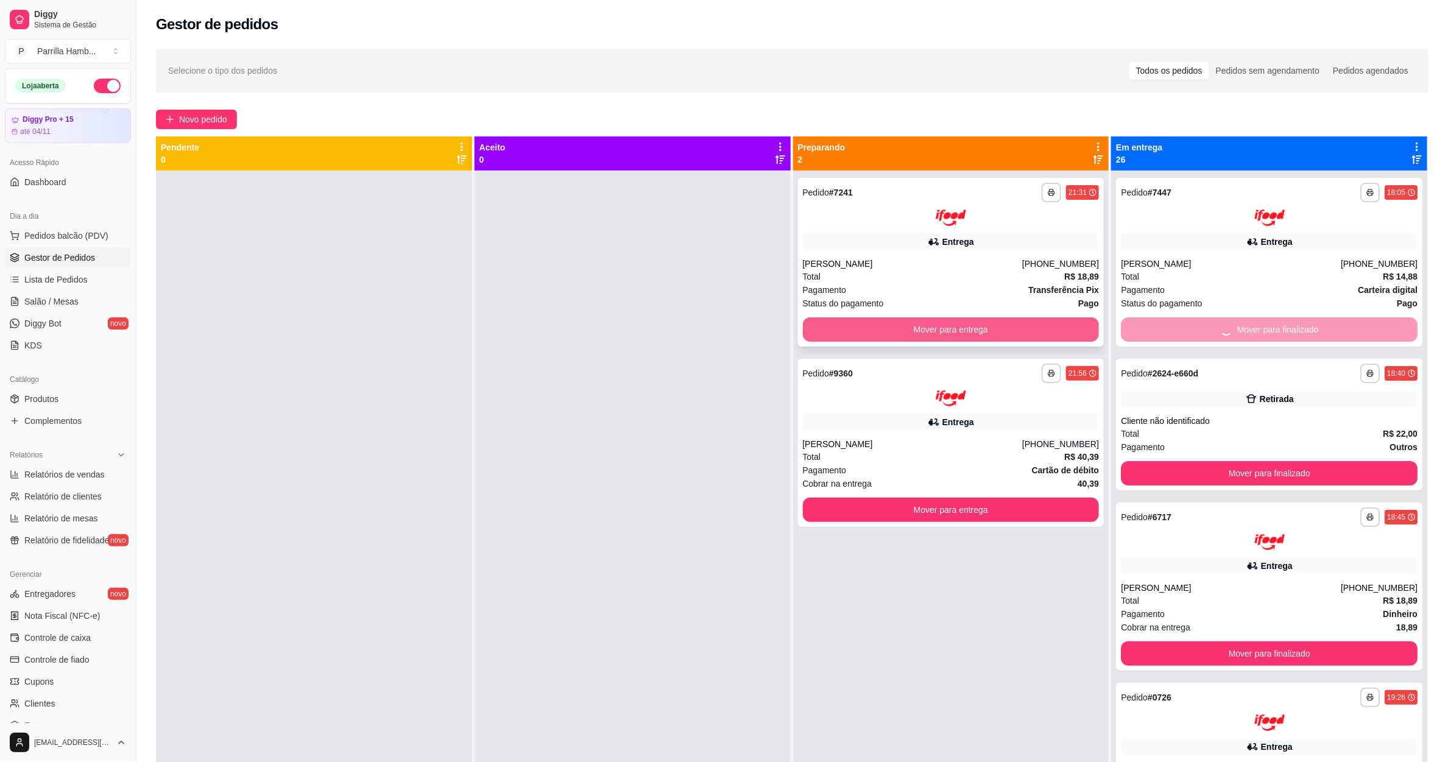
click at [1038, 338] on button "Mover para entrega" at bounding box center [951, 329] width 297 height 24
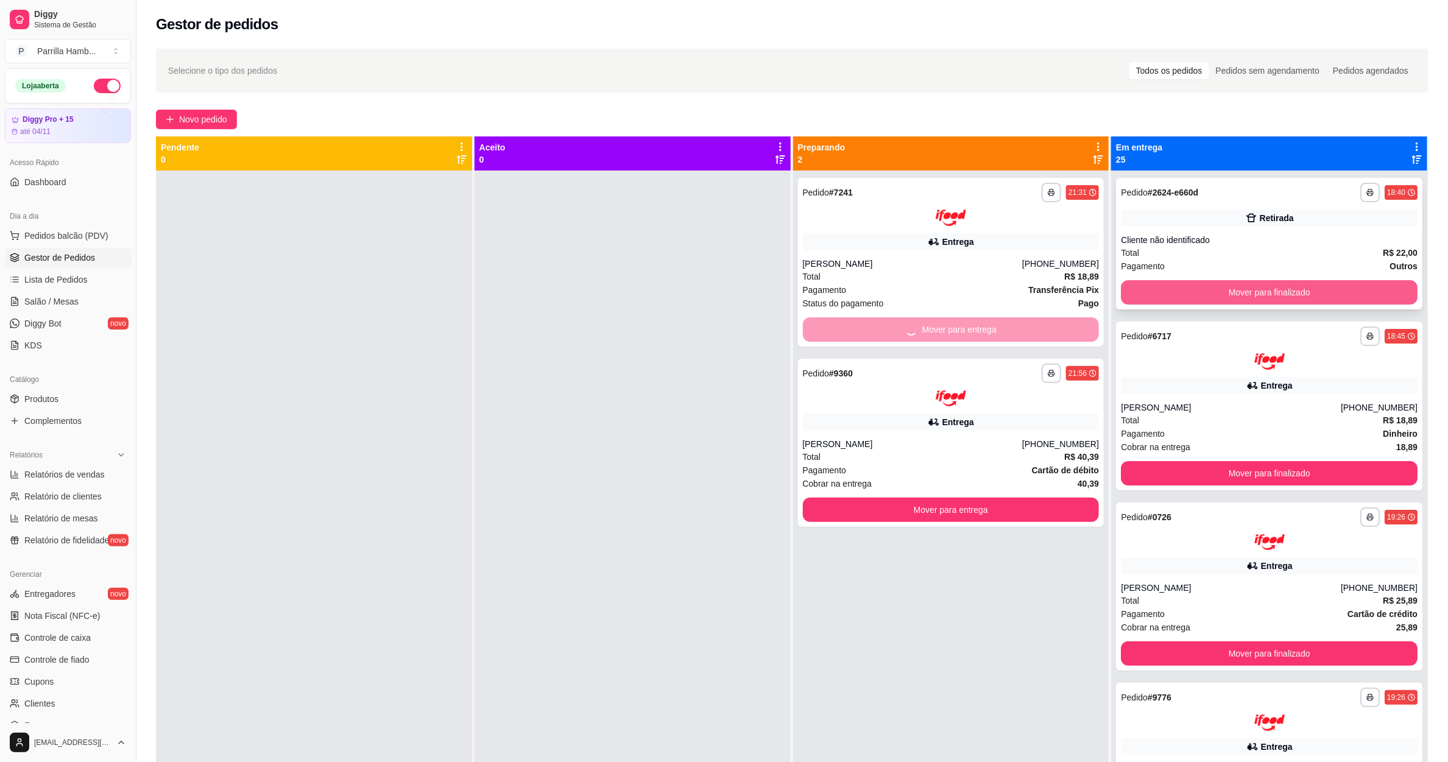
click at [1171, 297] on button "Mover para finalizado" at bounding box center [1269, 292] width 297 height 24
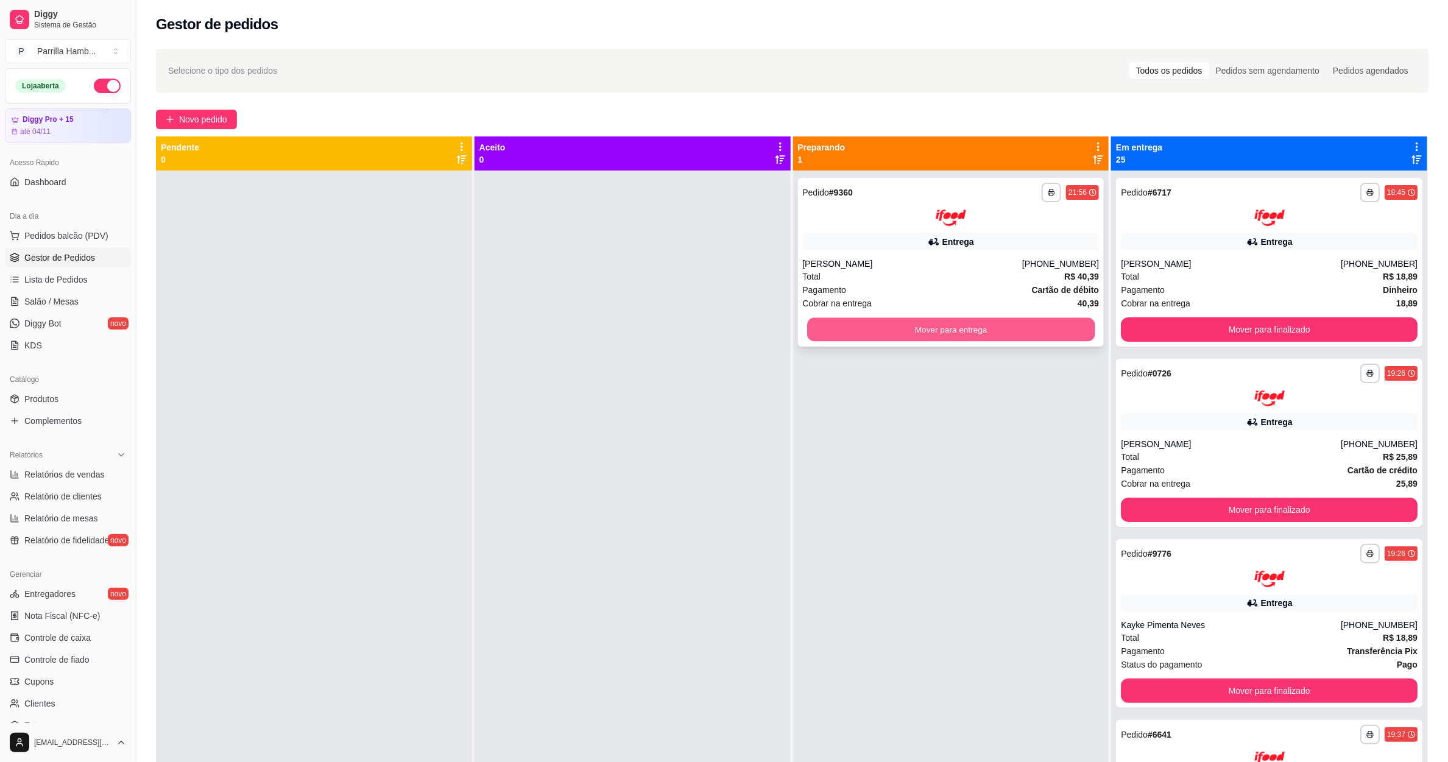
click at [1073, 325] on button "Mover para entrega" at bounding box center [950, 329] width 287 height 24
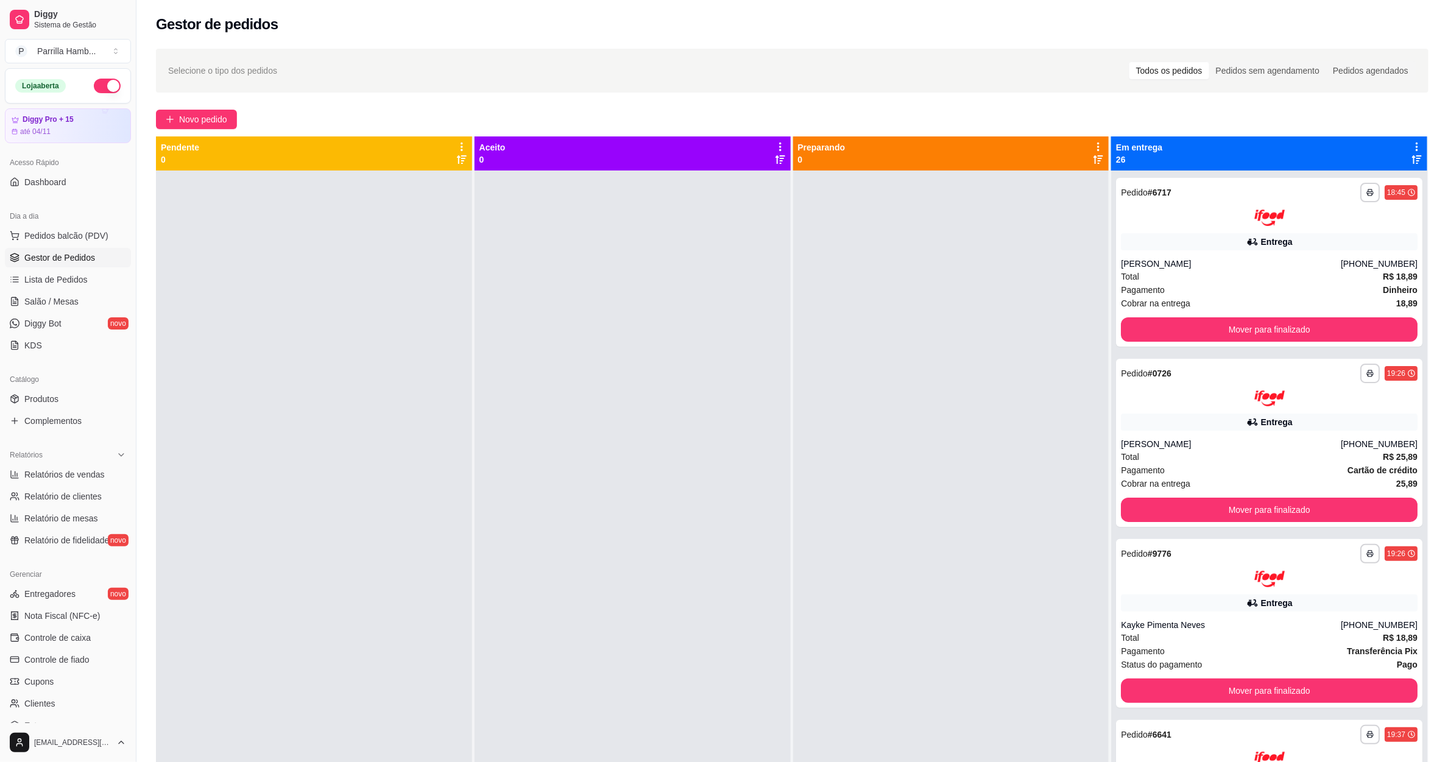
click at [1411, 148] on icon at bounding box center [1416, 146] width 11 height 11
click at [1327, 189] on span "Com essa opção você tem a opção de mover todos os pedidos que estão em uma etap…" at bounding box center [1309, 191] width 180 height 29
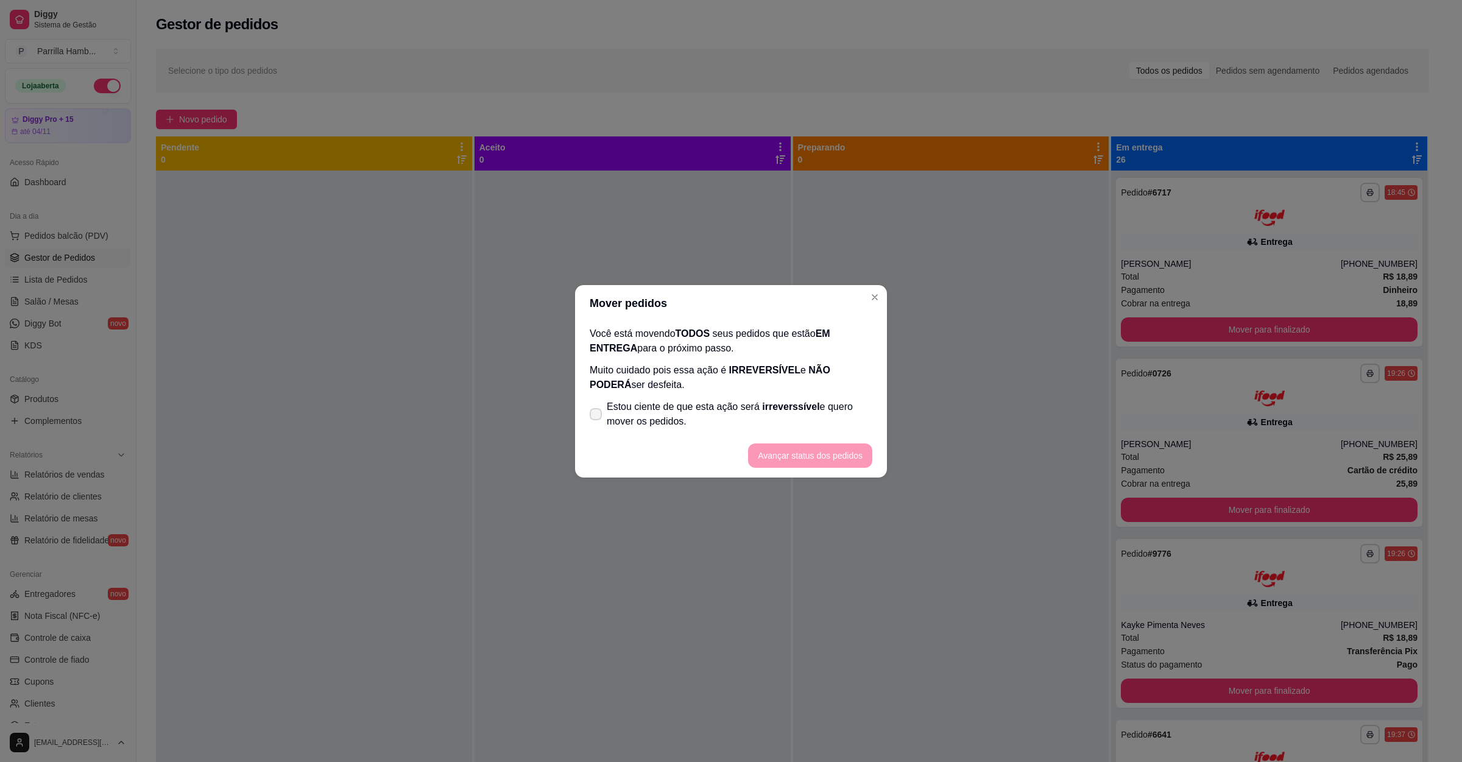
click at [715, 403] on span "Estou ciente de que esta ação será irreverssível e quero mover os pedidos." at bounding box center [740, 414] width 266 height 29
click at [597, 416] on input "Estou ciente de que esta ação será irreverssível e quero mover os pedidos." at bounding box center [593, 420] width 8 height 8
checkbox input "true"
click at [788, 448] on button "Avançar status dos pedidos" at bounding box center [810, 455] width 121 height 24
click at [788, 452] on footer "Avançar status dos pedidos" at bounding box center [731, 456] width 312 height 44
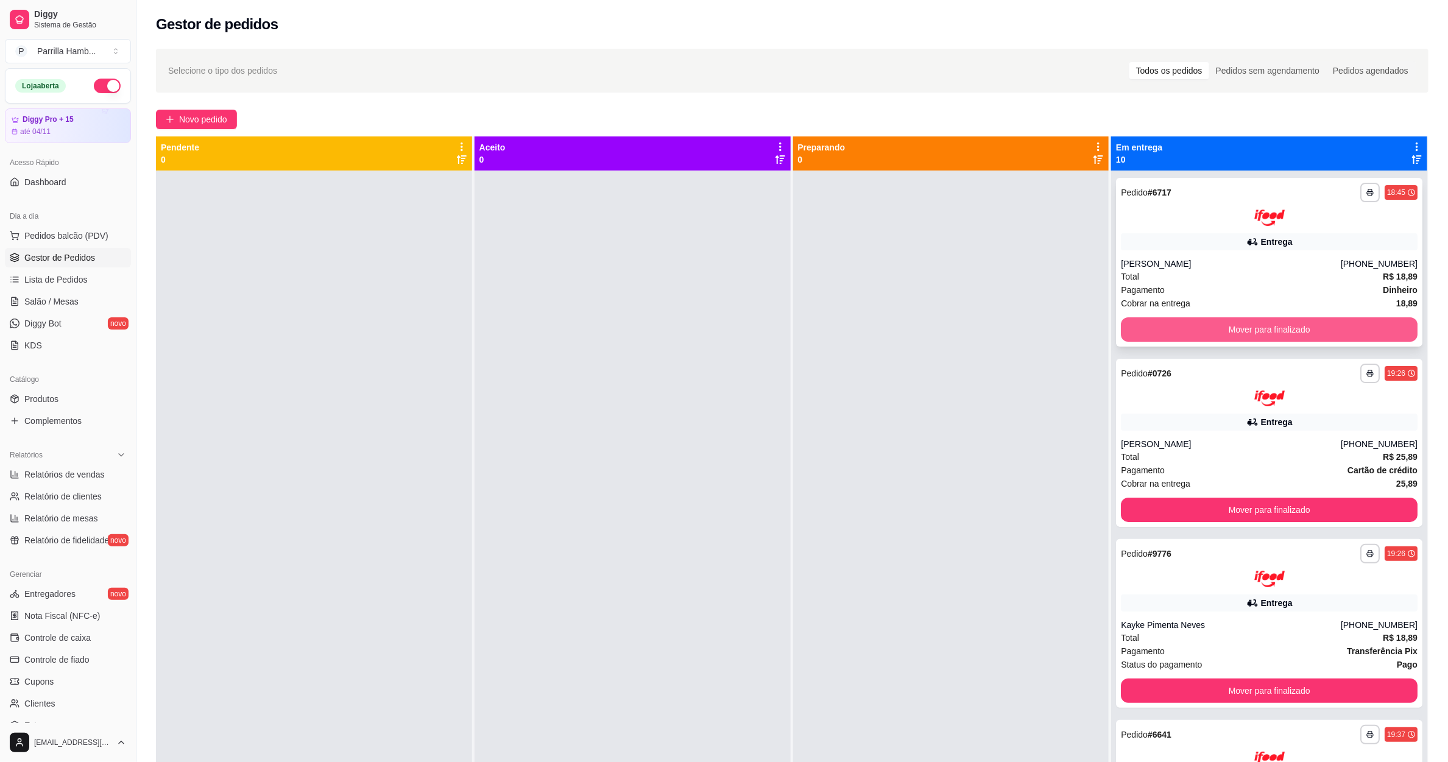
click at [1241, 335] on button "Mover para finalizado" at bounding box center [1269, 329] width 297 height 24
click at [1241, 335] on div "Mover para finalizado" at bounding box center [1269, 329] width 297 height 24
click at [1246, 334] on button "Mover para finalizado" at bounding box center [1269, 329] width 297 height 24
click at [1266, 327] on div "Mover para finalizado" at bounding box center [1269, 329] width 297 height 24
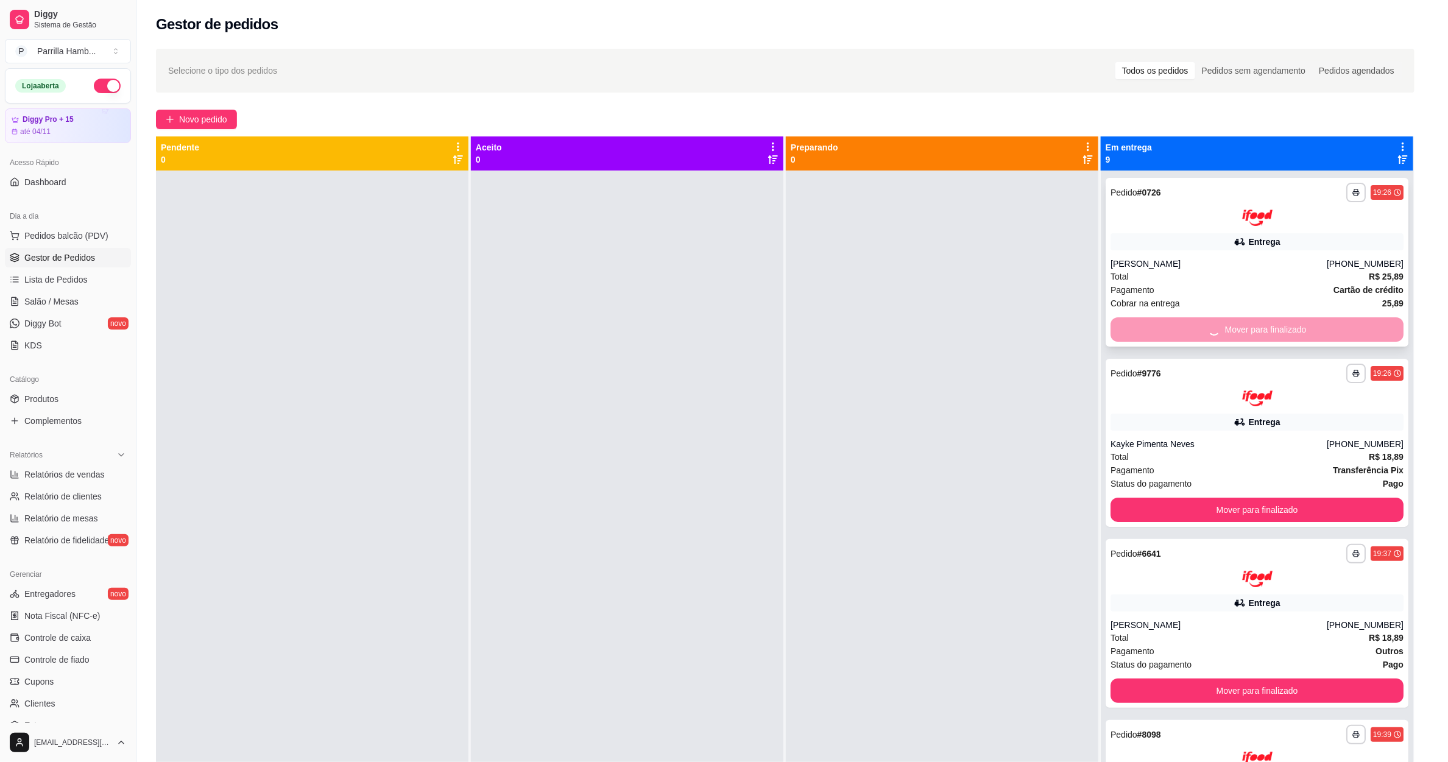
click at [1266, 498] on button "Mover para finalizado" at bounding box center [1256, 510] width 293 height 24
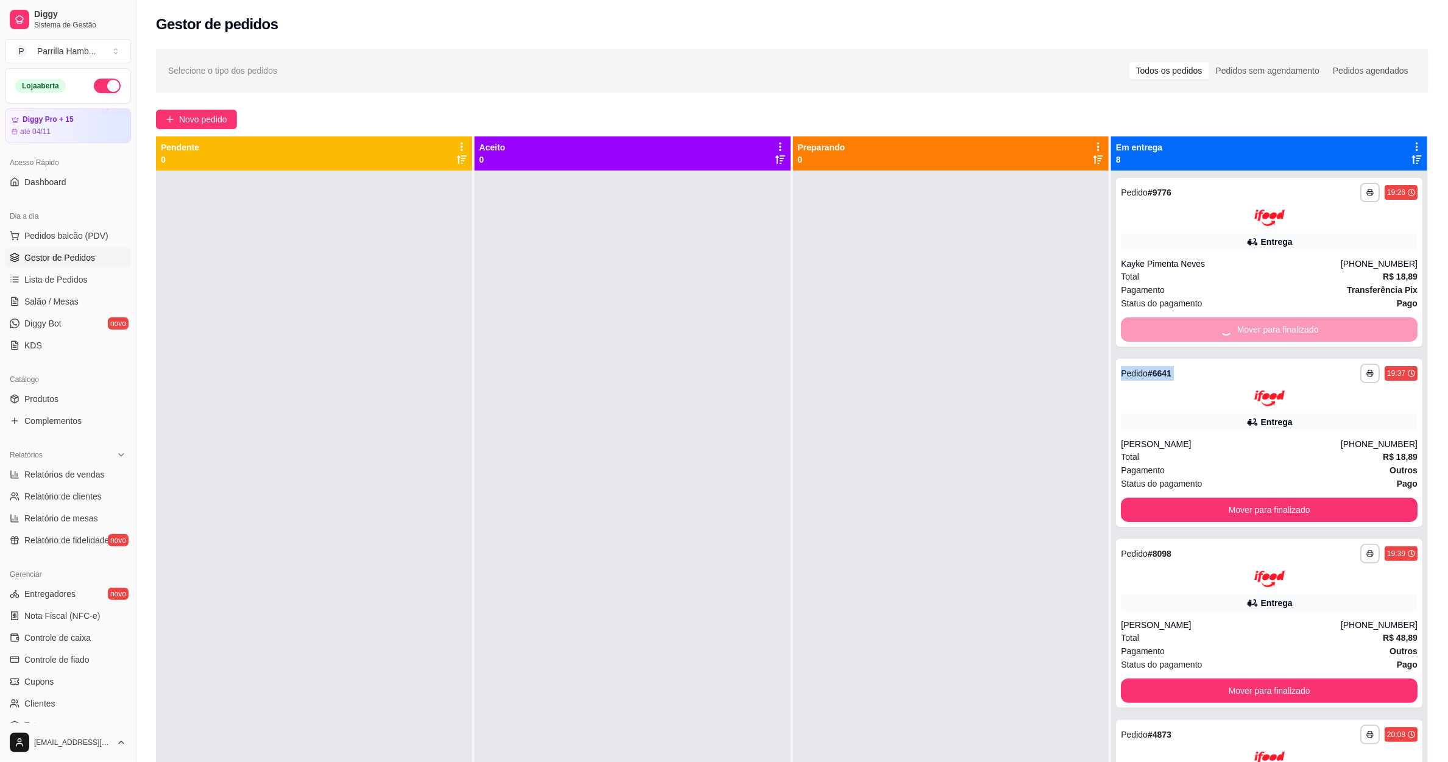
click at [1266, 327] on div "Mover para finalizado" at bounding box center [1269, 329] width 297 height 24
click at [1266, 327] on button "Mover para finalizado" at bounding box center [1269, 329] width 287 height 24
click at [1266, 327] on div "Mover para finalizado" at bounding box center [1269, 329] width 297 height 24
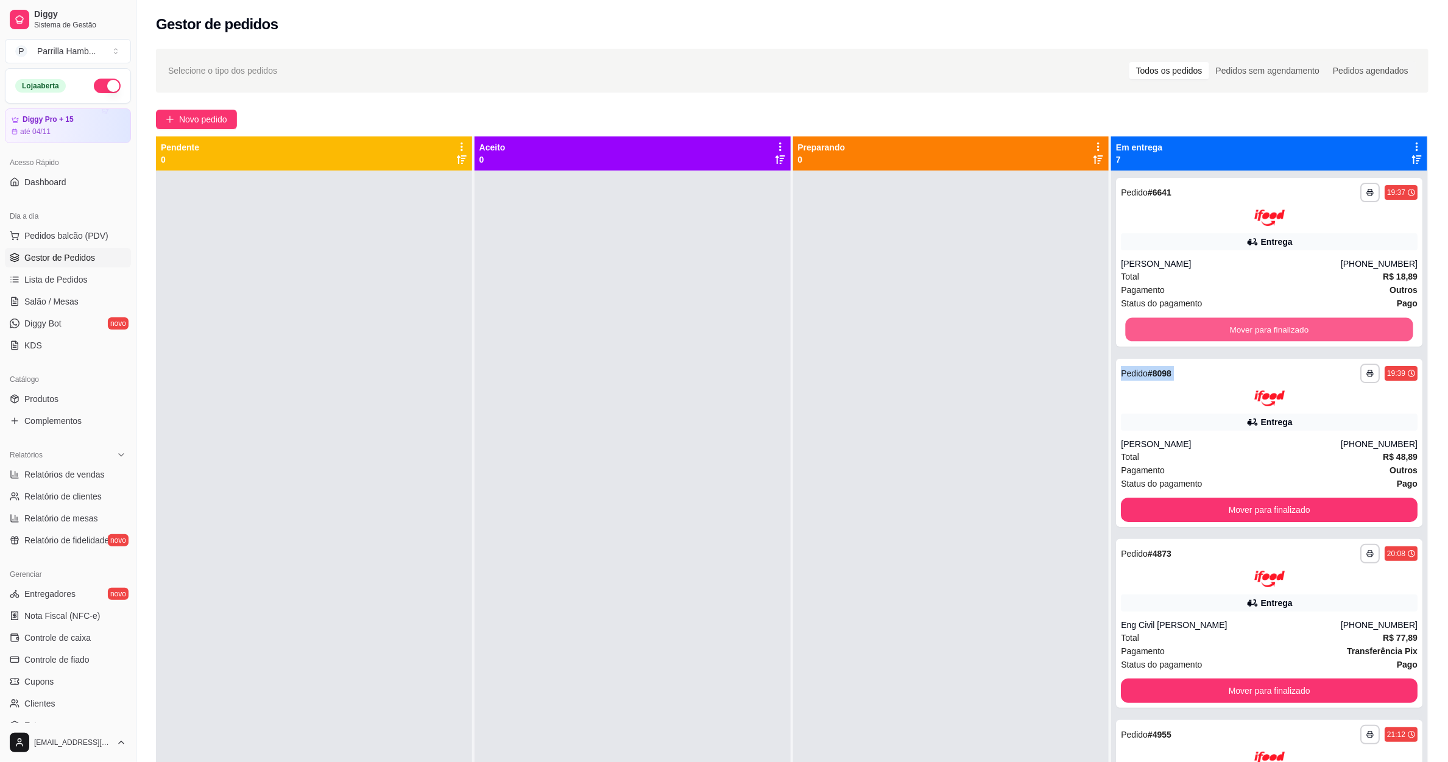
click at [1266, 327] on button "Mover para finalizado" at bounding box center [1269, 329] width 287 height 24
click at [1266, 327] on div "Mover para finalizado" at bounding box center [1269, 329] width 297 height 24
click at [1266, 327] on button "Mover para finalizado" at bounding box center [1269, 329] width 287 height 24
click at [1266, 327] on div "Mover para finalizado" at bounding box center [1269, 329] width 297 height 24
click at [1266, 498] on button "Mover para finalizado" at bounding box center [1269, 510] width 297 height 24
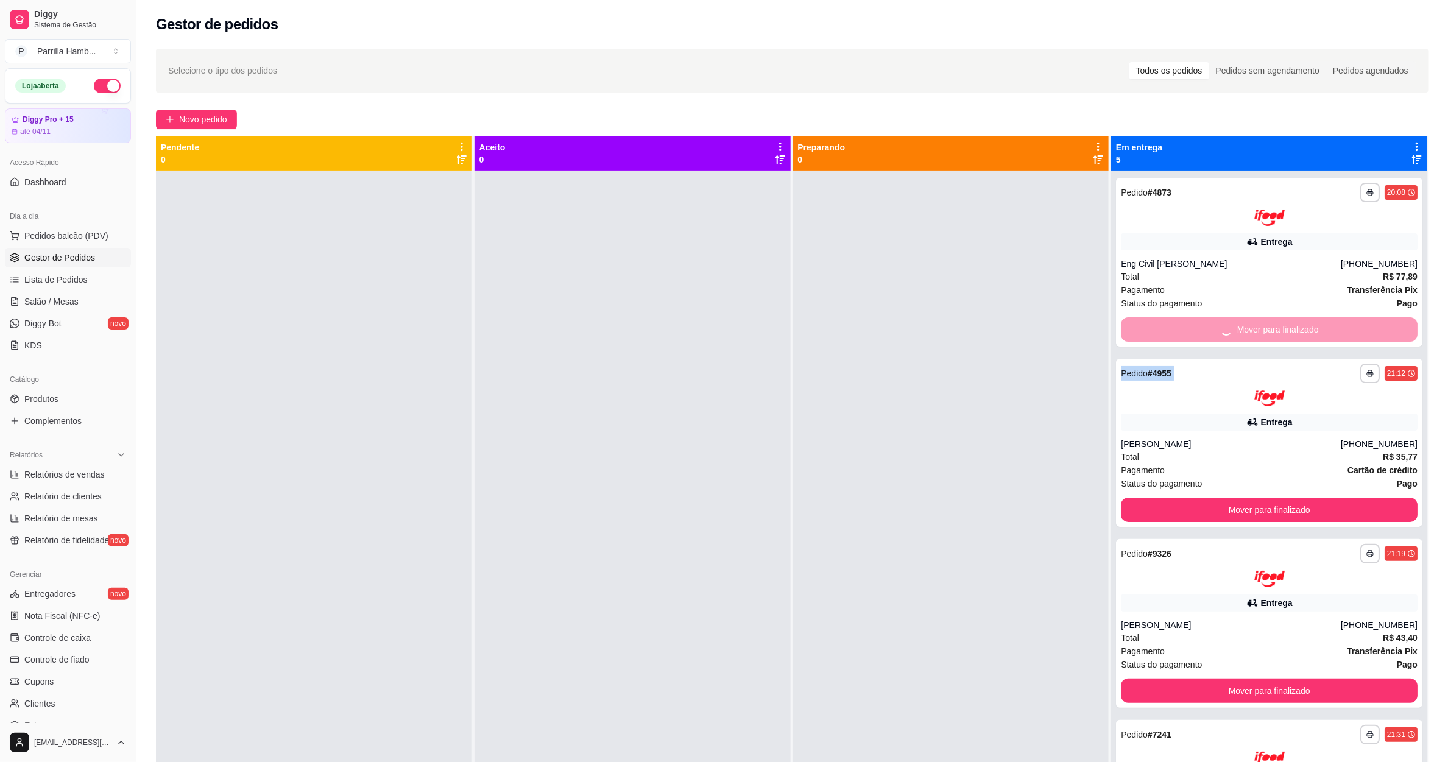
click at [1266, 327] on div "Mover para finalizado" at bounding box center [1269, 329] width 297 height 24
click at [1266, 327] on button "Mover para finalizado" at bounding box center [1269, 329] width 287 height 24
click at [1266, 327] on div "Mover para finalizado" at bounding box center [1269, 329] width 297 height 24
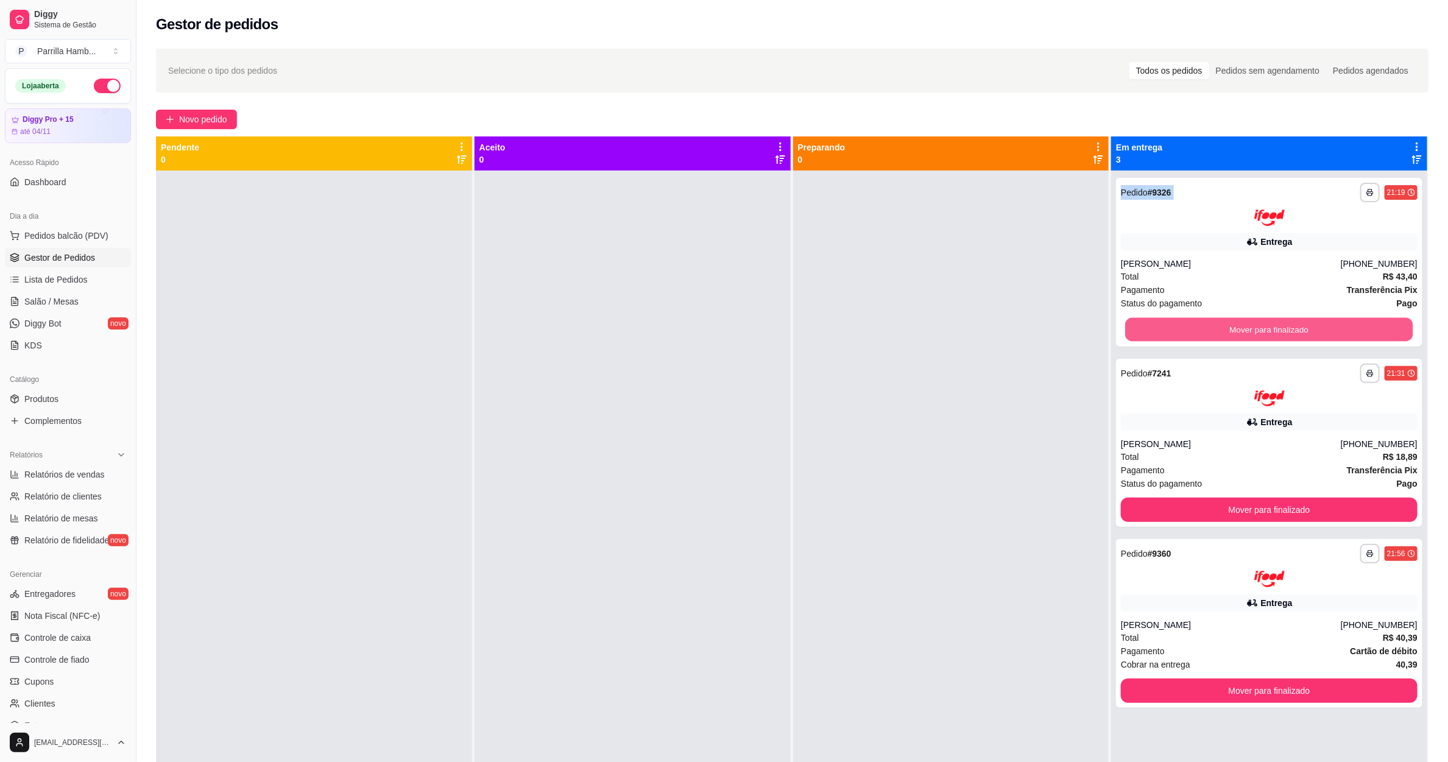
click at [1266, 327] on button "Mover para finalizado" at bounding box center [1269, 329] width 287 height 24
click at [1266, 327] on div "Mover para finalizado" at bounding box center [1269, 329] width 297 height 24
click at [1266, 498] on button "Mover para finalizado" at bounding box center [1269, 510] width 297 height 24
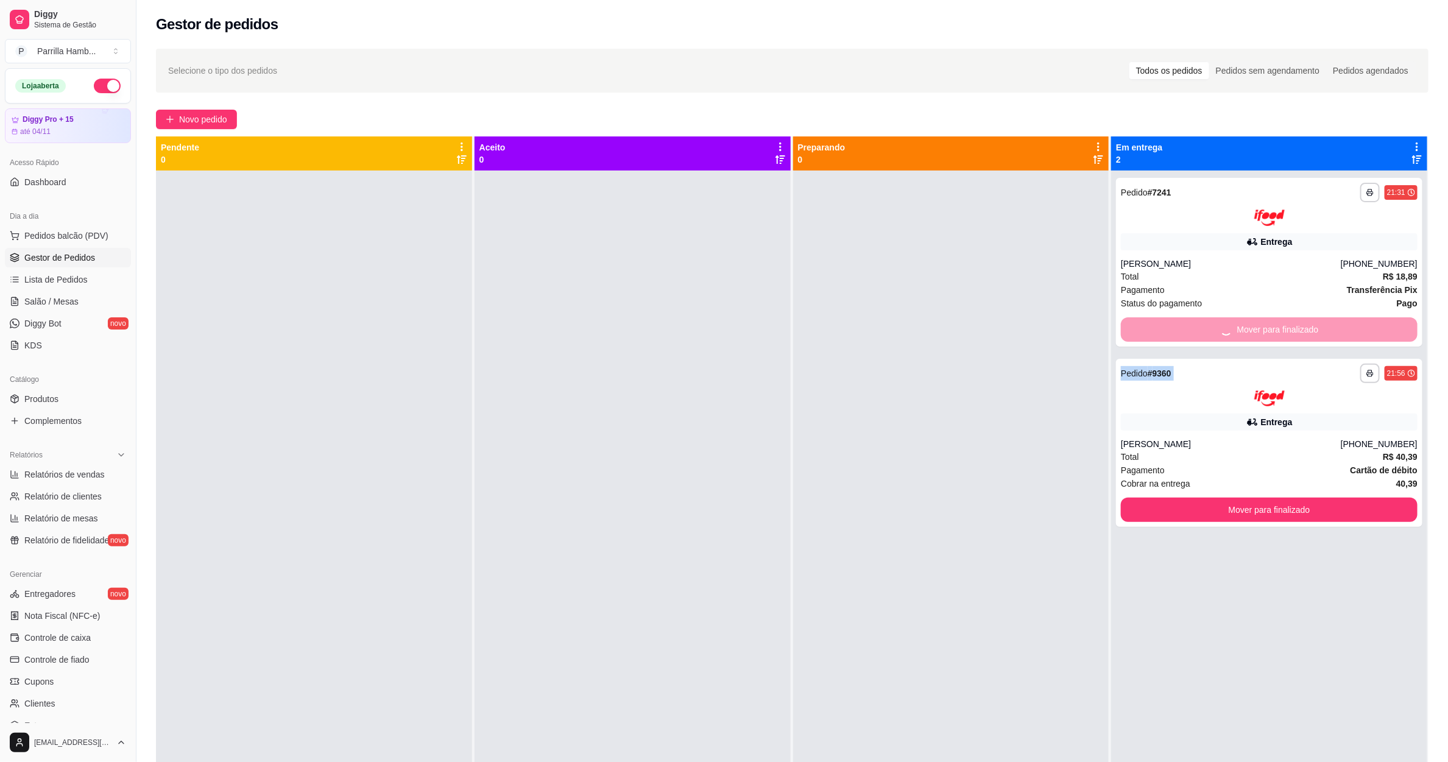
click at [1266, 327] on div "Mover para finalizado" at bounding box center [1269, 329] width 297 height 24
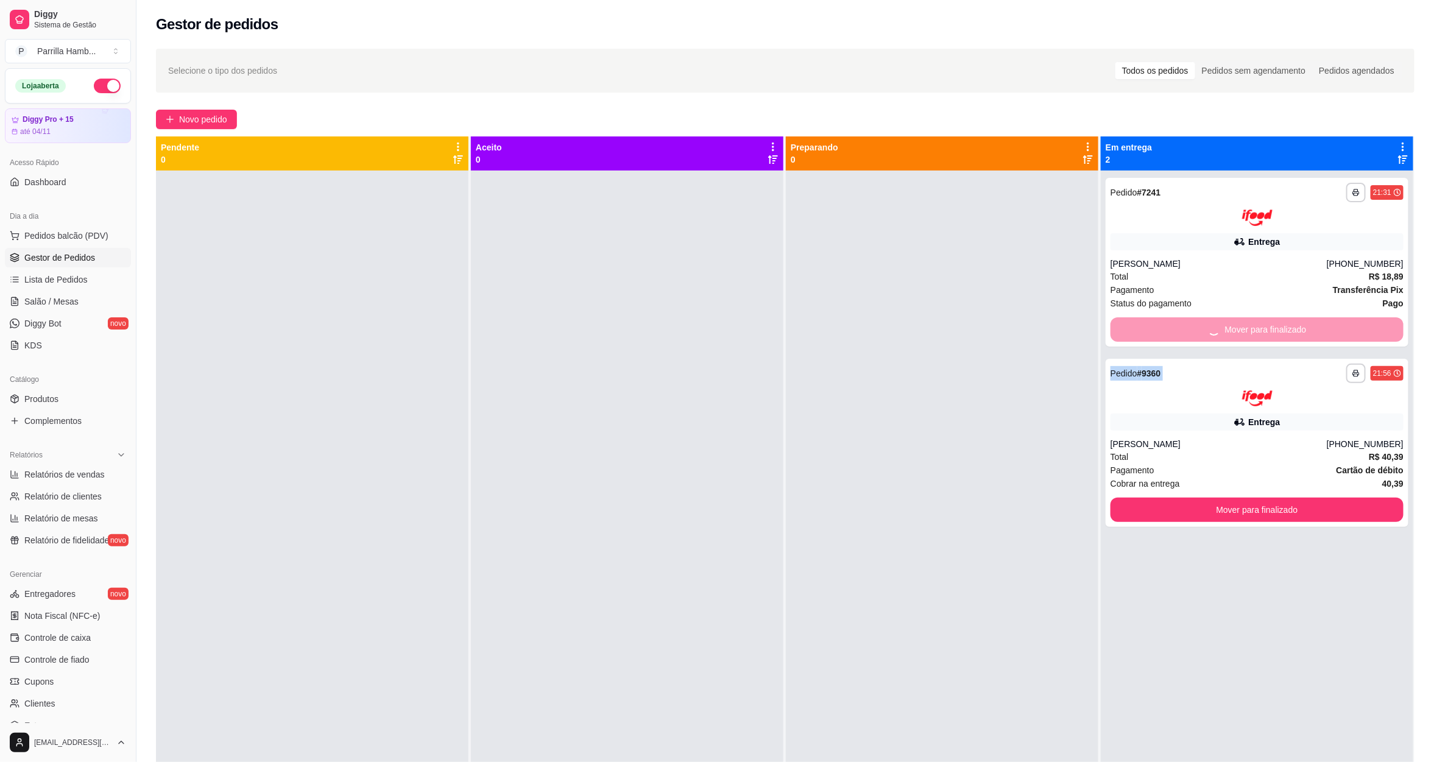
click at [1266, 498] on button "Mover para finalizado" at bounding box center [1256, 510] width 293 height 24
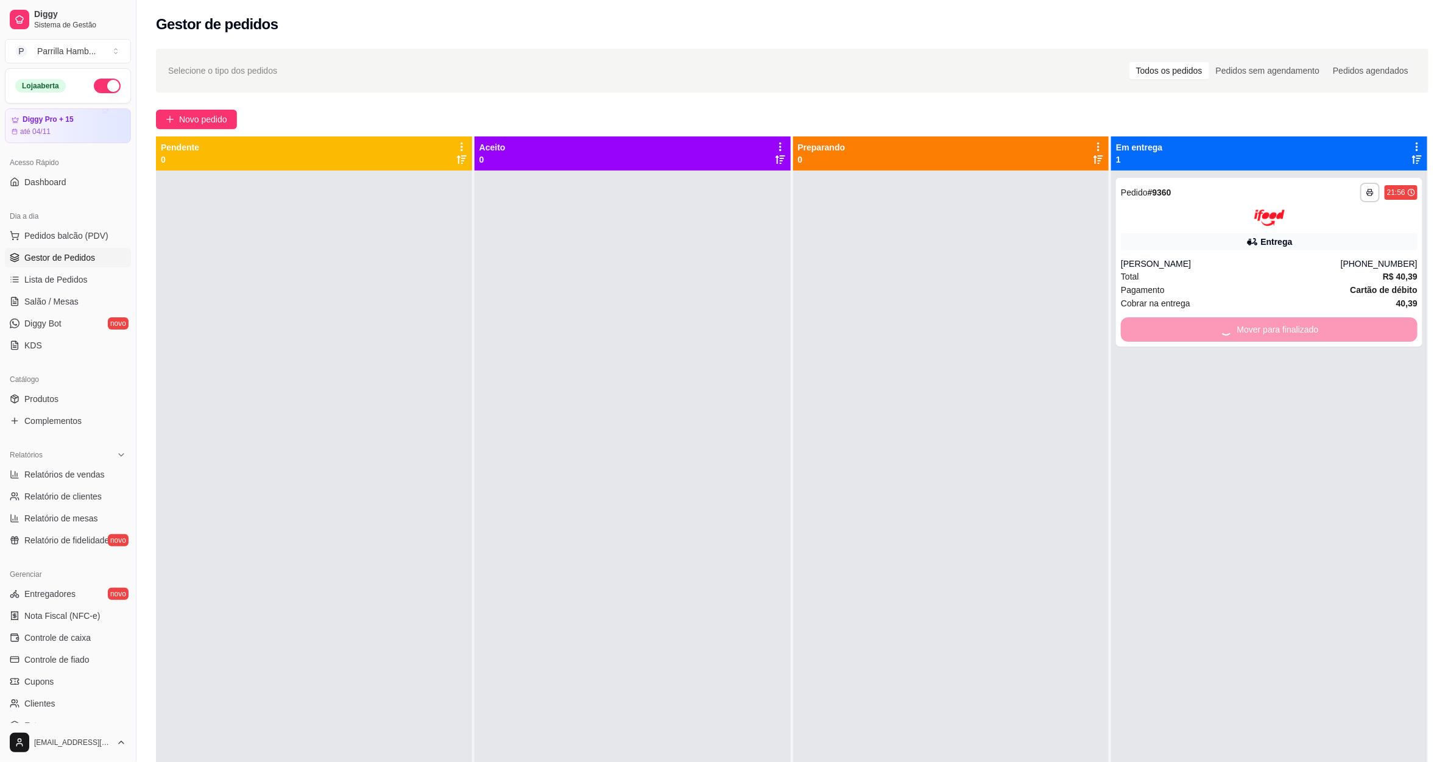
click at [1266, 327] on div "Mover para finalizado" at bounding box center [1269, 329] width 297 height 24
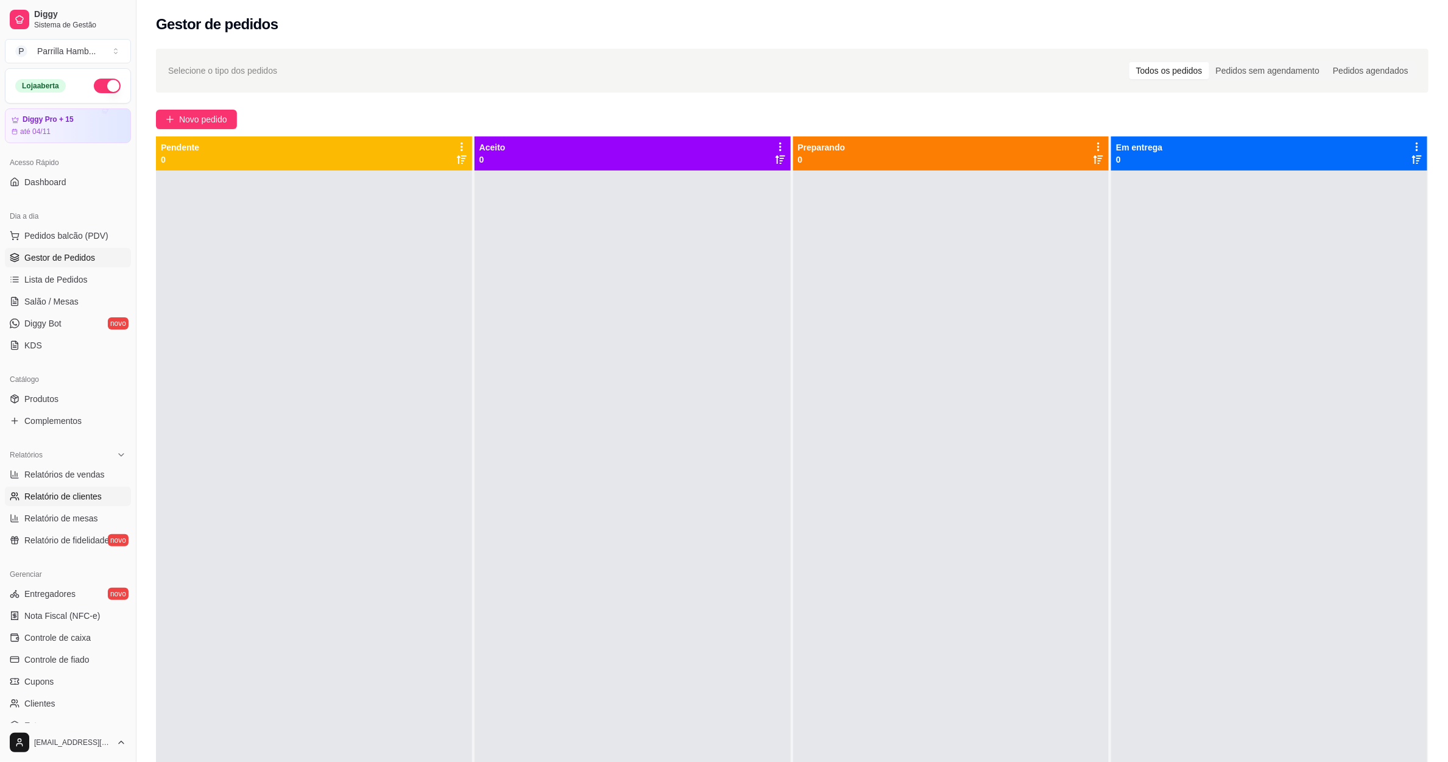
click at [86, 496] on span "Relatório de clientes" at bounding box center [62, 496] width 77 height 12
select select "30"
select select "HIGHEST_TOTAL_SPENT_WITH_ORDERS"
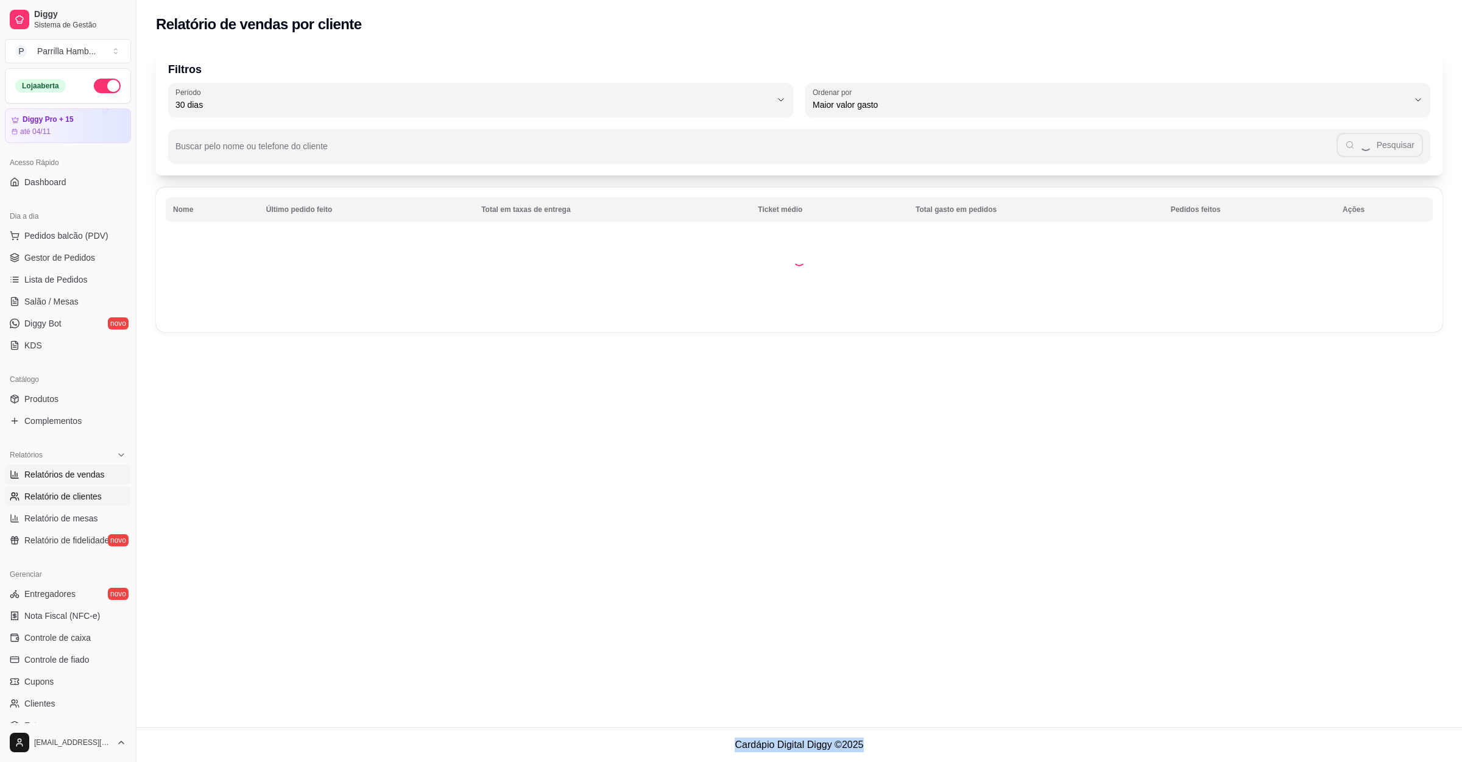
click at [94, 467] on link "Relatórios de vendas" at bounding box center [68, 474] width 126 height 19
select select "ALL"
select select "0"
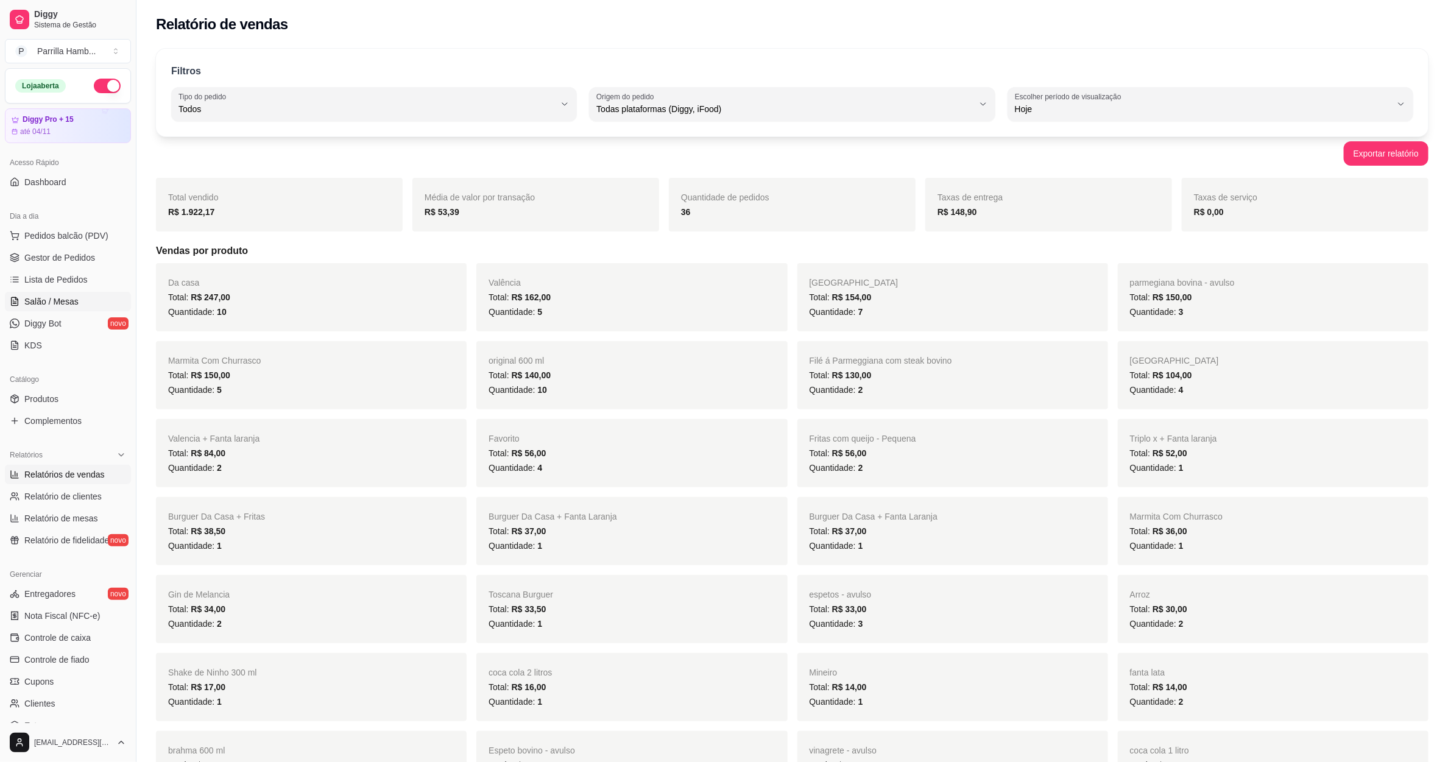
click at [79, 305] on link "Salão / Mesas" at bounding box center [68, 301] width 126 height 19
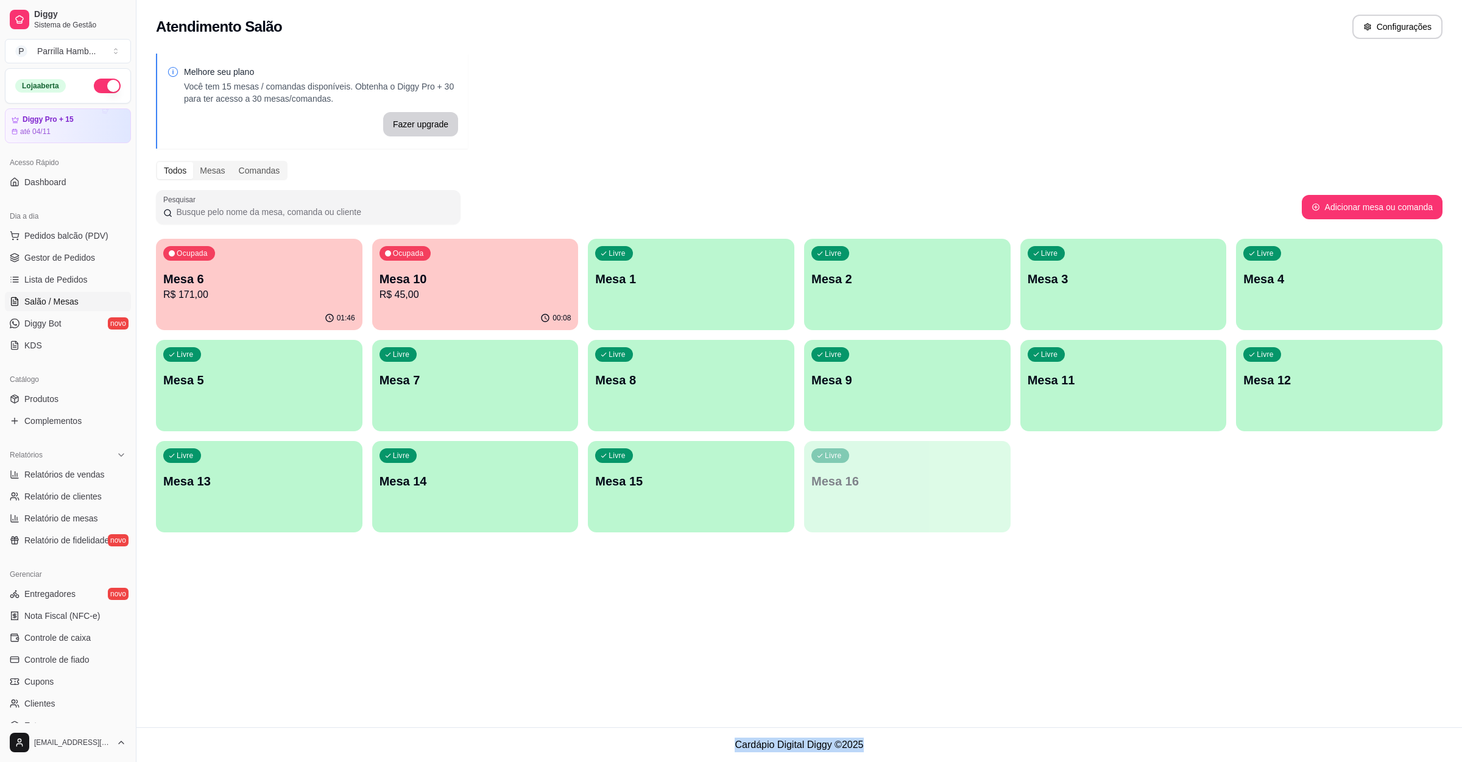
click at [442, 300] on p "R$ 45,00" at bounding box center [475, 294] width 192 height 15
click at [83, 479] on span "Relatórios de vendas" at bounding box center [64, 474] width 80 height 12
select select "ALL"
select select "0"
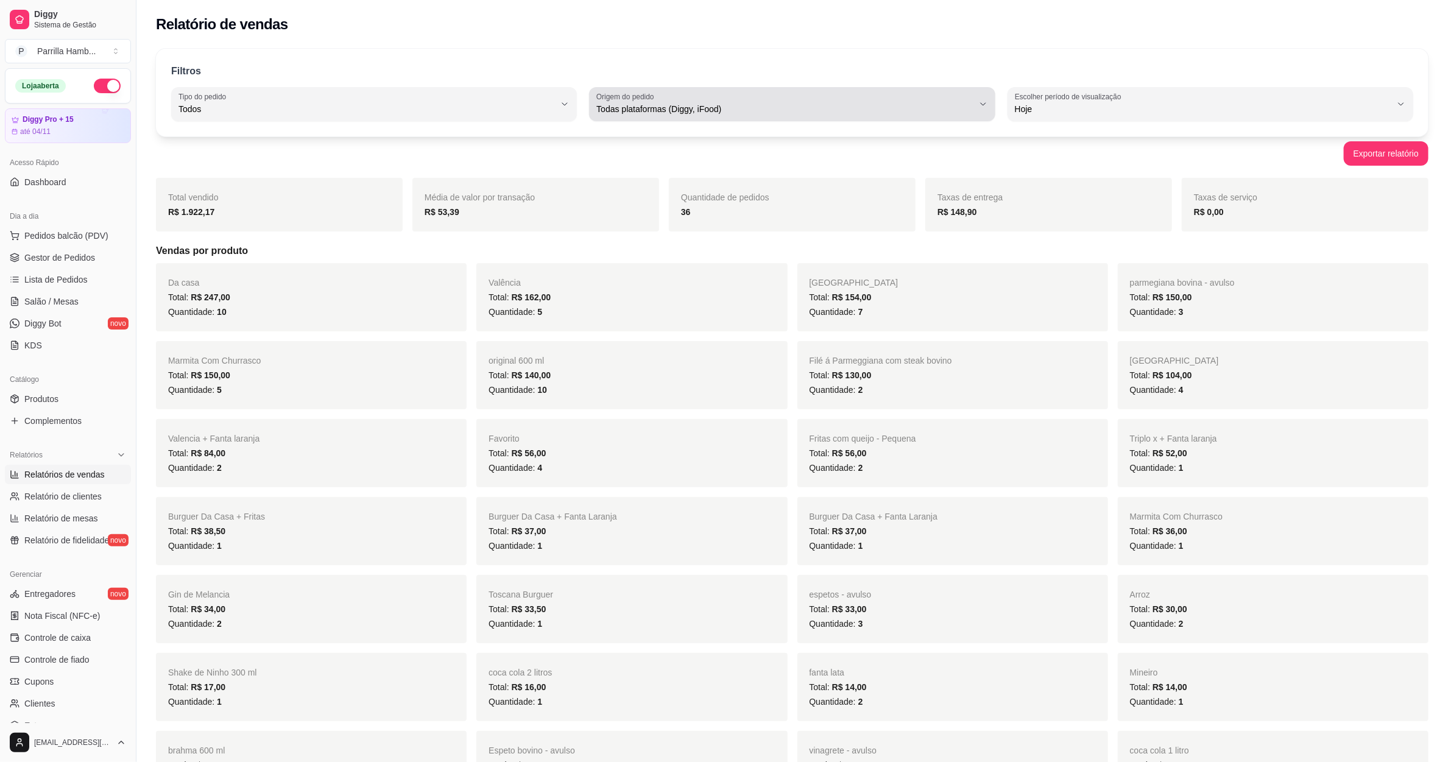
click at [791, 113] on span "Todas plataformas (Diggy, iFood)" at bounding box center [784, 109] width 376 height 12
click at [608, 153] on span "Diggy" at bounding box center [786, 158] width 359 height 12
type input "DIGGY"
select select "DIGGY"
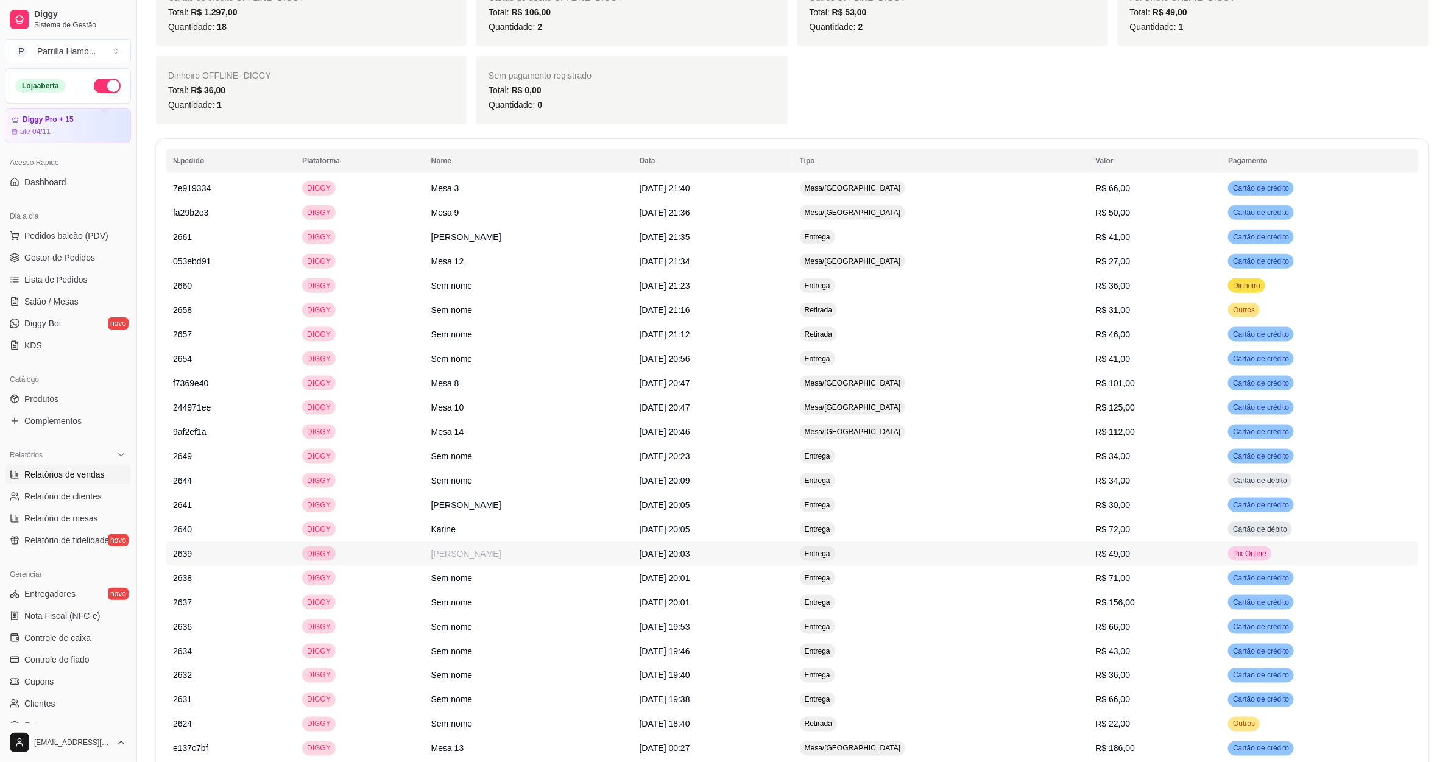
scroll to position [773, 0]
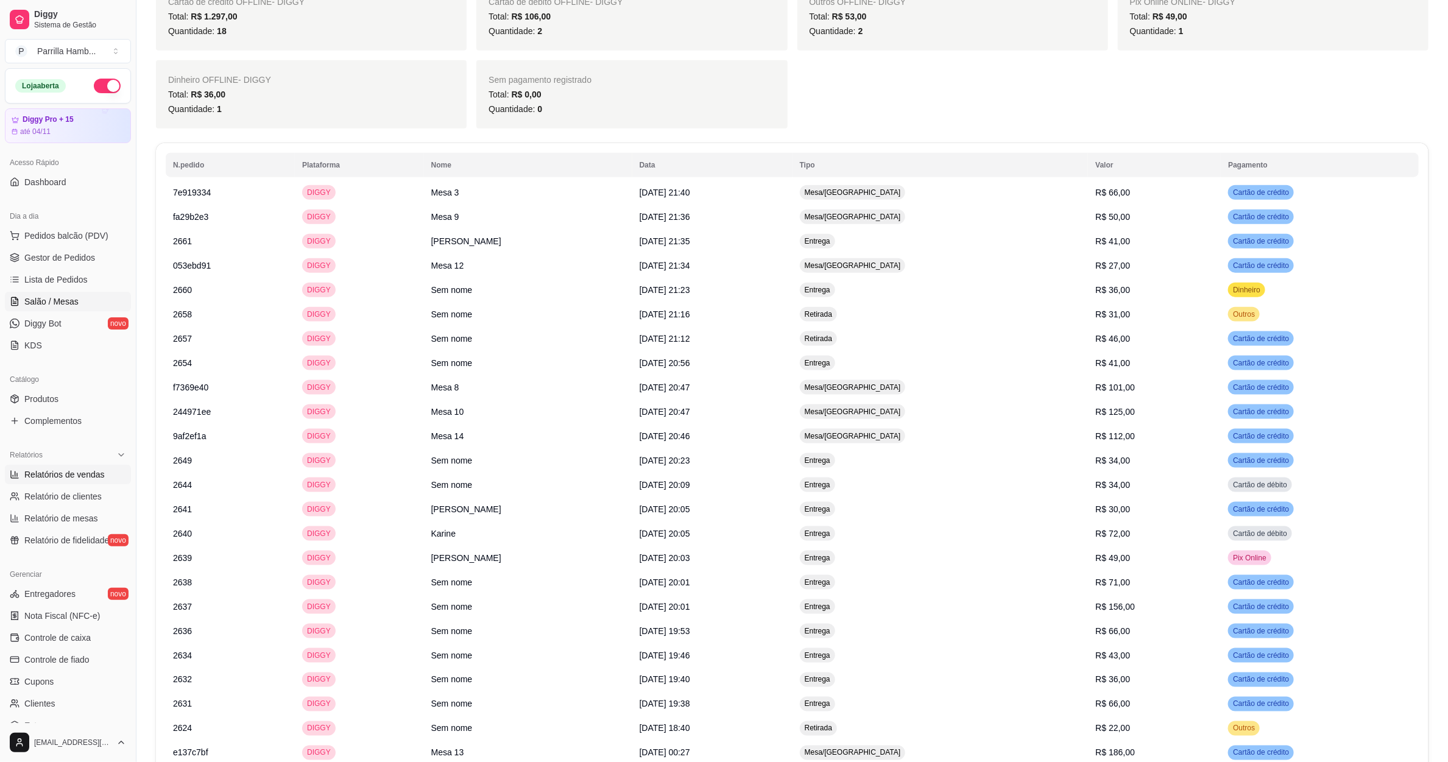
click at [60, 309] on link "Salão / Mesas" at bounding box center [68, 301] width 126 height 19
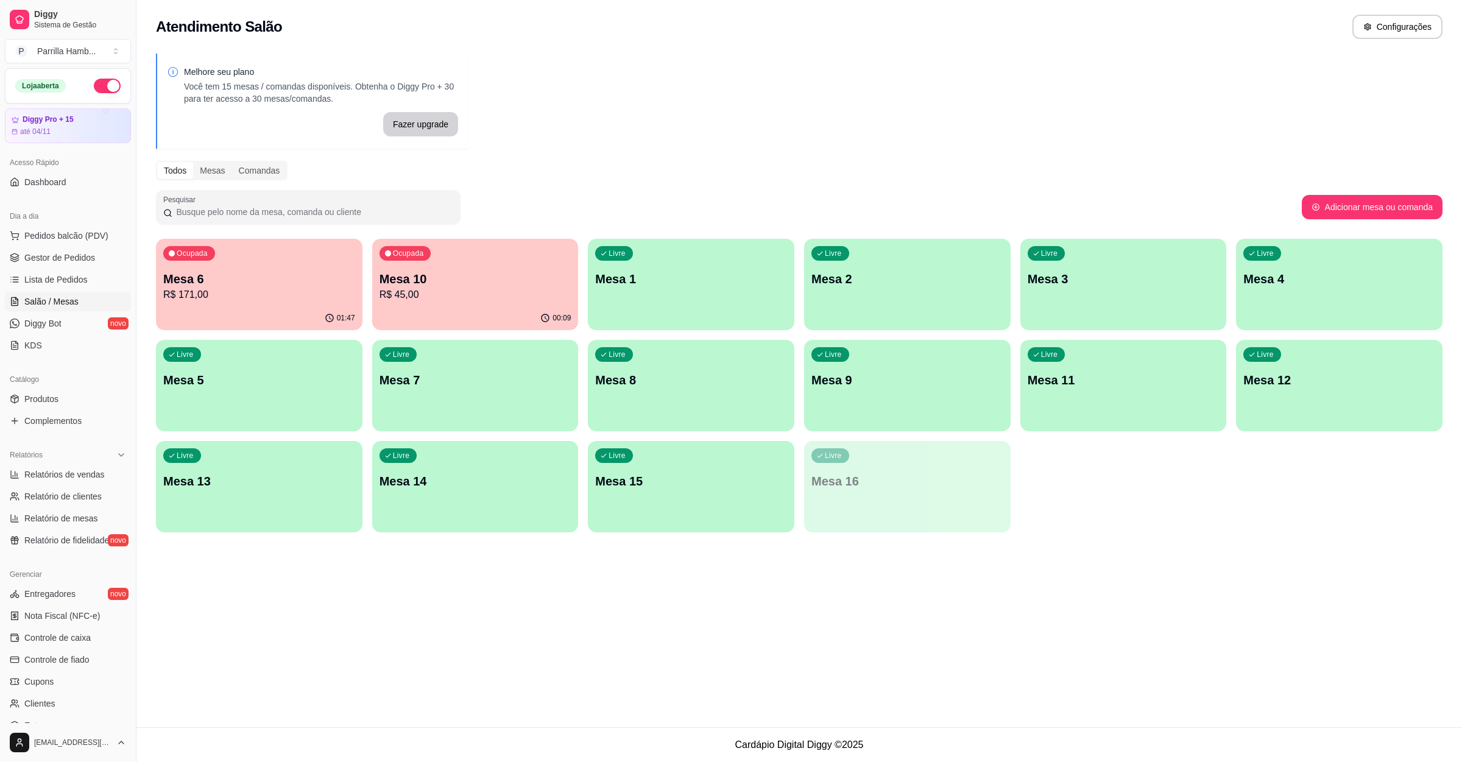
click at [306, 657] on div "Atendimento Salão Configurações Melhore seu plano Você tem 15 mesas / comandas …" at bounding box center [798, 363] width 1325 height 727
click at [263, 761] on footer "Cardápio Digital Diggy © 2025" at bounding box center [798, 744] width 1325 height 35
click at [96, 231] on span "Pedidos balcão (PDV)" at bounding box center [66, 236] width 84 height 12
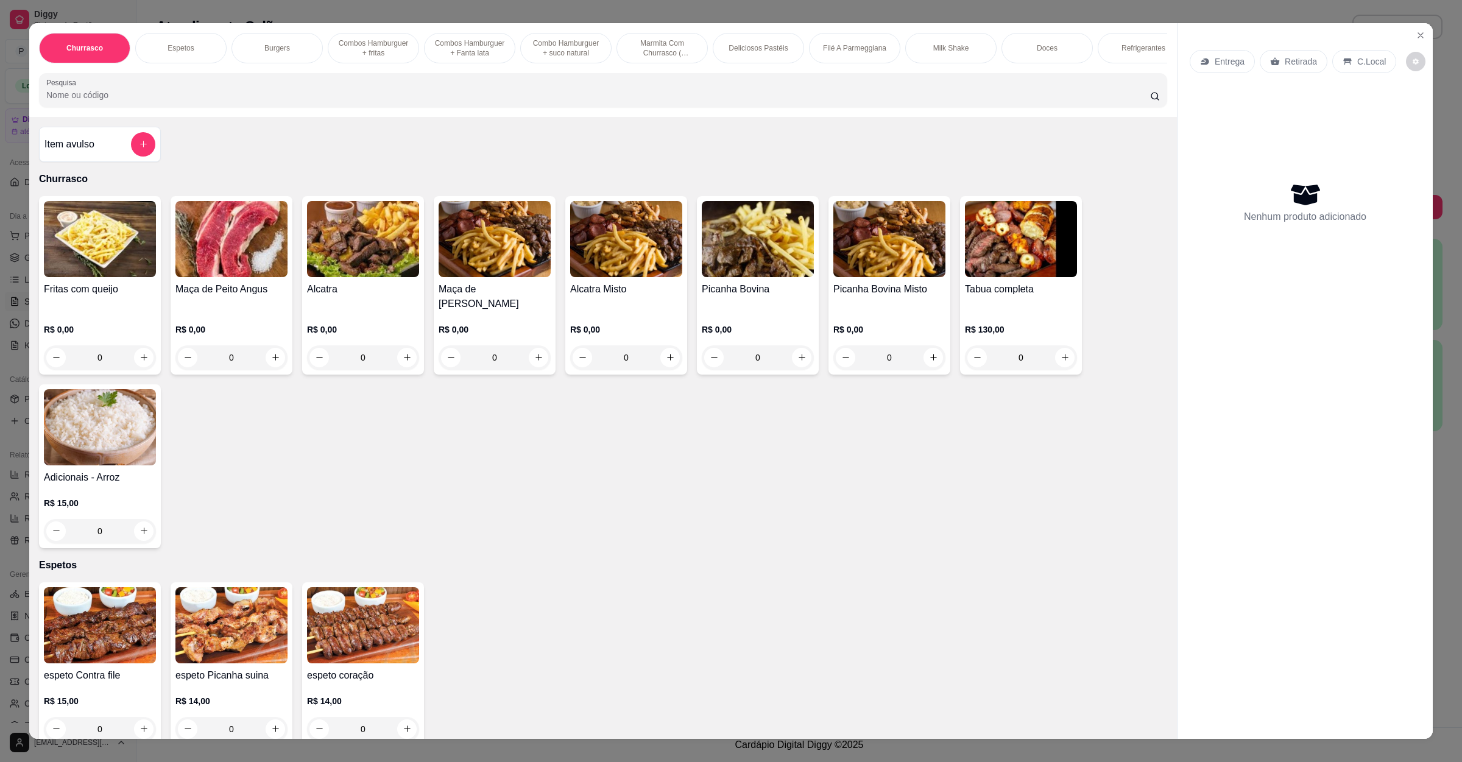
click at [1027, 277] on img at bounding box center [1021, 239] width 112 height 76
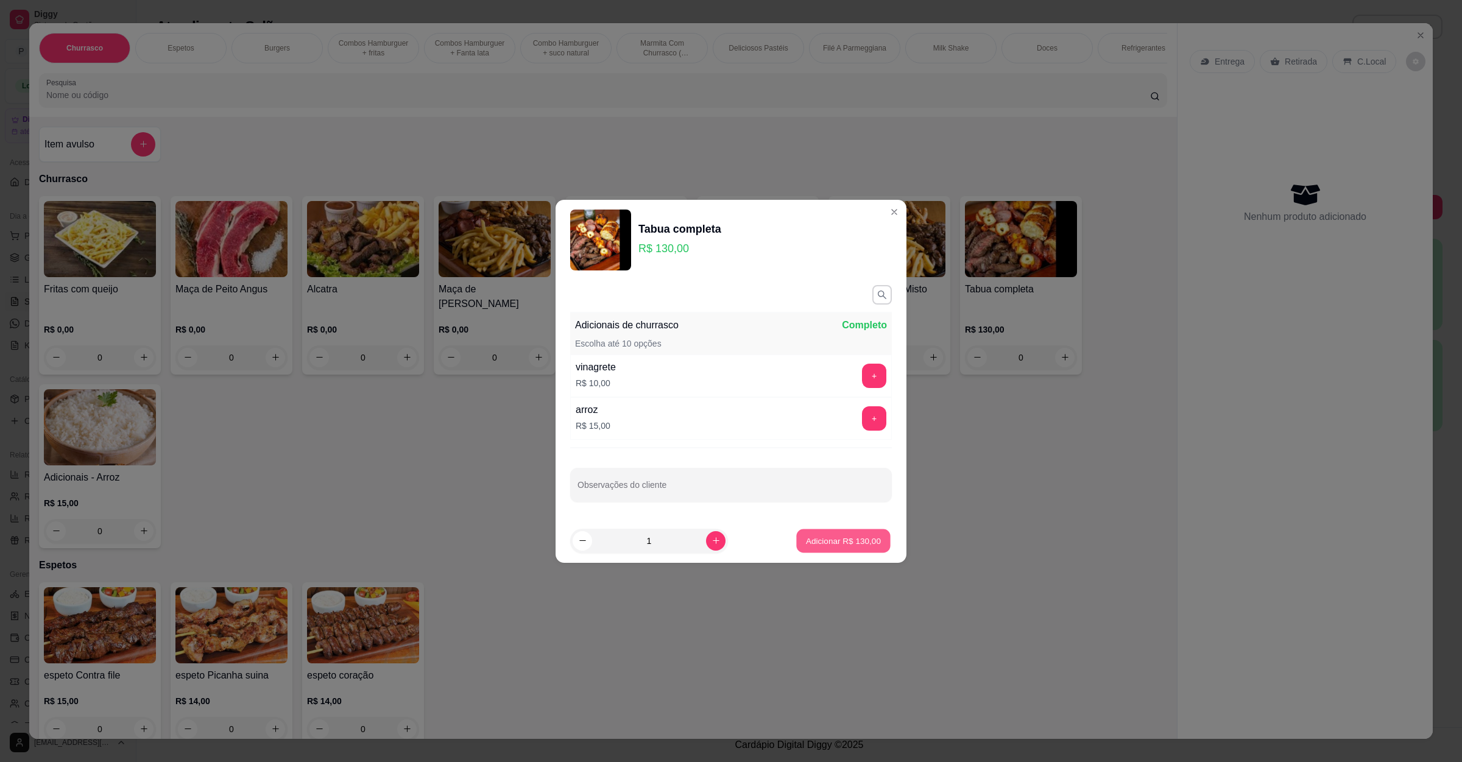
click at [832, 543] on p "Adicionar R$ 130,00" at bounding box center [843, 541] width 75 height 12
type input "1"
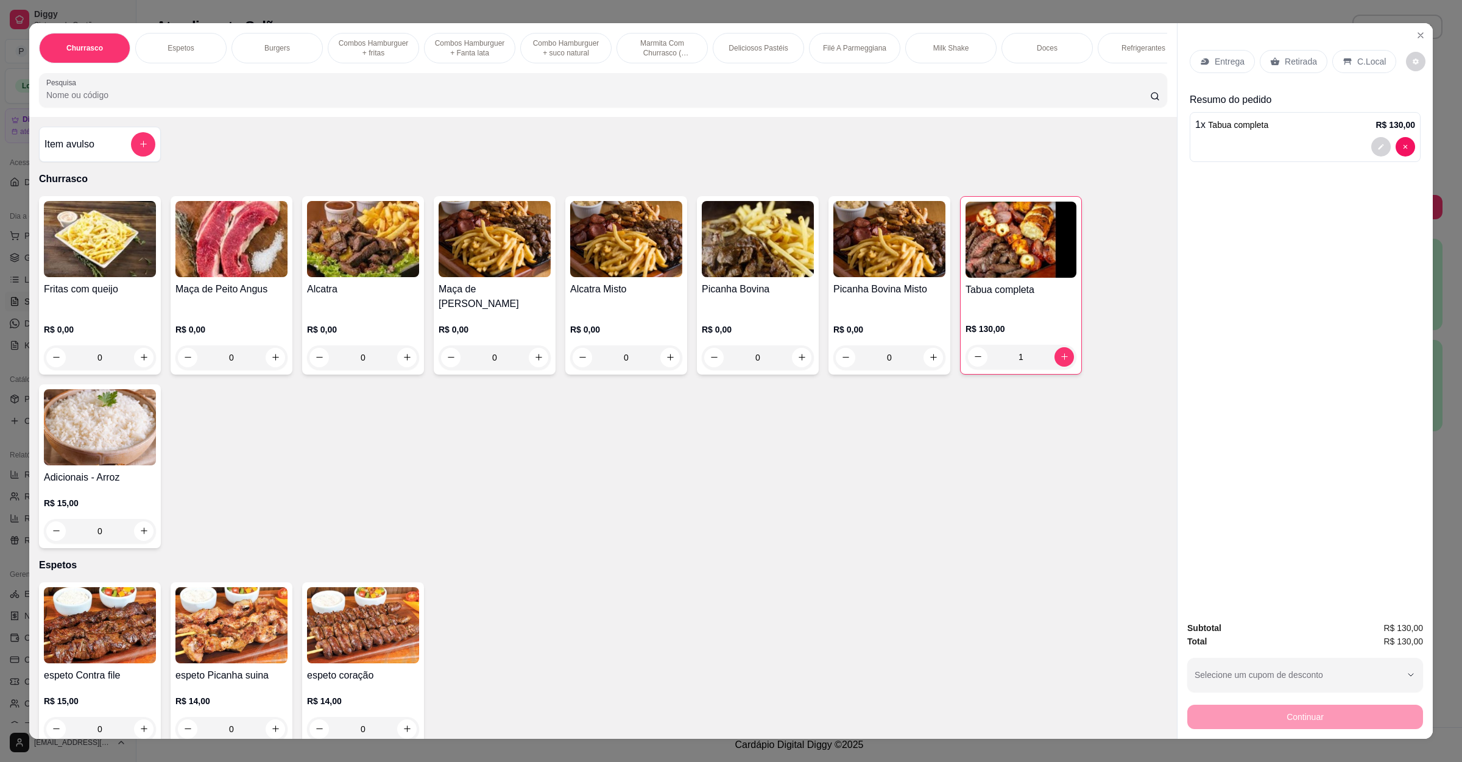
click at [367, 107] on div "Pesquisa" at bounding box center [603, 90] width 1128 height 34
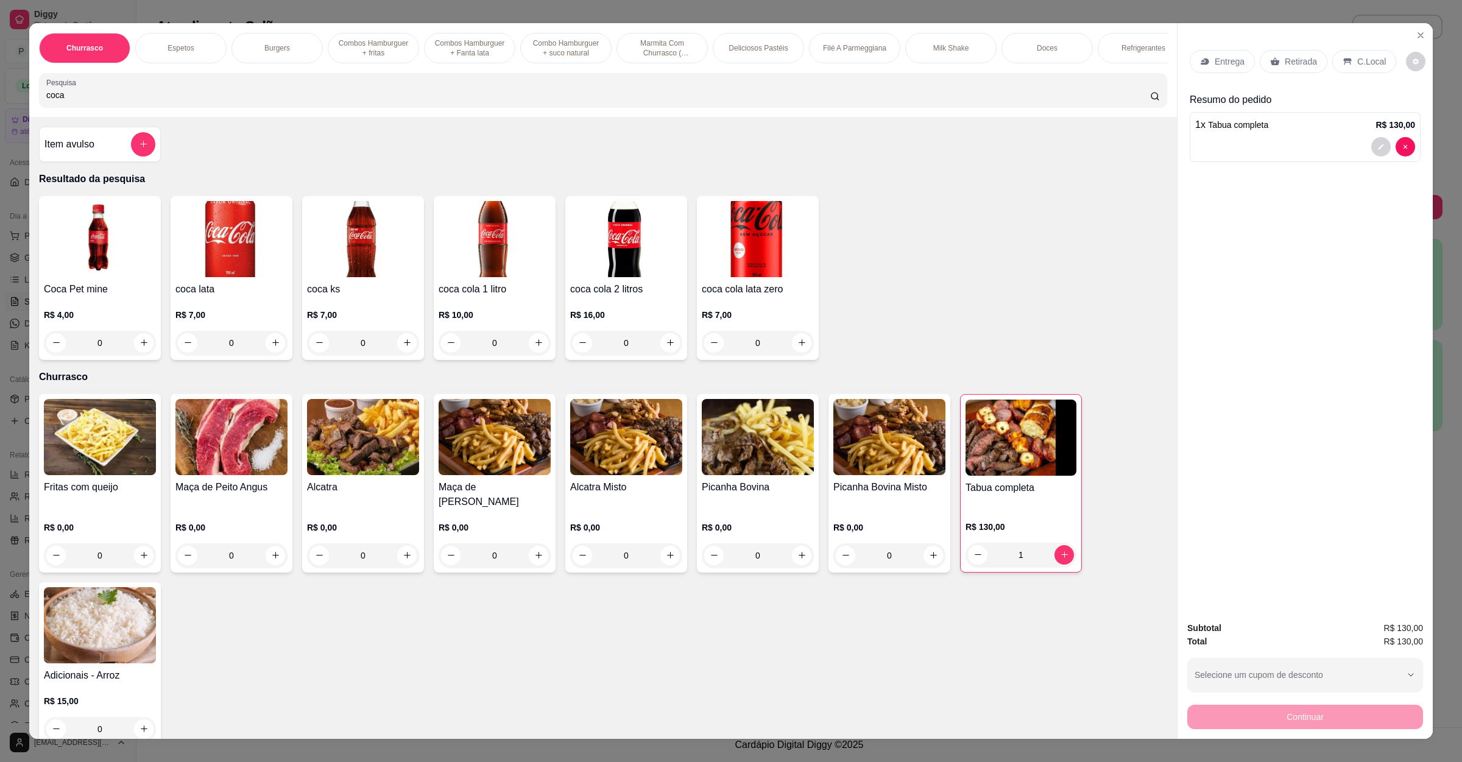
type input "coca"
click at [604, 277] on img at bounding box center [626, 239] width 112 height 76
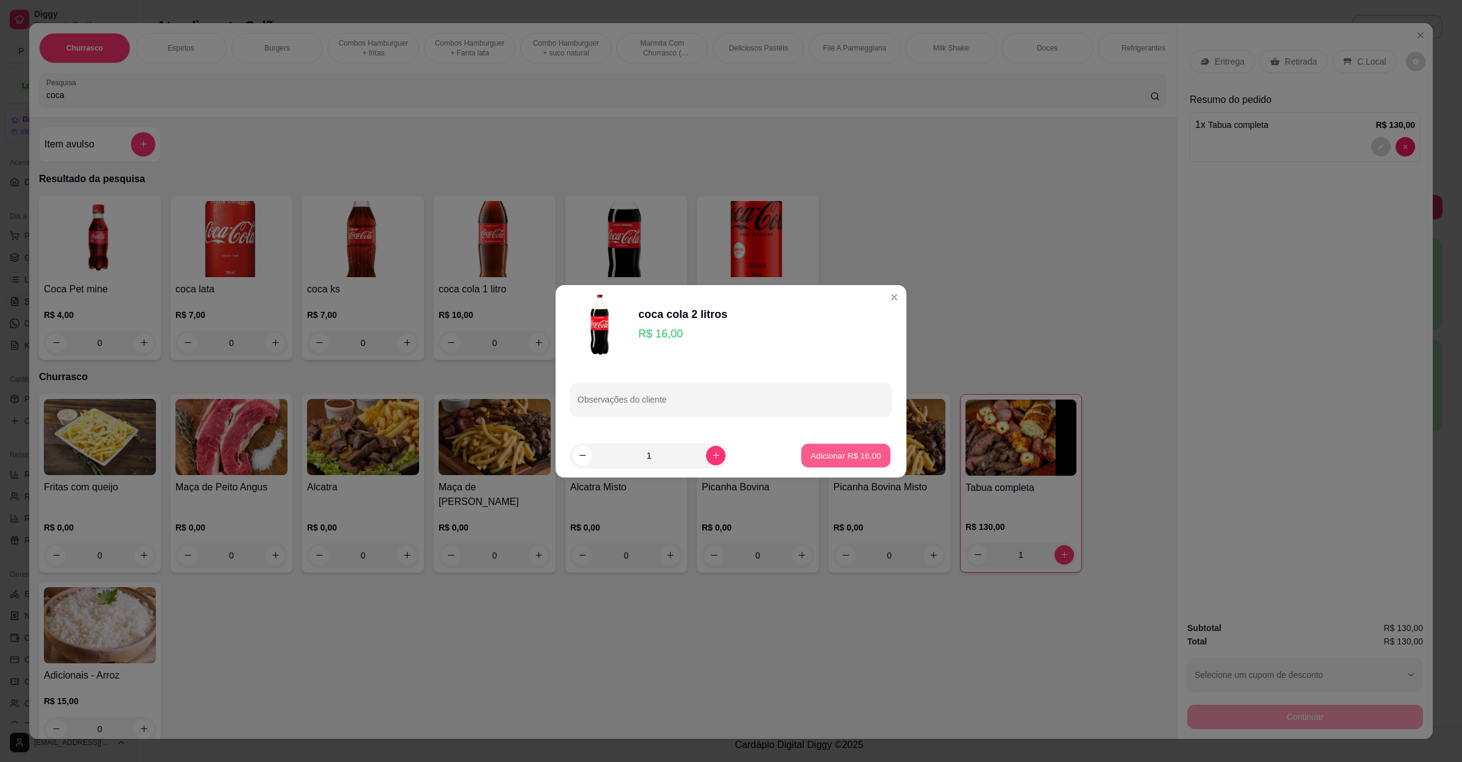
click at [853, 449] on p "Adicionar R$ 16,00" at bounding box center [846, 455] width 71 height 12
type input "1"
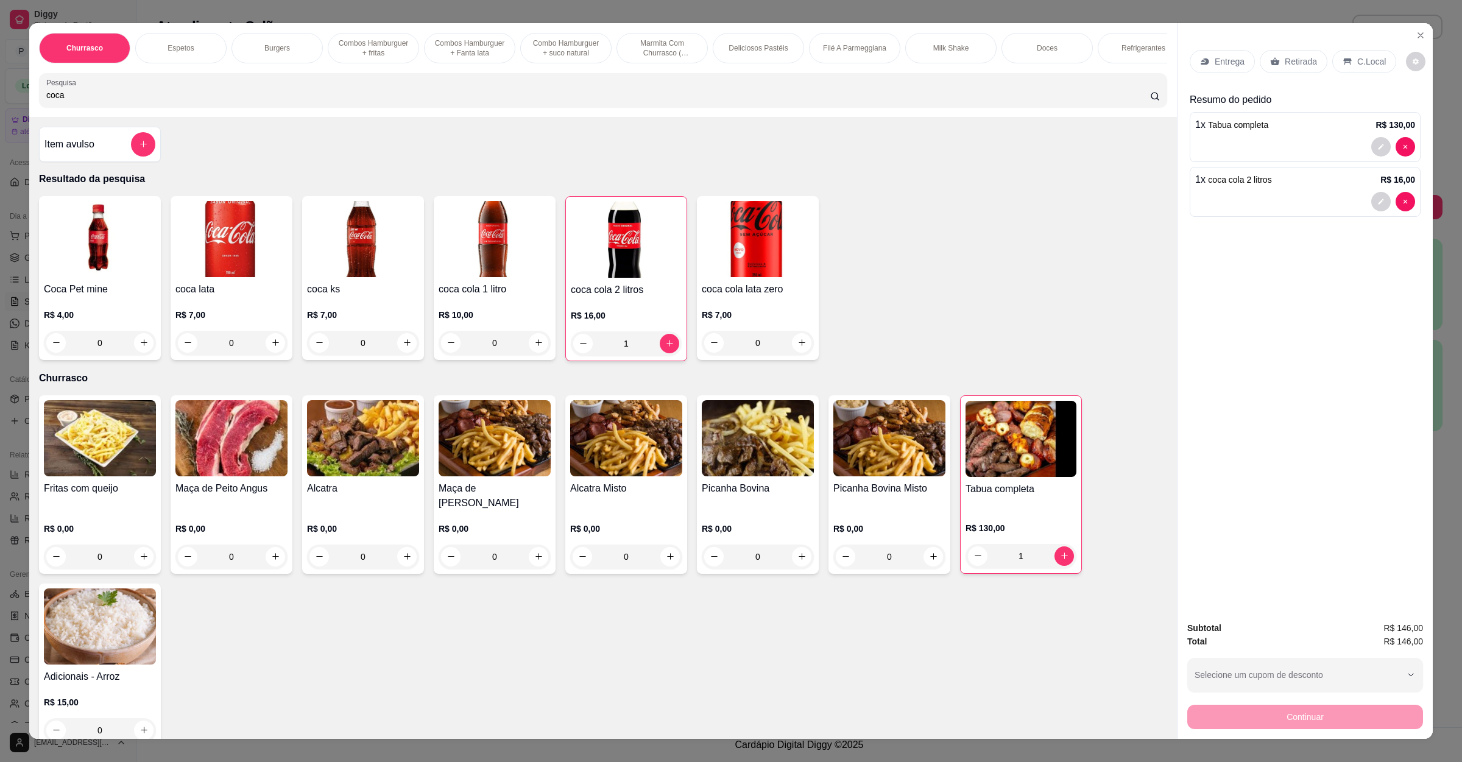
click at [1210, 53] on div "Entrega" at bounding box center [1221, 61] width 65 height 23
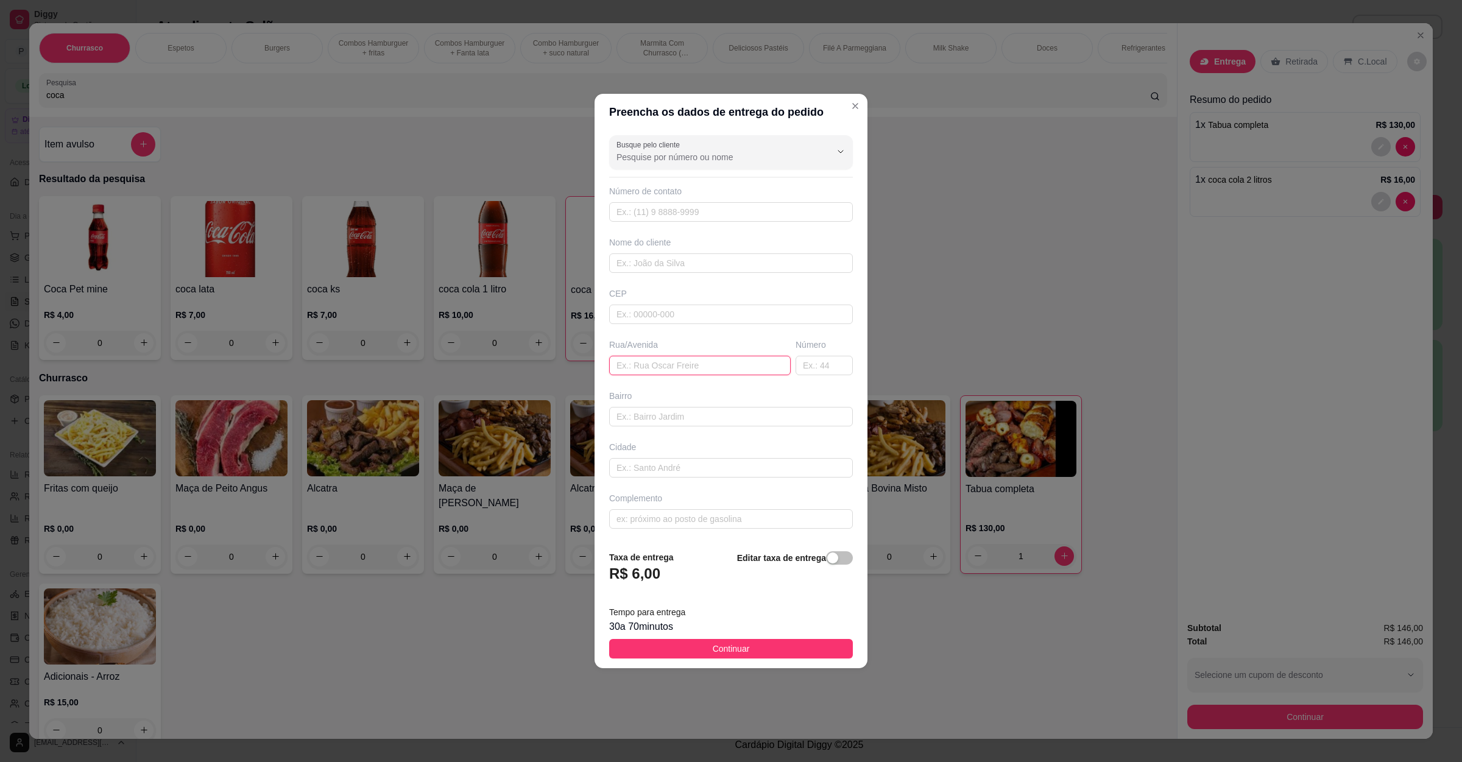
click at [683, 362] on input "text" at bounding box center [699, 365] width 181 height 19
paste input "[STREET_ADDRESS][DATE]"
type input "[STREET_ADDRESS][DATE]"
click at [753, 653] on button "Continuar" at bounding box center [731, 648] width 244 height 19
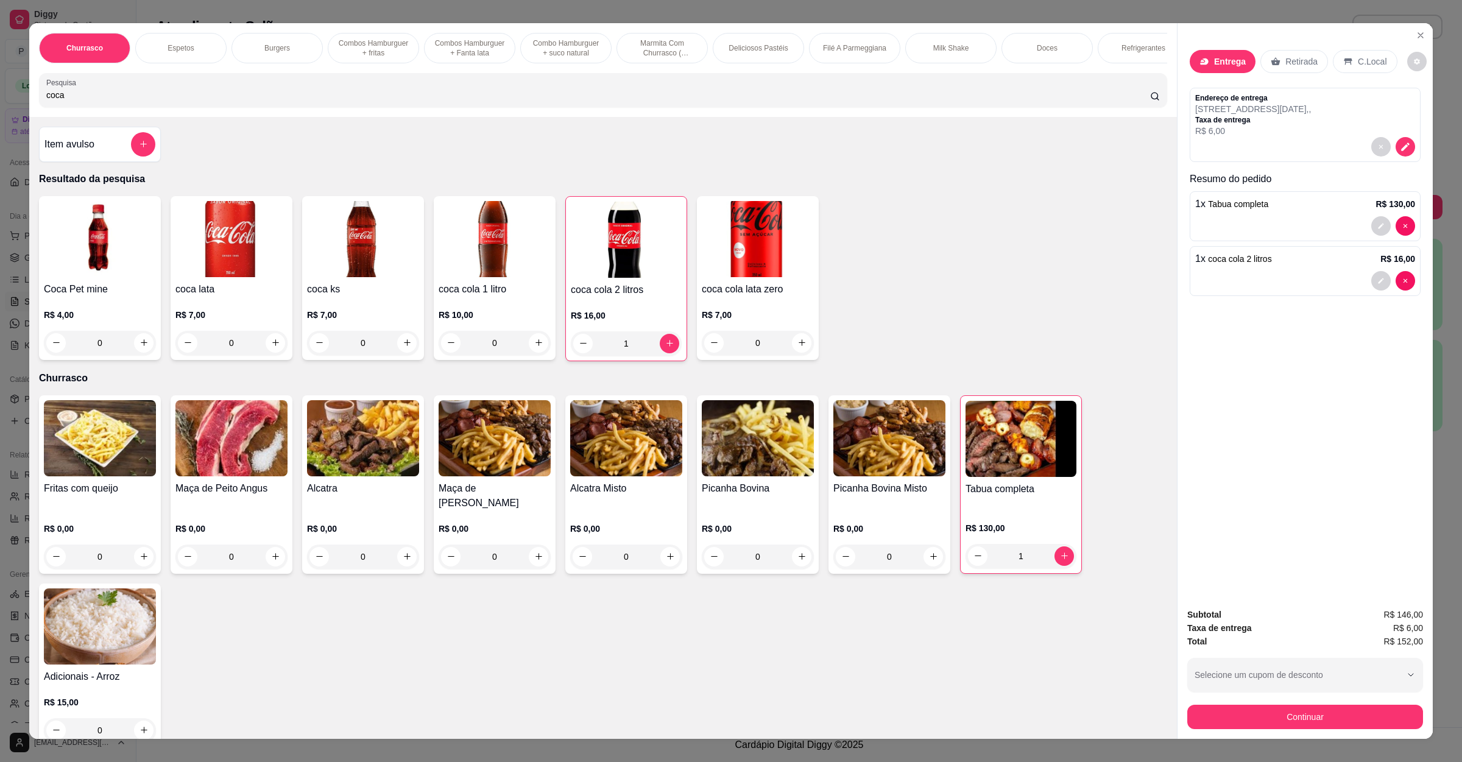
click at [1225, 66] on p "Entrega" at bounding box center [1230, 61] width 32 height 12
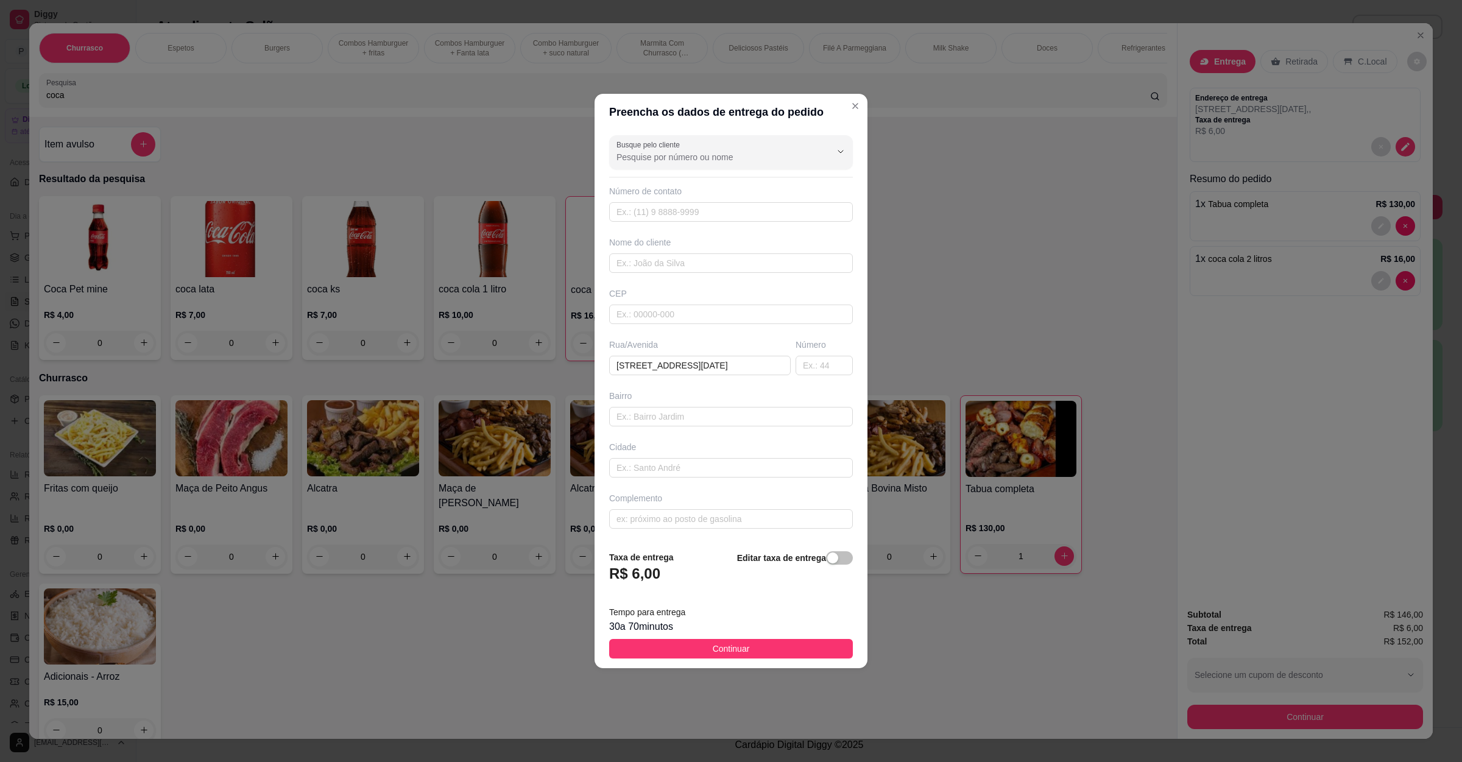
click at [812, 573] on div "Editar taxa de entrega" at bounding box center [795, 571] width 116 height 40
click at [835, 561] on span "button" at bounding box center [839, 557] width 27 height 13
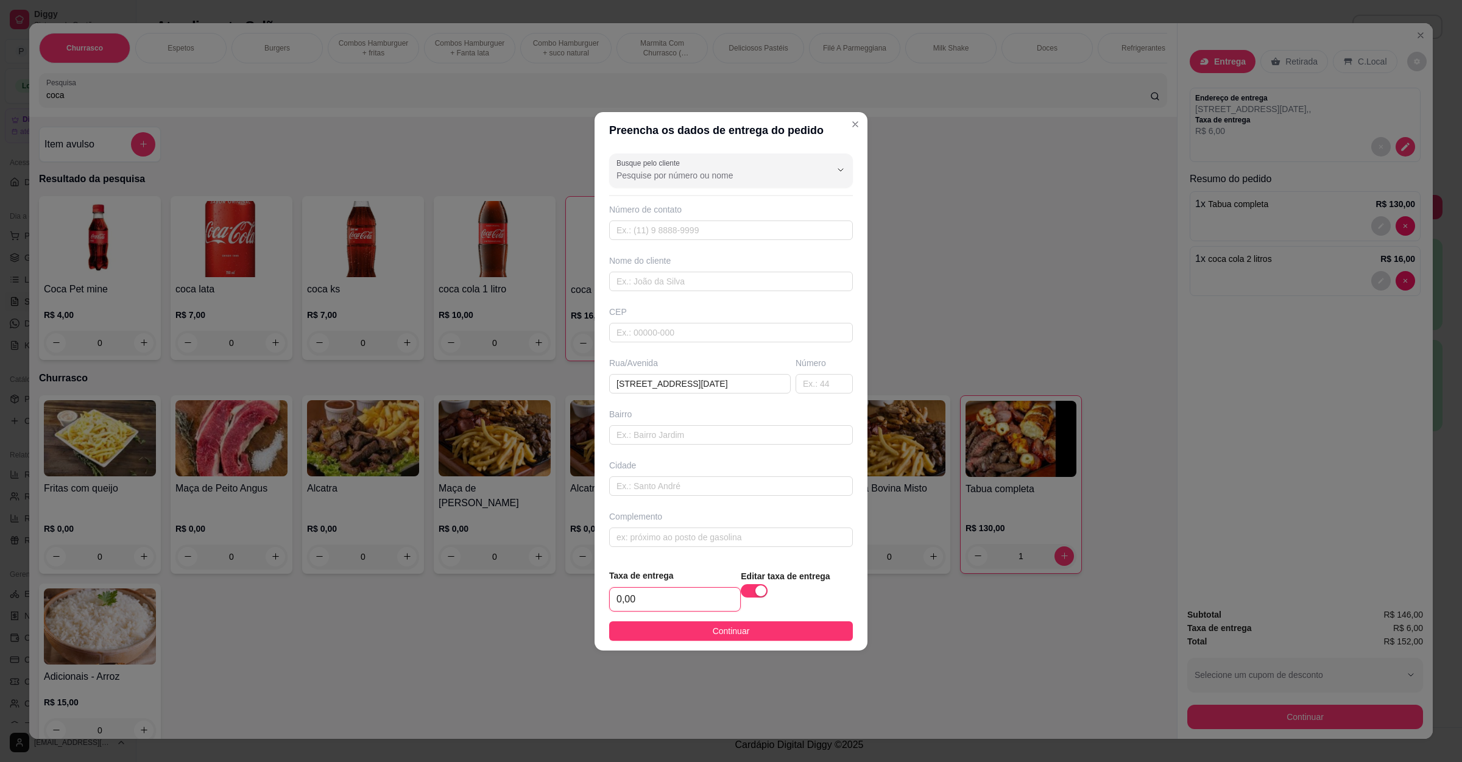
click at [683, 608] on input "0,00" at bounding box center [675, 599] width 130 height 23
type input "16,00"
click at [680, 627] on button "Continuar" at bounding box center [731, 630] width 244 height 19
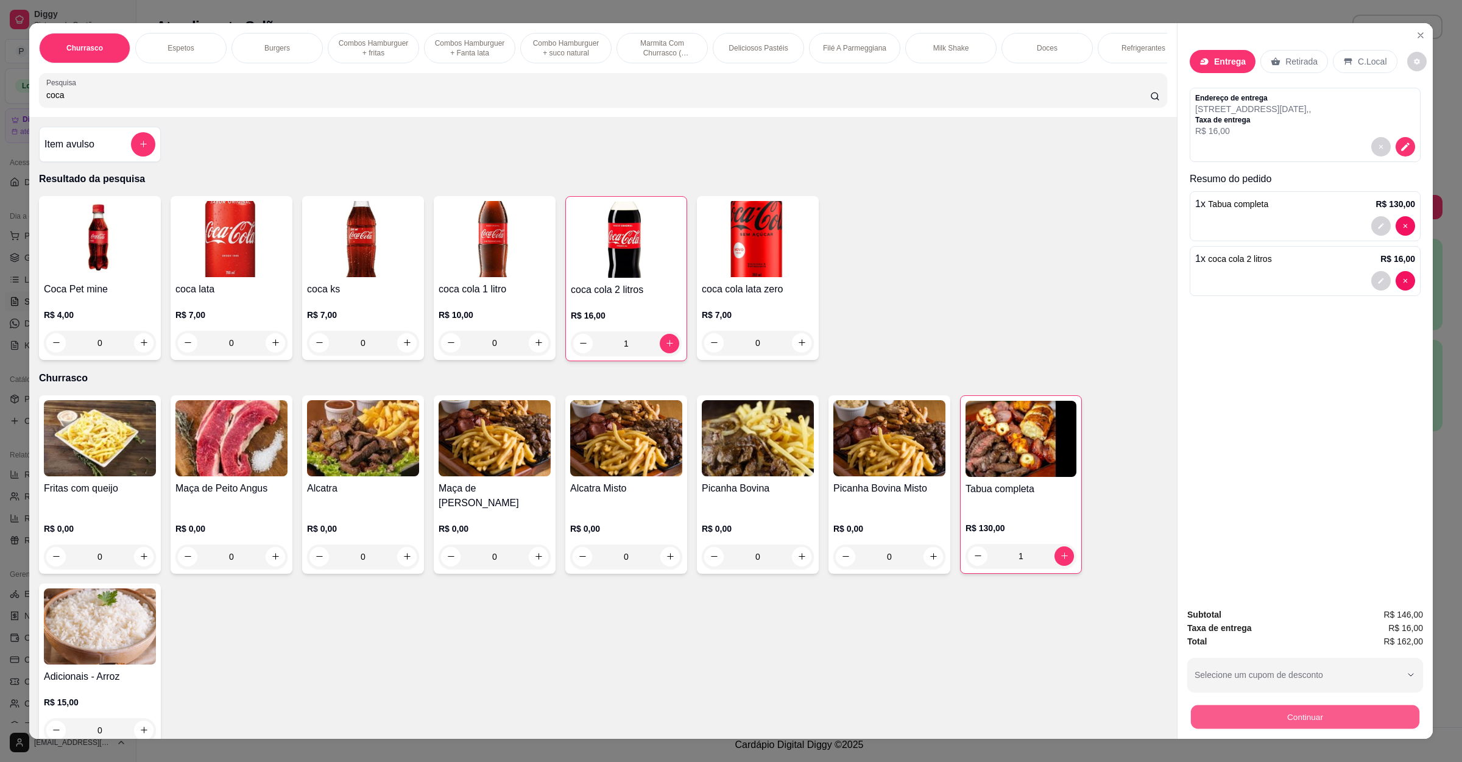
click at [1270, 714] on button "Continuar" at bounding box center [1305, 717] width 228 height 24
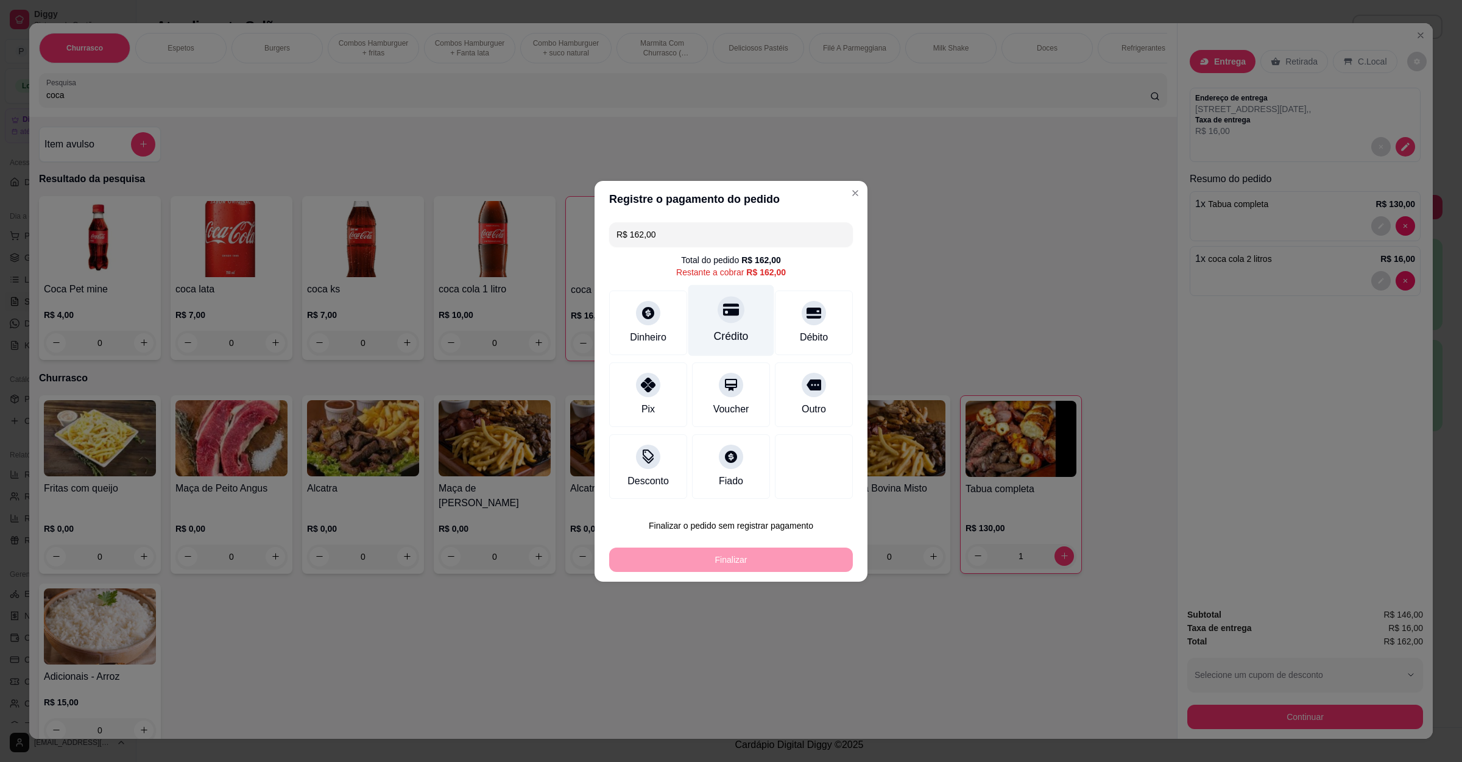
click at [733, 303] on div at bounding box center [730, 309] width 27 height 27
type input "R$ 0,00"
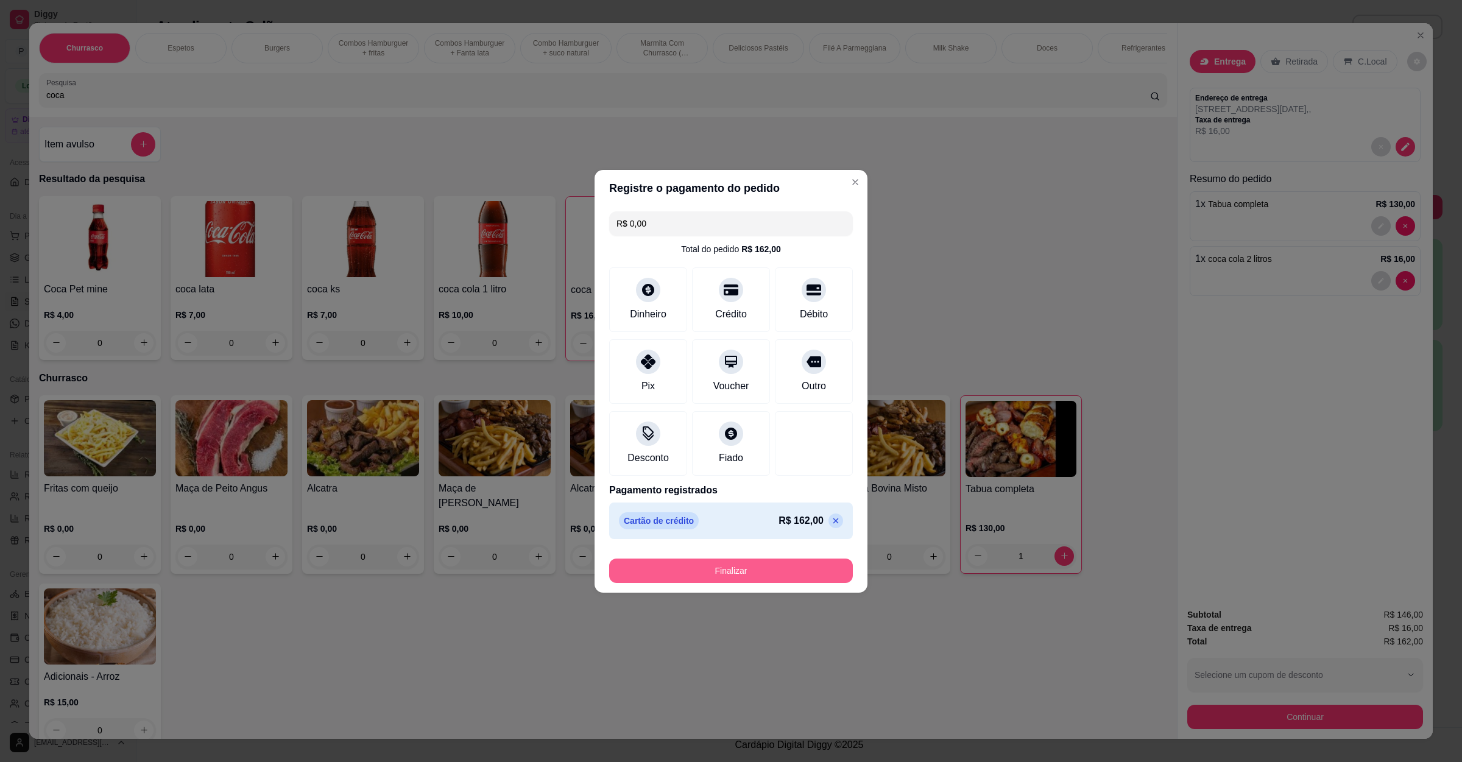
click at [696, 580] on button "Finalizar" at bounding box center [731, 570] width 244 height 24
type input "0"
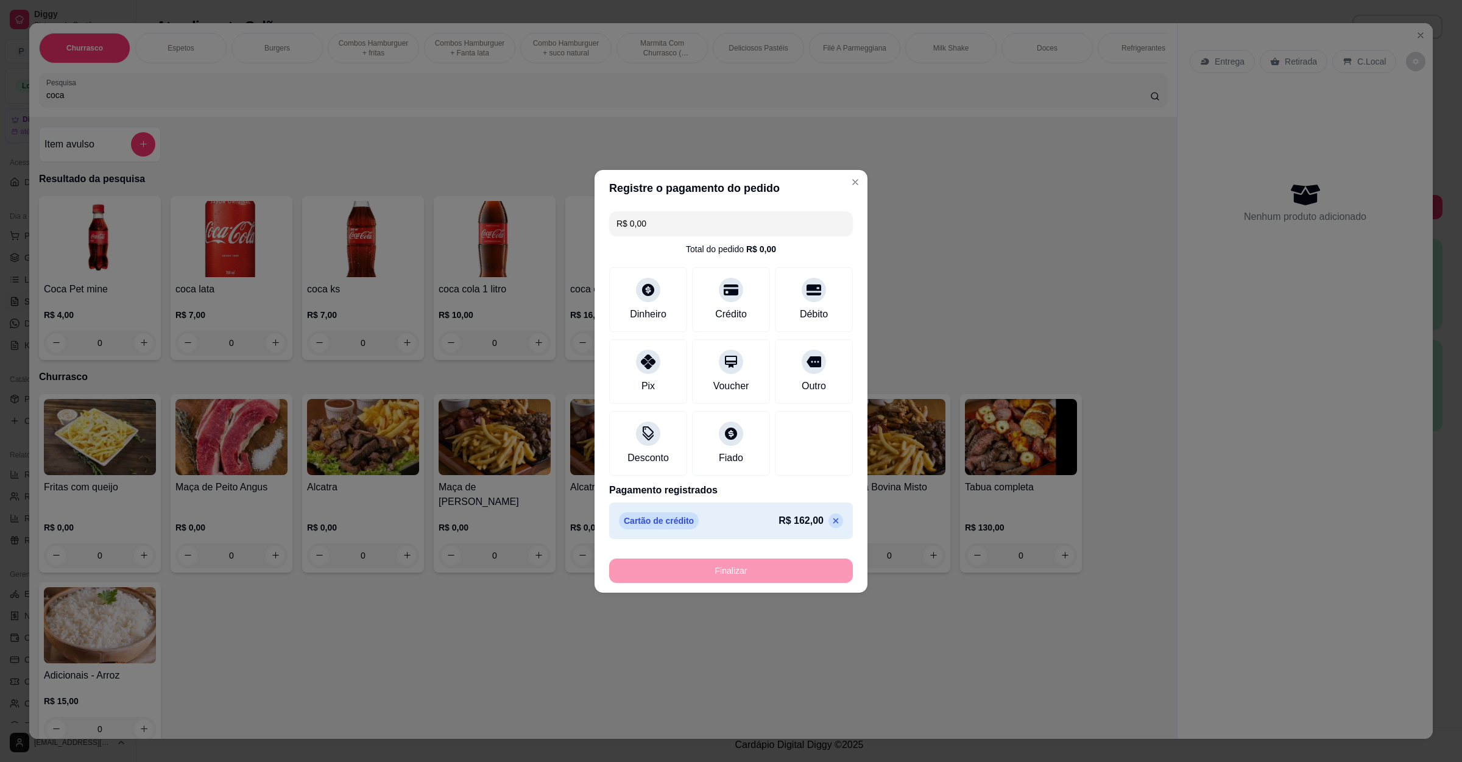
type input "-R$ 162,00"
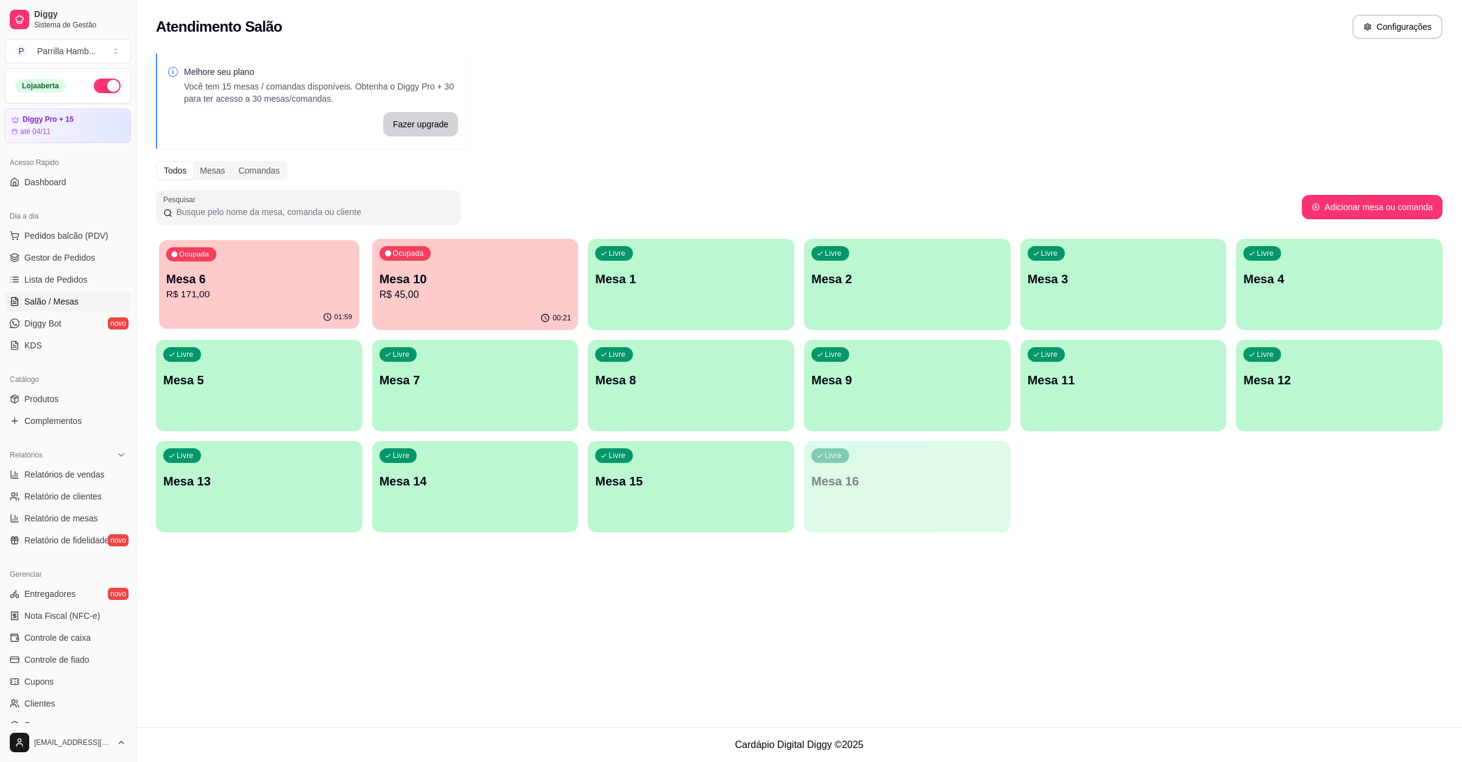
click at [205, 281] on p "Mesa 6" at bounding box center [259, 279] width 186 height 16
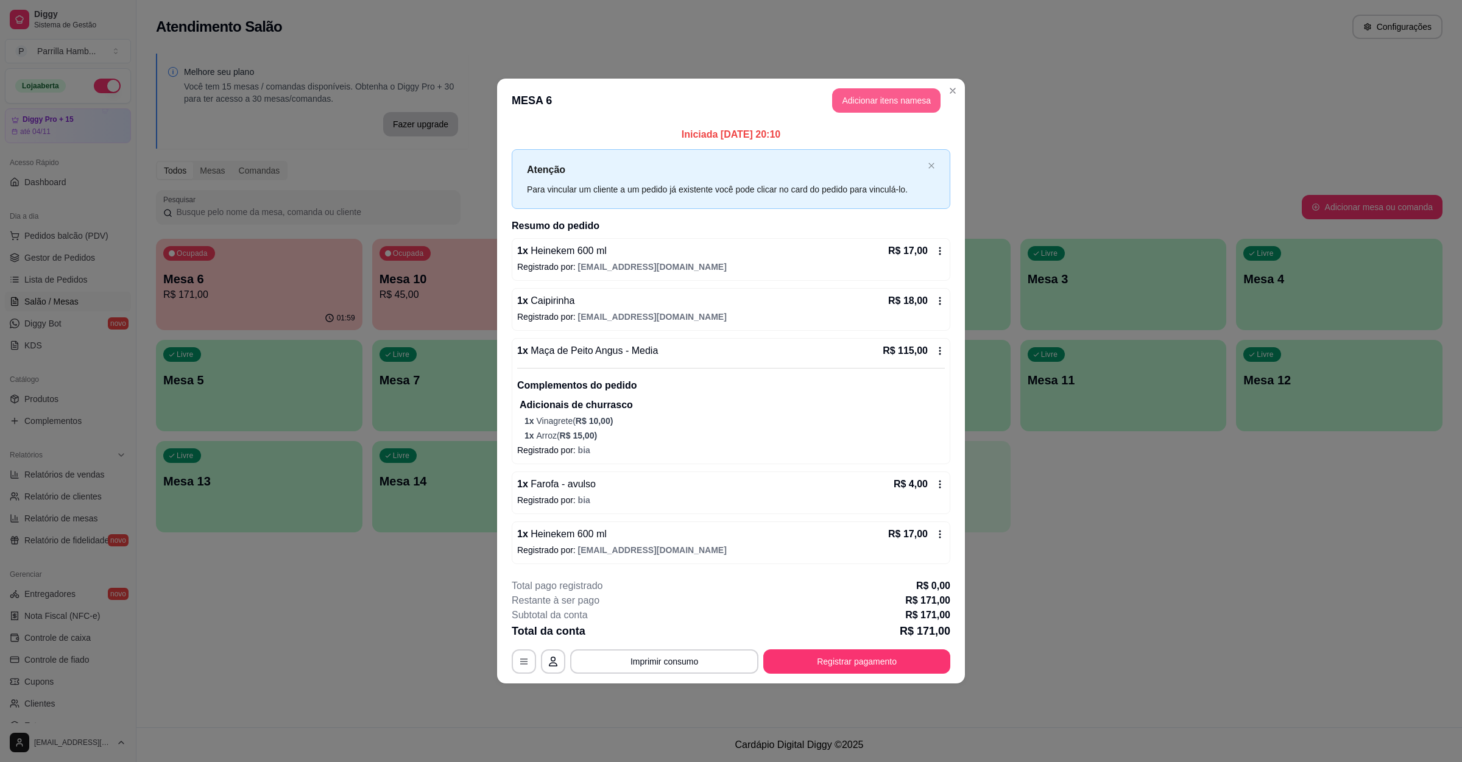
click at [910, 108] on button "Adicionar itens na mesa" at bounding box center [886, 100] width 108 height 24
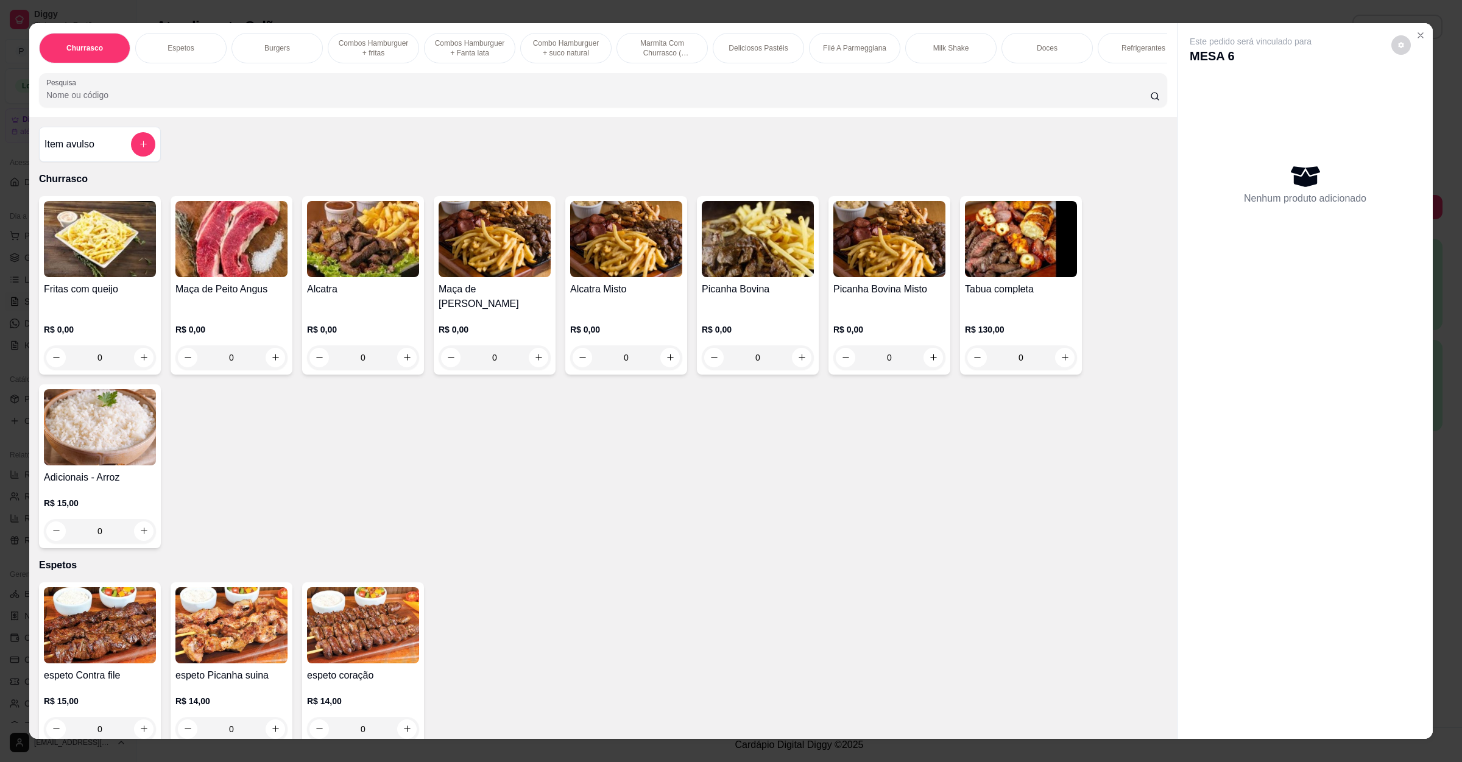
click at [488, 146] on div "Item avulso Churrasco Fritas com queijo R$ 0,00 0 Maça de Peito Angus R$ 0,00 0…" at bounding box center [602, 428] width 1147 height 622
click at [473, 101] on input "Pesquisa" at bounding box center [598, 95] width 1104 height 12
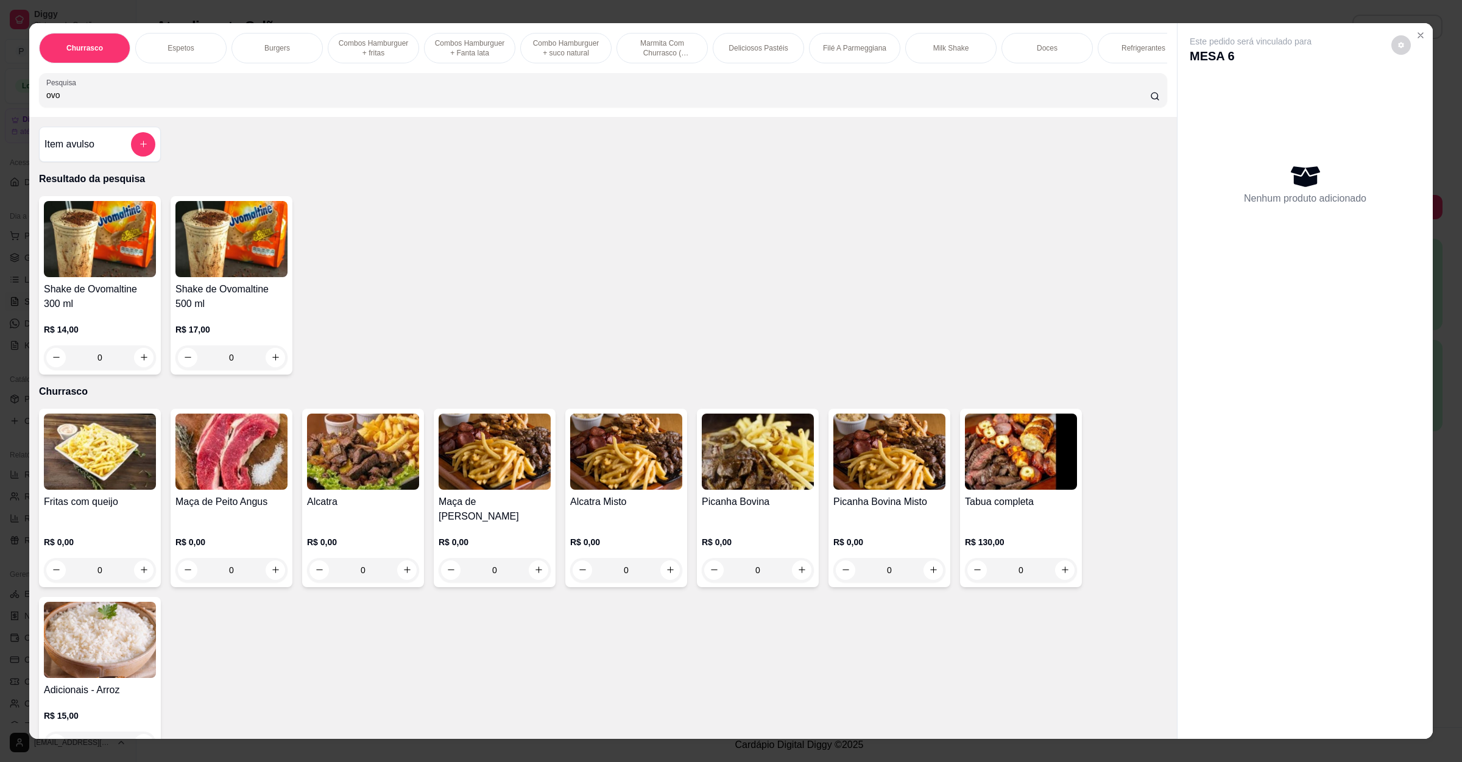
type input "ovo"
click at [97, 261] on img at bounding box center [100, 239] width 112 height 76
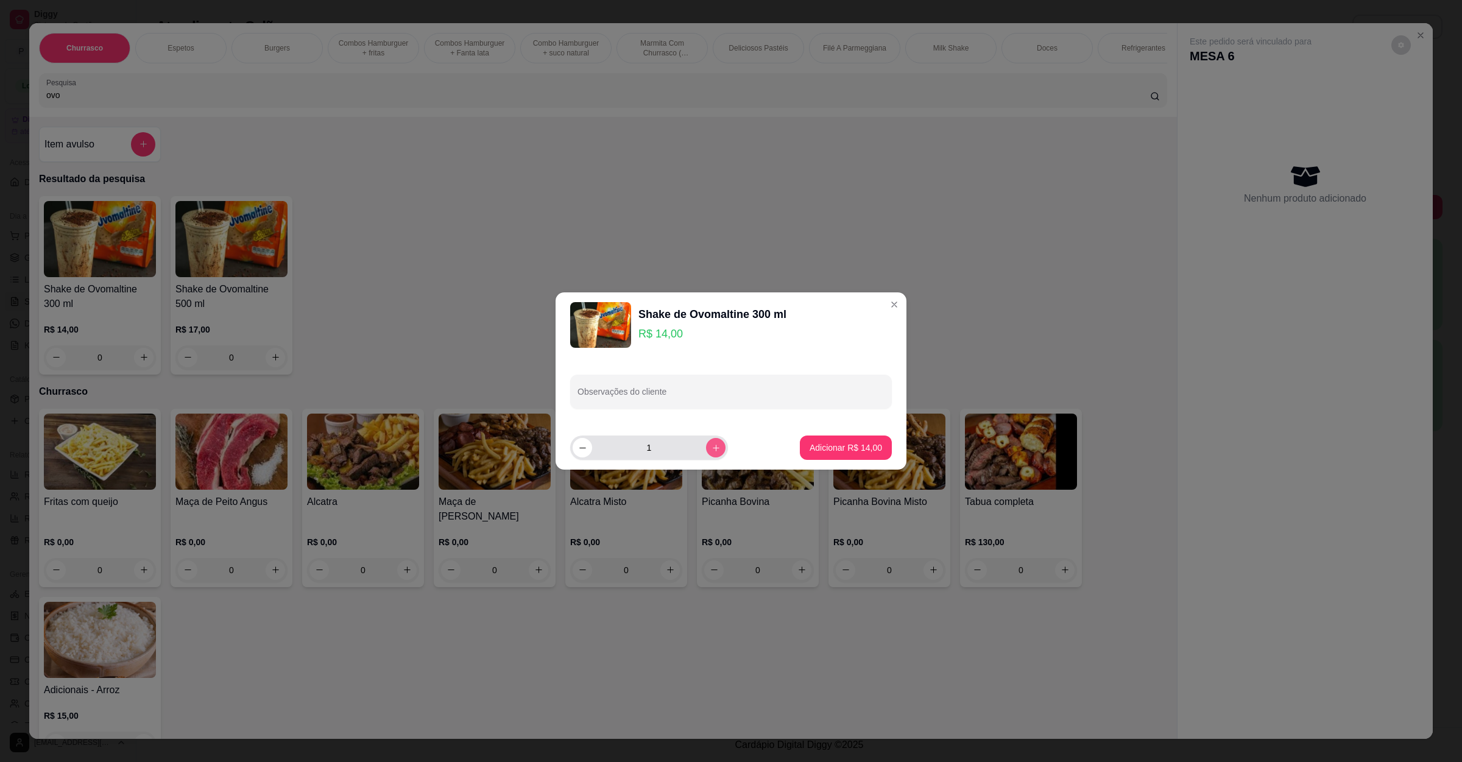
click at [706, 452] on button "increase-product-quantity" at bounding box center [715, 447] width 19 height 19
type input "2"
click at [824, 439] on button "Adicionar R$ 28,00" at bounding box center [846, 448] width 90 height 24
type input "2"
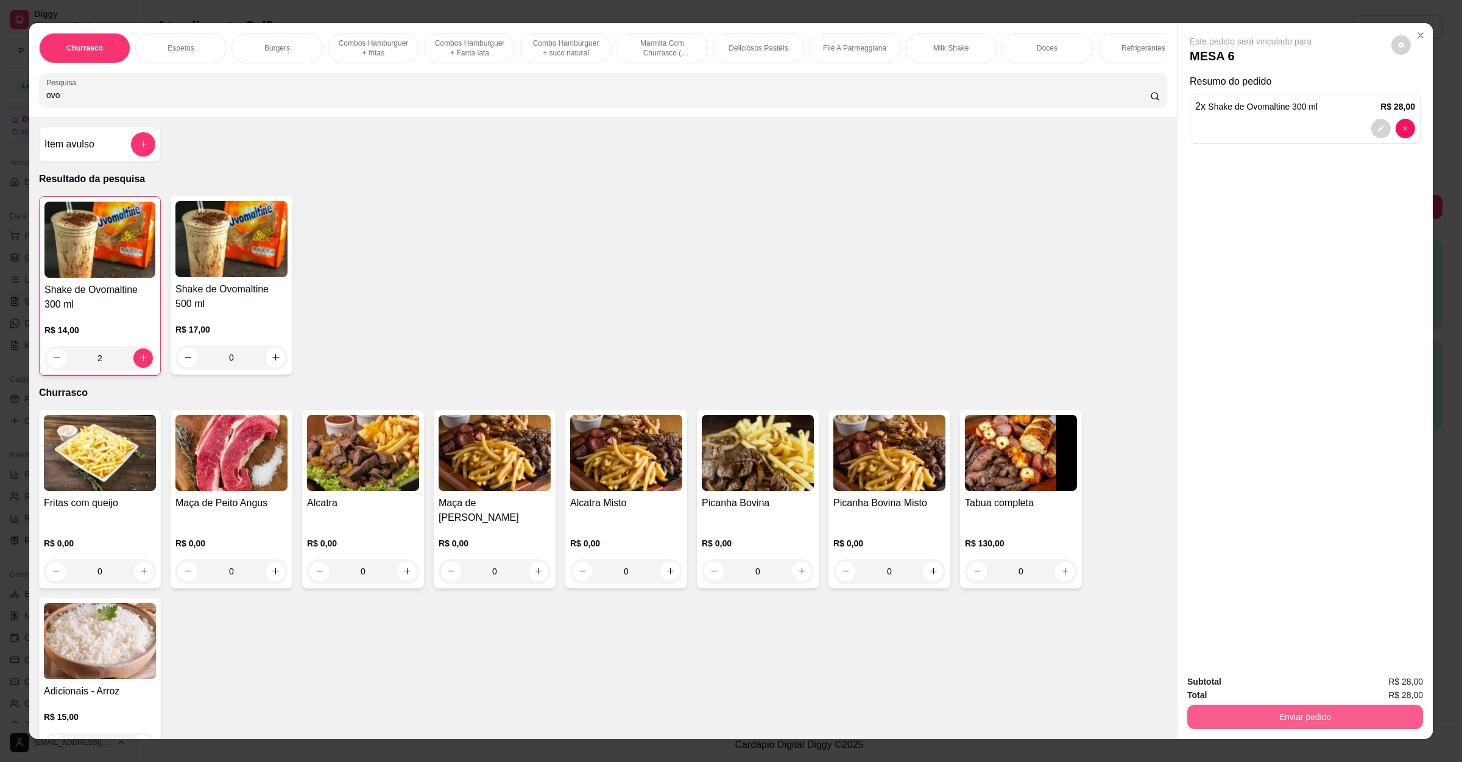
click at [1266, 713] on button "Enviar pedido" at bounding box center [1305, 717] width 236 height 24
click at [1375, 685] on button "Enviar pedido" at bounding box center [1389, 686] width 69 height 23
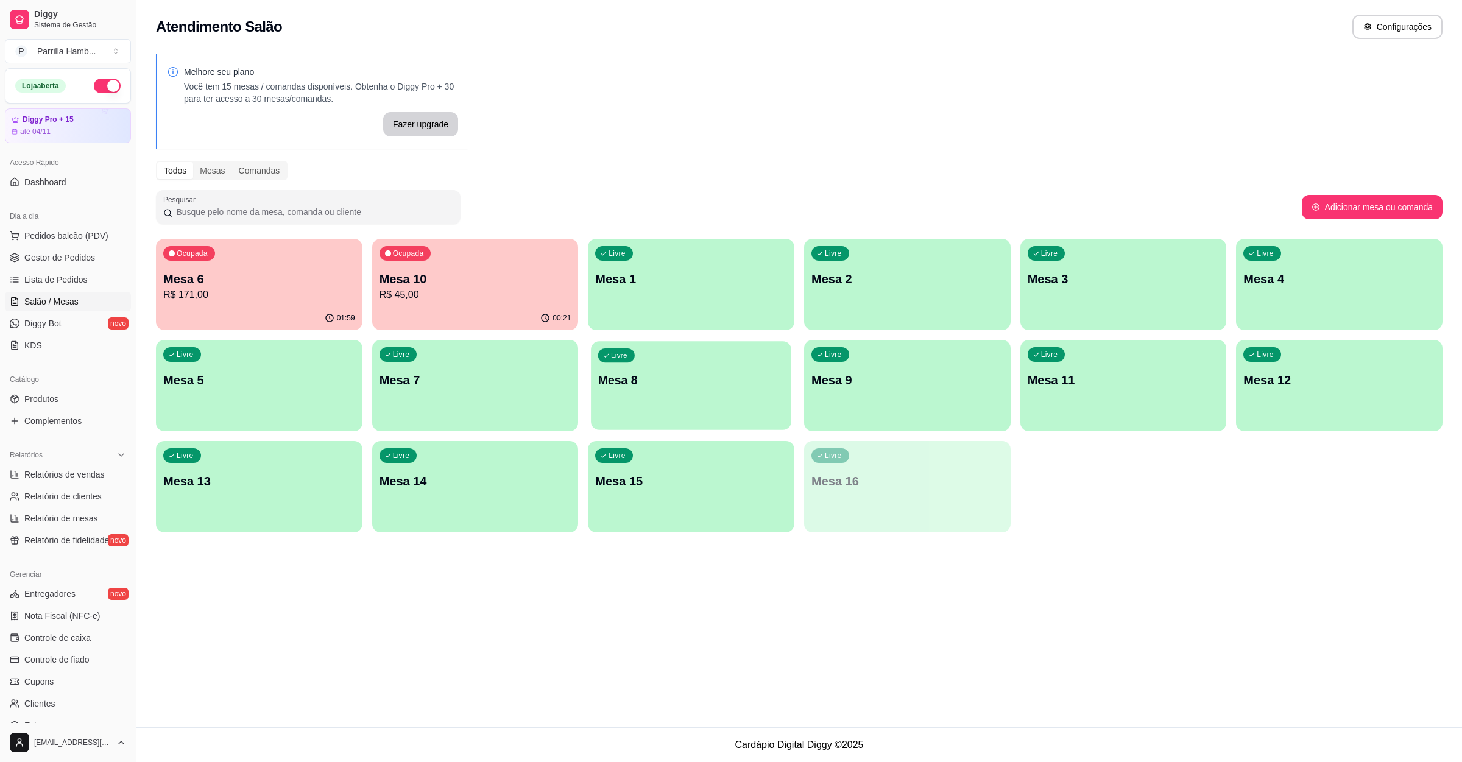
click at [652, 386] on p "Mesa 8" at bounding box center [691, 380] width 186 height 16
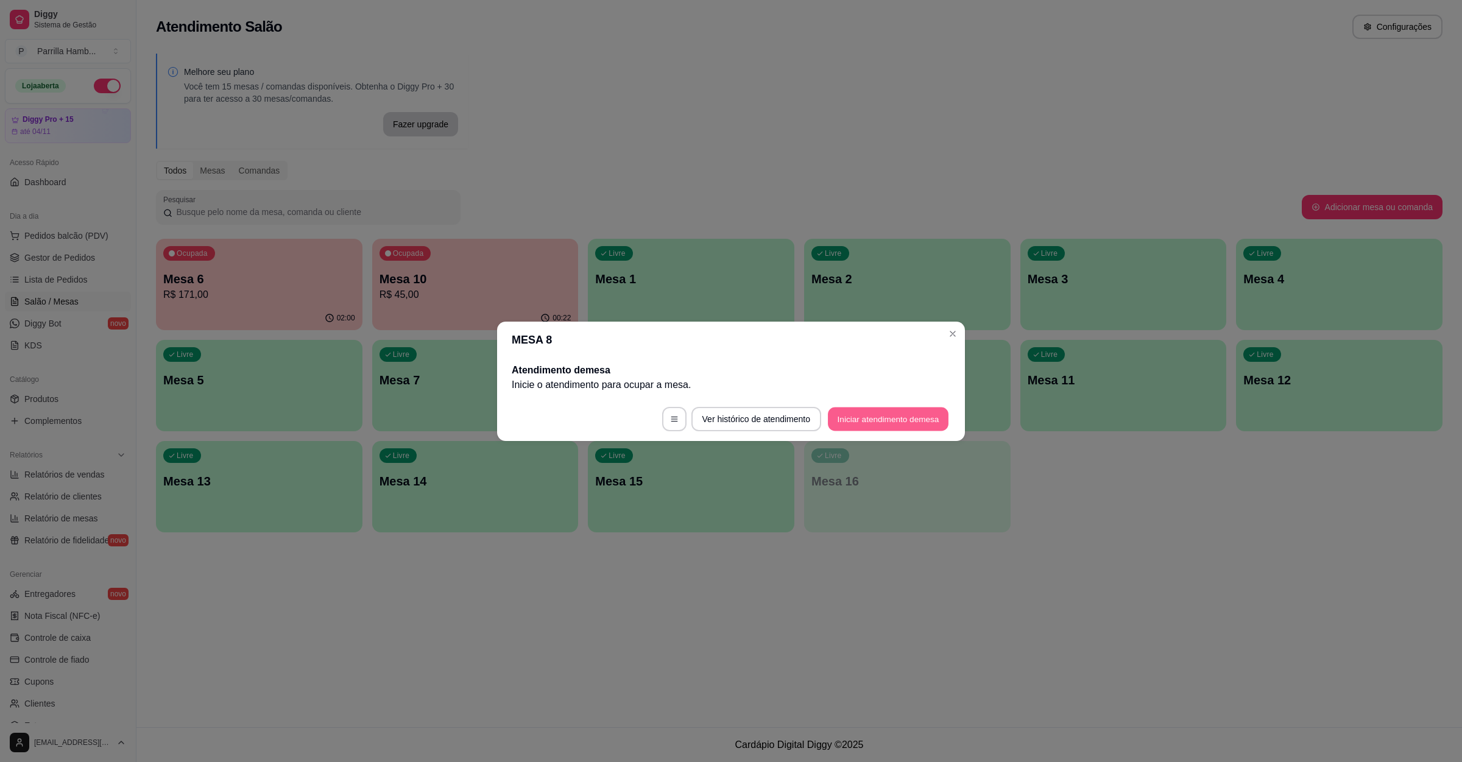
click at [881, 414] on button "Iniciar atendimento de mesa" at bounding box center [888, 419] width 121 height 24
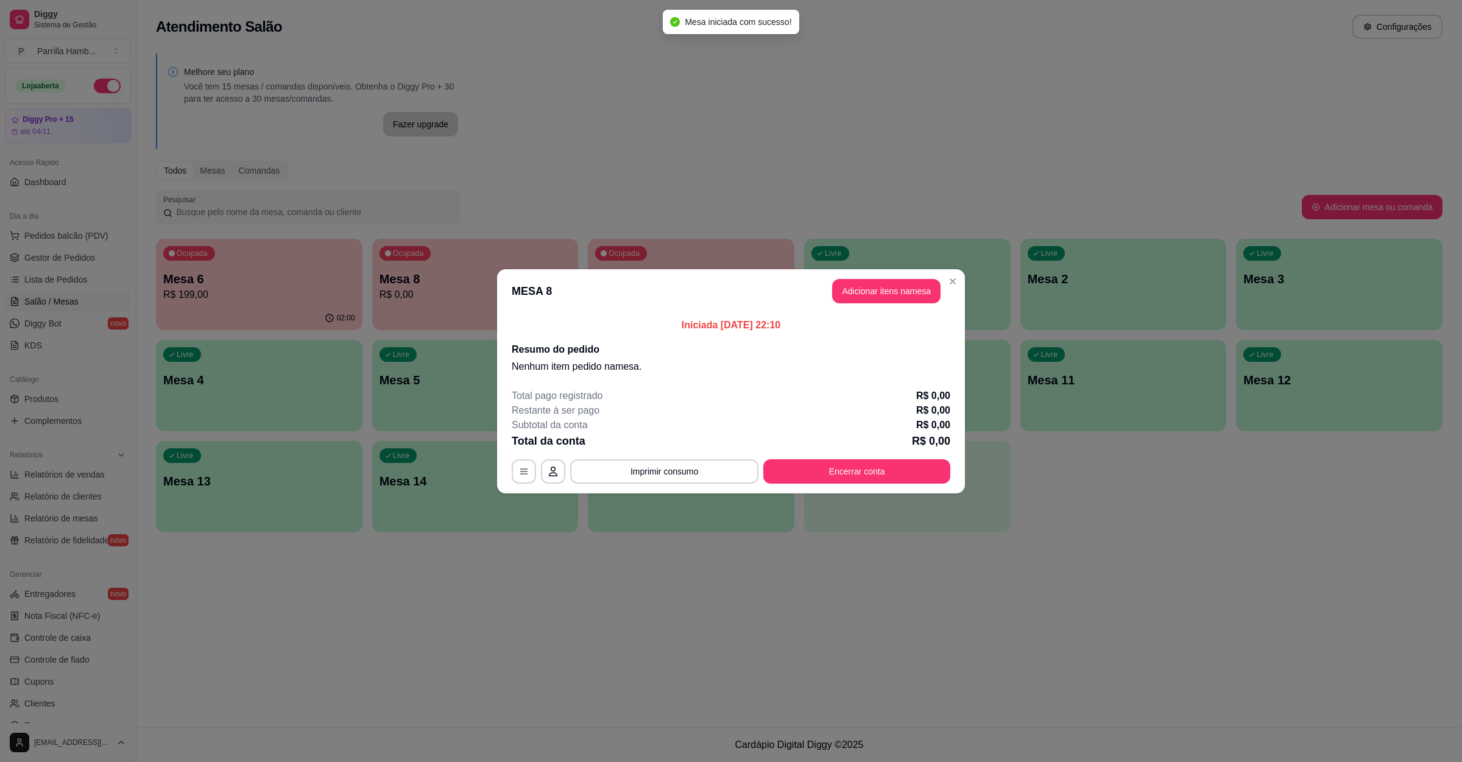
click at [881, 271] on header "MESA 8 Adicionar itens na mesa" at bounding box center [731, 291] width 468 height 44
click at [879, 291] on button "Adicionar itens na mesa" at bounding box center [886, 291] width 108 height 24
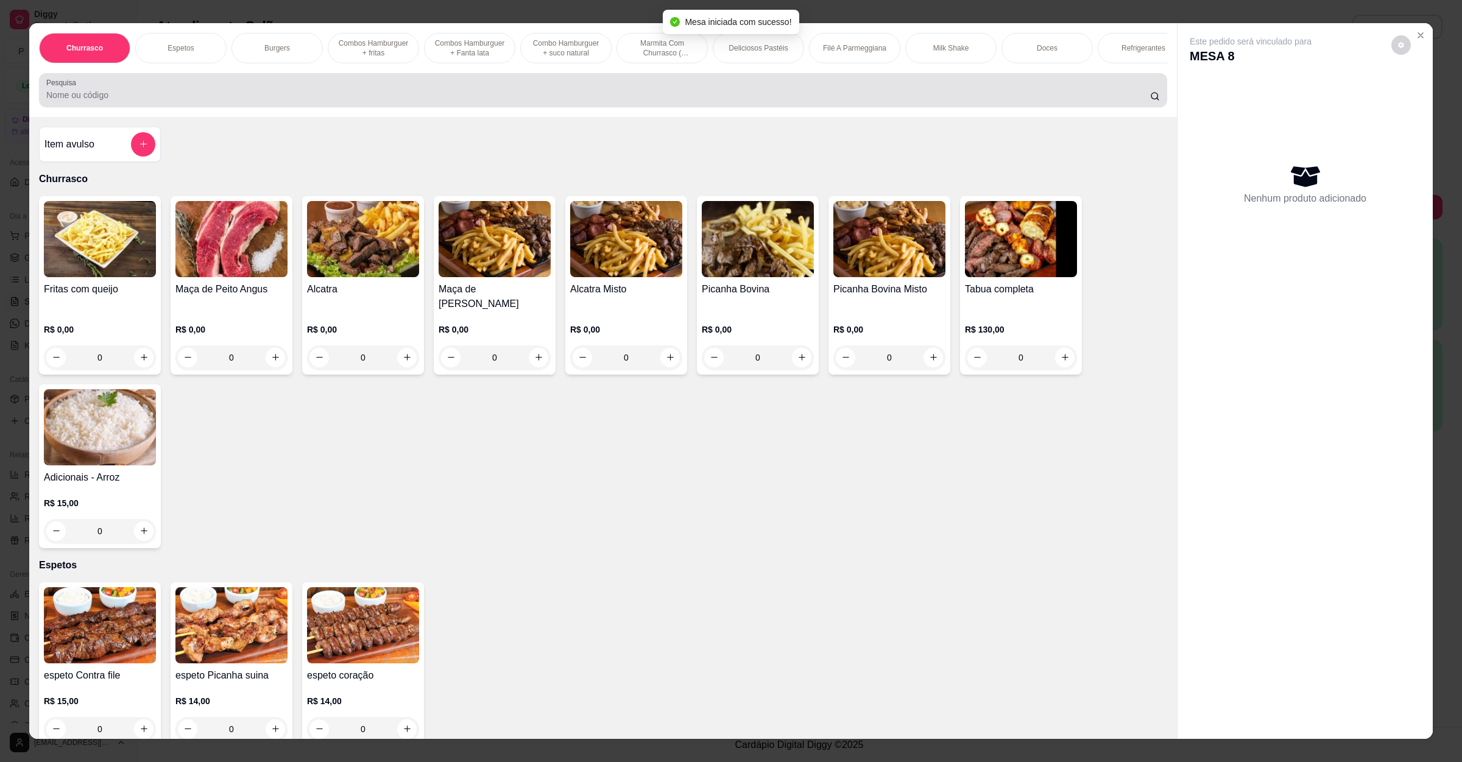
click at [414, 101] on input "Pesquisa" at bounding box center [598, 95] width 1104 height 12
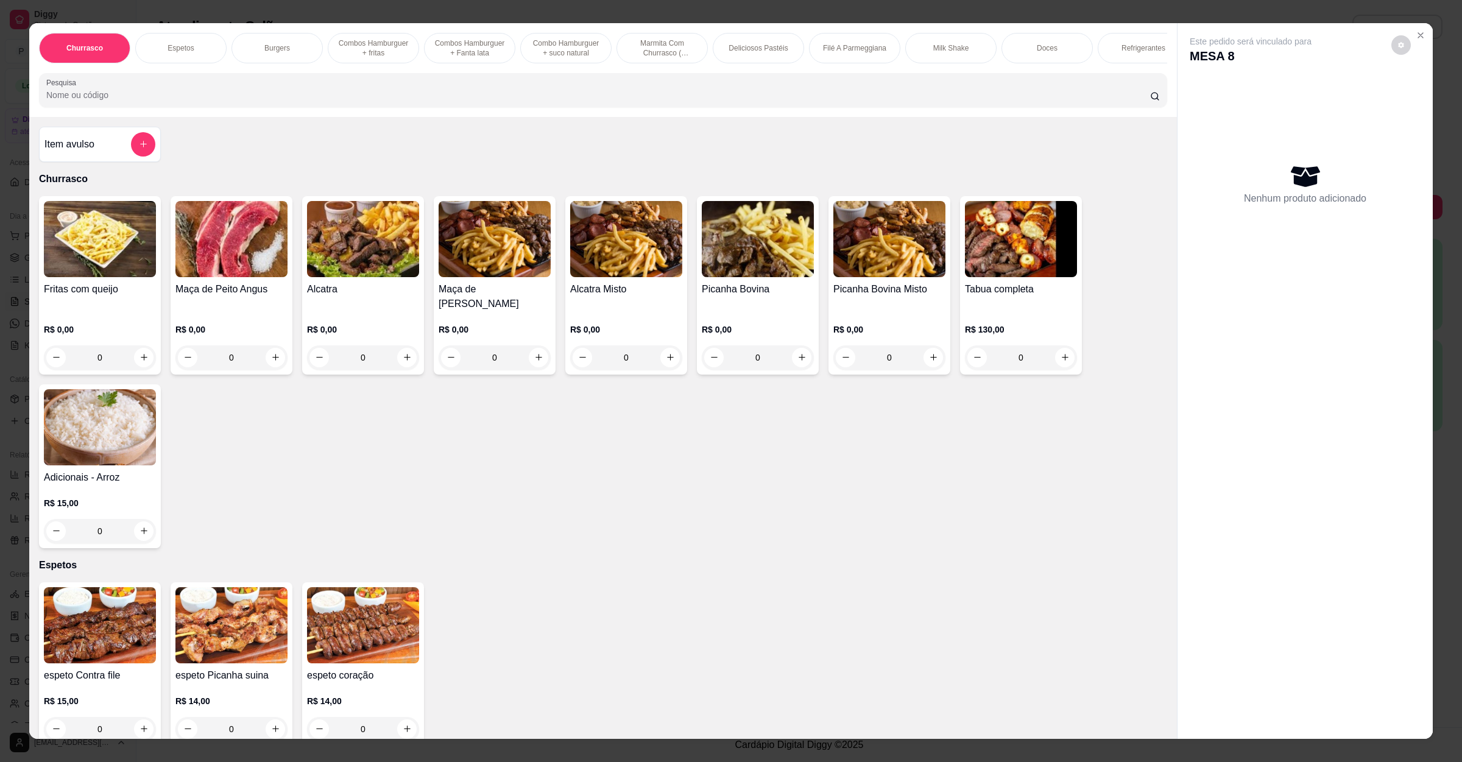
click at [998, 277] on img at bounding box center [1021, 239] width 112 height 76
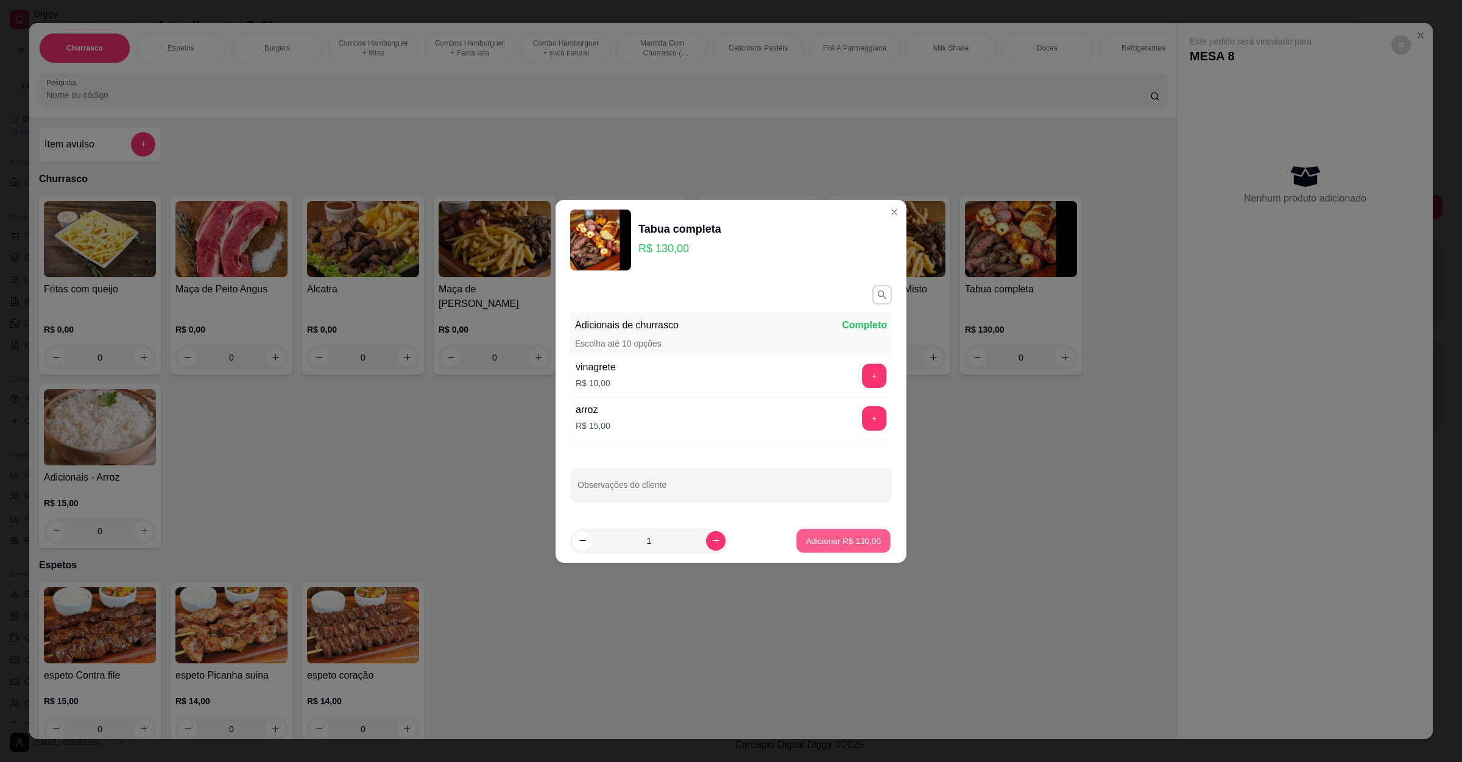
click at [806, 537] on p "Adicionar R$ 130,00" at bounding box center [843, 541] width 75 height 12
type input "1"
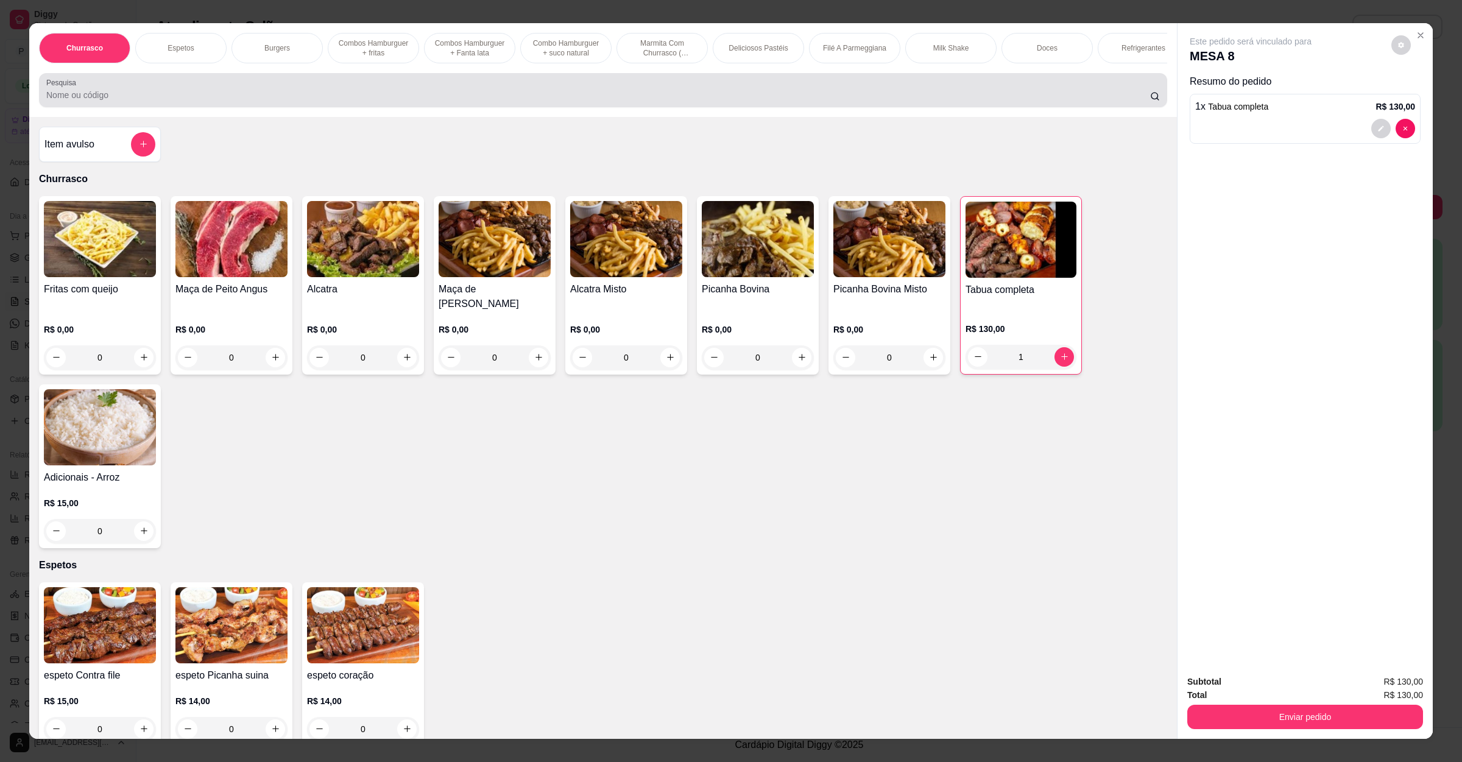
click at [376, 97] on div at bounding box center [602, 90] width 1113 height 24
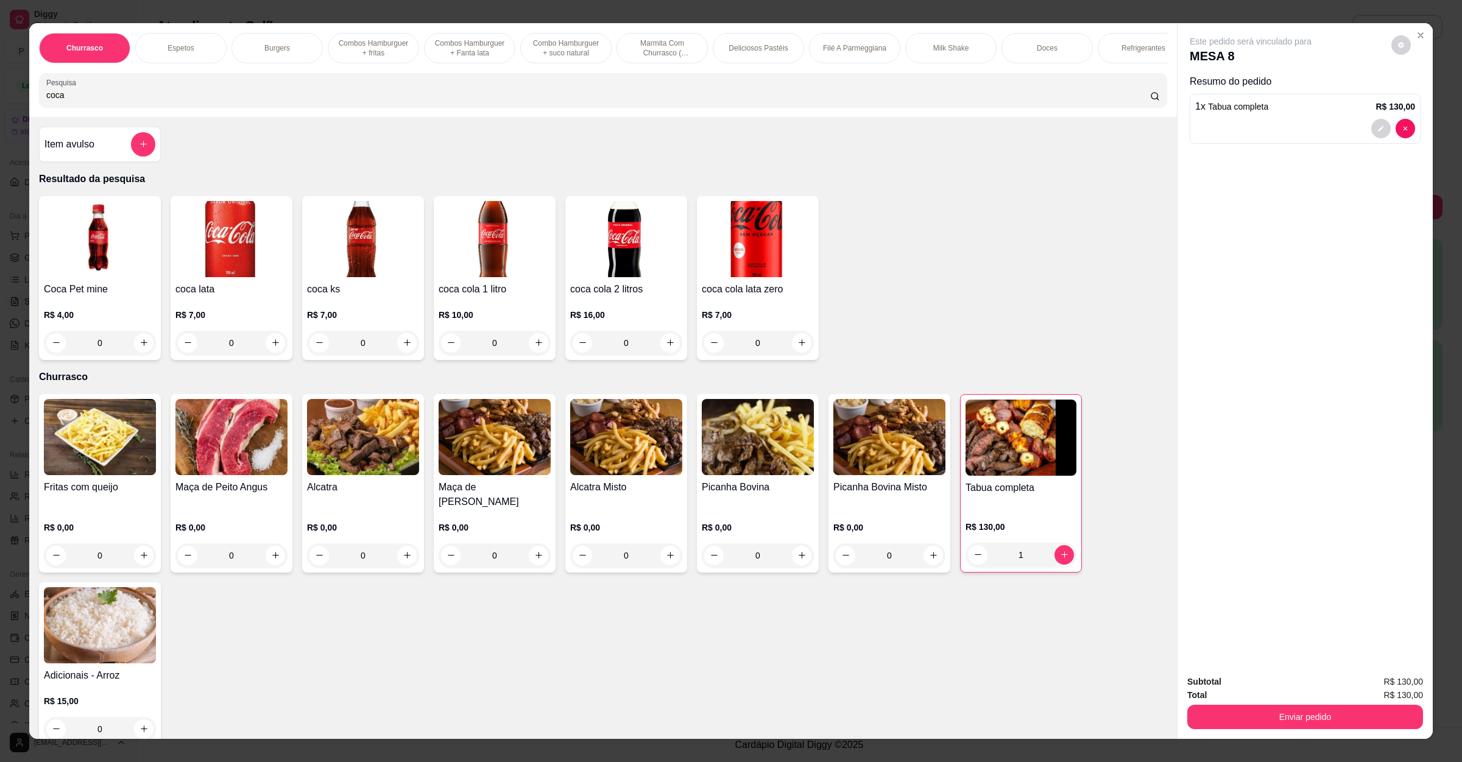
type input "coca"
click at [644, 277] on img at bounding box center [626, 239] width 112 height 76
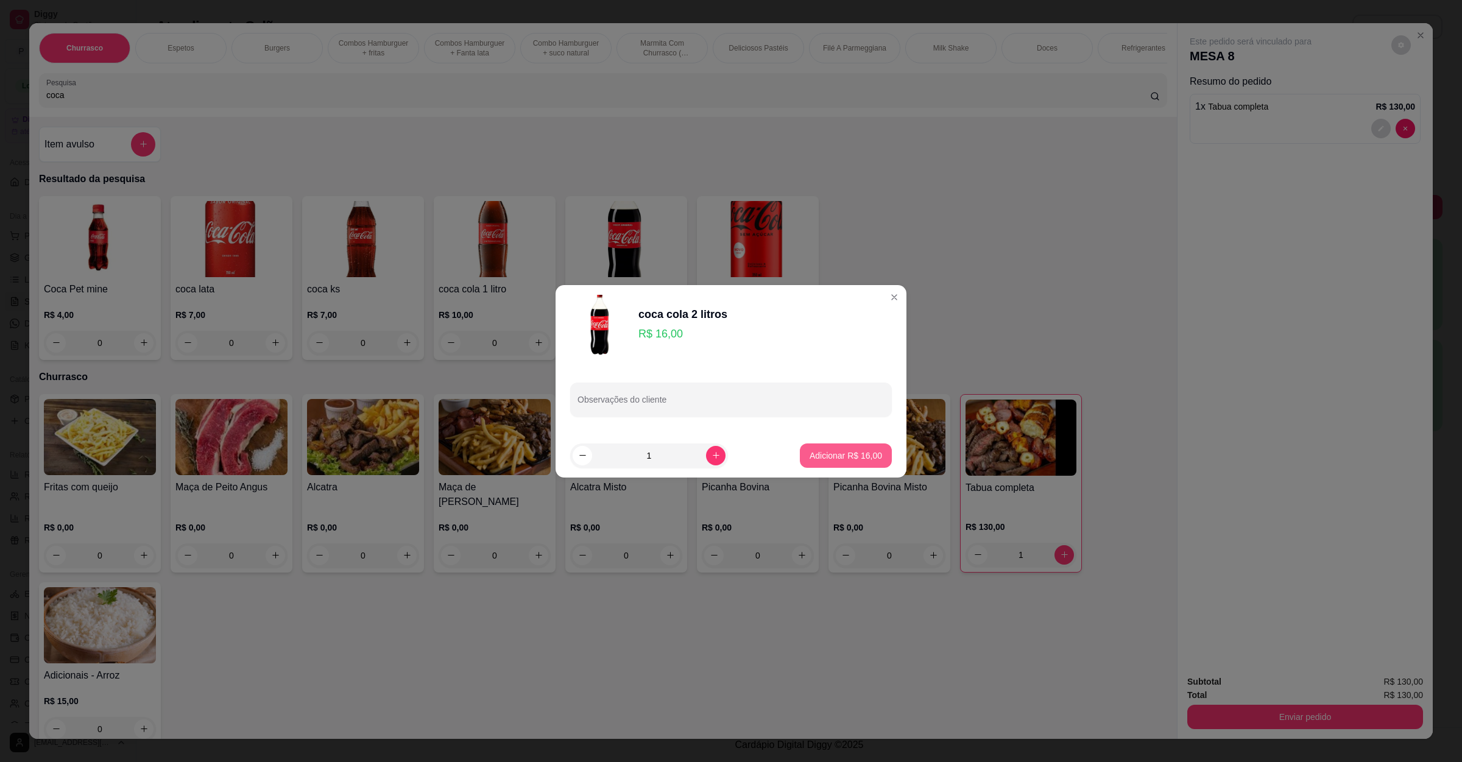
click at [842, 459] on p "Adicionar R$ 16,00" at bounding box center [845, 455] width 72 height 12
type input "1"
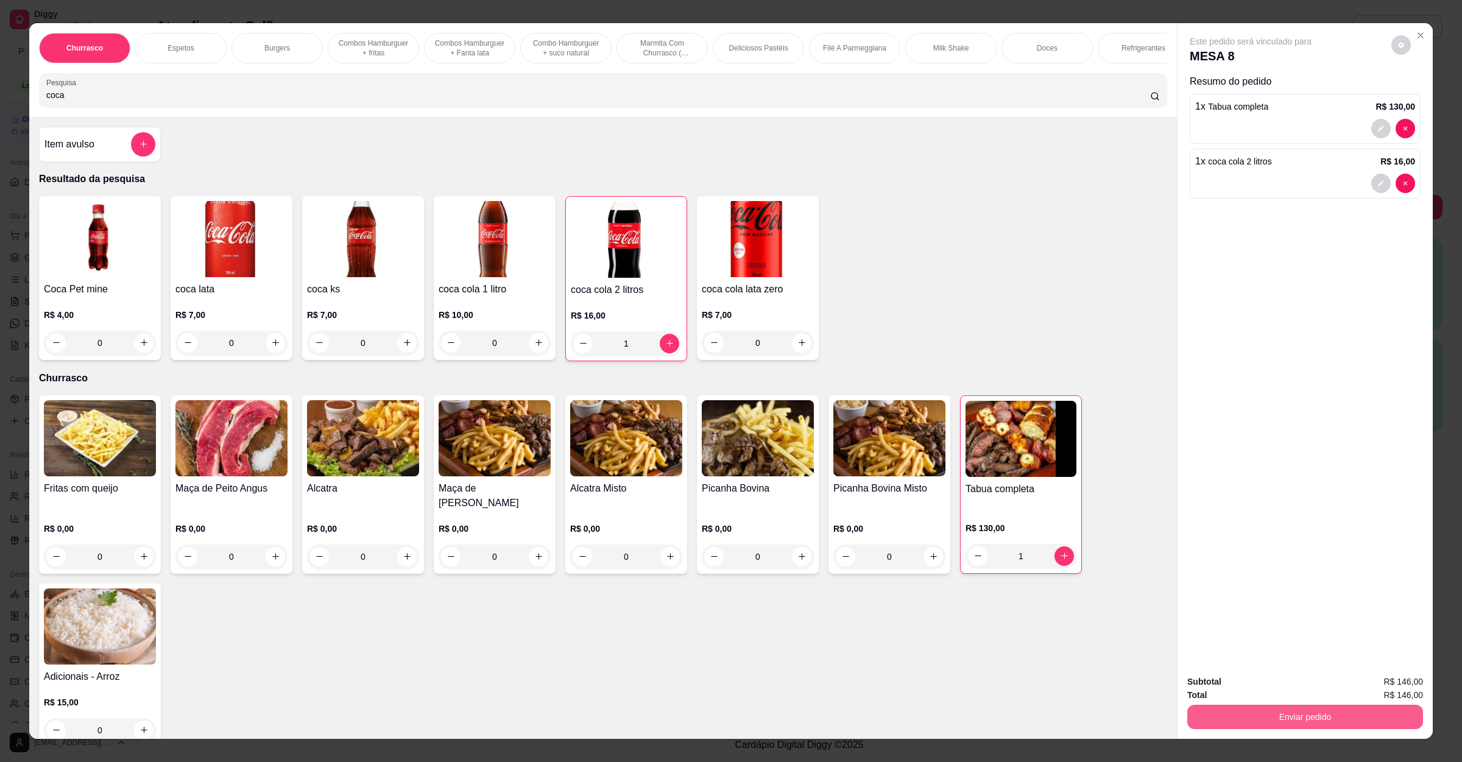
click at [1276, 727] on button "Enviar pedido" at bounding box center [1305, 717] width 236 height 24
click at [1372, 682] on button "Enviar pedido" at bounding box center [1389, 687] width 69 height 23
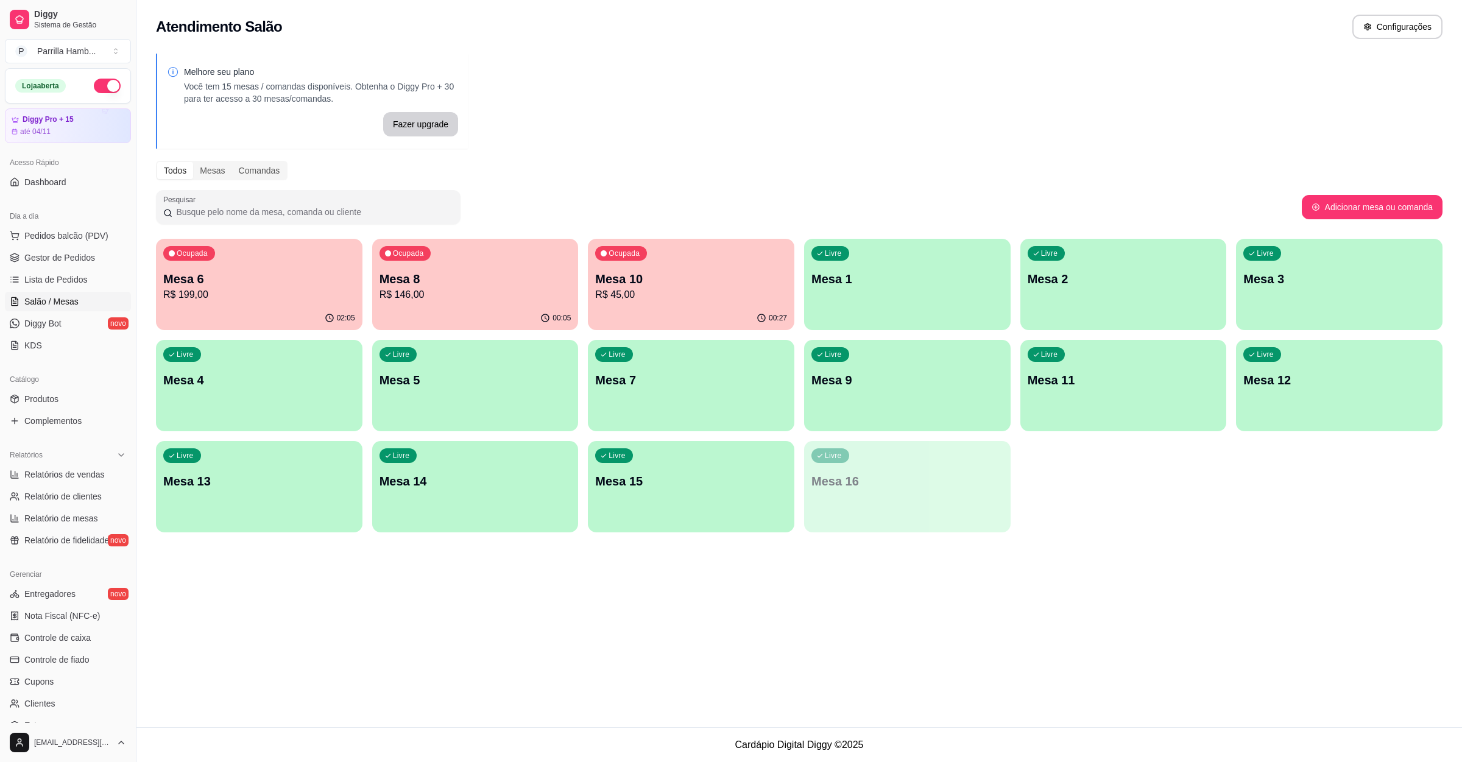
click at [683, 282] on p "Mesa 10" at bounding box center [691, 278] width 192 height 17
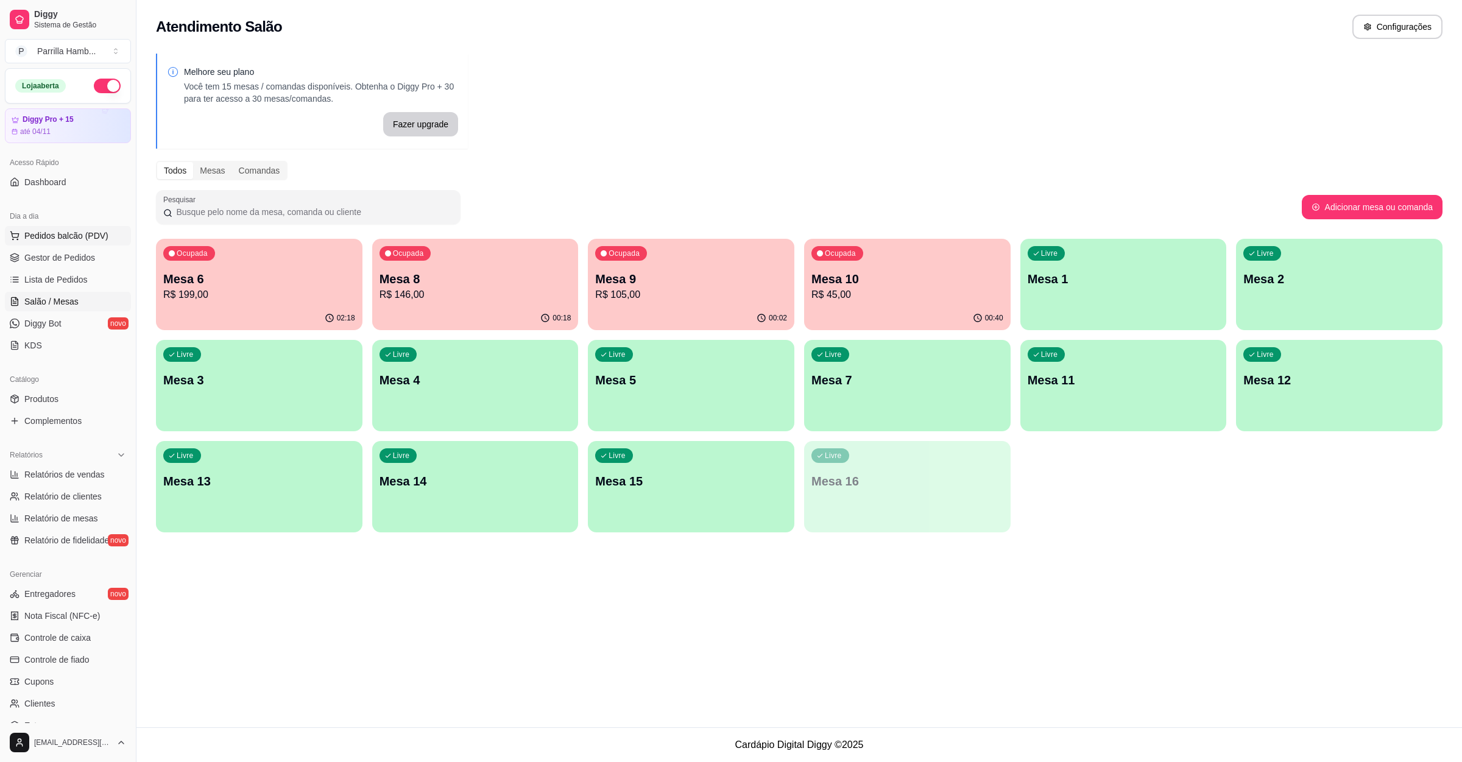
click at [51, 236] on span "Pedidos balcão (PDV)" at bounding box center [66, 236] width 84 height 12
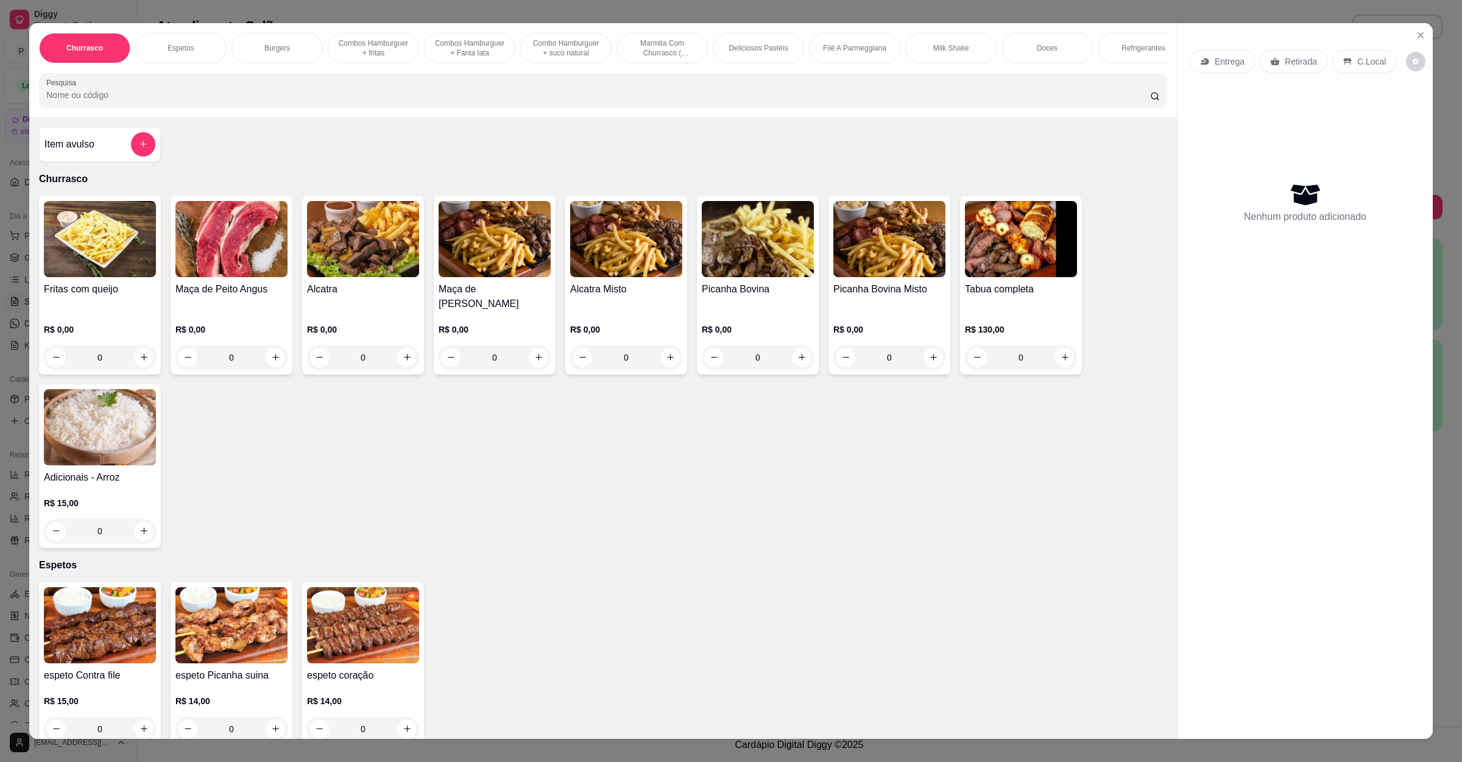
click at [289, 101] on input "Pesquisa" at bounding box center [598, 95] width 1104 height 12
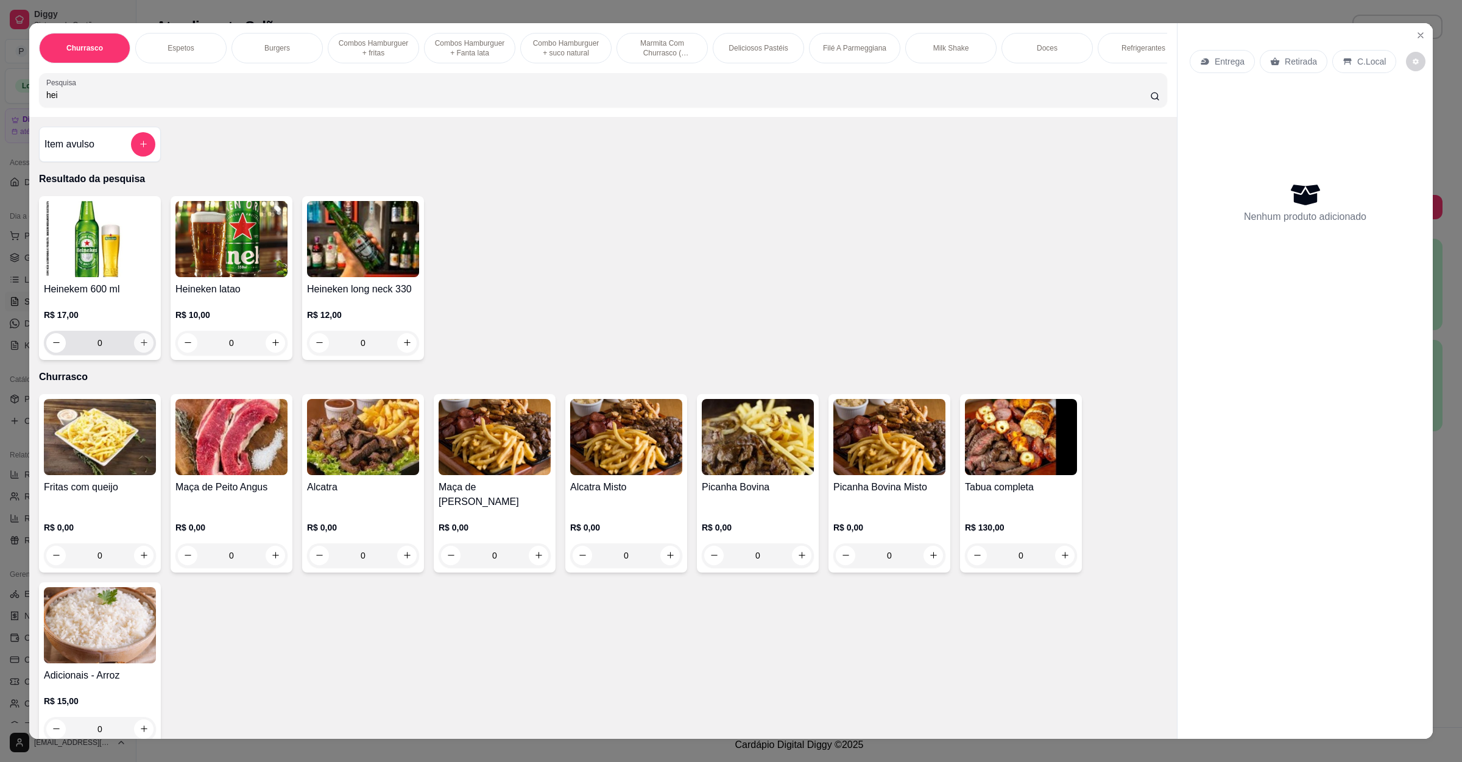
type input "hei"
click at [139, 347] on icon "increase-product-quantity" at bounding box center [143, 342] width 9 height 9
type input "1"
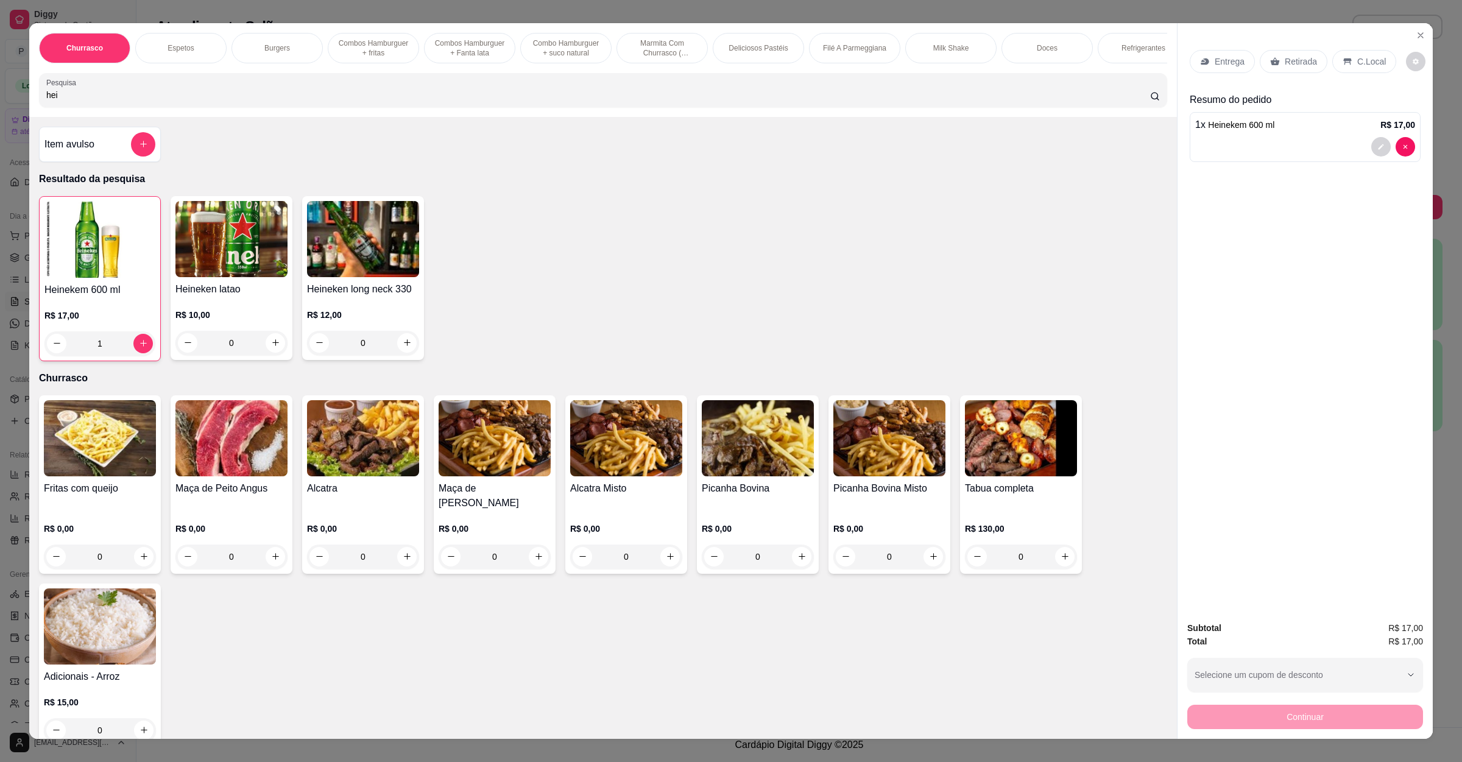
click at [1268, 706] on div "Continuar" at bounding box center [1305, 715] width 236 height 27
click at [1272, 722] on div "Continuar" at bounding box center [1305, 715] width 236 height 27
click at [1274, 722] on div "Continuar" at bounding box center [1305, 715] width 236 height 27
click at [1067, 361] on div "Heinekem 600 ml R$ 17,00 1 Heineken latao R$ 10,00 0 Heineken long neck 330 R$ …" at bounding box center [603, 278] width 1128 height 165
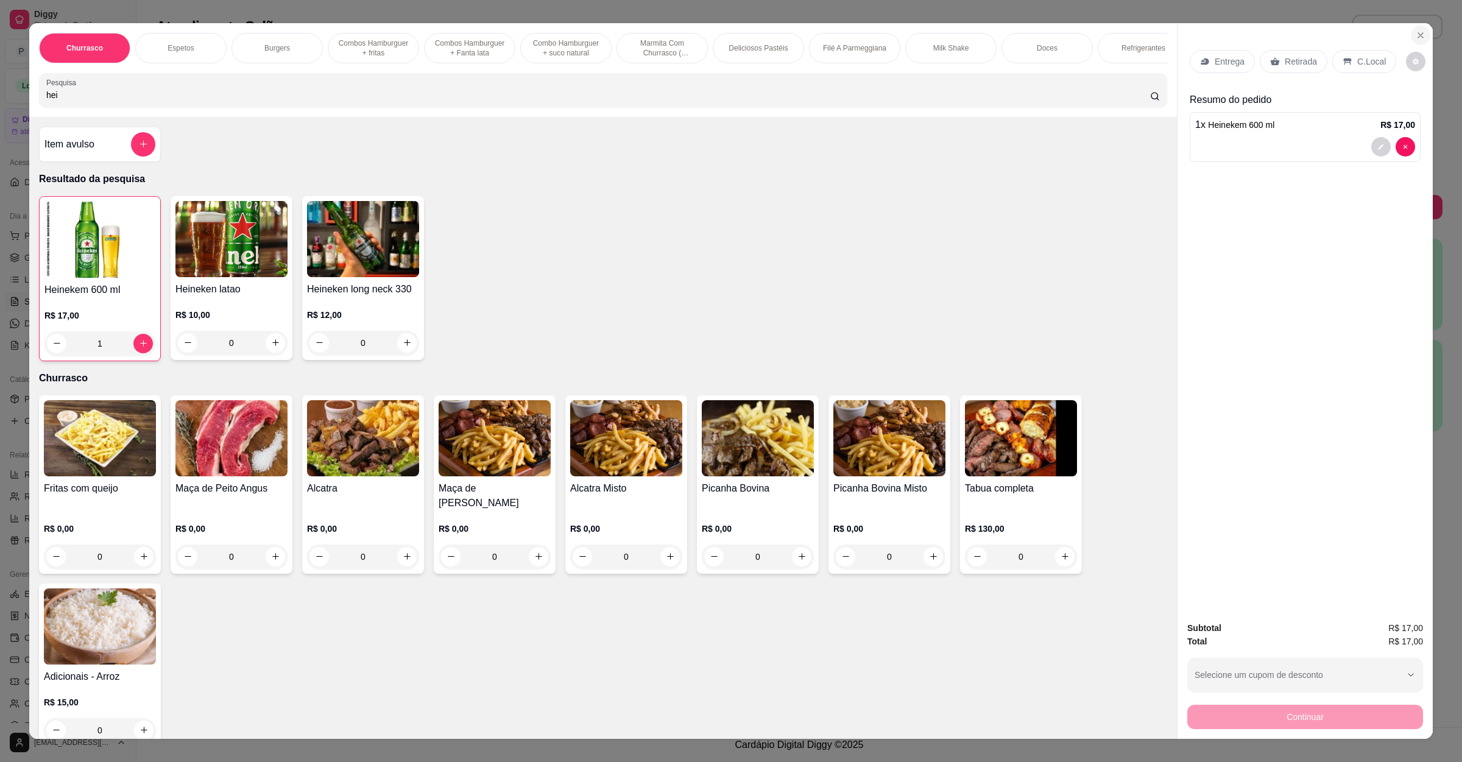
click at [1415, 37] on icon "Close" at bounding box center [1420, 35] width 10 height 10
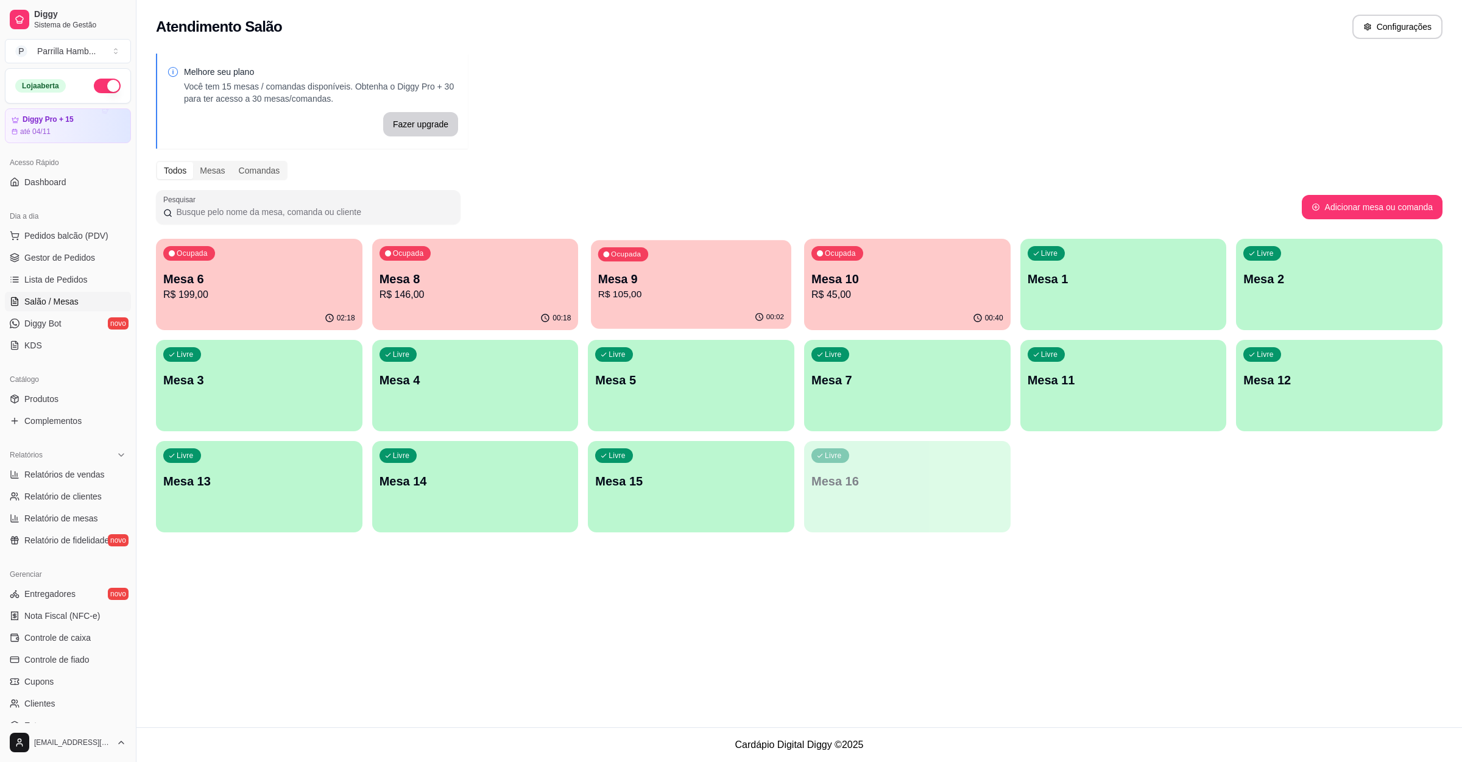
click at [673, 311] on div "00:02" at bounding box center [691, 317] width 200 height 23
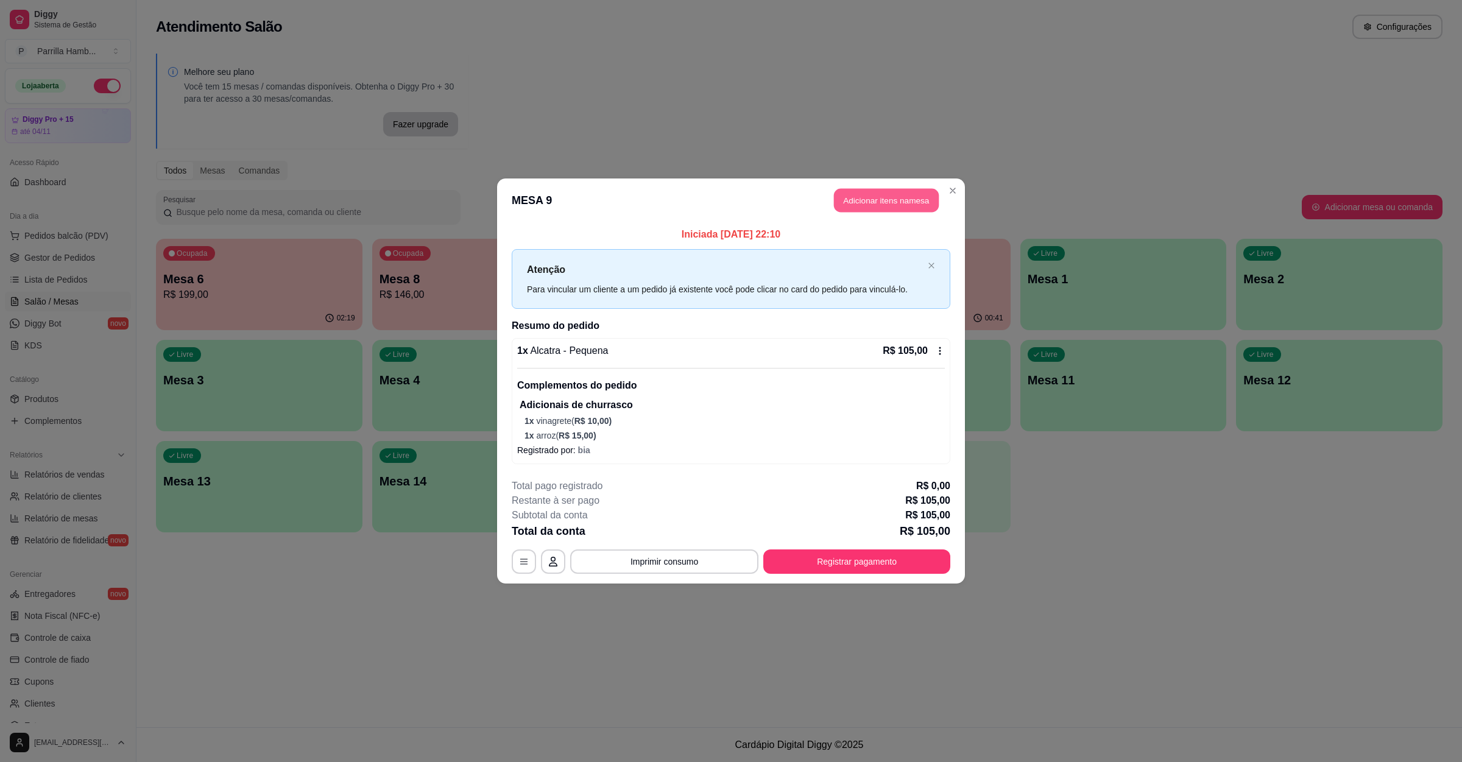
click at [893, 203] on button "Adicionar itens na mesa" at bounding box center [886, 201] width 105 height 24
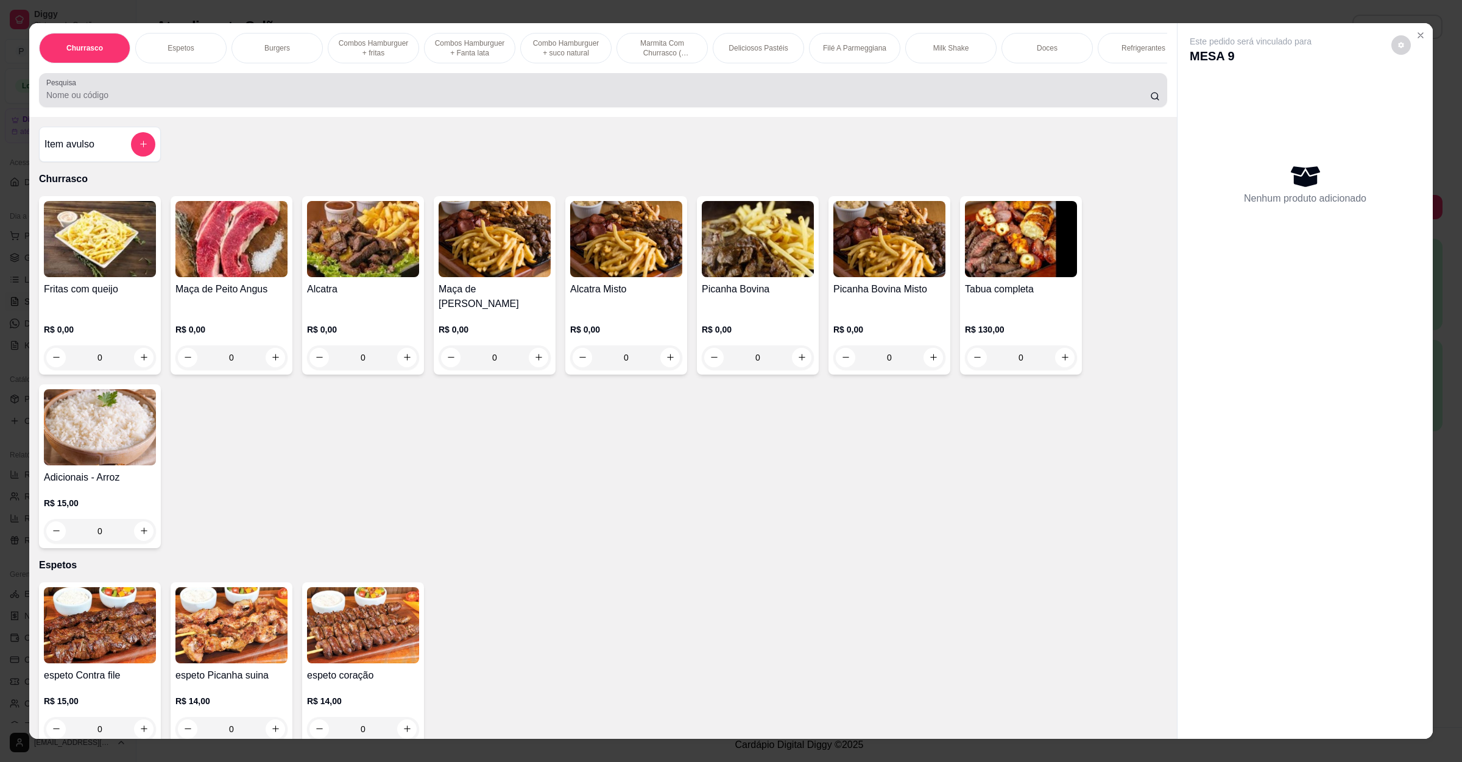
click at [266, 101] on input "Pesquisa" at bounding box center [598, 95] width 1104 height 12
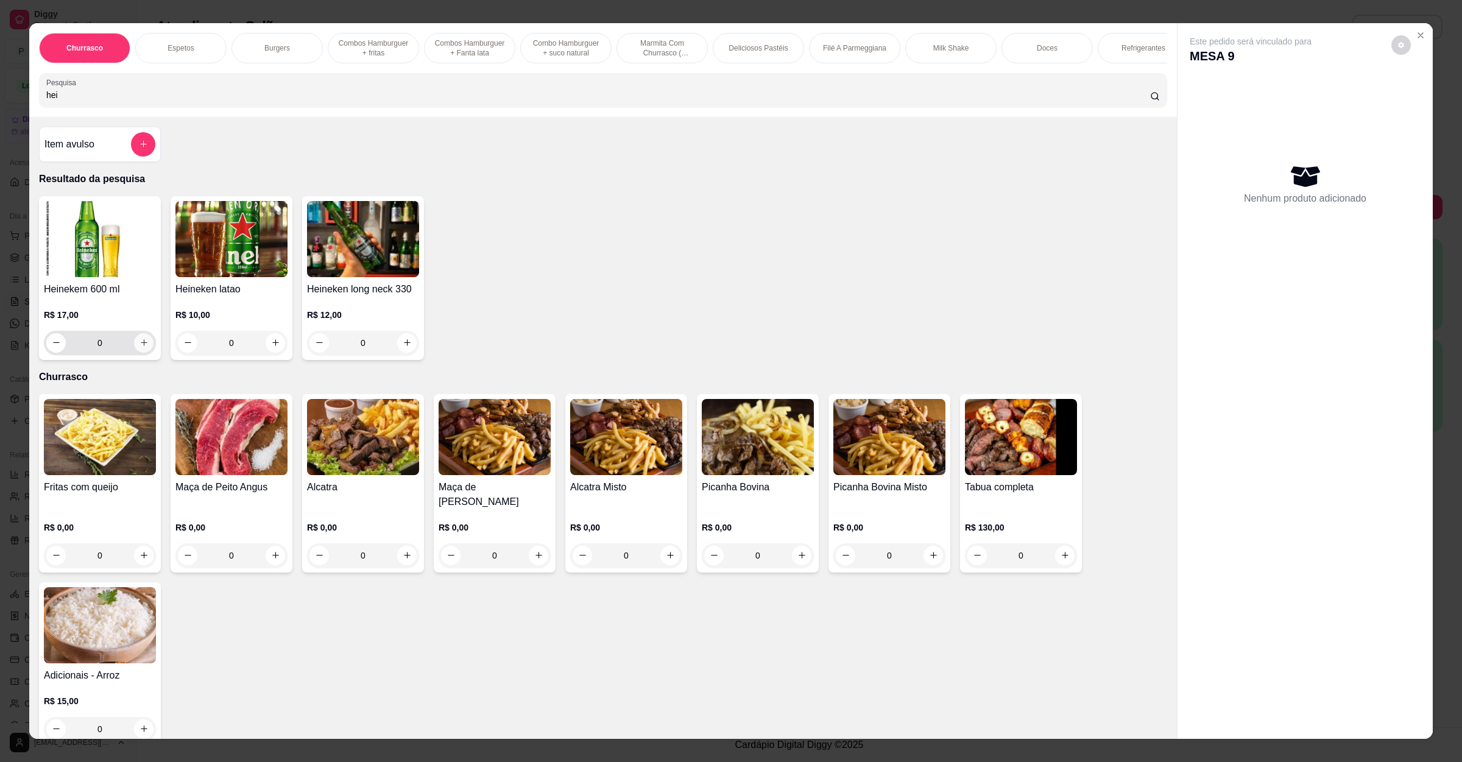
type input "hei"
click at [141, 352] on button "increase-product-quantity" at bounding box center [143, 342] width 19 height 19
type input "1"
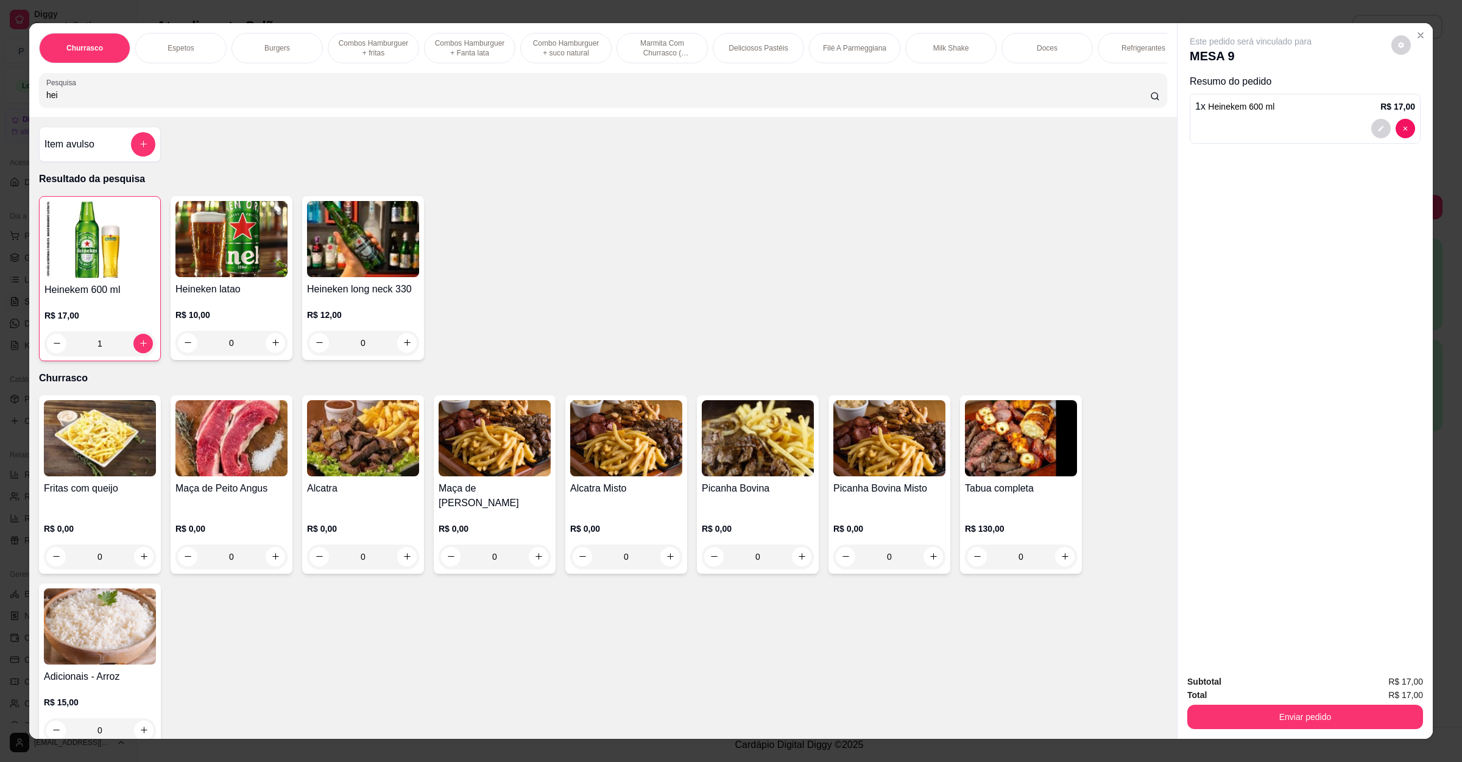
click at [1252, 718] on button "Enviar pedido" at bounding box center [1305, 717] width 236 height 24
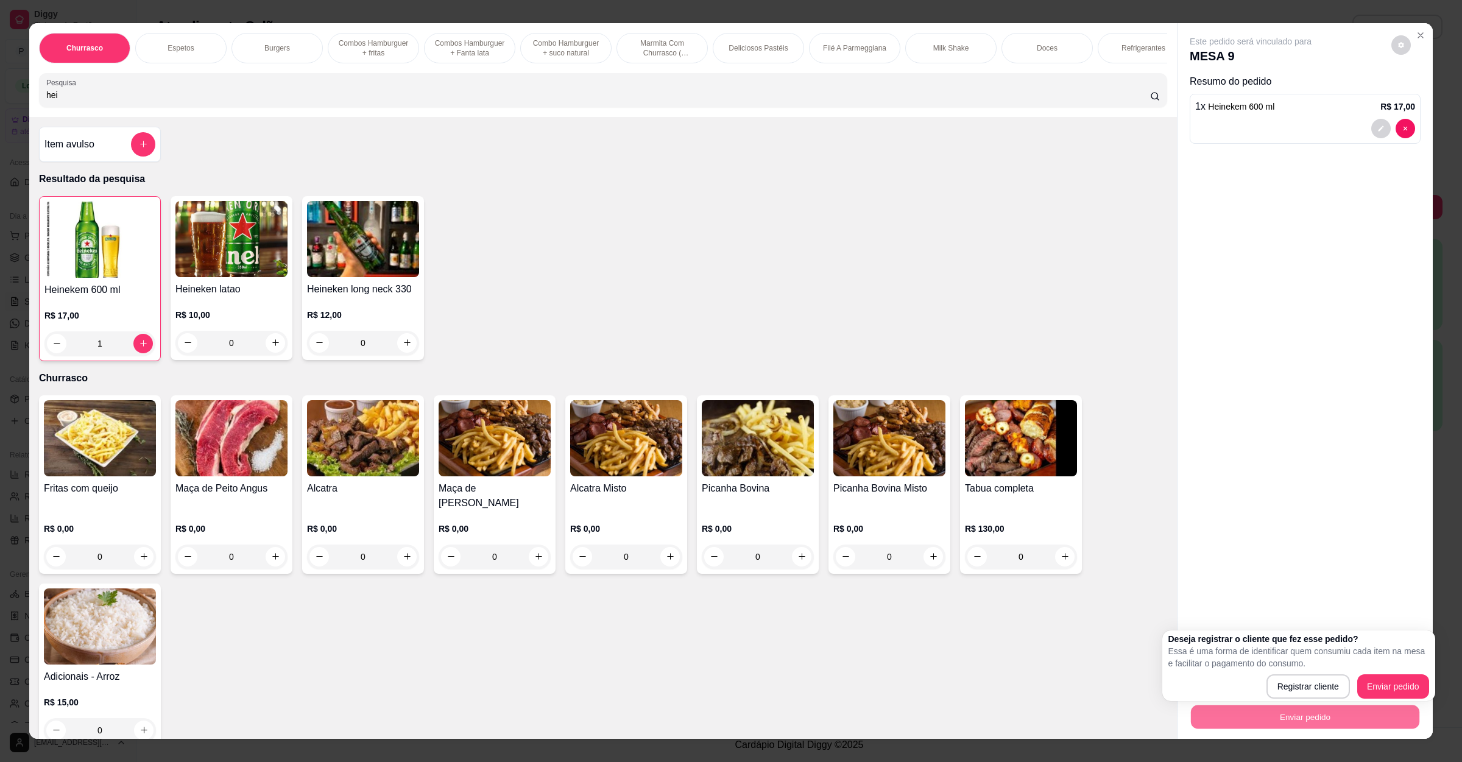
click at [1367, 672] on div "Deseja registrar o cliente que fez esse pedido? Essa é uma forma de identificar…" at bounding box center [1298, 666] width 261 height 66
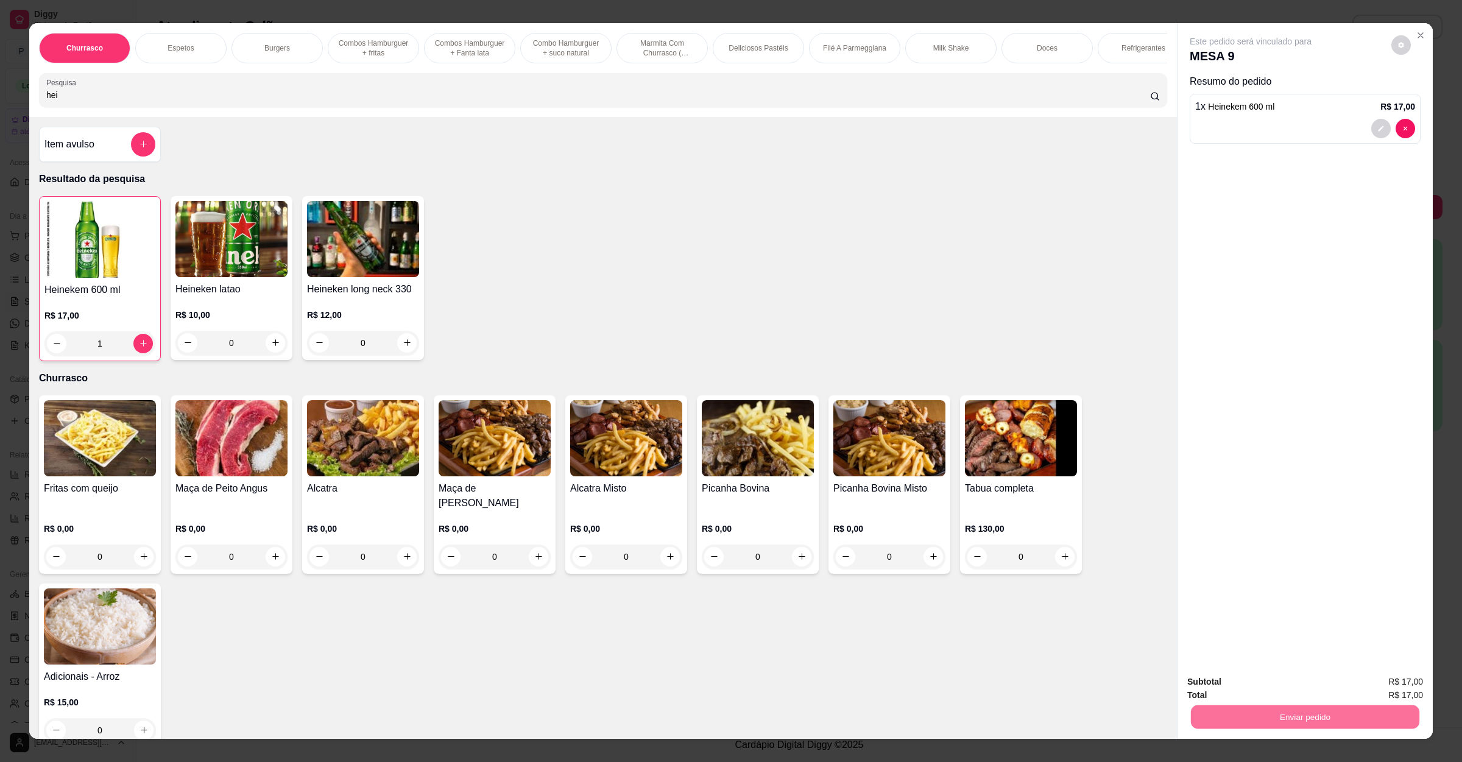
click at [1383, 684] on button "Enviar pedido" at bounding box center [1389, 686] width 67 height 23
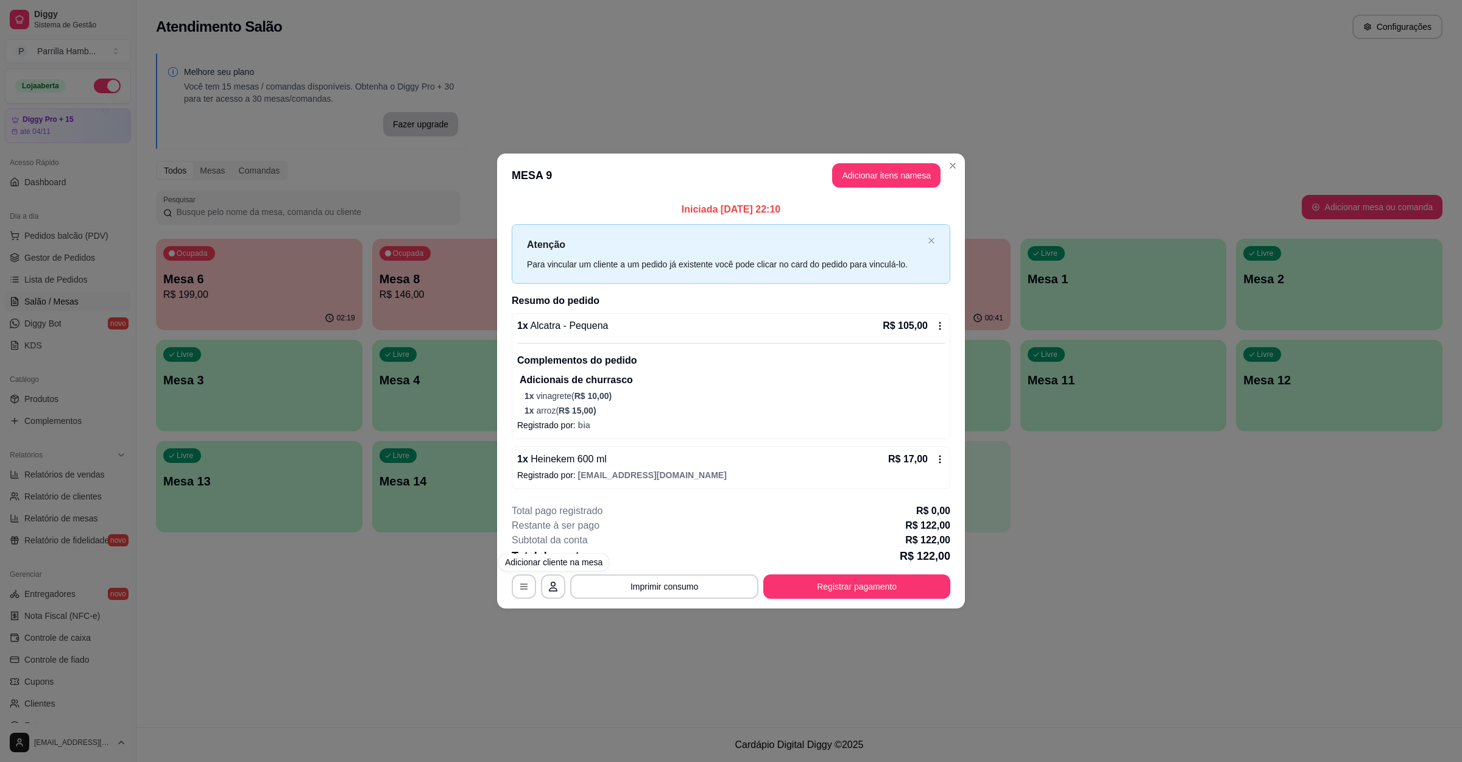
click at [493, 657] on div "**********" at bounding box center [731, 381] width 1462 height 762
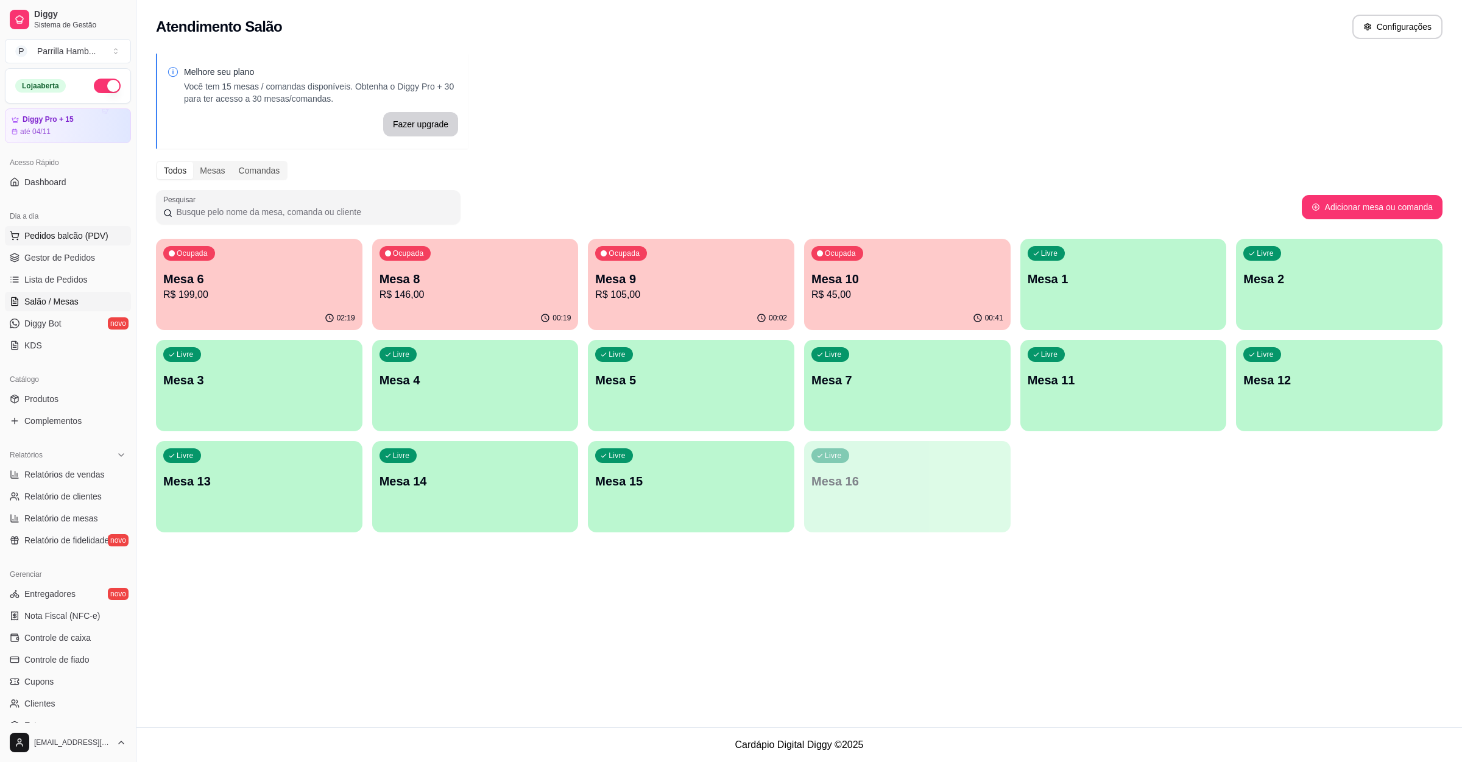
click at [77, 236] on span "Pedidos balcão (PDV)" at bounding box center [66, 236] width 84 height 12
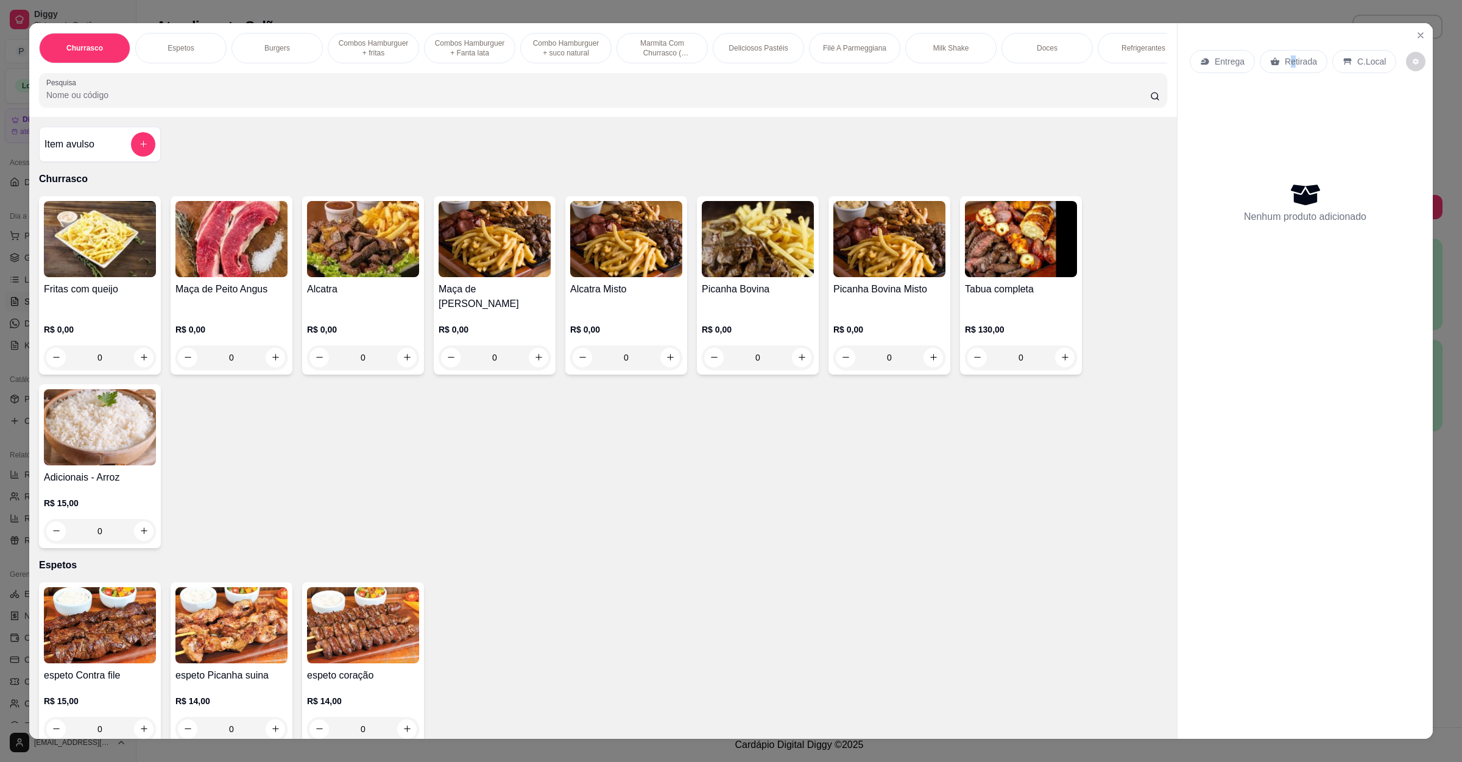
click at [1284, 60] on p "Retirada" at bounding box center [1300, 61] width 32 height 12
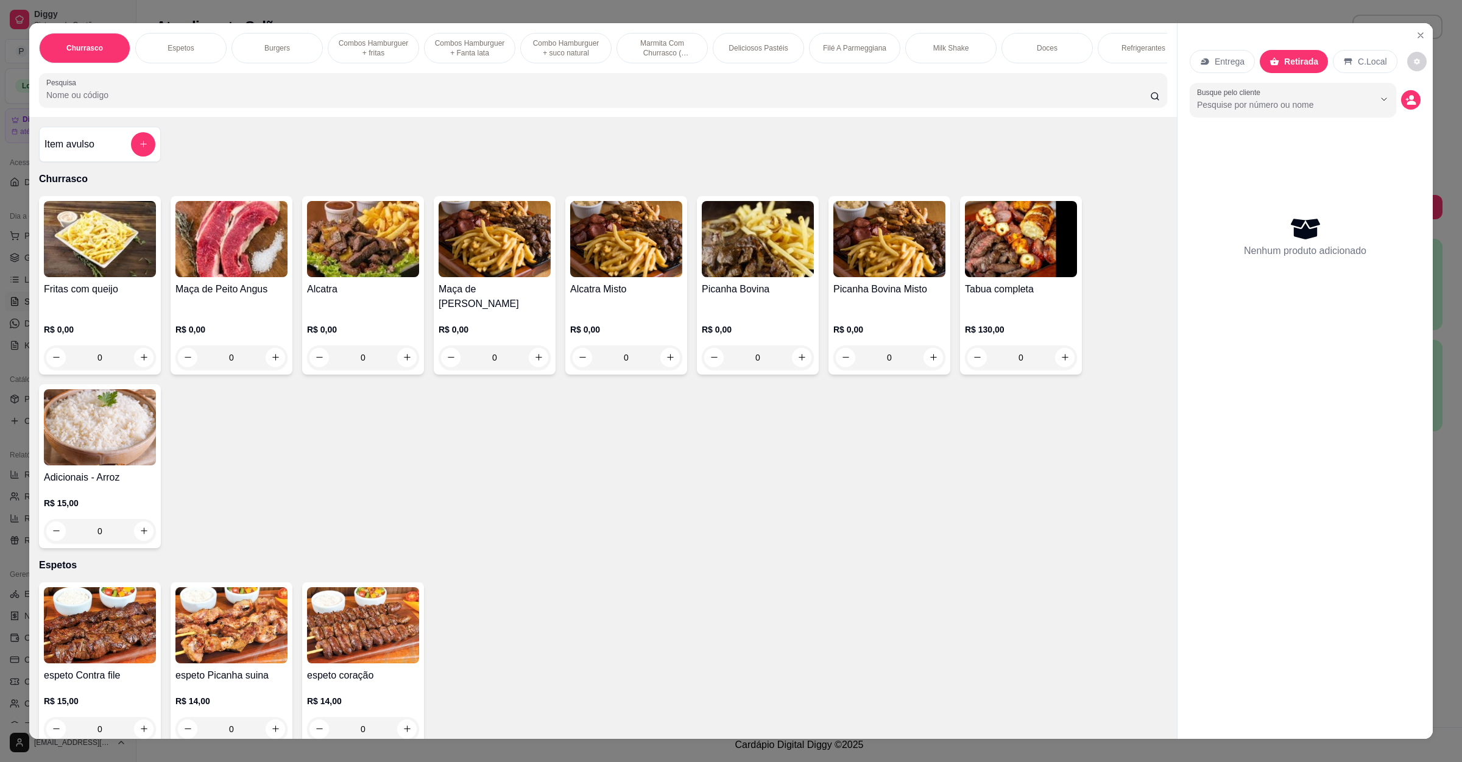
click at [1292, 65] on p "Retirada" at bounding box center [1301, 61] width 34 height 12
click at [1292, 54] on div "Retirada" at bounding box center [1294, 61] width 68 height 23
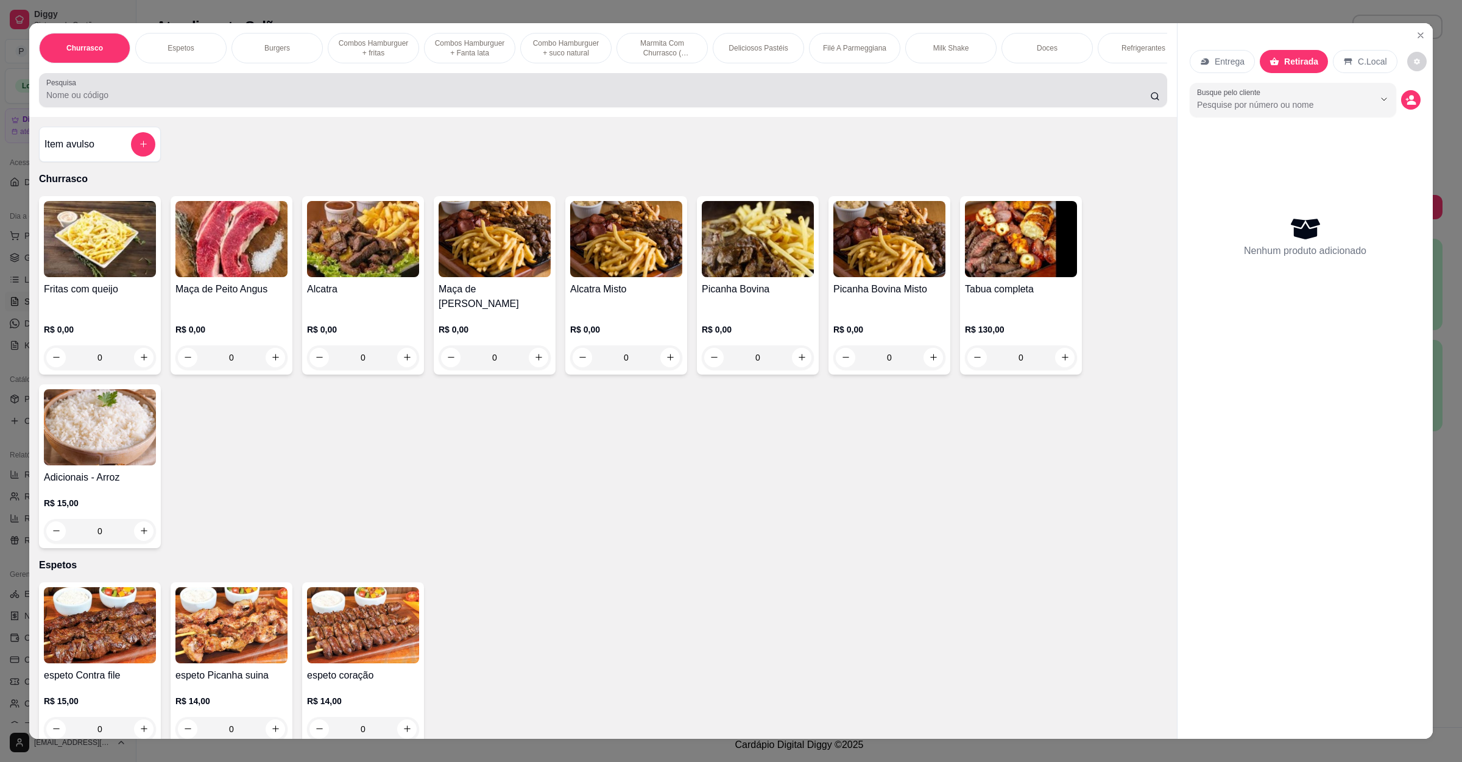
click at [148, 101] on input "Pesquisa" at bounding box center [598, 95] width 1104 height 12
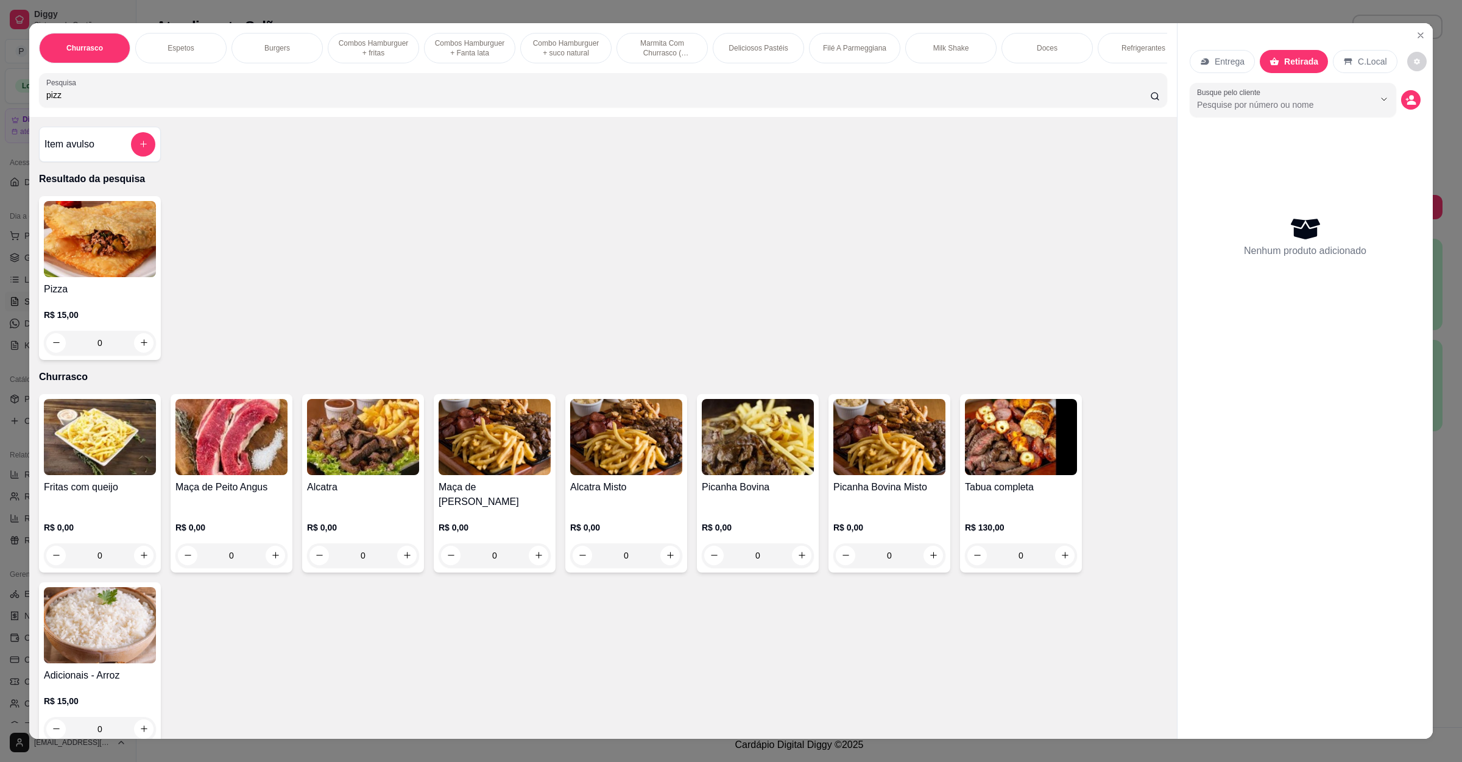
type input "pizz"
click at [135, 348] on div "0" at bounding box center [100, 343] width 112 height 24
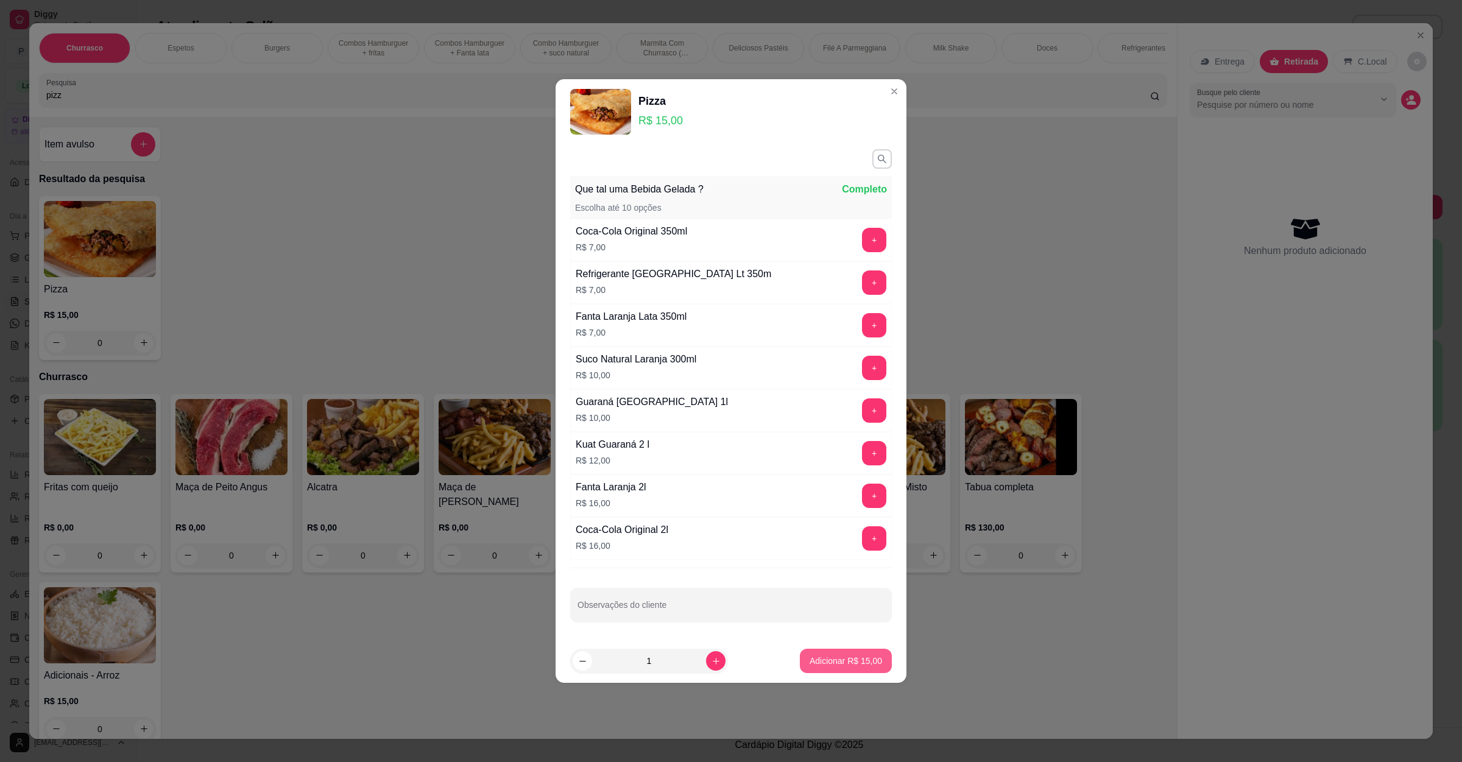
click at [840, 660] on p "Adicionar R$ 15,00" at bounding box center [845, 661] width 72 height 12
type input "1"
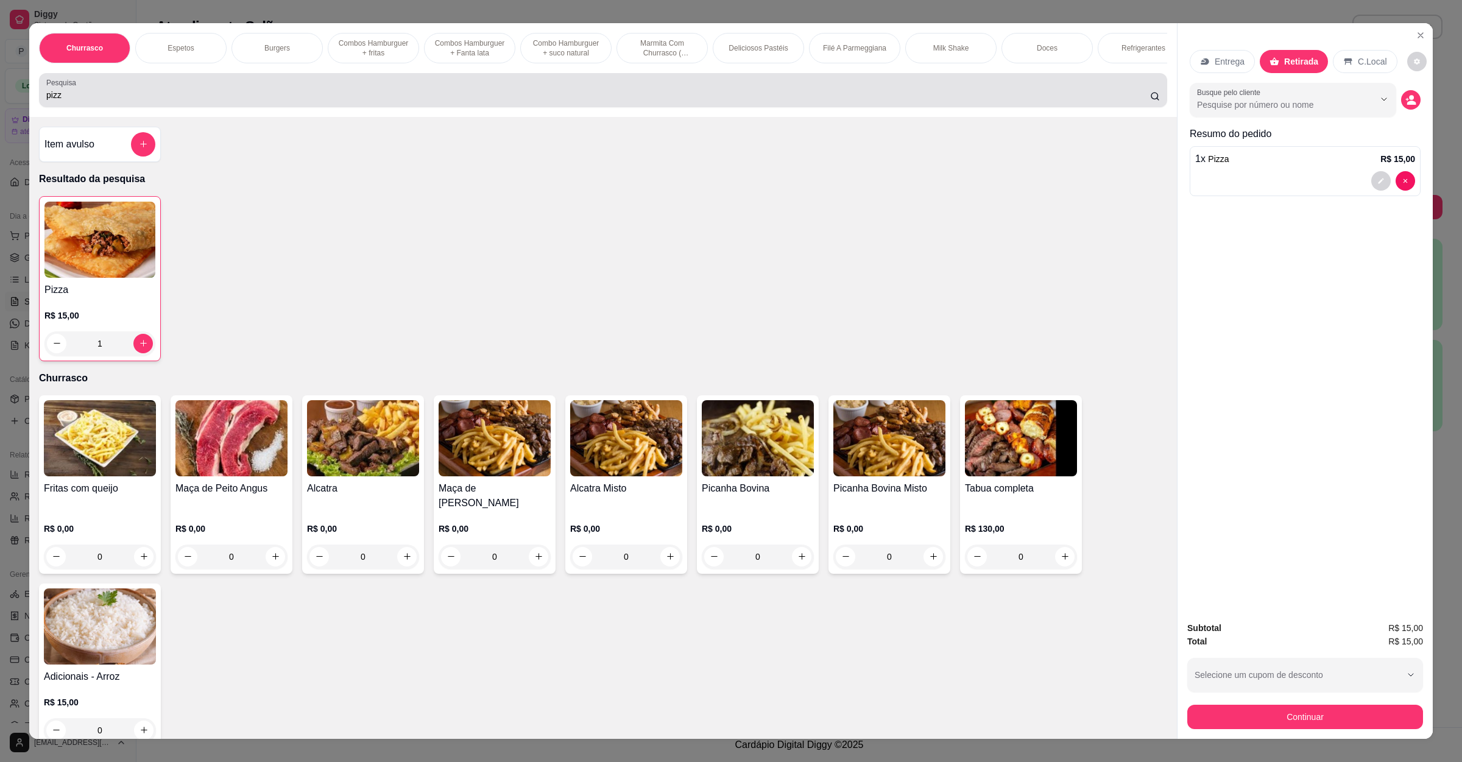
click at [152, 101] on input "pizz" at bounding box center [598, 95] width 1104 height 12
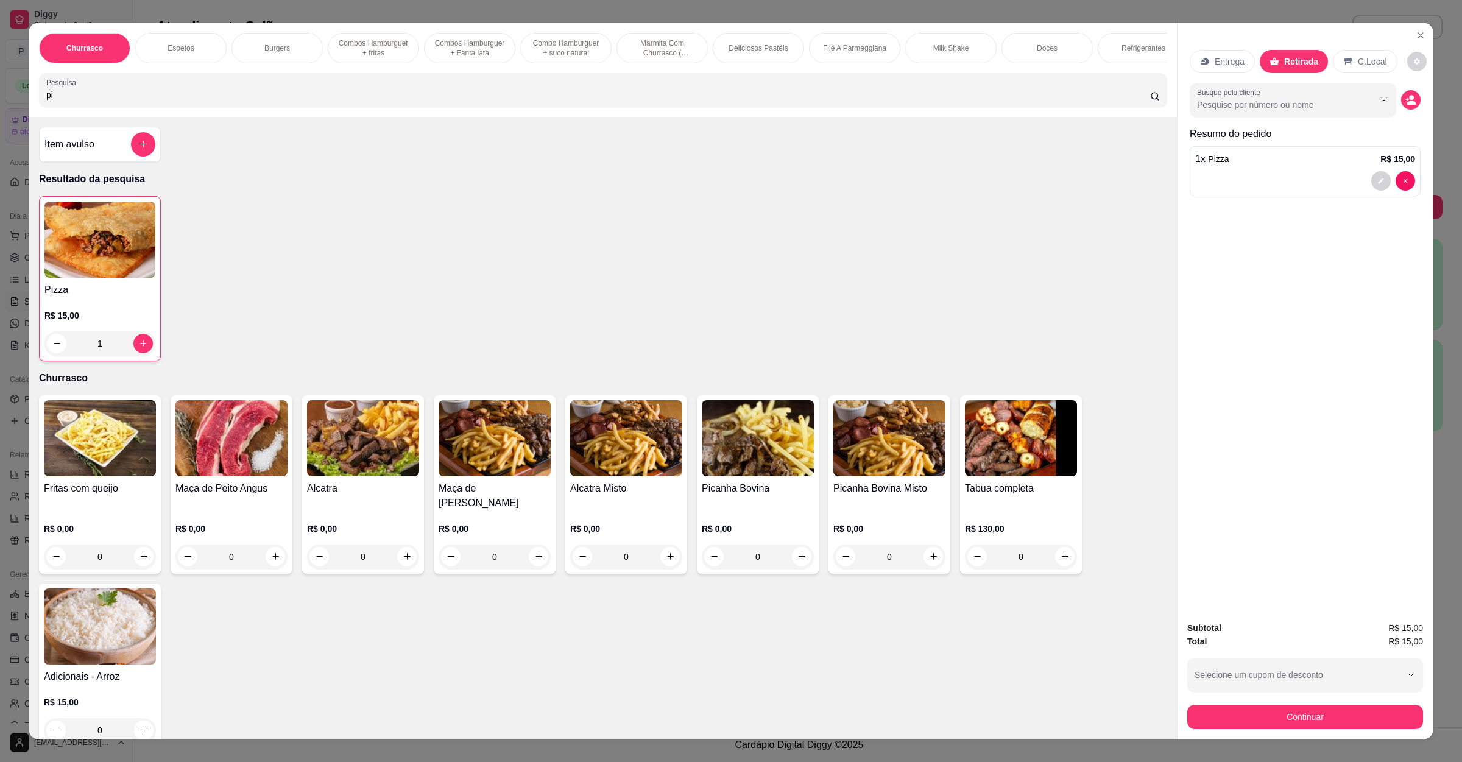
type input "p"
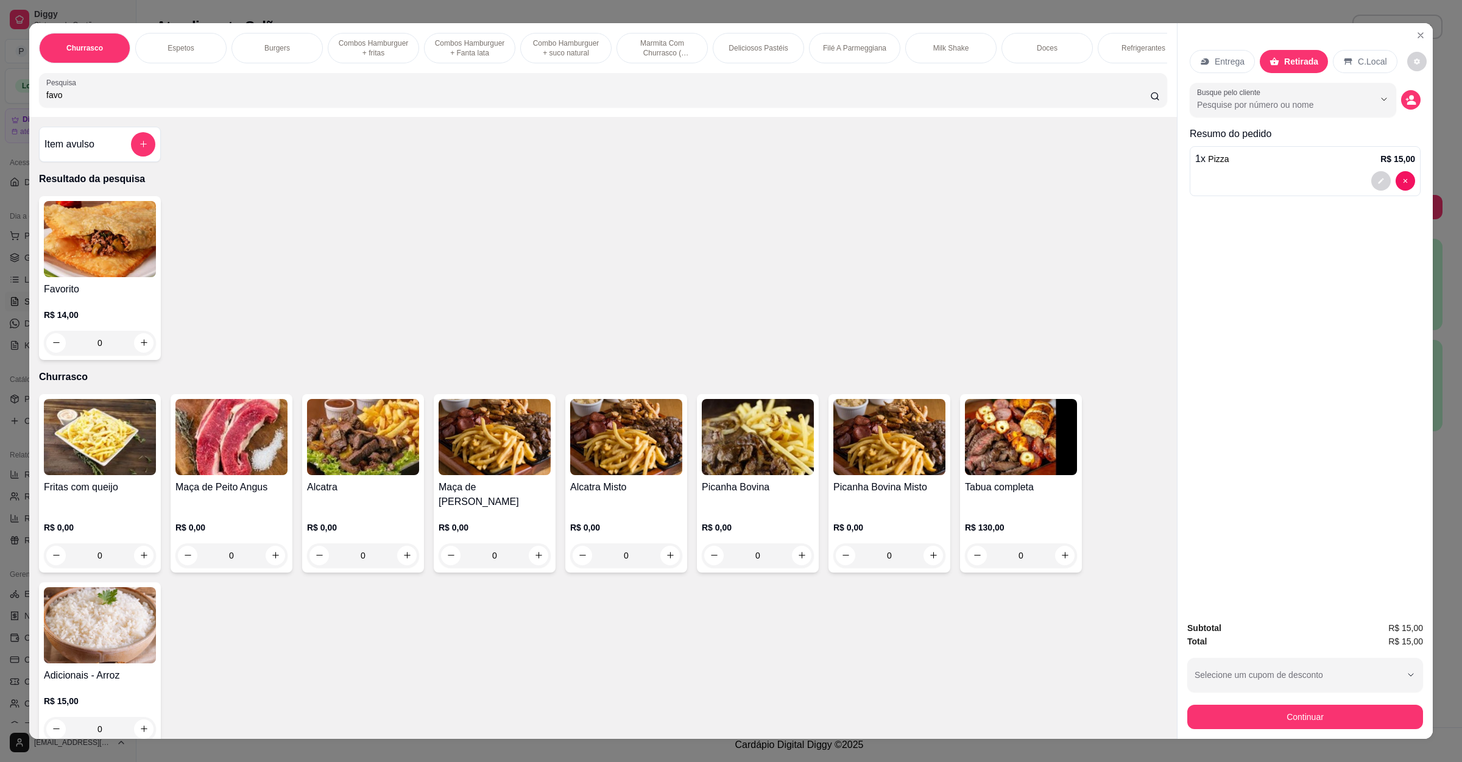
type input "favo"
click at [139, 354] on div "0" at bounding box center [100, 343] width 112 height 24
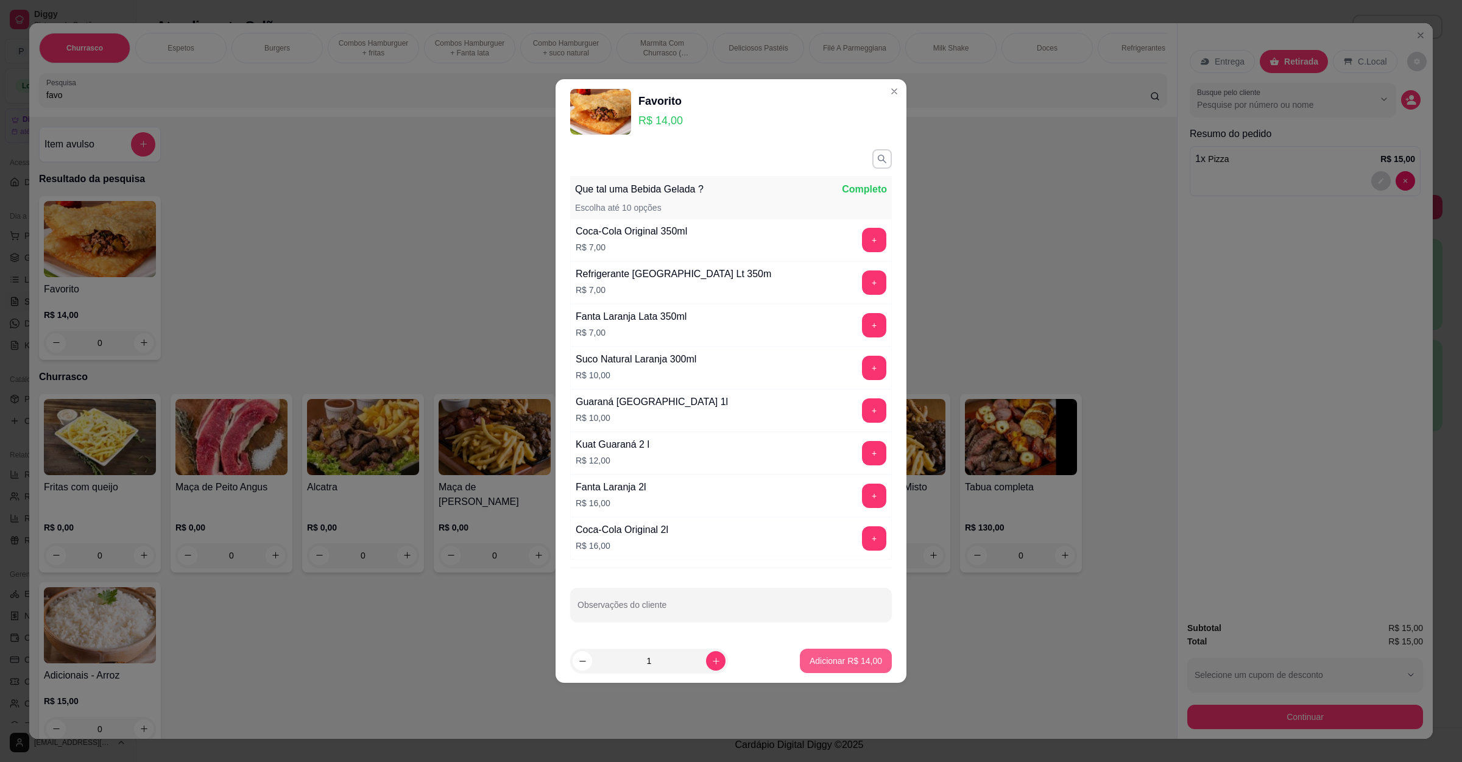
click at [831, 665] on p "Adicionar R$ 14,00" at bounding box center [845, 661] width 72 height 12
type input "1"
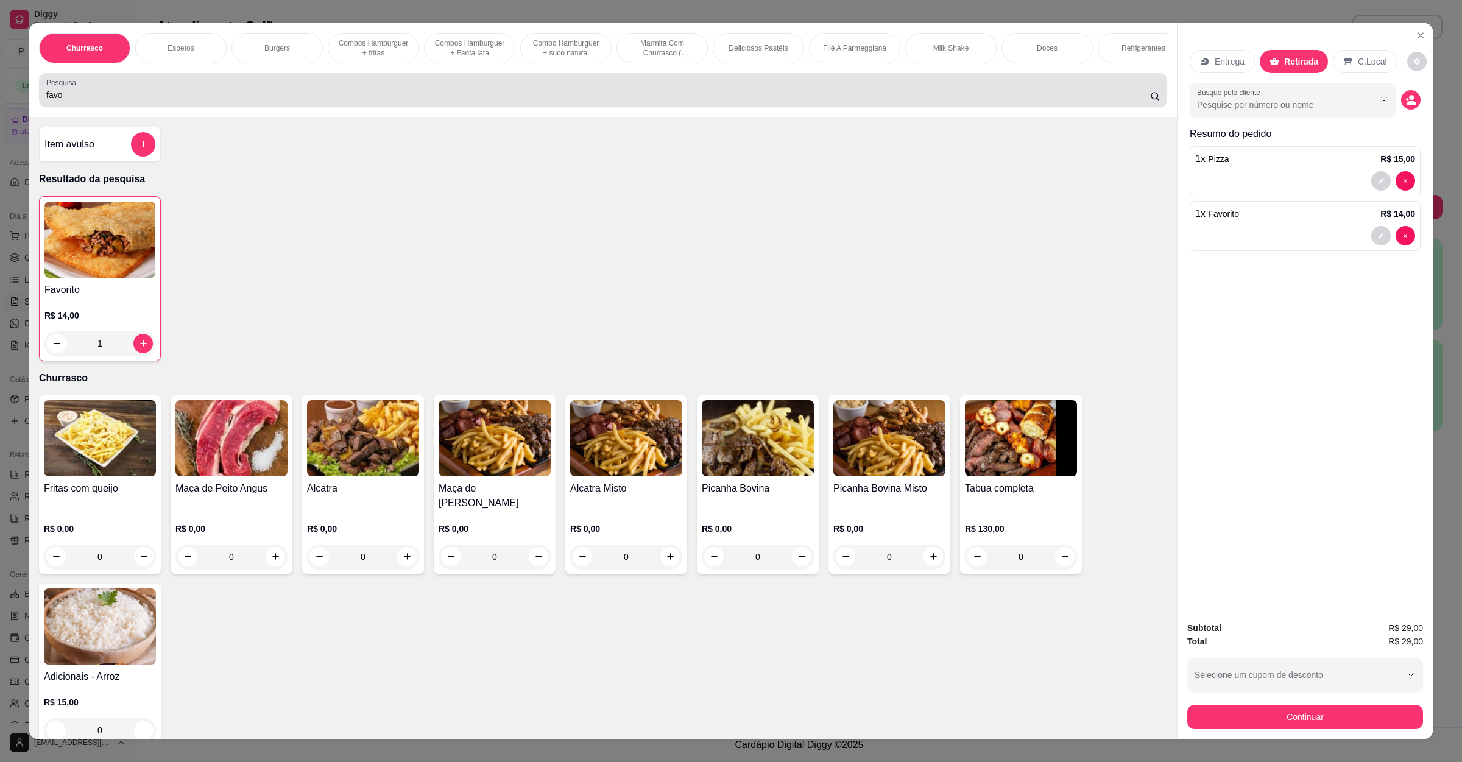
click at [298, 99] on div "favo" at bounding box center [602, 90] width 1113 height 24
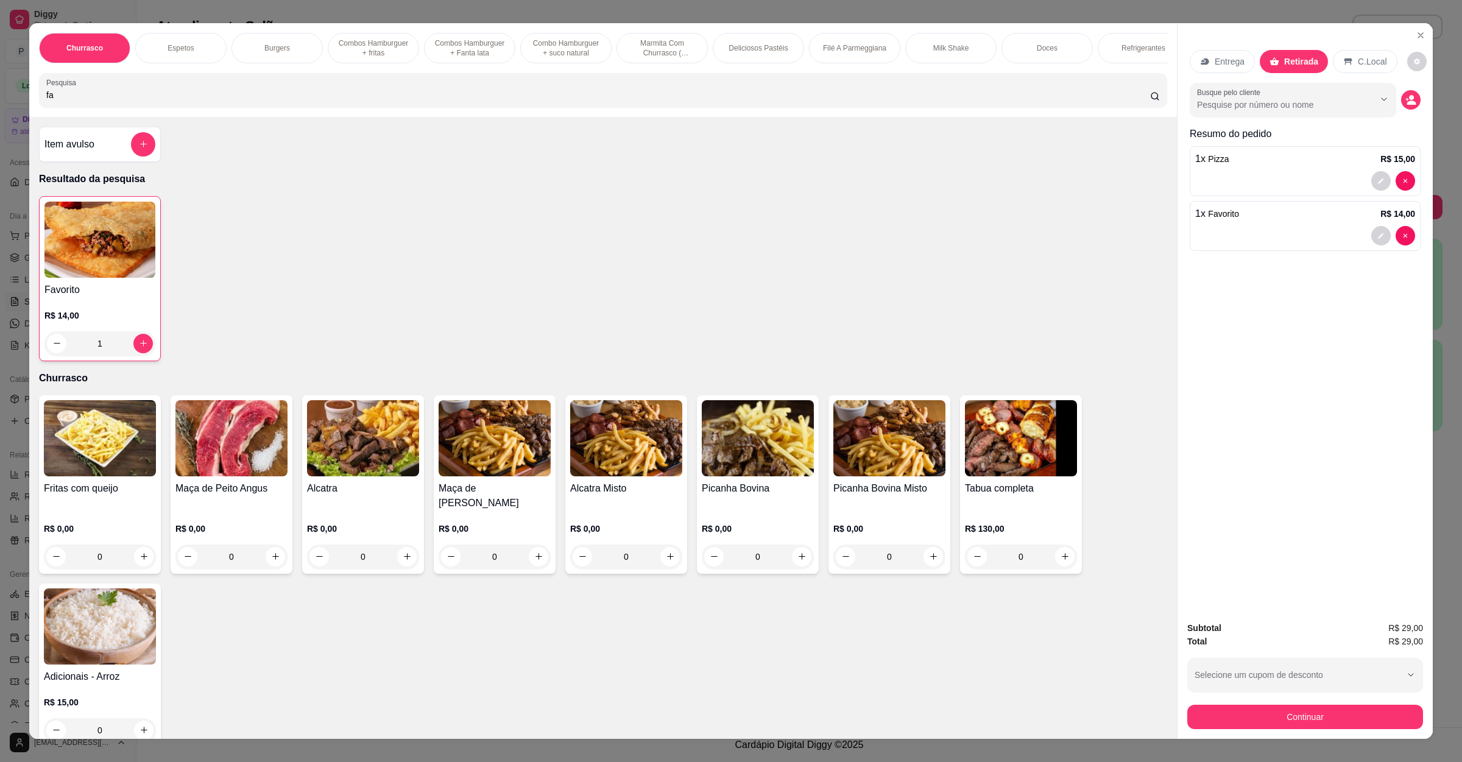
type input "f"
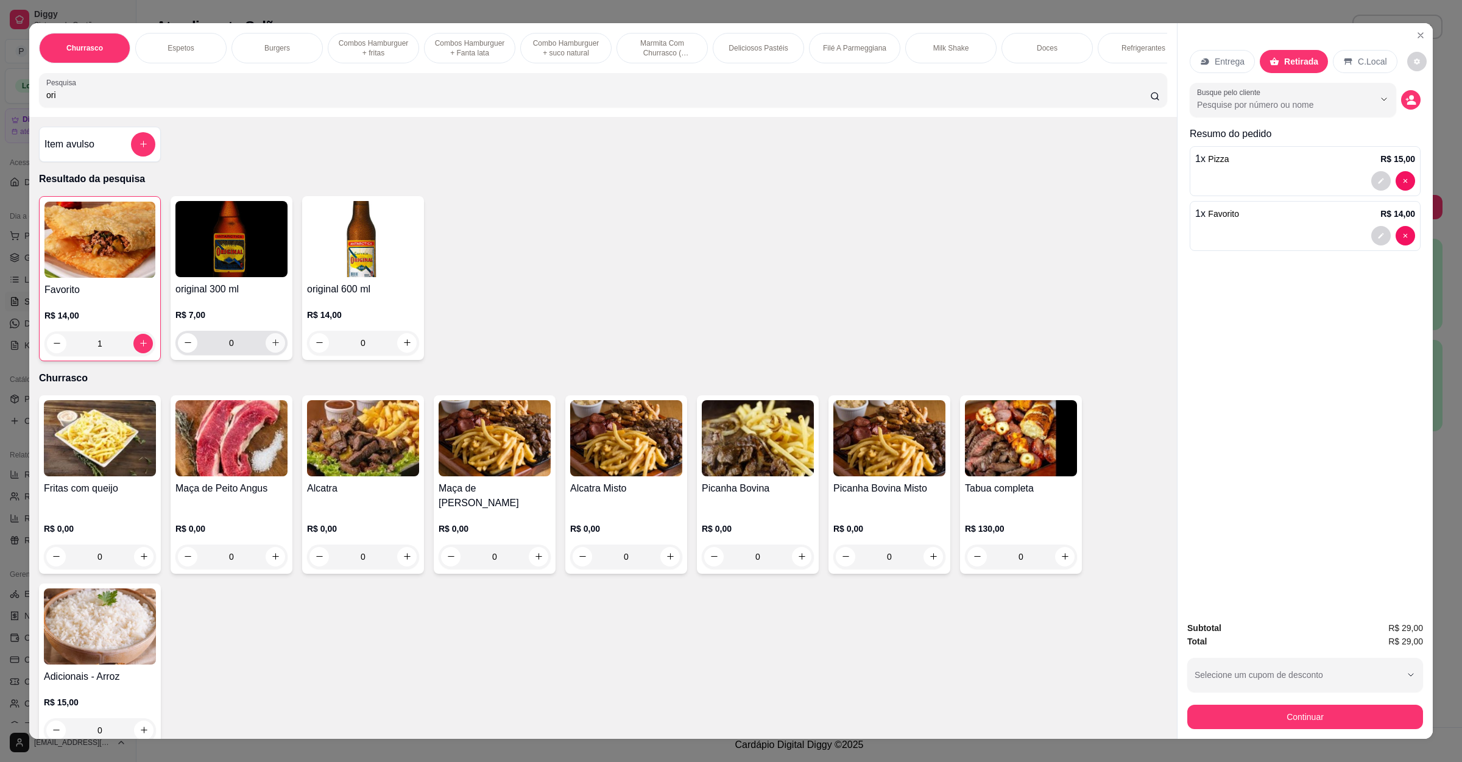
type input "ori"
click at [271, 347] on icon "increase-product-quantity" at bounding box center [275, 342] width 9 height 9
type input "1"
click at [1281, 718] on button "Continuar" at bounding box center [1305, 717] width 236 height 24
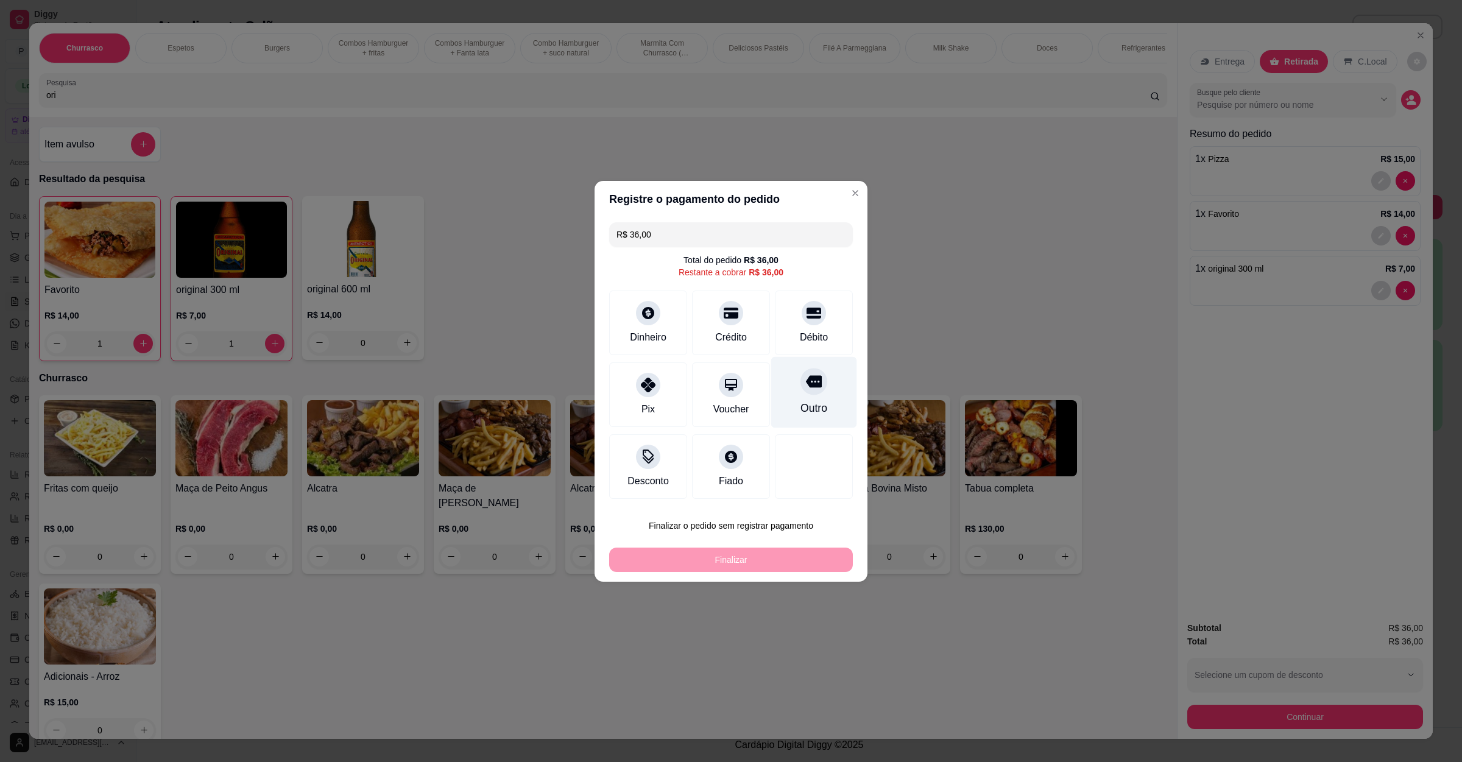
click at [800, 409] on div "Outro" at bounding box center [813, 408] width 27 height 16
type input "R$ 0,00"
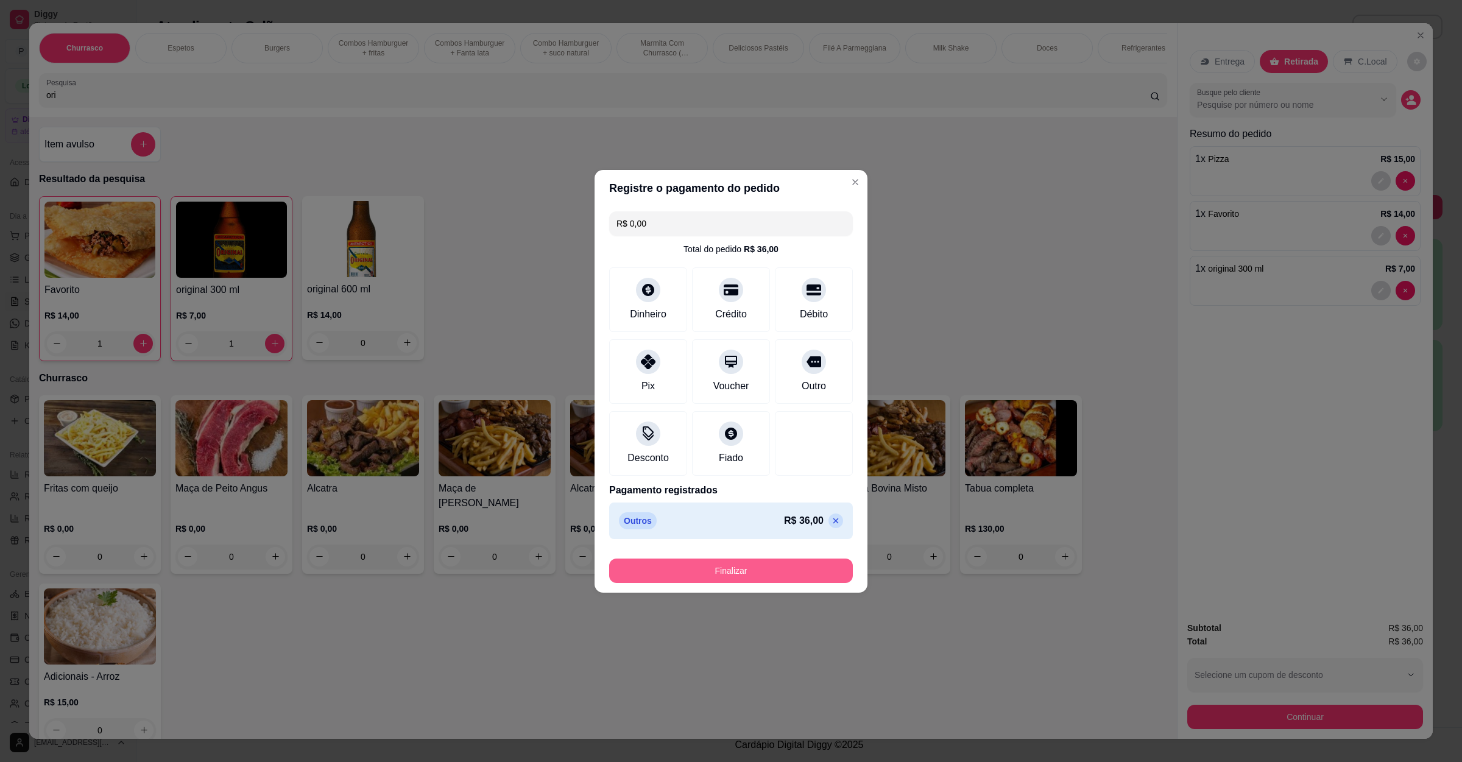
click at [764, 574] on button "Finalizar" at bounding box center [731, 570] width 244 height 24
type input "0"
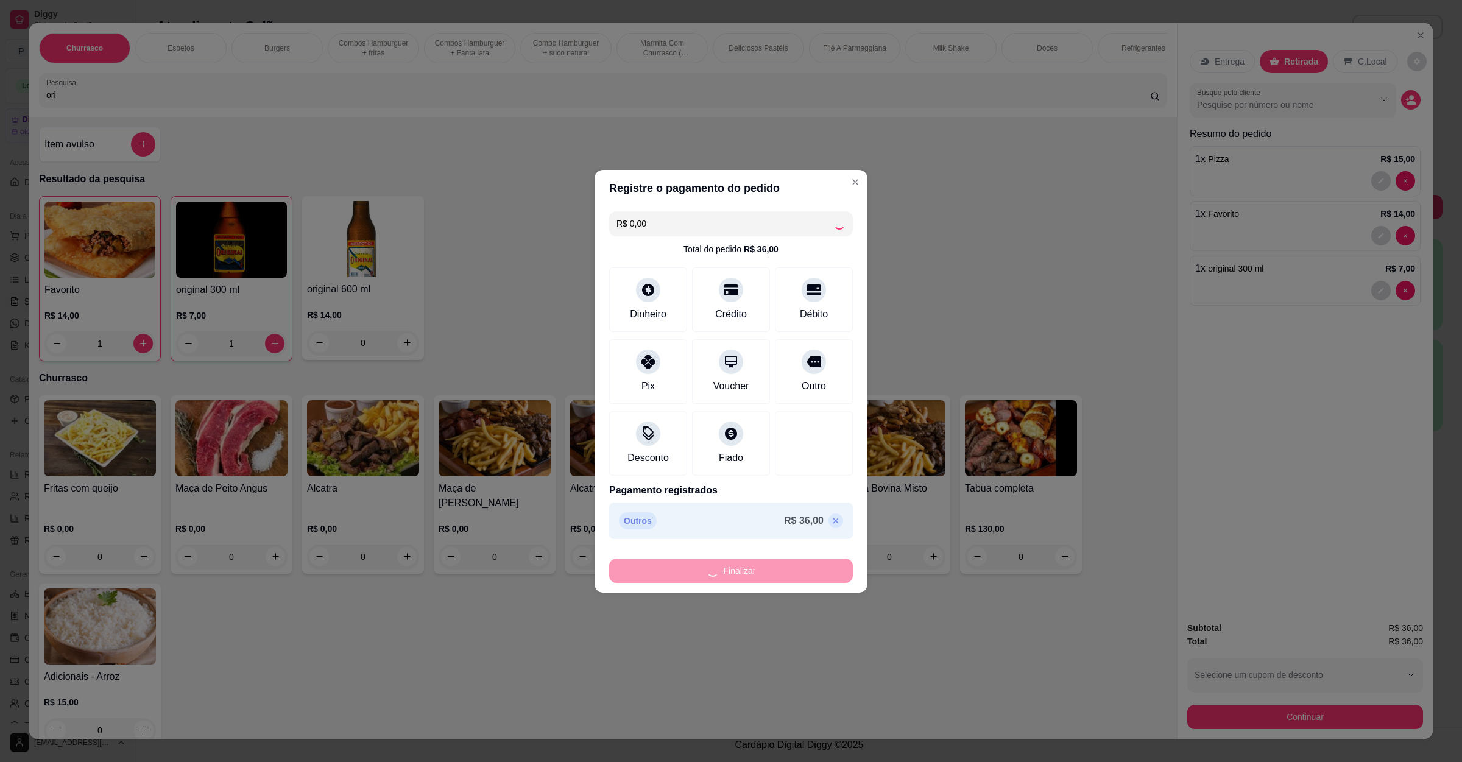
type input "0"
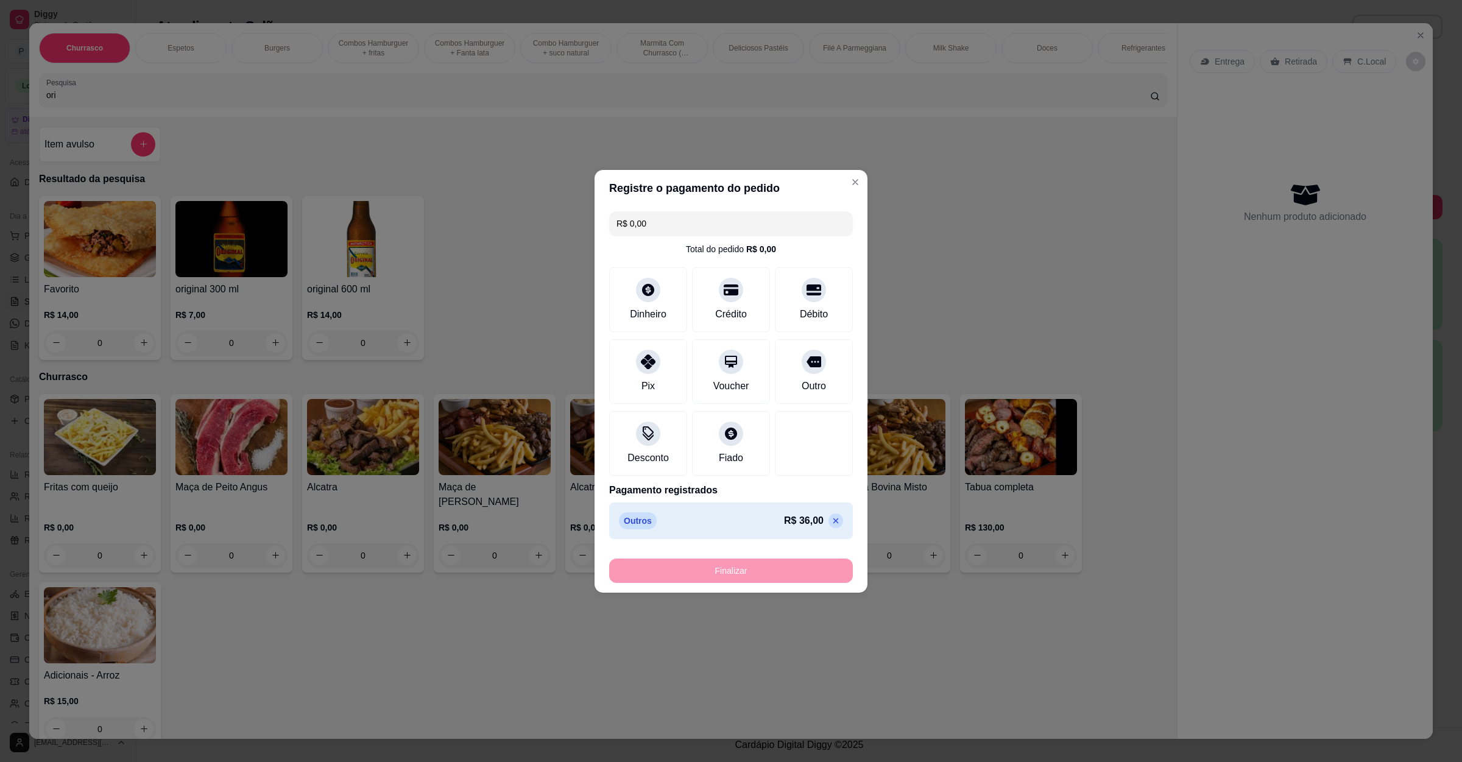
type input "-R$ 36,00"
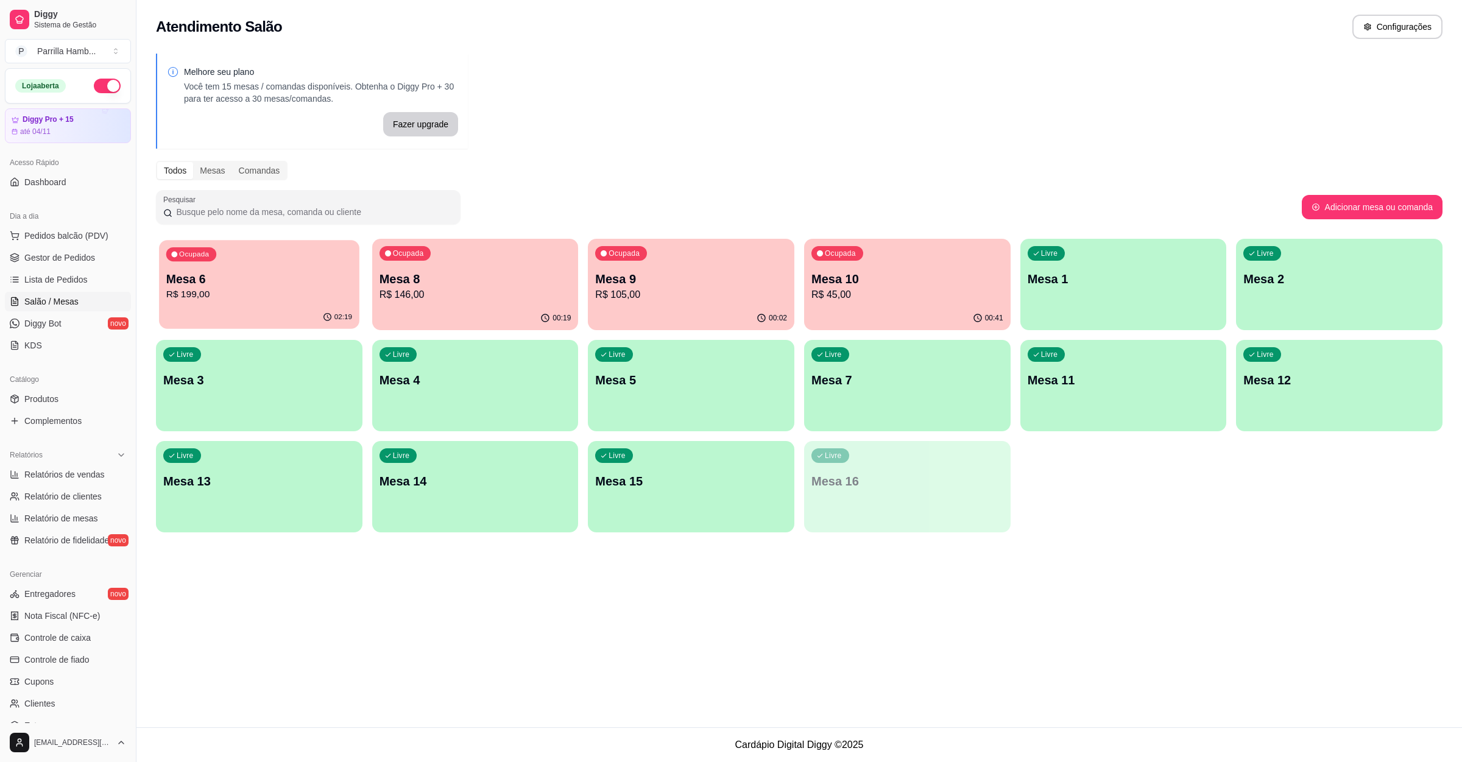
click at [216, 306] on button "Ocupada Mesa 6 R$ 199,00 02:19" at bounding box center [259, 284] width 200 height 89
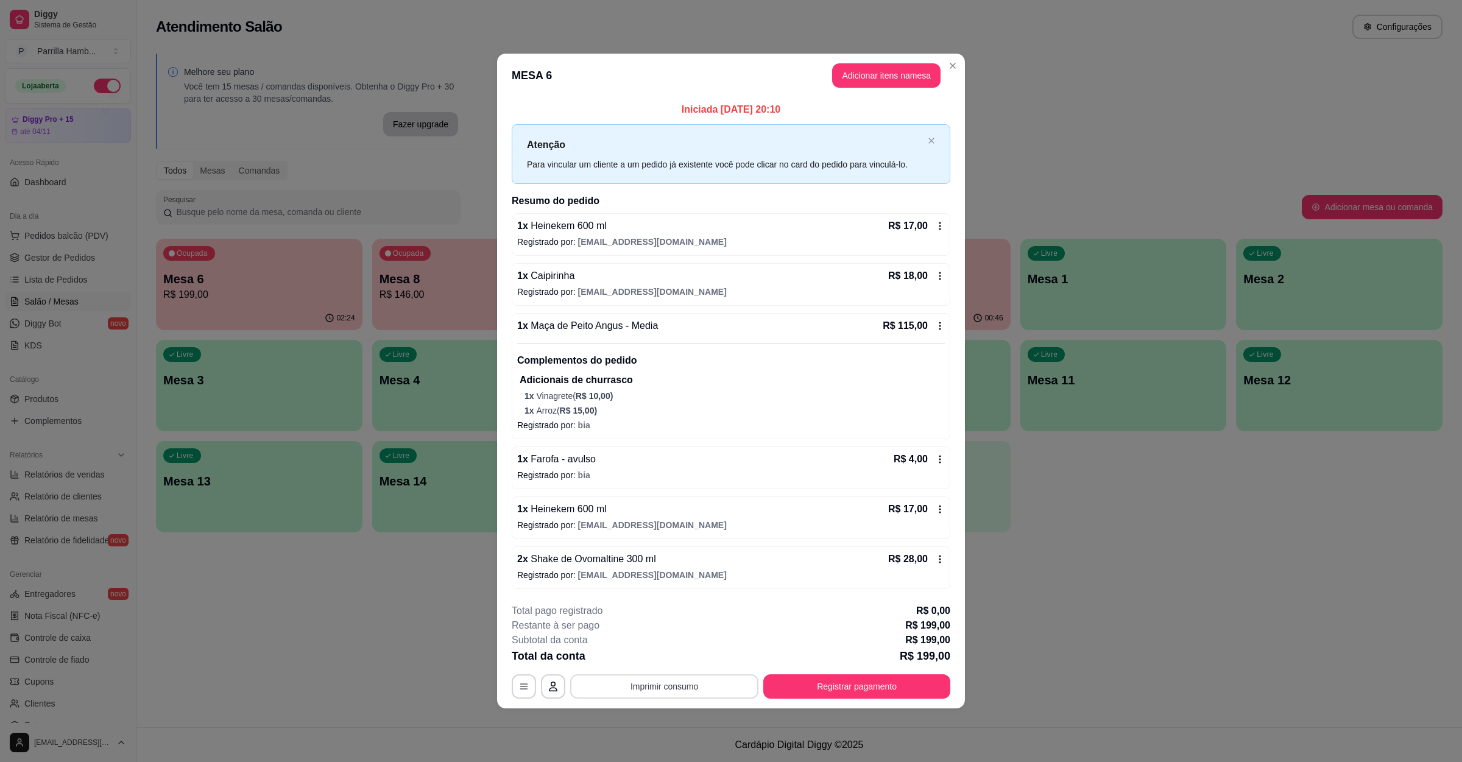
click at [669, 689] on button "Imprimir consumo" at bounding box center [664, 686] width 188 height 24
click at [669, 655] on button "IMPRESSORA" at bounding box center [668, 659] width 88 height 19
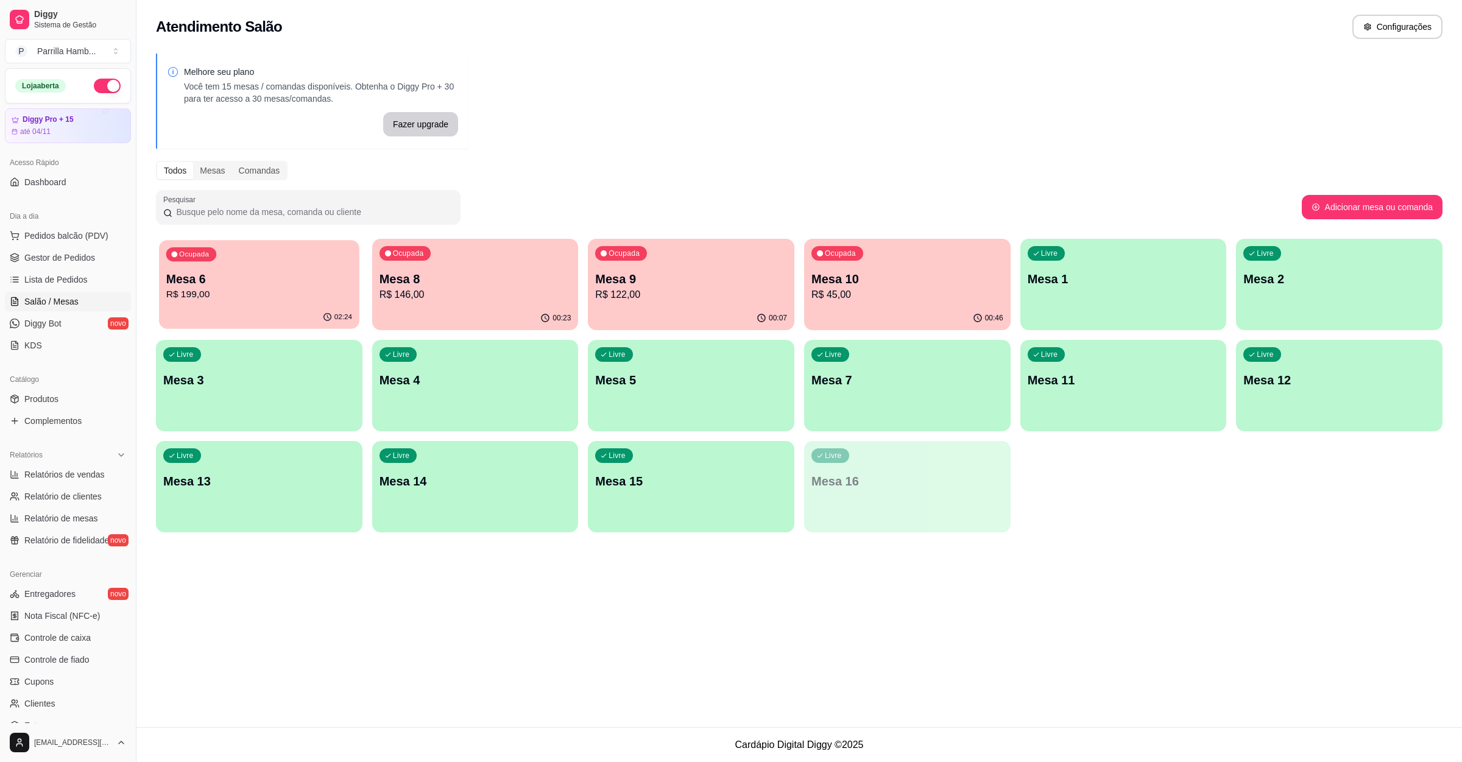
click at [285, 298] on p "R$ 199,00" at bounding box center [259, 294] width 186 height 14
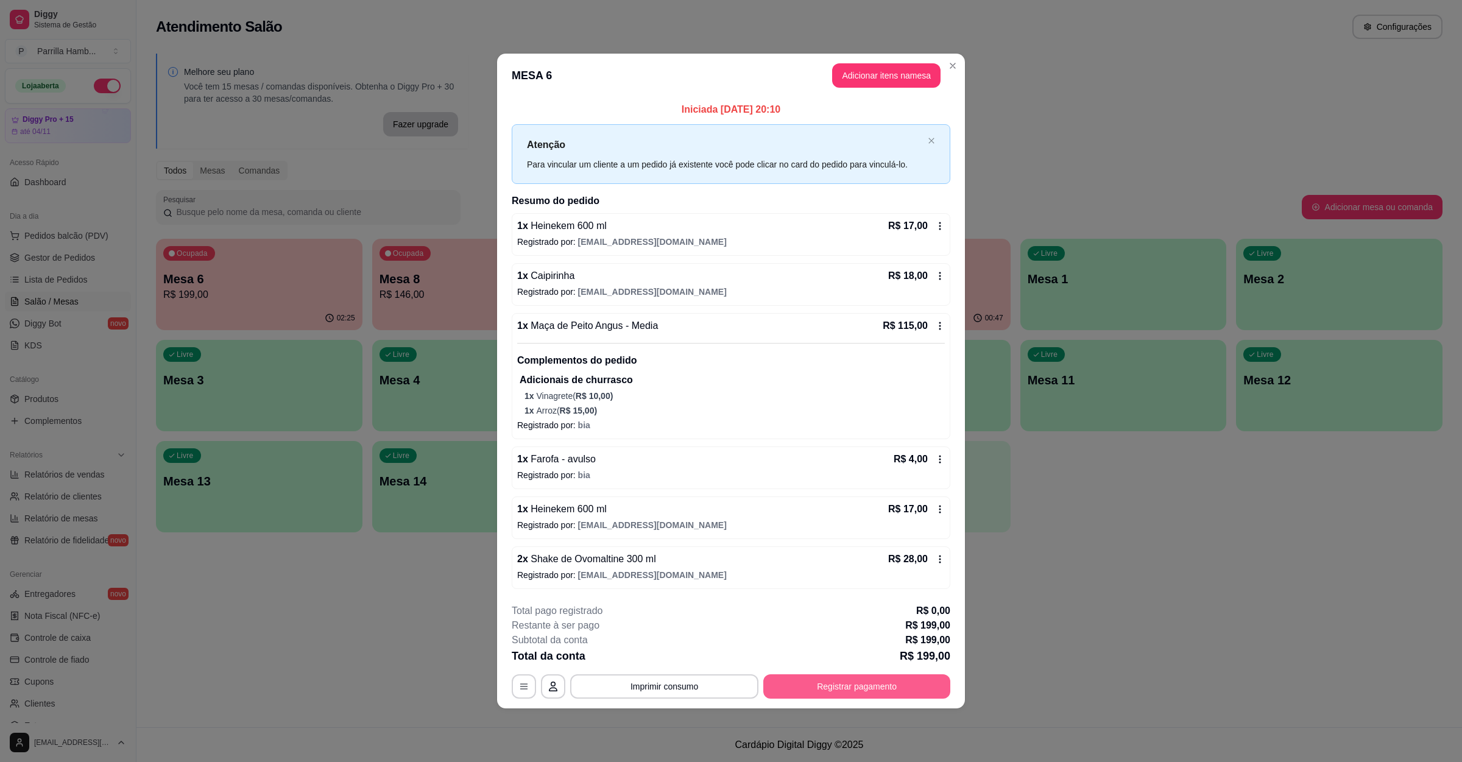
click at [877, 687] on button "Registrar pagamento" at bounding box center [856, 686] width 187 height 24
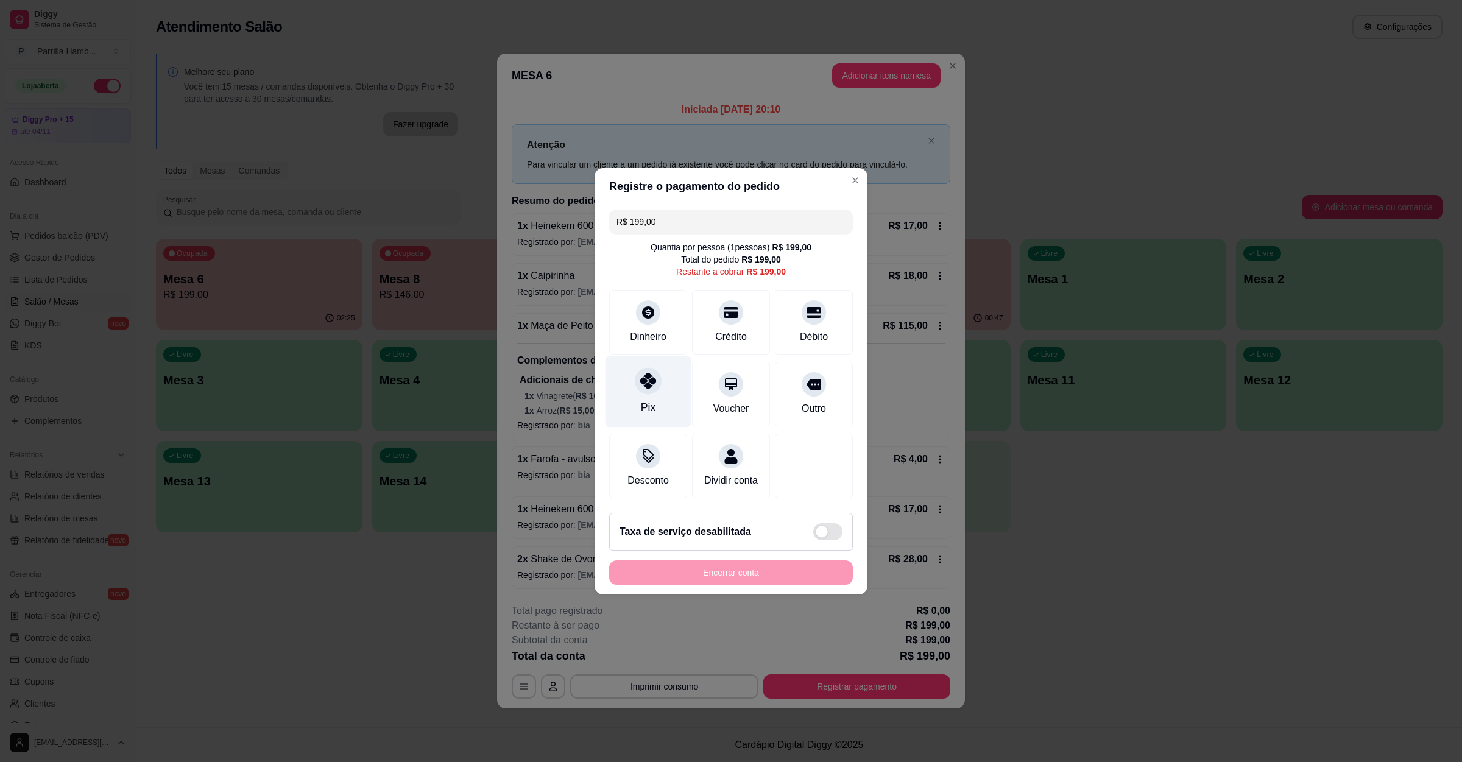
click at [635, 377] on div at bounding box center [648, 380] width 27 height 27
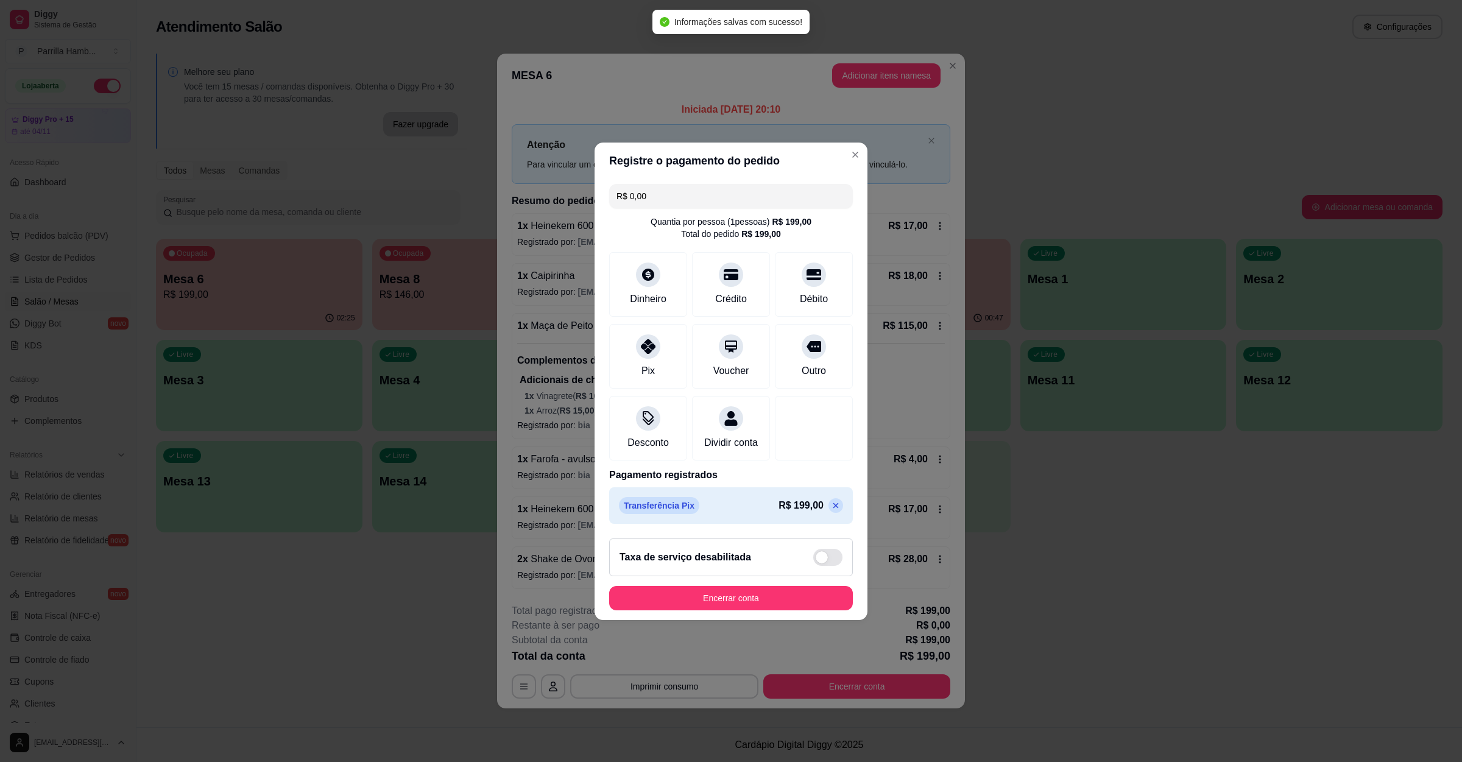
type input "R$ 0,00"
click at [702, 604] on button "Encerrar conta" at bounding box center [731, 598] width 236 height 24
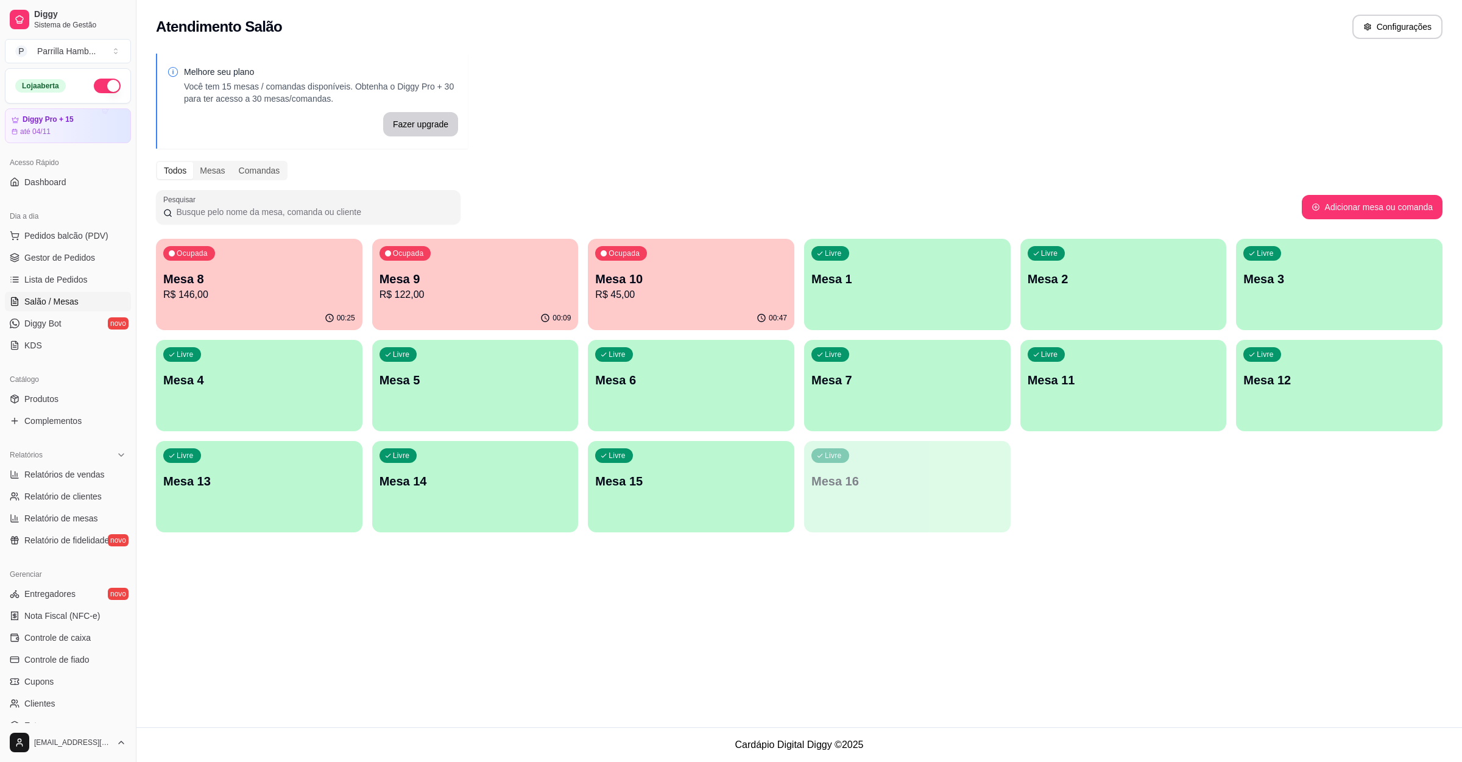
click at [689, 291] on p "R$ 45,00" at bounding box center [691, 294] width 192 height 15
click at [682, 308] on div "00:48" at bounding box center [691, 318] width 206 height 24
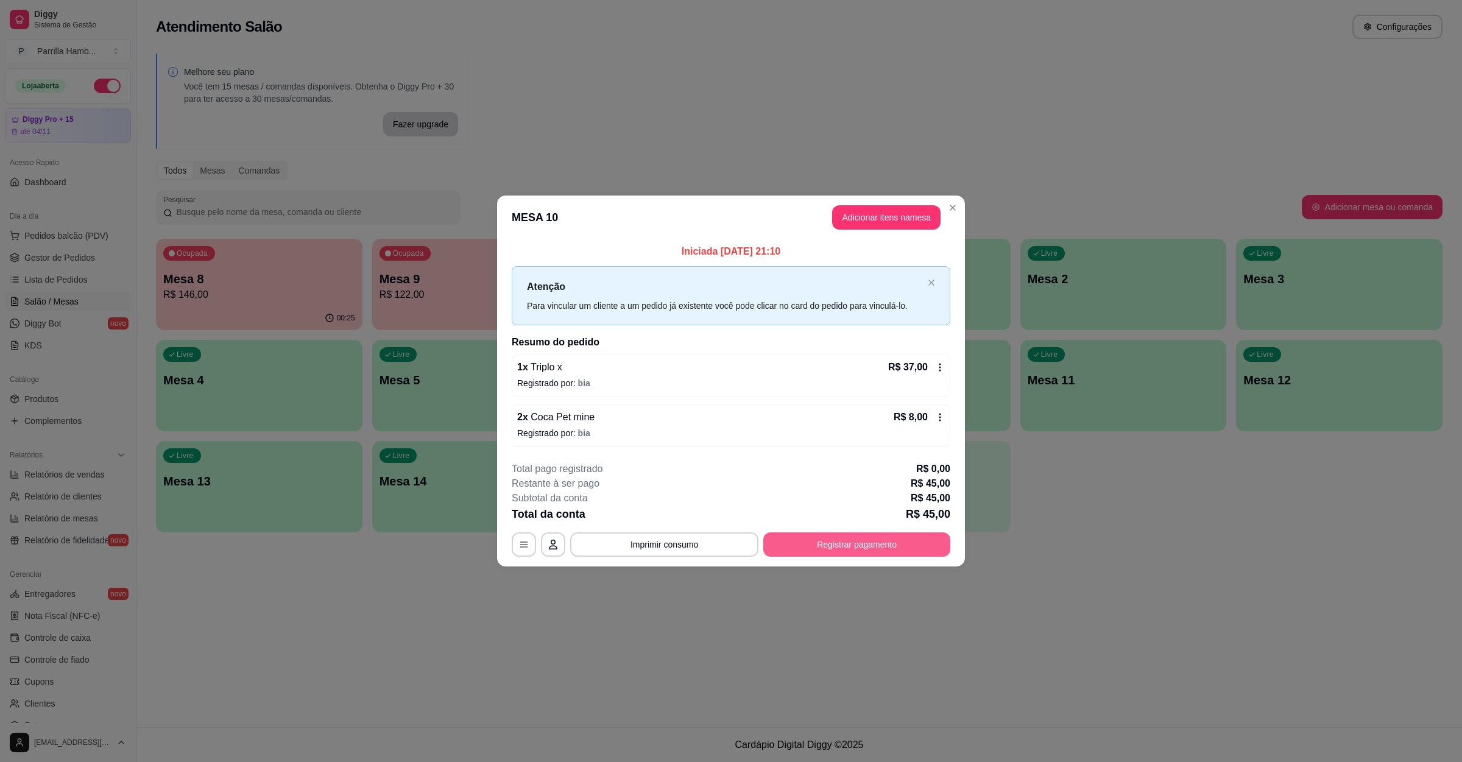
click at [837, 549] on button "Registrar pagamento" at bounding box center [856, 544] width 187 height 24
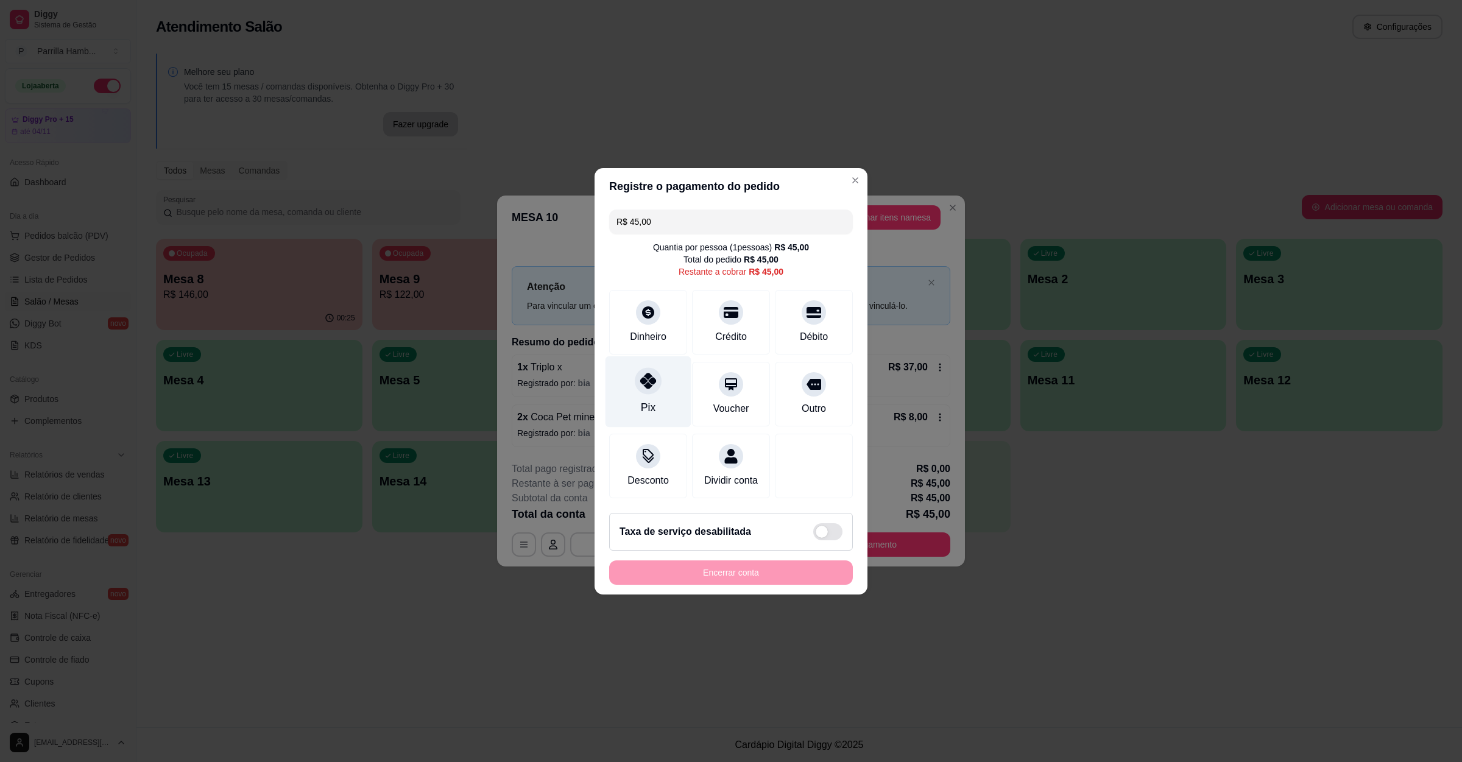
click at [640, 379] on icon at bounding box center [648, 381] width 16 height 16
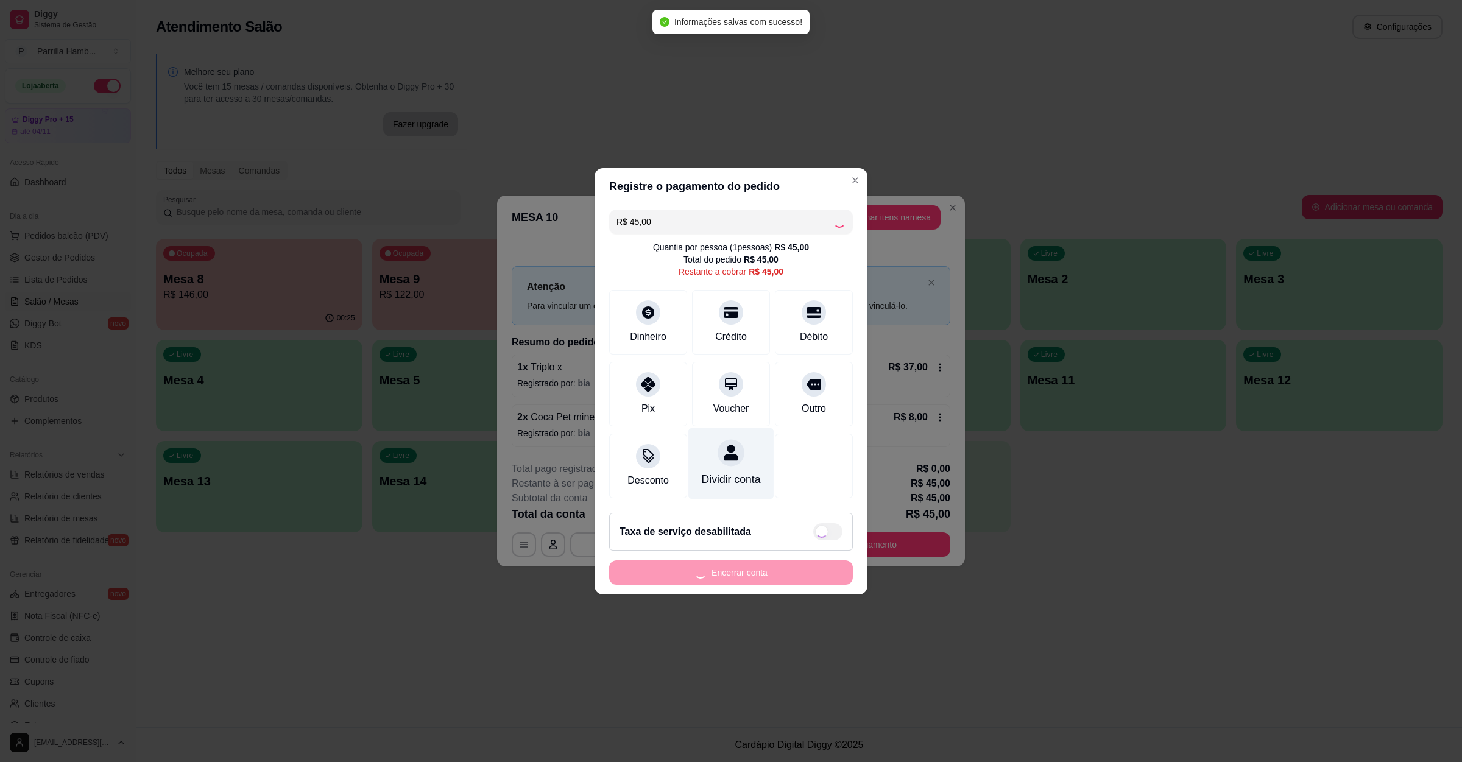
type input "R$ 0,00"
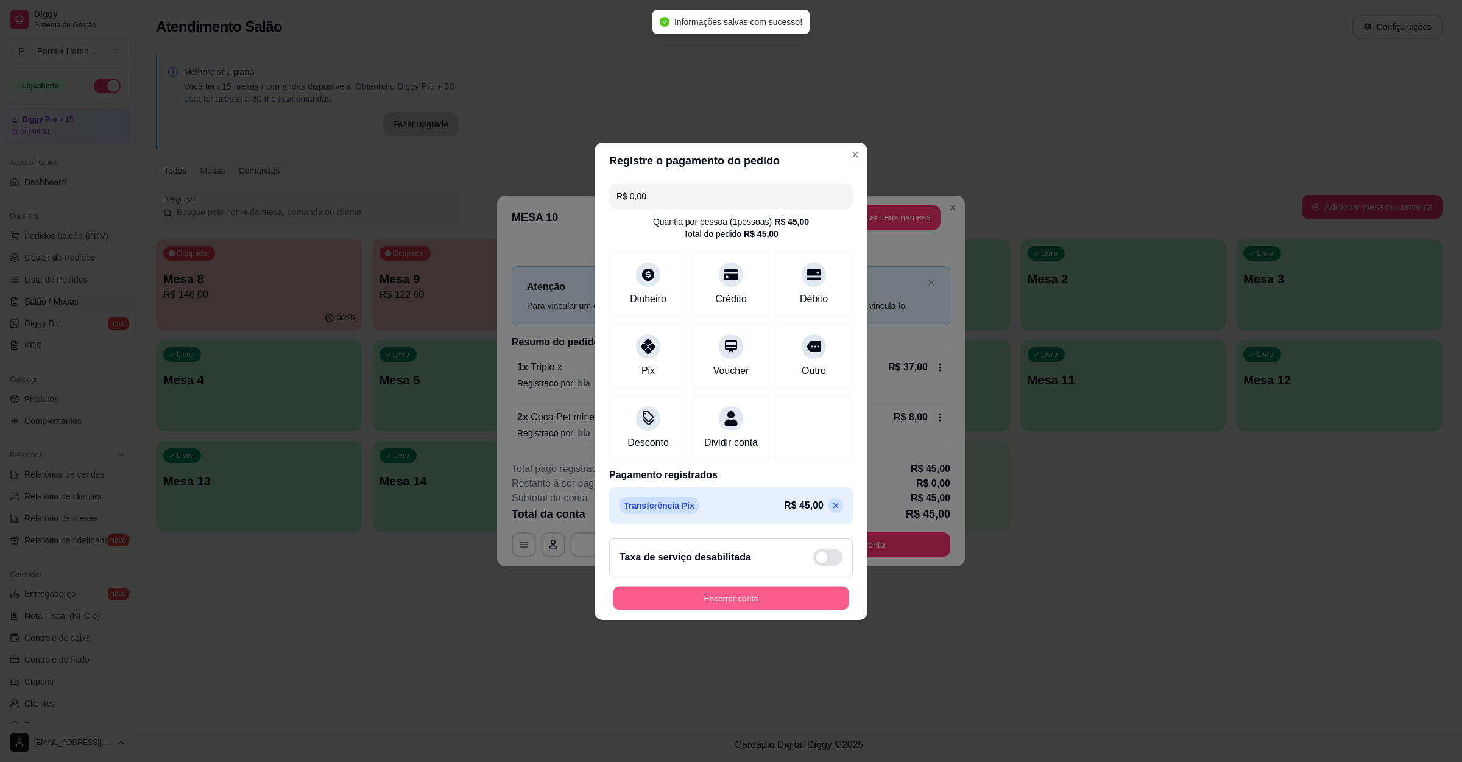
click at [691, 604] on button "Encerrar conta" at bounding box center [731, 598] width 236 height 24
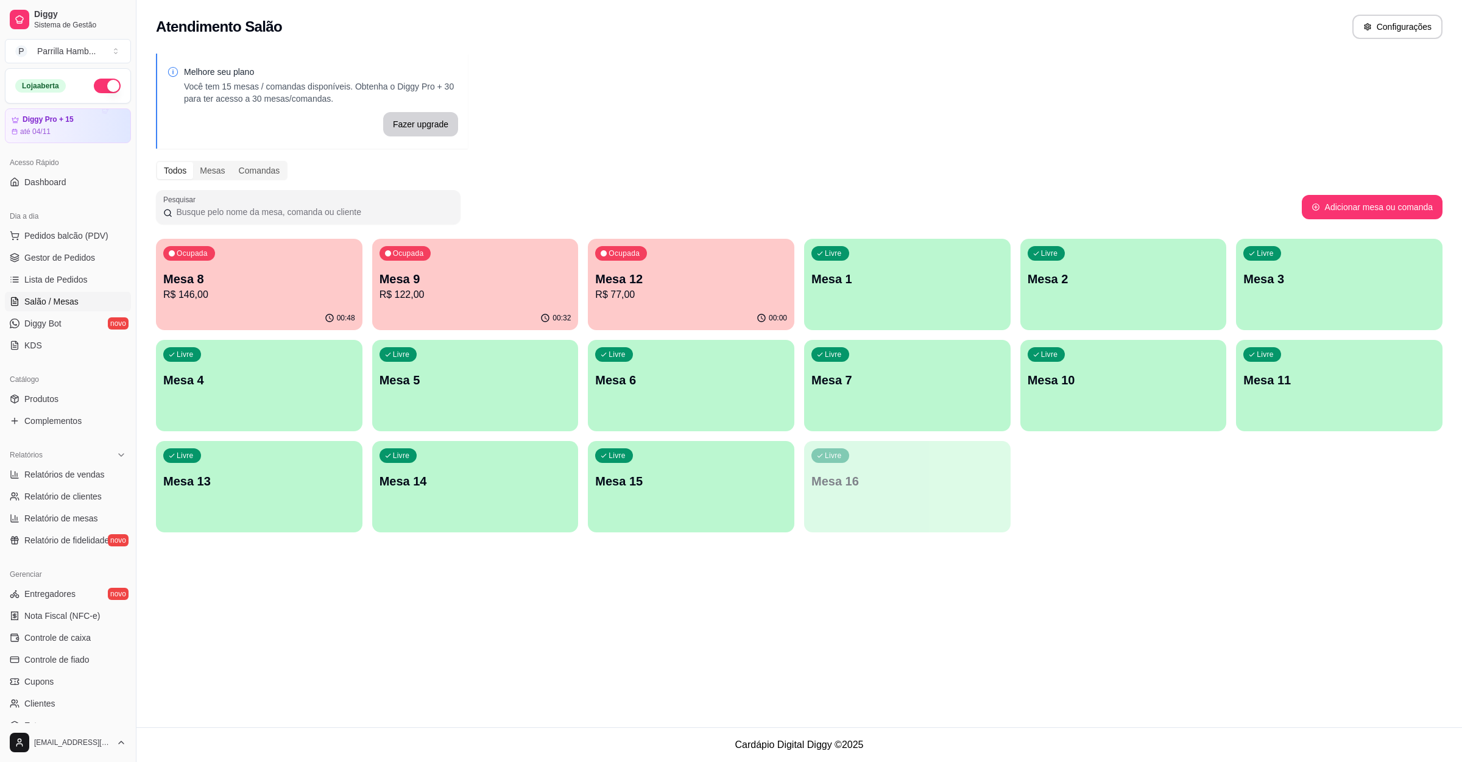
click at [636, 272] on p "Mesa 12" at bounding box center [691, 278] width 192 height 17
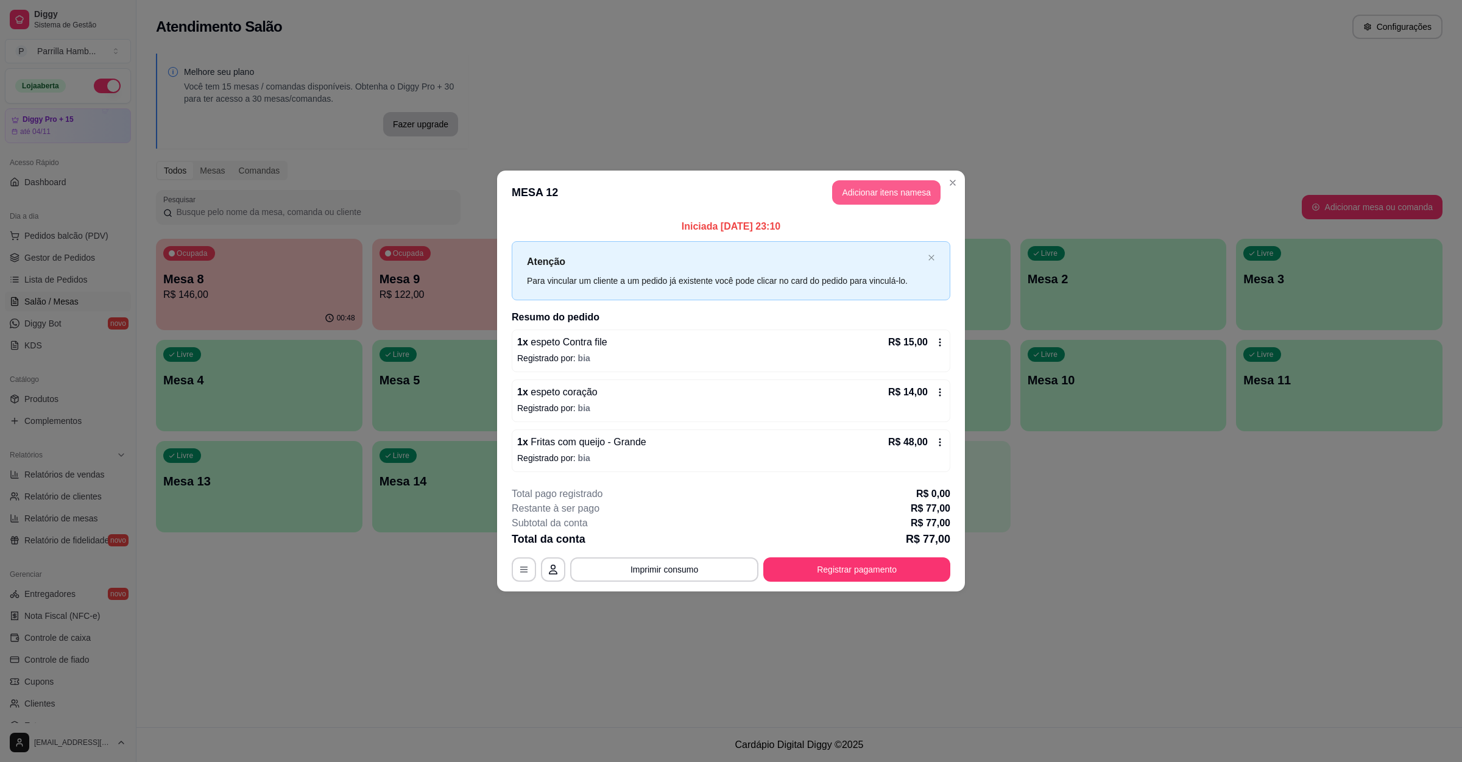
click at [873, 189] on button "Adicionar itens na mesa" at bounding box center [886, 192] width 108 height 24
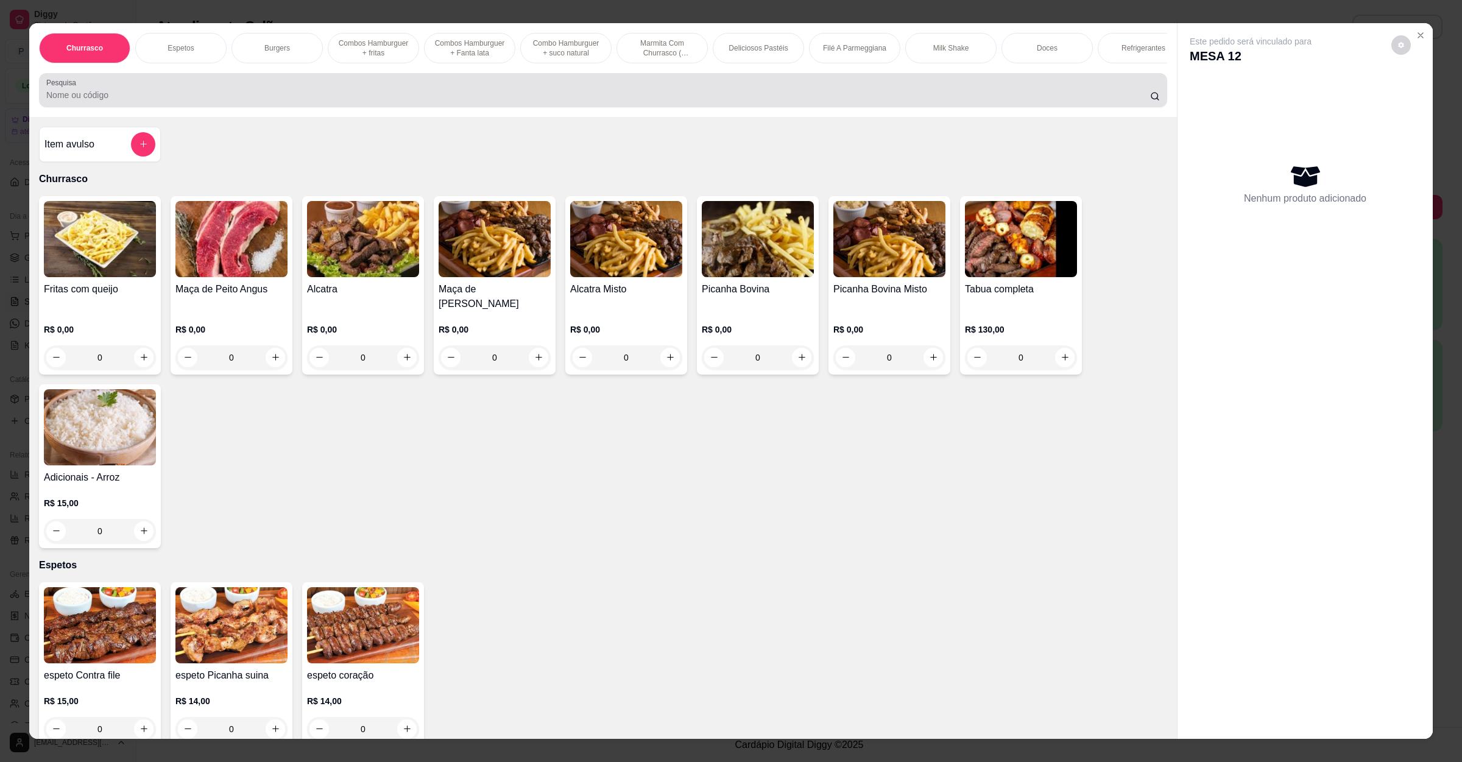
click at [300, 101] on input "Pesquisa" at bounding box center [598, 95] width 1104 height 12
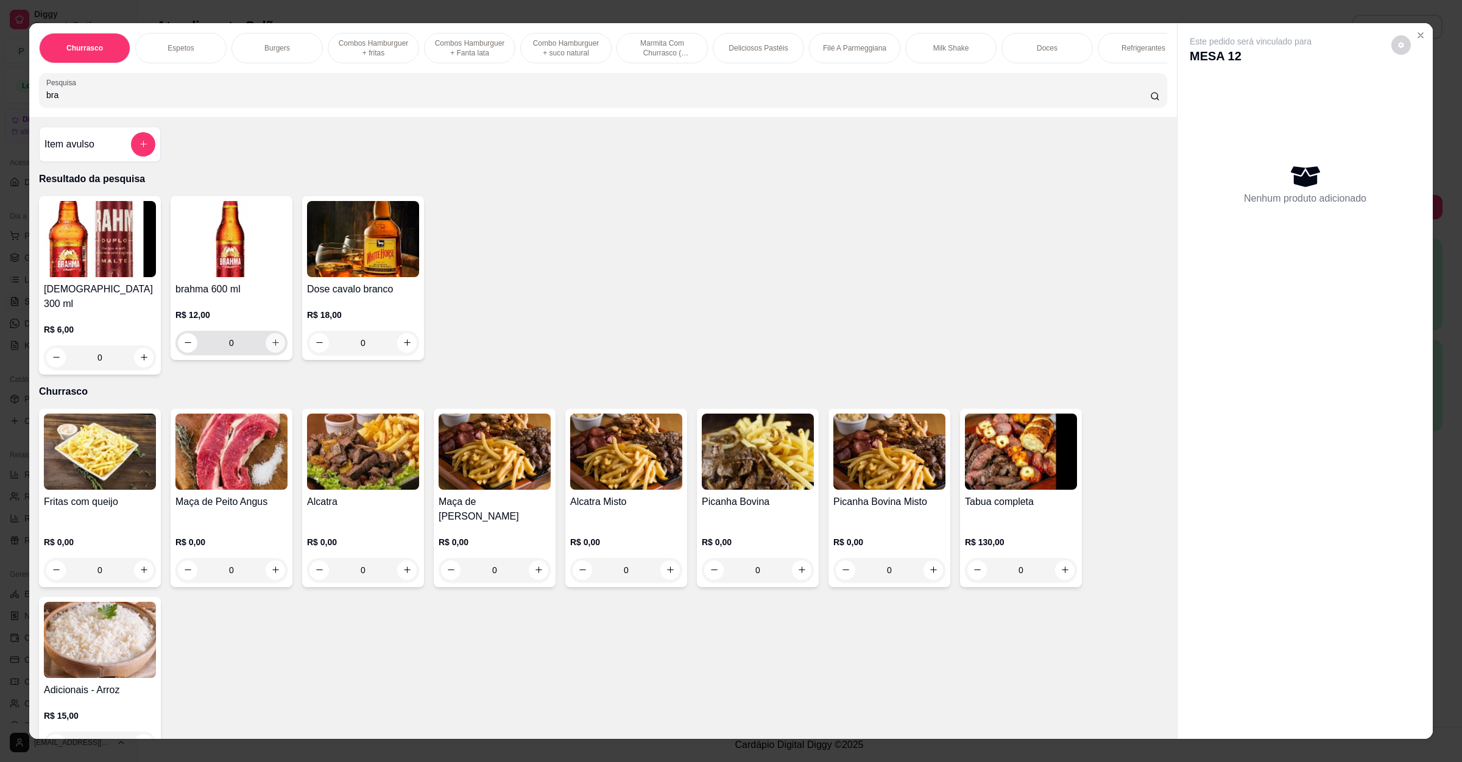
type input "bra"
click at [272, 347] on icon "increase-product-quantity" at bounding box center [275, 342] width 9 height 9
type input "1"
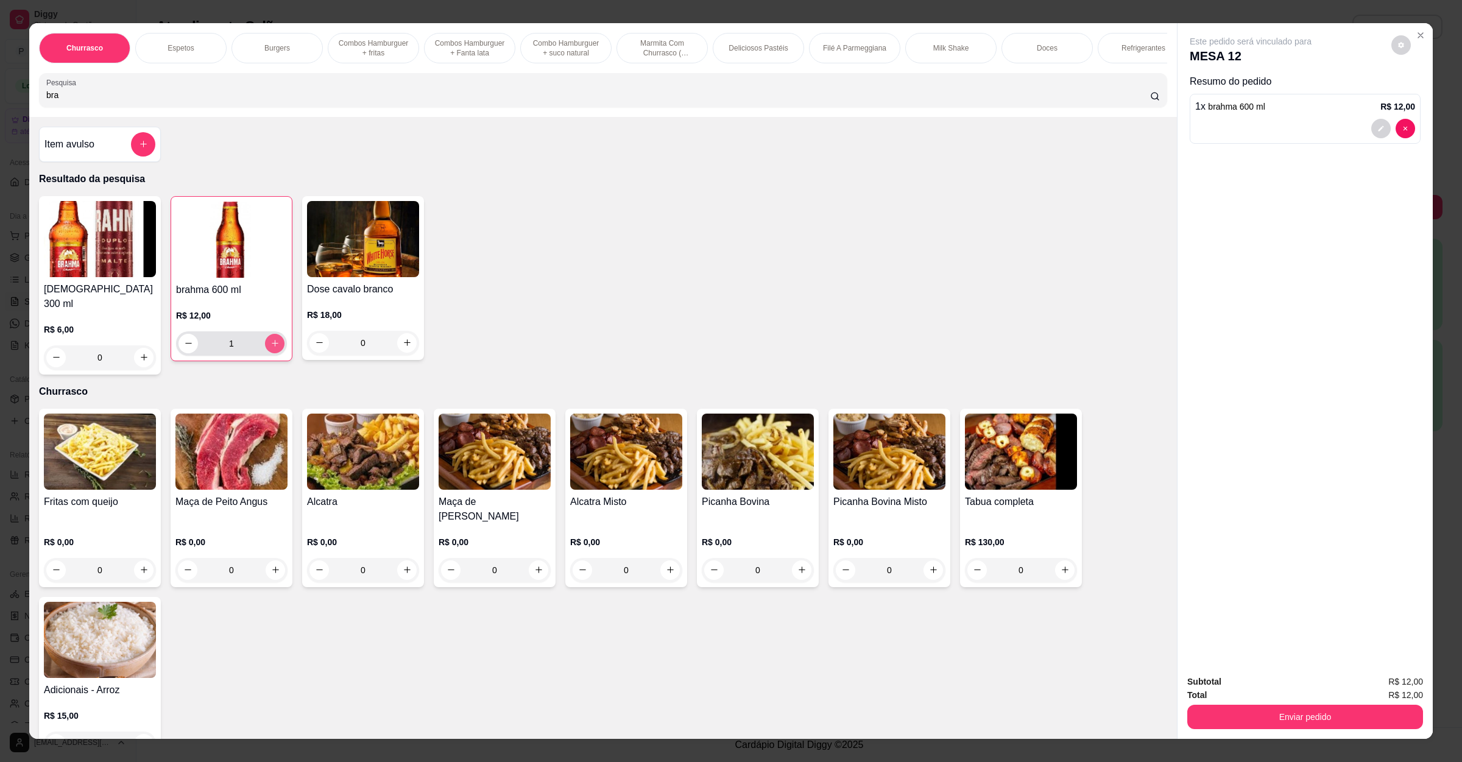
click at [272, 353] on button "increase-product-quantity" at bounding box center [274, 343] width 19 height 19
type input "2"
click at [1255, 722] on button "Enviar pedido" at bounding box center [1305, 717] width 236 height 24
click at [1379, 686] on button "Enviar pedido" at bounding box center [1389, 686] width 69 height 23
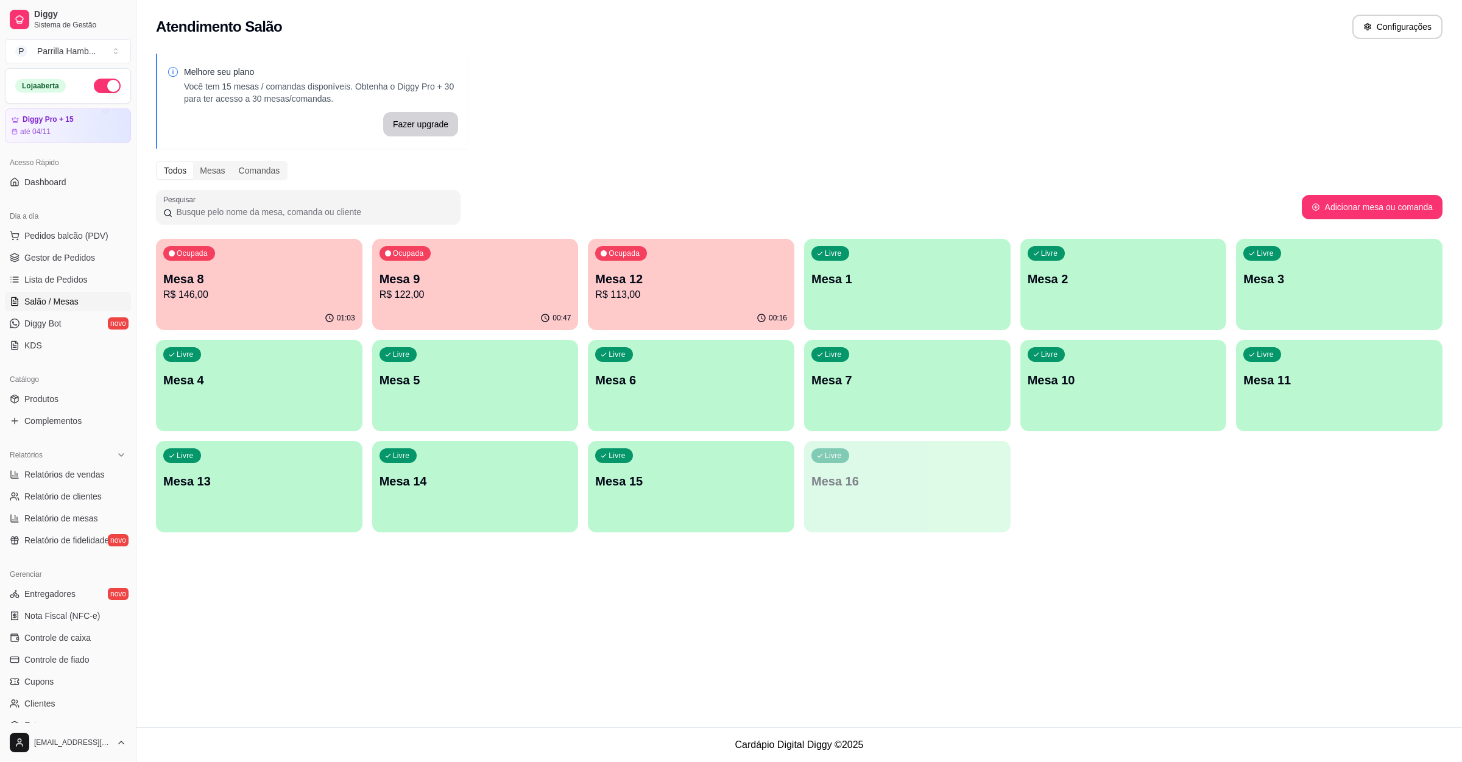
click at [452, 309] on div "00:47" at bounding box center [475, 318] width 206 height 24
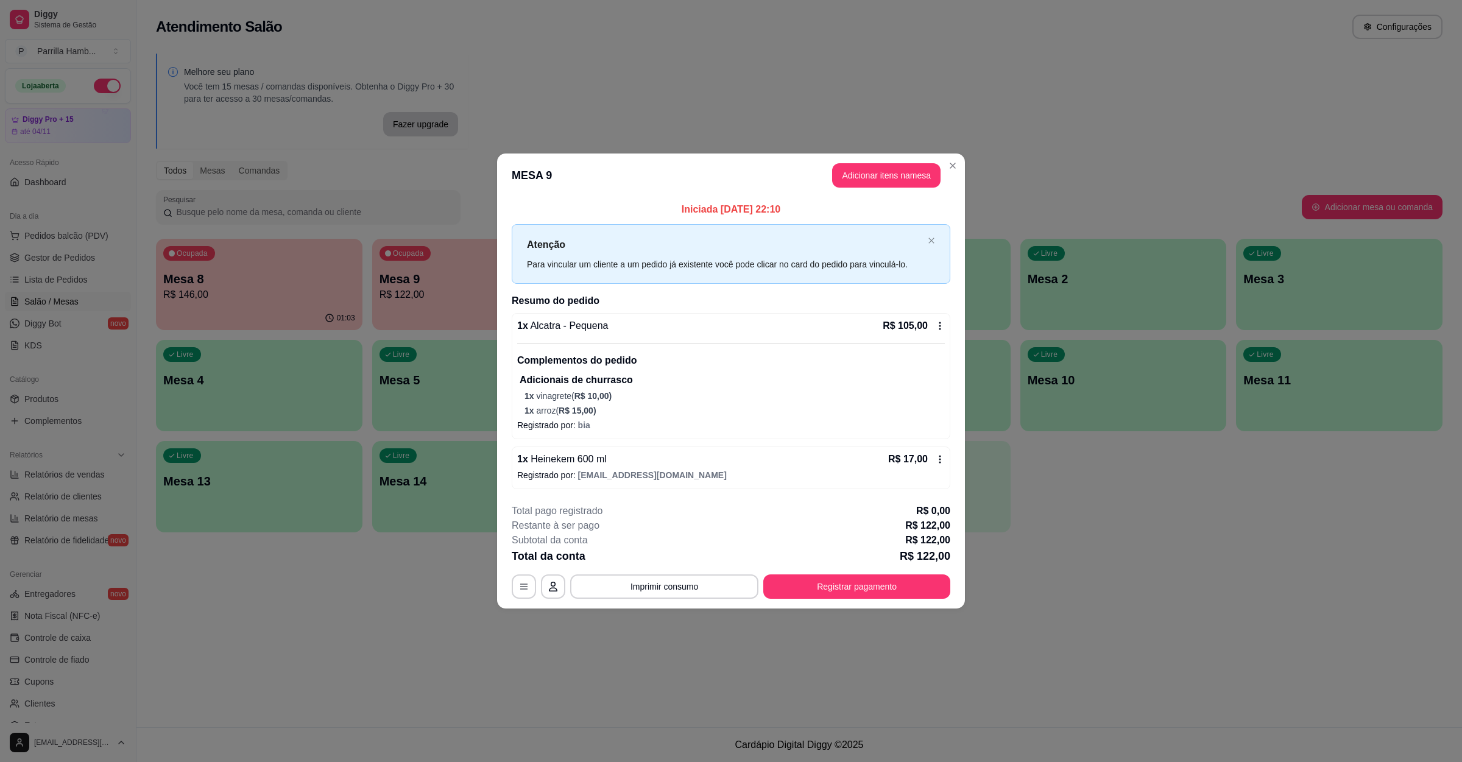
click at [868, 576] on button "Registrar pagamento" at bounding box center [856, 586] width 187 height 24
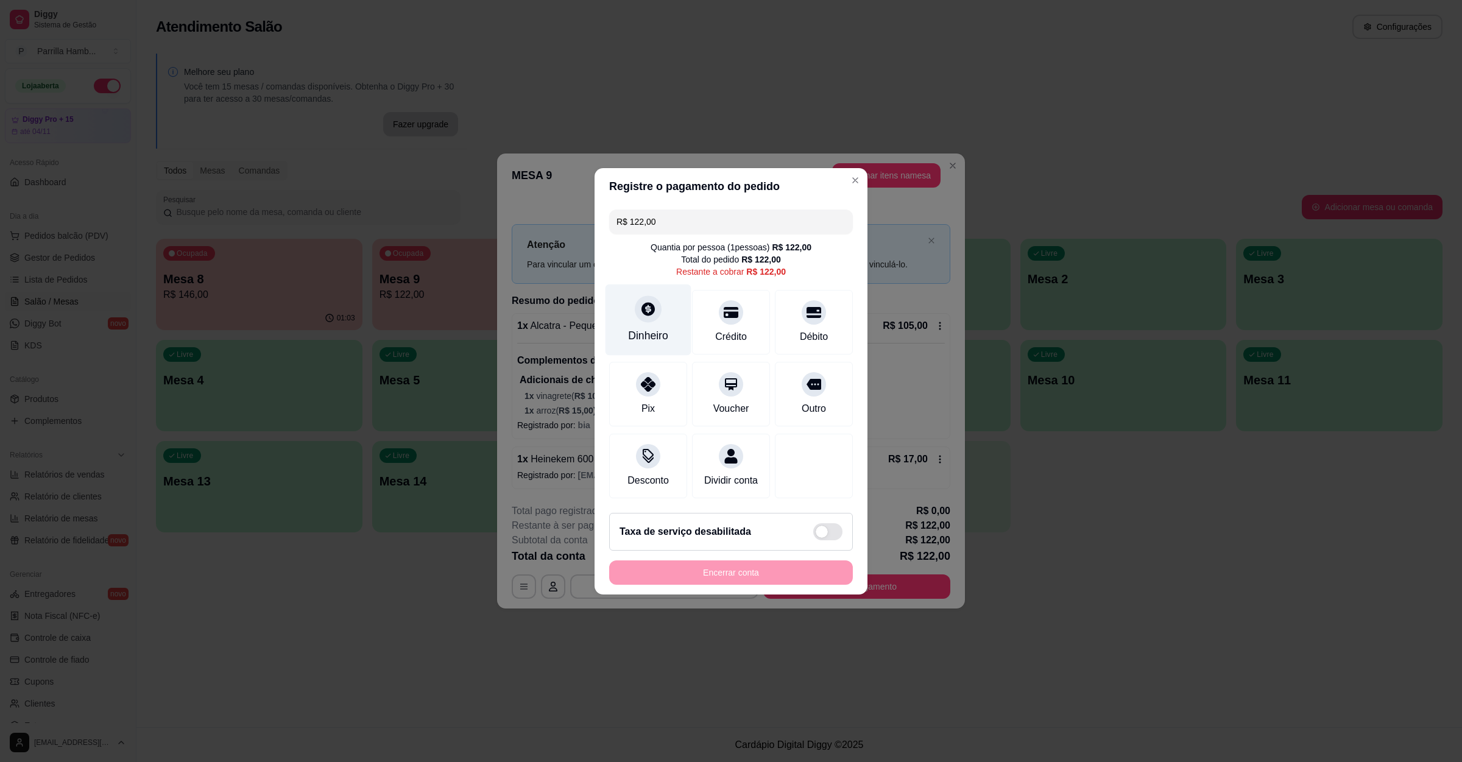
click at [636, 300] on div at bounding box center [648, 308] width 27 height 27
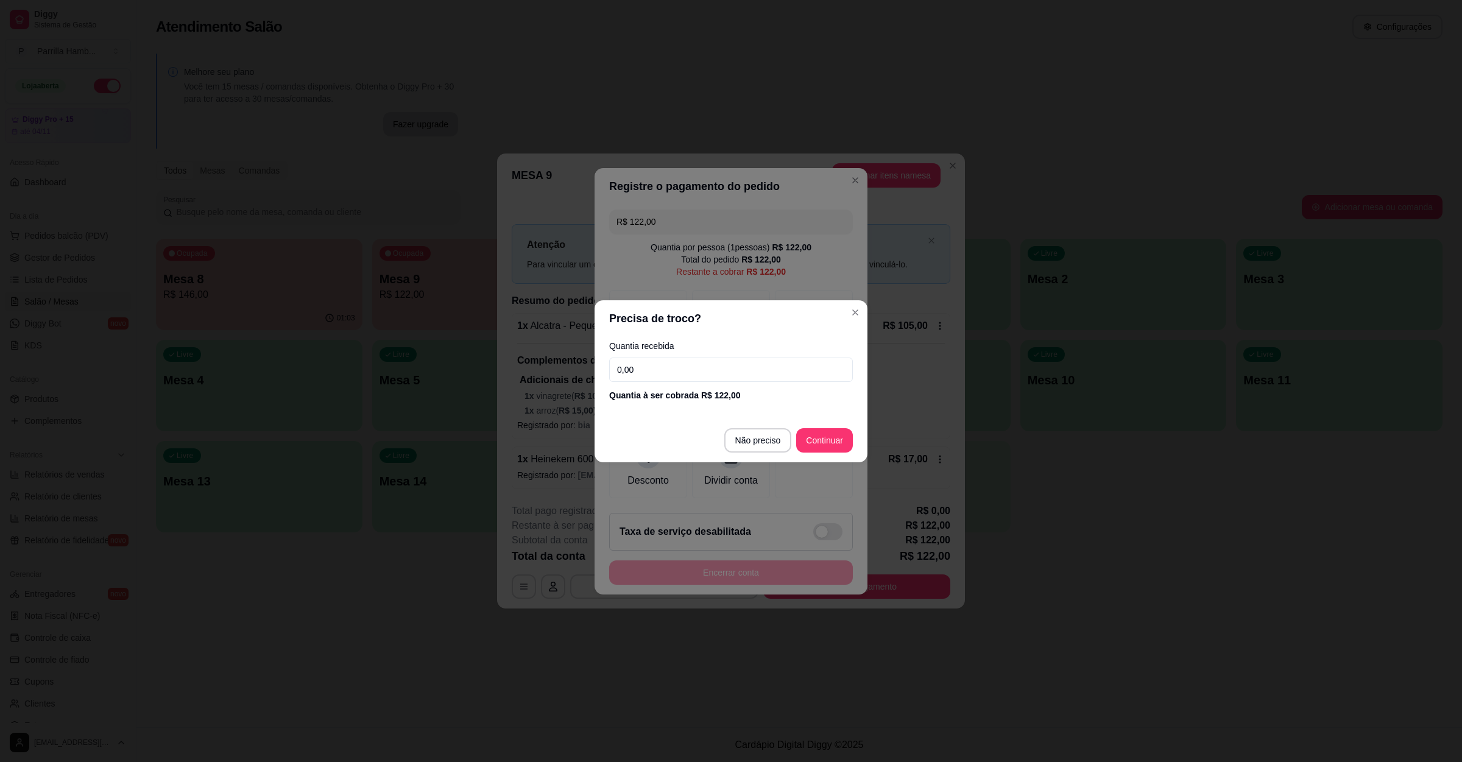
click at [691, 351] on div "Quantia recebida 0,00 Quantia à ser cobrada R$ 122,00" at bounding box center [730, 371] width 273 height 69
click at [682, 366] on input "0,00" at bounding box center [731, 370] width 244 height 24
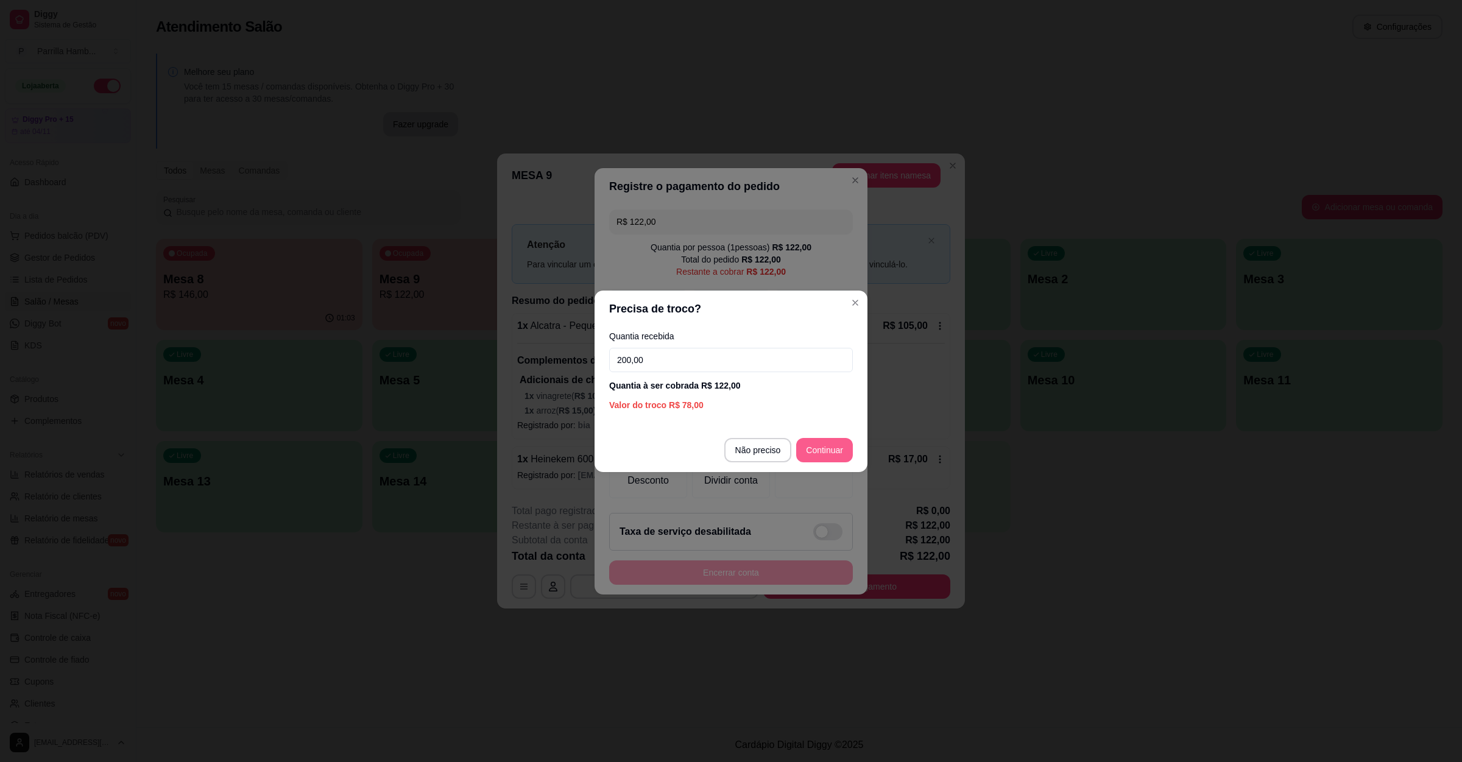
type input "200,00"
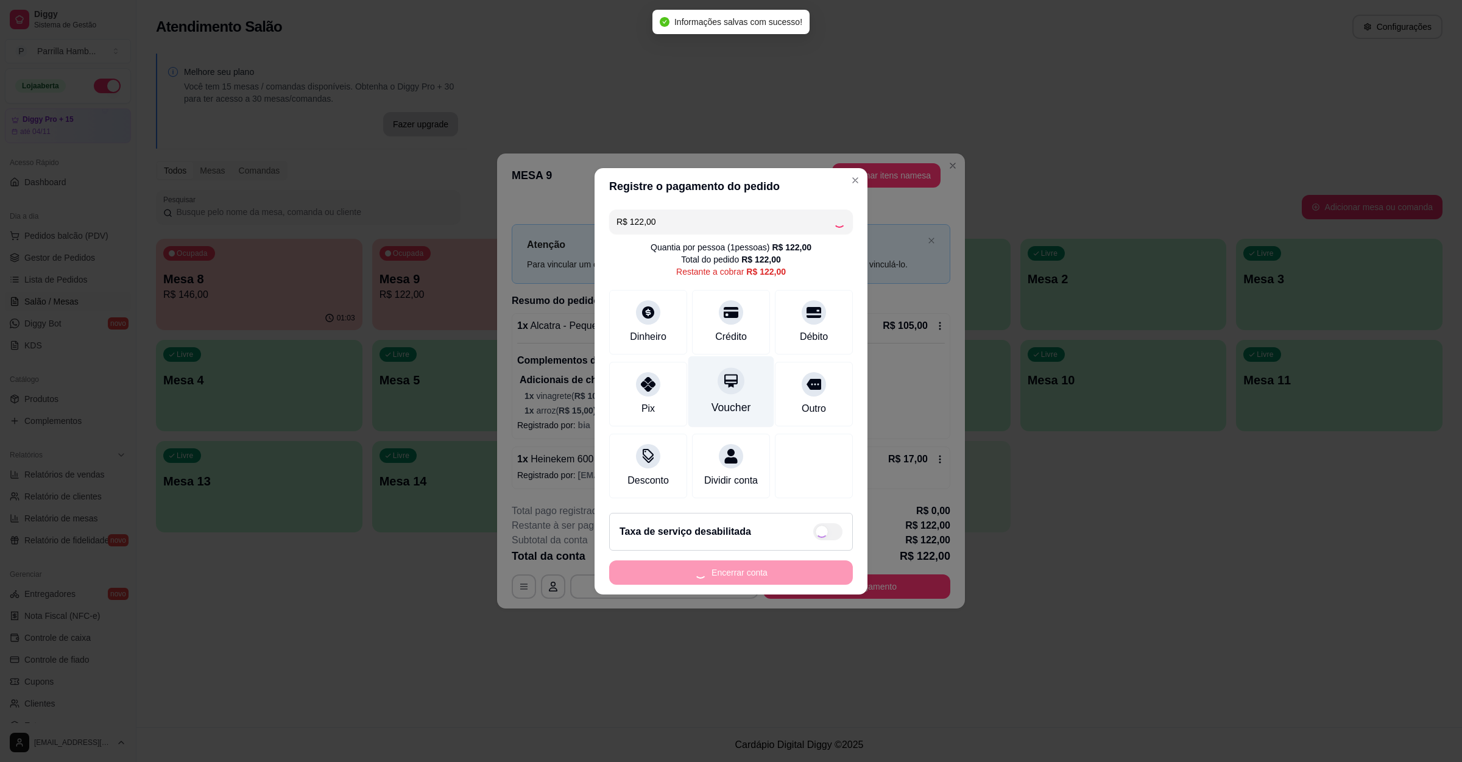
type input "R$ 0,00"
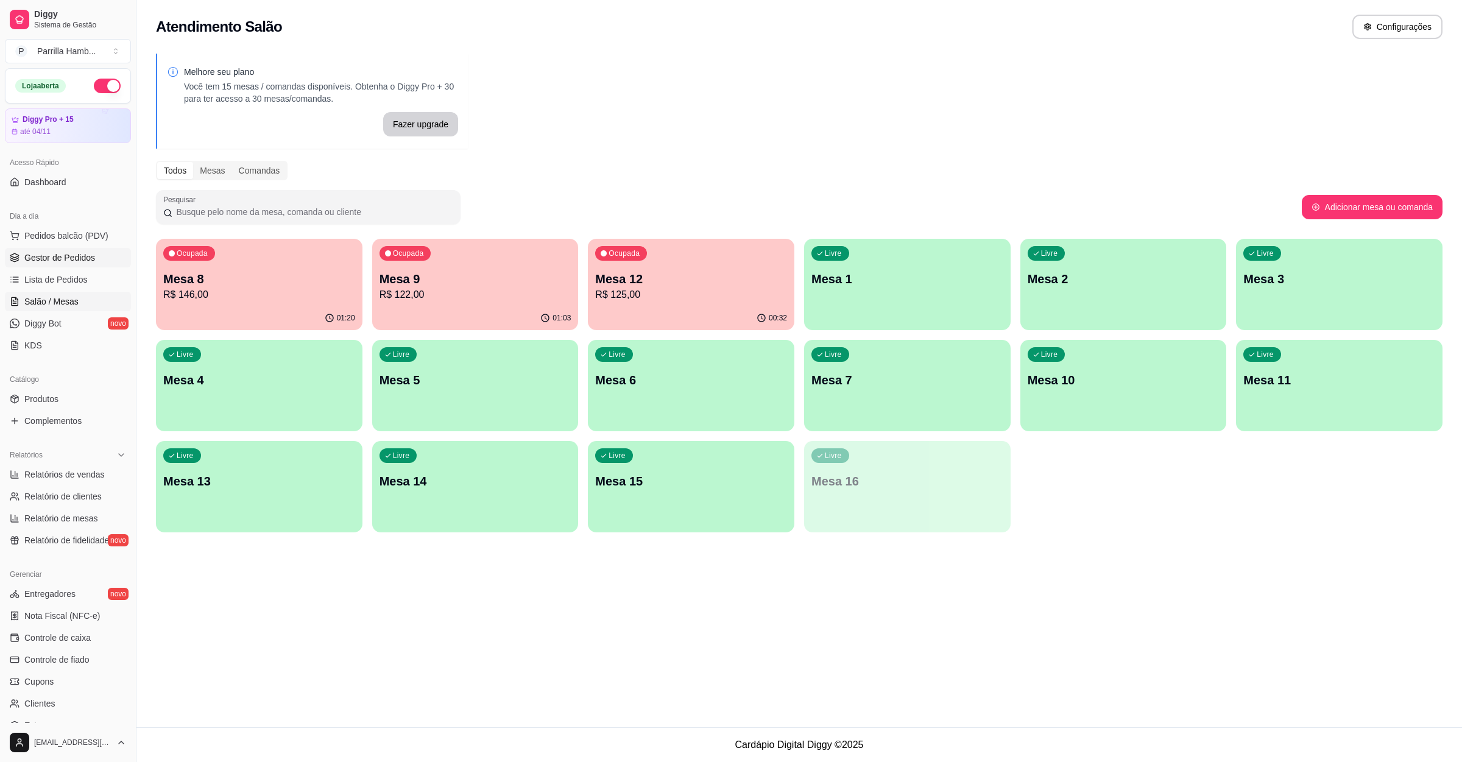
click at [77, 265] on link "Gestor de Pedidos" at bounding box center [68, 257] width 126 height 19
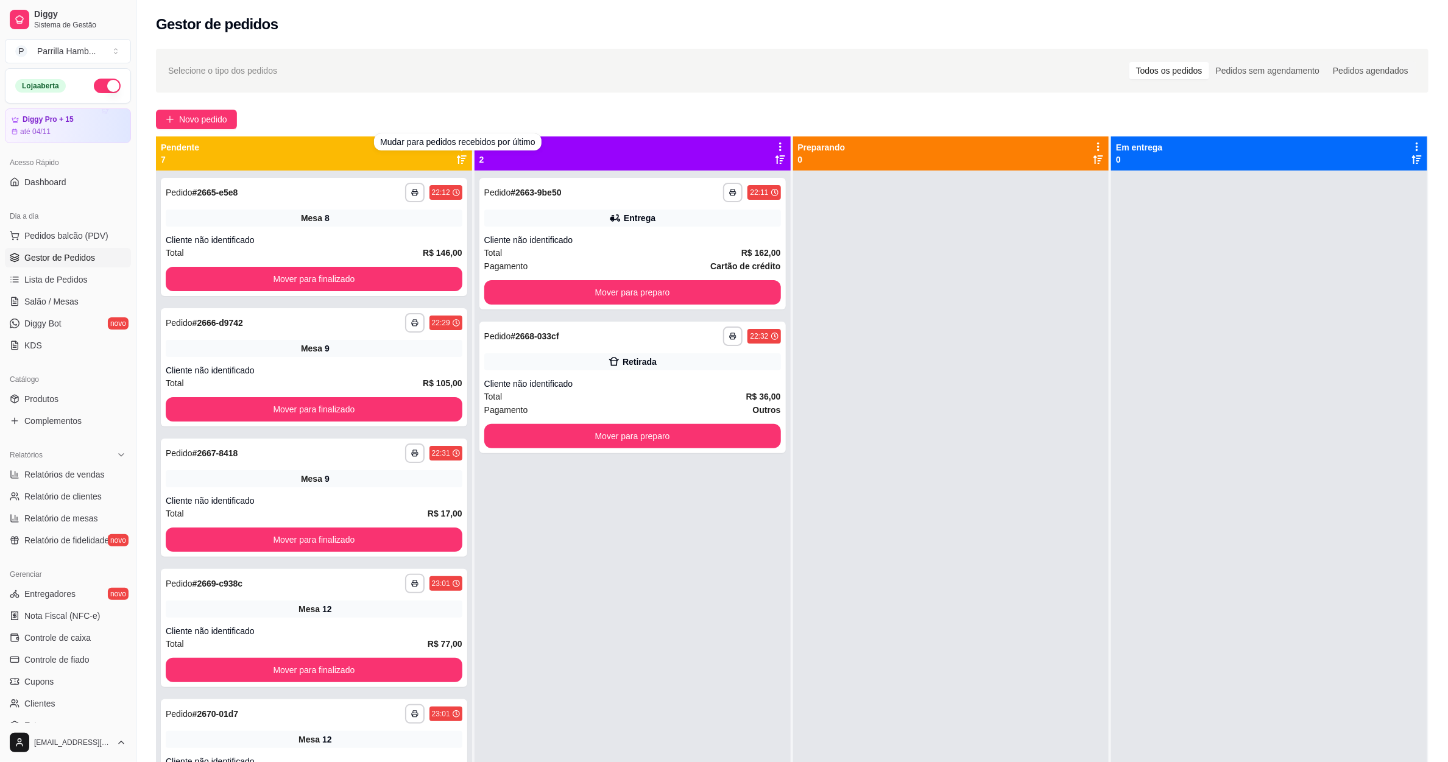
click at [457, 116] on div "Novo pedido" at bounding box center [792, 119] width 1272 height 19
drag, startPoint x: 457, startPoint y: 134, endPoint x: 457, endPoint y: 141, distance: 7.3
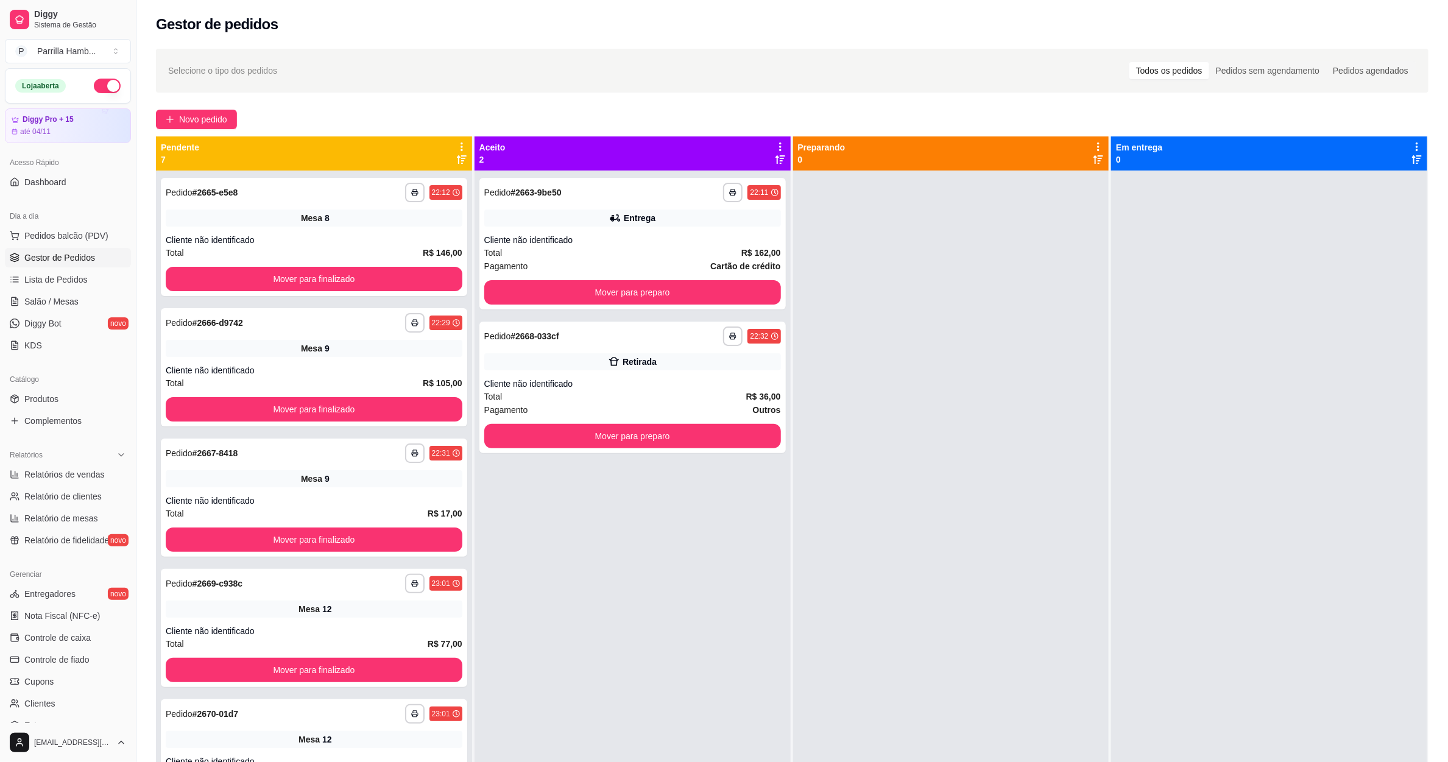
click at [457, 136] on div "**********" at bounding box center [791, 477] width 1311 height 872
click at [457, 141] on icon at bounding box center [461, 146] width 11 height 11
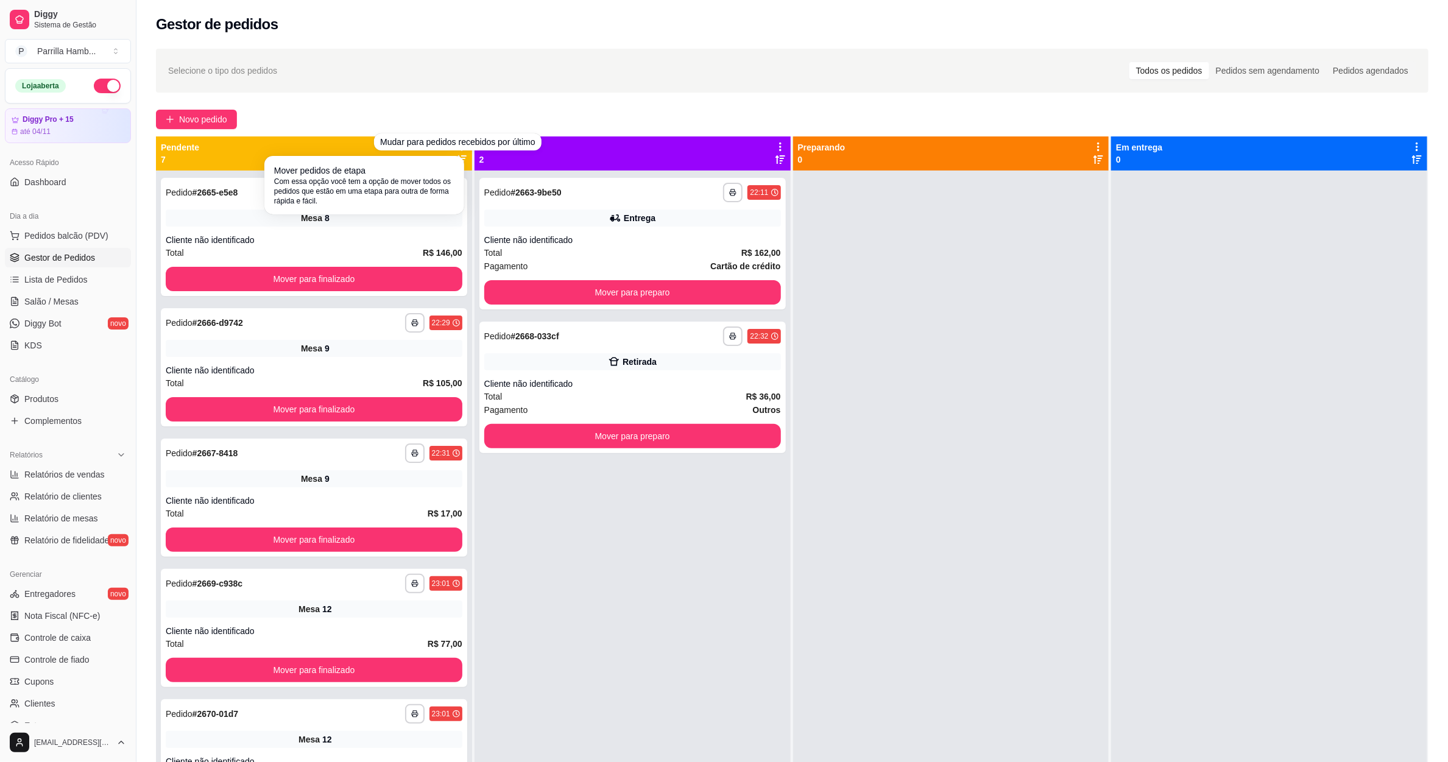
click at [418, 203] on span "Com essa opção você tem a opção de mover todos os pedidos que estão em uma etap…" at bounding box center [364, 191] width 180 height 29
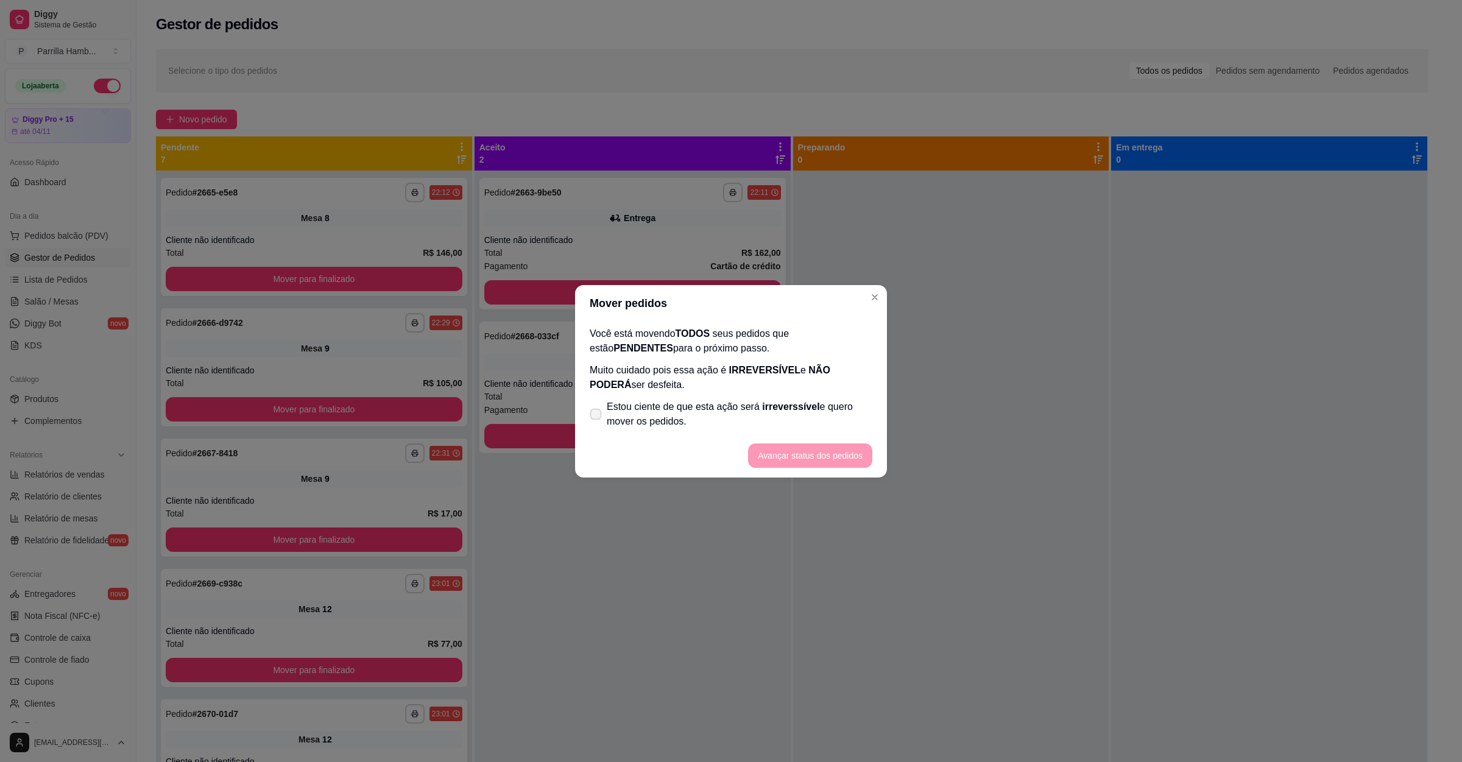
click at [651, 406] on span "Estou ciente de que esta ação será irreverssível e quero mover os pedidos." at bounding box center [740, 414] width 266 height 29
click at [597, 416] on input "Estou ciente de que esta ação será irreverssível e quero mover os pedidos." at bounding box center [593, 420] width 8 height 8
checkbox input "true"
click at [824, 464] on button "Avançar status dos pedidos" at bounding box center [810, 455] width 124 height 24
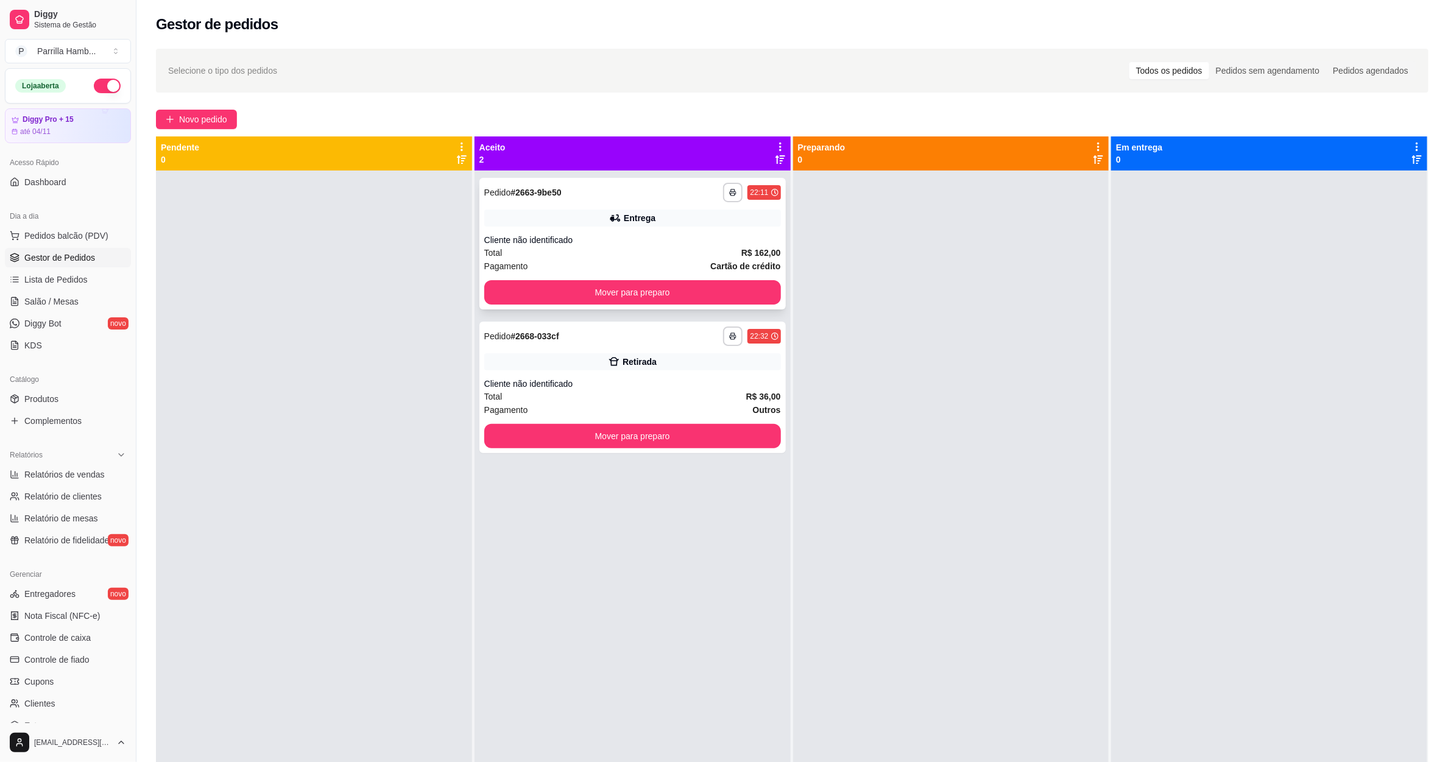
click at [616, 305] on div "**********" at bounding box center [632, 244] width 306 height 132
click at [521, 283] on button "Mover para preparo" at bounding box center [631, 293] width 287 height 24
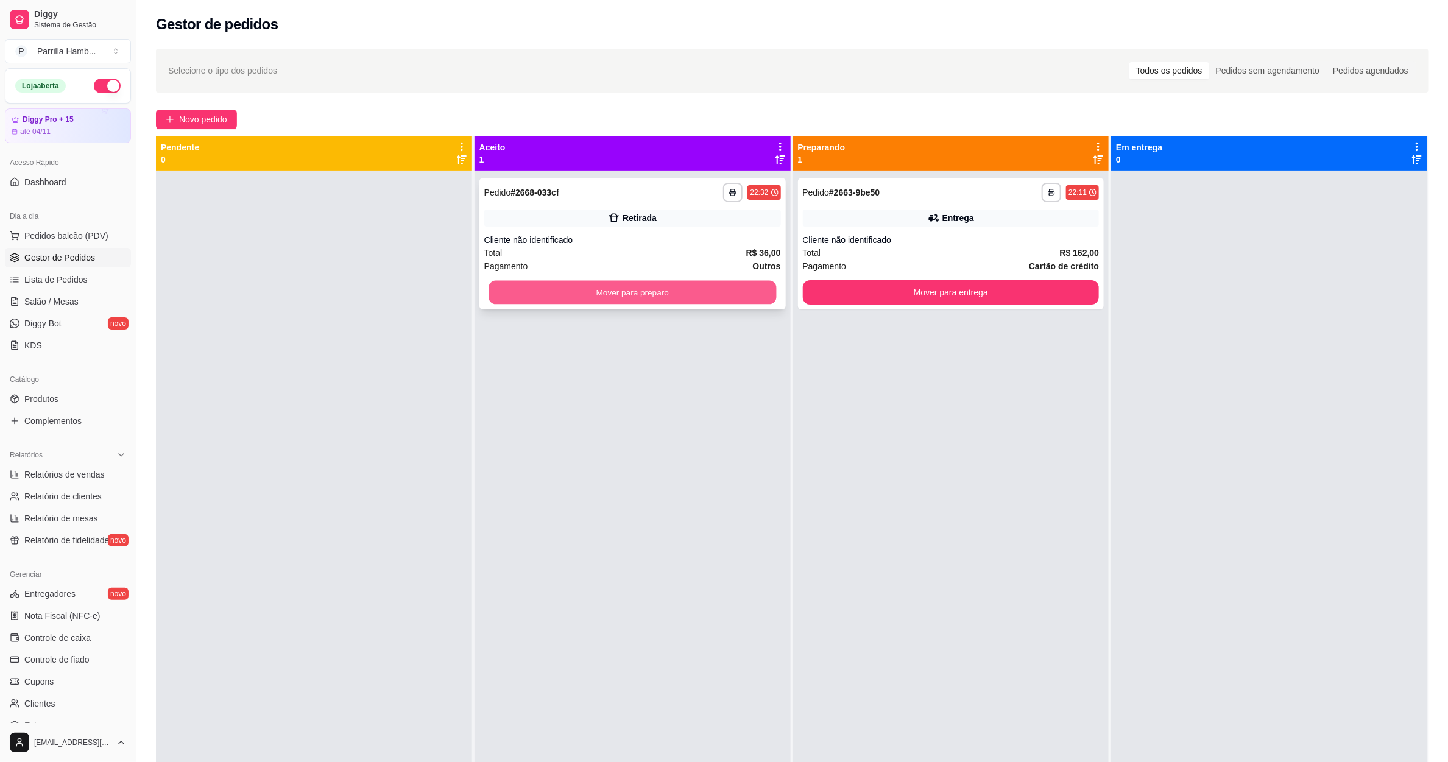
click at [660, 296] on button "Mover para preparo" at bounding box center [631, 293] width 287 height 24
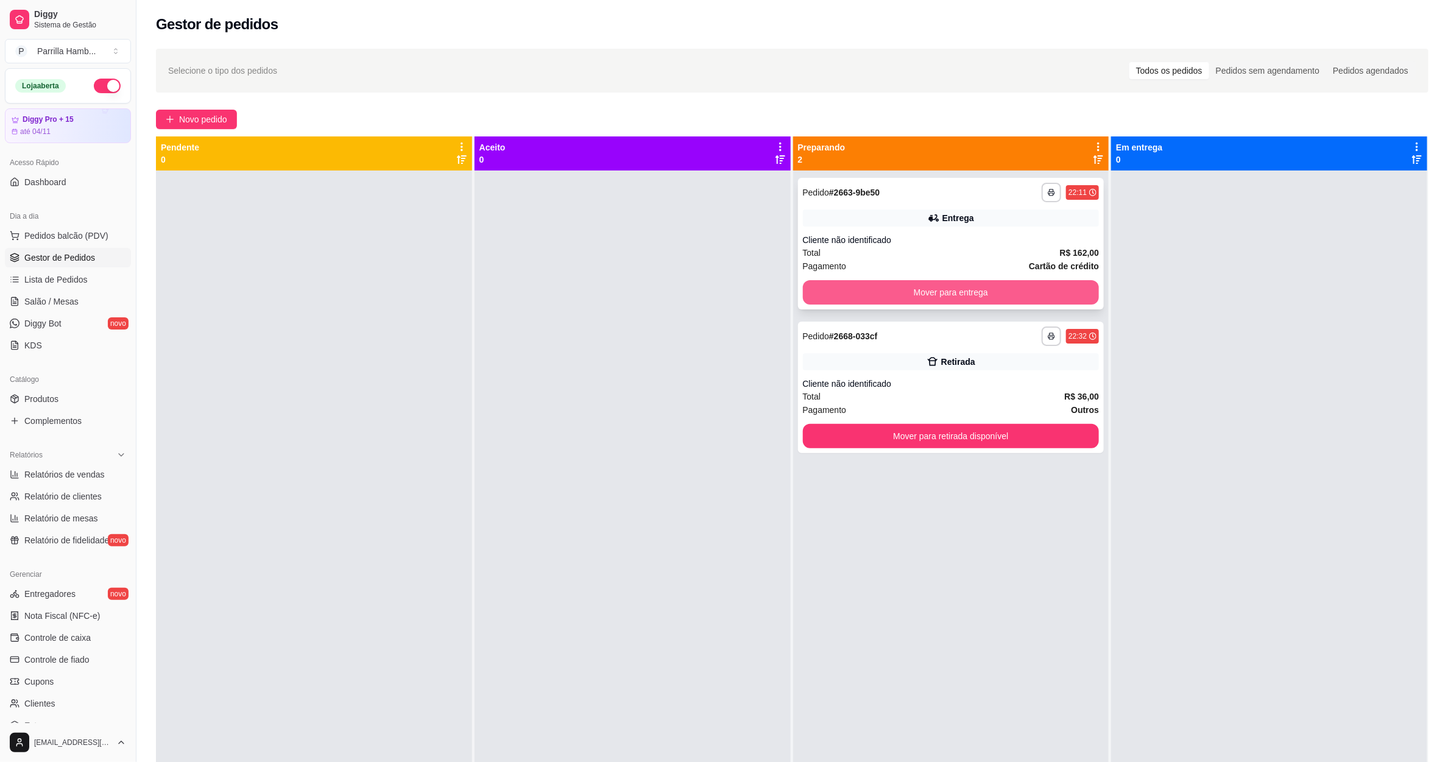
click at [904, 297] on button "Mover para entrega" at bounding box center [951, 292] width 297 height 24
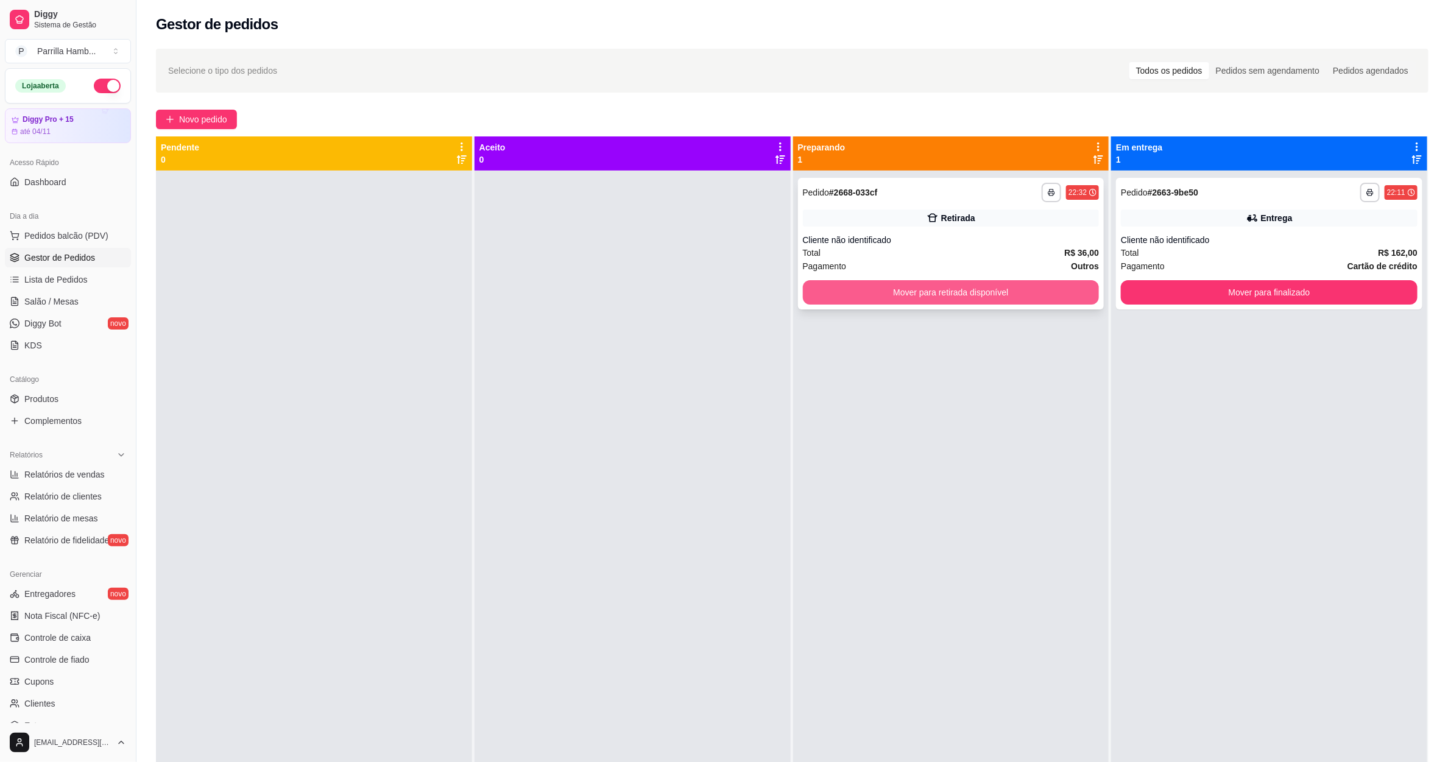
click at [1031, 300] on button "Mover para retirada disponível" at bounding box center [951, 292] width 297 height 24
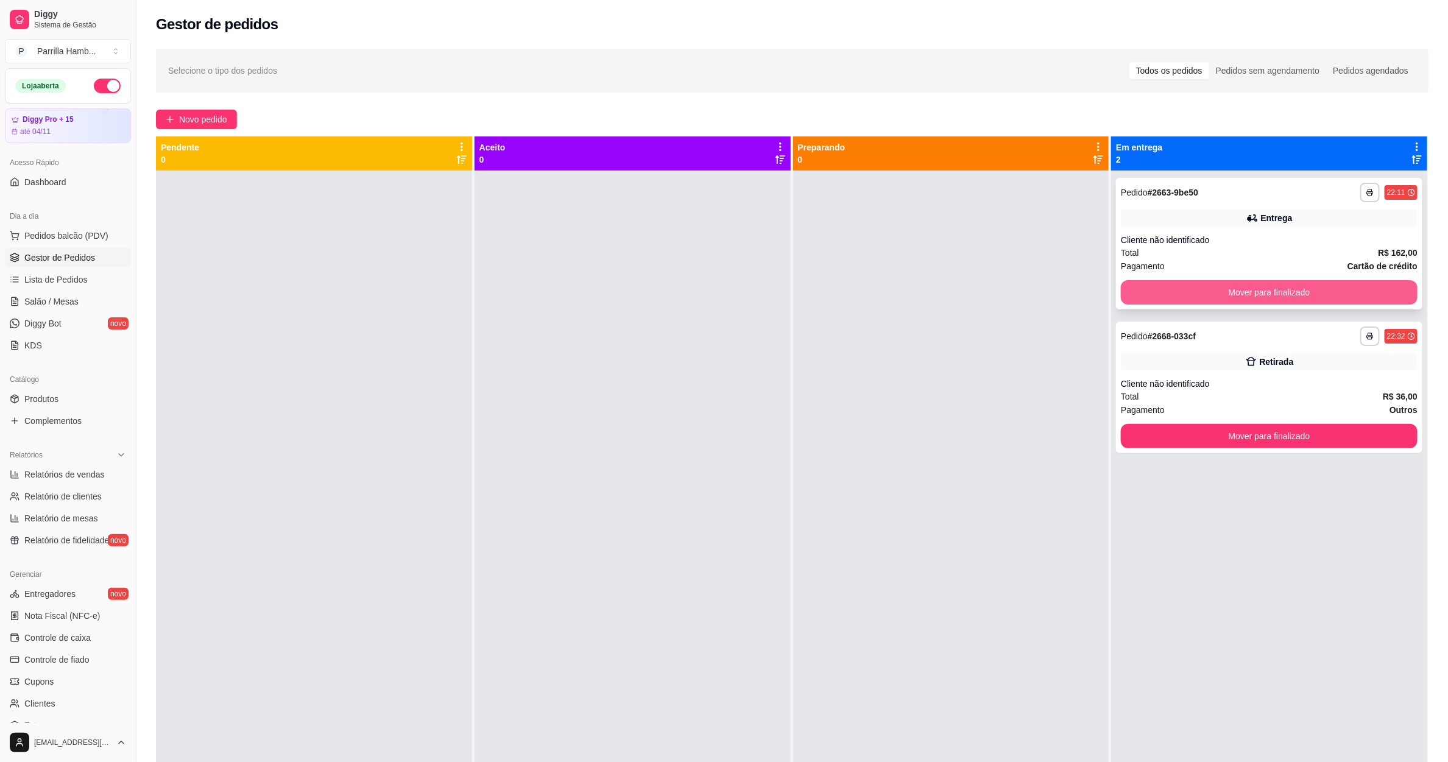
click at [1166, 304] on button "Mover para finalizado" at bounding box center [1269, 292] width 297 height 24
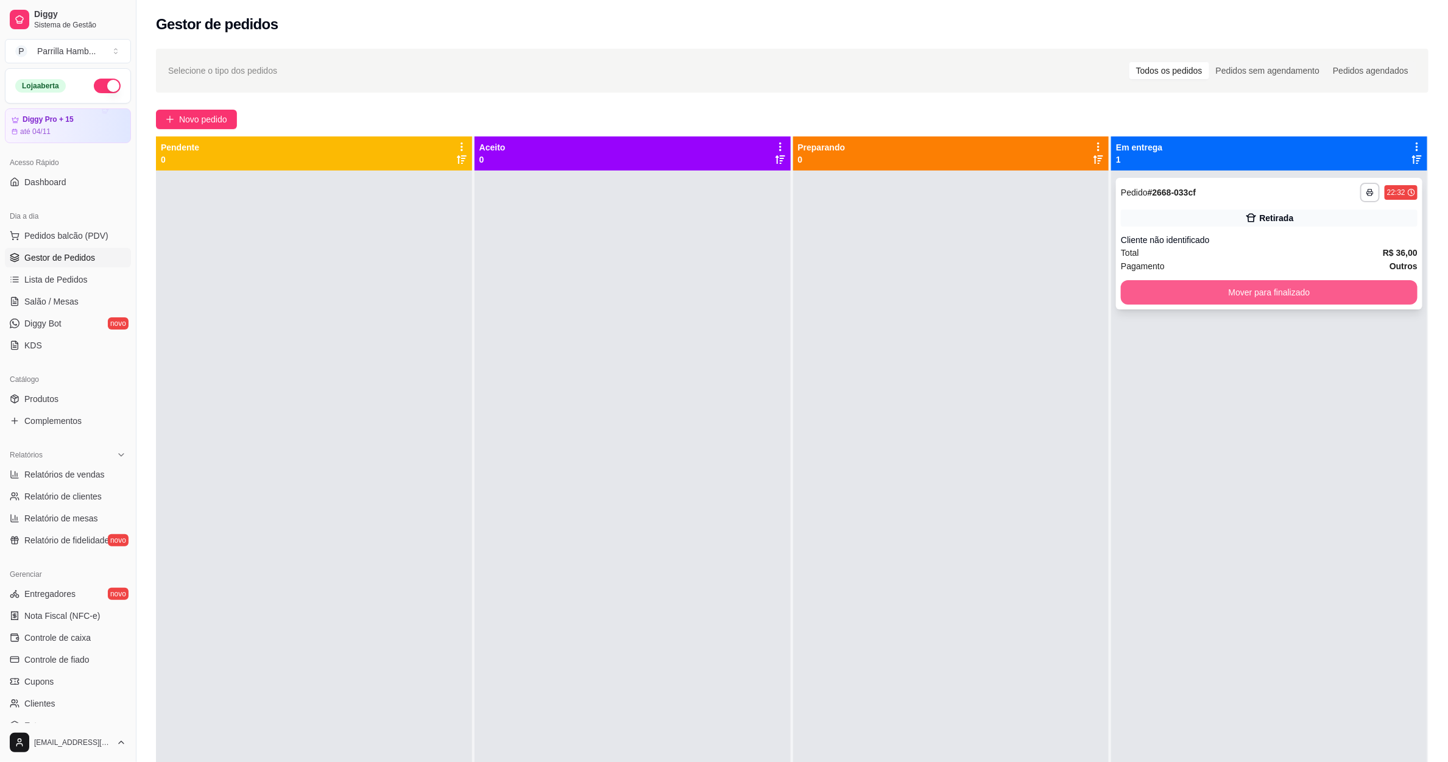
click at [1164, 304] on button "Mover para finalizado" at bounding box center [1269, 292] width 297 height 24
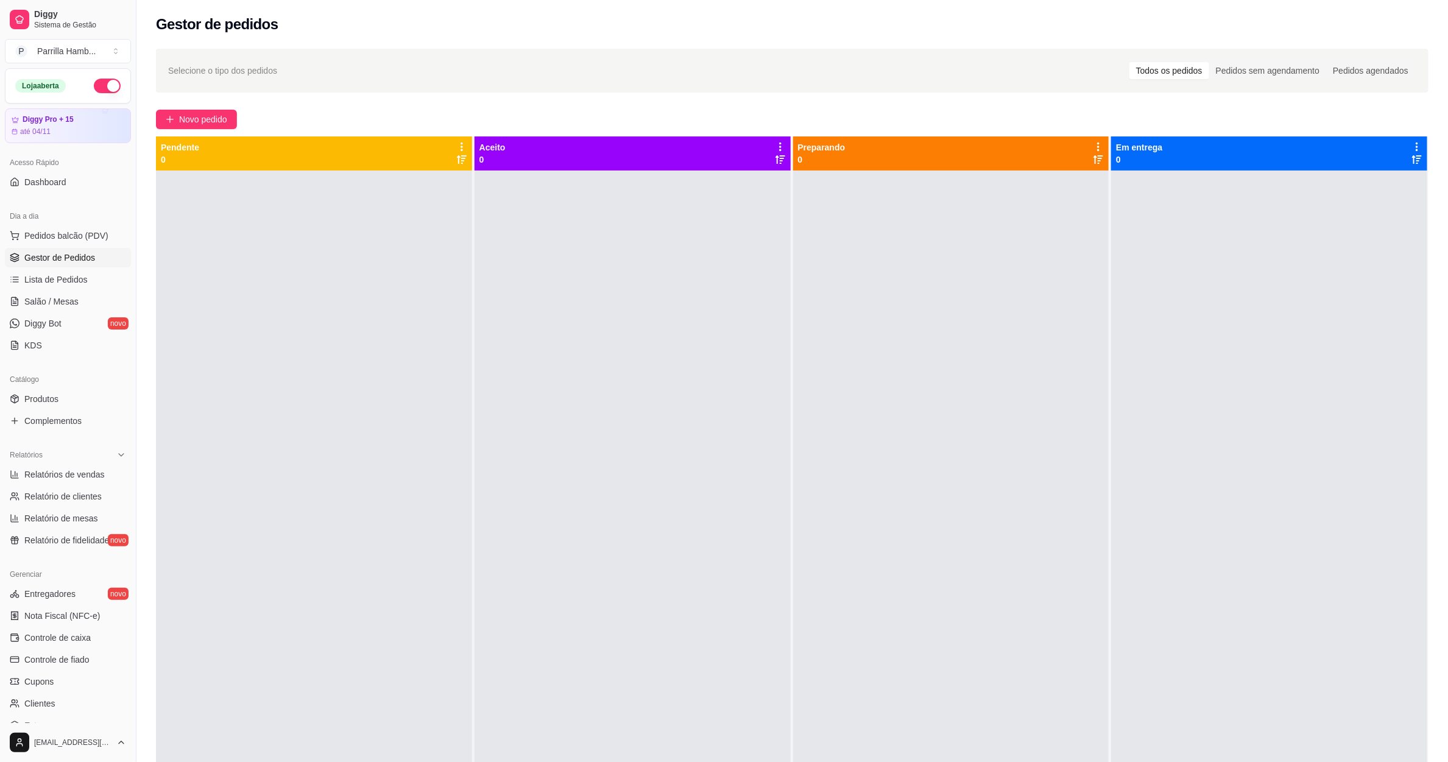
click at [316, 208] on div at bounding box center [314, 552] width 316 height 762
click at [74, 472] on span "Relatórios de vendas" at bounding box center [64, 474] width 80 height 12
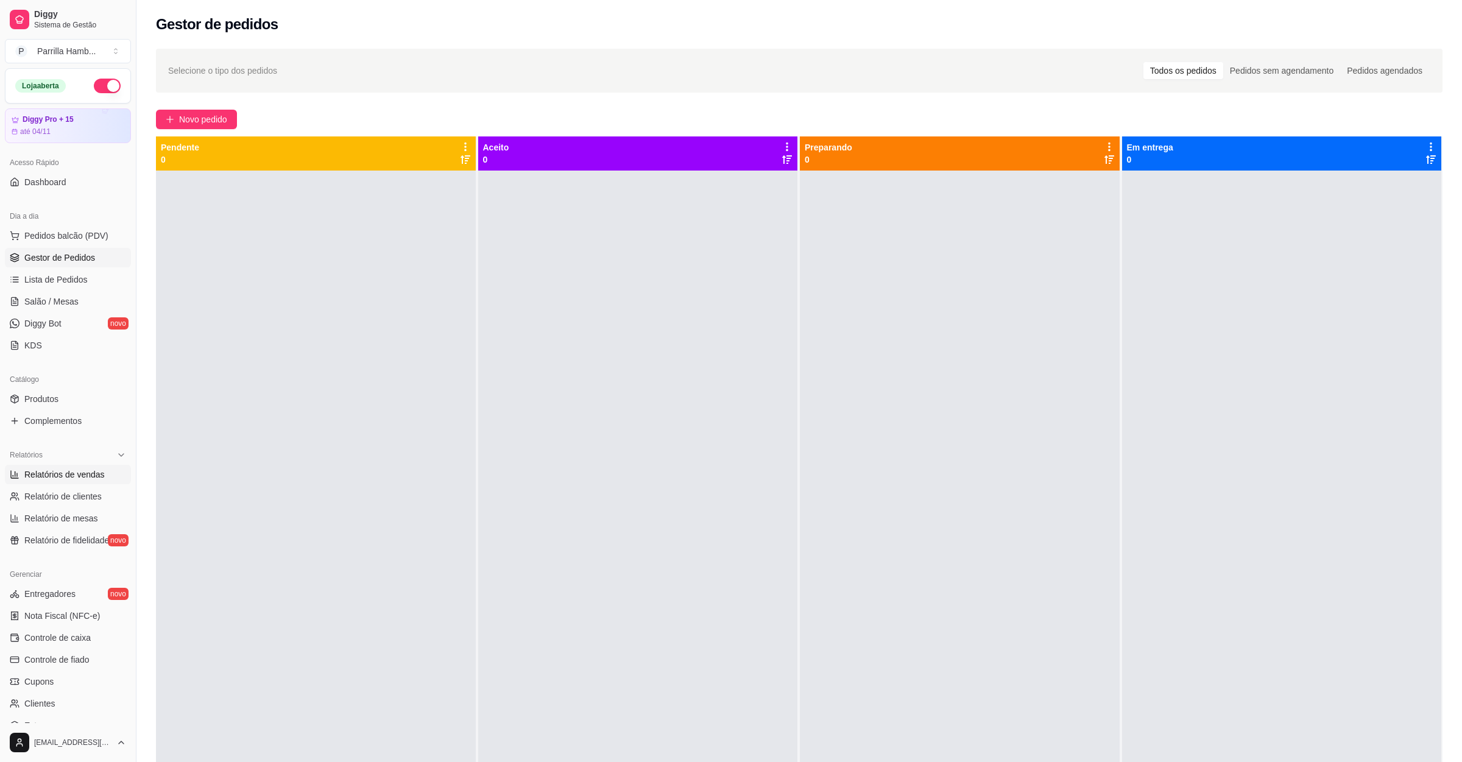
select select "ALL"
select select "0"
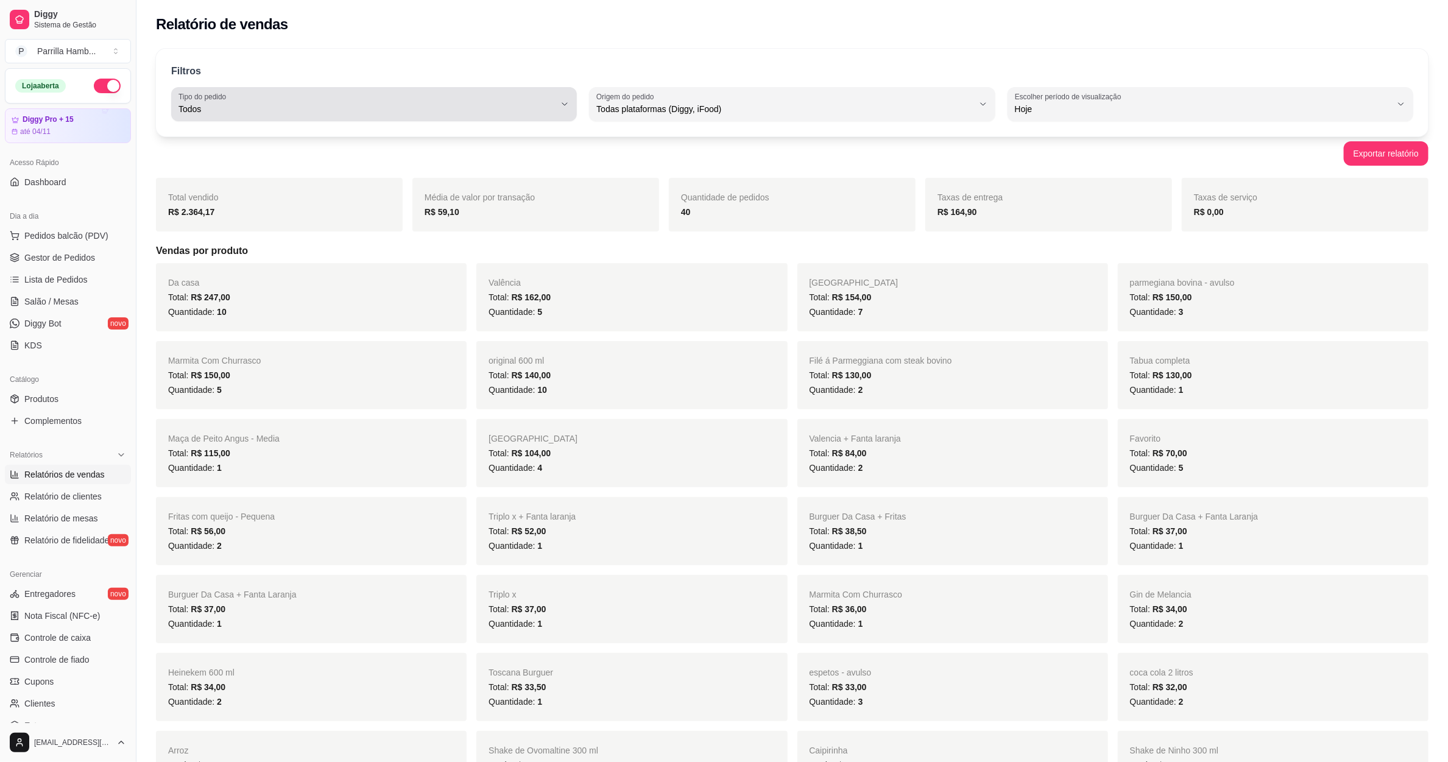
click at [439, 108] on span "Todos" at bounding box center [366, 109] width 376 height 12
click at [306, 161] on span "Entrega" at bounding box center [368, 158] width 359 height 12
type input "DELIVERY"
select select "DELIVERY"
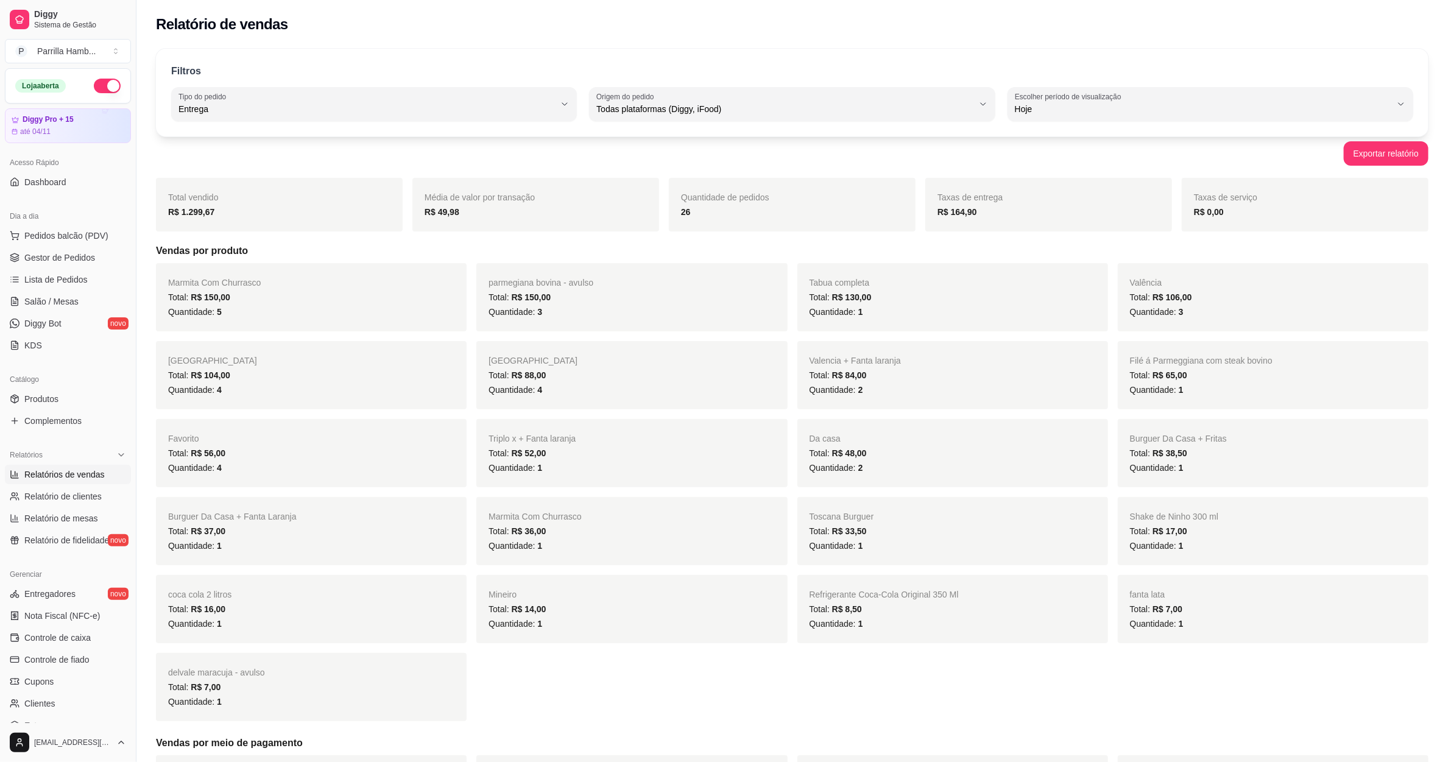
click at [697, 222] on div "Quantidade de pedidos 26" at bounding box center [792, 205] width 247 height 54
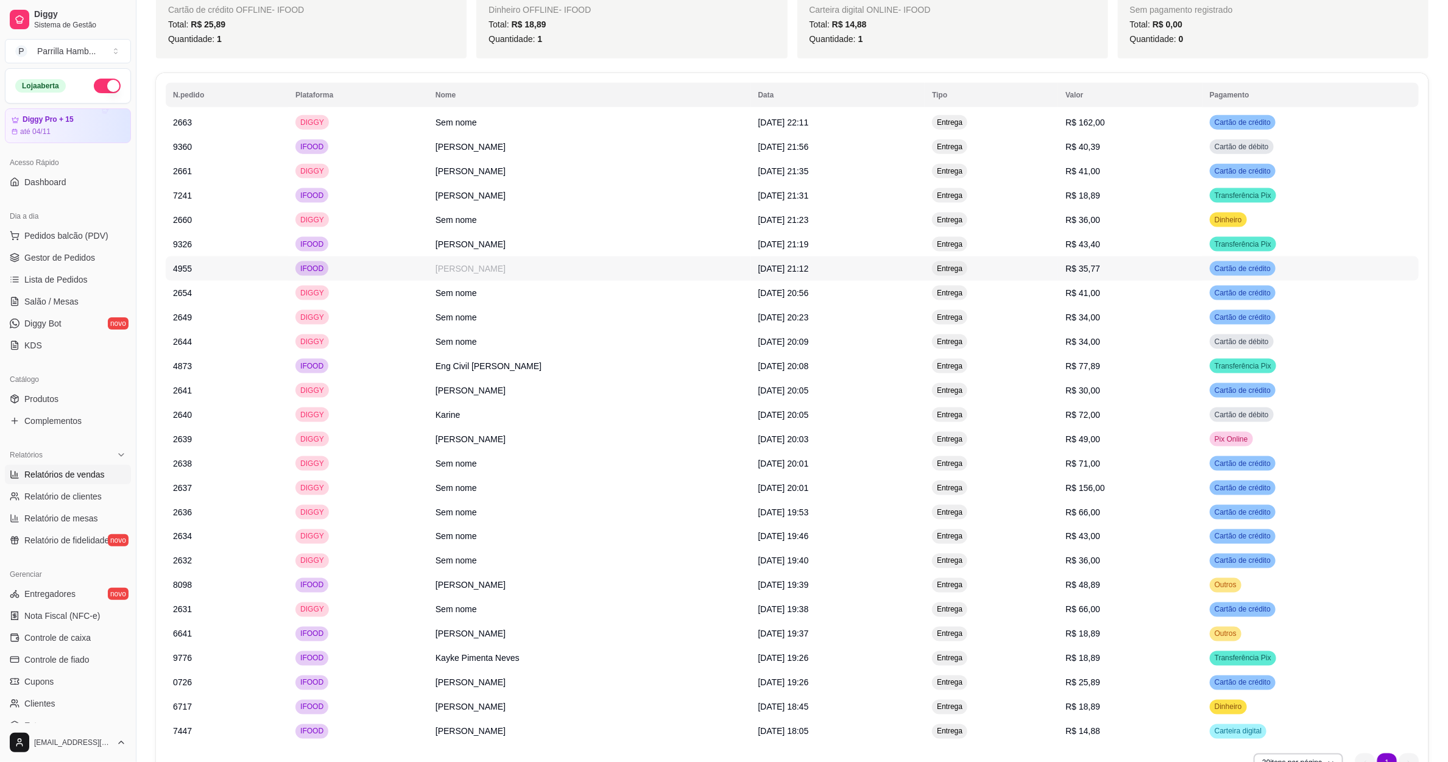
scroll to position [991, 0]
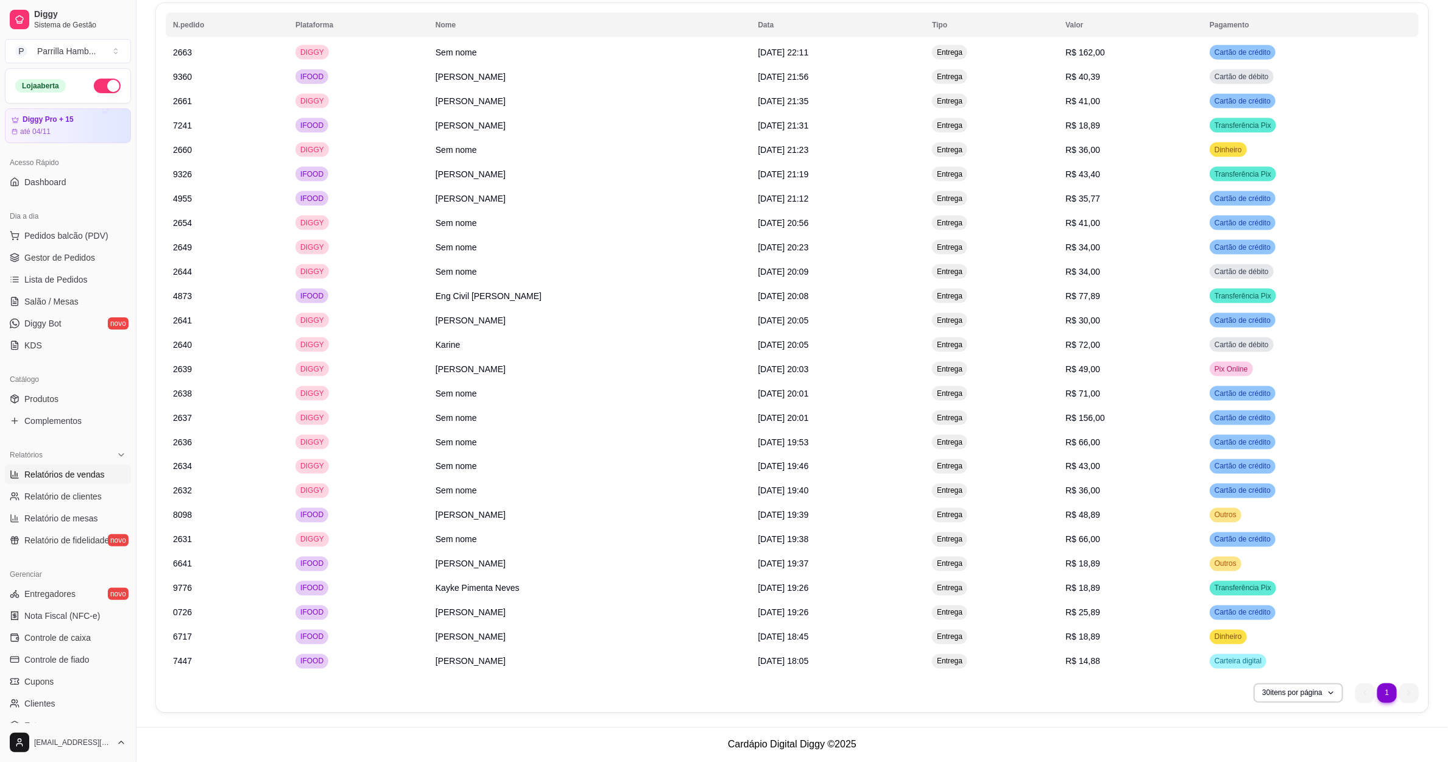
click at [77, 300] on link "Salão / Mesas" at bounding box center [68, 301] width 126 height 19
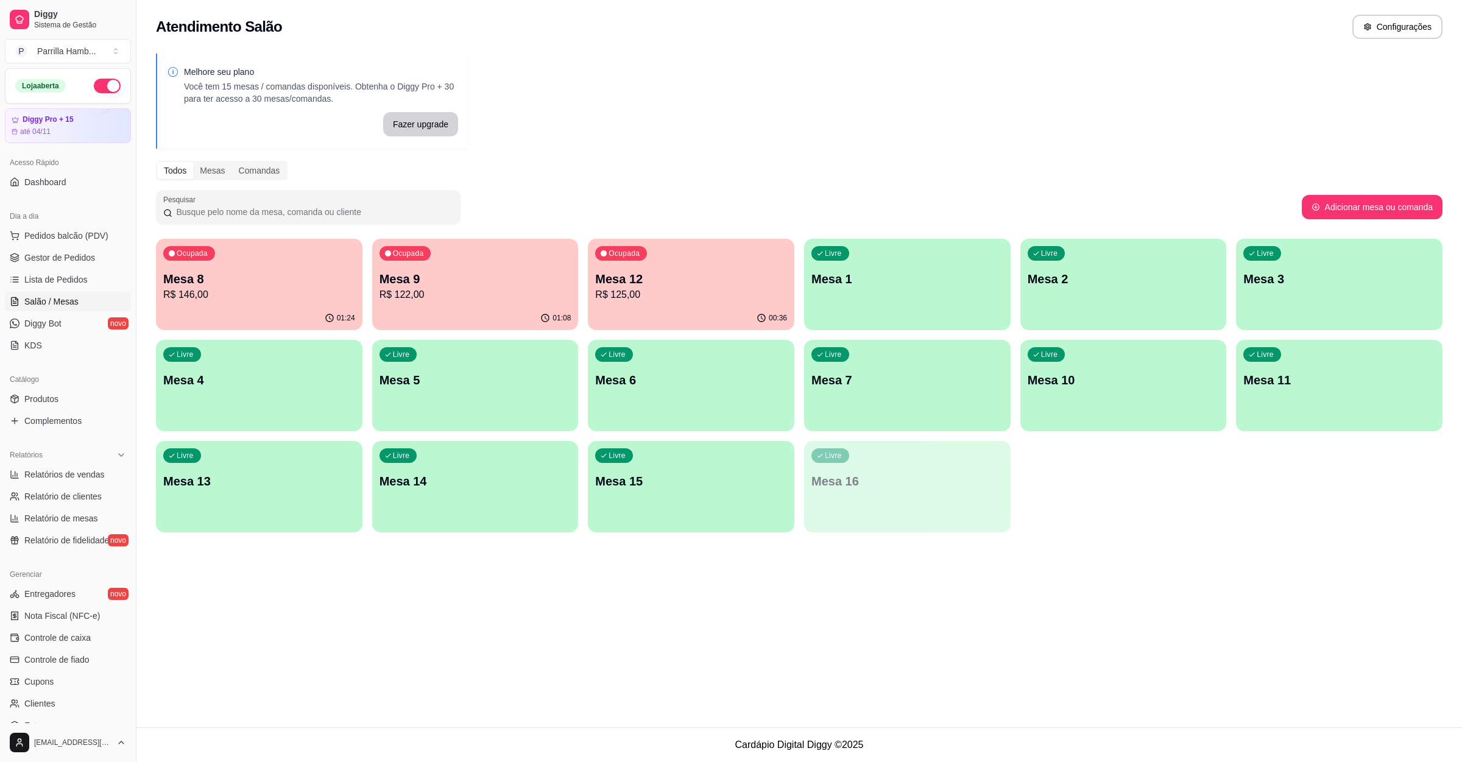
click at [277, 298] on p "R$ 146,00" at bounding box center [259, 294] width 192 height 15
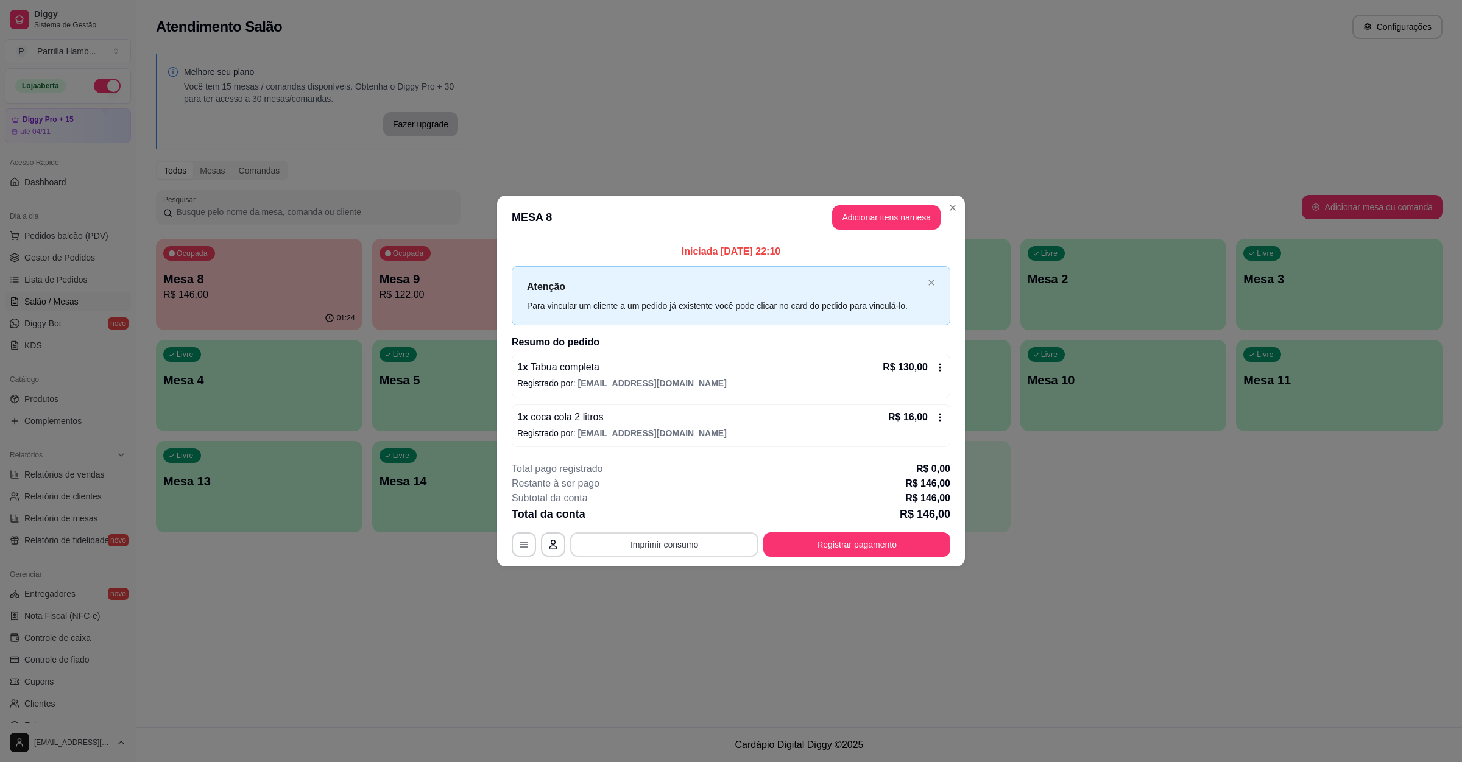
click at [708, 552] on button "Imprimir consumo" at bounding box center [664, 544] width 188 height 24
click at [675, 520] on button "IMPRESSORA" at bounding box center [667, 516] width 85 height 19
click at [842, 530] on div "**********" at bounding box center [731, 509] width 439 height 95
click at [841, 536] on button "Registrar pagamento" at bounding box center [856, 545] width 181 height 24
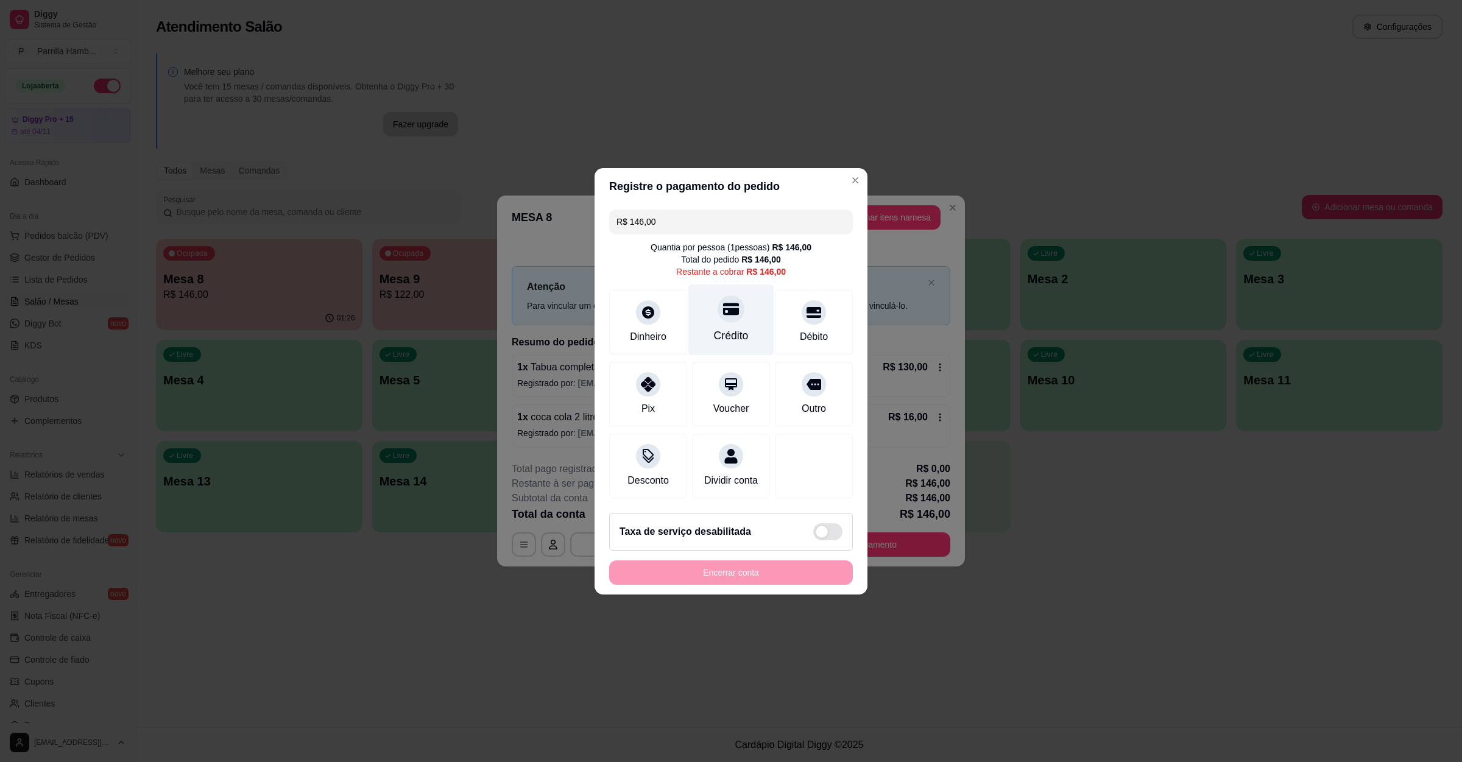
click at [717, 311] on div at bounding box center [730, 308] width 27 height 27
type input "R$ 0,00"
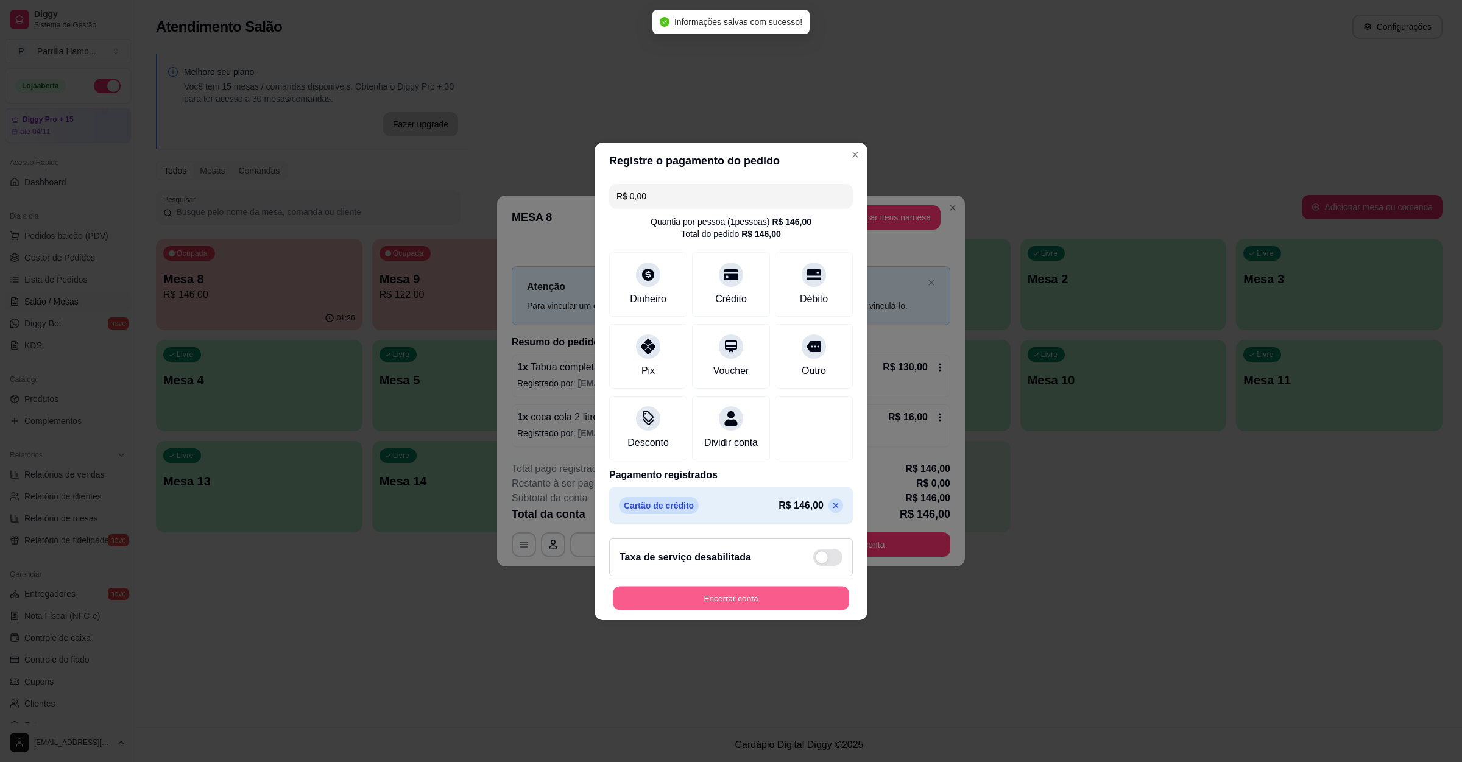
click at [720, 596] on button "Encerrar conta" at bounding box center [731, 598] width 236 height 24
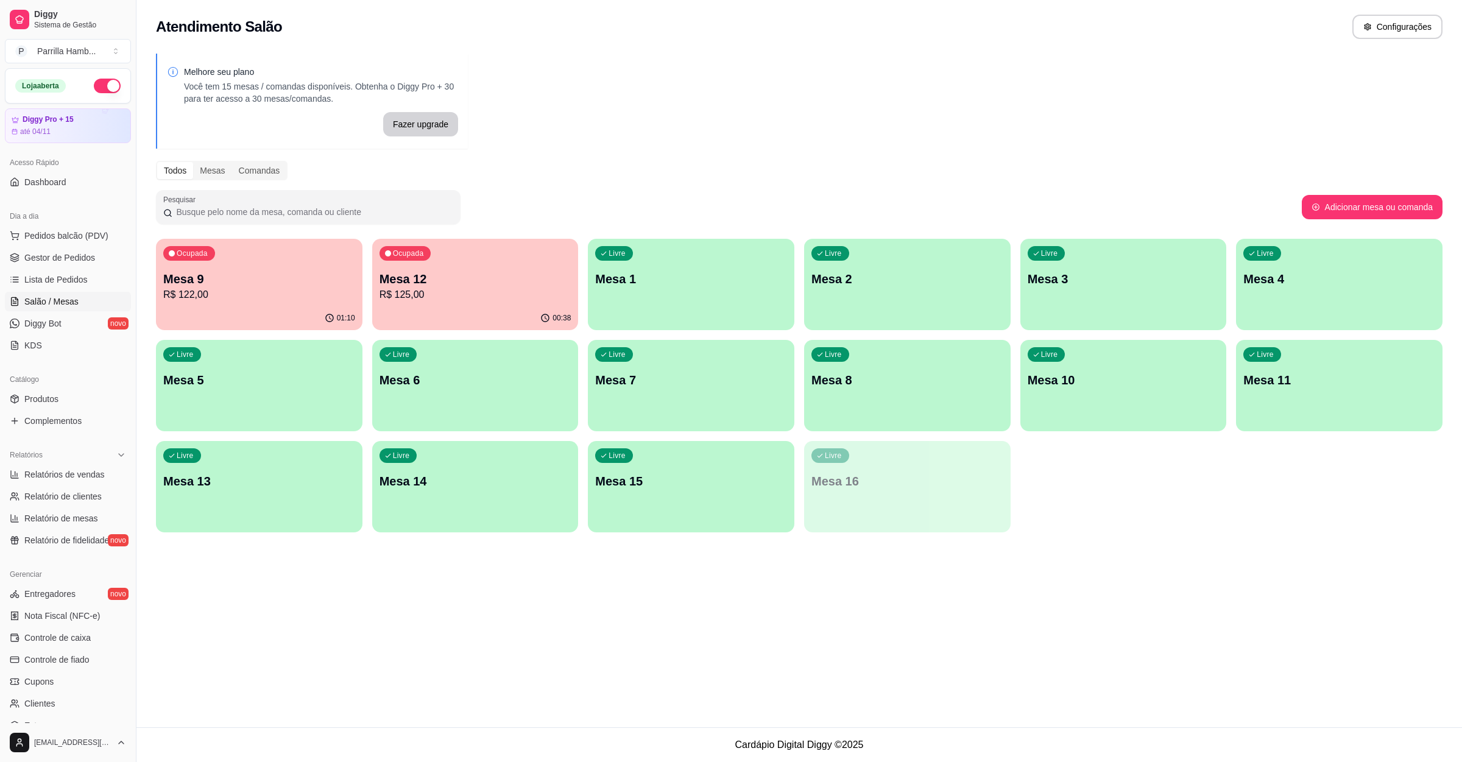
click at [245, 259] on div "Ocupada Mesa 9 R$ 122,00" at bounding box center [259, 273] width 206 height 68
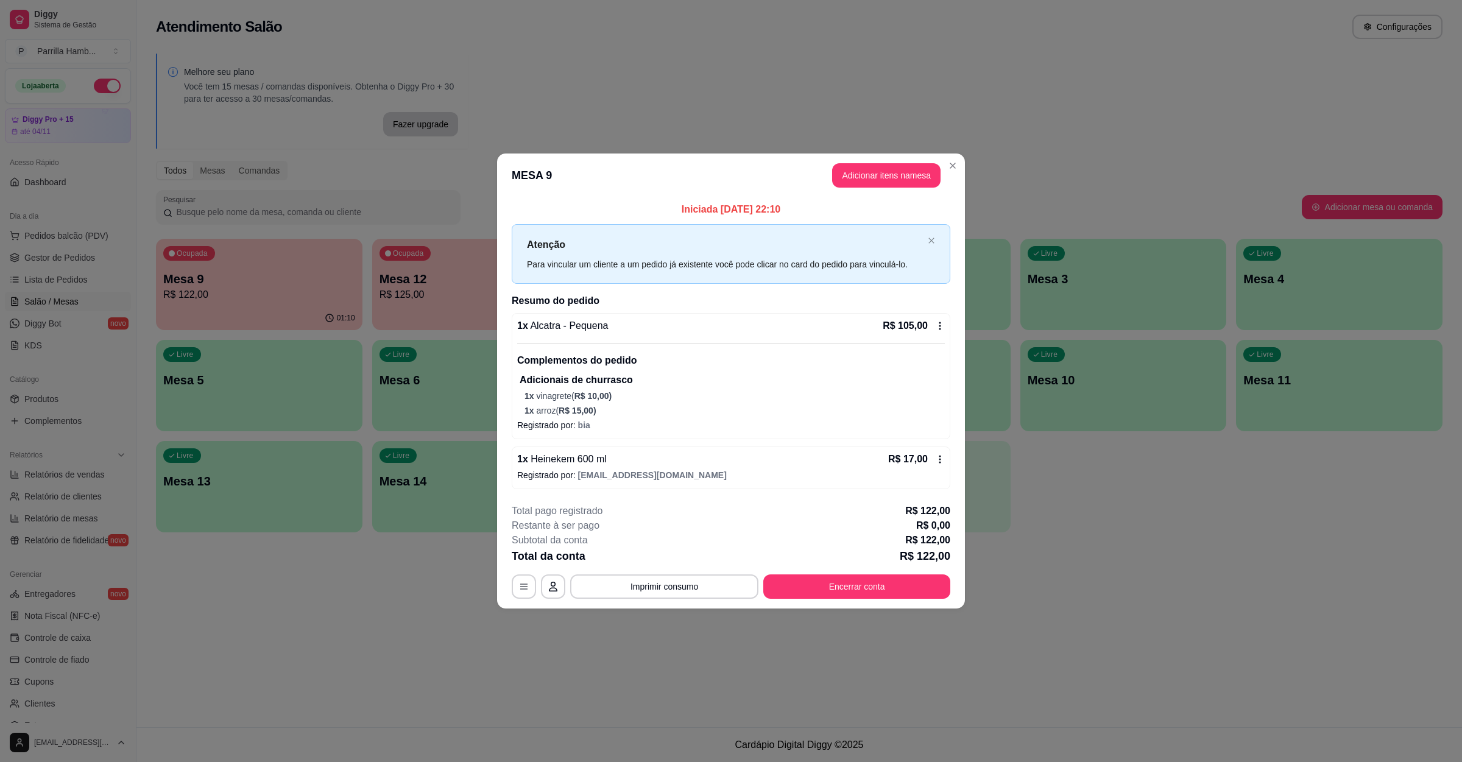
click at [853, 572] on div "**********" at bounding box center [731, 551] width 439 height 95
click at [846, 583] on button "Encerrar conta" at bounding box center [856, 586] width 181 height 24
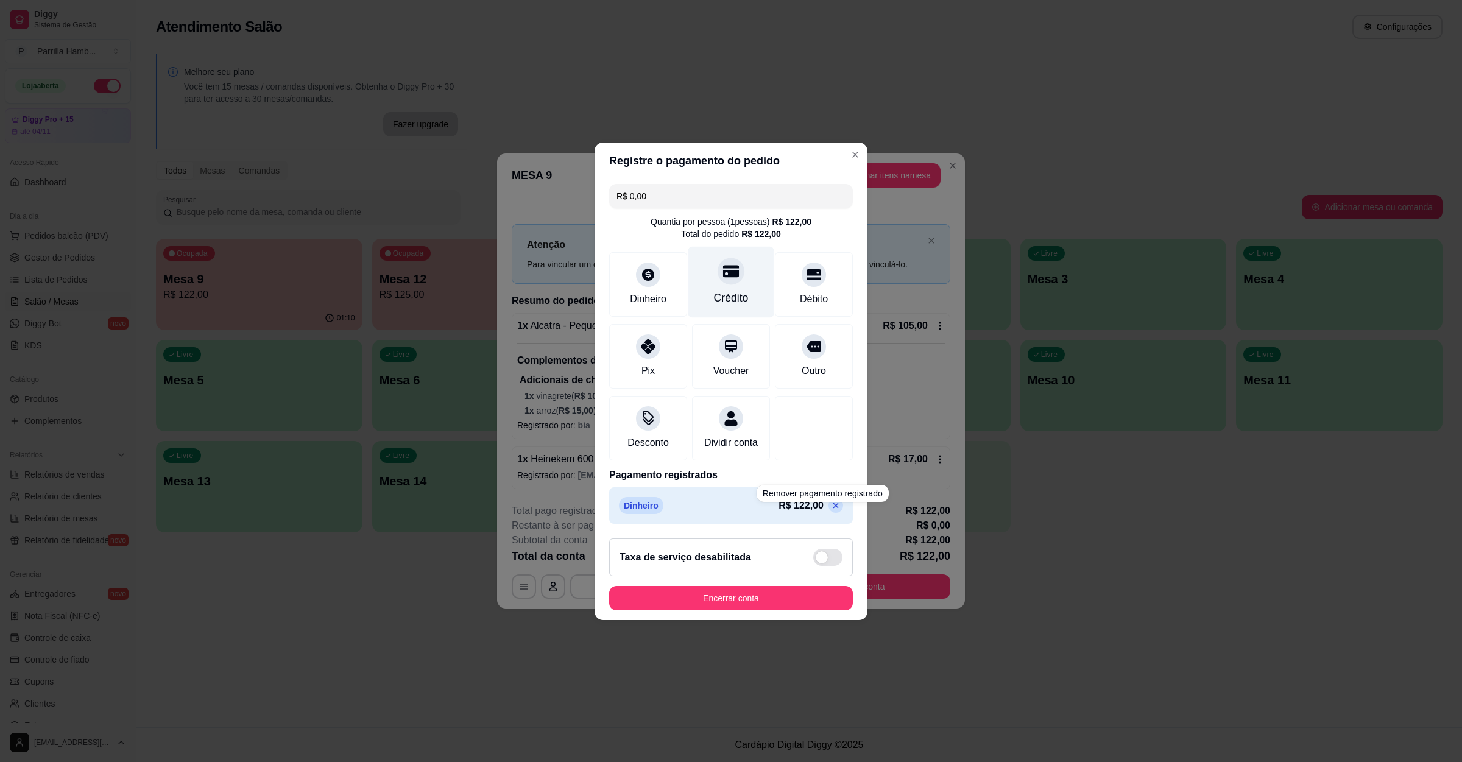
click at [724, 276] on div "Crédito" at bounding box center [731, 281] width 86 height 71
click at [742, 597] on button "Encerrar conta" at bounding box center [731, 598] width 244 height 24
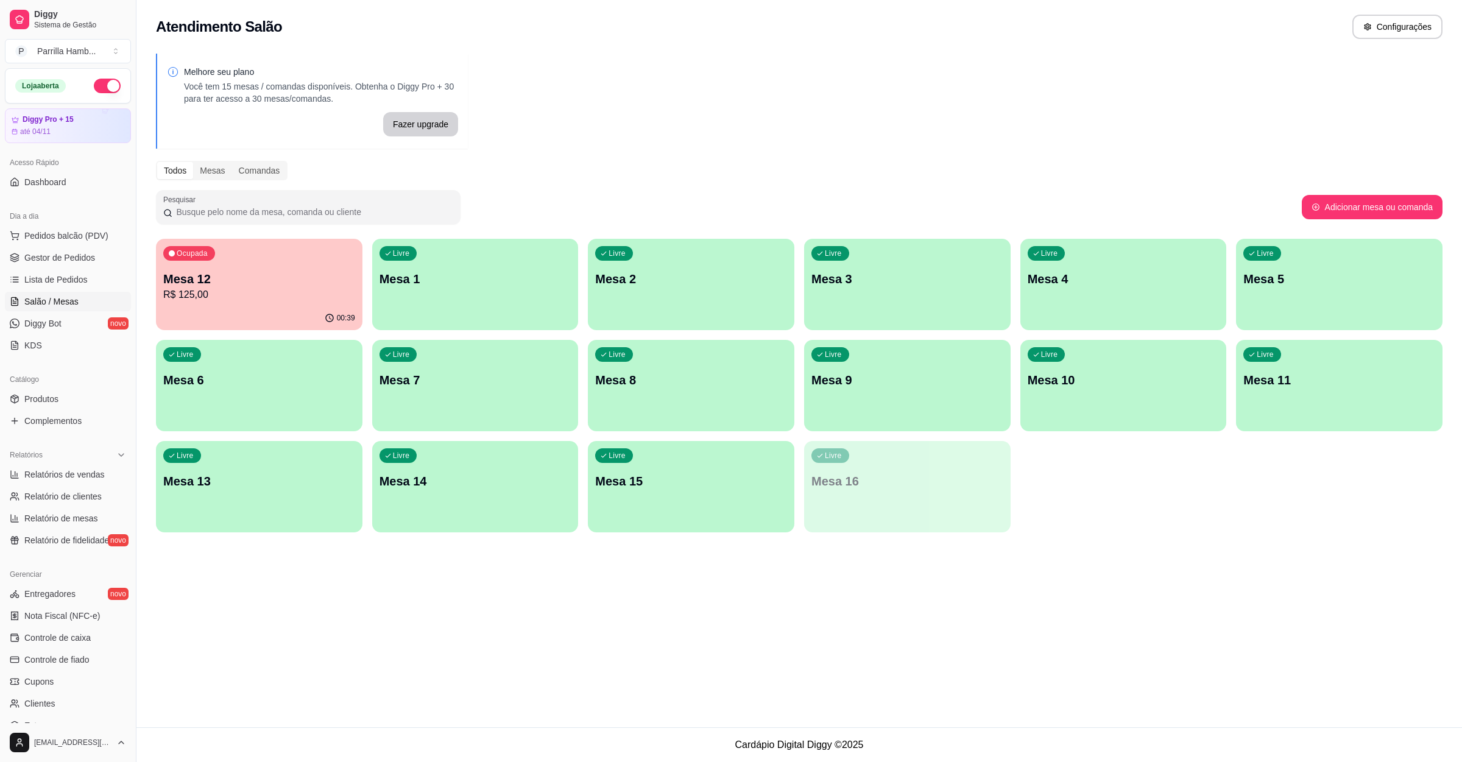
click at [429, 607] on div "Atendimento Salão Configurações Melhore seu plano Você tem 15 mesas / comandas …" at bounding box center [798, 363] width 1325 height 727
click at [239, 301] on p "R$ 125,00" at bounding box center [259, 294] width 192 height 15
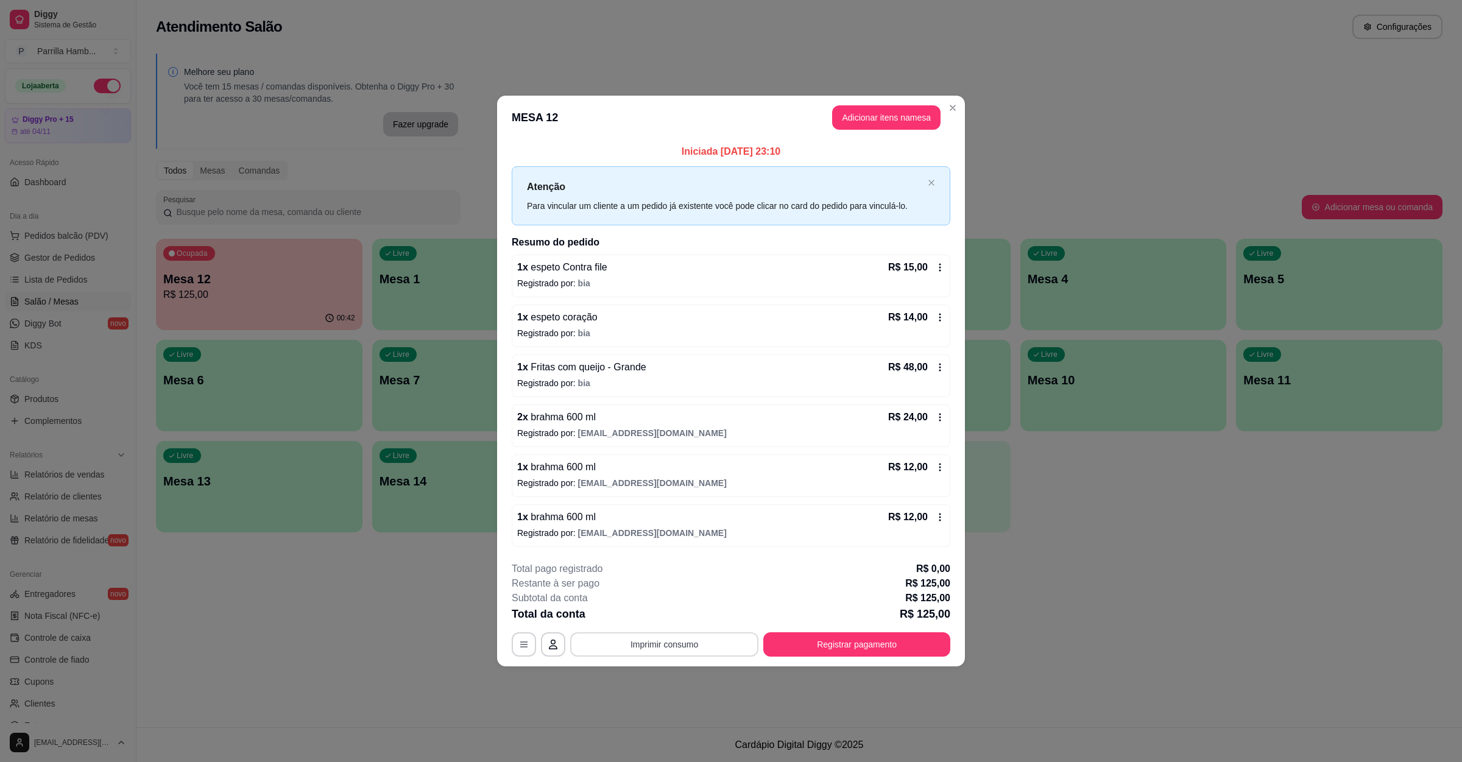
click at [660, 651] on button "Imprimir consumo" at bounding box center [664, 644] width 188 height 24
click at [682, 624] on button "IMPRESSORA" at bounding box center [667, 617] width 85 height 19
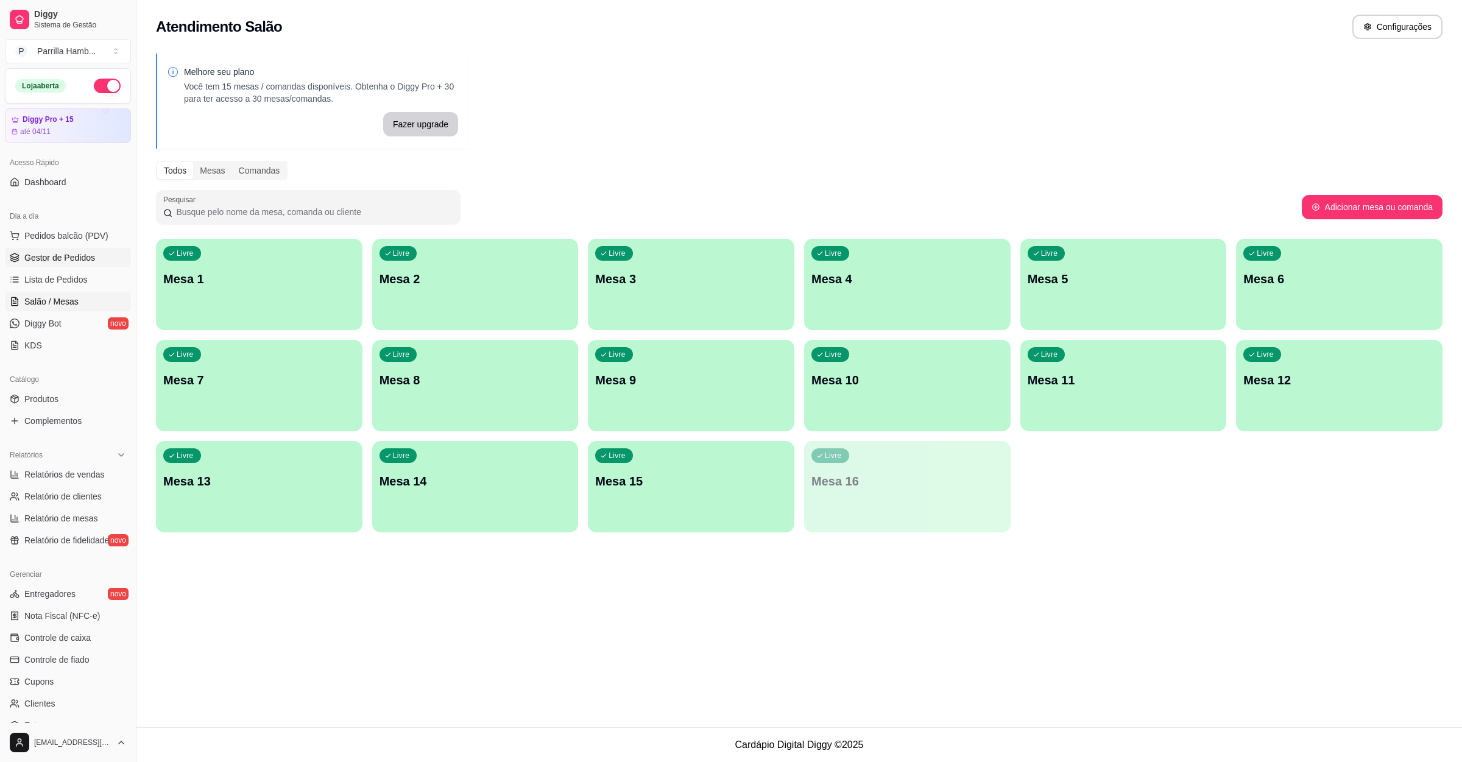
click at [58, 256] on span "Gestor de Pedidos" at bounding box center [59, 258] width 71 height 12
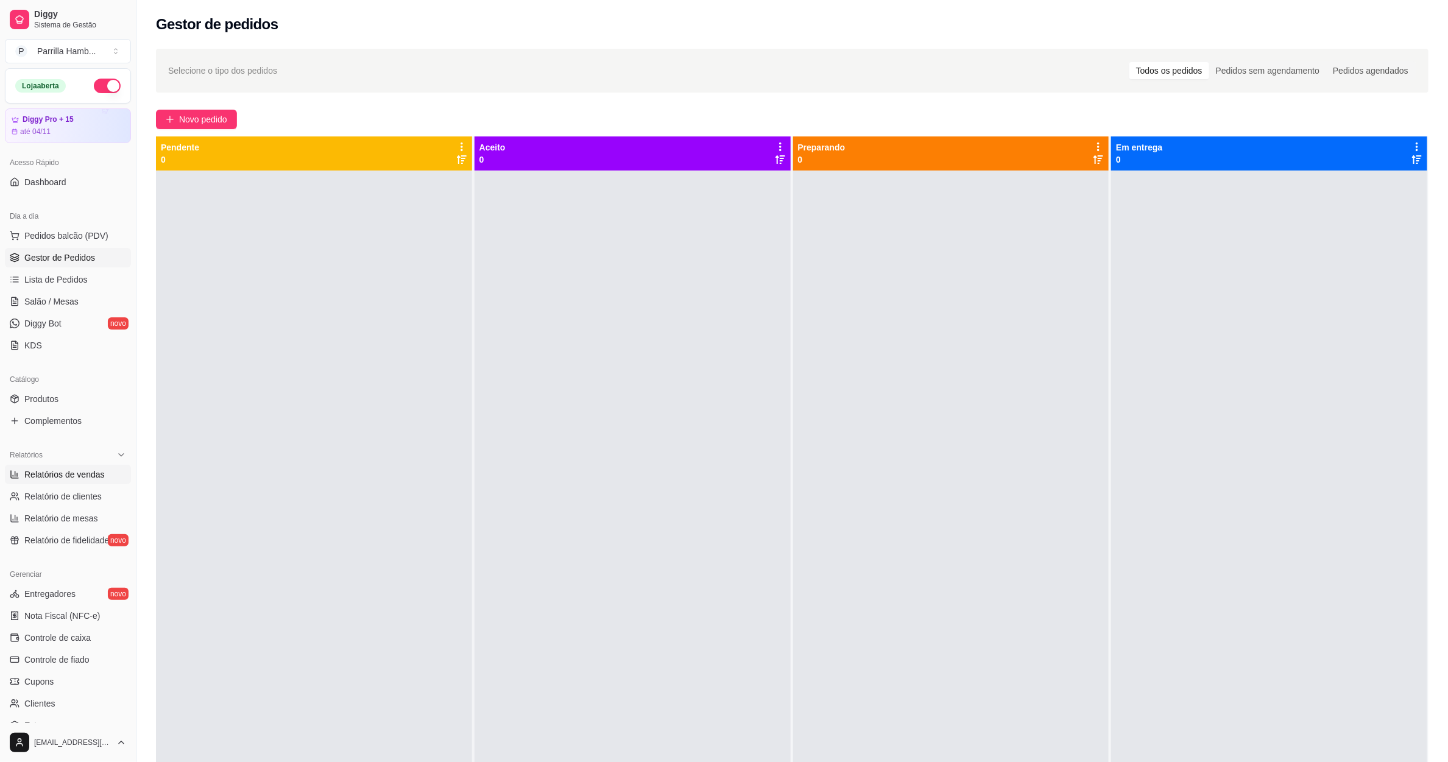
click at [92, 477] on span "Relatórios de vendas" at bounding box center [64, 474] width 80 height 12
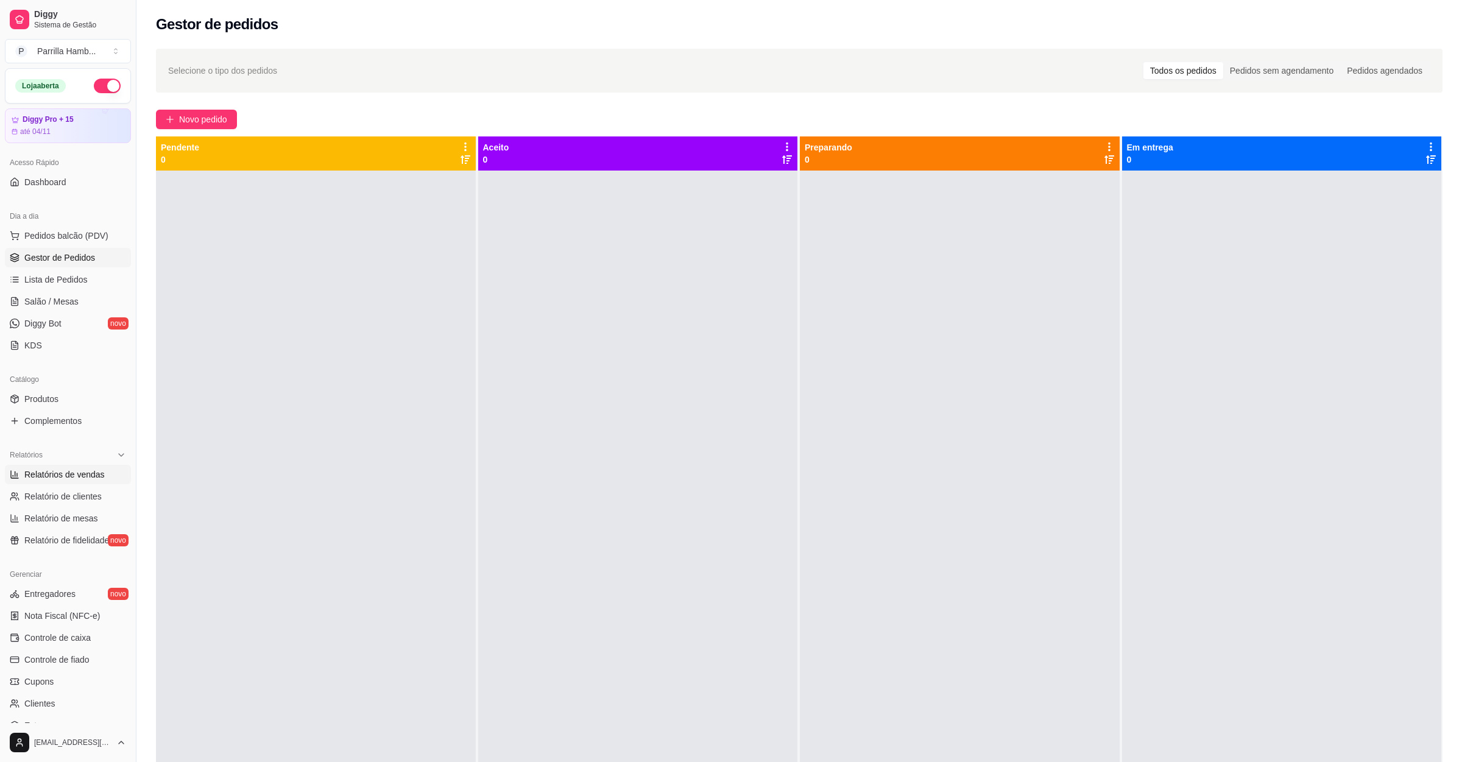
select select "ALL"
select select "0"
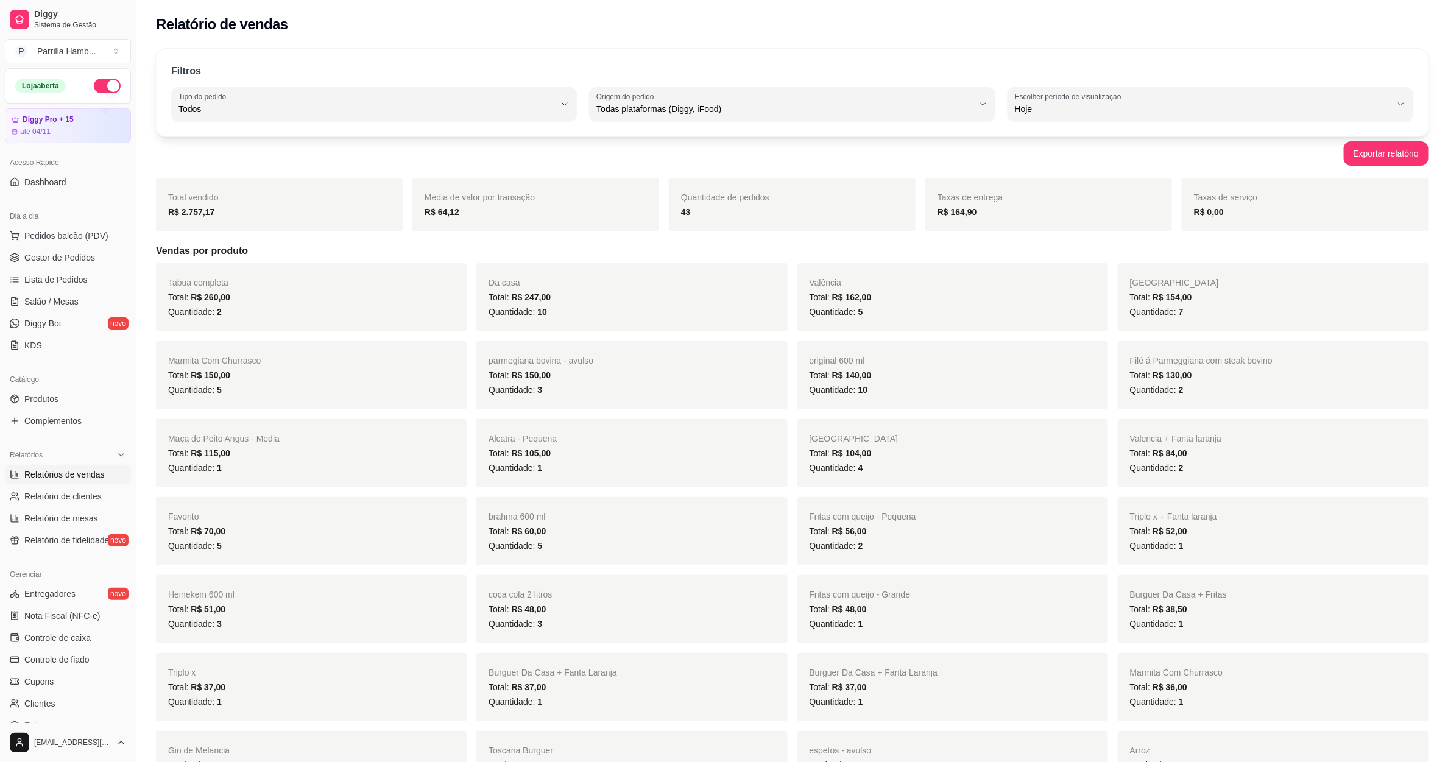
click at [395, 125] on div "Filtros ALL Tipo do pedido Todos Entrega Retirada Mesa Consumo local Tipo do pe…" at bounding box center [792, 93] width 1272 height 88
click at [616, 108] on span "Todas plataformas (Diggy, iFood)" at bounding box center [784, 109] width 376 height 12
click at [635, 163] on span "Diggy" at bounding box center [786, 158] width 359 height 12
type input "DIGGY"
select select "DIGGY"
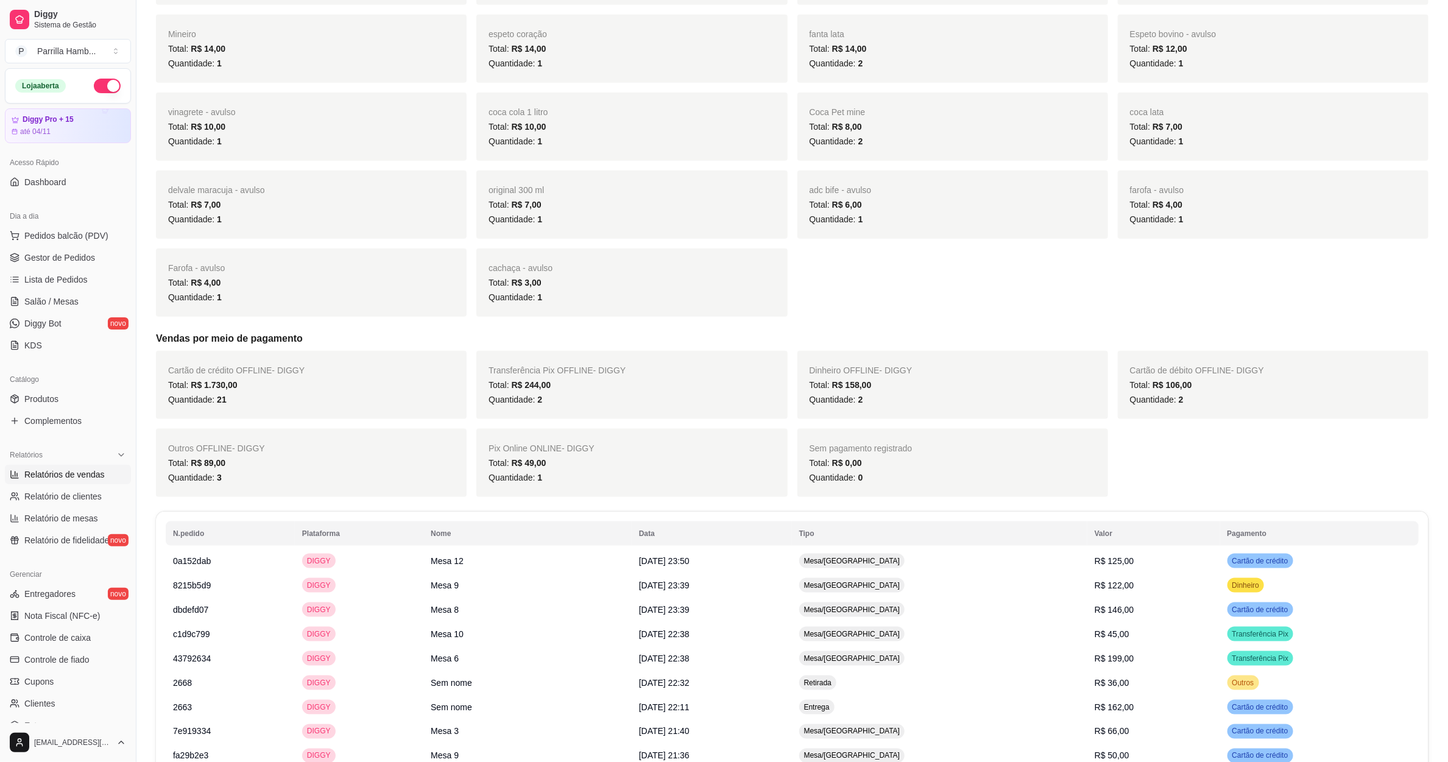
scroll to position [1323, 0]
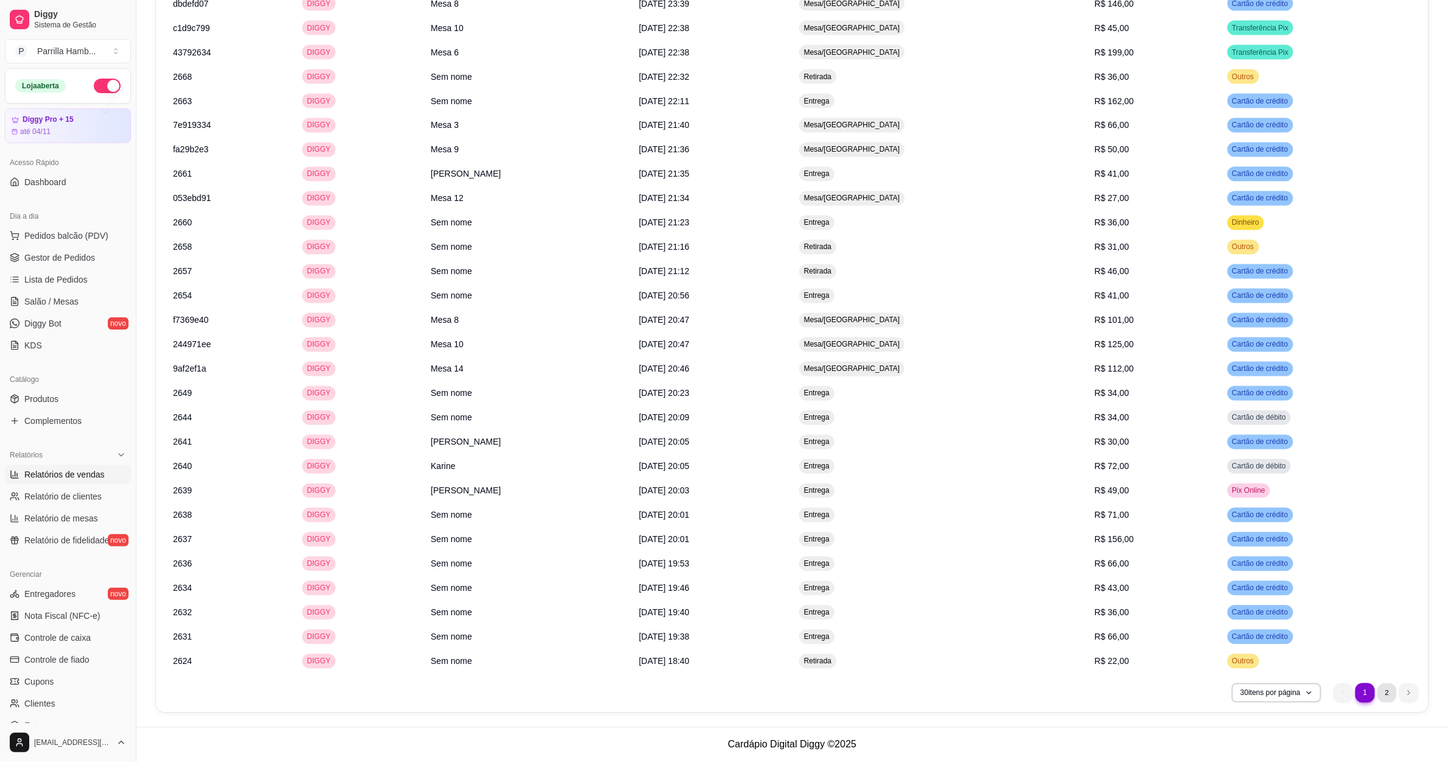
click at [1390, 693] on li "2" at bounding box center [1386, 692] width 19 height 19
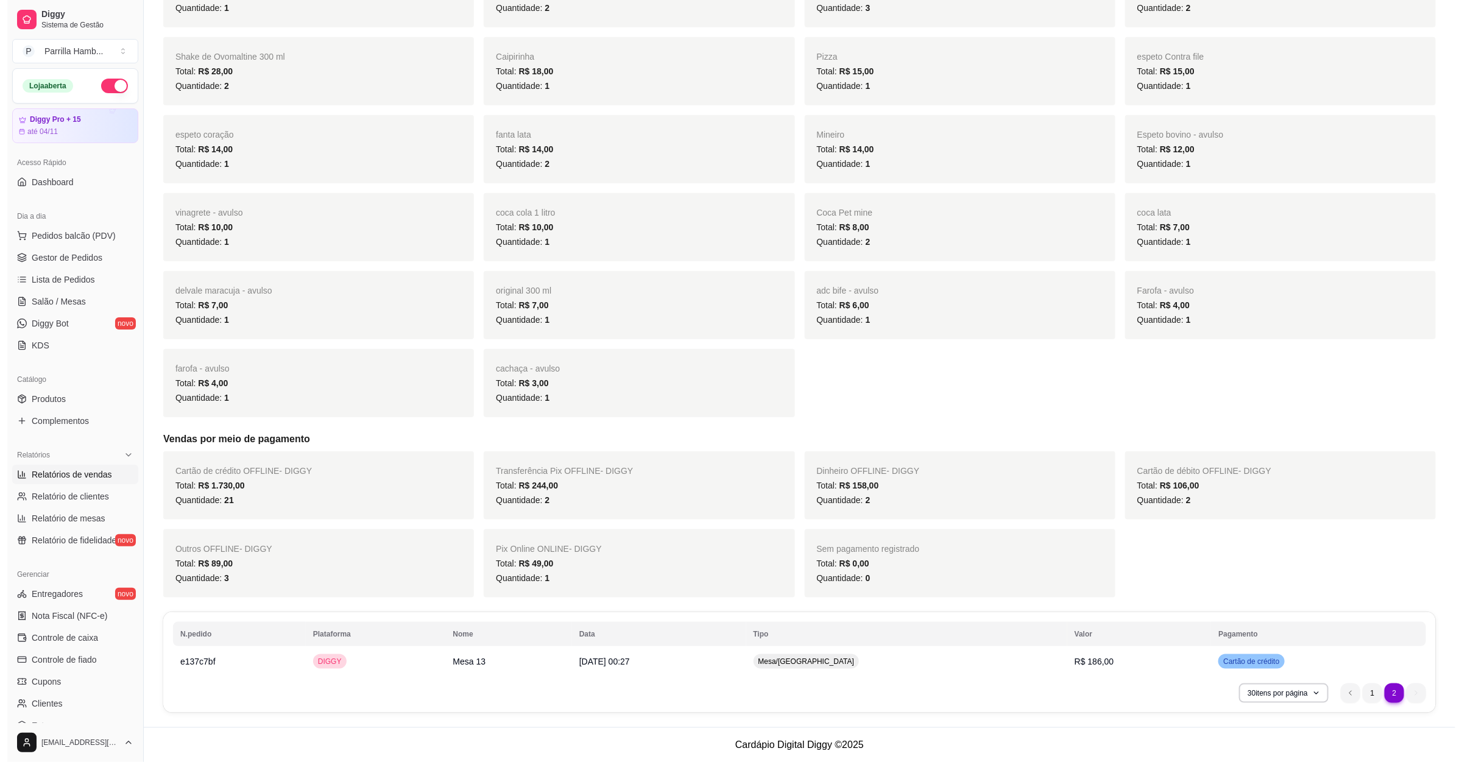
scroll to position [0, 0]
